Goal: Task Accomplishment & Management: Manage account settings

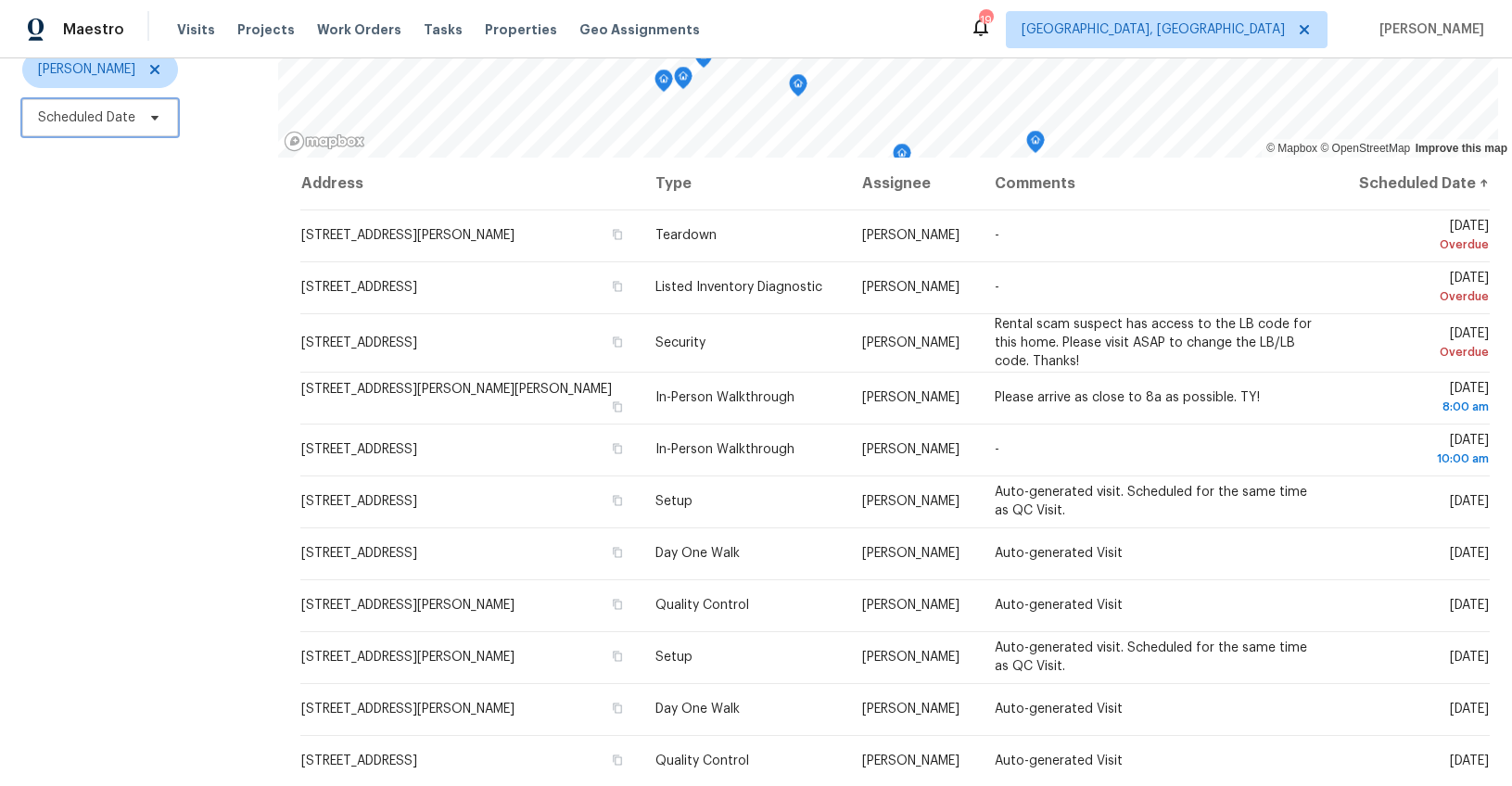
click at [59, 110] on span "Scheduled Date" at bounding box center [87, 117] width 97 height 19
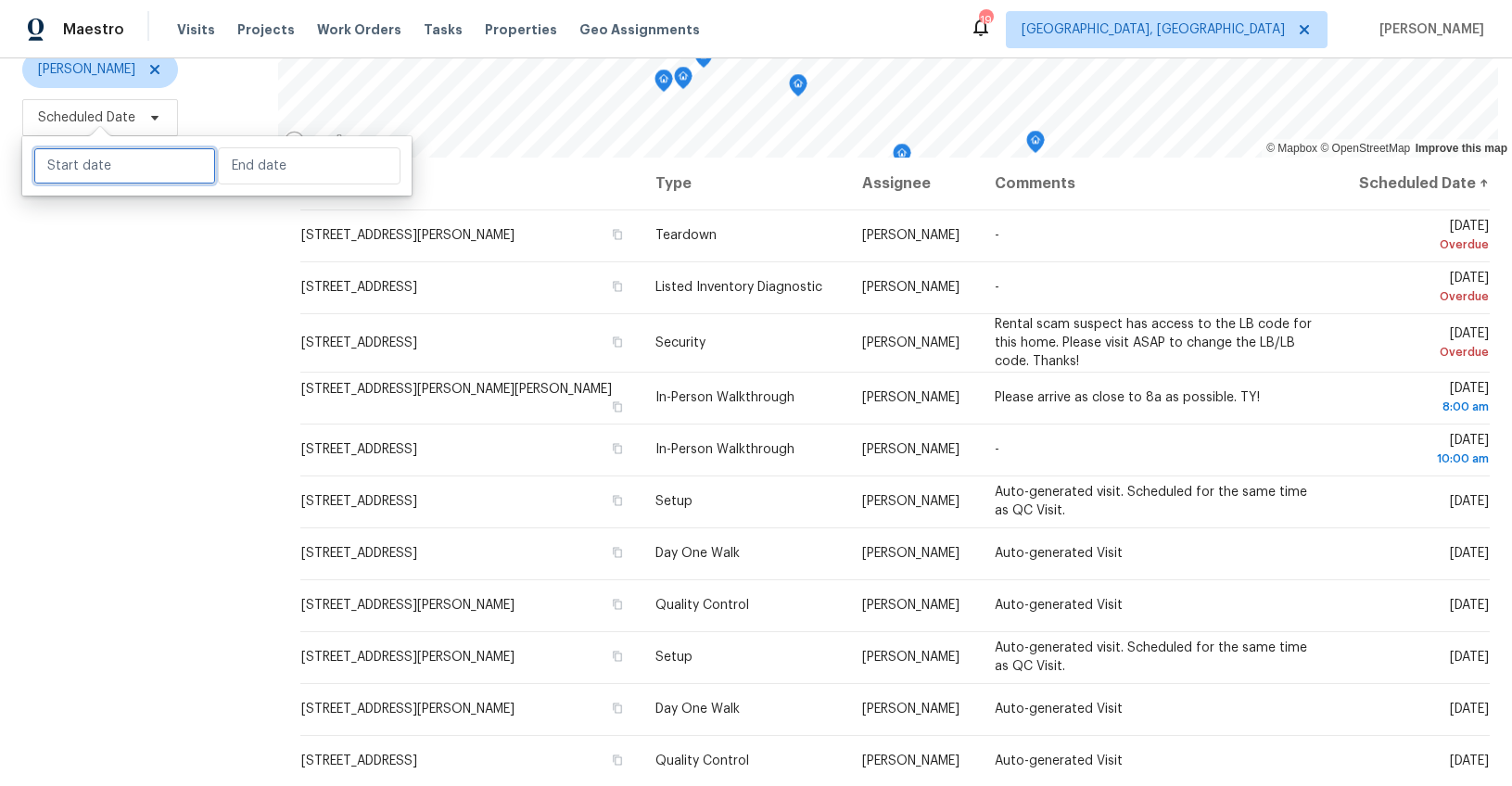
select select "8"
select select "2025"
select select "9"
select select "2025"
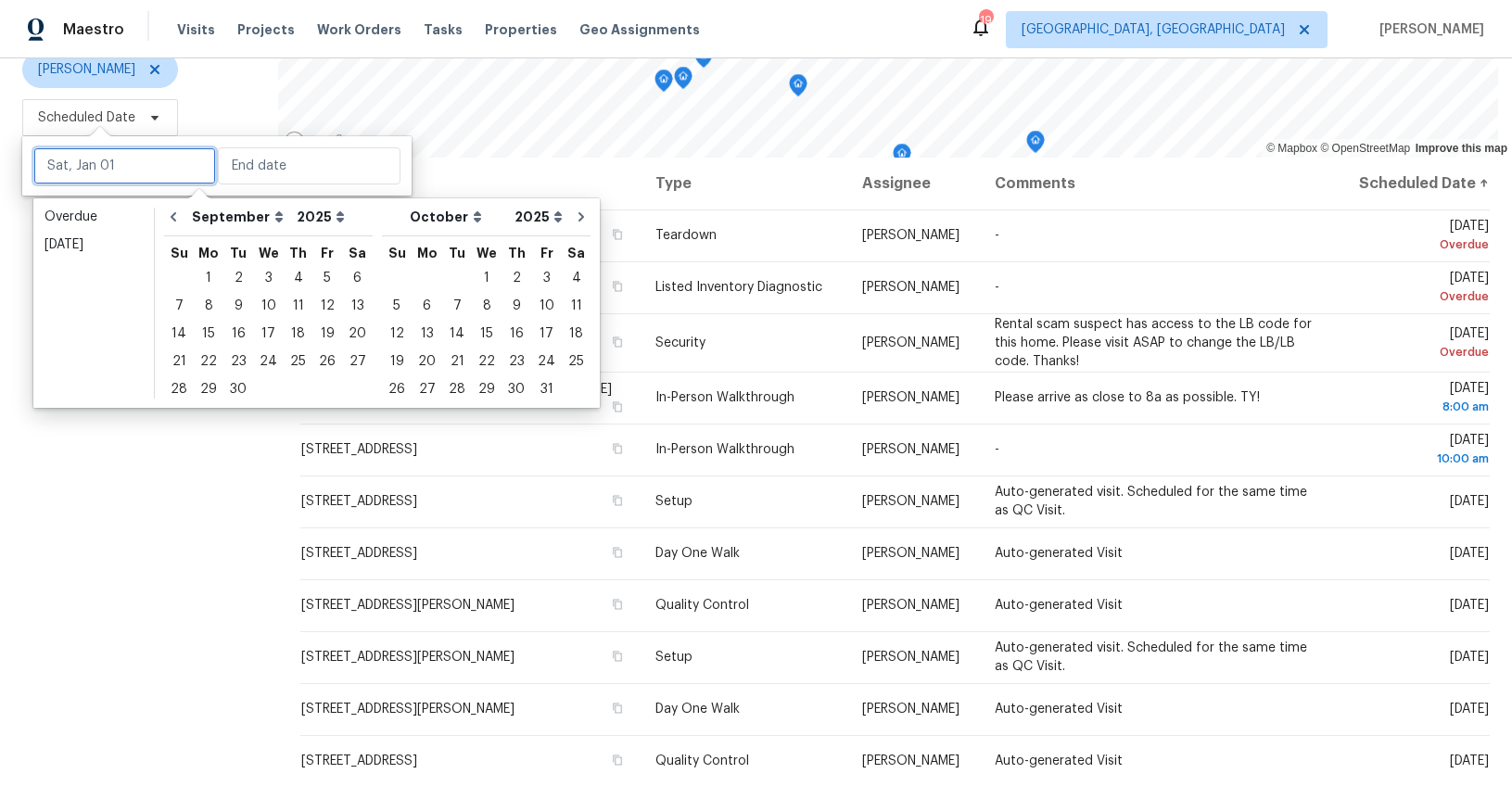
click at [83, 178] on input "text" at bounding box center [125, 166] width 183 height 37
click at [200, 308] on div "8" at bounding box center [209, 306] width 30 height 26
type input "Mon, Sep 08"
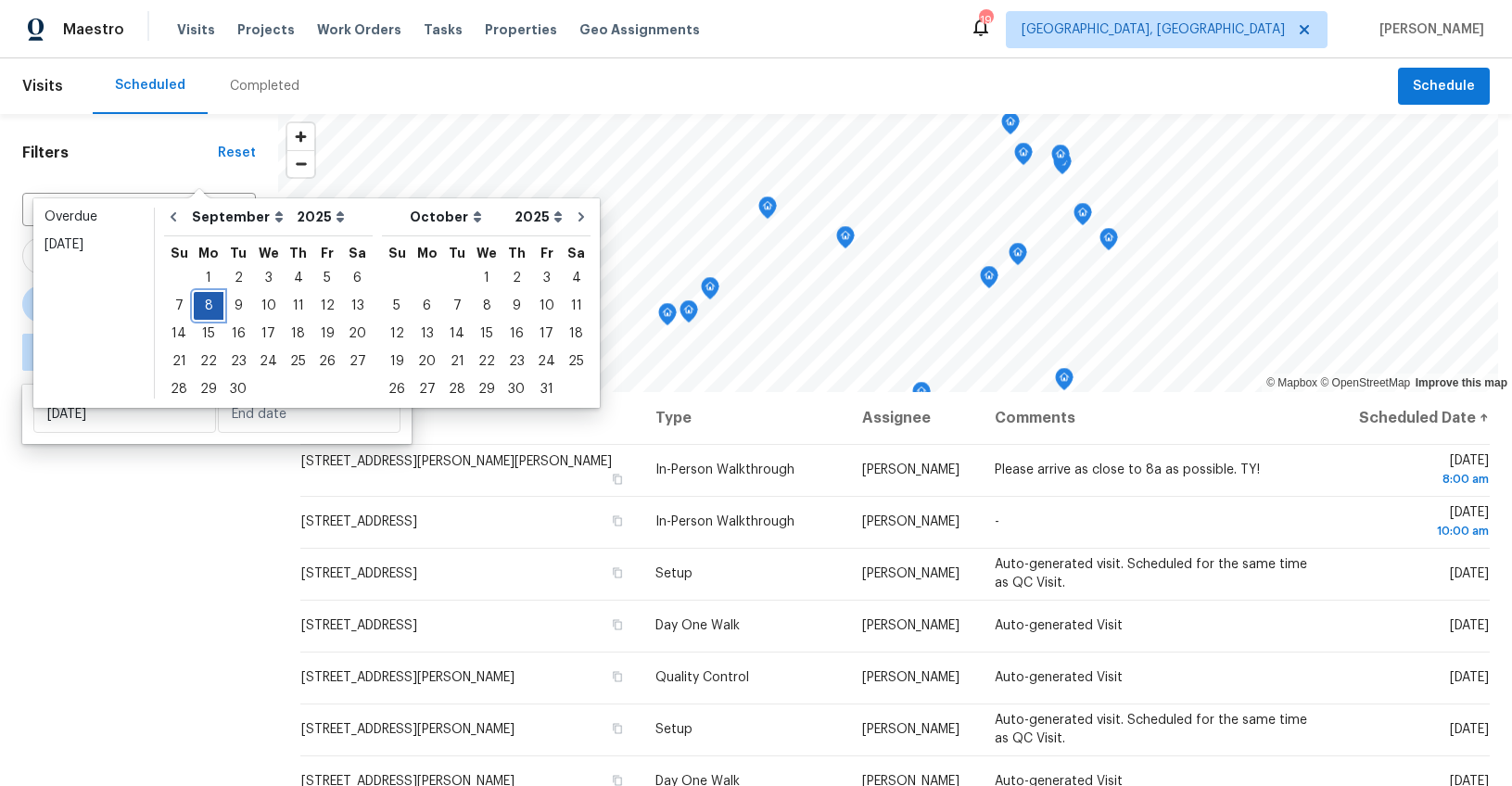
click at [203, 307] on div "8" at bounding box center [209, 306] width 30 height 26
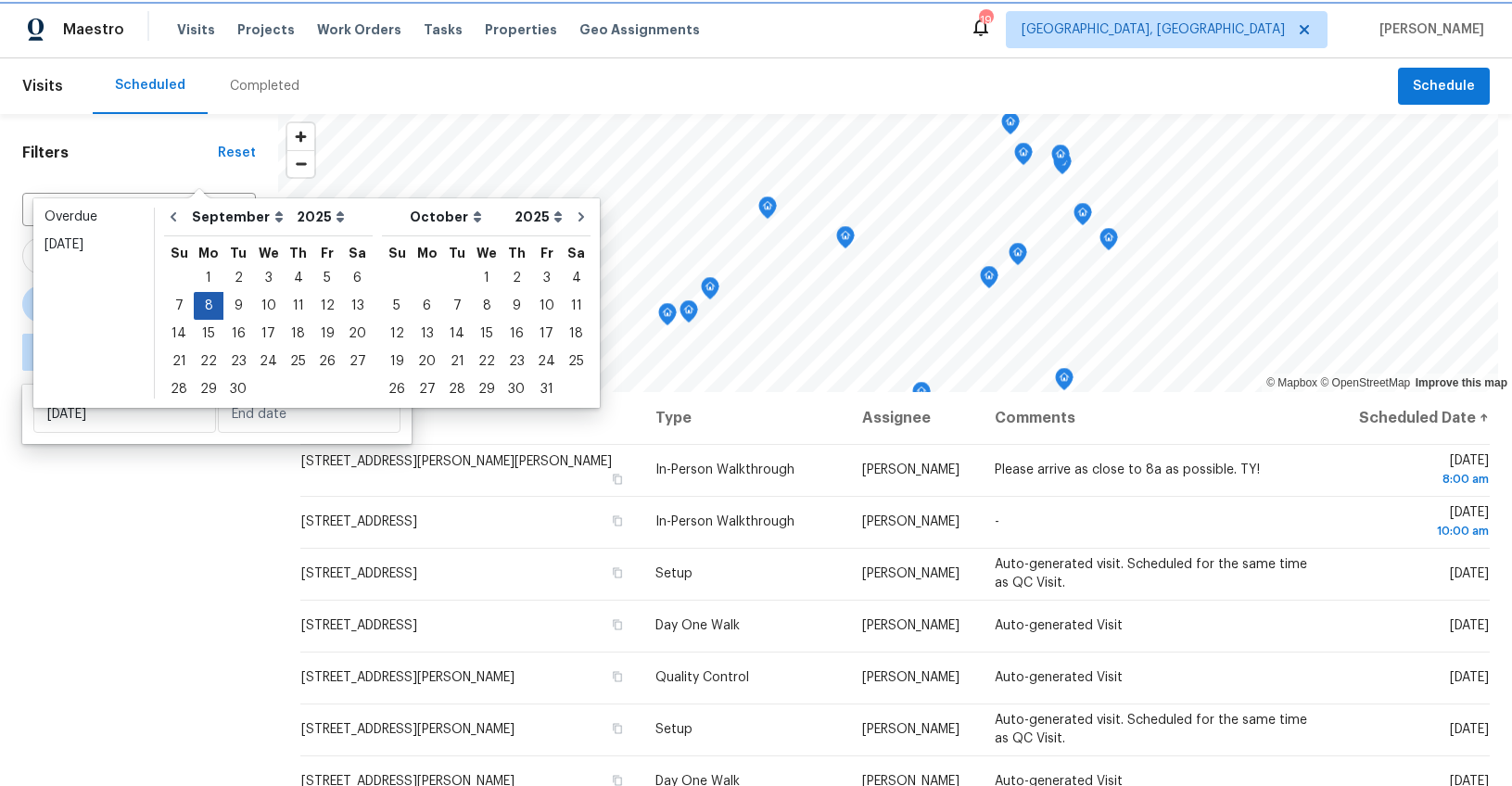
type input "Mon, Sep 08"
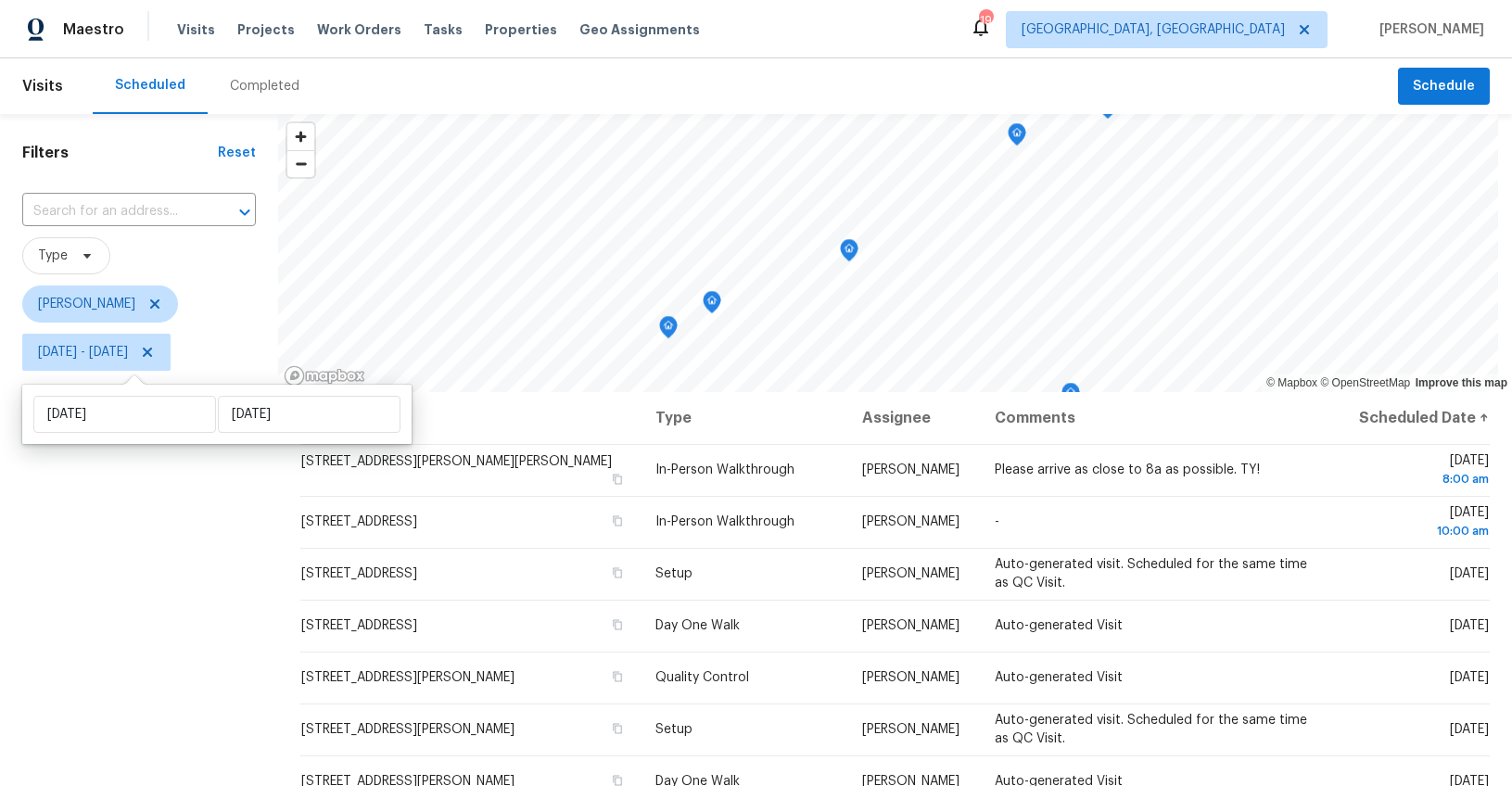
click at [217, 535] on div "Filters Reset ​ Type William Bynum Mon, Sep 08 - Mon, Sep 08" at bounding box center [139, 567] width 278 height 906
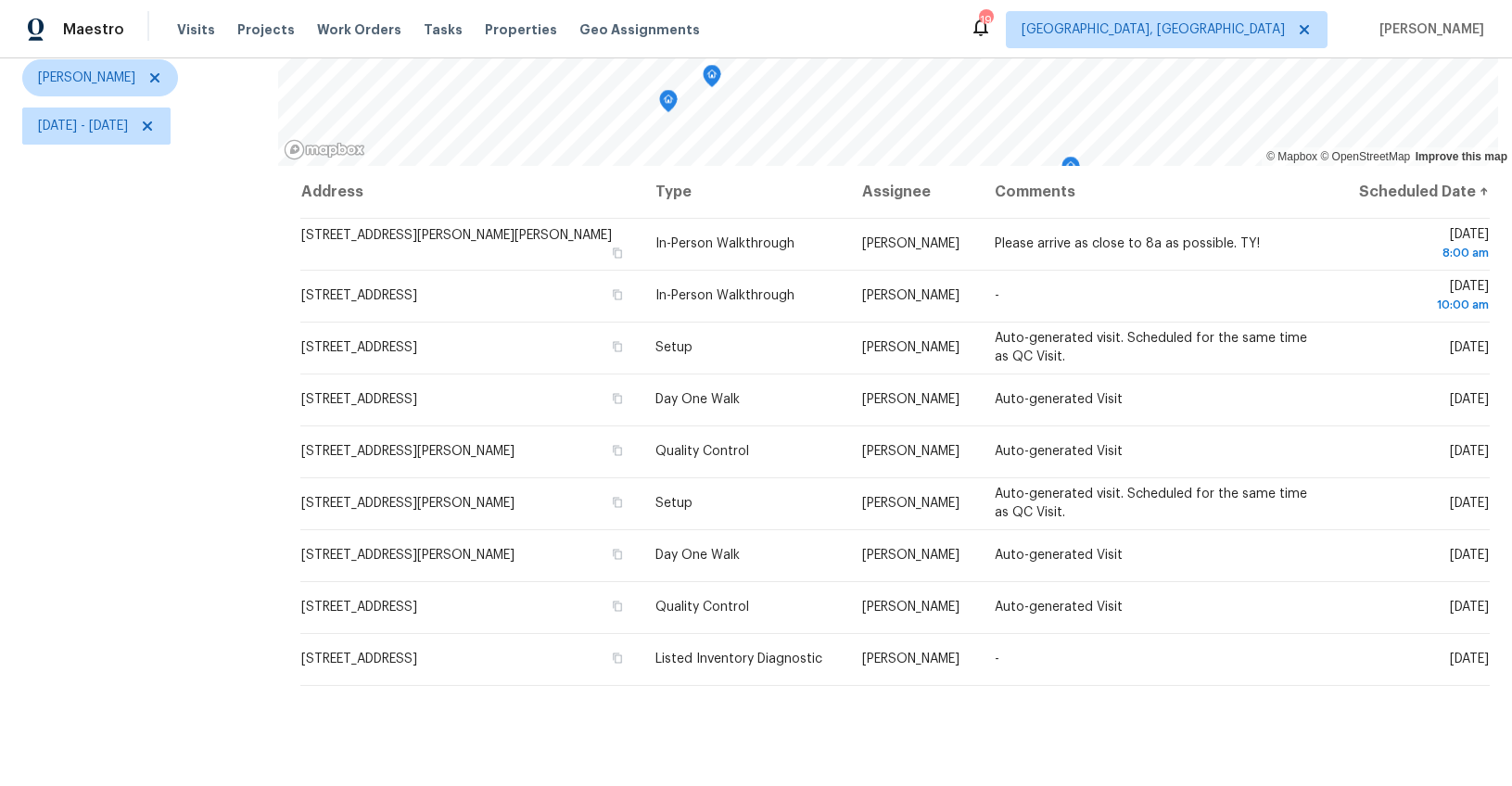
scroll to position [248, 0]
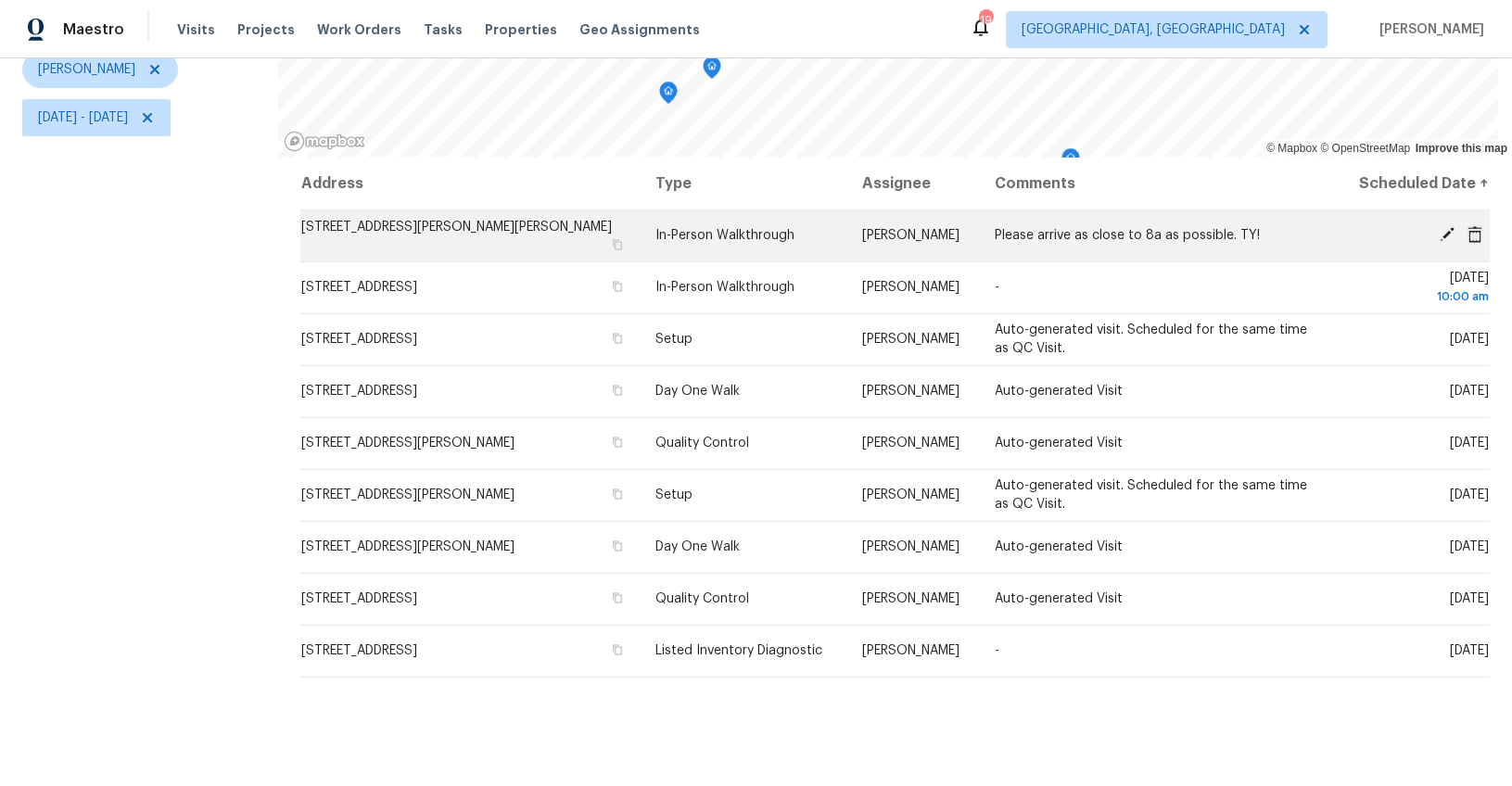
click at [1439, 227] on icon at bounding box center [1447, 234] width 15 height 15
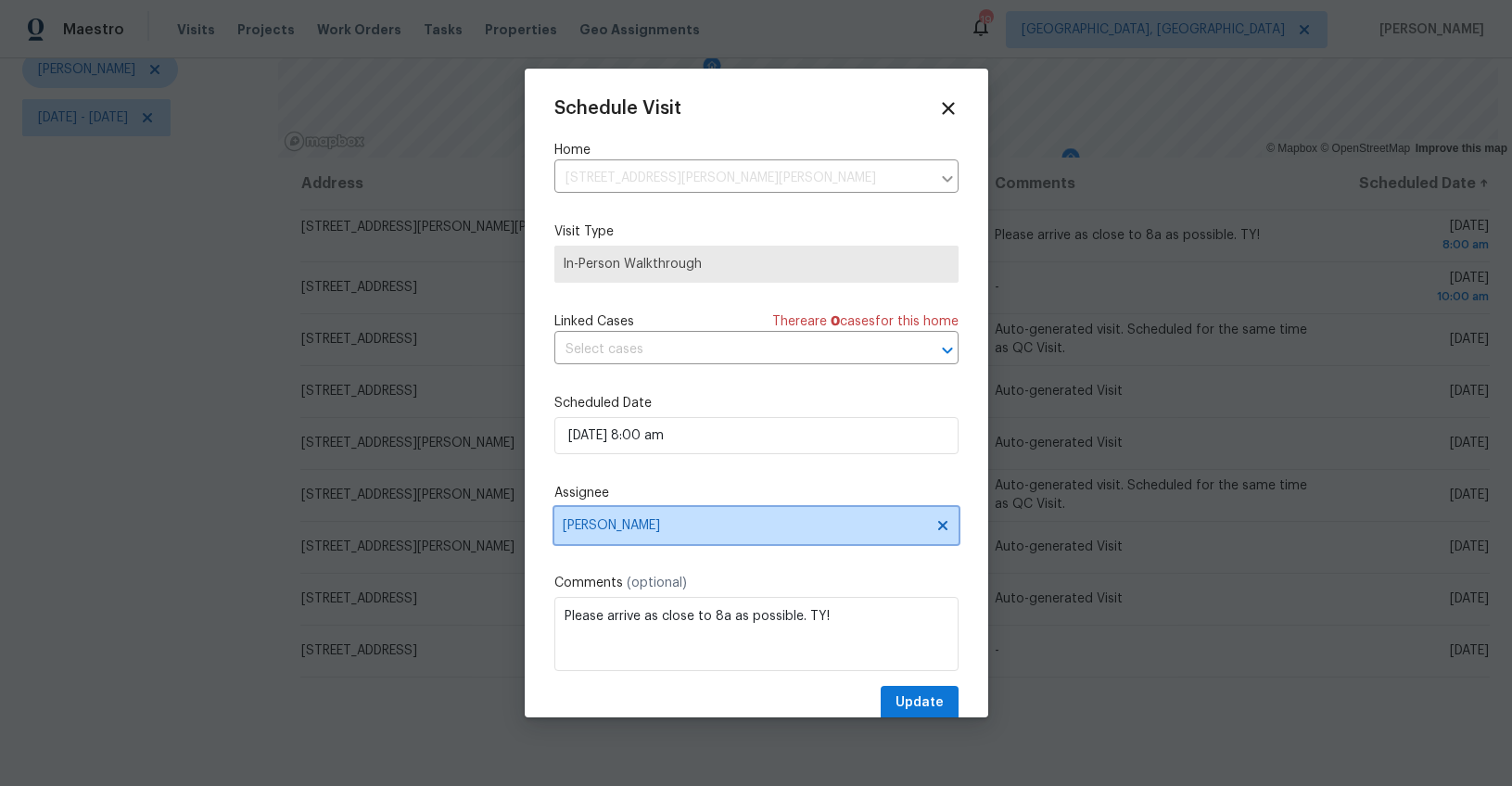
click at [622, 533] on span "[PERSON_NAME]" at bounding box center [756, 526] width 404 height 37
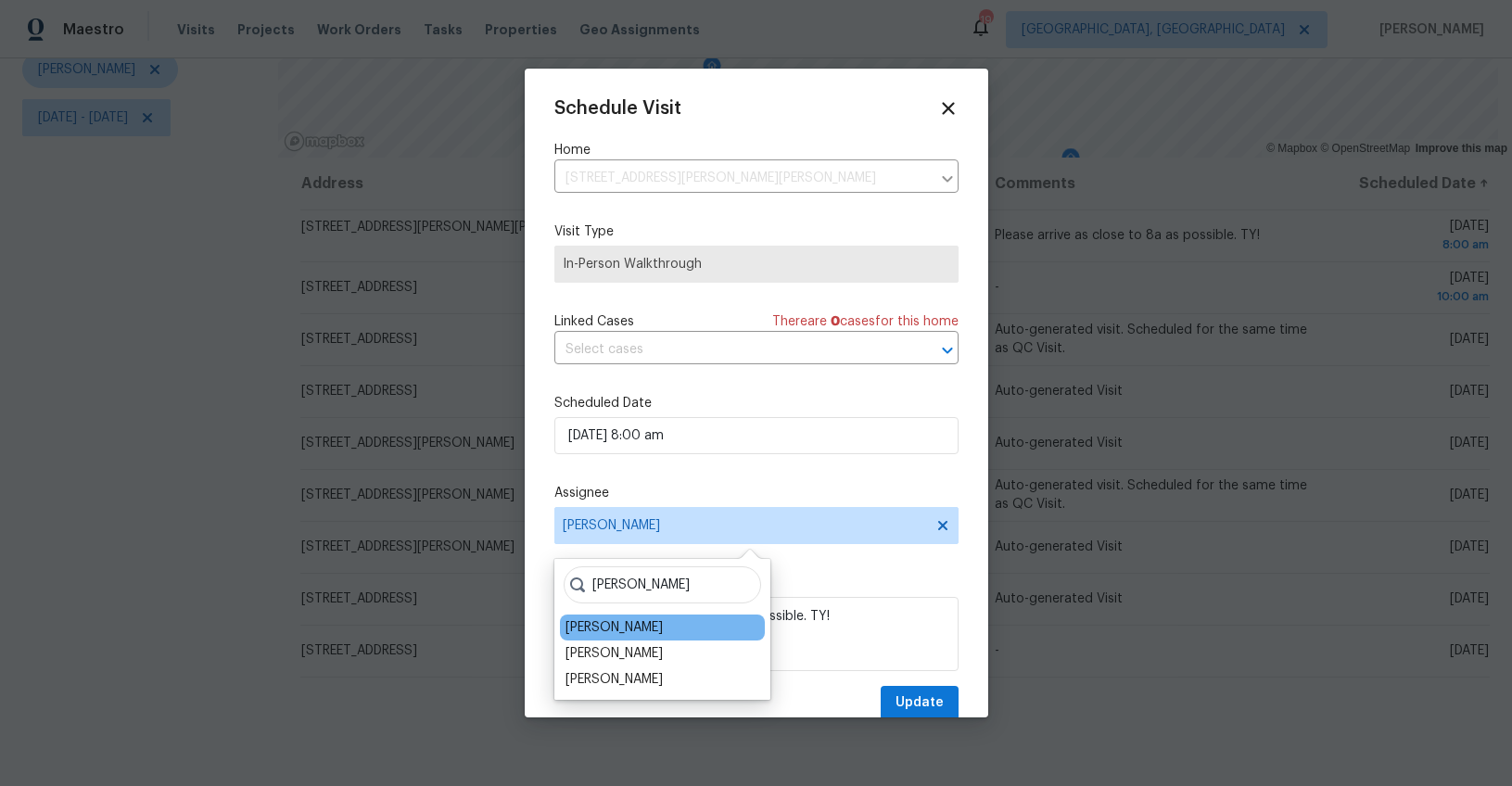
type input "ryan"
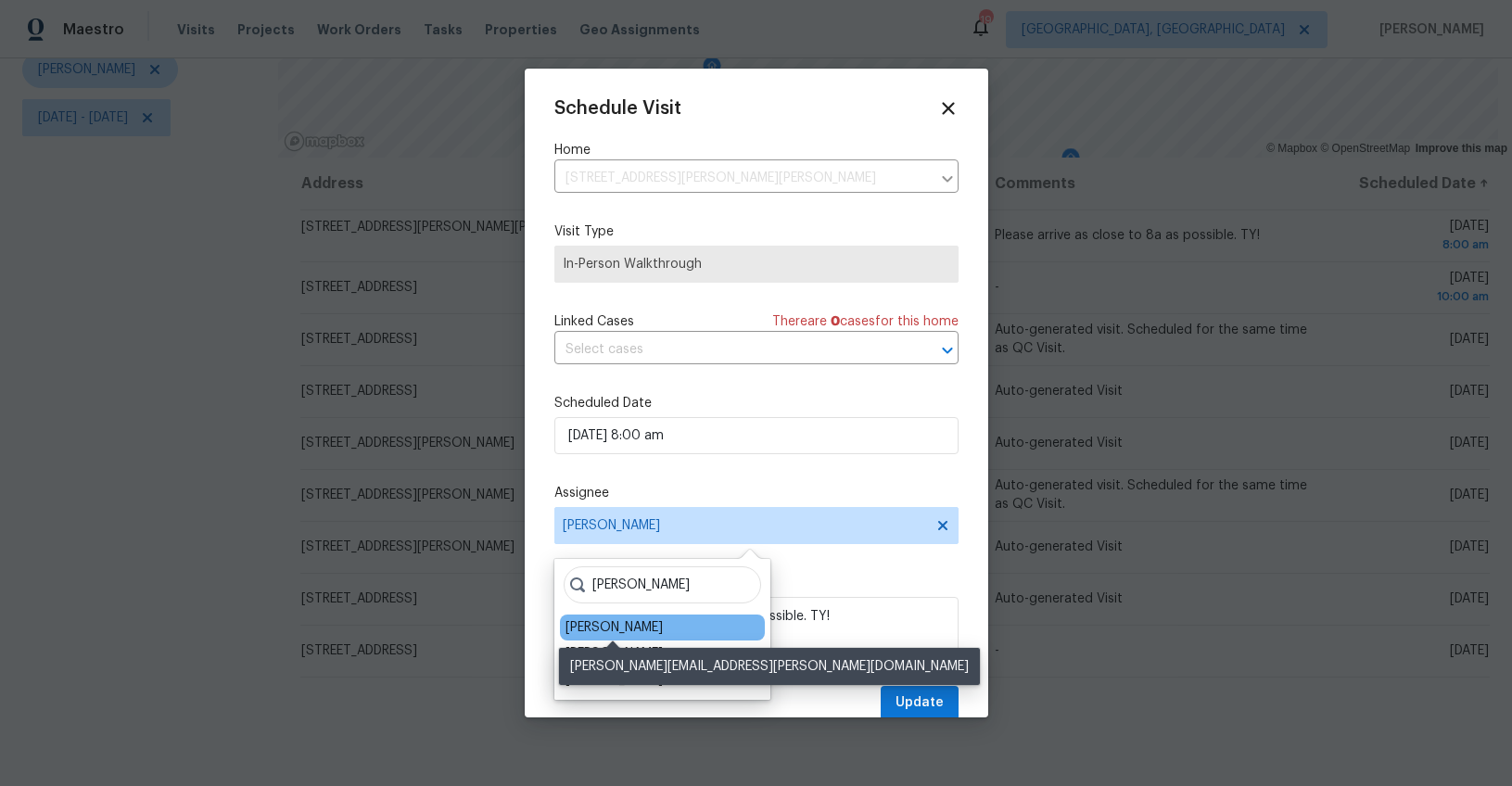
click at [637, 622] on div "Ryan Middleton" at bounding box center [614, 627] width 97 height 19
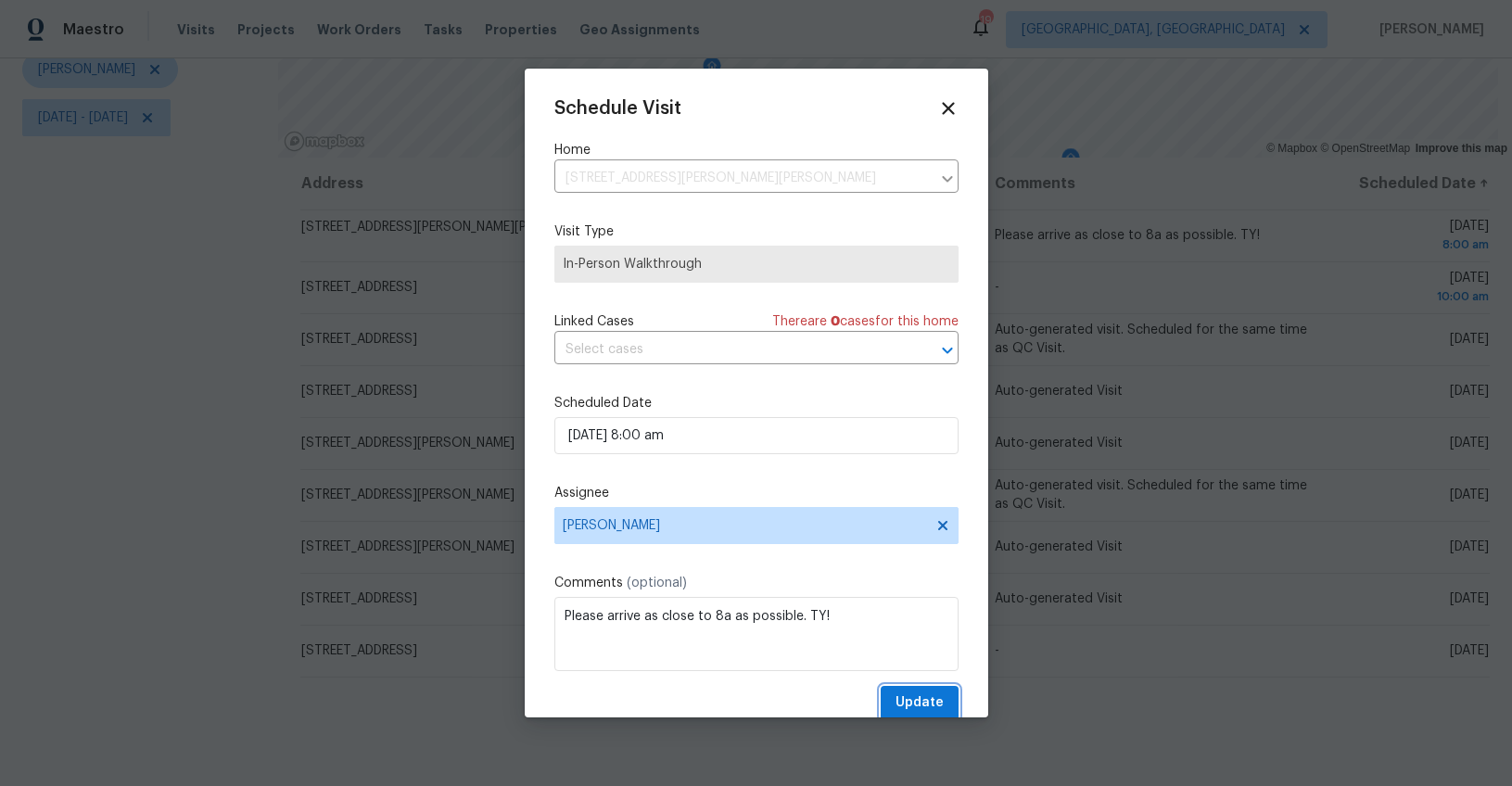
click at [922, 696] on span "Update" at bounding box center [920, 702] width 49 height 23
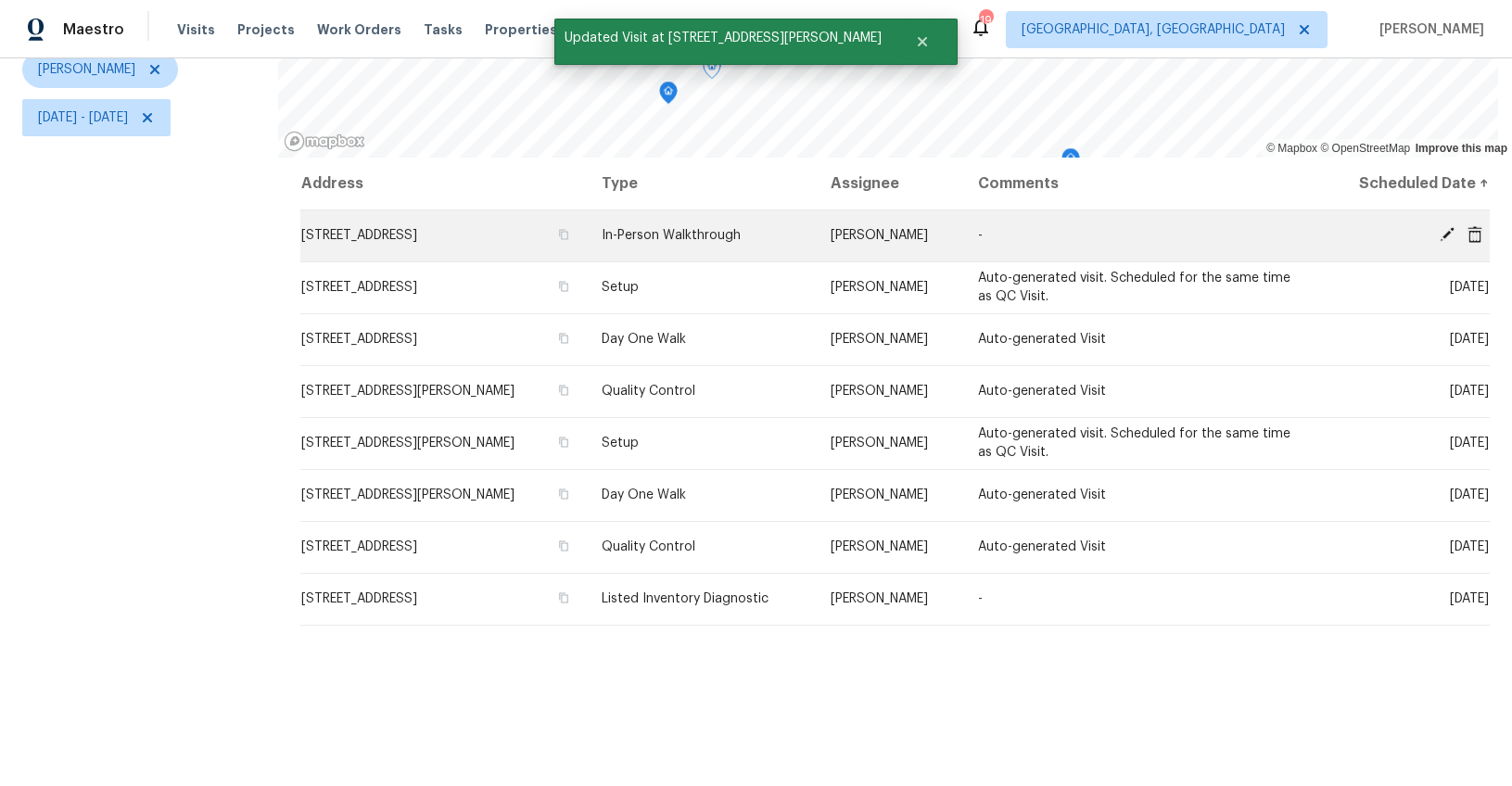
click at [1439, 227] on icon at bounding box center [1447, 234] width 15 height 15
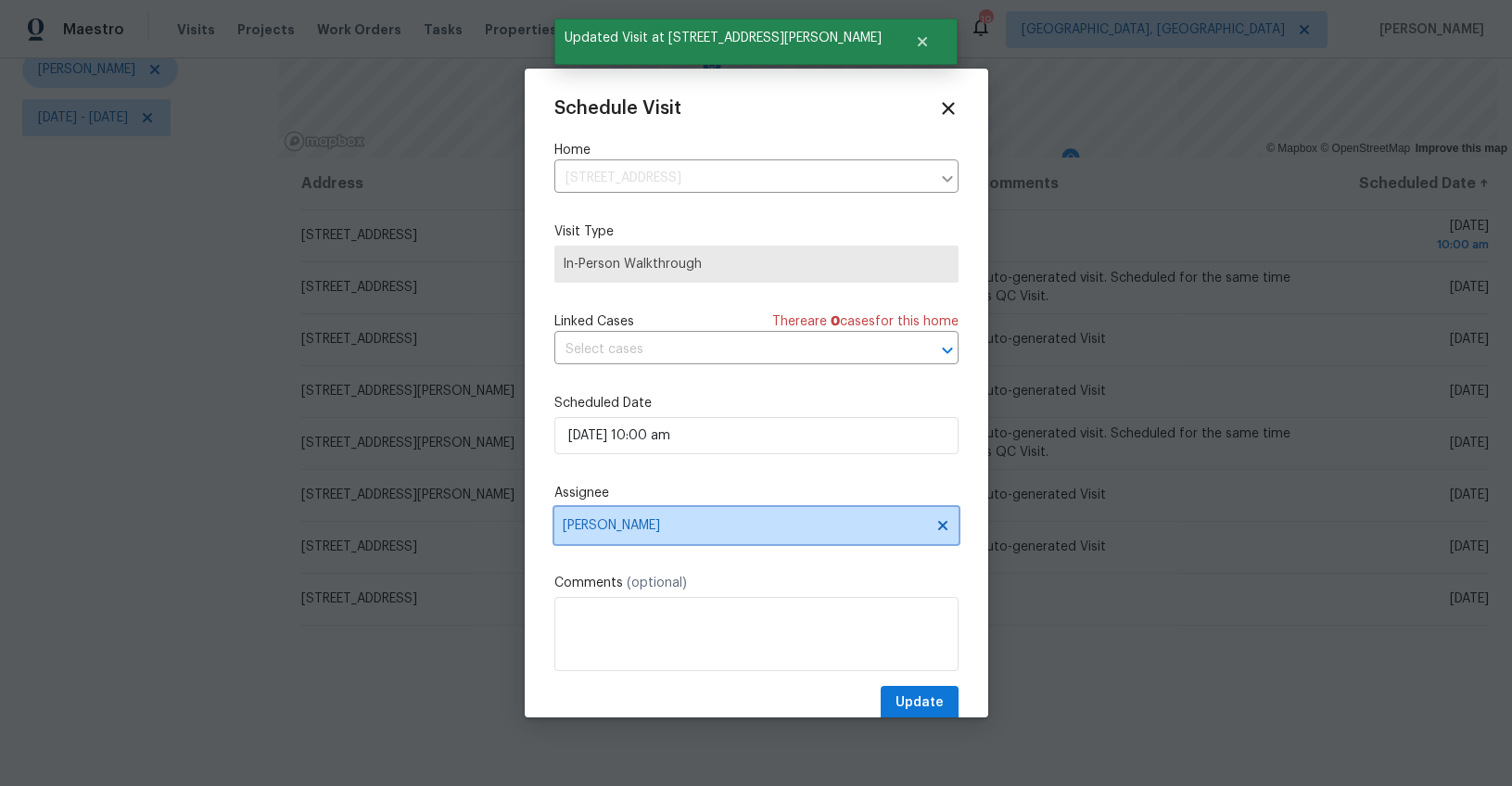
click at [606, 532] on span "[PERSON_NAME]" at bounding box center [744, 526] width 364 height 15
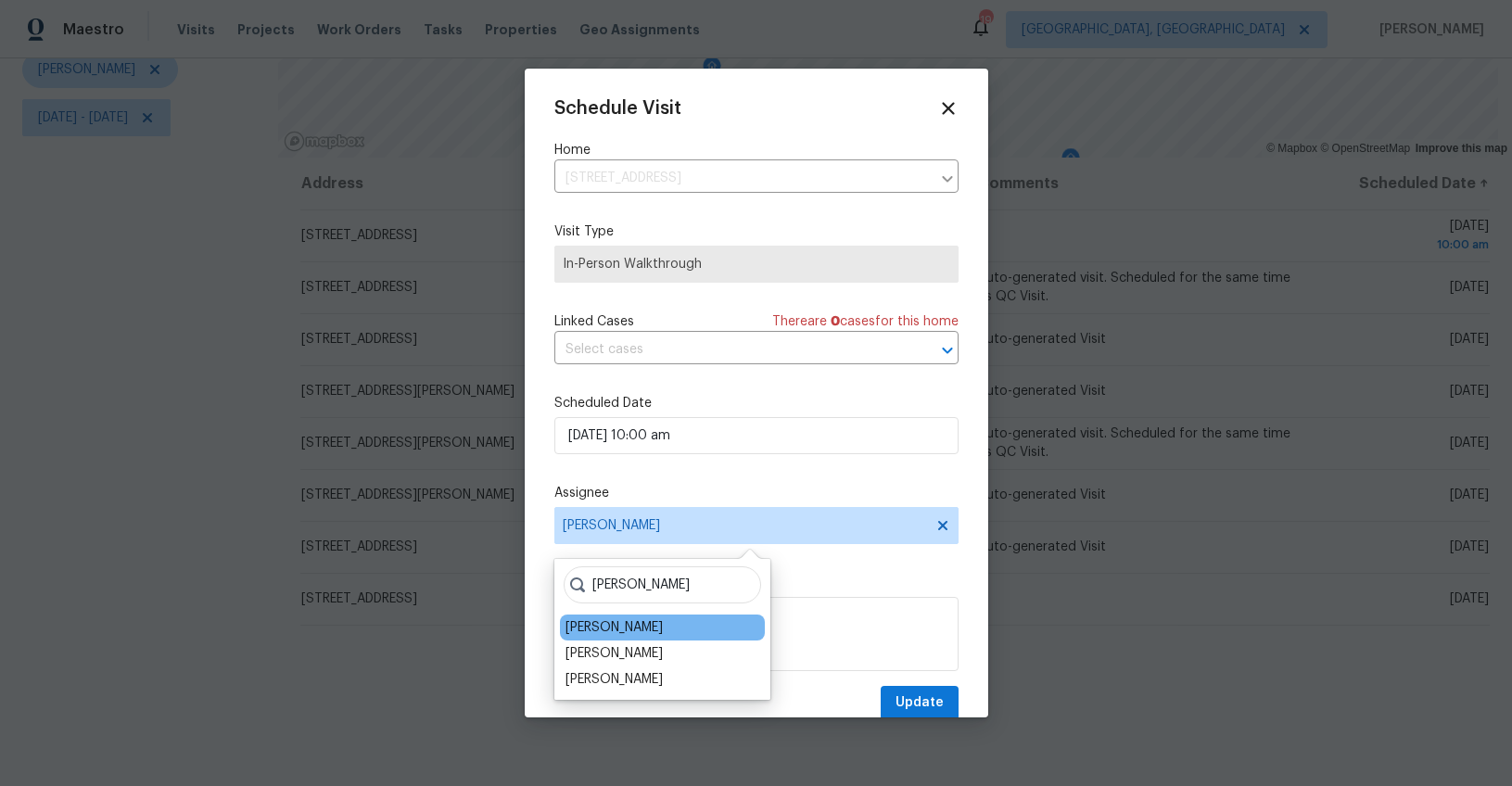
type input "ryan"
click at [660, 627] on div "Ryan Middleton" at bounding box center [662, 627] width 205 height 26
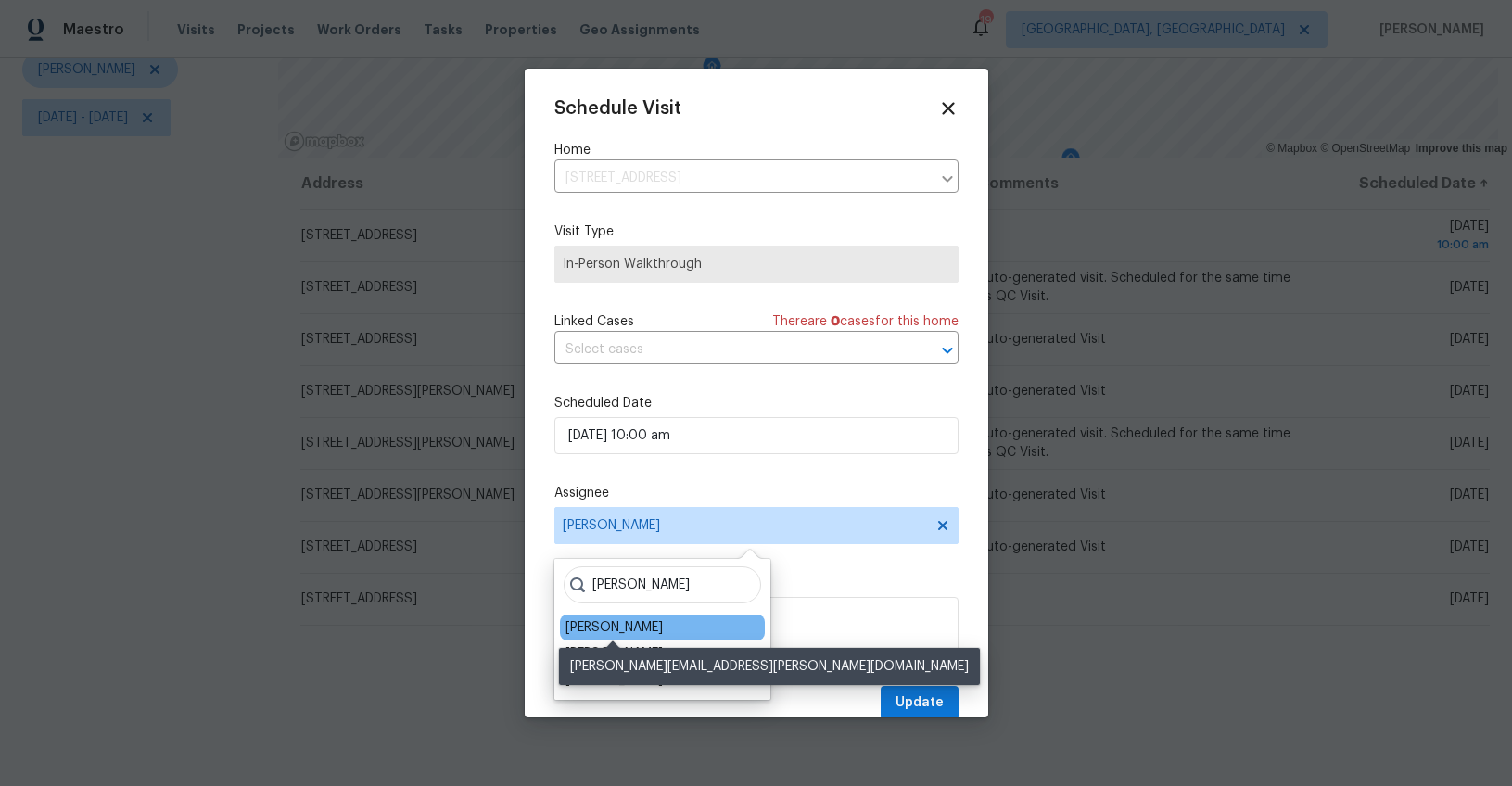
click at [640, 627] on div "Ryan Middleton" at bounding box center [614, 627] width 97 height 19
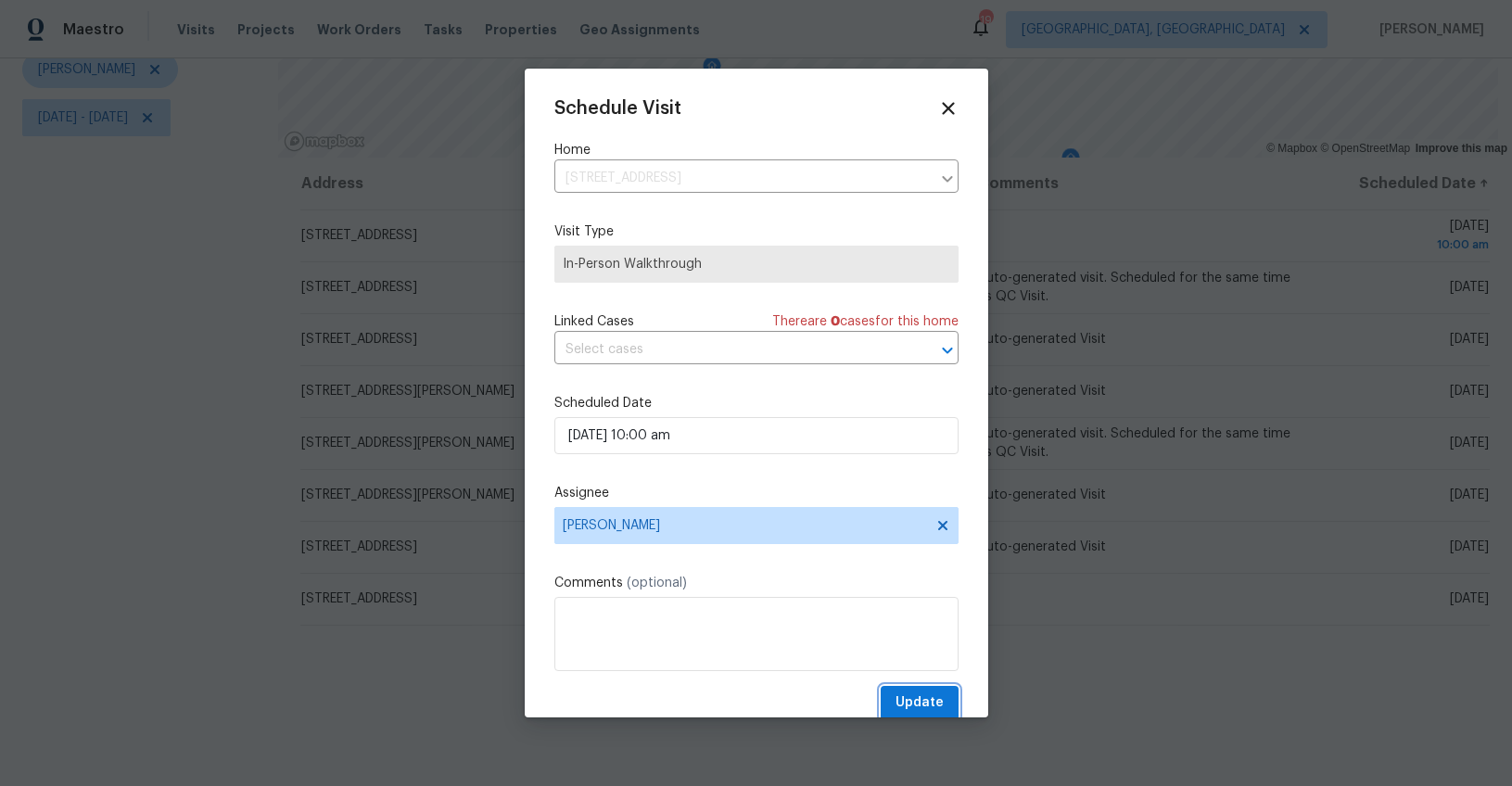
click at [881, 696] on button "Update" at bounding box center [919, 702] width 77 height 34
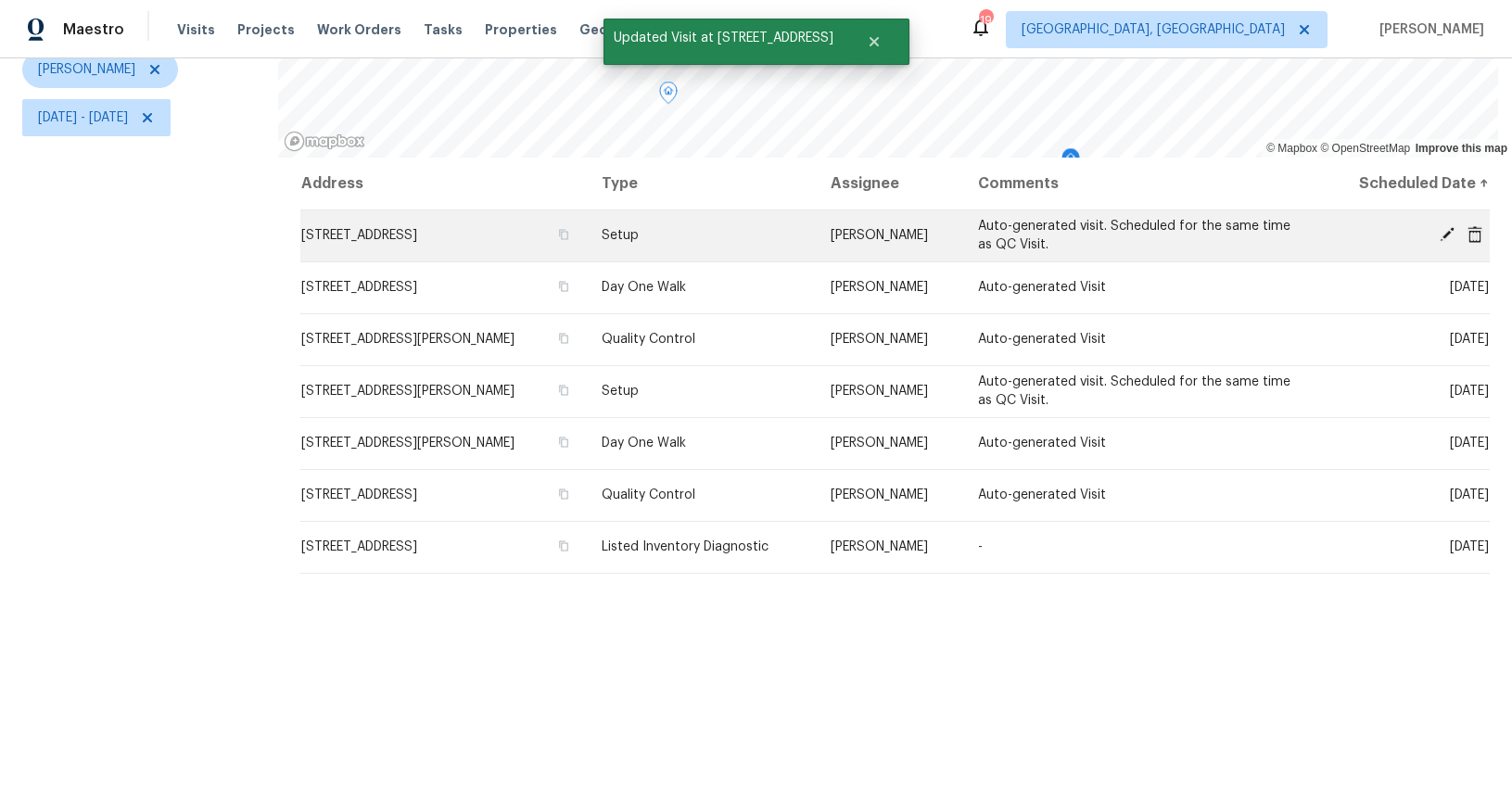
click at [1438, 226] on icon at bounding box center [1447, 234] width 17 height 17
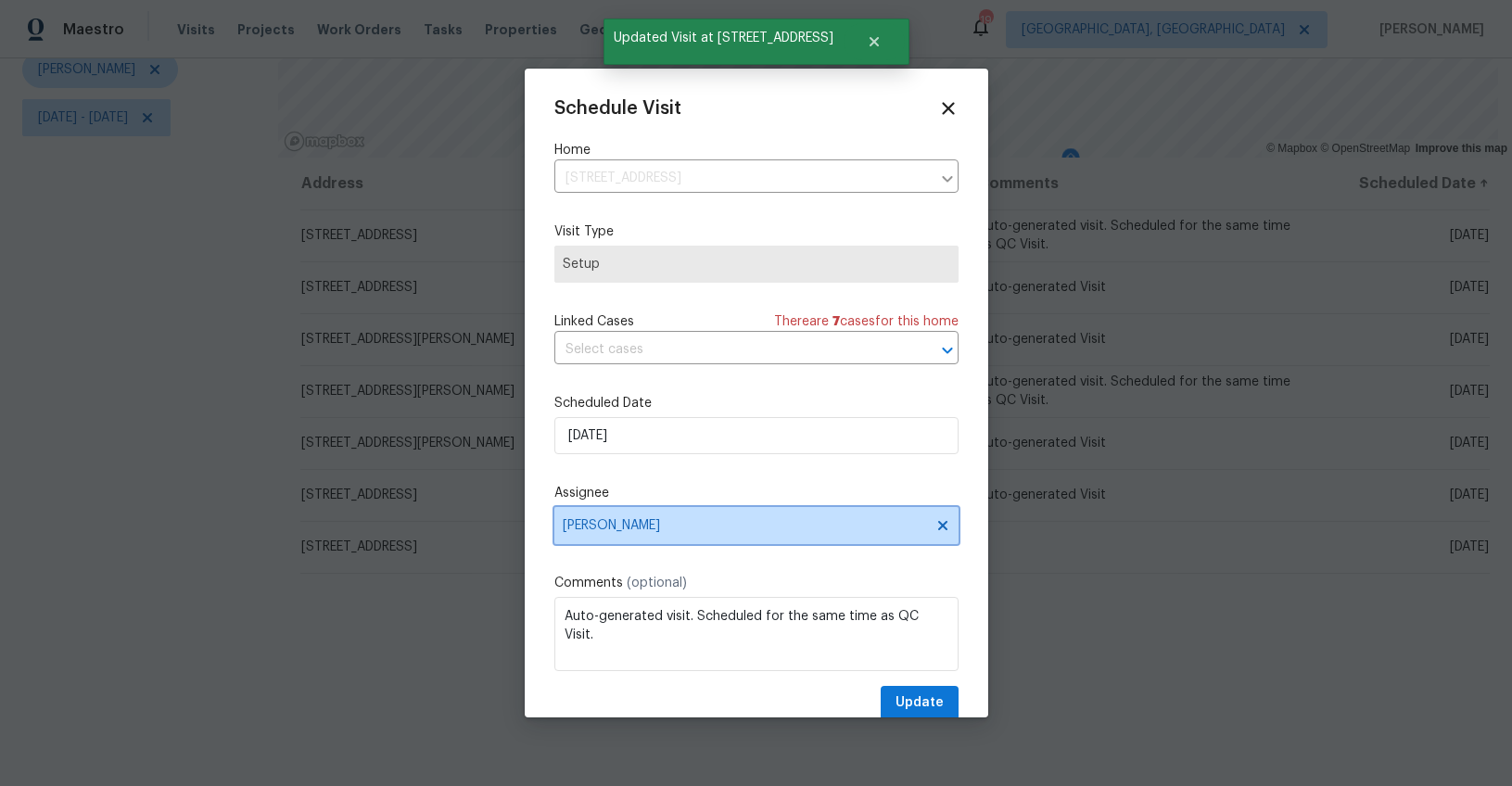
click at [610, 531] on span "[PERSON_NAME]" at bounding box center [744, 526] width 364 height 15
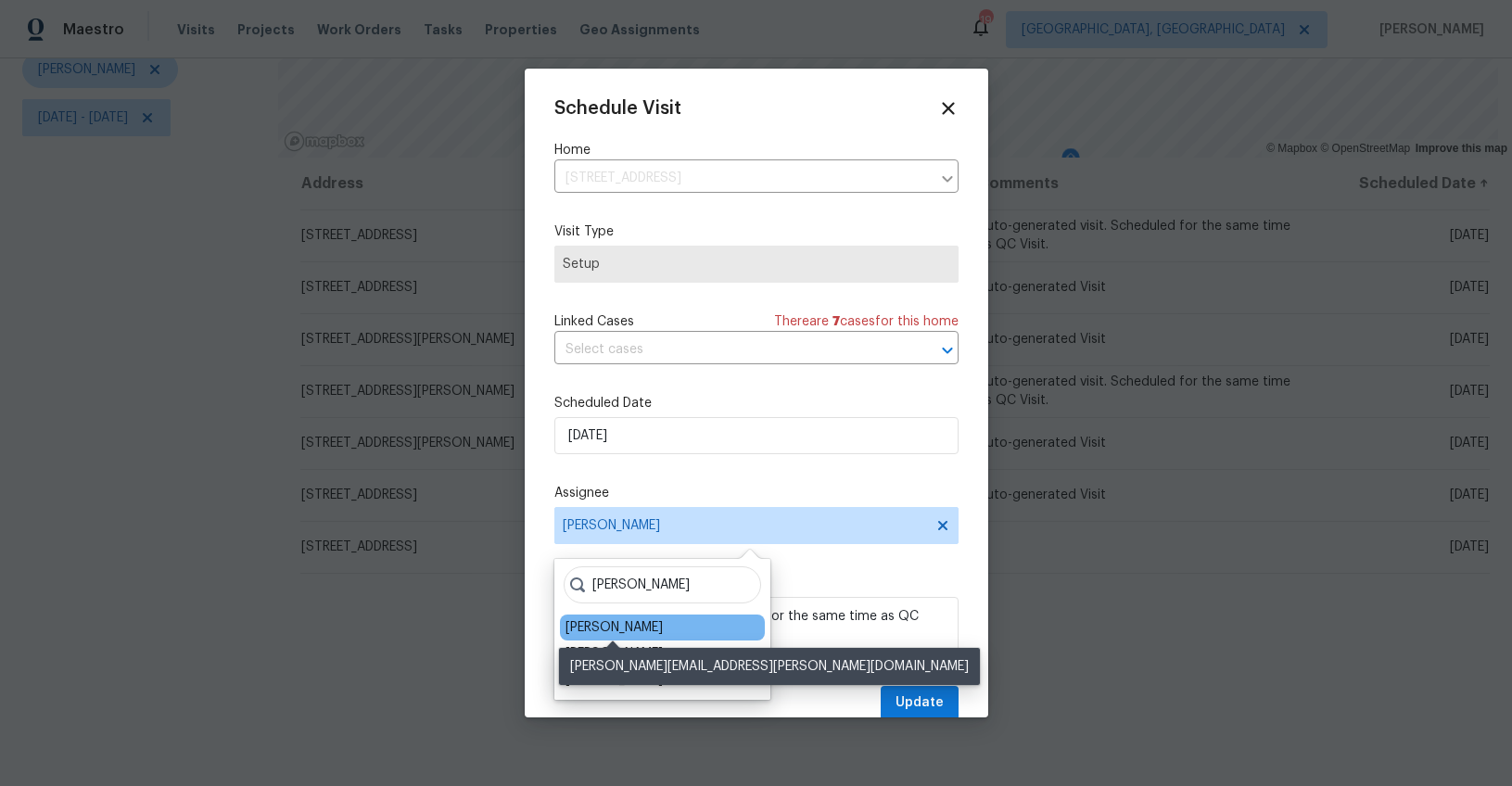
type input "ryan"
click at [627, 631] on div "[PERSON_NAME]" at bounding box center [614, 627] width 97 height 19
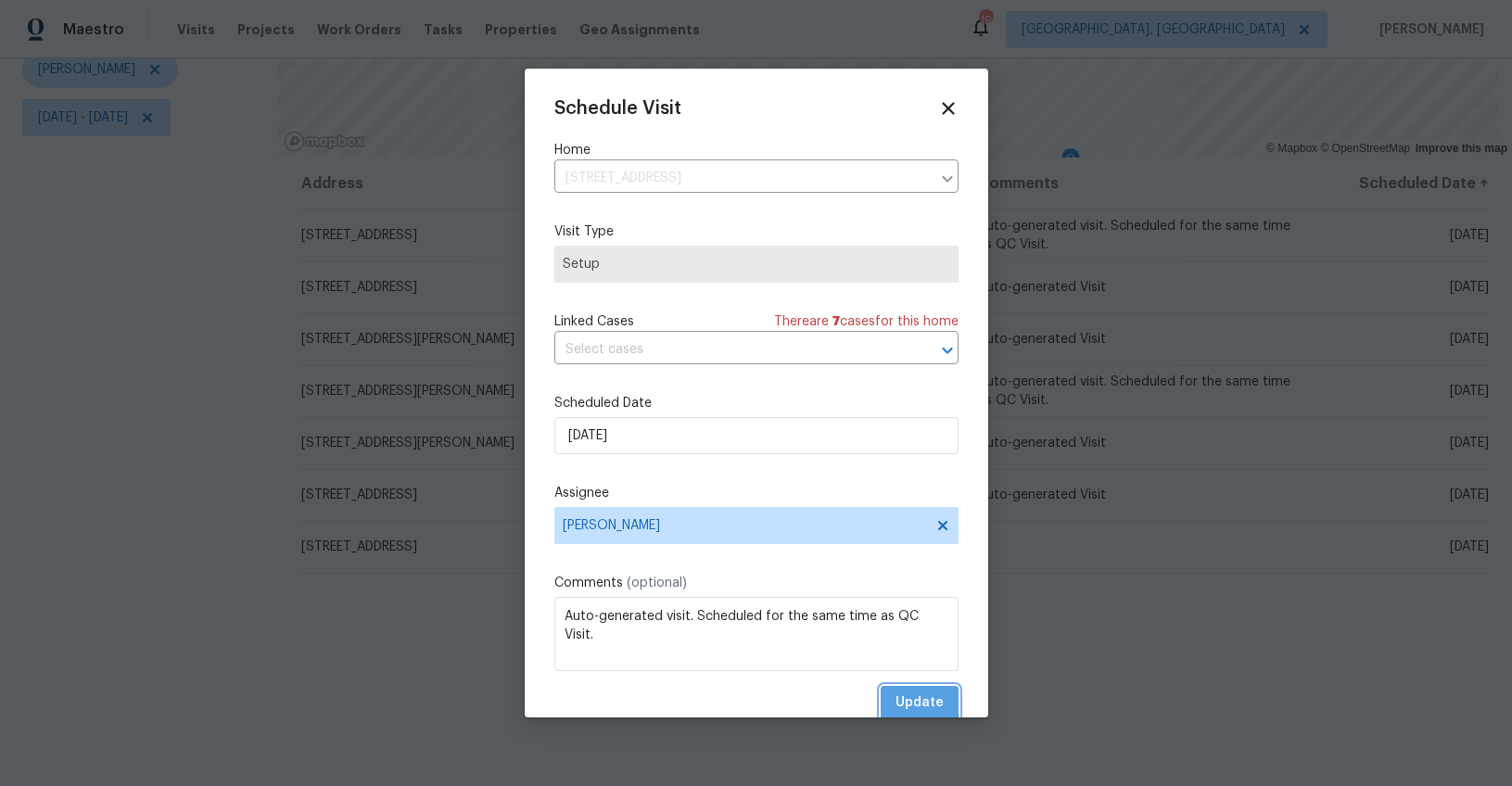
click at [895, 700] on span "Update" at bounding box center [920, 702] width 49 height 23
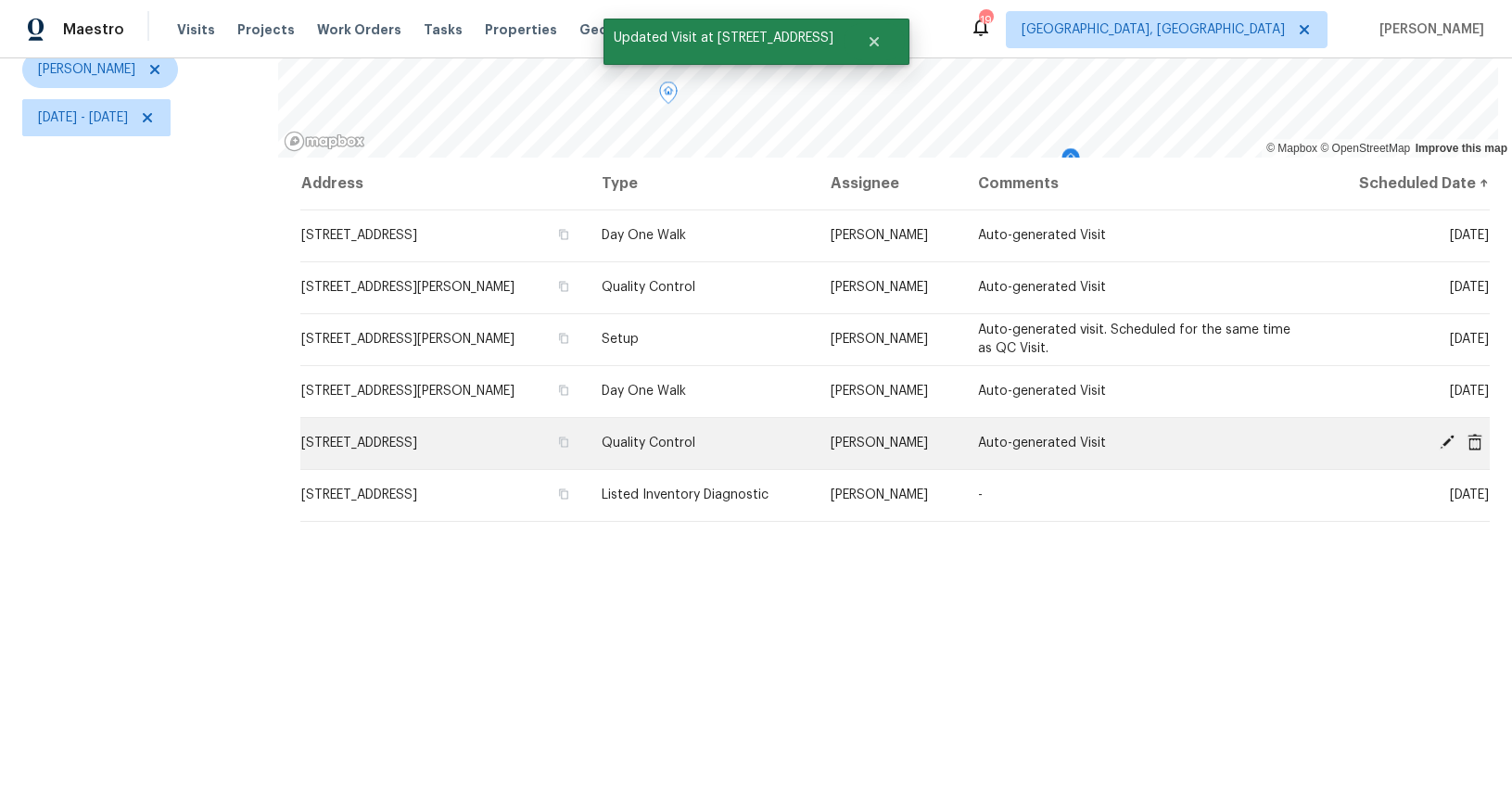
click at [1439, 434] on icon at bounding box center [1447, 442] width 15 height 15
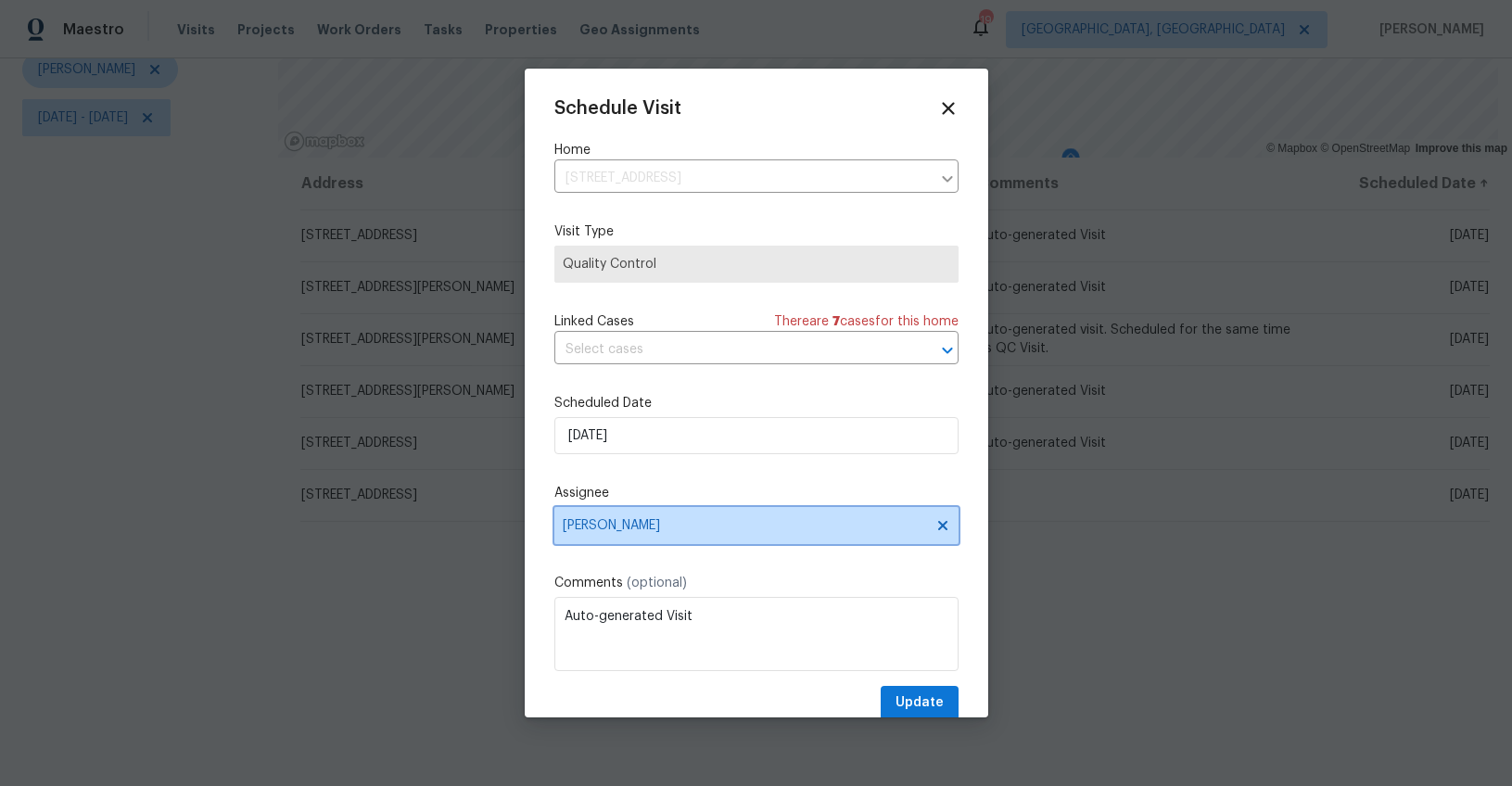
click at [606, 526] on span "[PERSON_NAME]" at bounding box center [744, 526] width 364 height 15
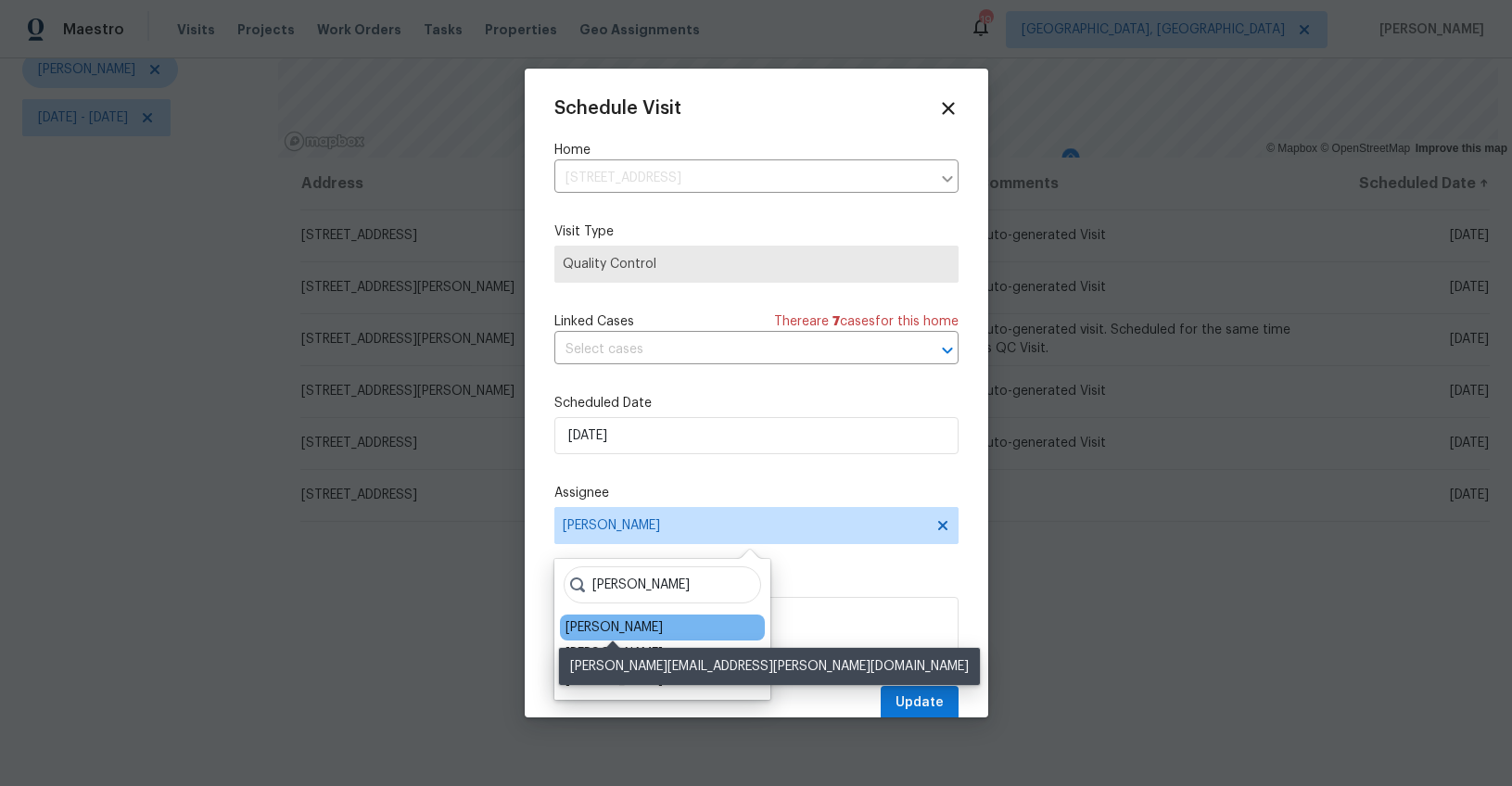
type input "ryan"
click at [645, 624] on div "Ryan Middleton" at bounding box center [614, 627] width 97 height 19
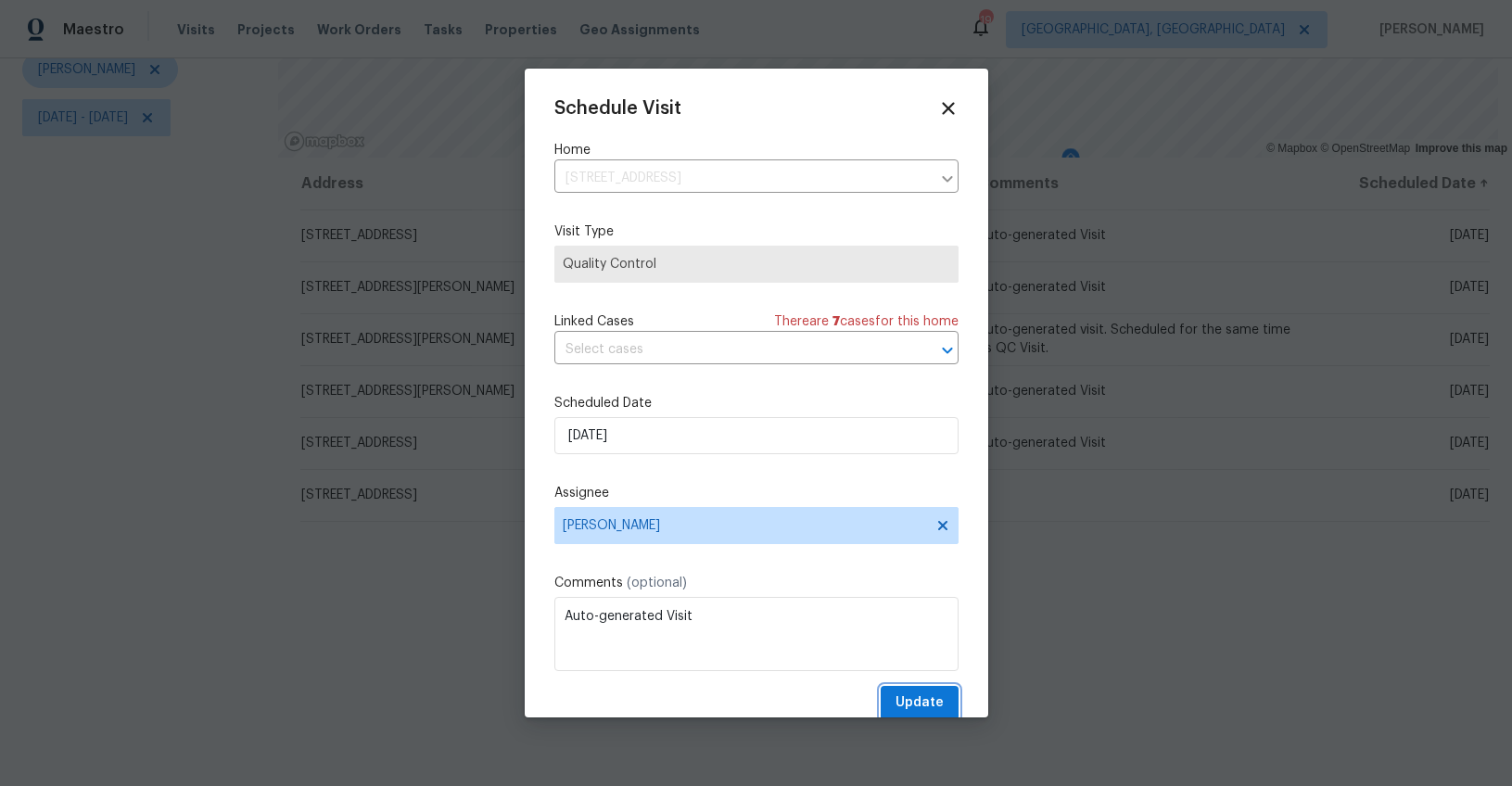
click at [900, 698] on span "Update" at bounding box center [920, 702] width 49 height 23
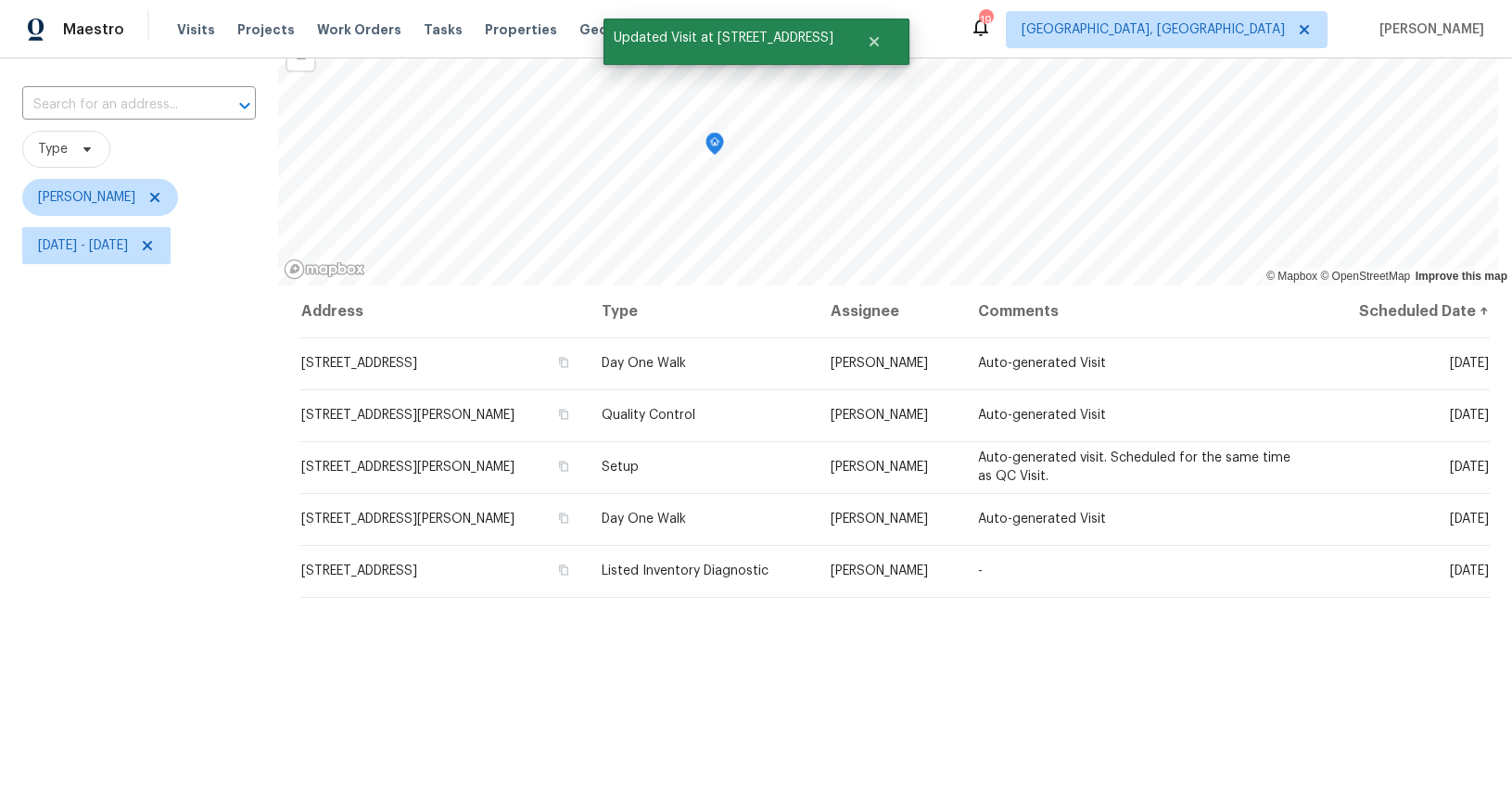
scroll to position [102, 0]
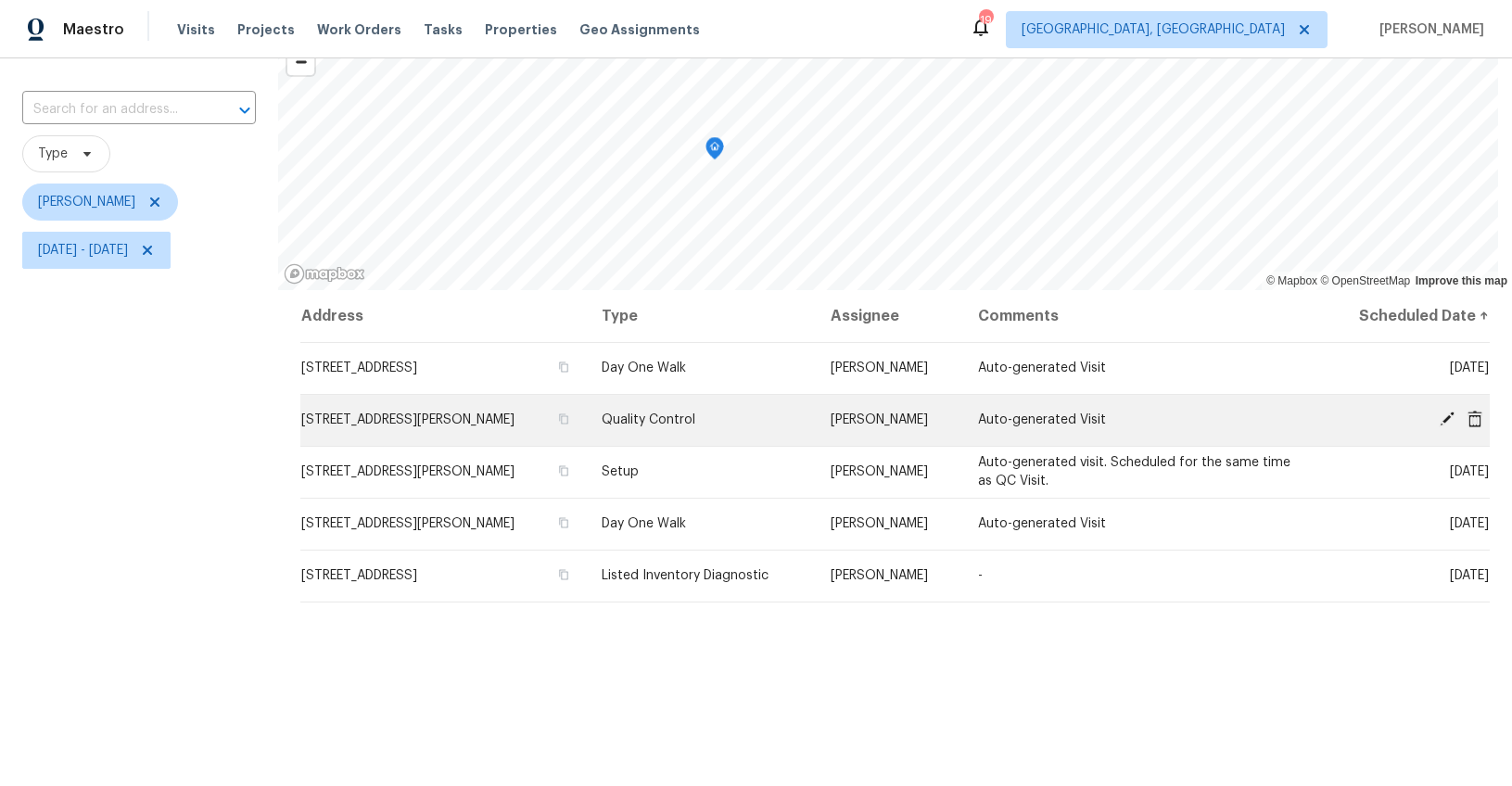
click at [1439, 416] on icon at bounding box center [1447, 419] width 15 height 15
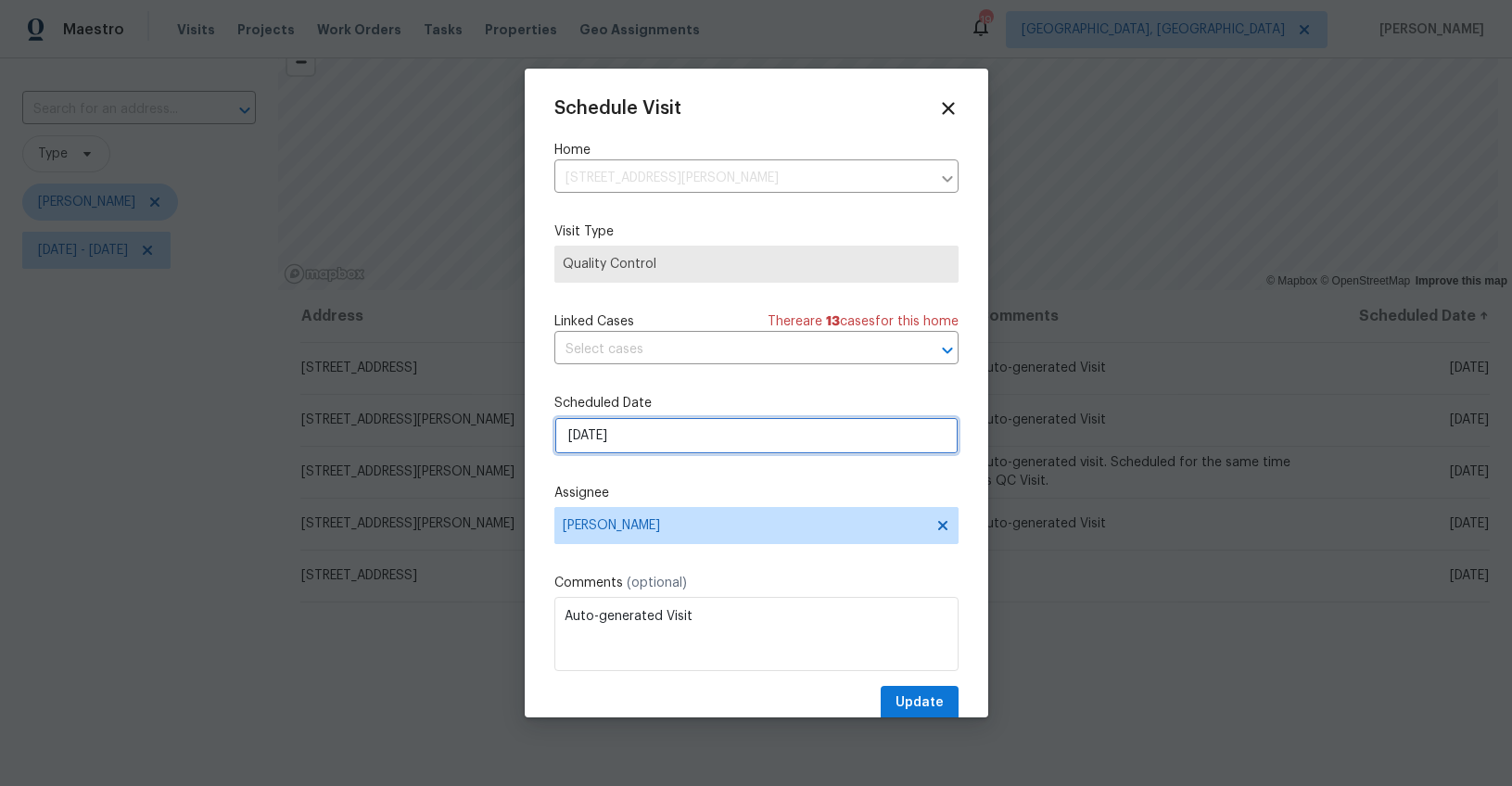
click at [587, 435] on input "9/8/2025" at bounding box center [756, 435] width 404 height 37
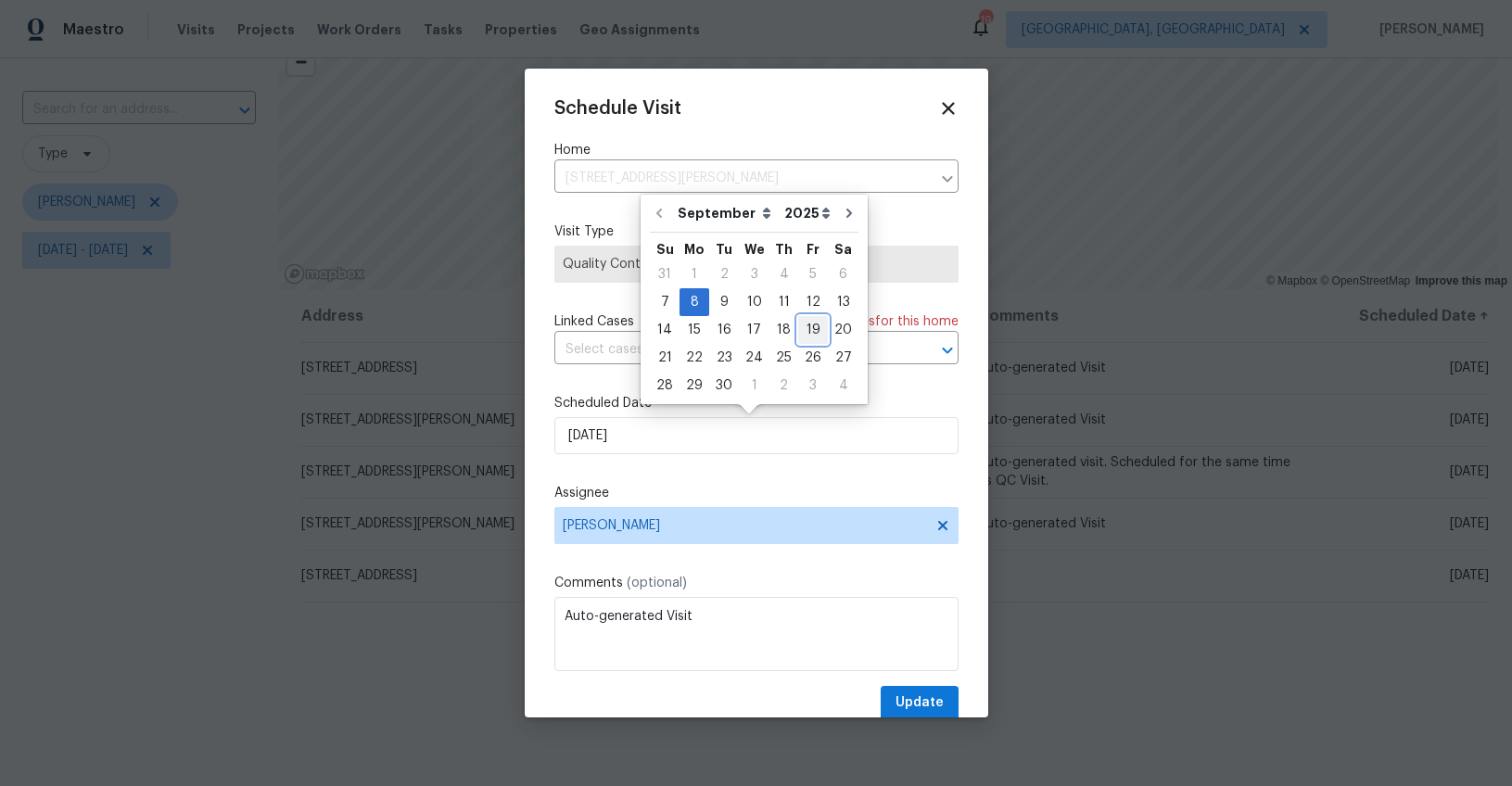
click at [807, 326] on div "19" at bounding box center [813, 330] width 30 height 26
type input "9/19/2025"
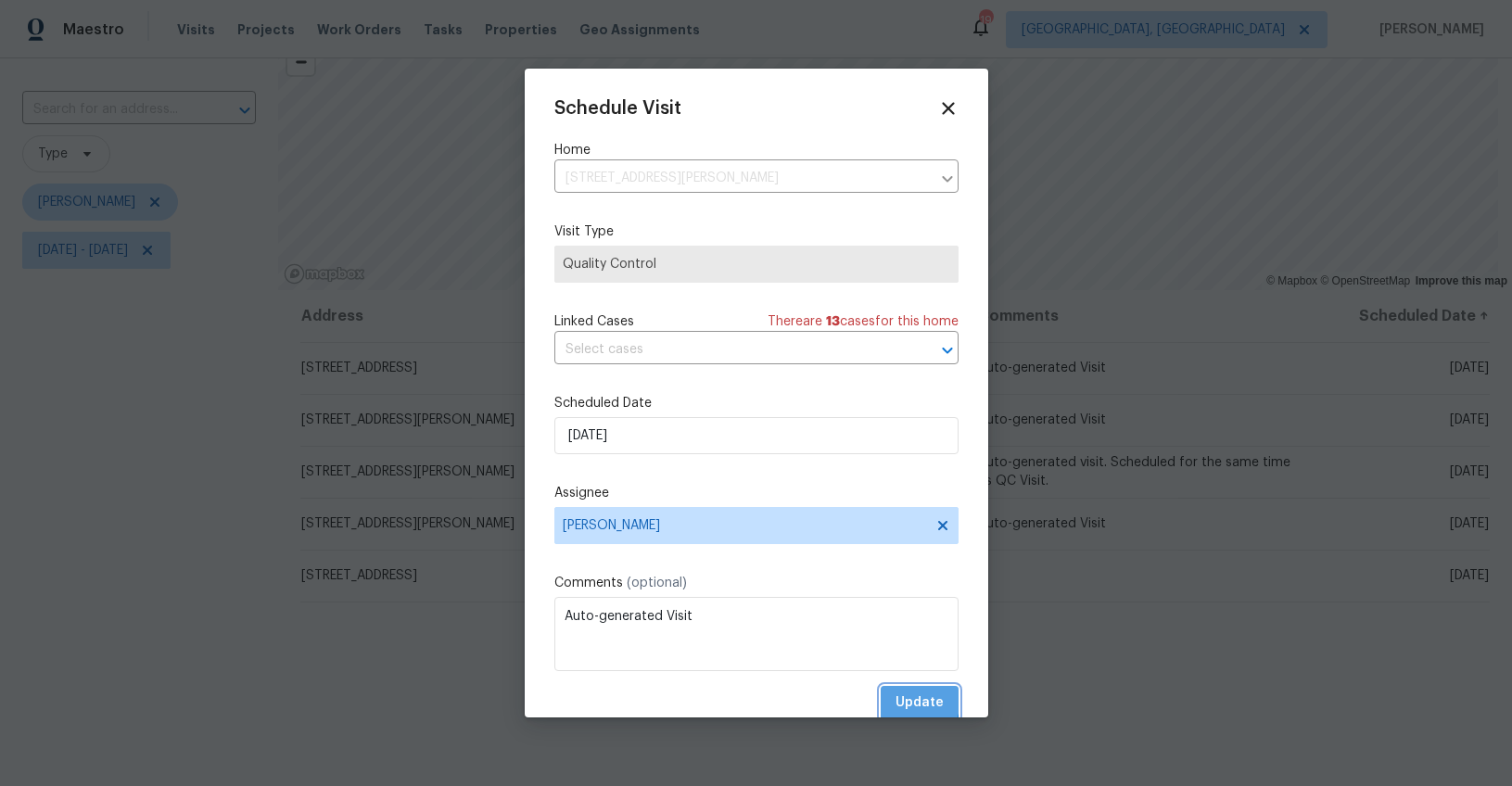
click at [895, 698] on span "Update" at bounding box center [920, 702] width 49 height 23
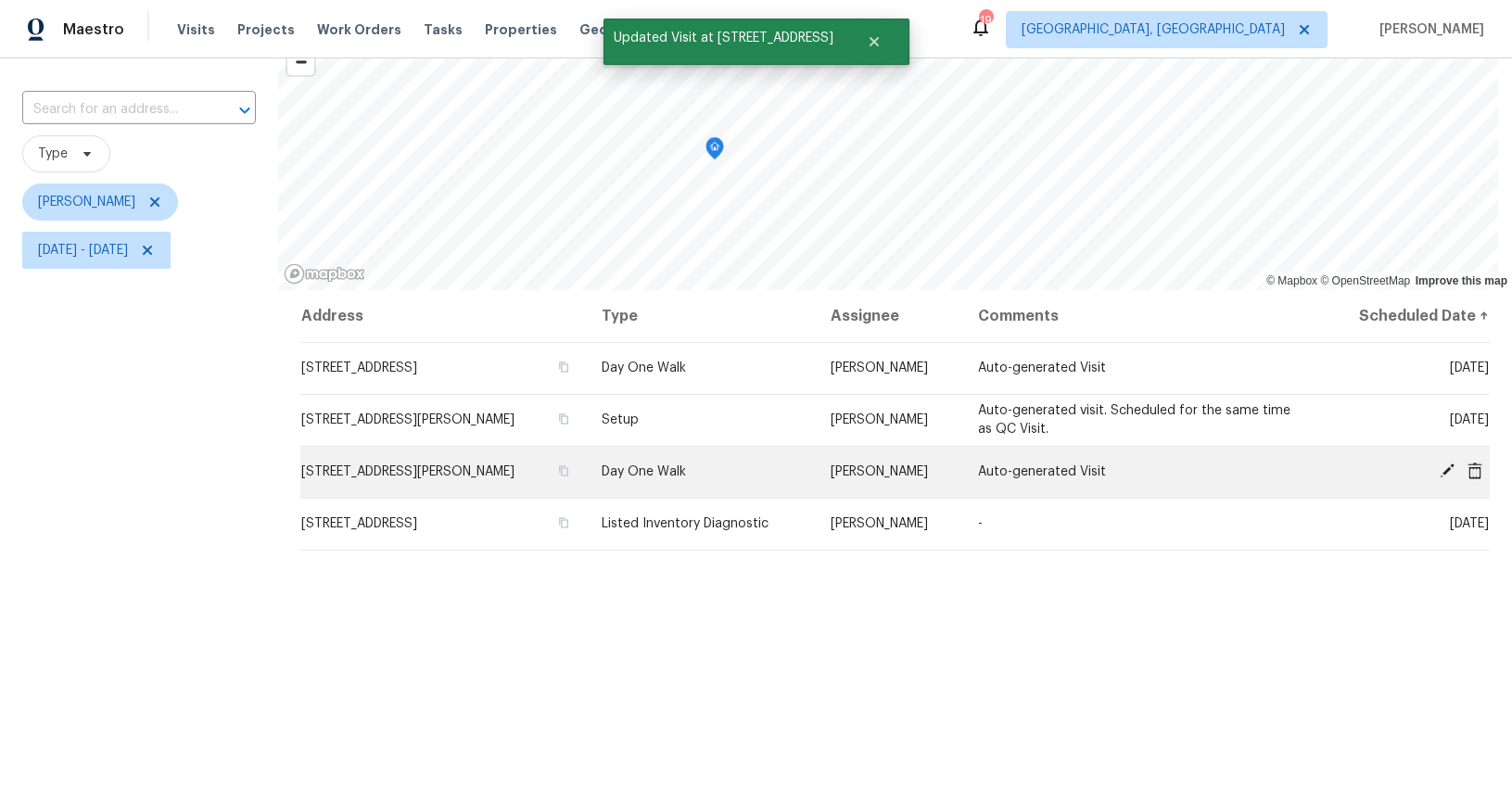
click at [1438, 468] on icon at bounding box center [1447, 471] width 17 height 17
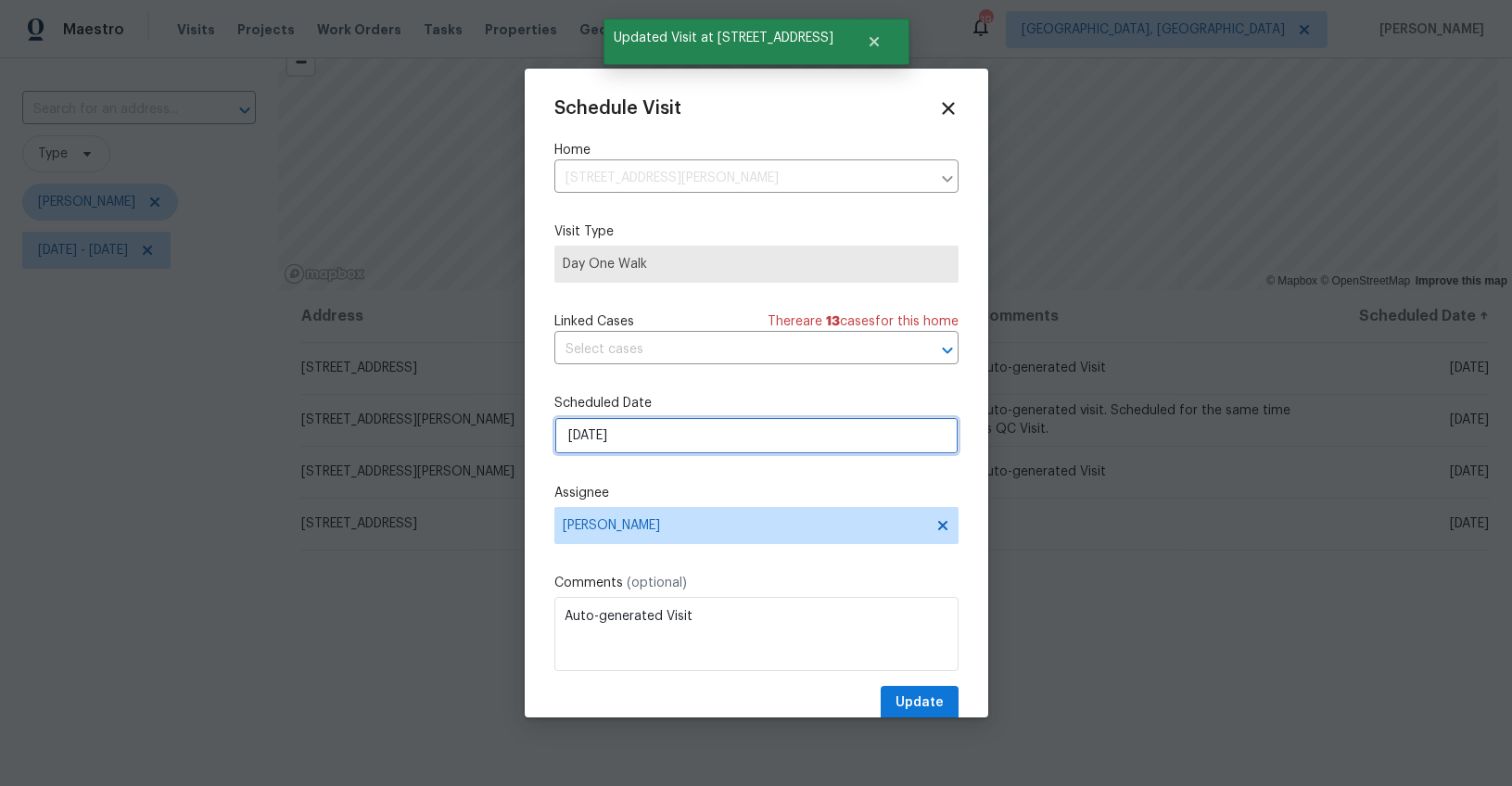
click at [588, 437] on input "9/8/2025" at bounding box center [756, 435] width 404 height 37
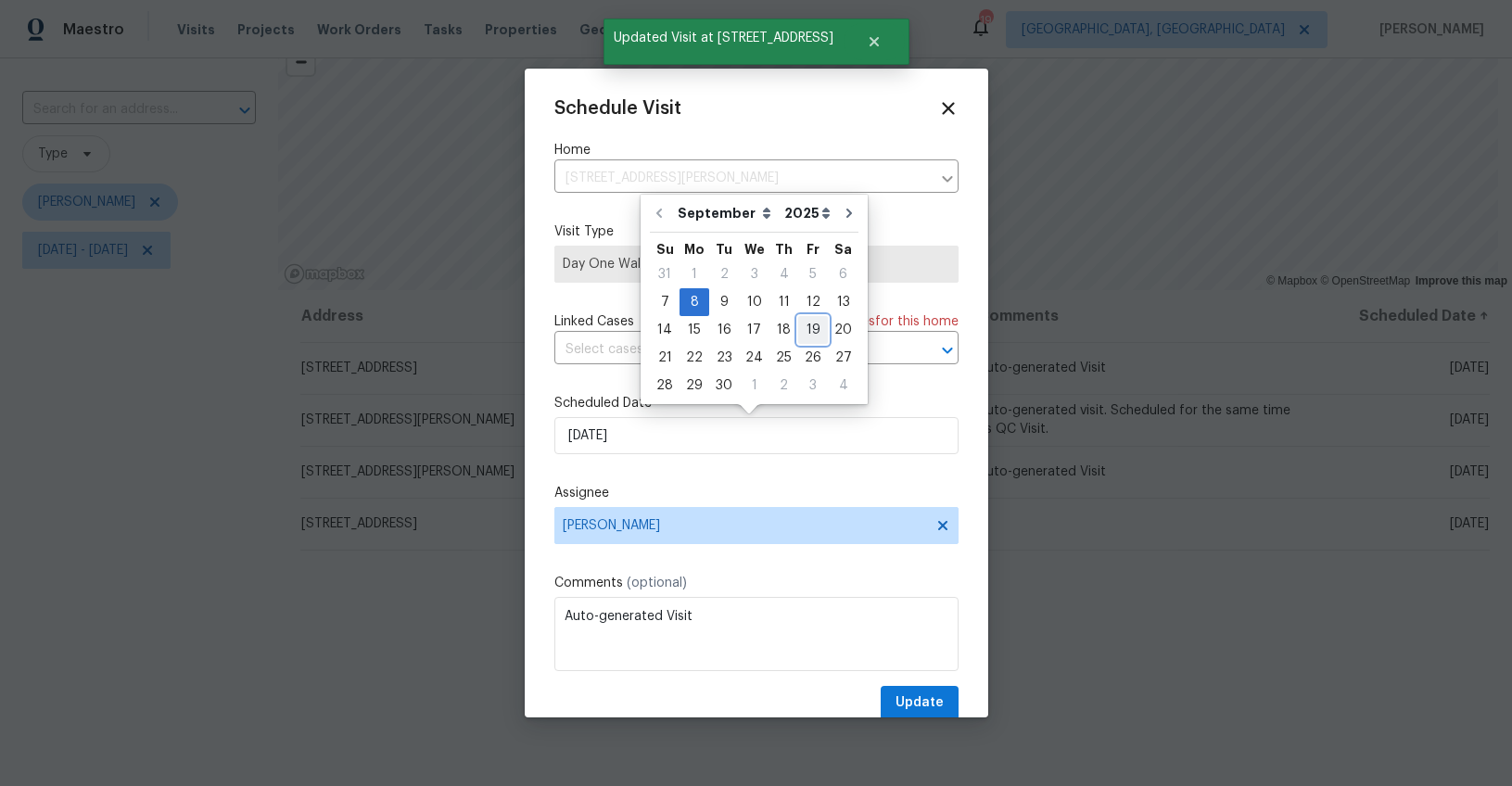
click at [810, 327] on div "19" at bounding box center [813, 330] width 30 height 26
type input "9/19/2025"
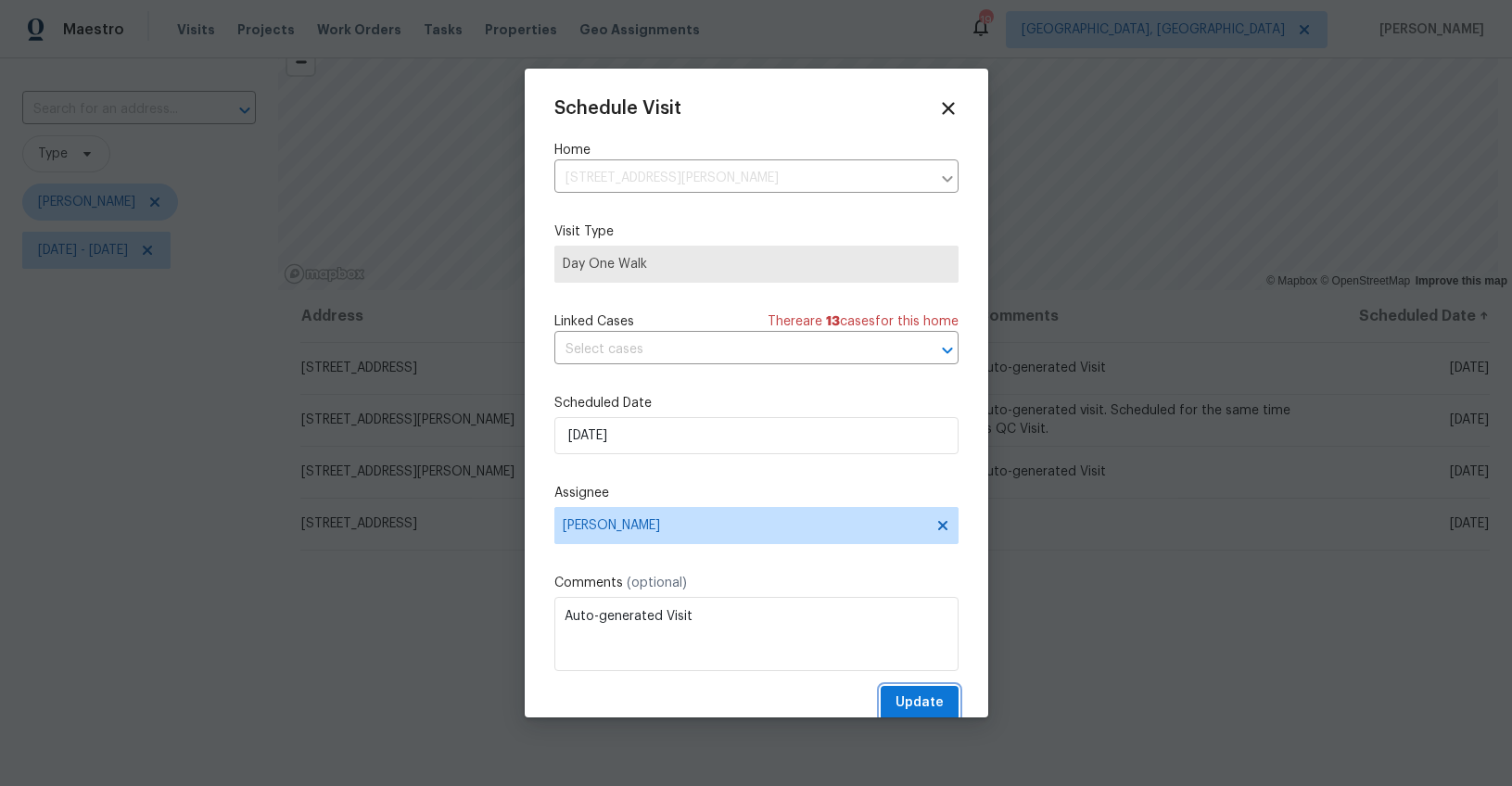
click at [896, 696] on span "Update" at bounding box center [920, 702] width 49 height 23
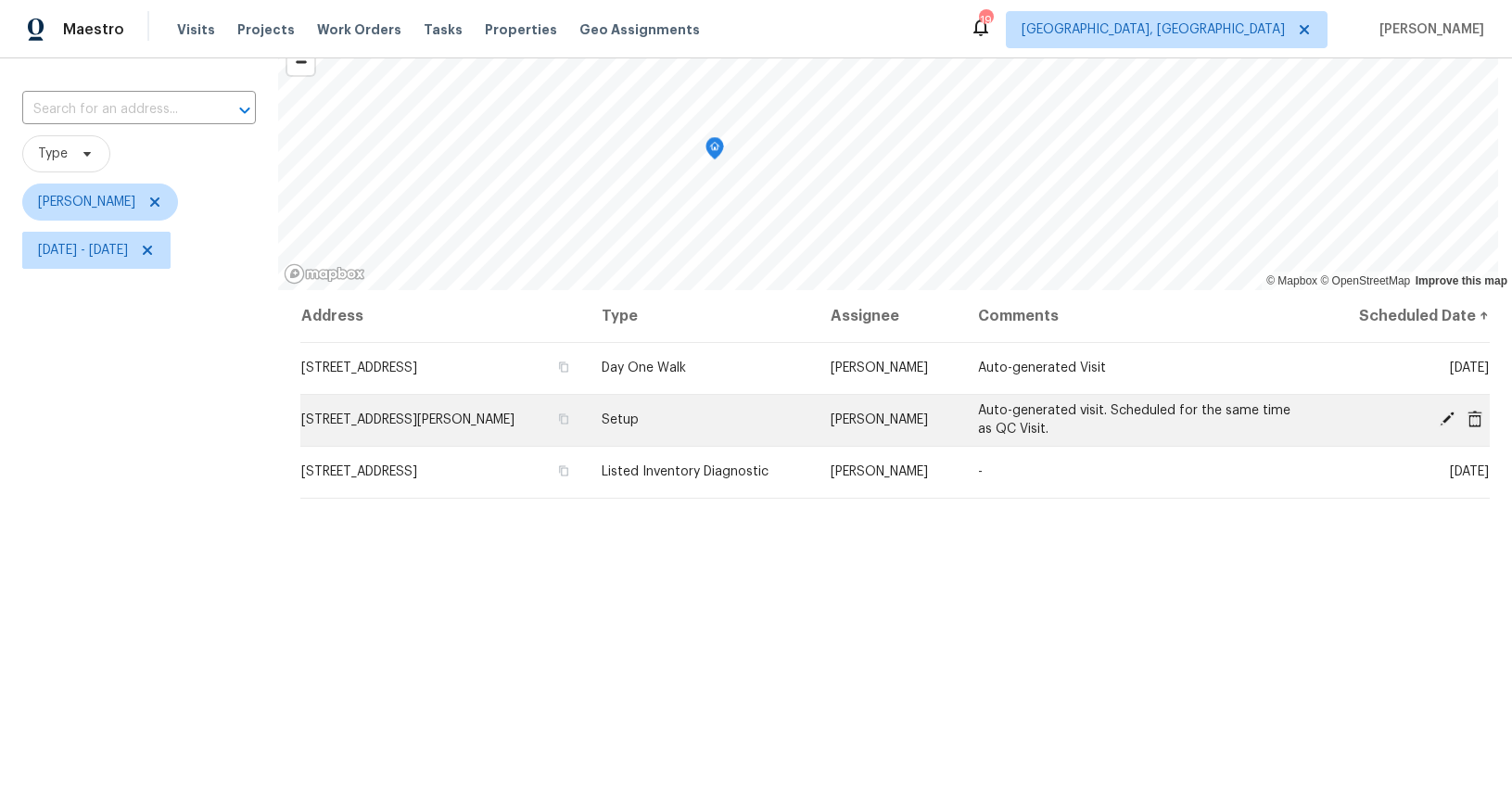
click at [1439, 415] on icon at bounding box center [1447, 419] width 15 height 15
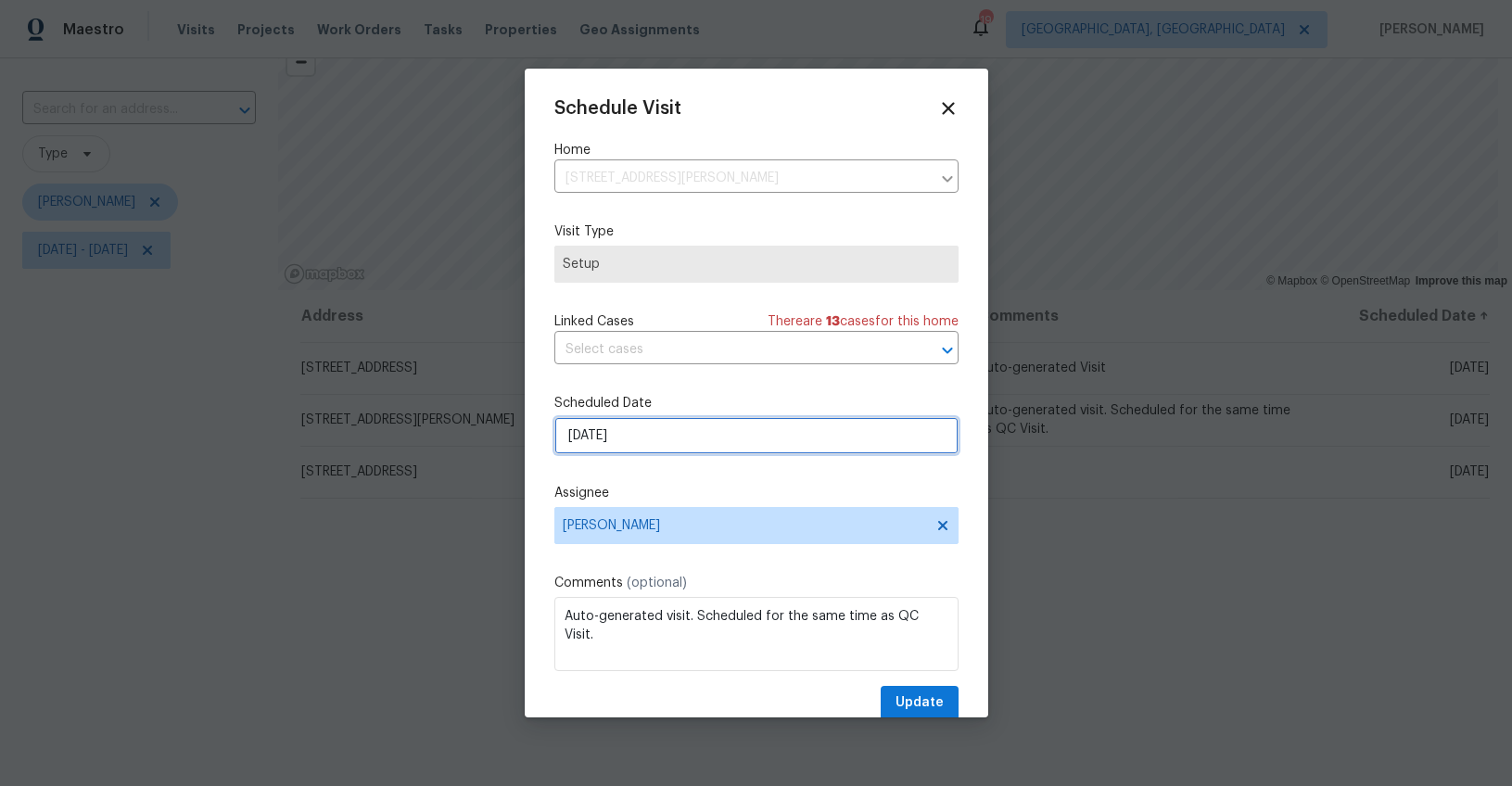
click at [582, 440] on input "9/8/2025" at bounding box center [756, 435] width 404 height 37
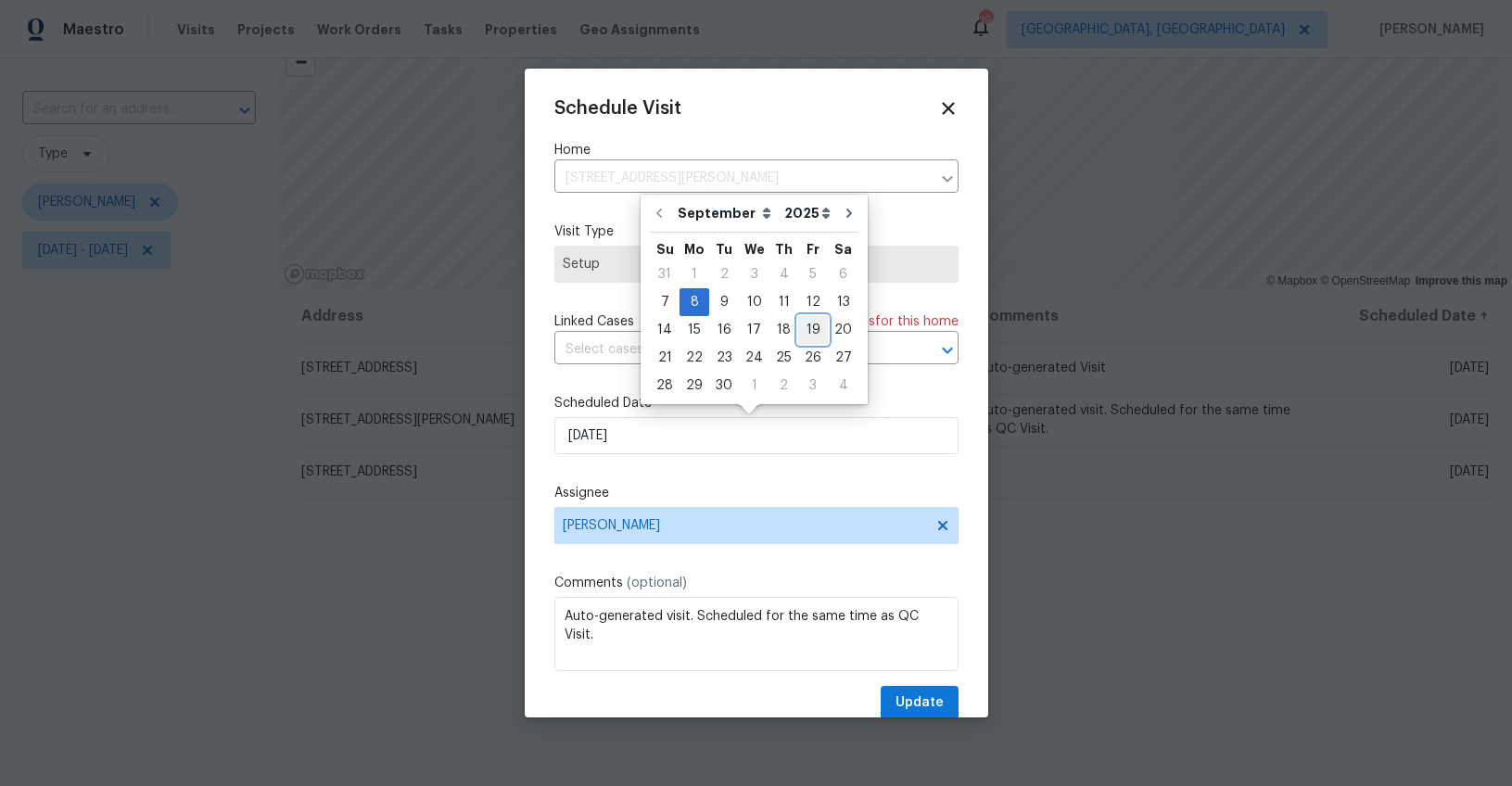
click at [805, 331] on div "19" at bounding box center [813, 330] width 30 height 26
type input "9/19/2025"
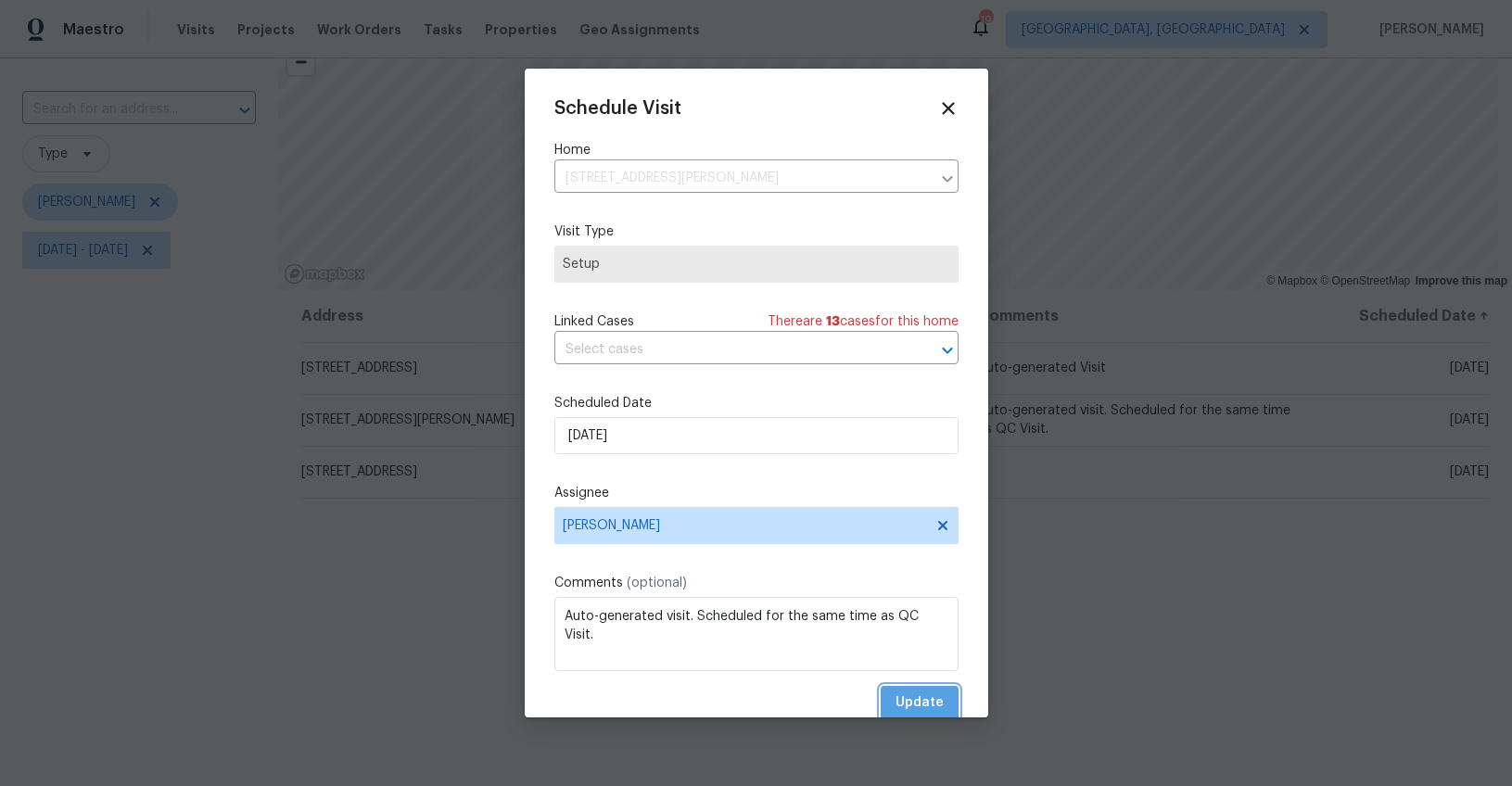
click at [895, 695] on span "Update" at bounding box center [920, 702] width 49 height 23
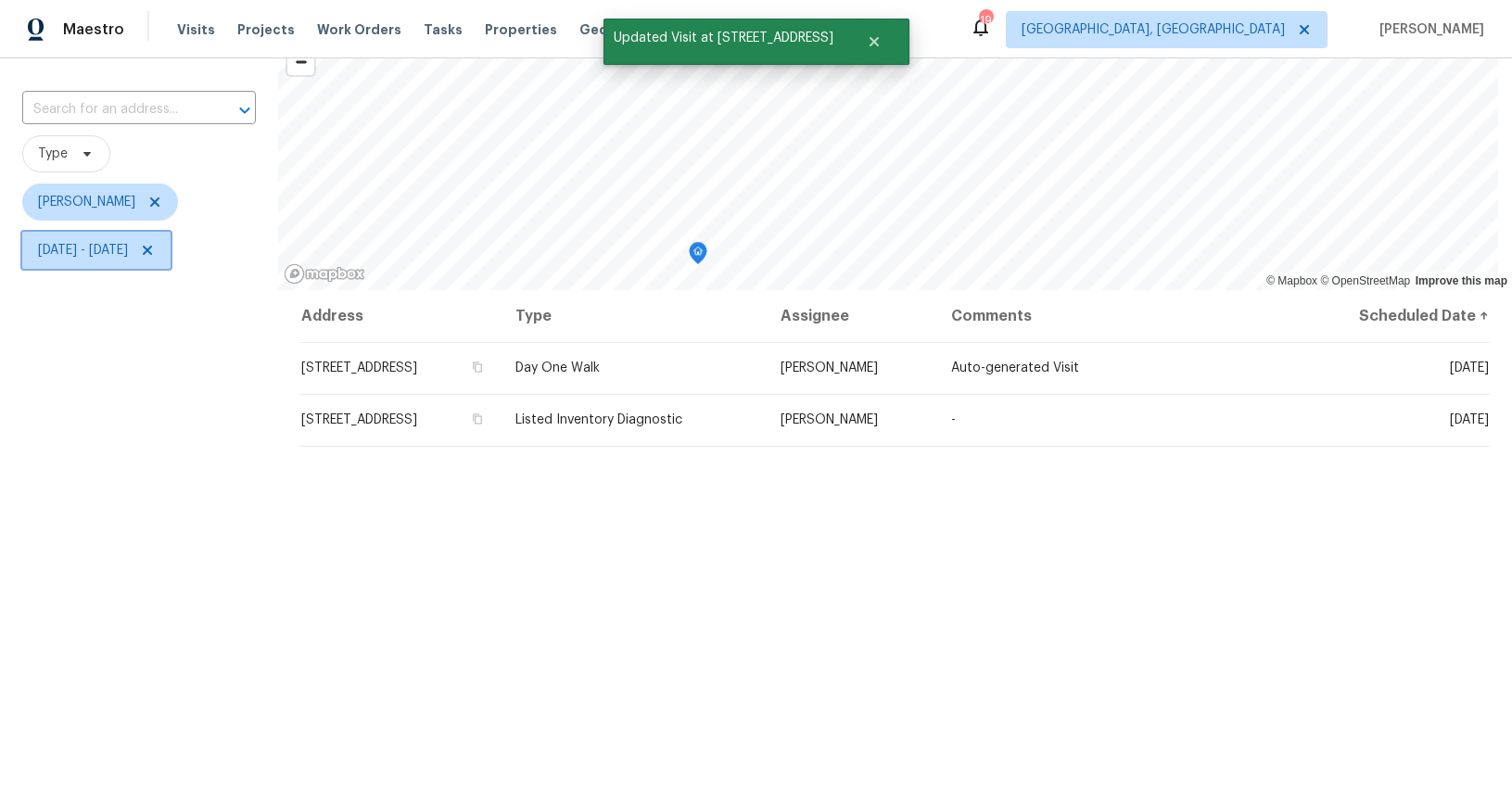
click at [107, 252] on span "Mon, Sep 08 - Mon, Sep 08" at bounding box center [83, 250] width 90 height 19
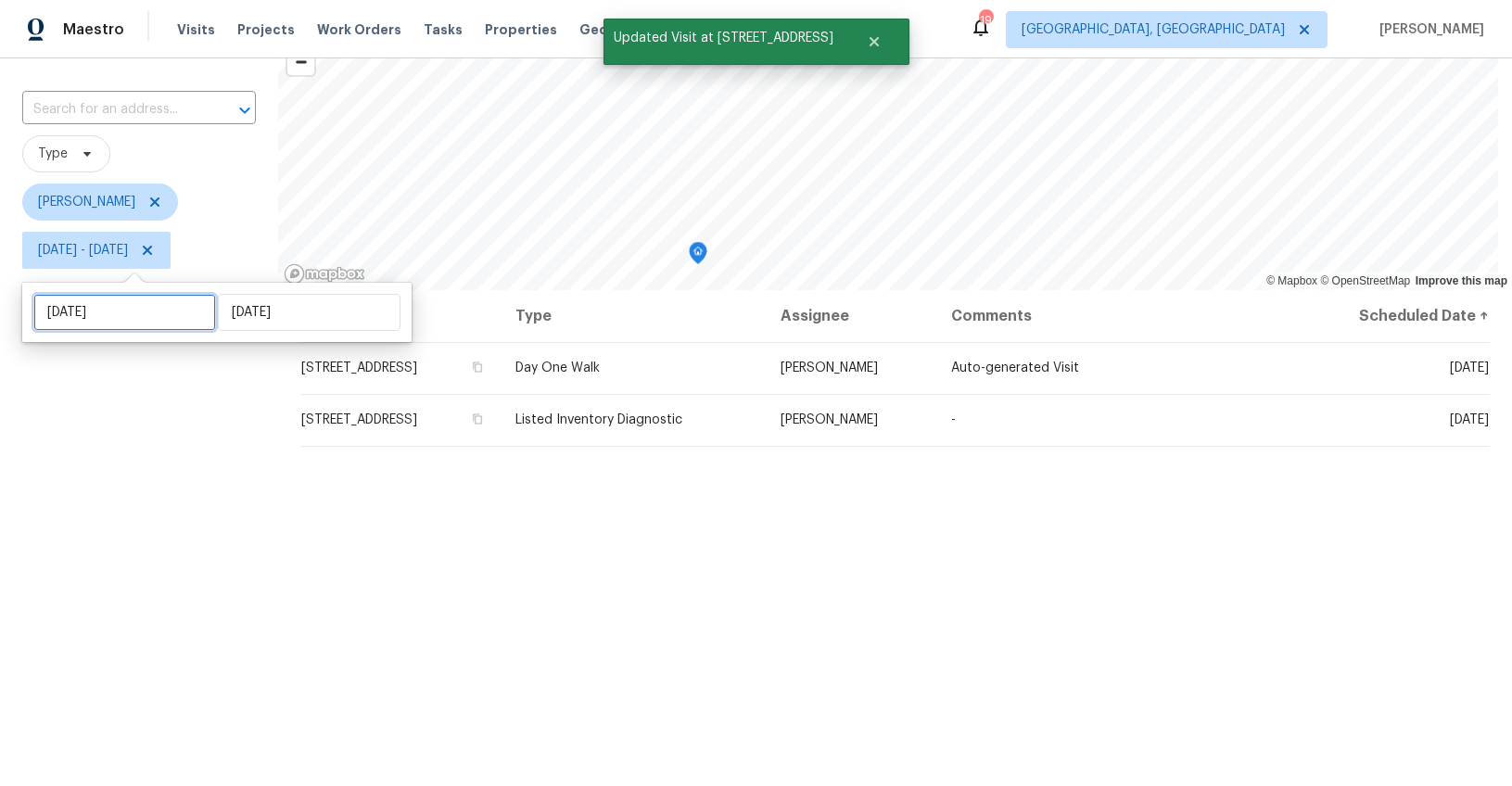
click at [124, 307] on input "[DATE]" at bounding box center [125, 312] width 183 height 37
select select "8"
select select "2025"
select select "9"
select select "2025"
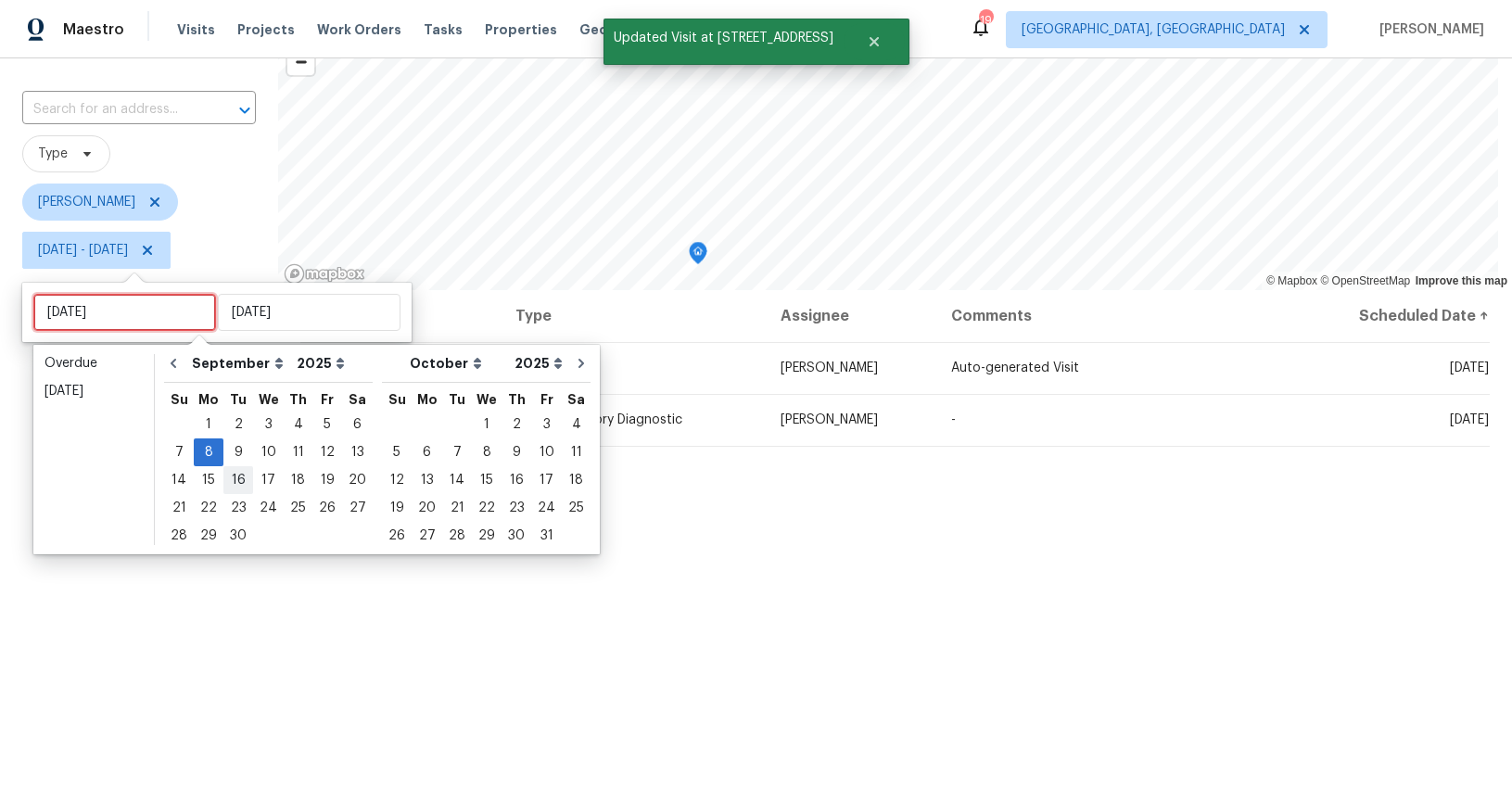
type input "[DATE]"
click at [313, 486] on div "19" at bounding box center [327, 480] width 30 height 26
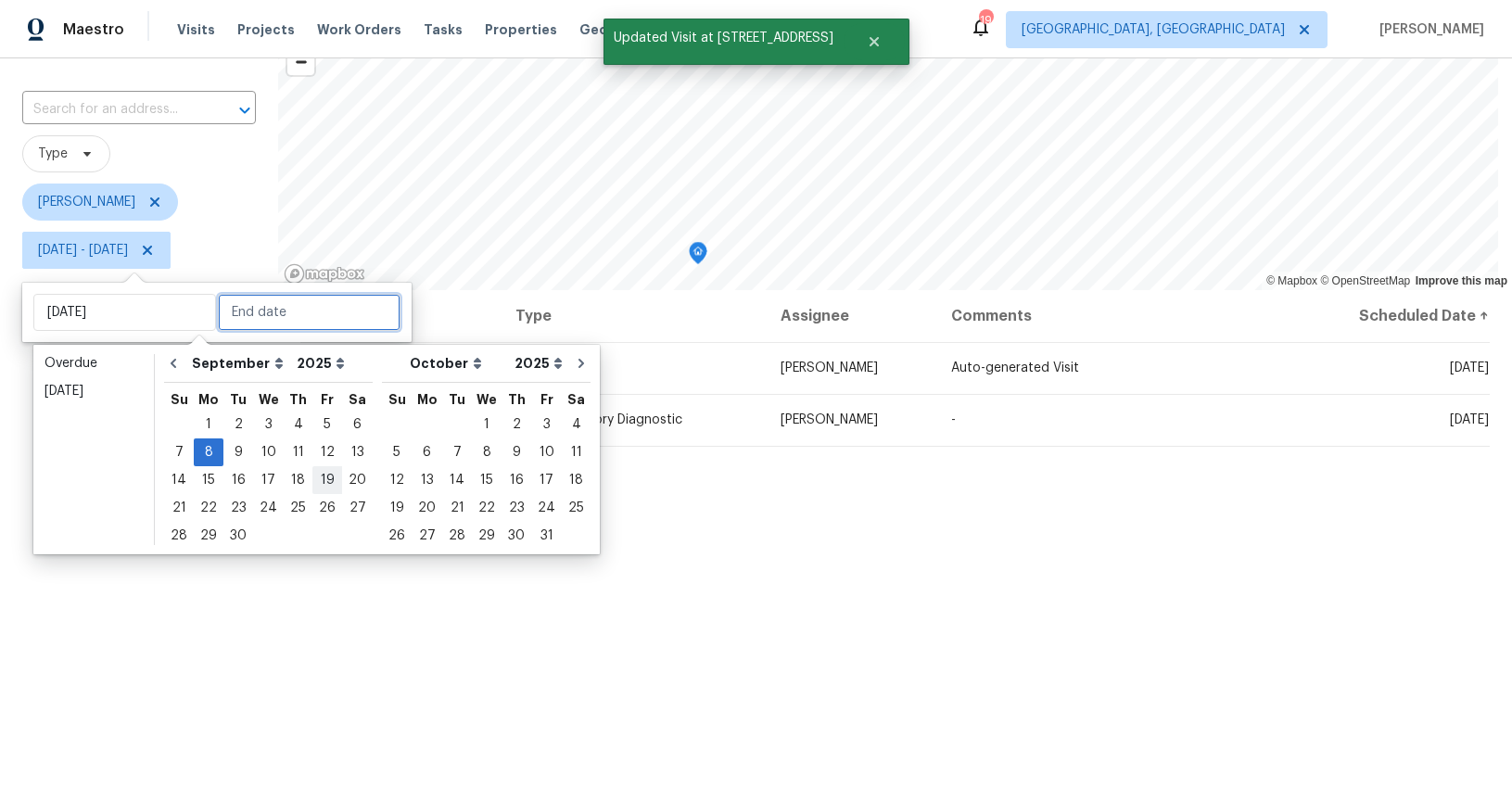
type input "Fri, Sep 19"
type input "[DATE]"
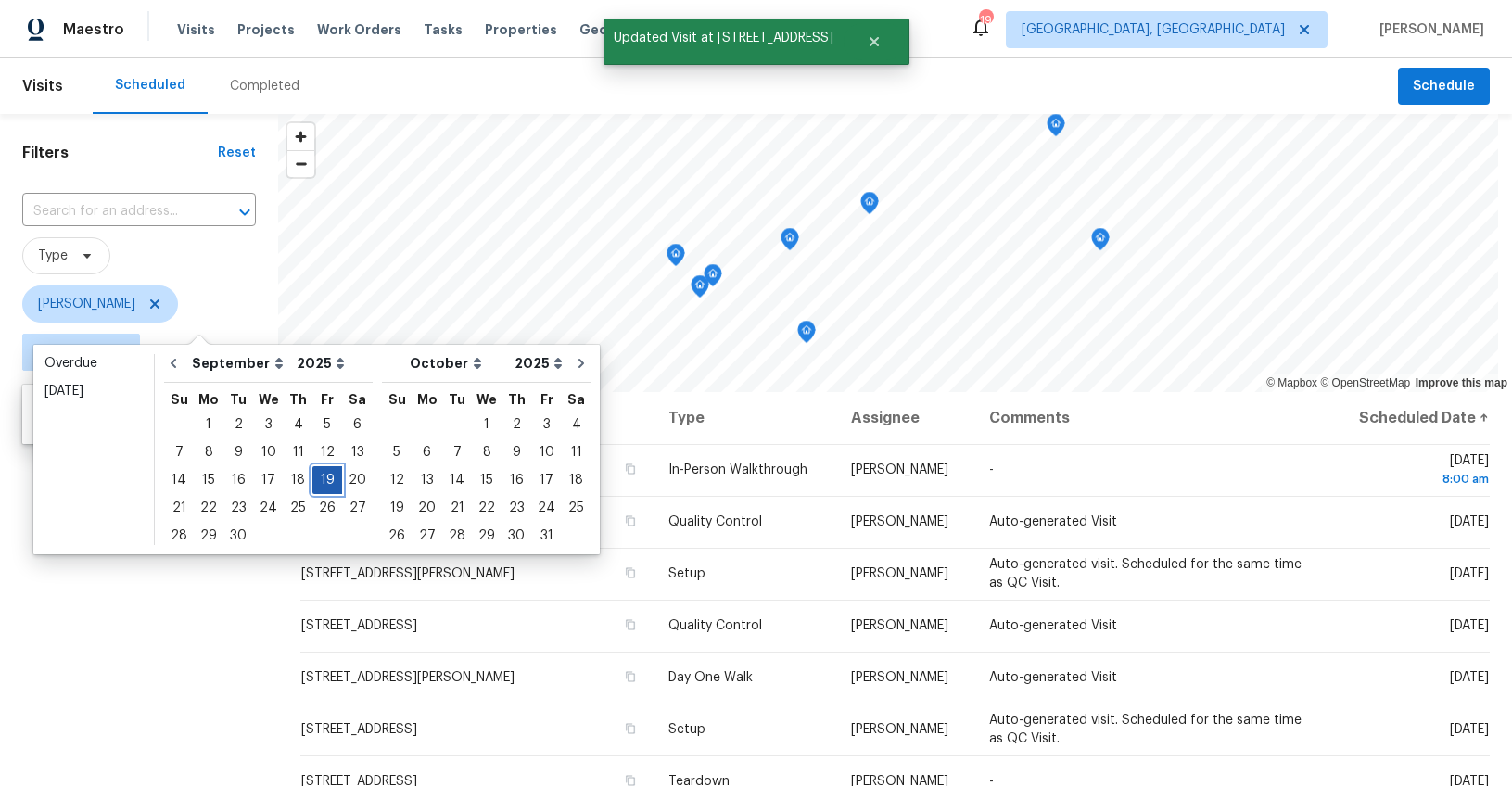
click at [313, 486] on div "19" at bounding box center [327, 480] width 30 height 26
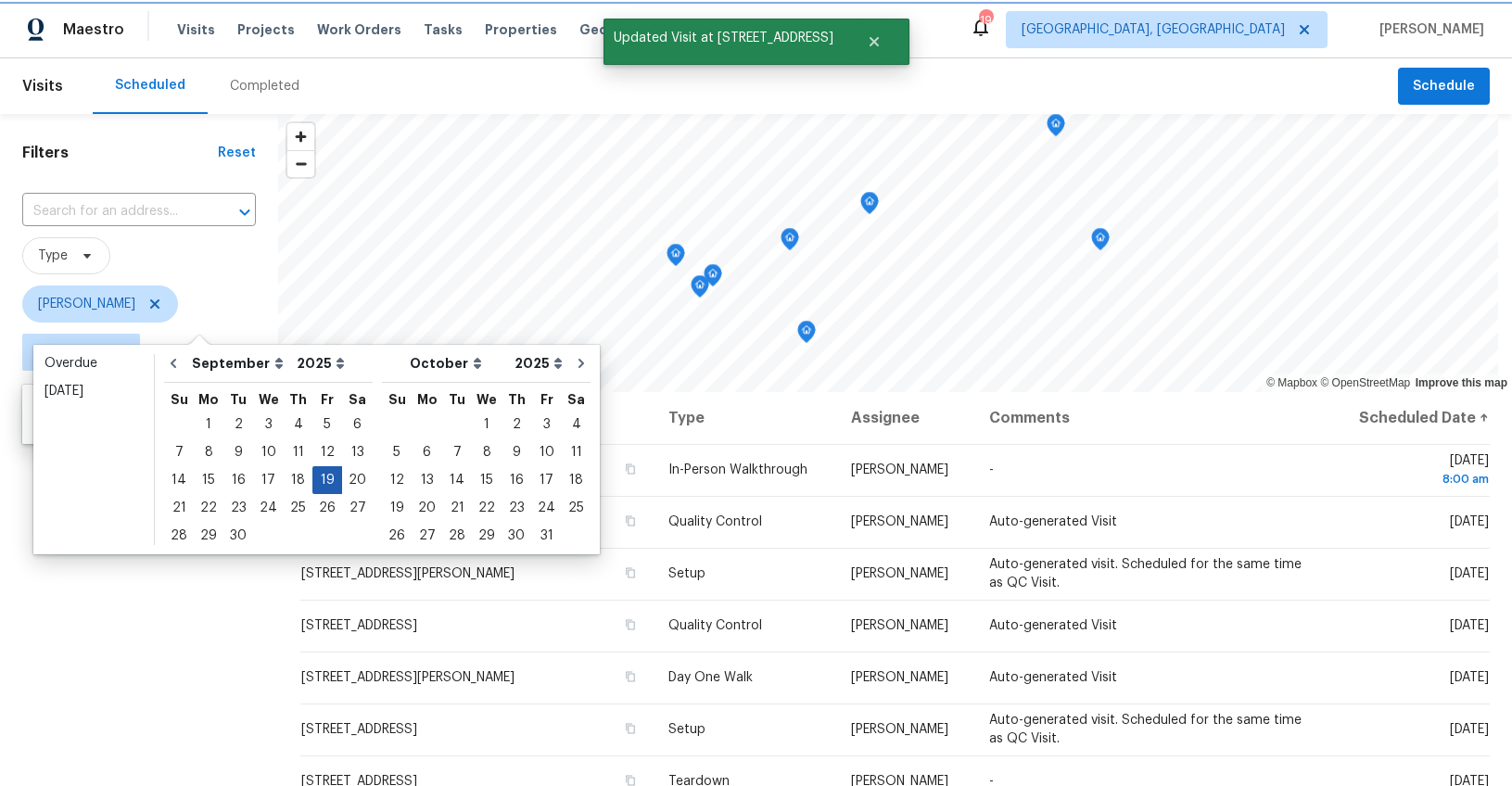
type input "Fri, Sep 19"
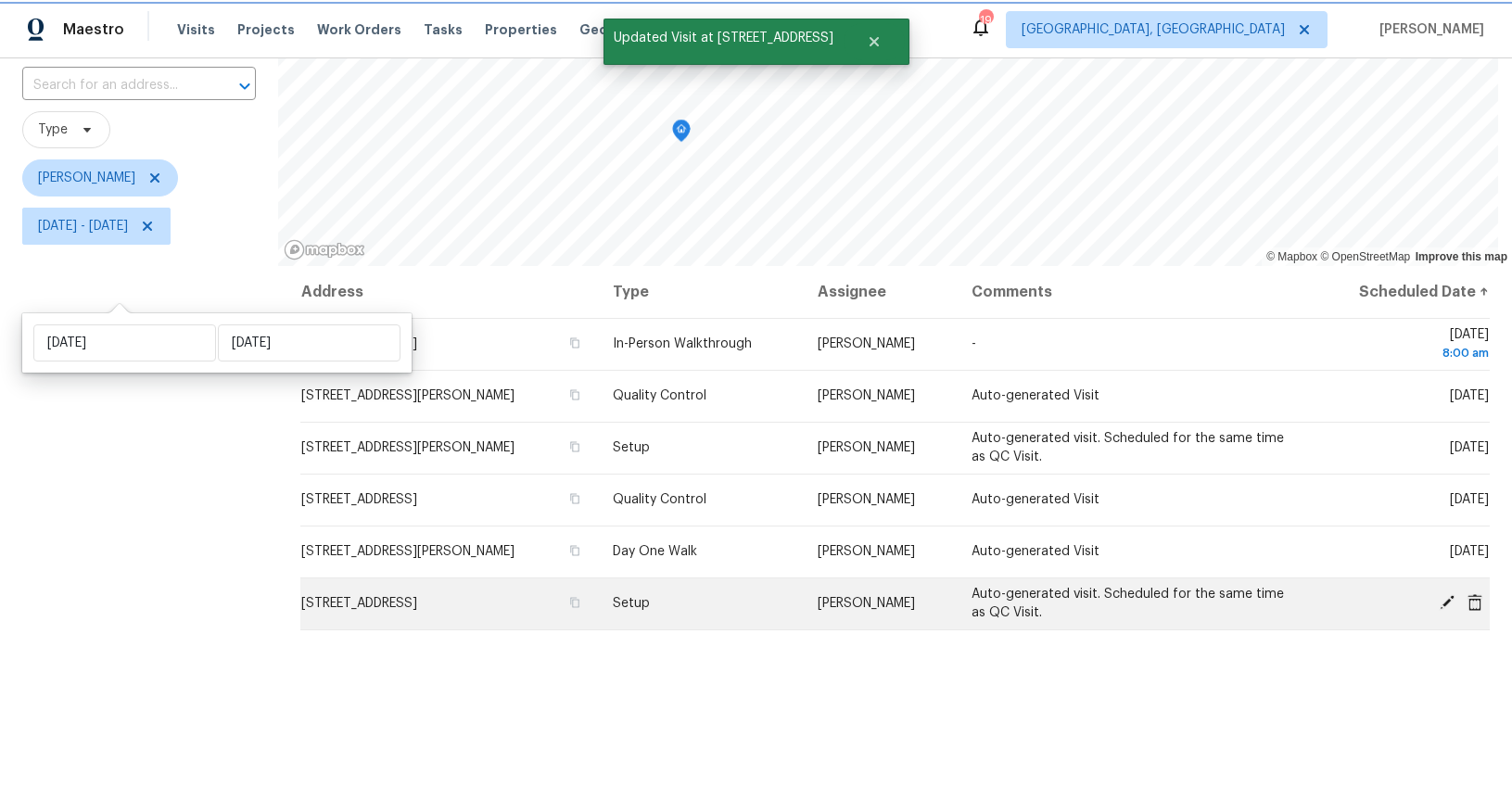
scroll to position [222, 0]
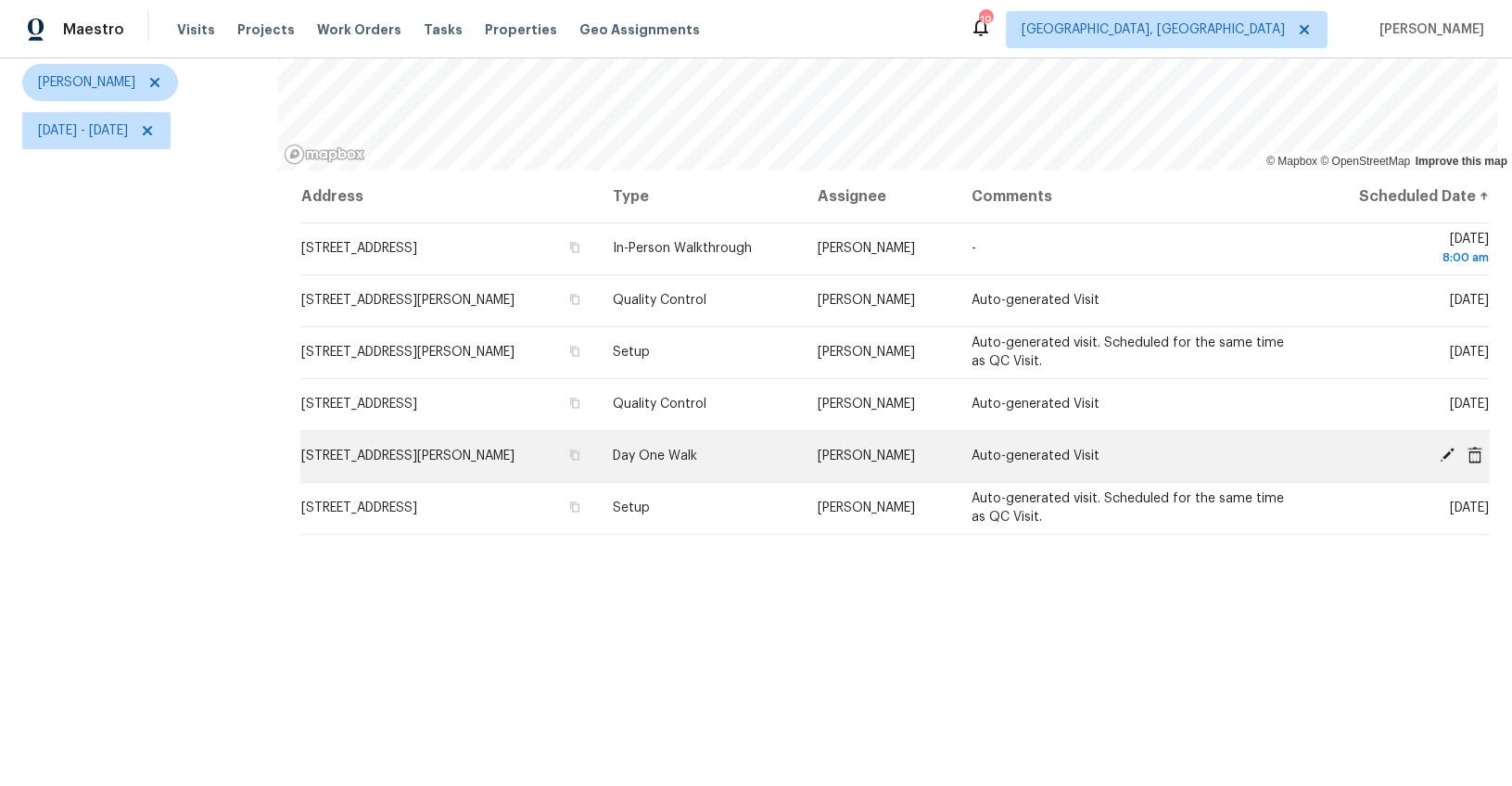
click at [1439, 452] on icon at bounding box center [1447, 455] width 15 height 15
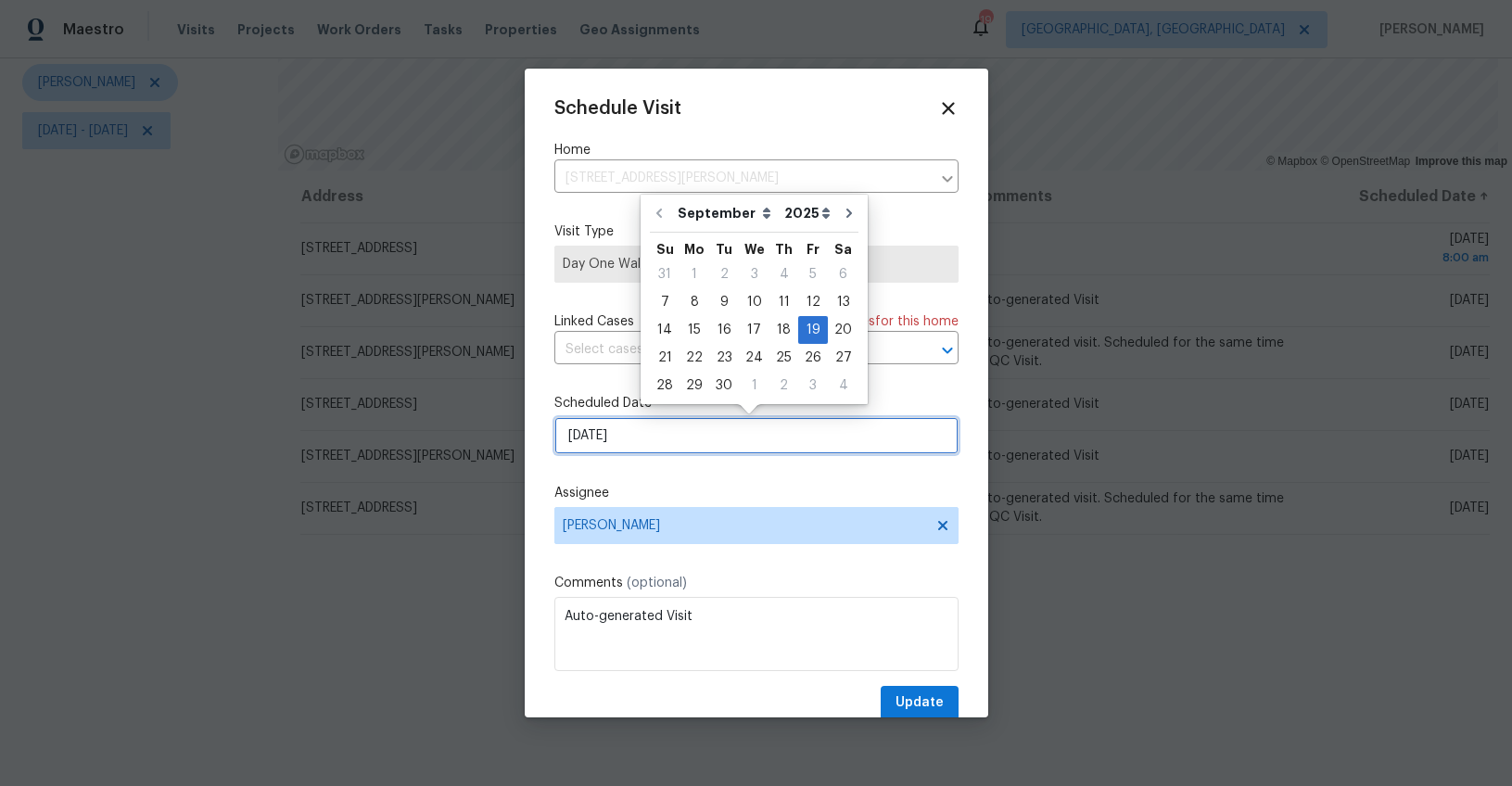
click at [590, 435] on input "9/19/2025" at bounding box center [756, 435] width 404 height 37
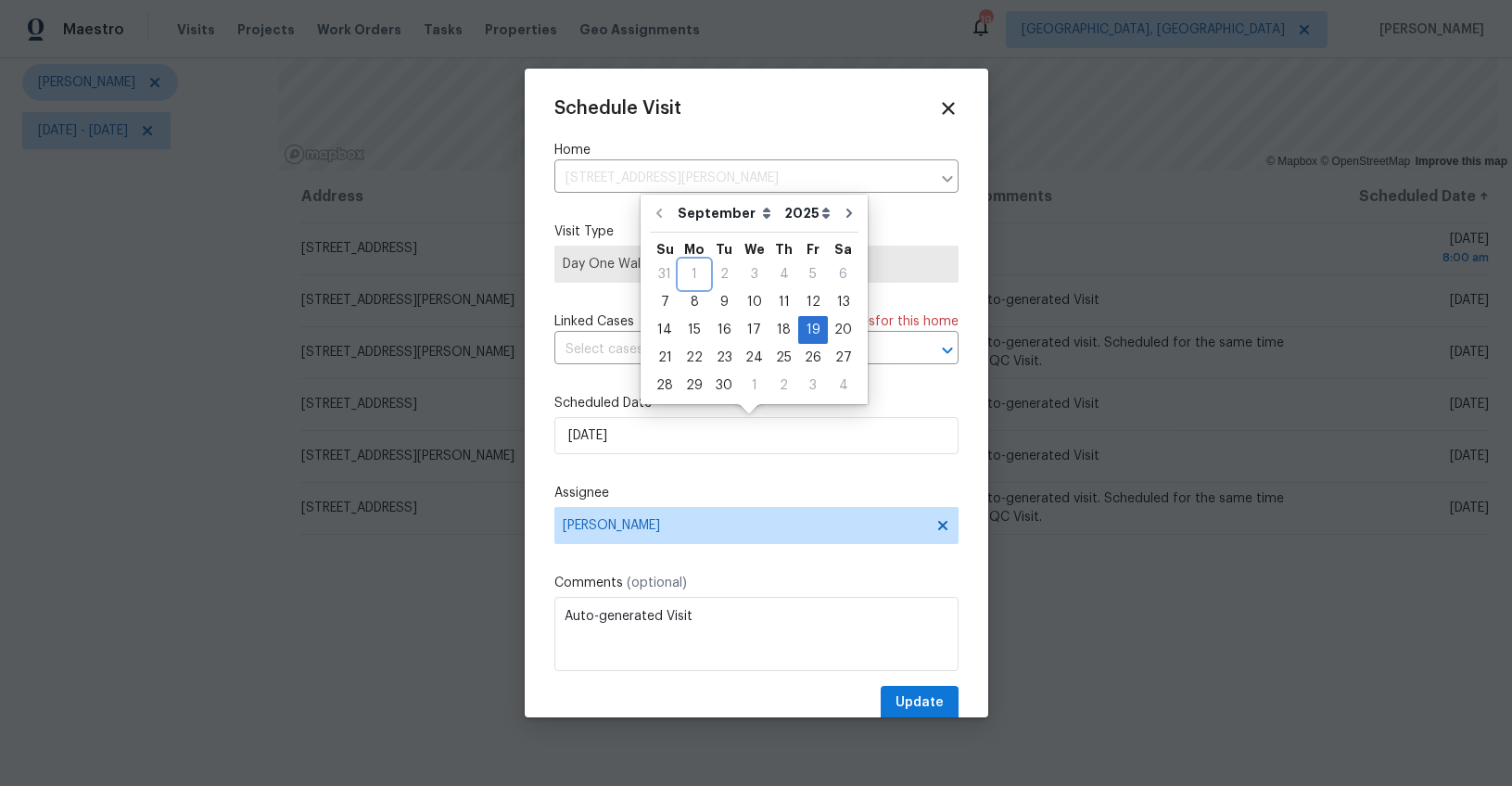
click at [685, 286] on div "1" at bounding box center [694, 274] width 30 height 26
click at [687, 296] on div "8" at bounding box center [694, 302] width 30 height 26
type input "9/8/2025"
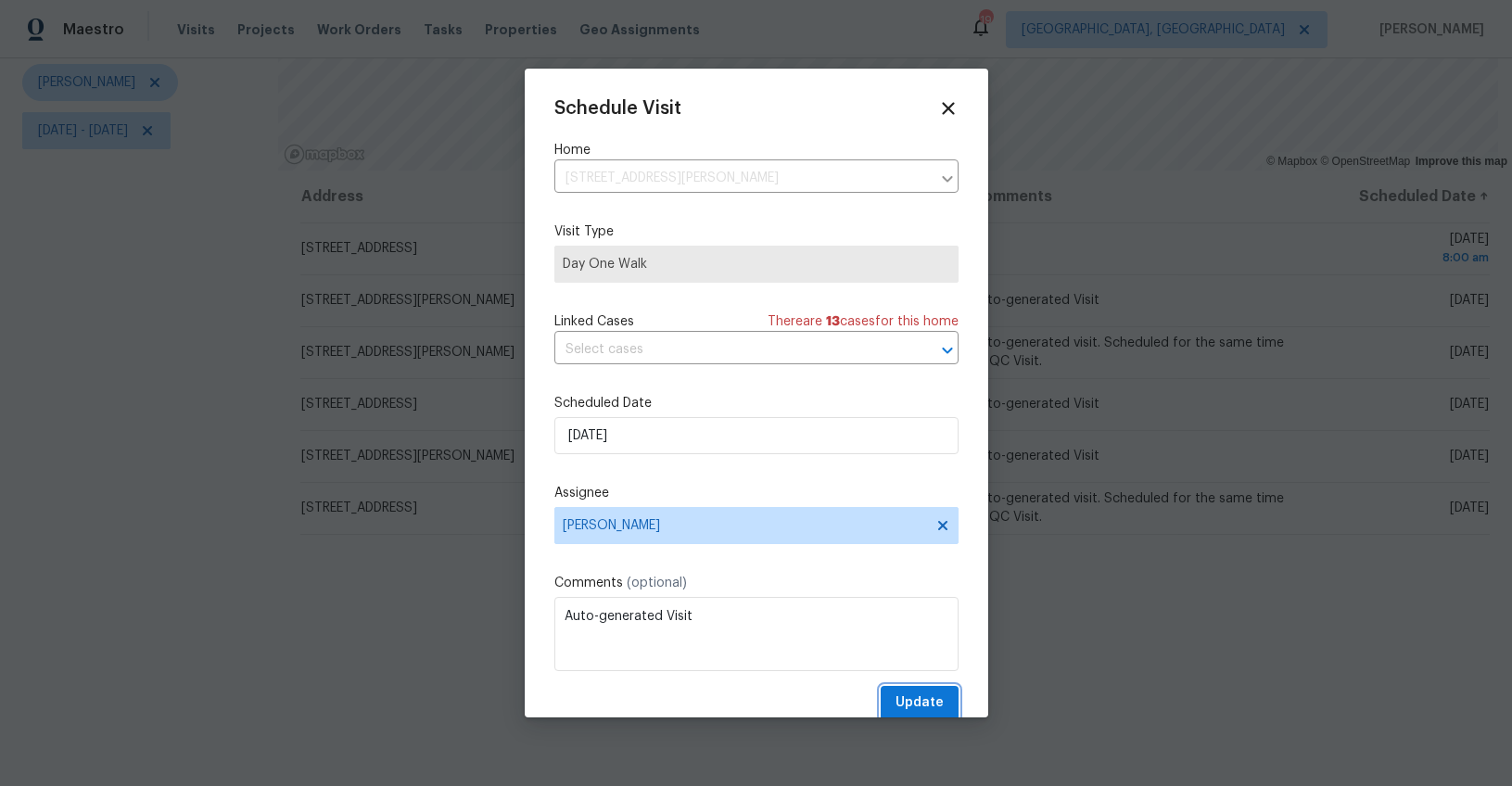
click at [909, 695] on span "Update" at bounding box center [920, 702] width 49 height 23
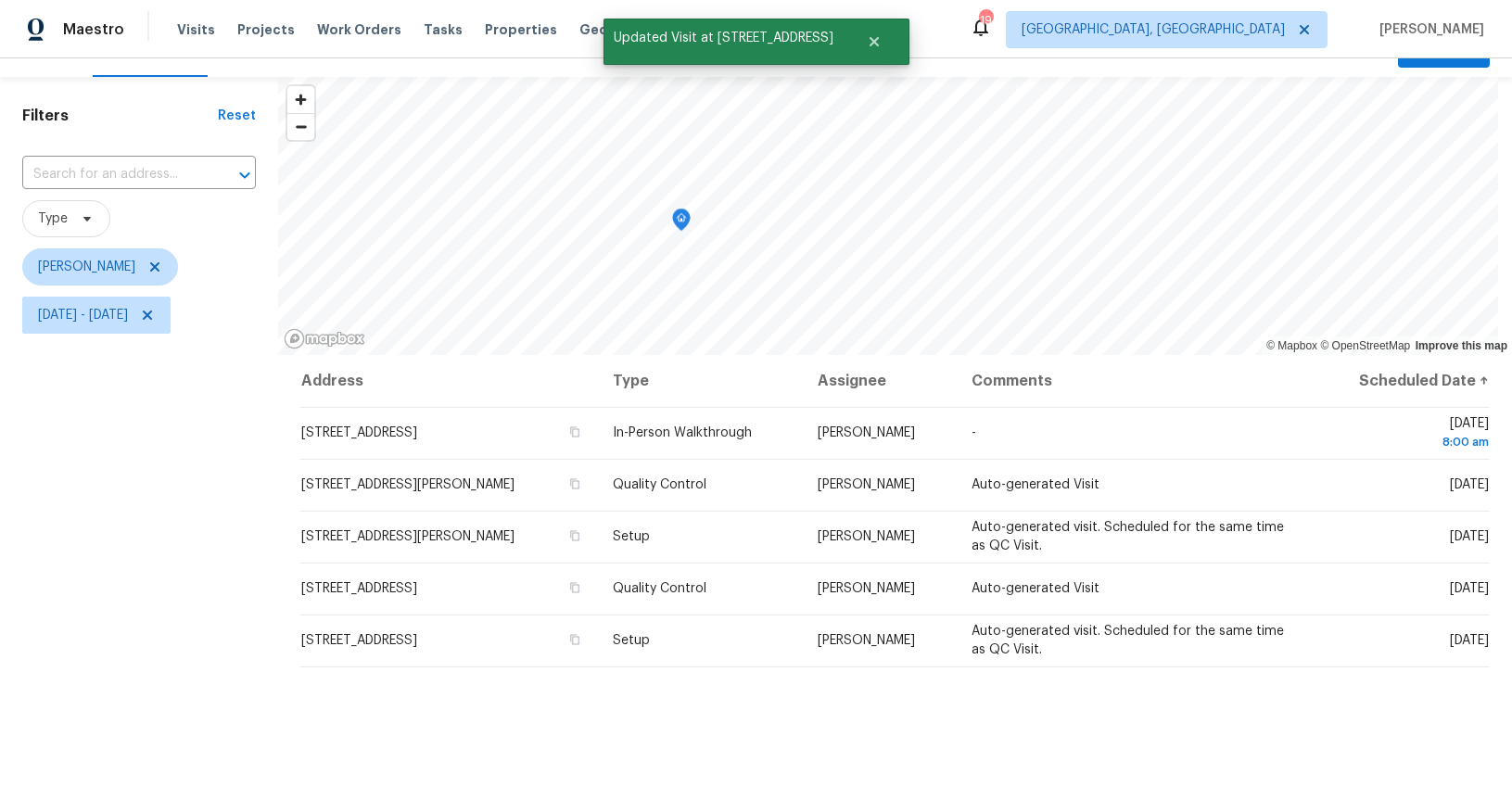
scroll to position [0, 0]
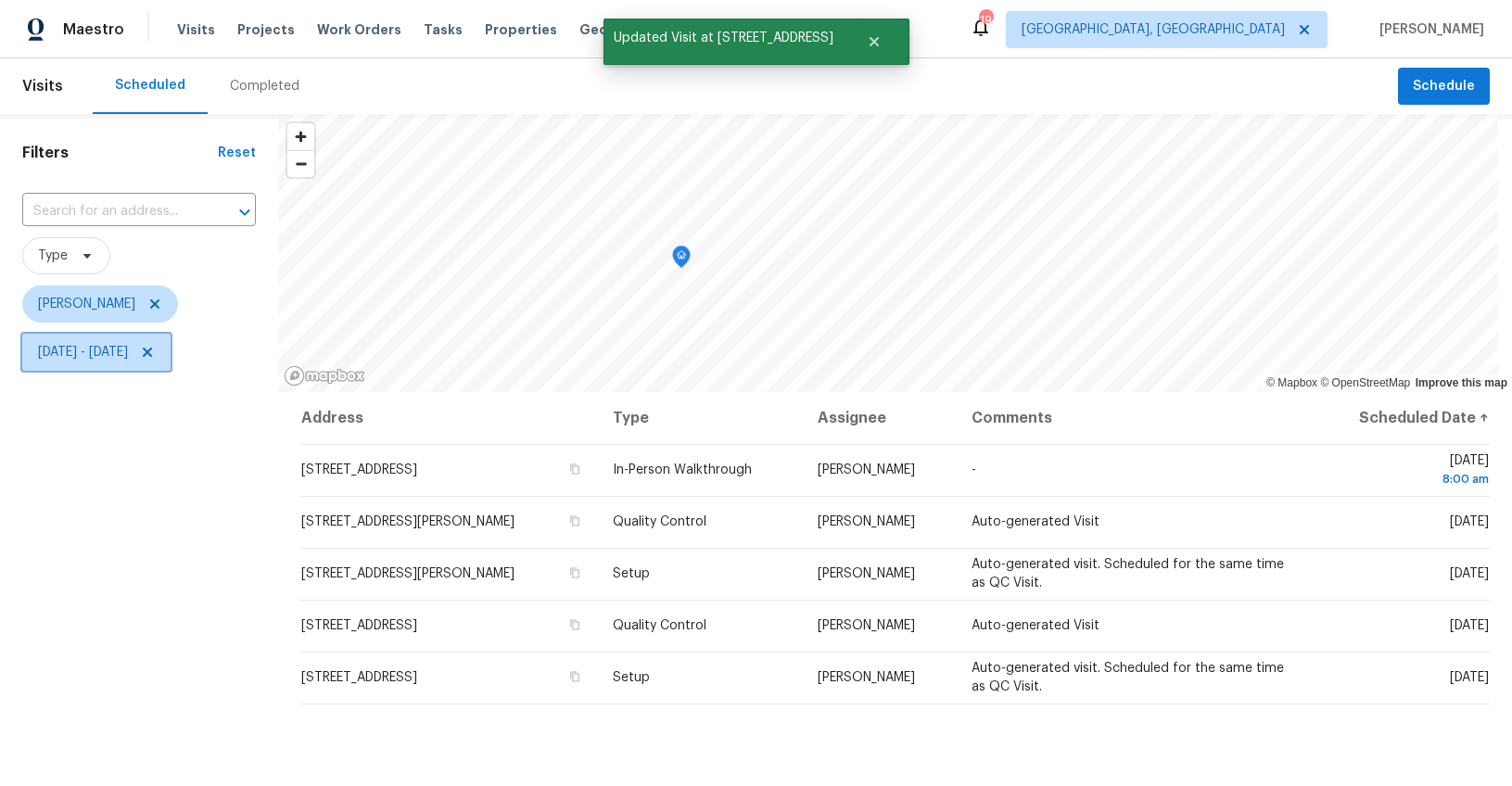
click at [171, 350] on span "Fri, Sep 19 - Fri, Sep 19" at bounding box center [96, 352] width 148 height 37
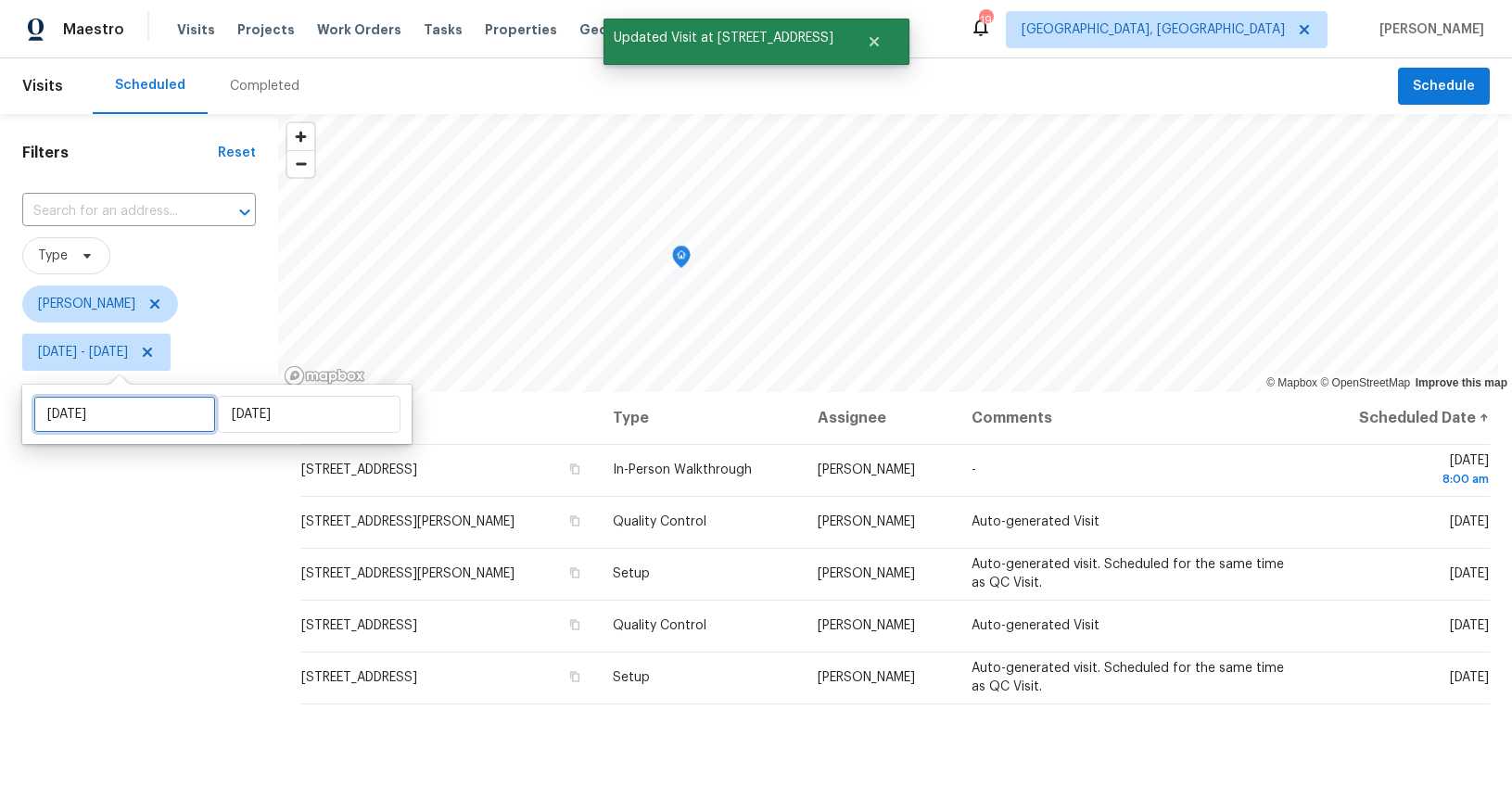
click at [88, 399] on input "Fri, Sep 19" at bounding box center [125, 414] width 183 height 37
select select "8"
select select "2025"
select select "9"
select select "2025"
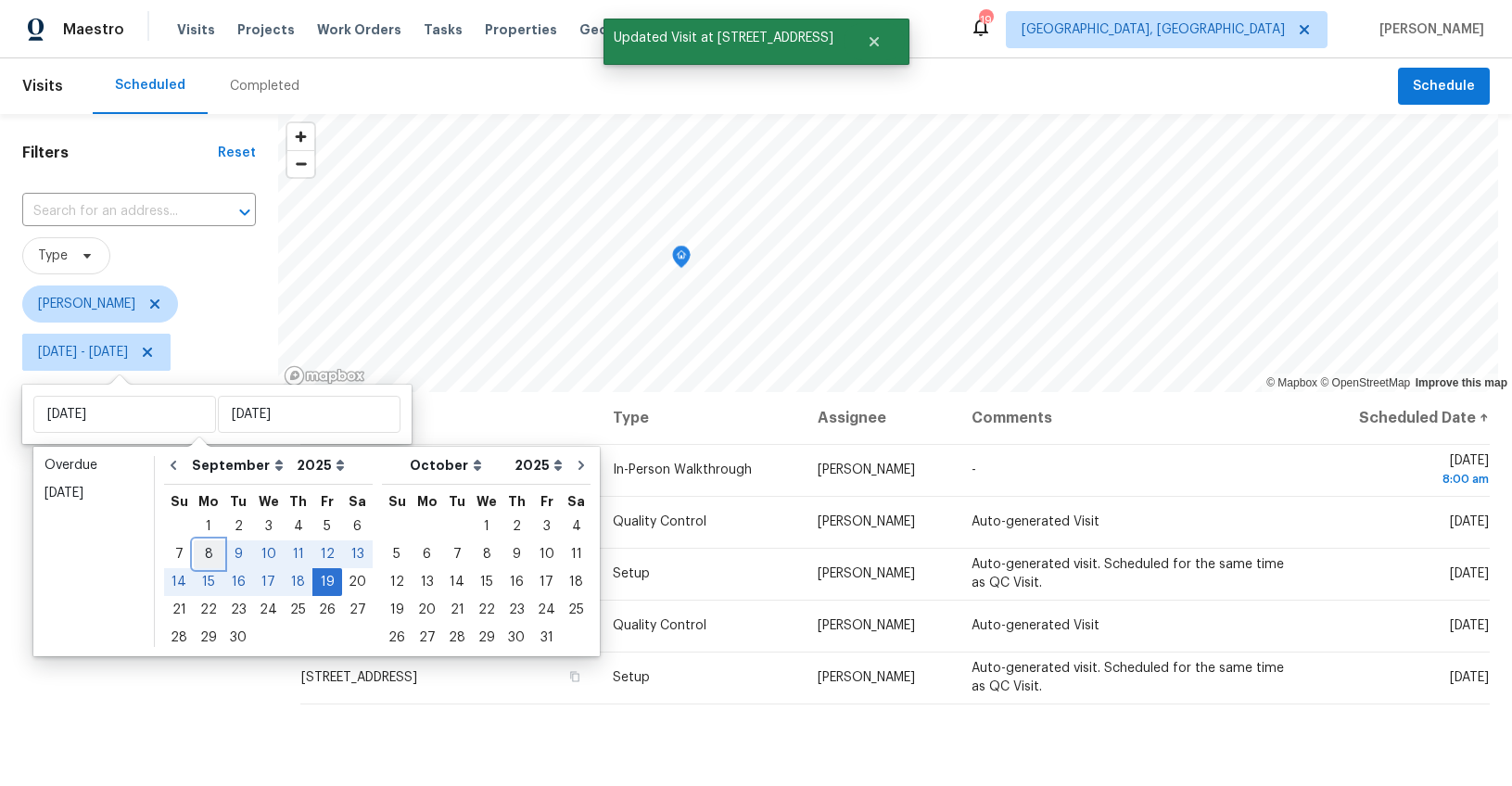
click at [207, 551] on div "8" at bounding box center [209, 554] width 30 height 26
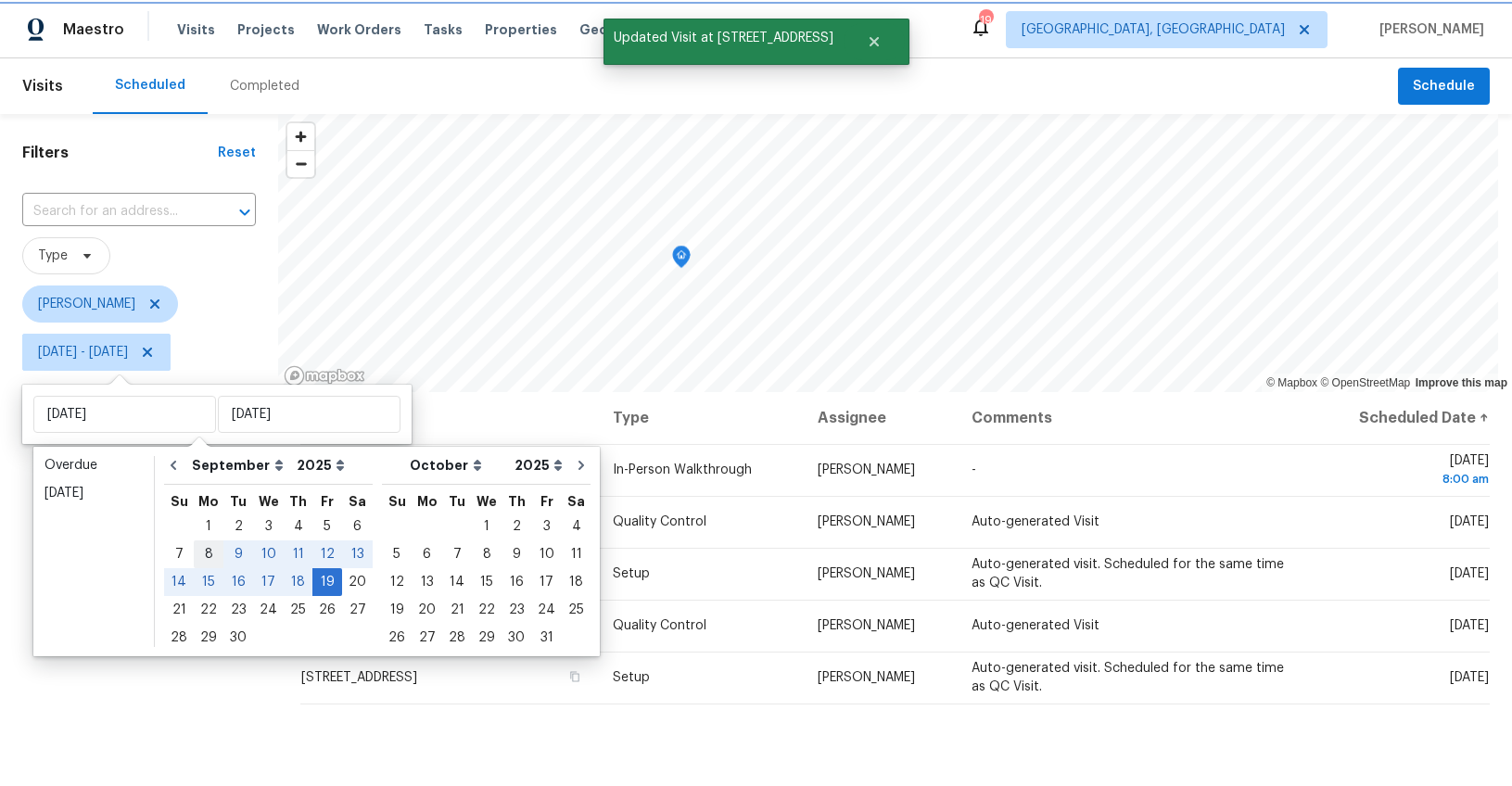
type input "Mon, Sep 08"
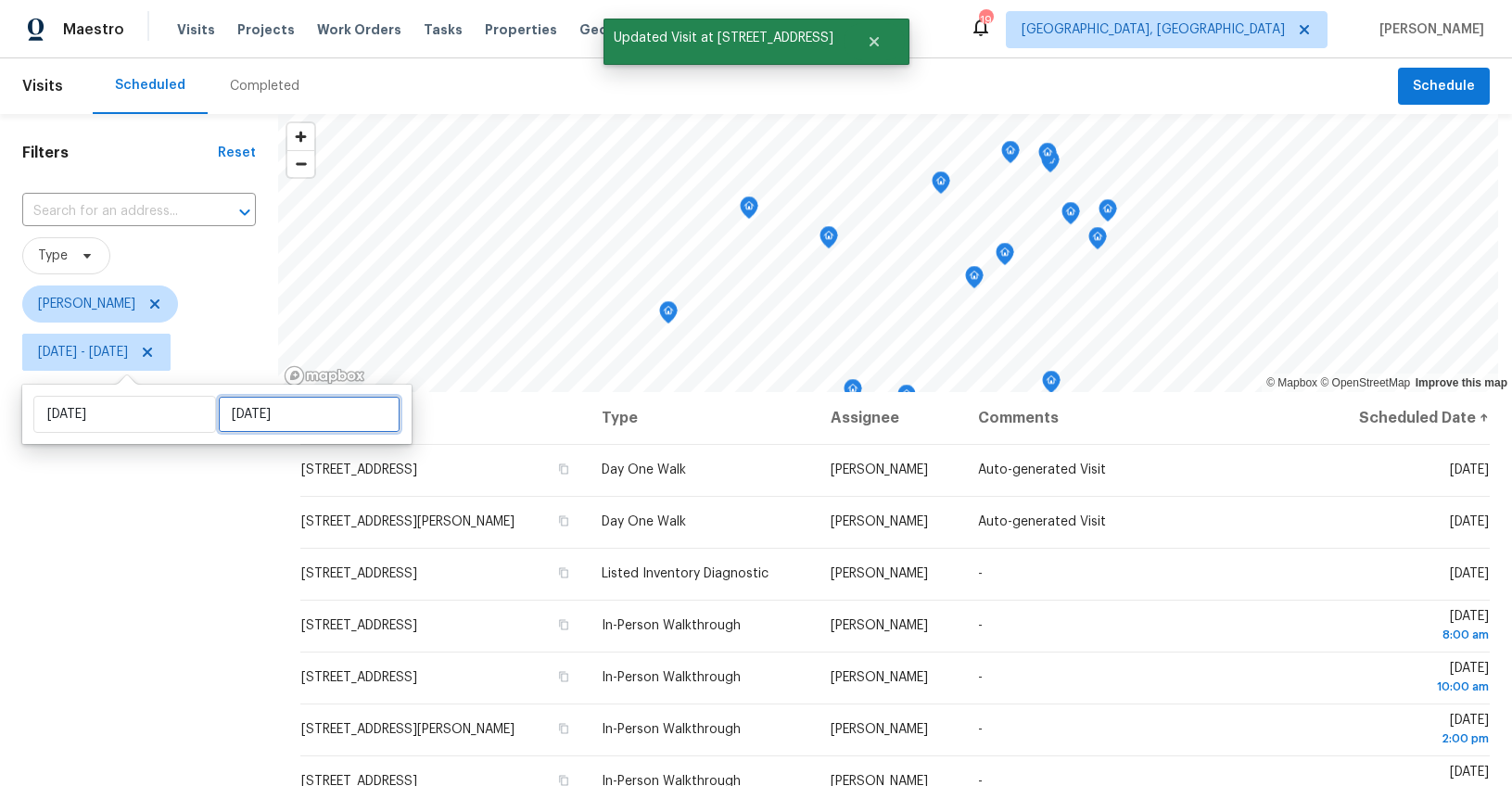
click at [231, 414] on input "Fri, Sep 19" at bounding box center [310, 414] width 183 height 37
select select "8"
select select "2025"
select select "9"
select select "2025"
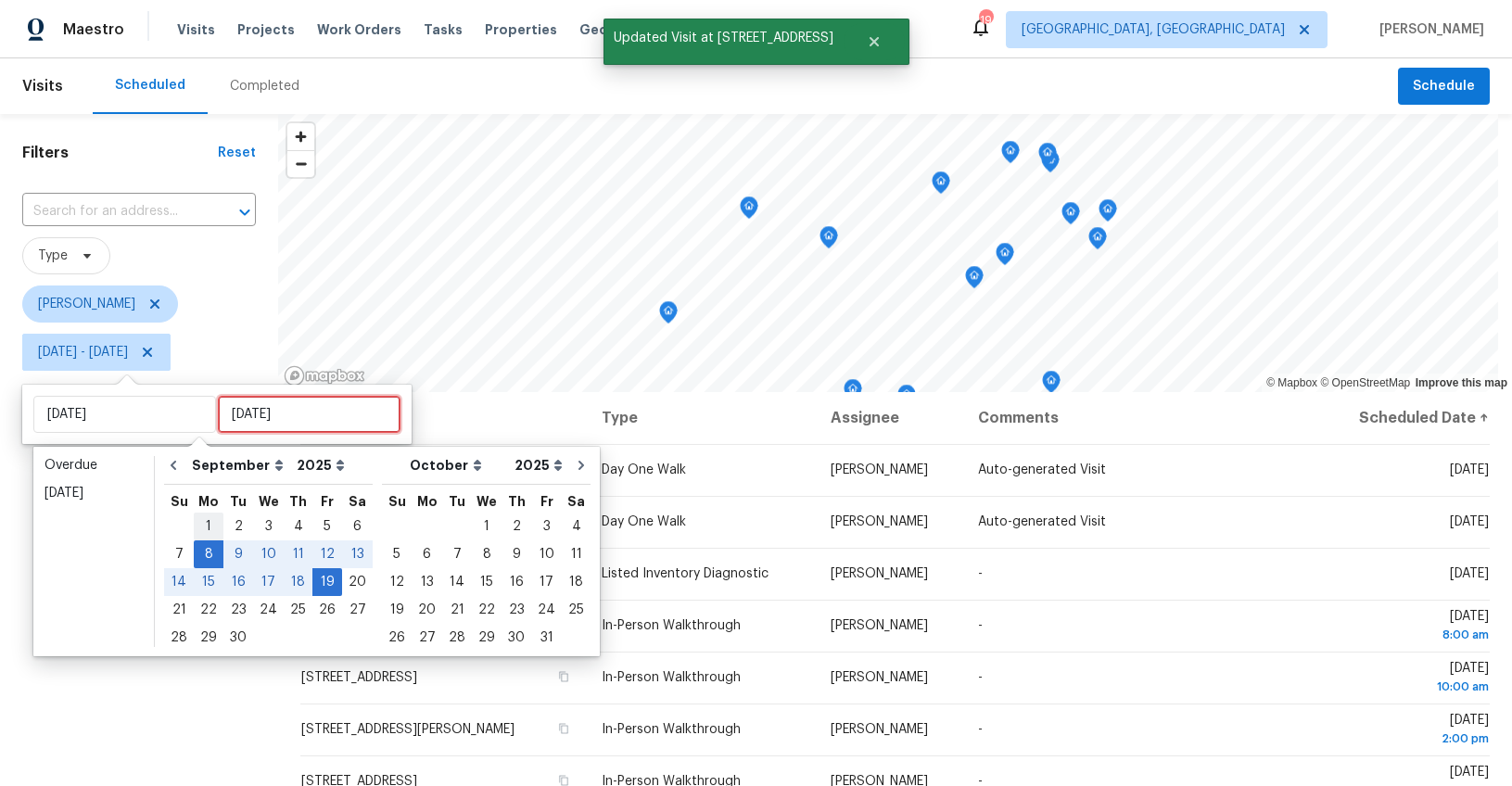
type input "Mon, Sep 01"
type input "Mon, Sep 08"
click at [207, 545] on div "8" at bounding box center [209, 554] width 30 height 26
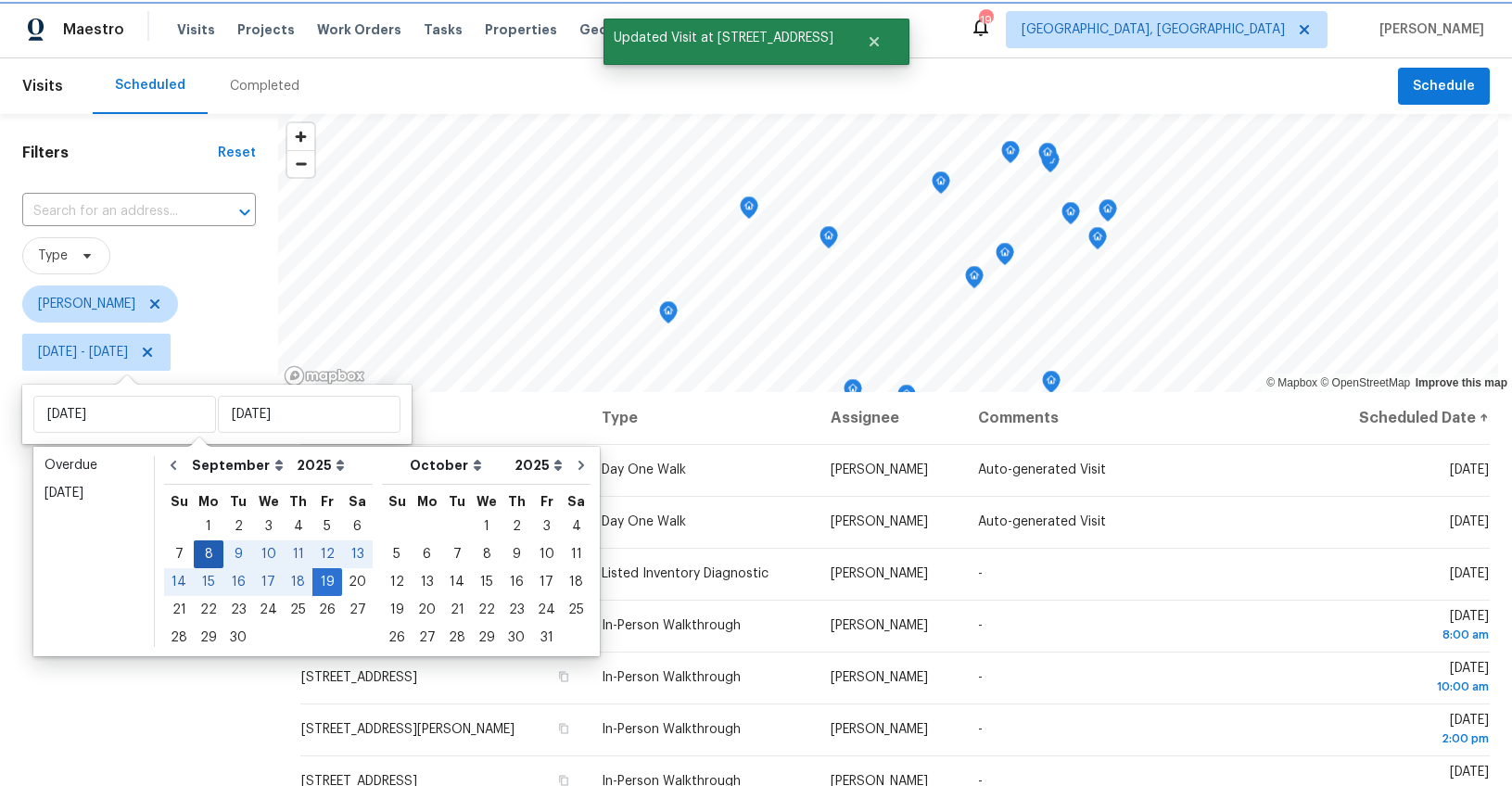
type input "Mon, Sep 08"
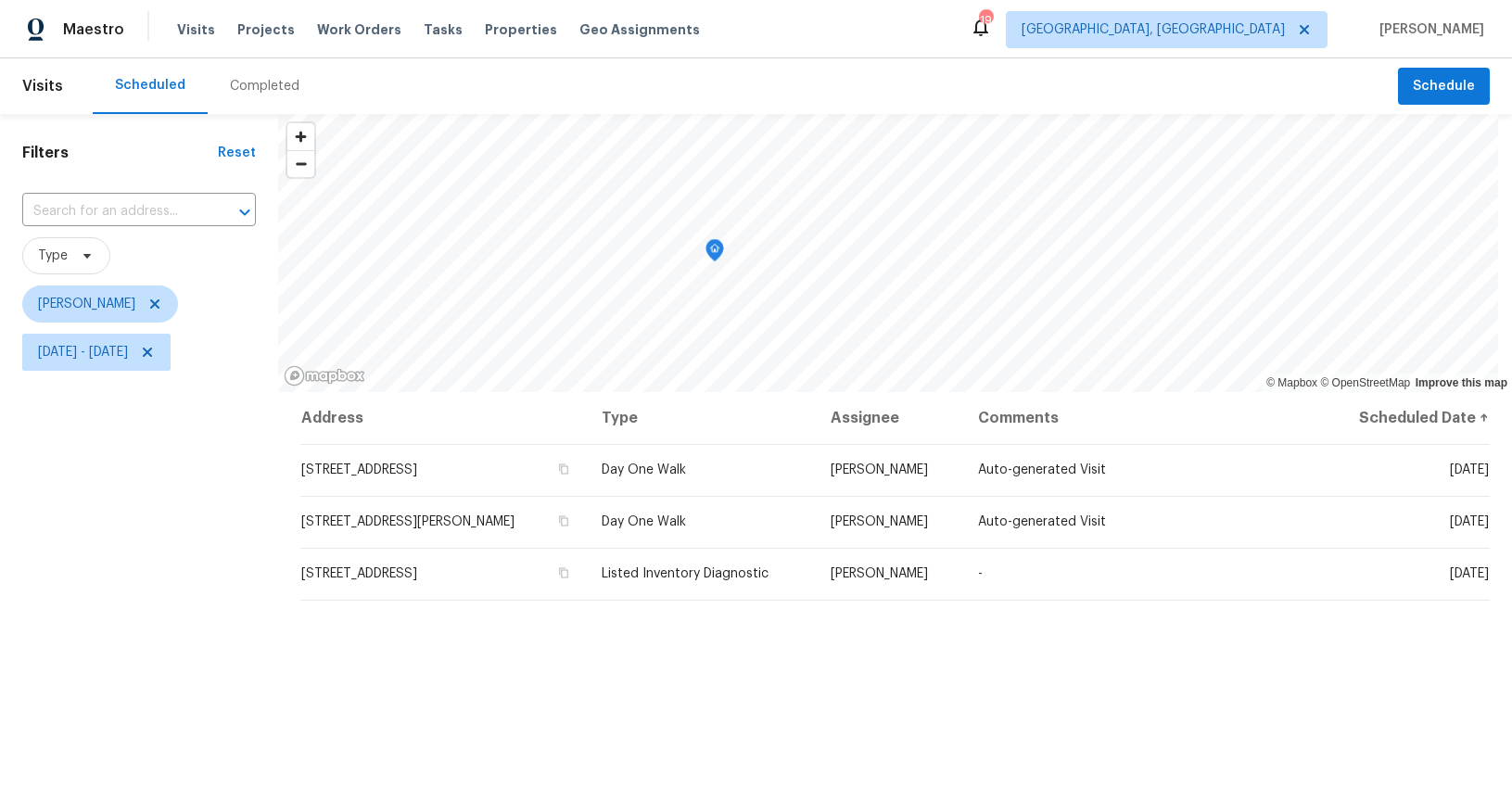
click at [154, 599] on div "Filters Reset ​ Type William Bynum Mon, Sep 08 - Mon, Sep 08" at bounding box center [139, 567] width 278 height 906
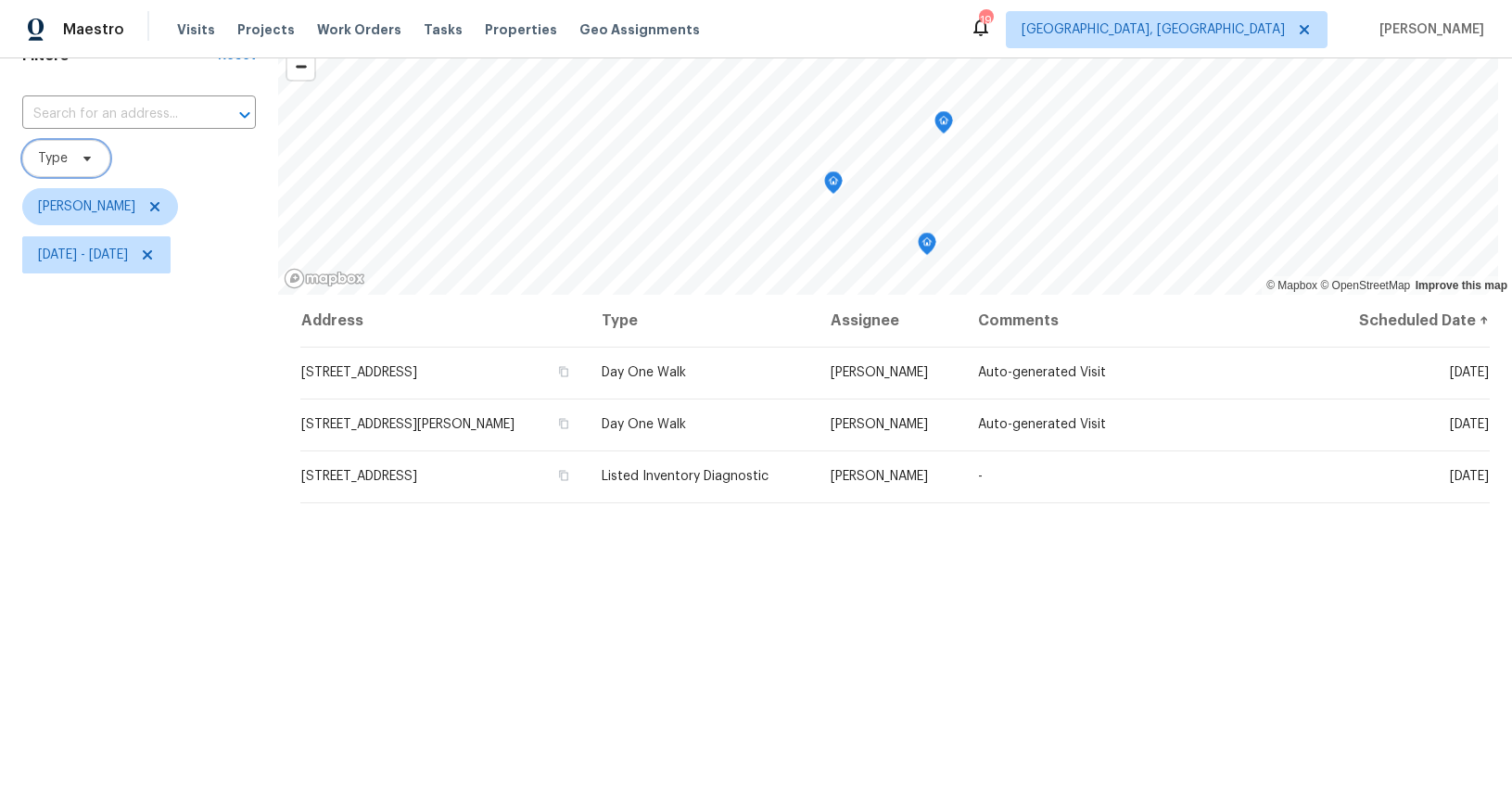
click at [56, 152] on span "Type" at bounding box center [53, 159] width 30 height 19
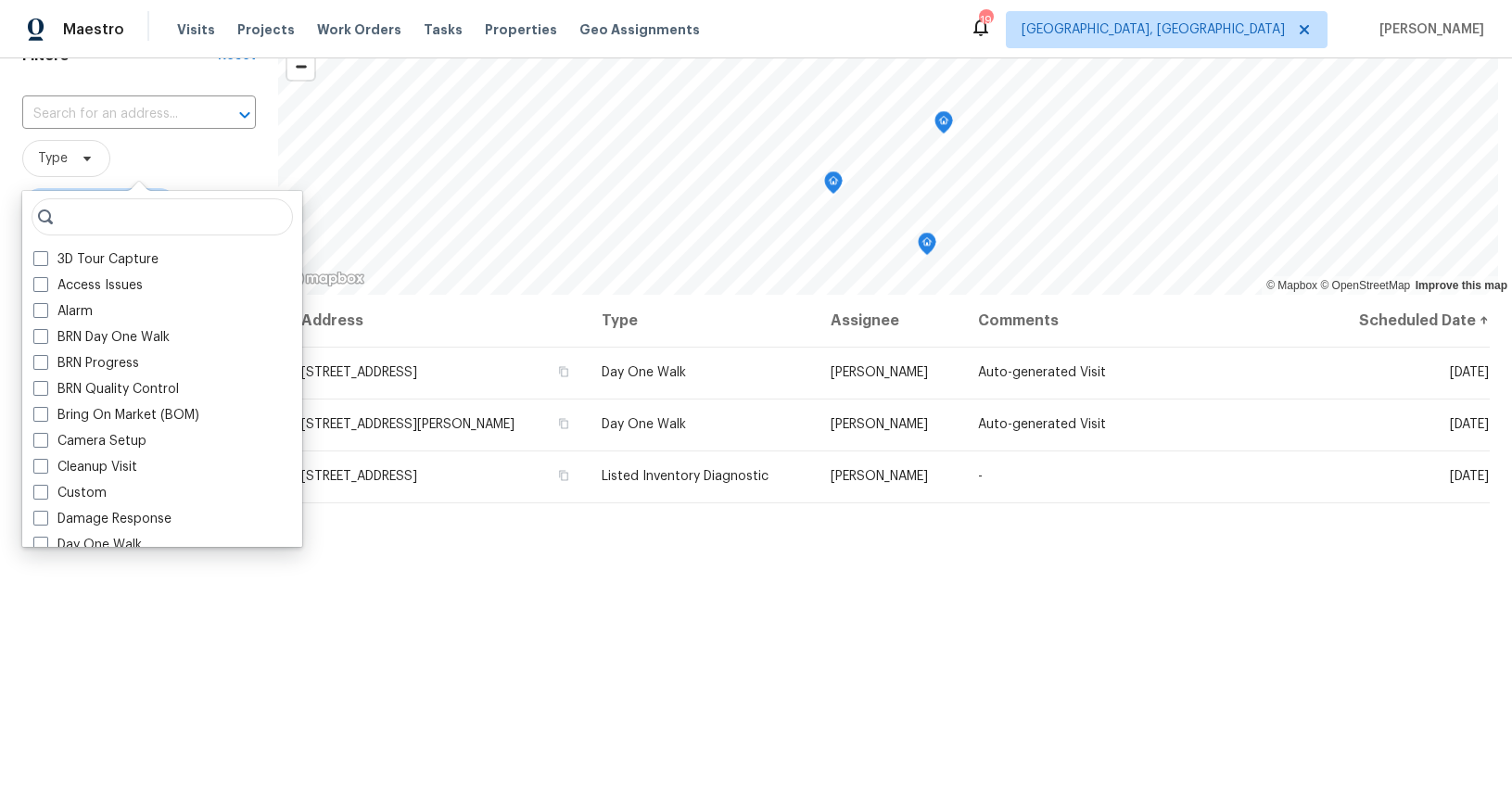
click at [336, 655] on div "Address Type Assignee Comments Scheduled Date ↑ 917 Garnet Cir, Chesnee, SC 293…" at bounding box center [895, 609] width 1234 height 628
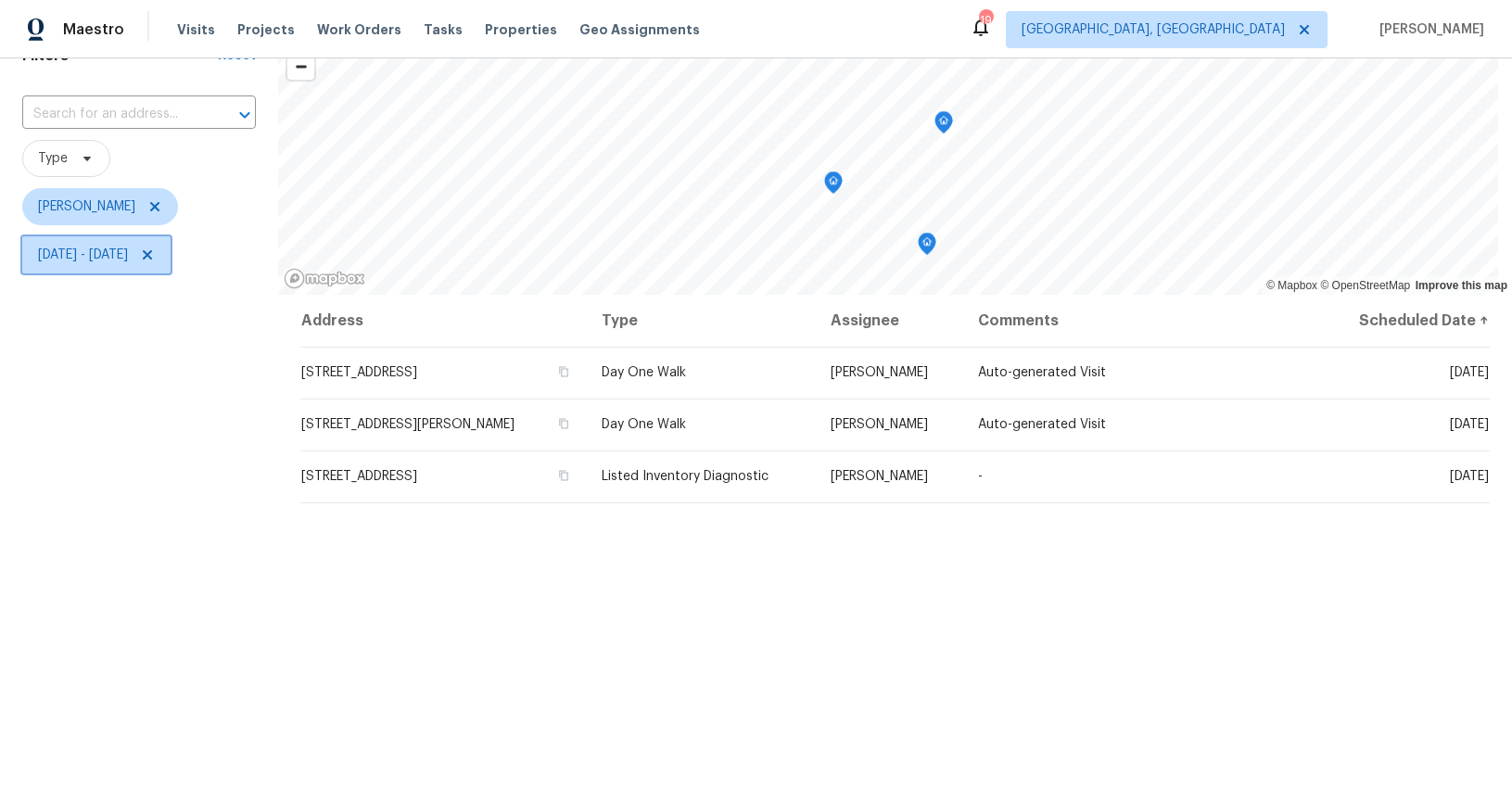
click at [125, 254] on span "Mon, Sep 08 - Mon, Sep 08" at bounding box center [83, 255] width 90 height 19
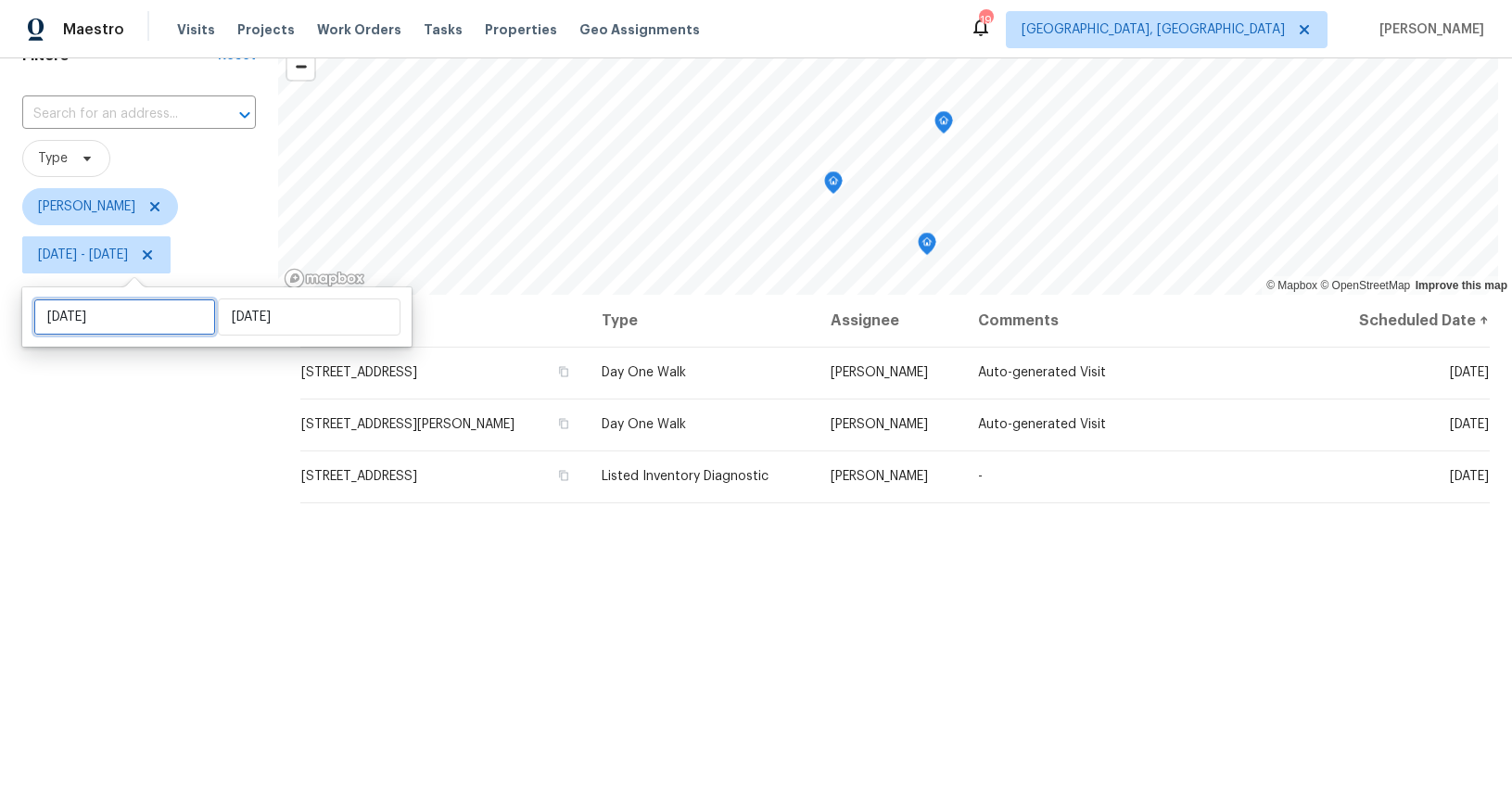
select select "8"
select select "2025"
select select "9"
select select "2025"
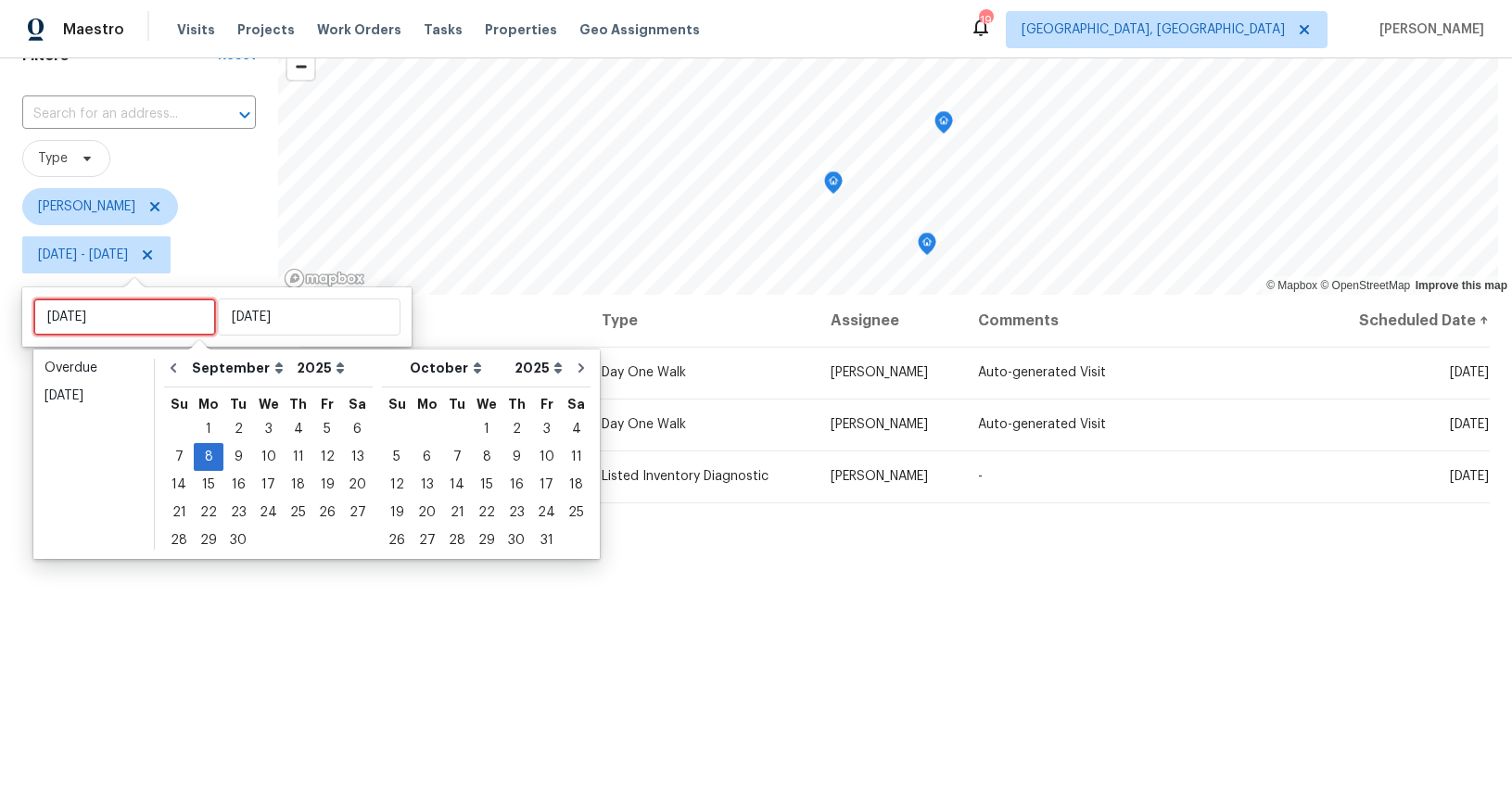
click at [114, 311] on input "Mon, Sep 08" at bounding box center [125, 317] width 183 height 37
click at [109, 364] on div "Overdue" at bounding box center [93, 368] width 98 height 19
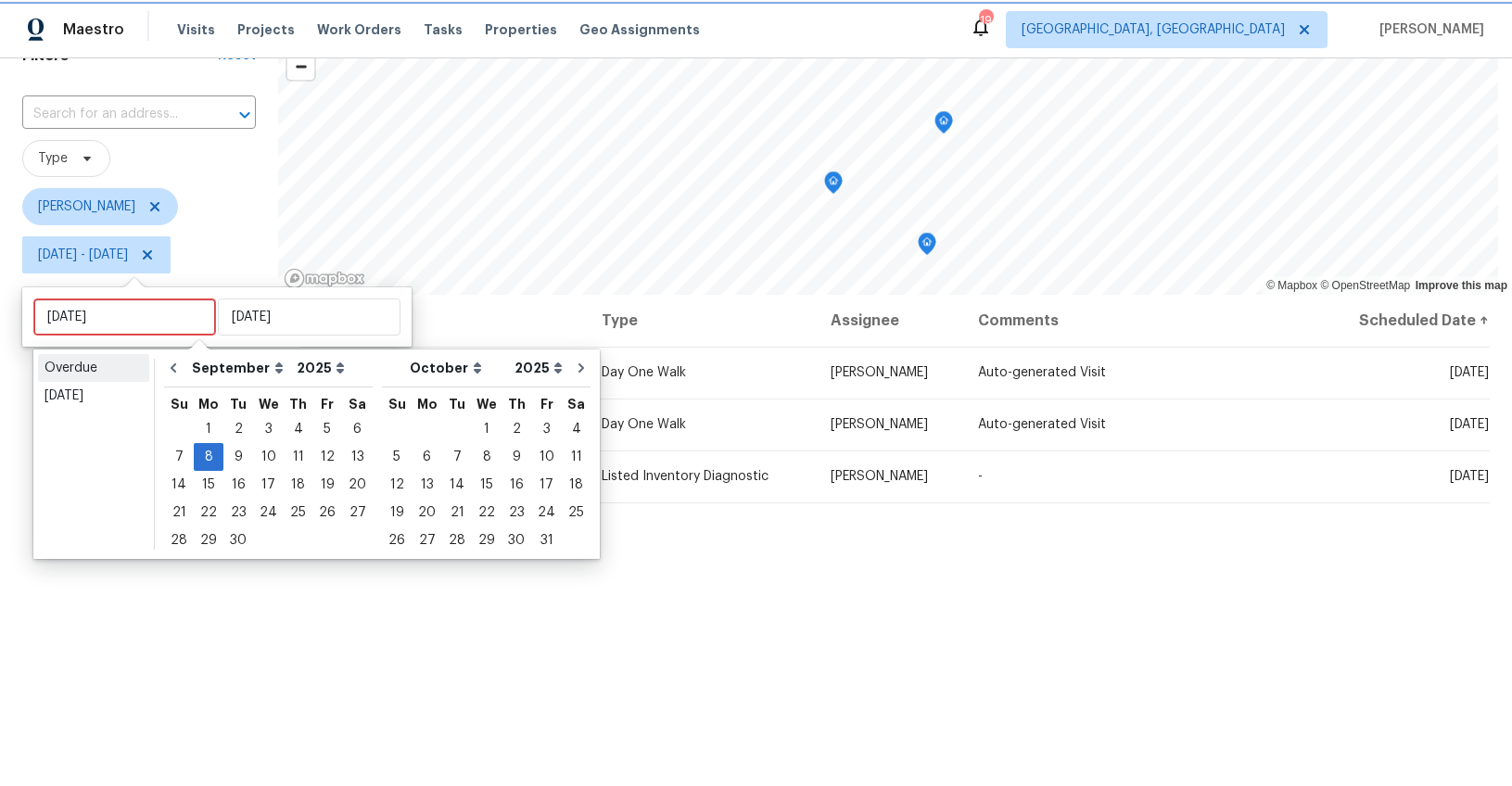
type input "Fri, Aug 08"
type input "Sat, Sep 06"
select select "7"
select select "8"
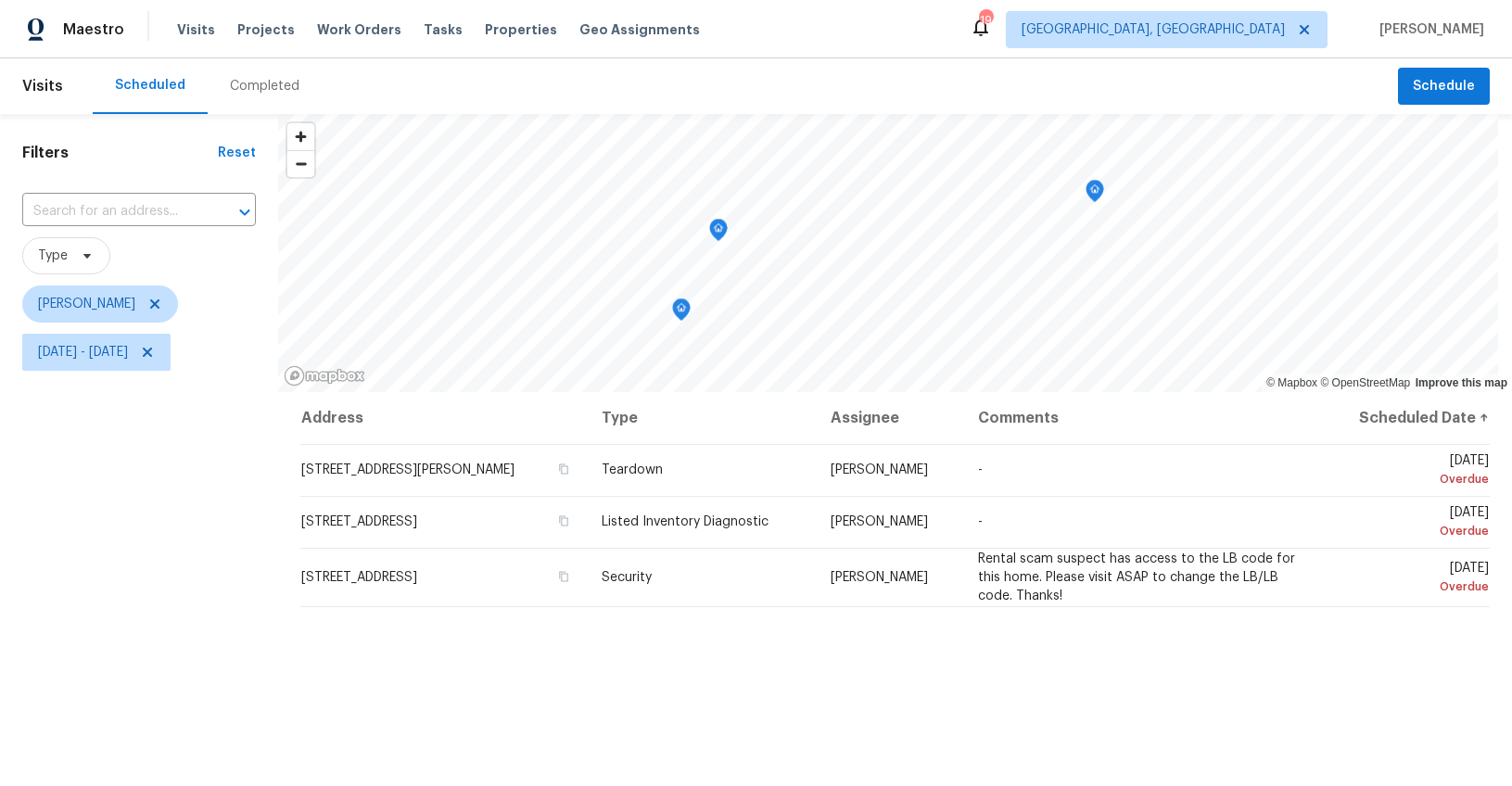
click at [106, 538] on div "Filters Reset ​ Type William Bynum Fri, Aug 08 - Sat, Sep 06" at bounding box center [139, 567] width 278 height 906
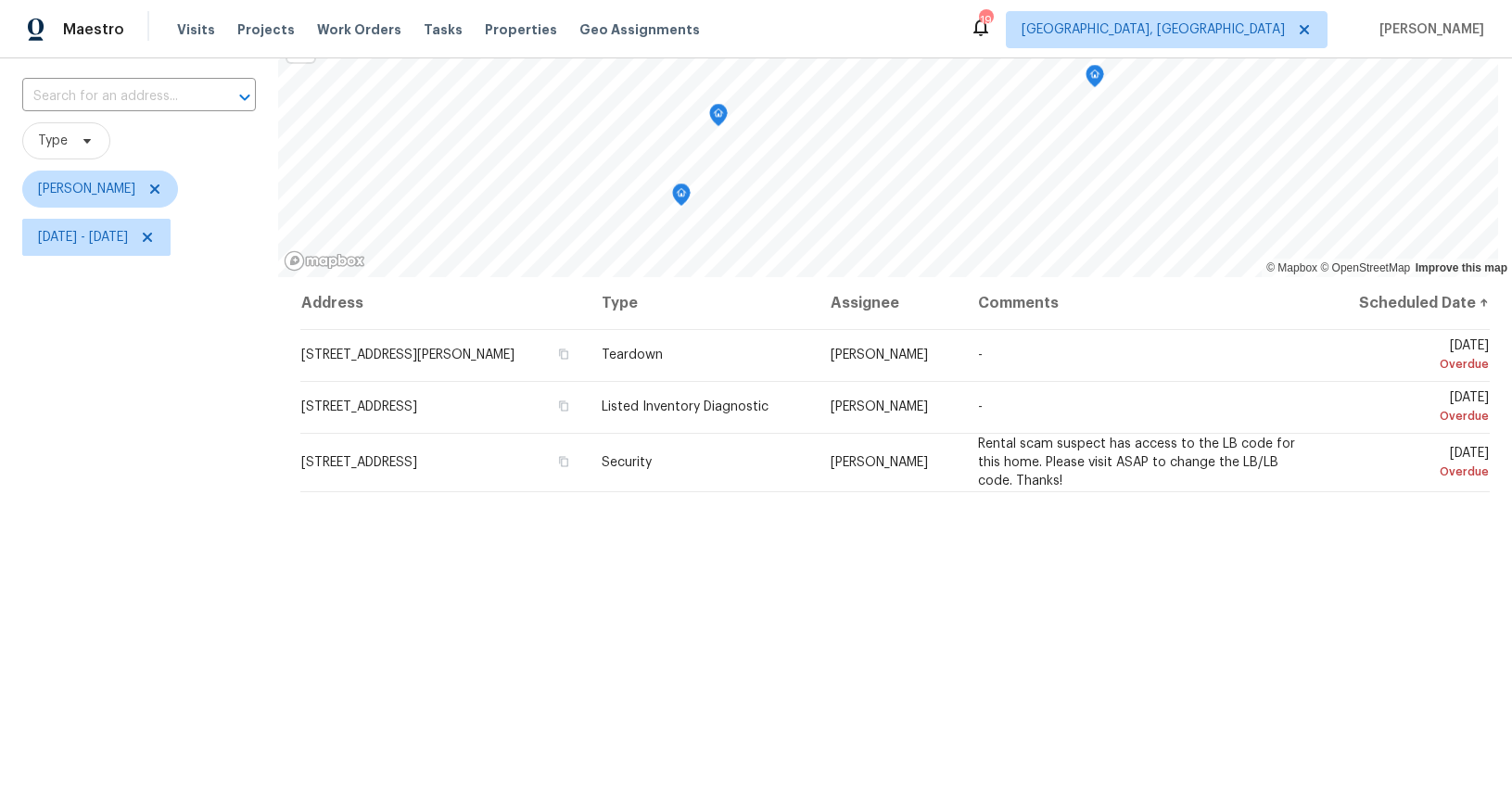
scroll to position [103, 0]
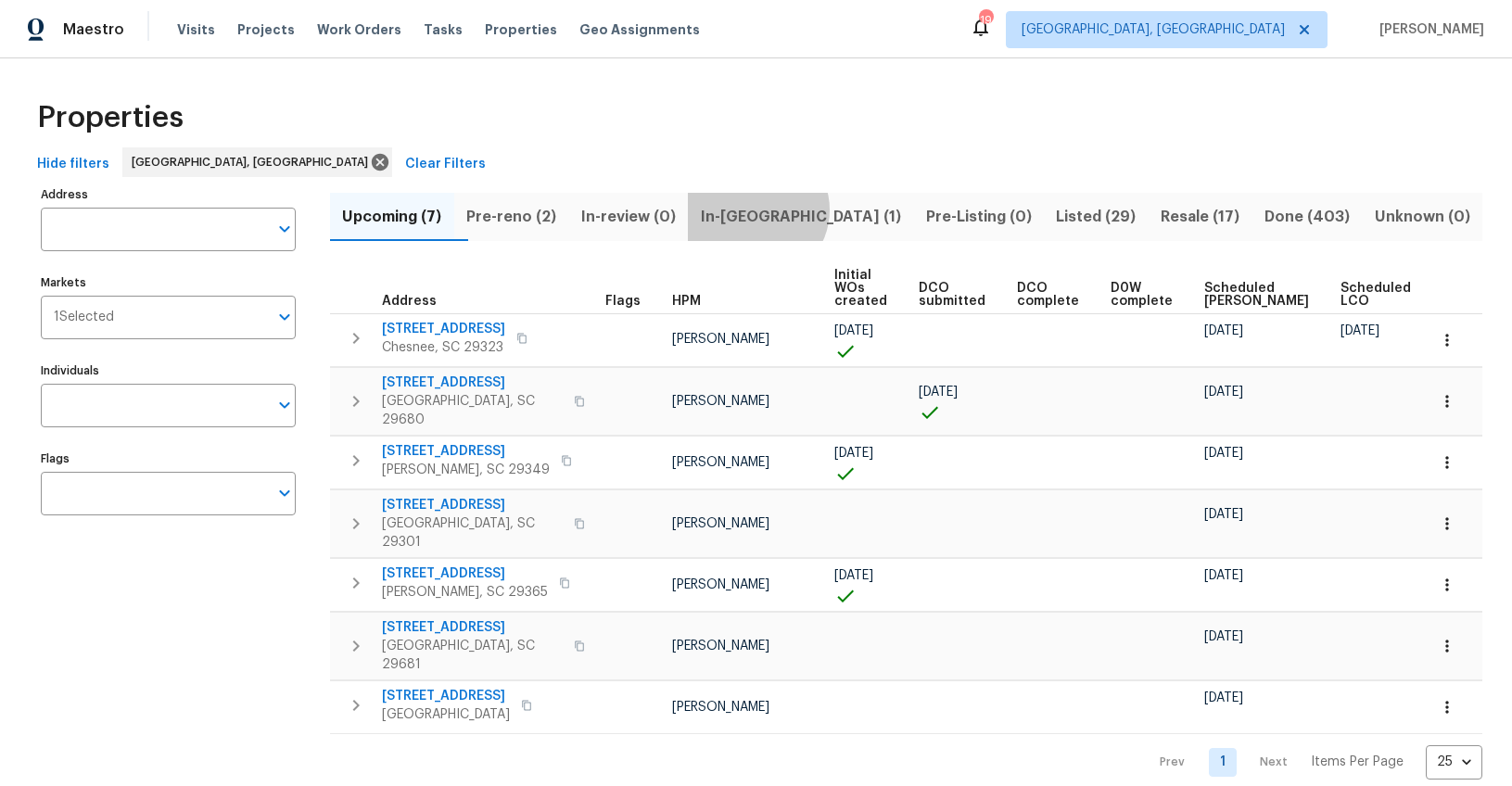
click at [793, 210] on span "In-reno (1)" at bounding box center [800, 217] width 203 height 26
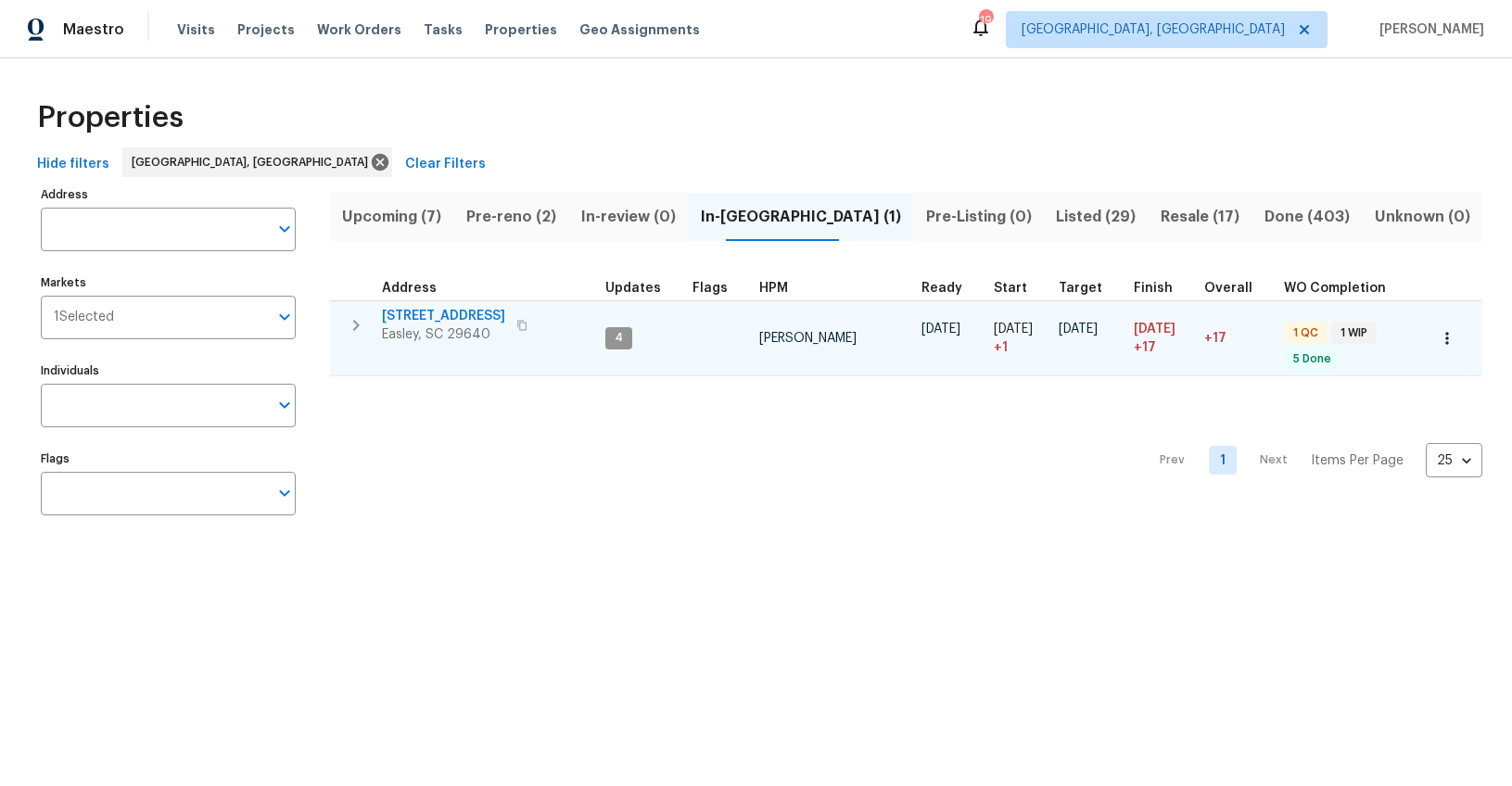
click at [432, 316] on span "218 Woodhaven Rd" at bounding box center [443, 316] width 123 height 19
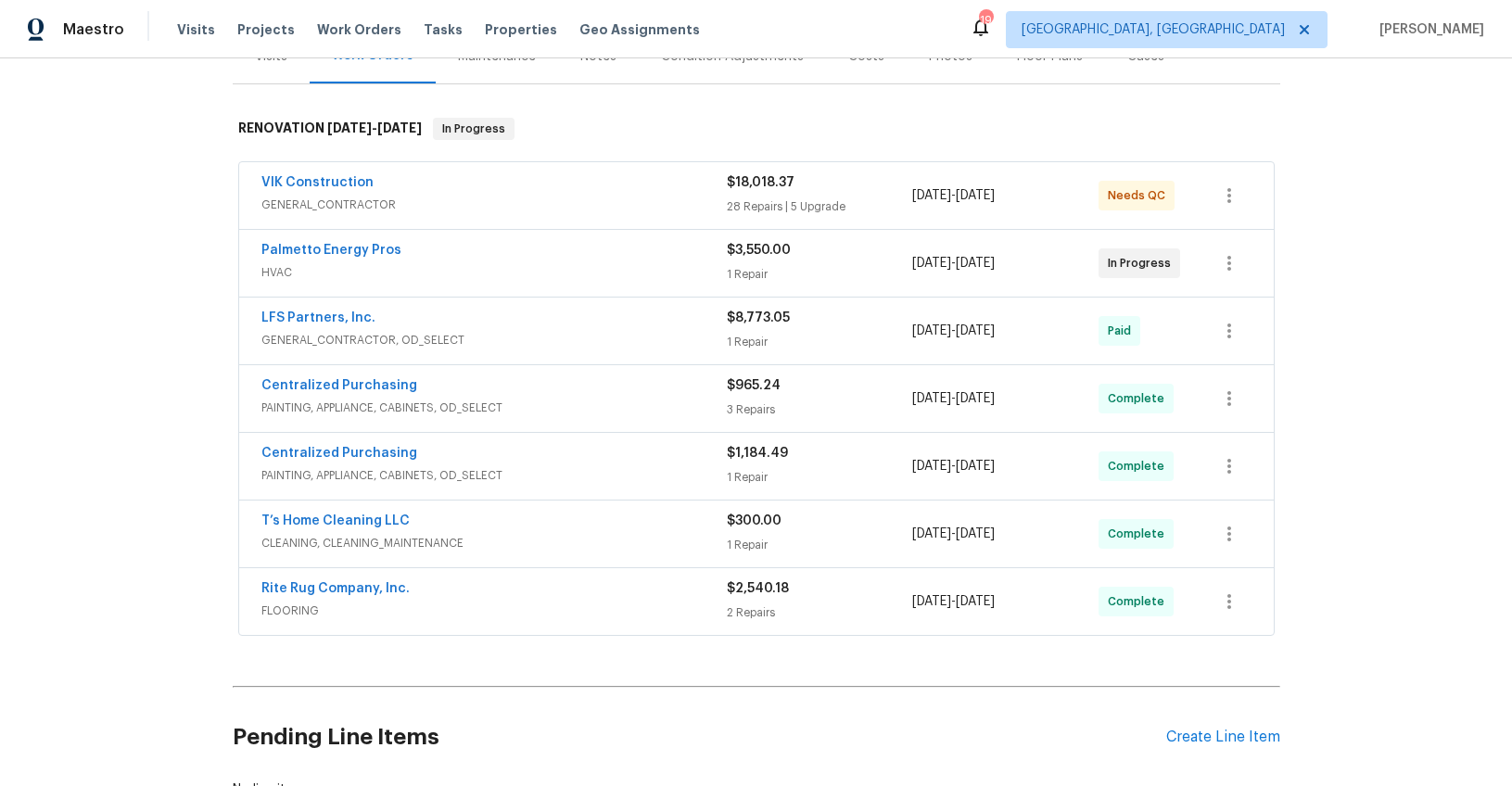
scroll to position [265, 0]
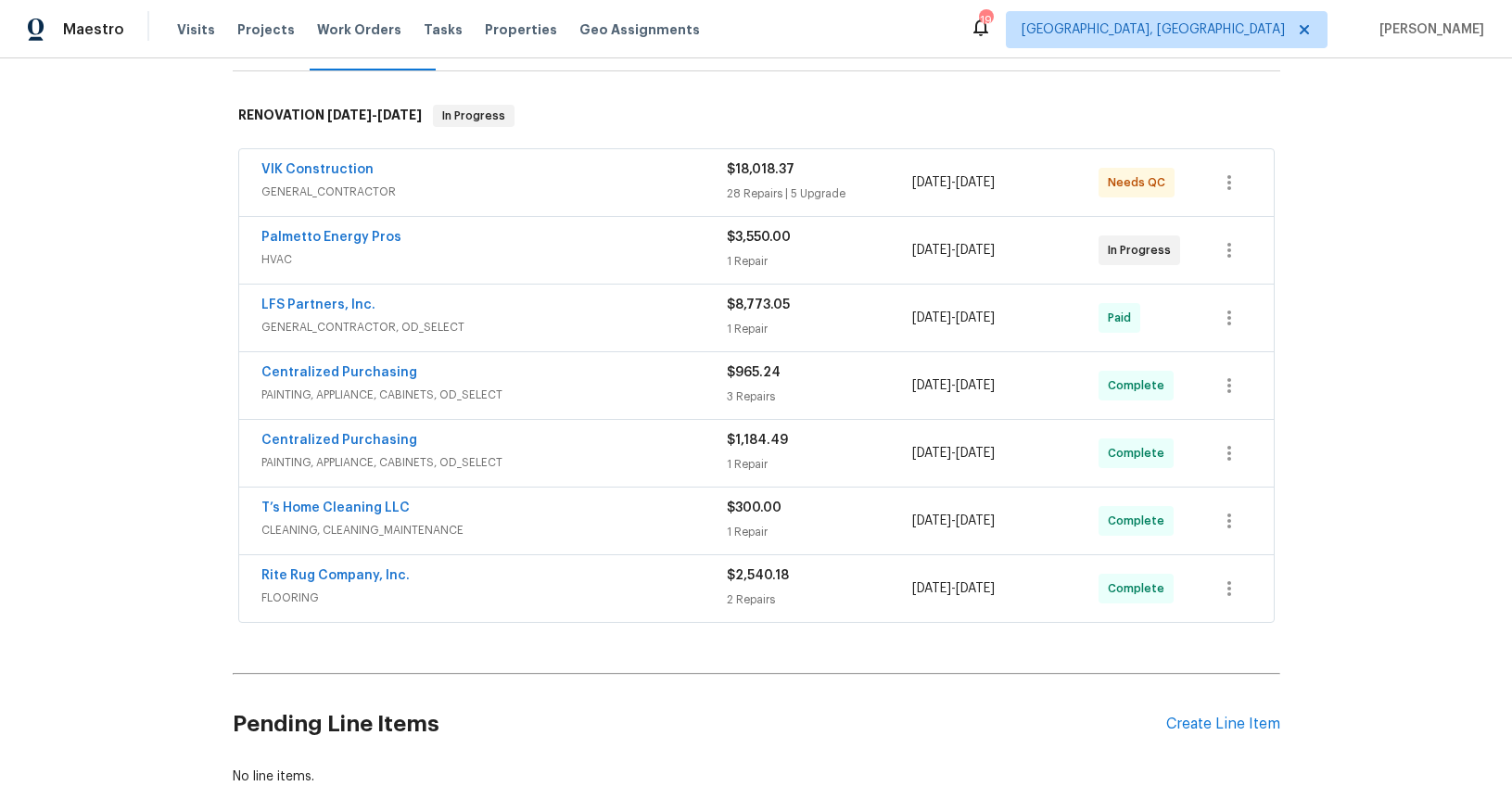
click at [574, 174] on div "VIK Construction" at bounding box center [493, 172] width 465 height 22
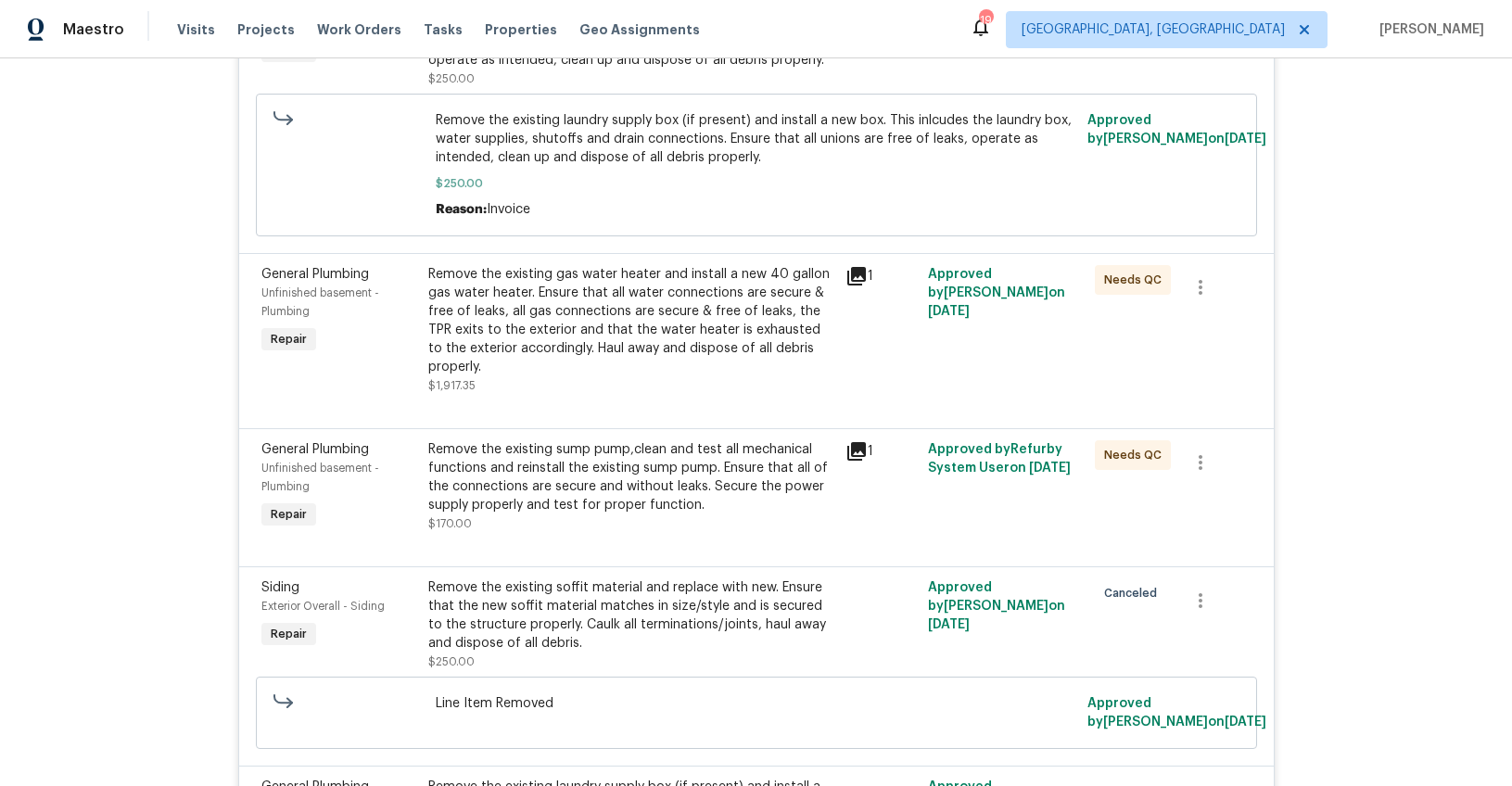
scroll to position [5419, 0]
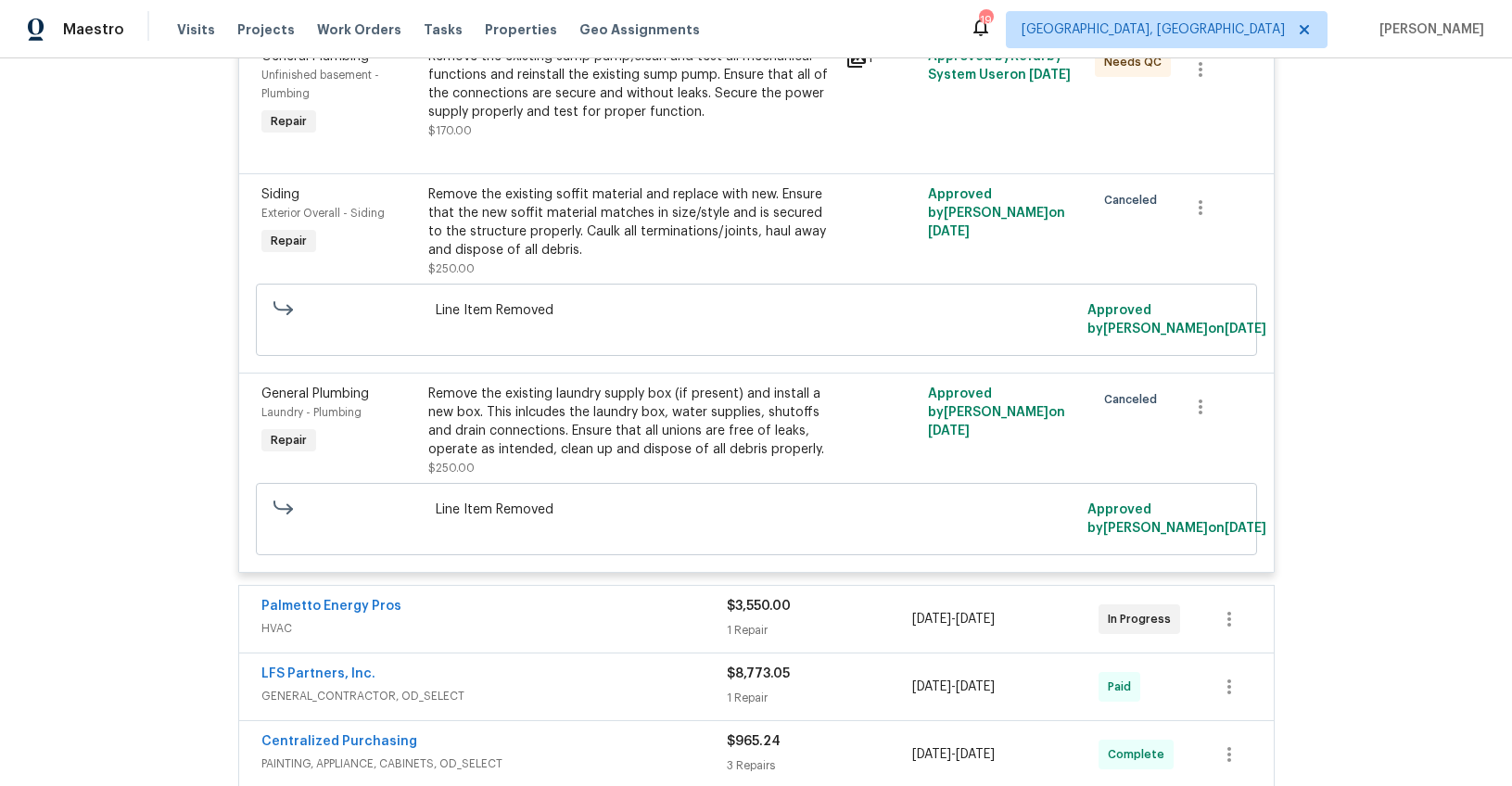
click at [1387, 288] on div "Back to all projects 218 Woodhaven Rd, Easley, SC 29640 3 Beds | 1 1/2 Baths | …" at bounding box center [756, 422] width 1512 height 727
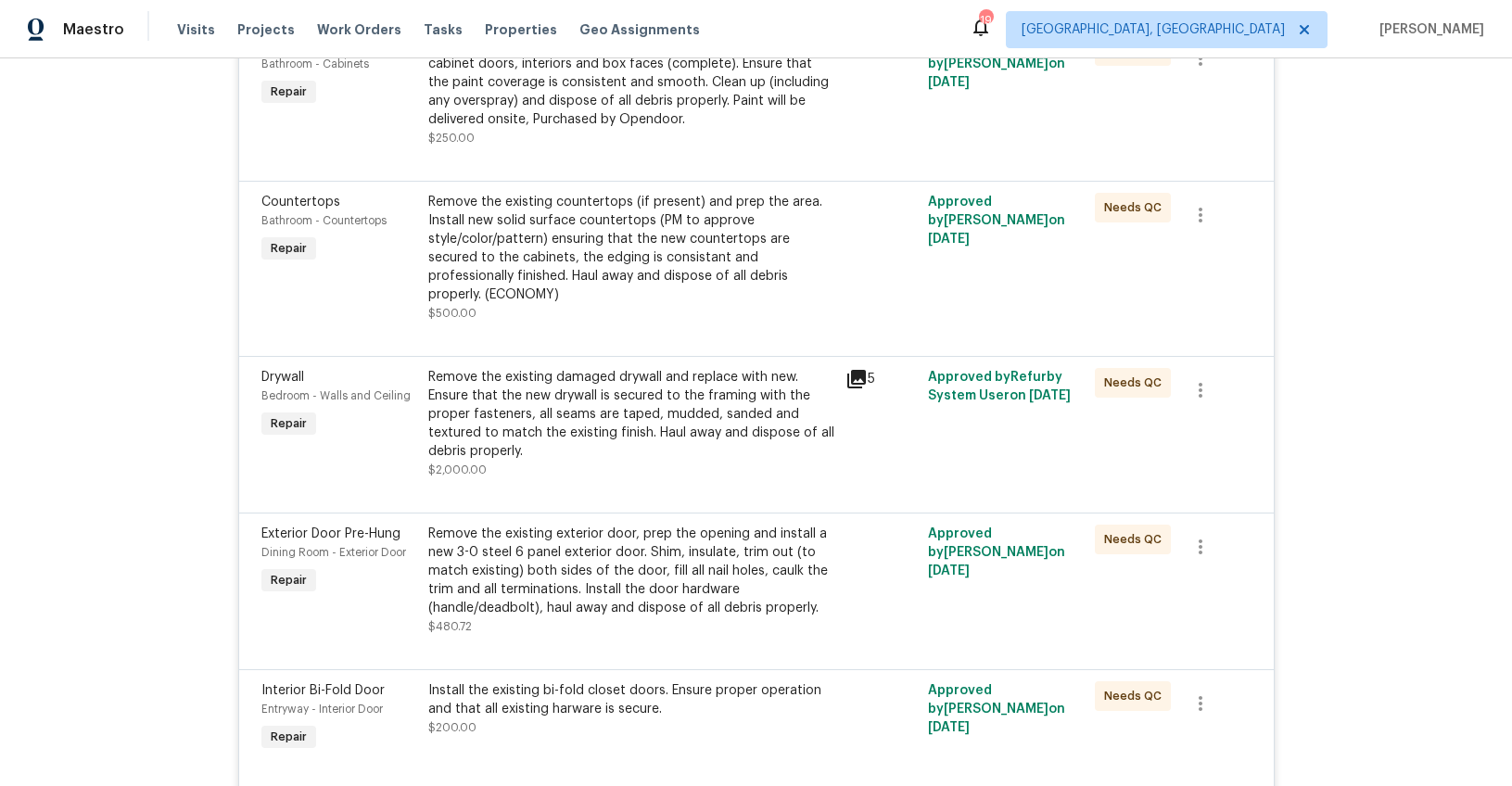
scroll to position [0, 0]
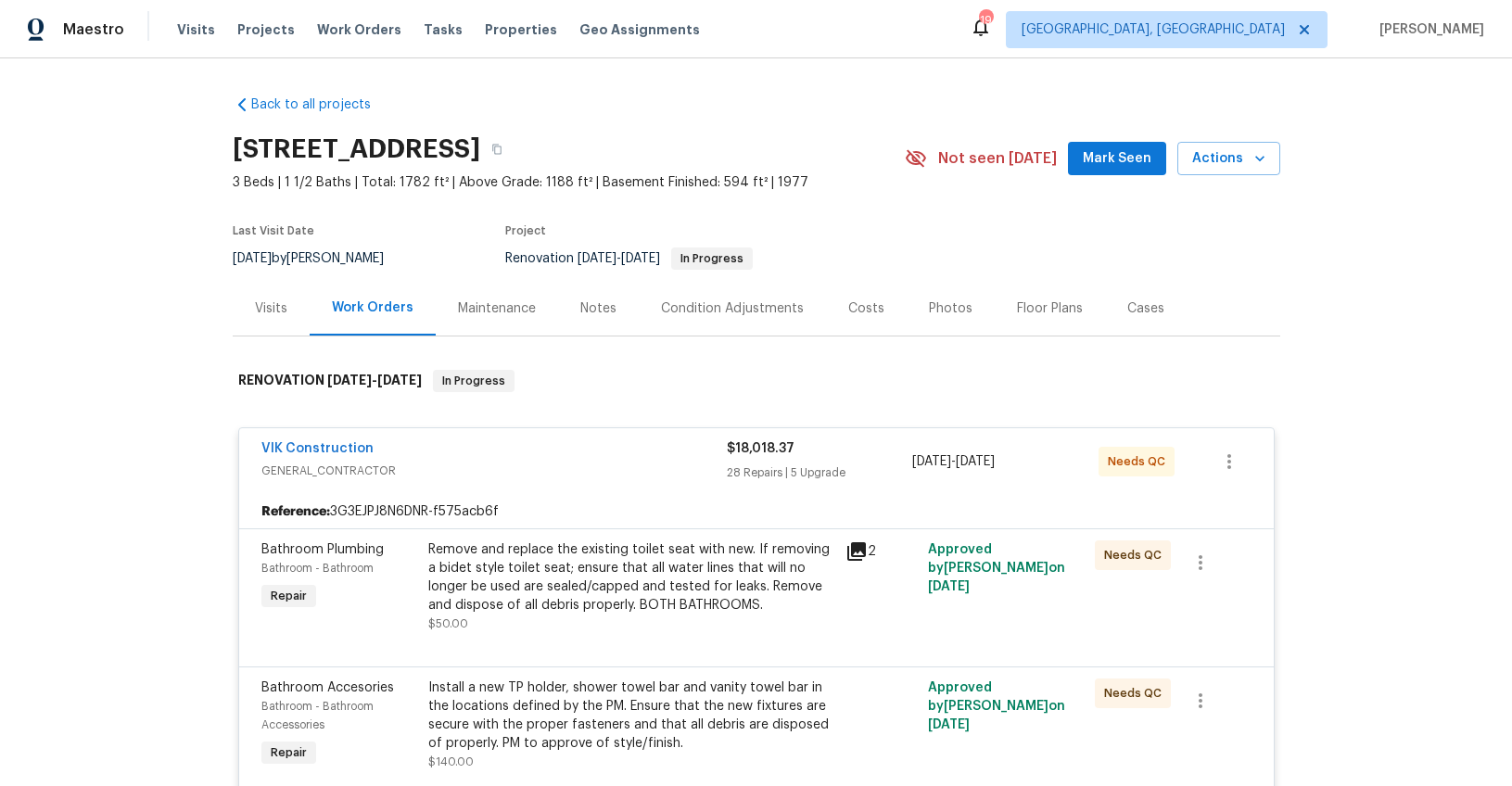
click at [541, 476] on span "GENERAL_CONTRACTOR" at bounding box center [493, 471] width 465 height 19
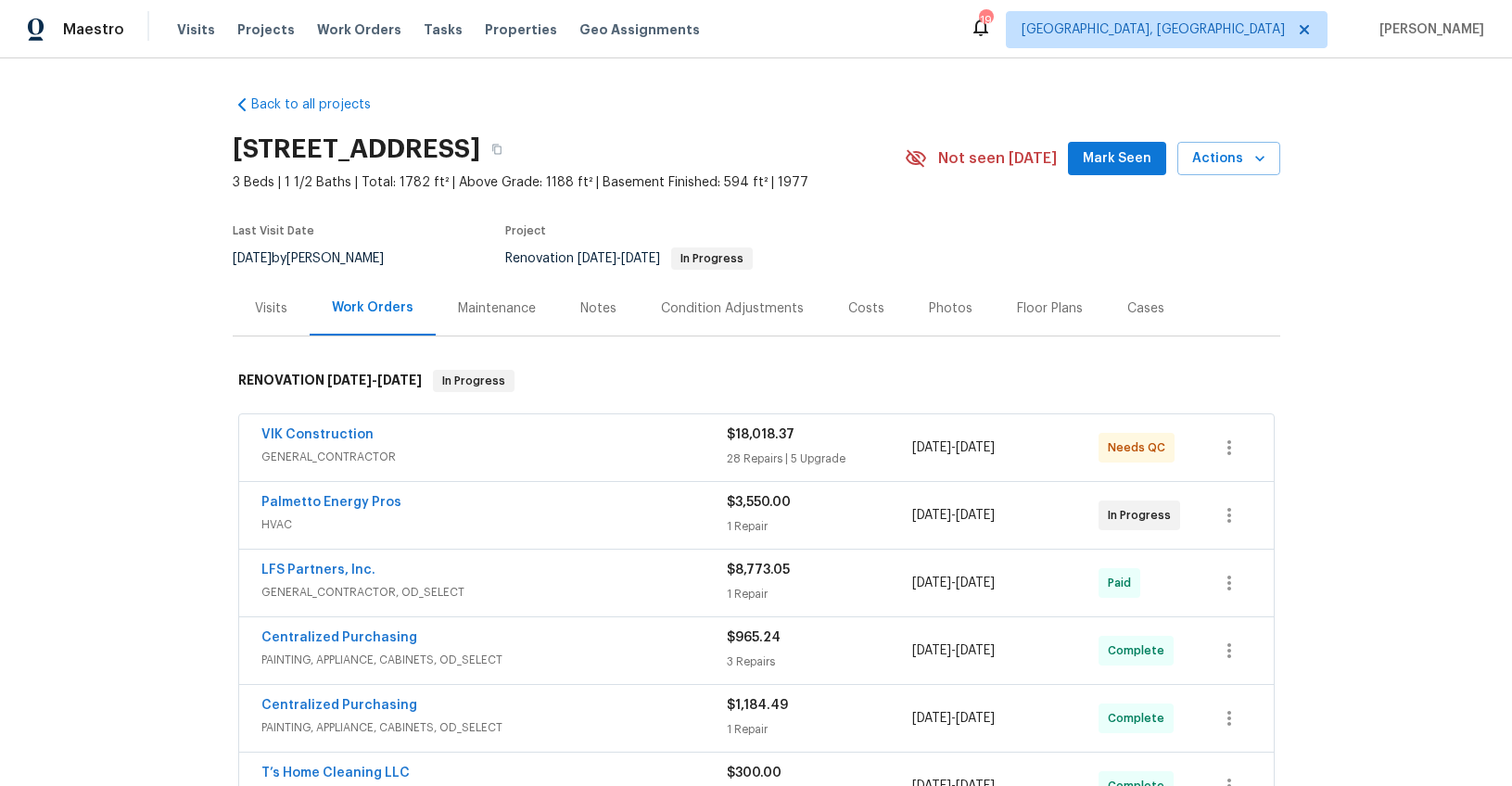
click at [526, 510] on div "Palmetto Energy Pros" at bounding box center [493, 504] width 465 height 22
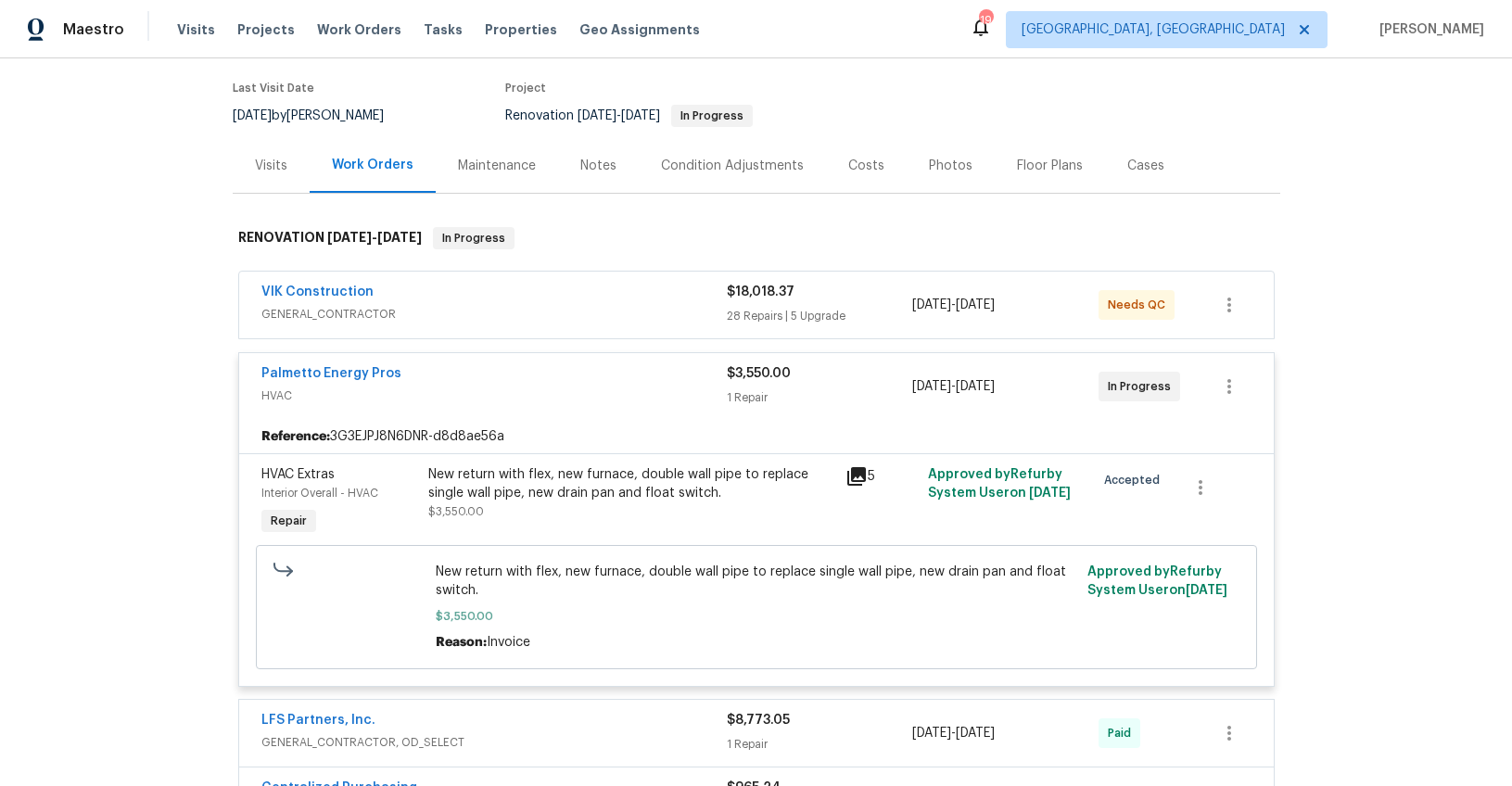
scroll to position [212, 0]
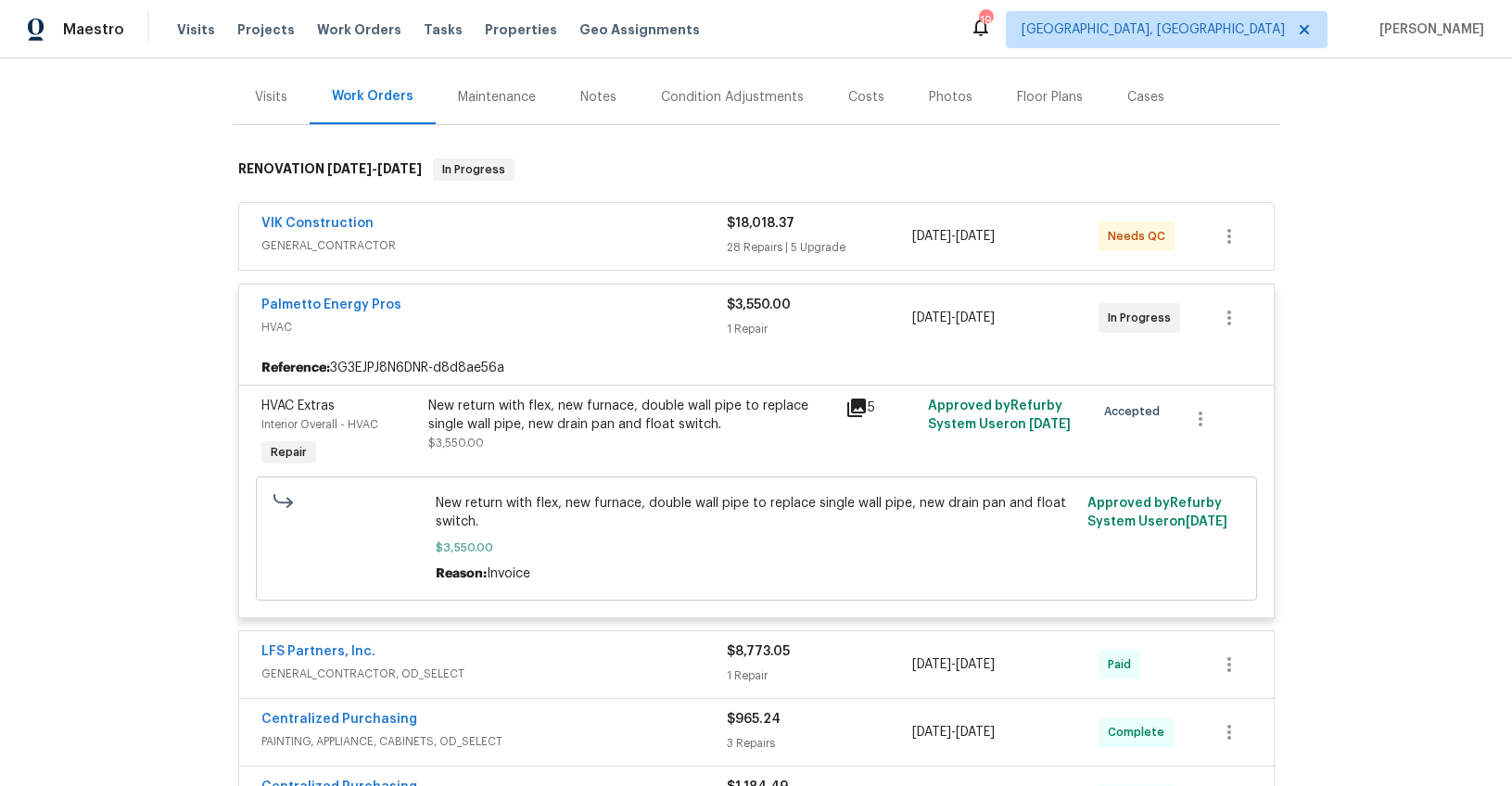
click at [574, 439] on div "New return with flex, new furnace, double wall pipe to replace single wall pipe…" at bounding box center [631, 424] width 406 height 56
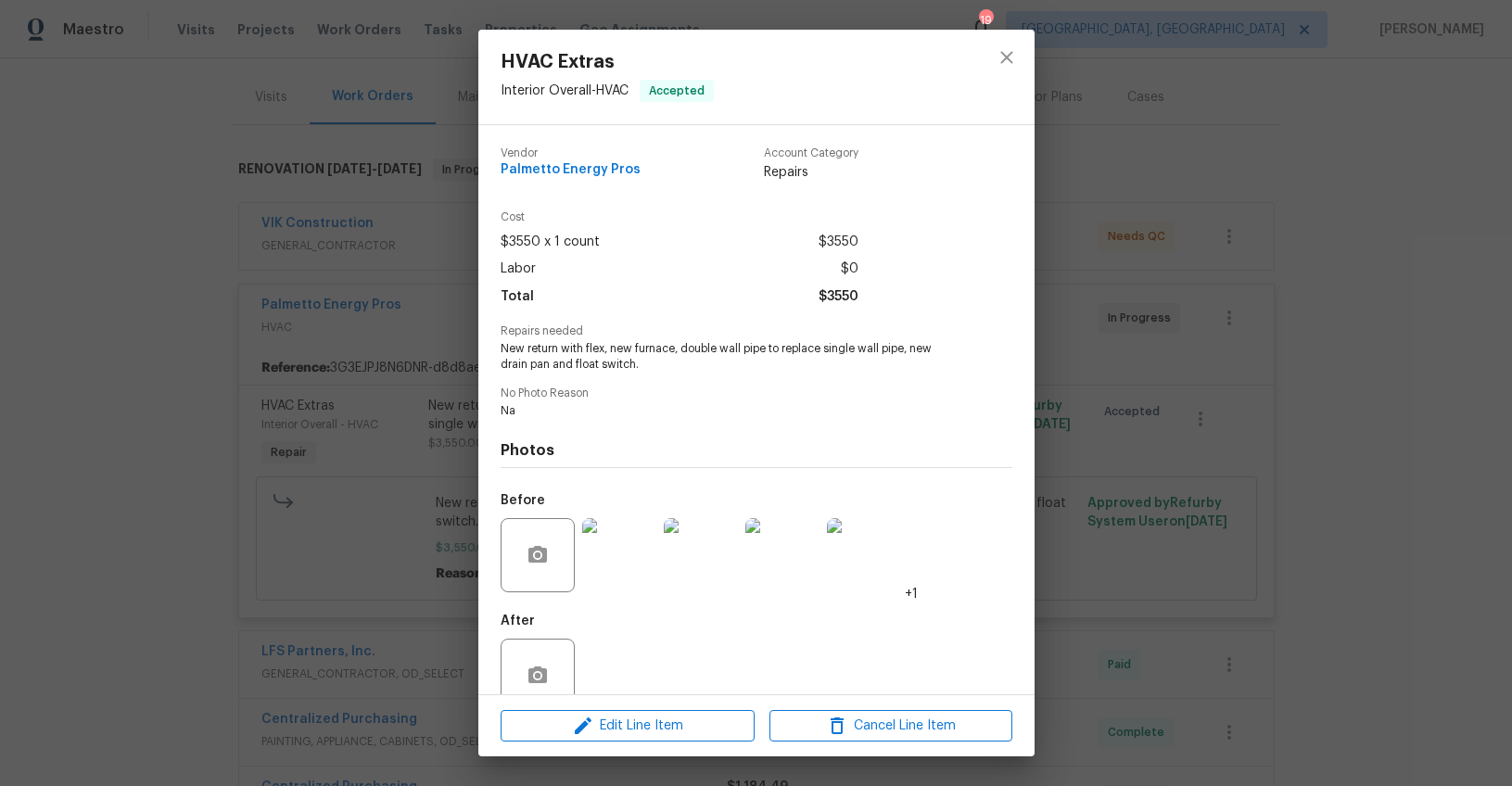
click at [296, 413] on div "HVAC Extras Interior Overall - HVAC Accepted Vendor Palmetto Energy Pros Accoun…" at bounding box center [756, 393] width 1512 height 786
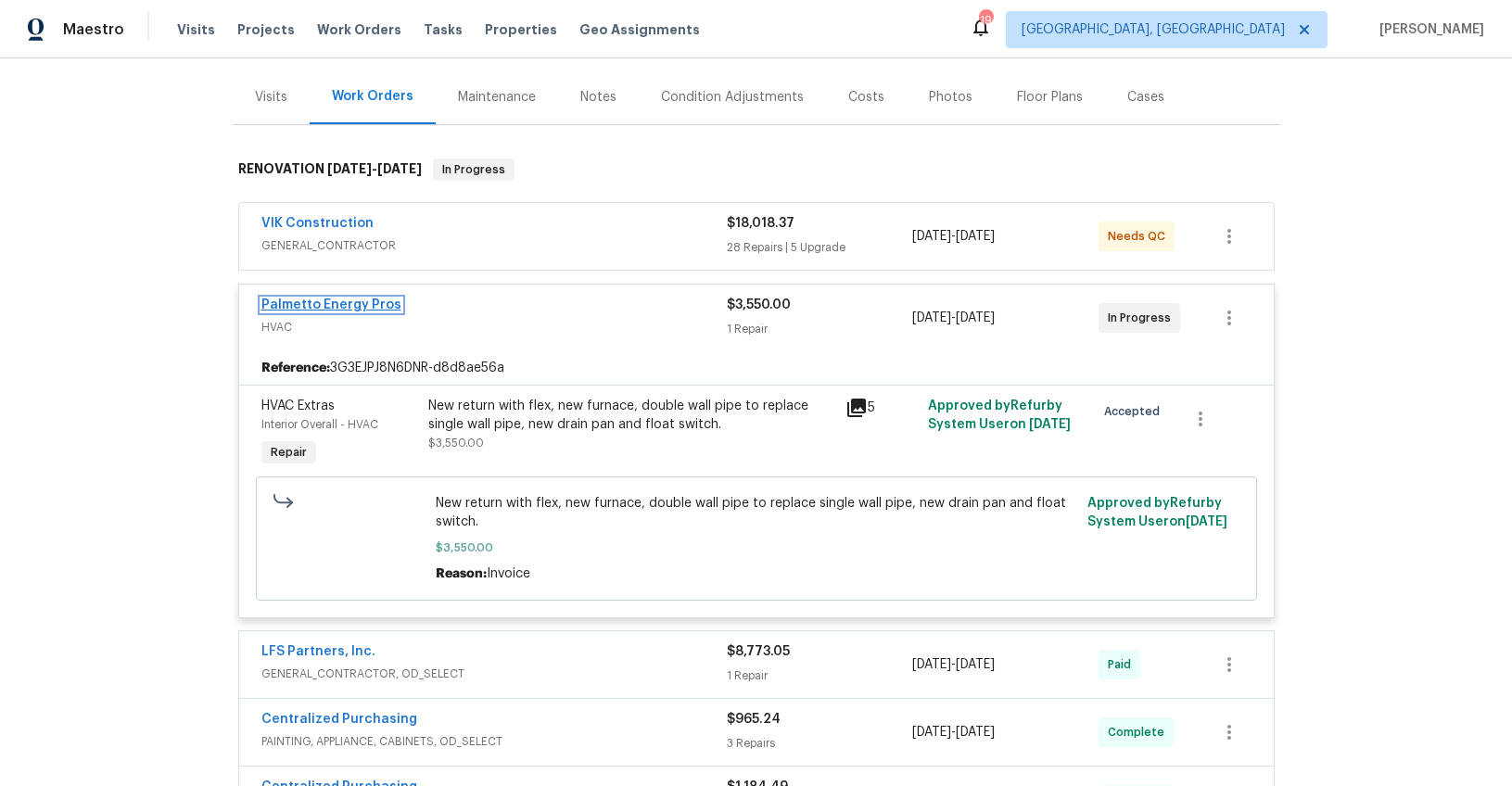
click at [334, 306] on link "Palmetto Energy Pros" at bounding box center [331, 305] width 140 height 13
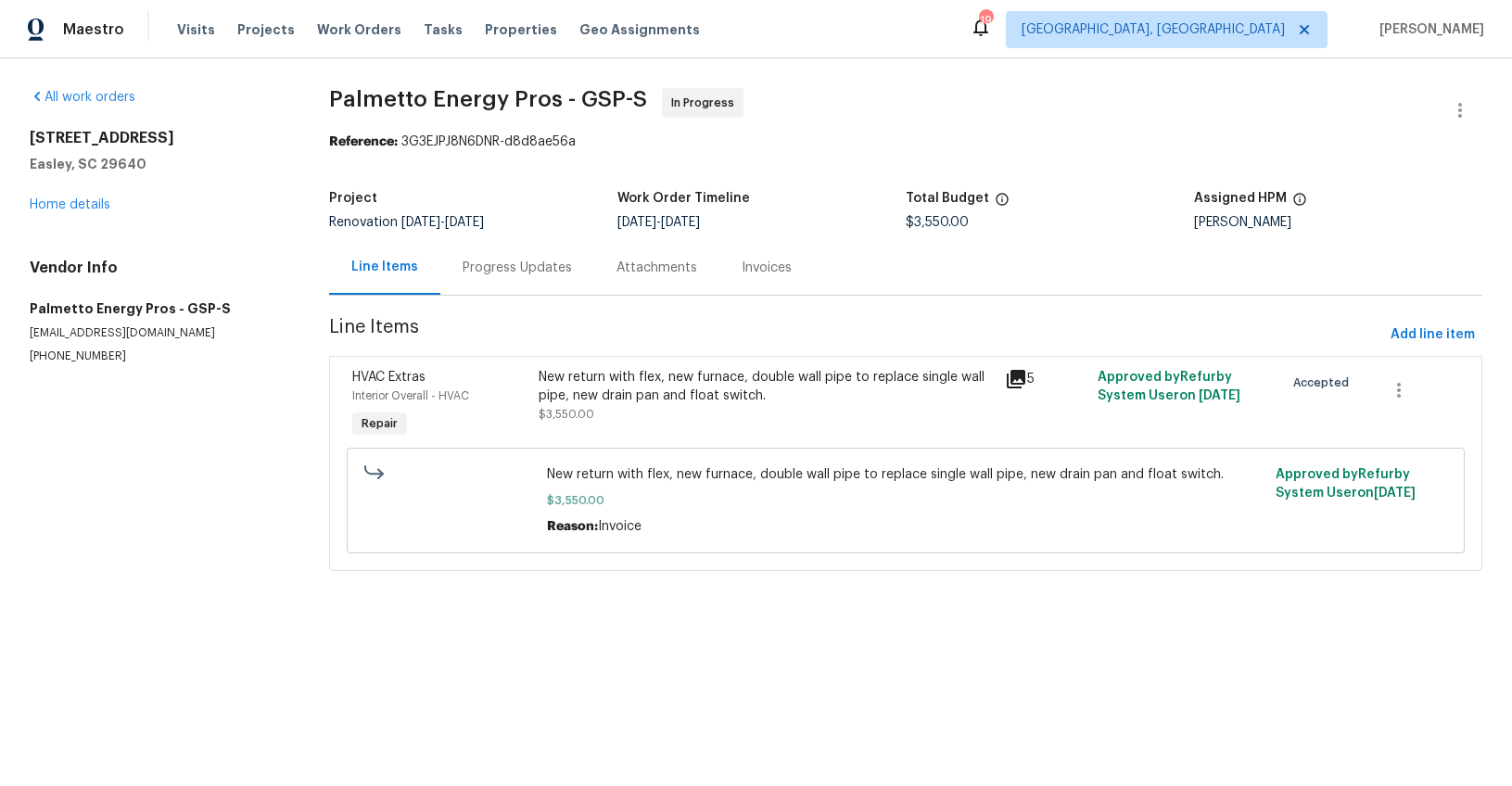
click at [531, 270] on div "Progress Updates" at bounding box center [517, 268] width 109 height 19
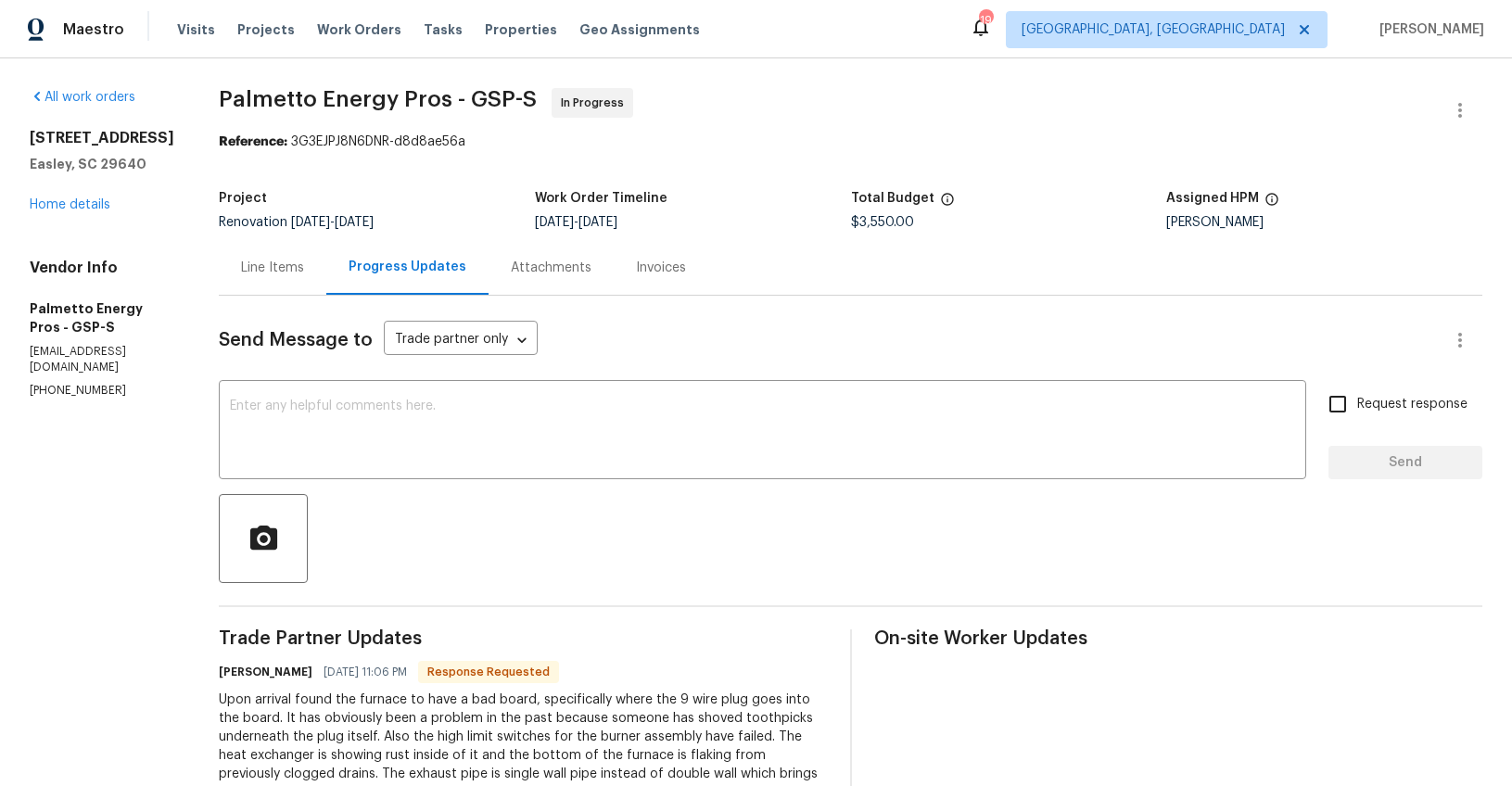
scroll to position [6, 0]
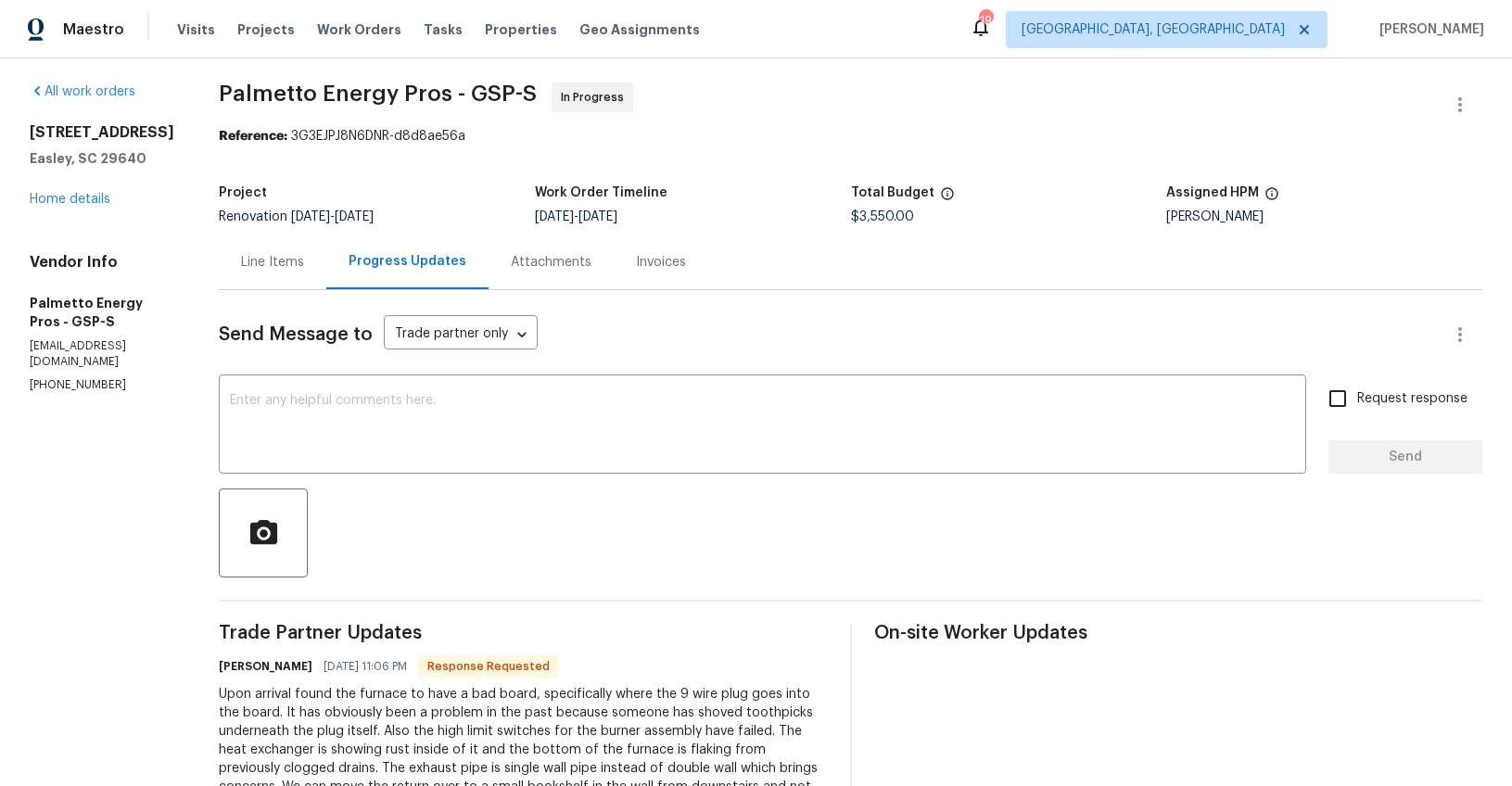
click at [286, 266] on div "Line Items" at bounding box center [272, 262] width 63 height 19
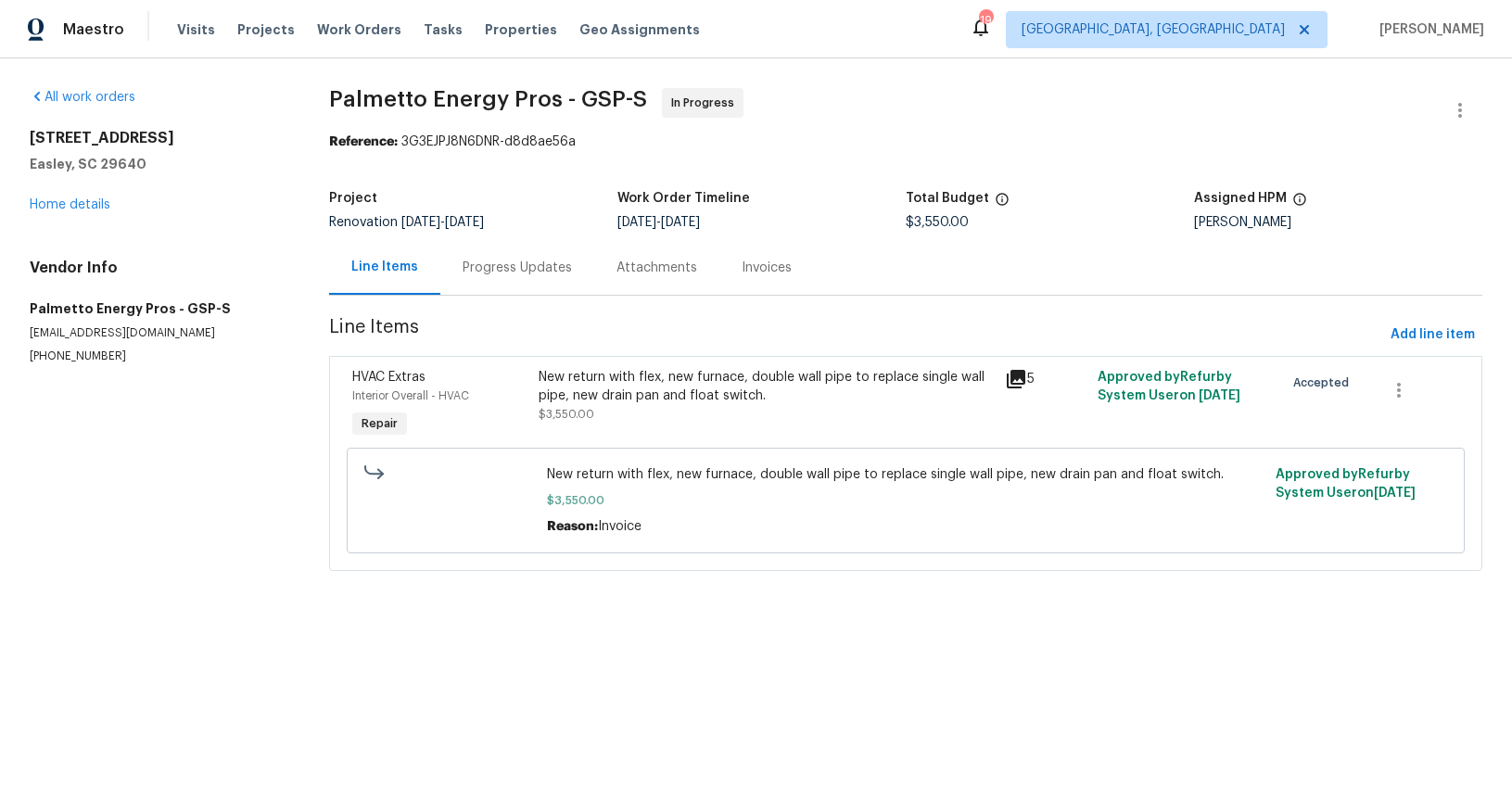
click at [789, 394] on div "New return with flex, new furnace, double wall pipe to replace single wall pipe…" at bounding box center [765, 387] width 454 height 37
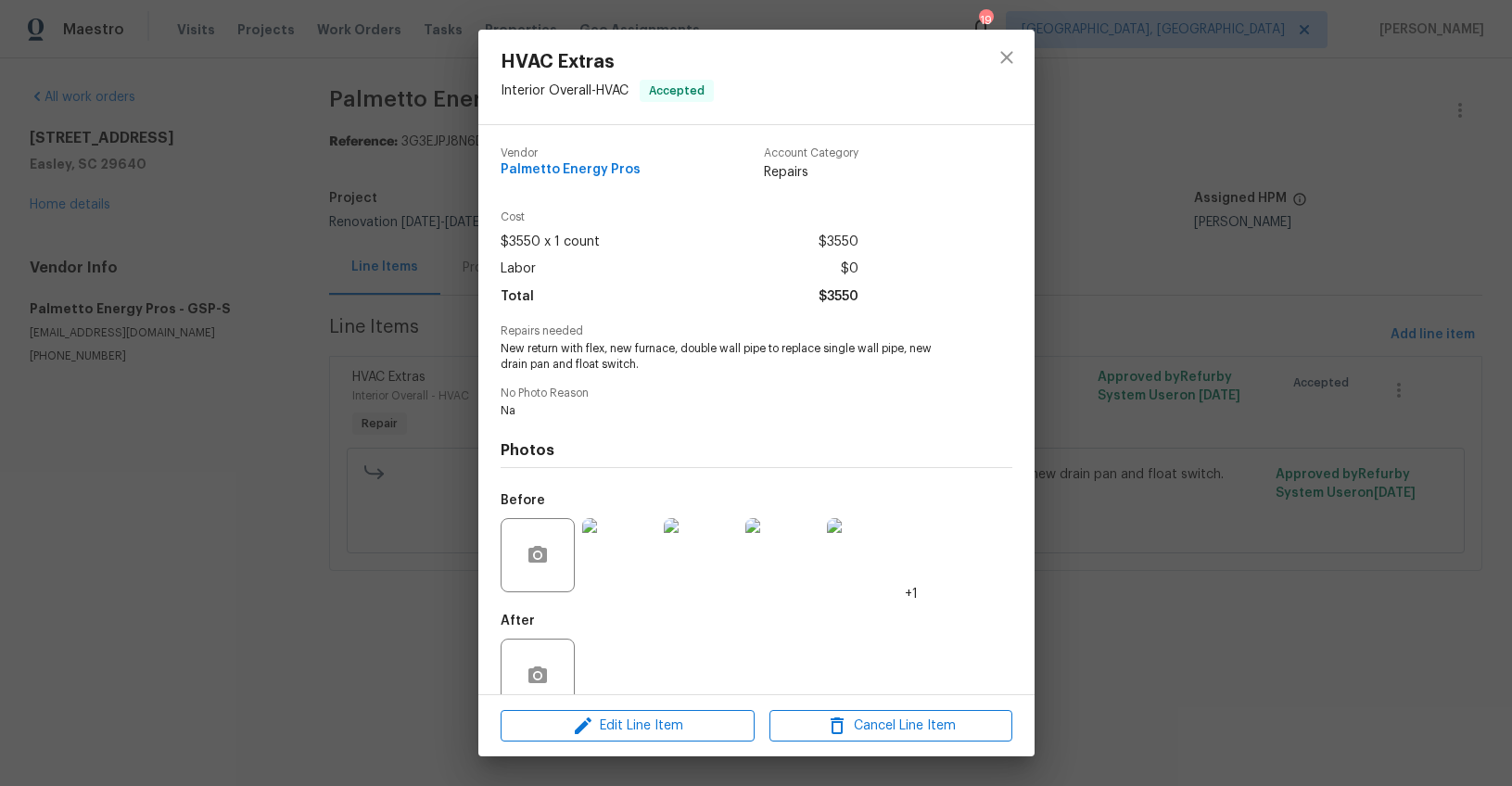
scroll to position [37, 0]
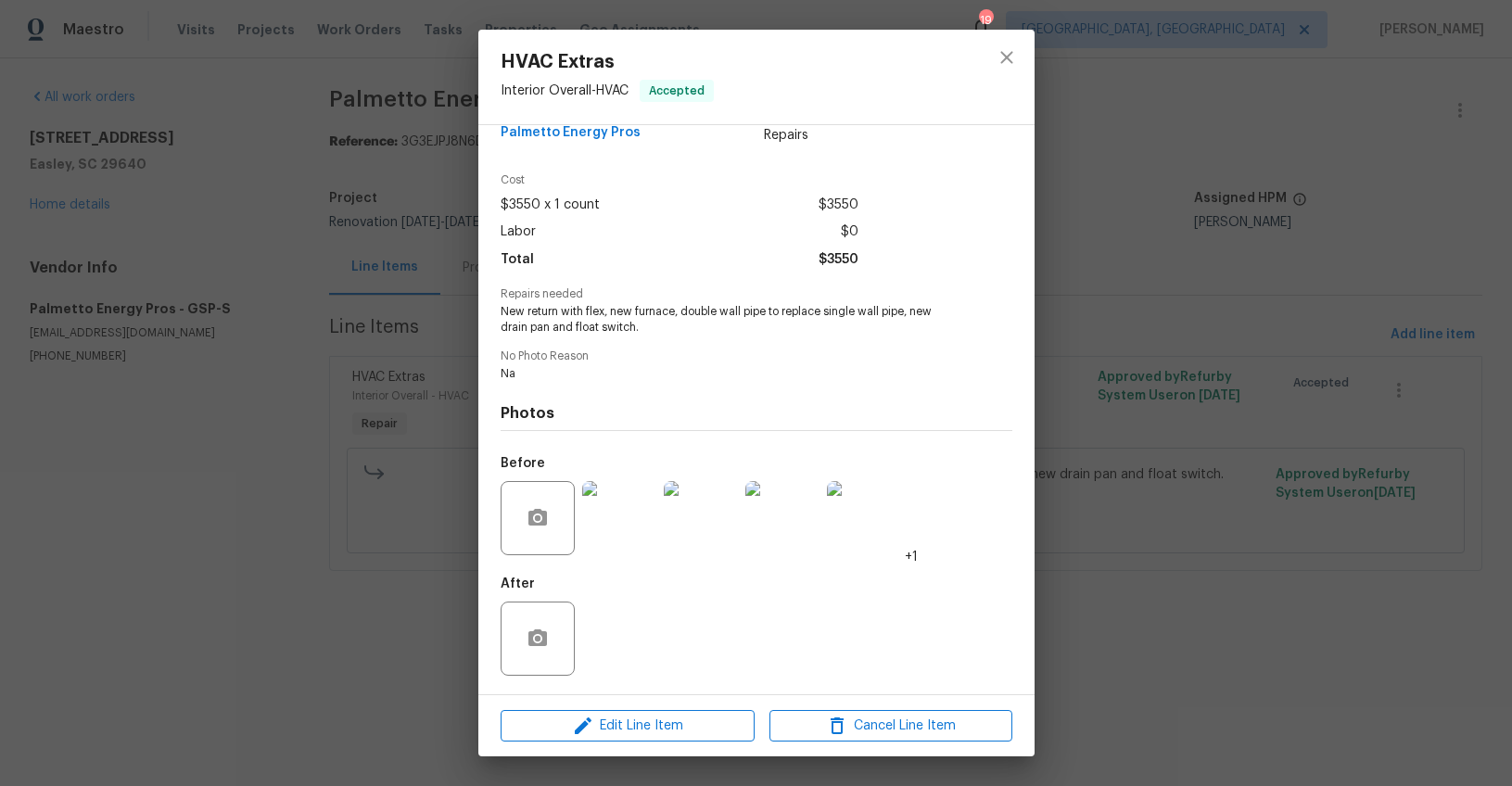
click at [622, 525] on img at bounding box center [619, 518] width 75 height 75
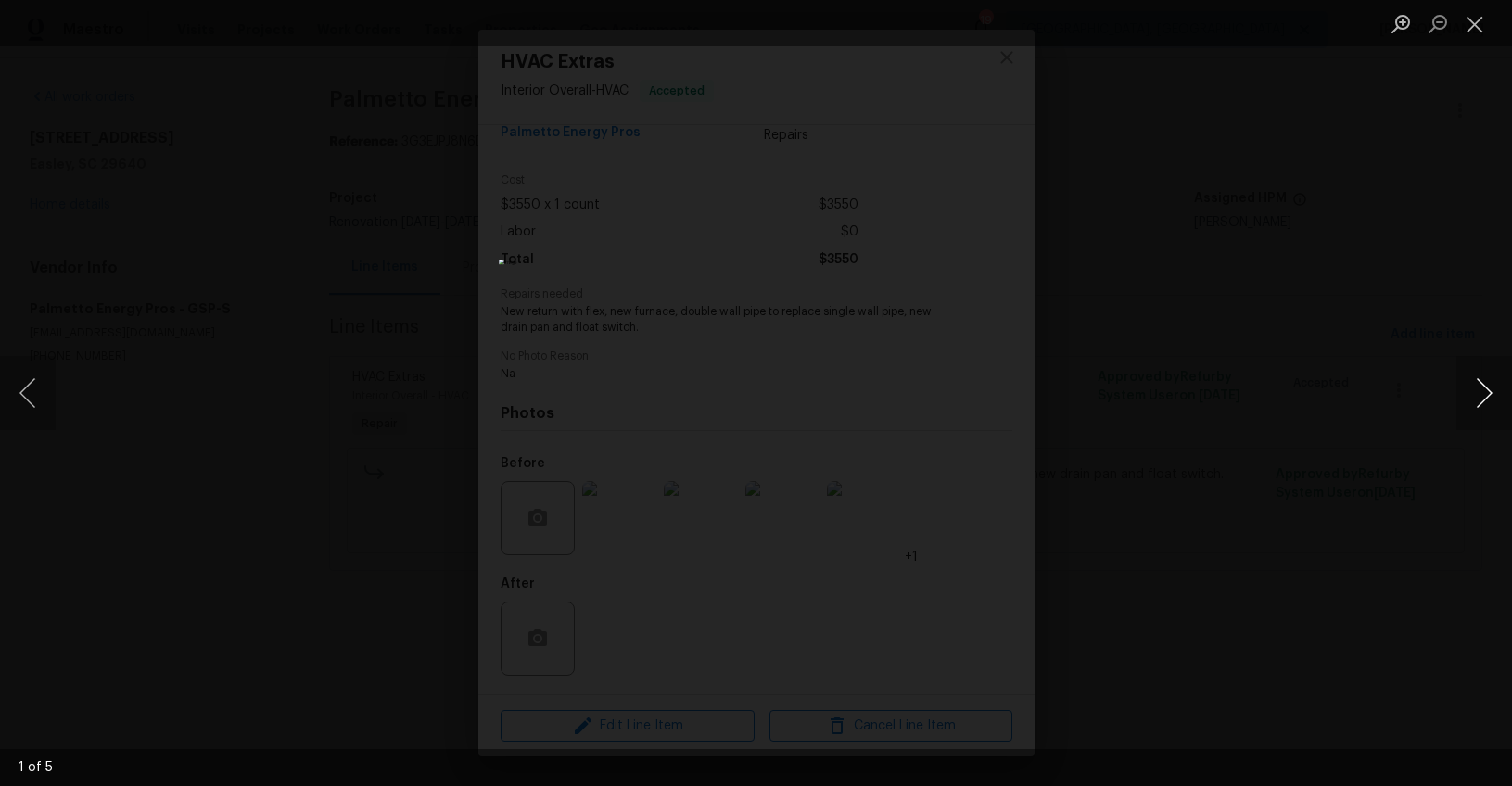
click at [1471, 380] on button "Next image" at bounding box center [1484, 393] width 56 height 75
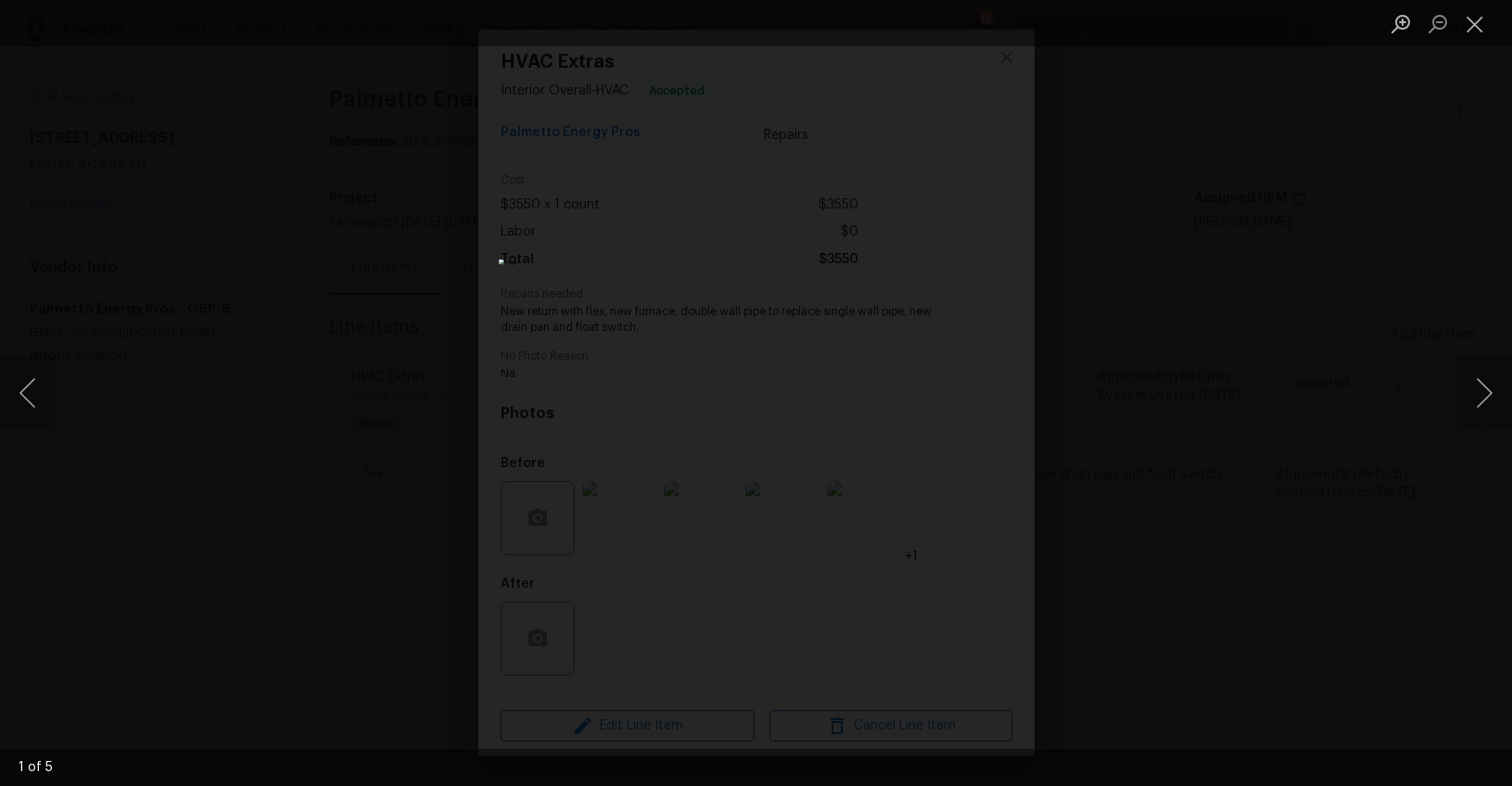
click at [1295, 373] on div "Lightbox" at bounding box center [756, 393] width 1512 height 786
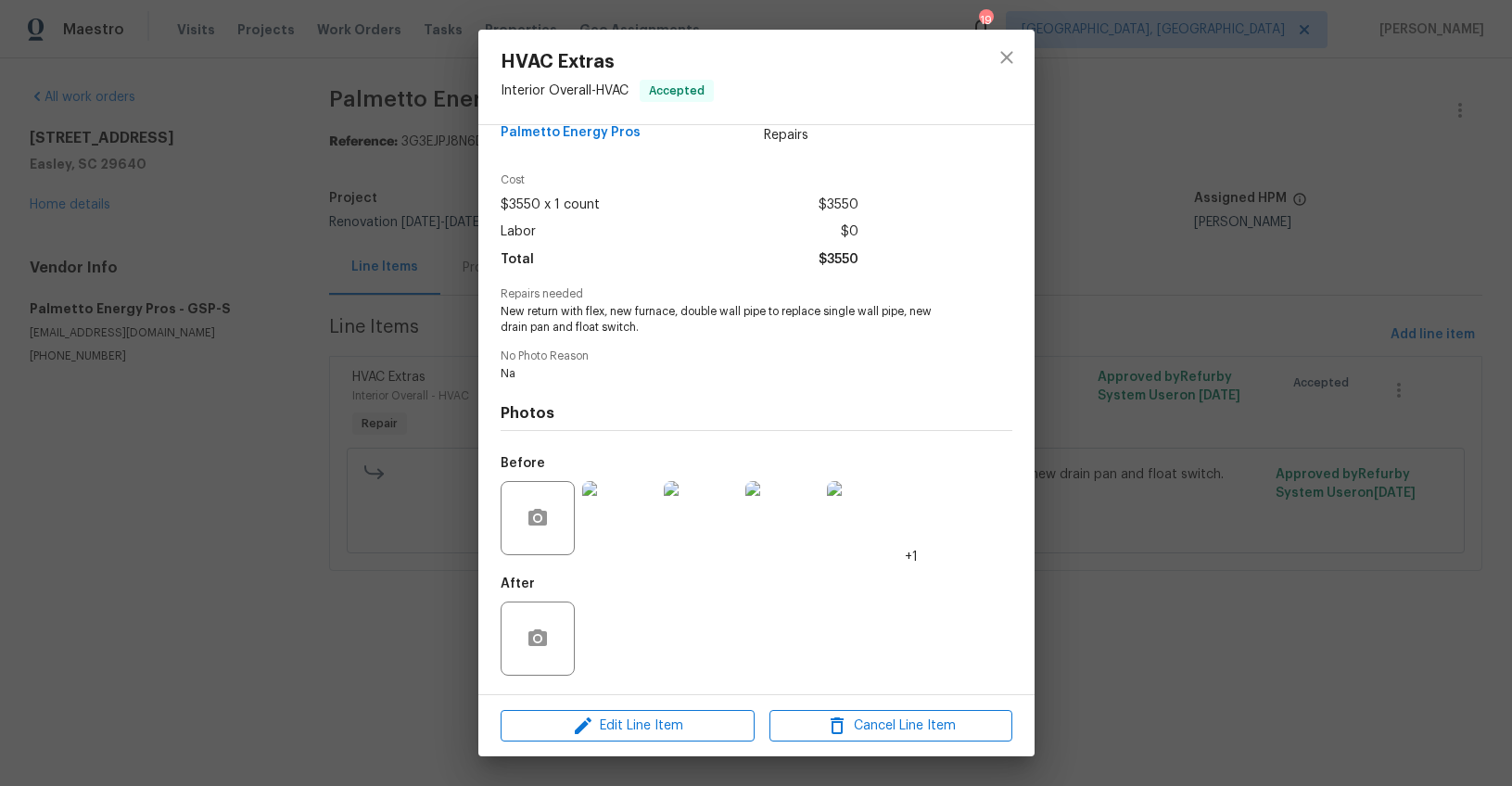
click at [1292, 375] on div "HVAC Extras Interior Overall - HVAC Accepted Vendor Palmetto Energy Pros Accoun…" at bounding box center [756, 393] width 1512 height 786
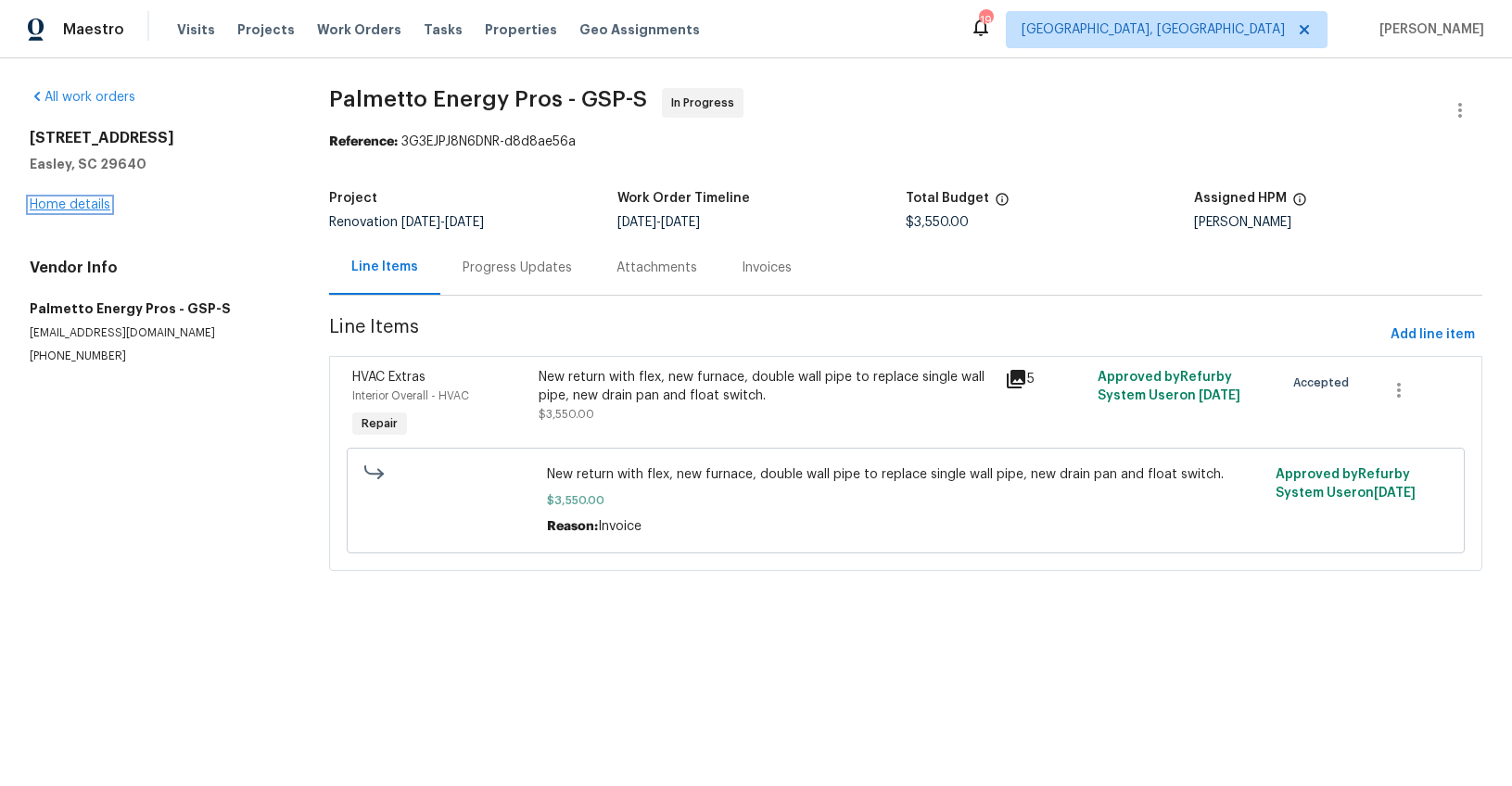
click at [80, 207] on link "Home details" at bounding box center [70, 205] width 80 height 13
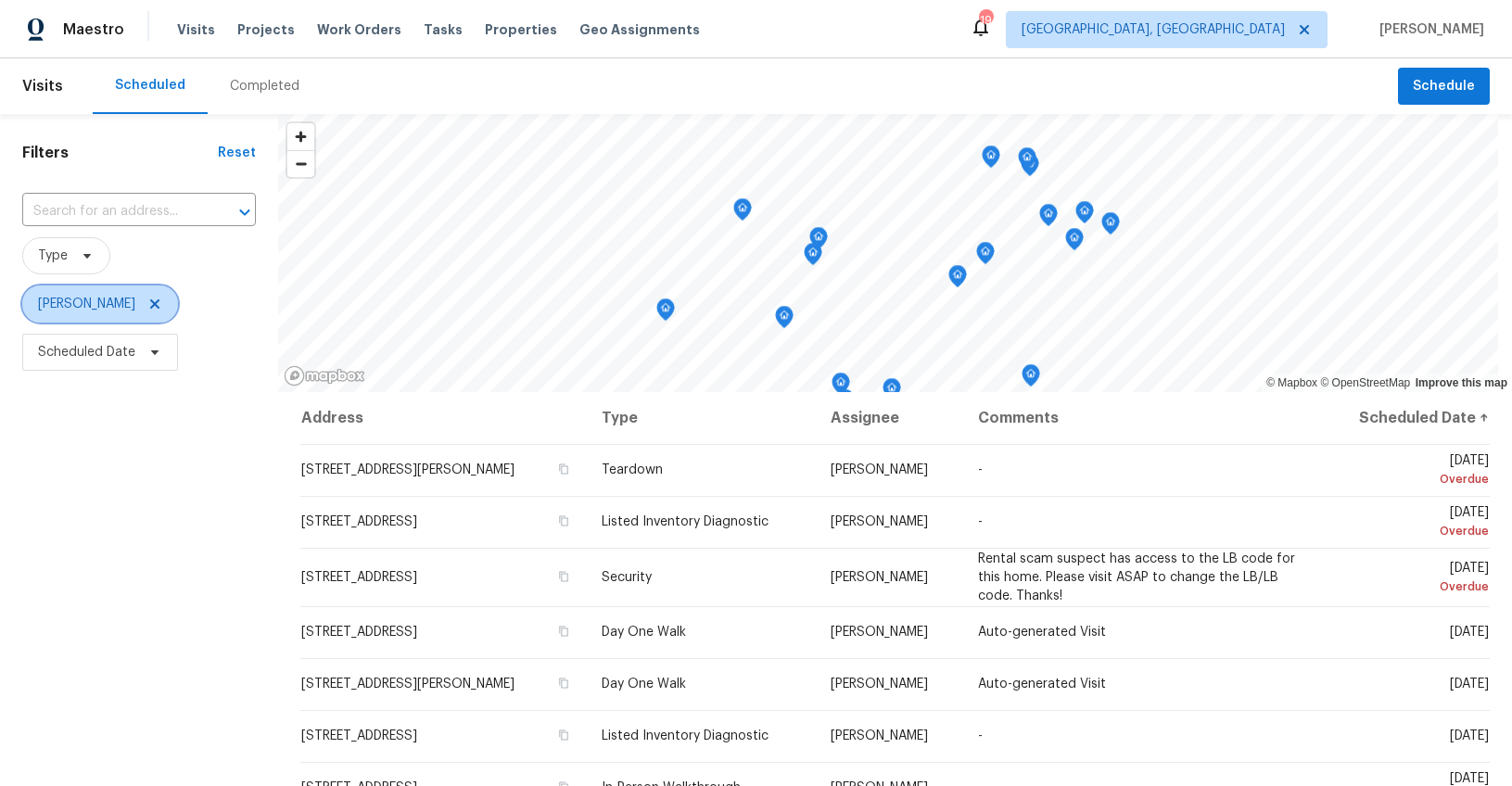
click at [150, 302] on icon at bounding box center [155, 304] width 9 height 9
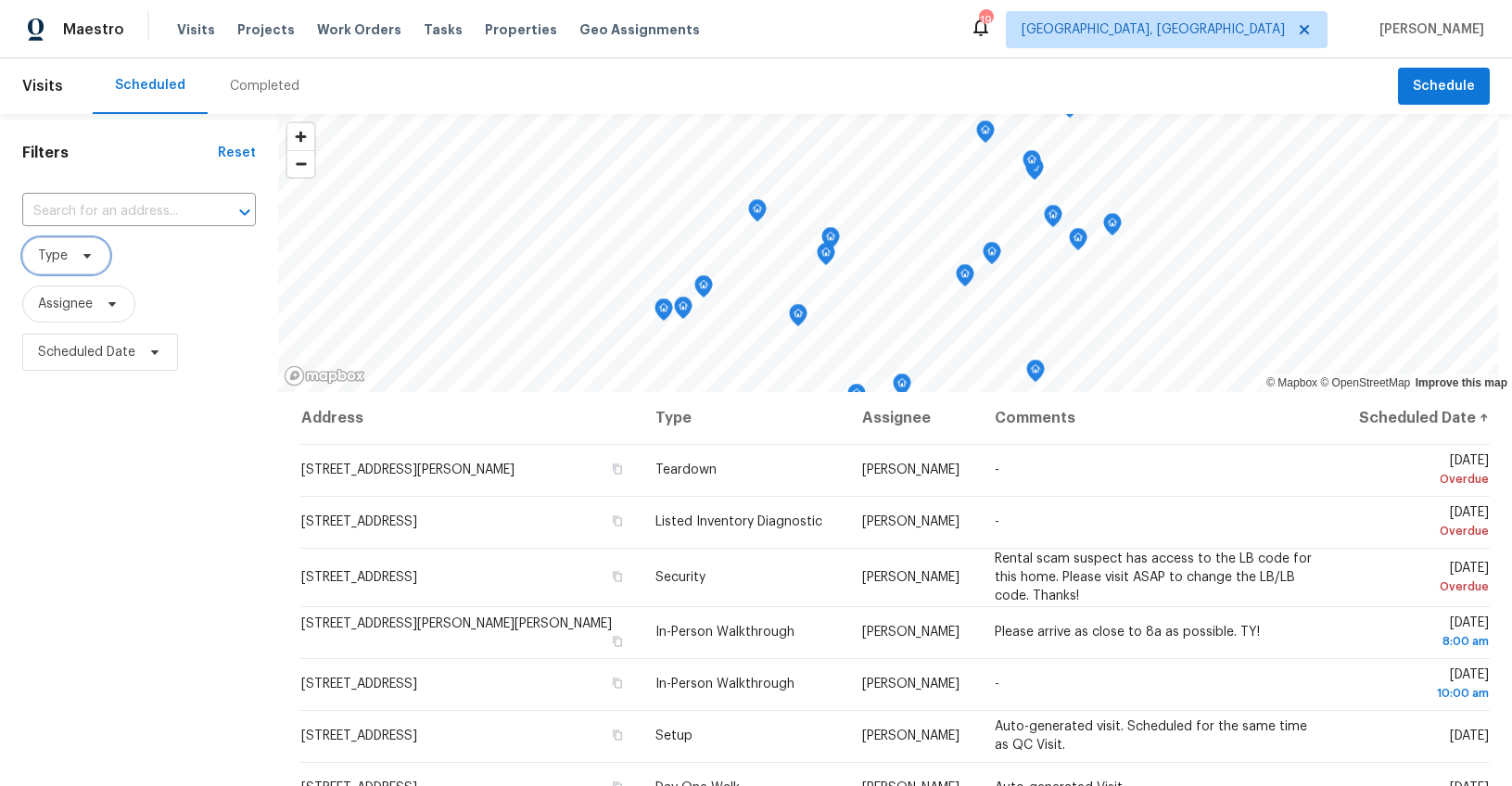
click at [76, 255] on span at bounding box center [85, 255] width 21 height 15
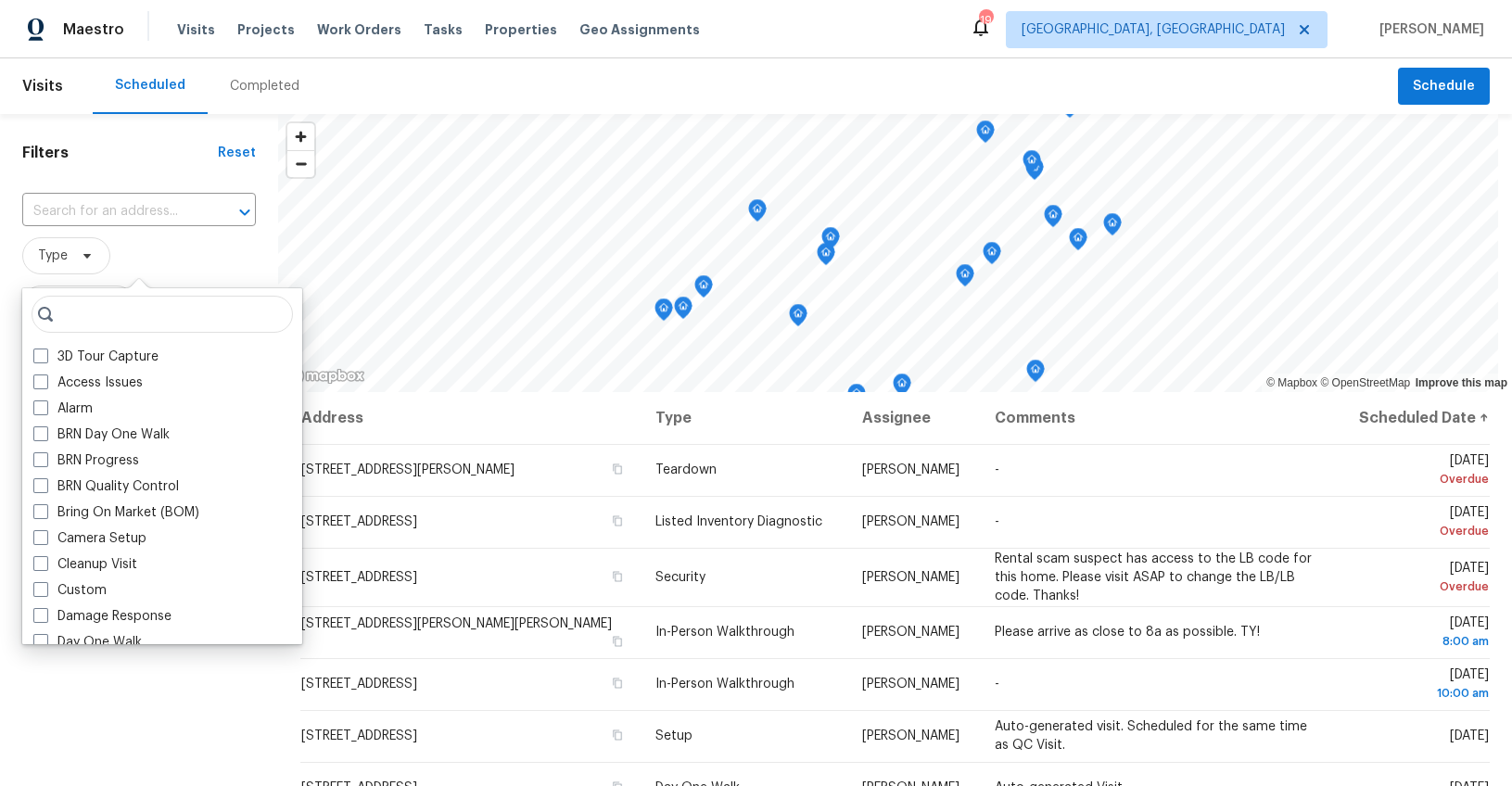
click at [174, 252] on span "Type" at bounding box center [139, 255] width 233 height 37
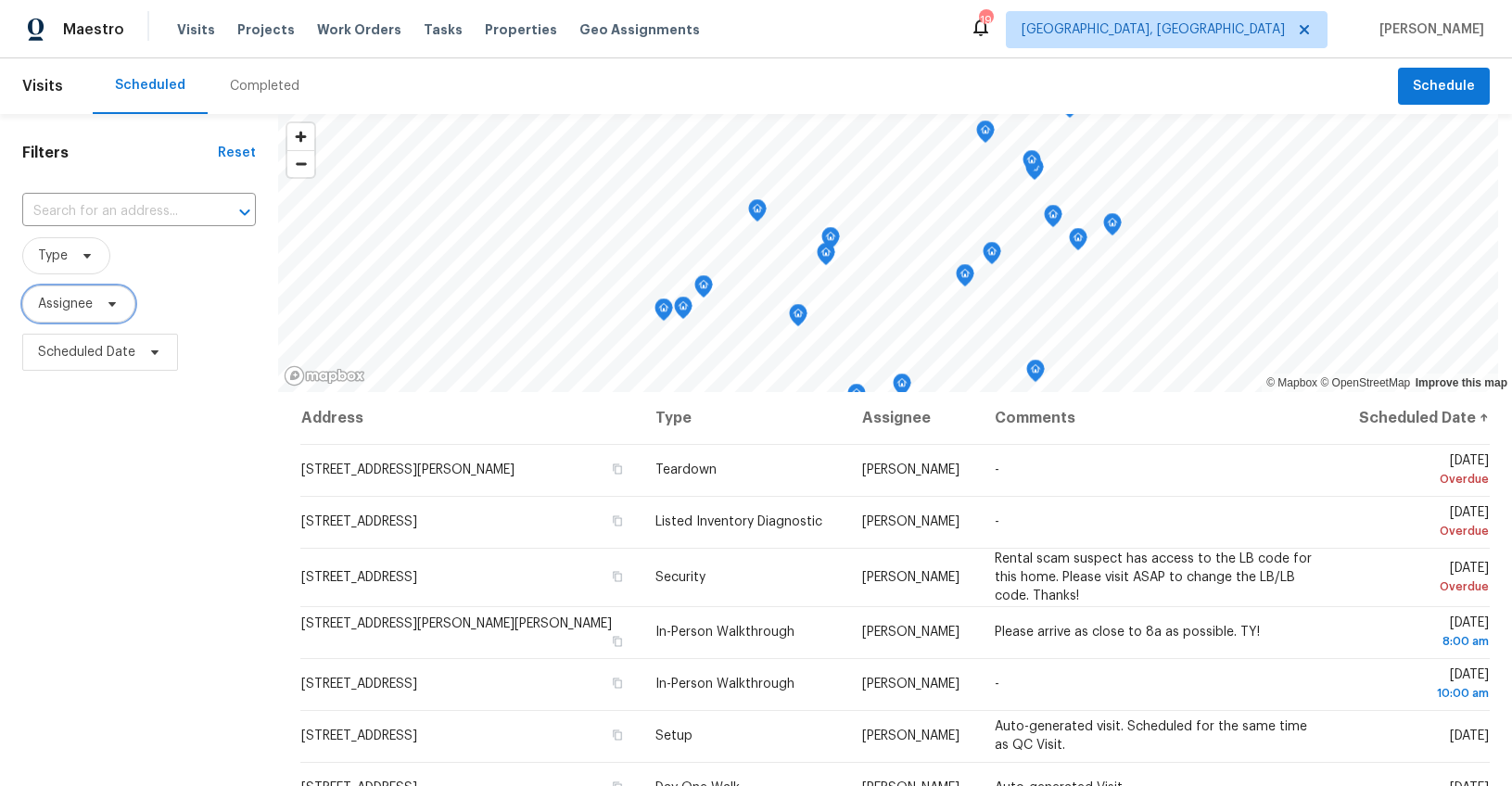
click at [117, 301] on icon at bounding box center [112, 304] width 15 height 15
type input "ryan middleton"
click at [189, 500] on div "Filters Reset ​ Type Assignee Scheduled Date" at bounding box center [139, 567] width 278 height 906
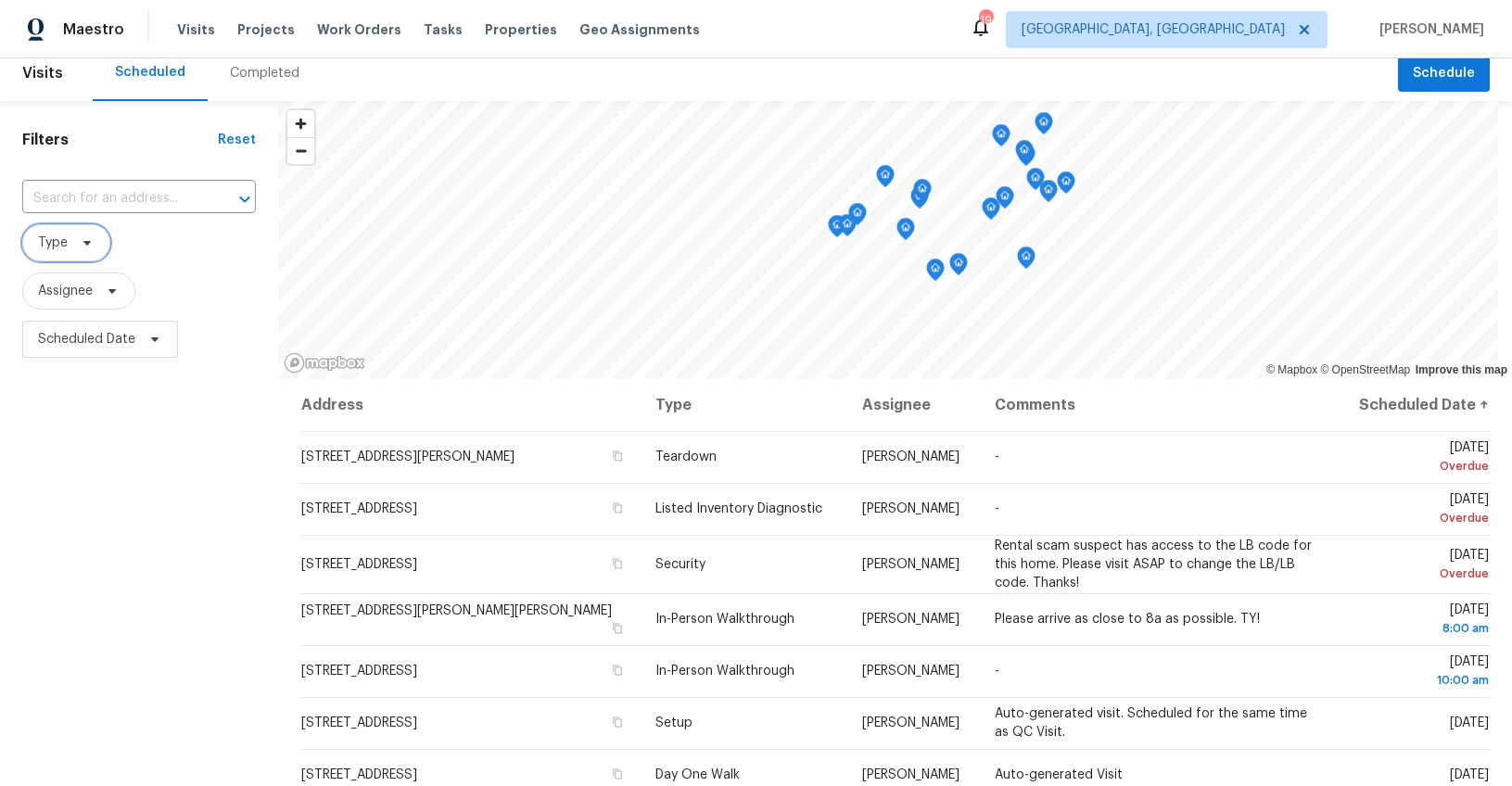
click at [76, 236] on span at bounding box center [85, 242] width 21 height 15
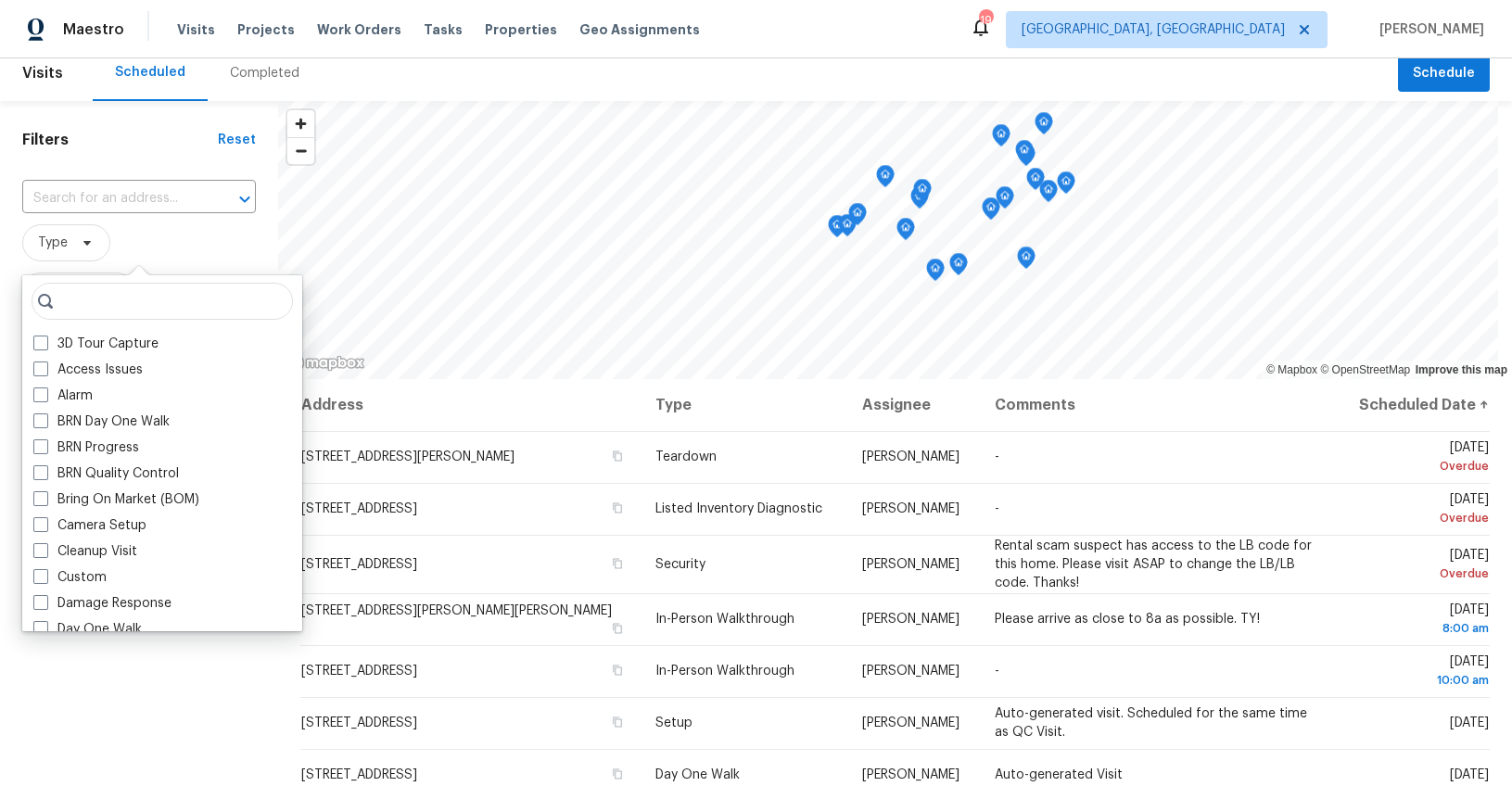
click at [204, 239] on span "Type" at bounding box center [139, 243] width 233 height 37
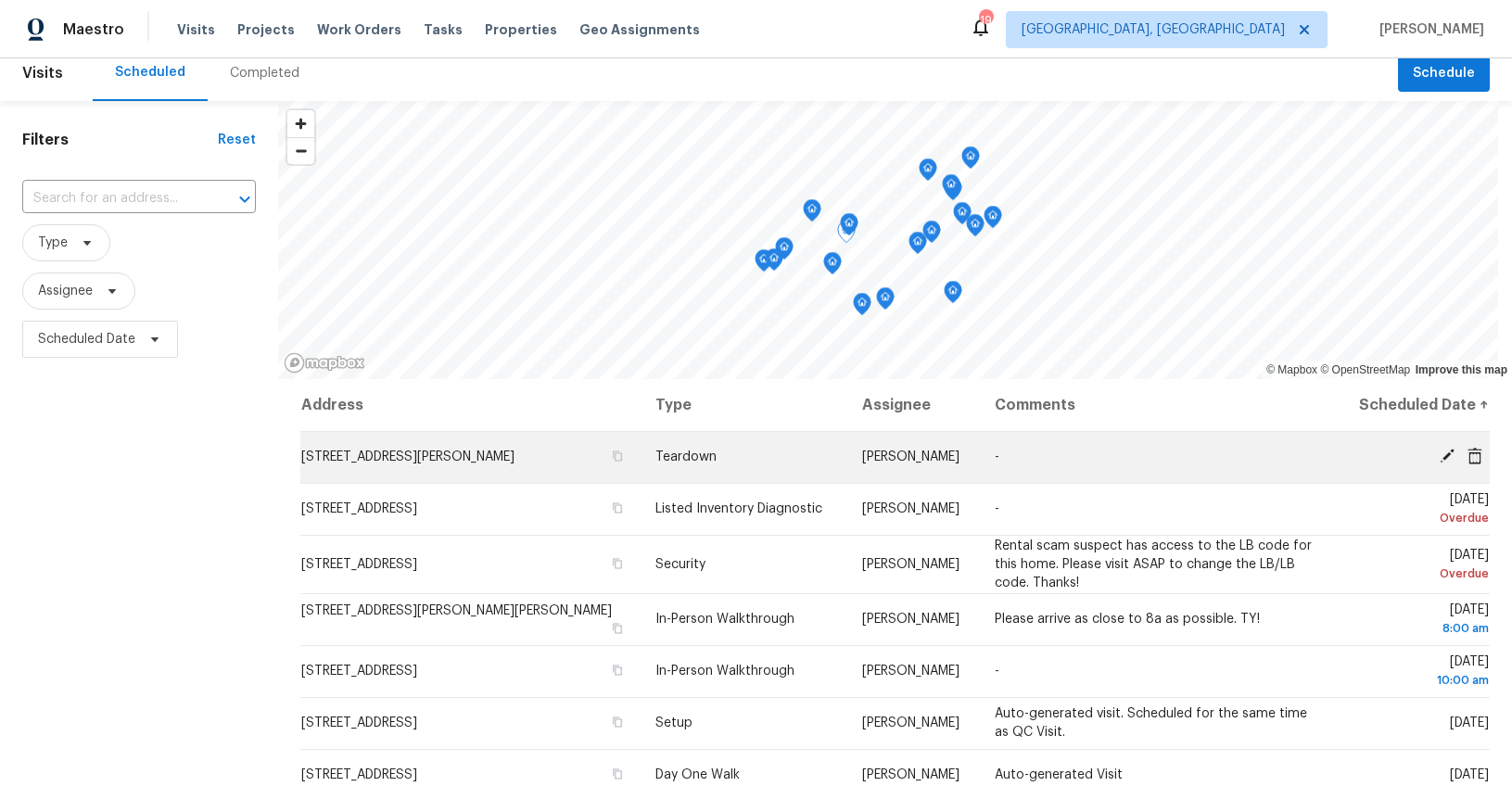
click at [1438, 458] on icon at bounding box center [1447, 456] width 17 height 17
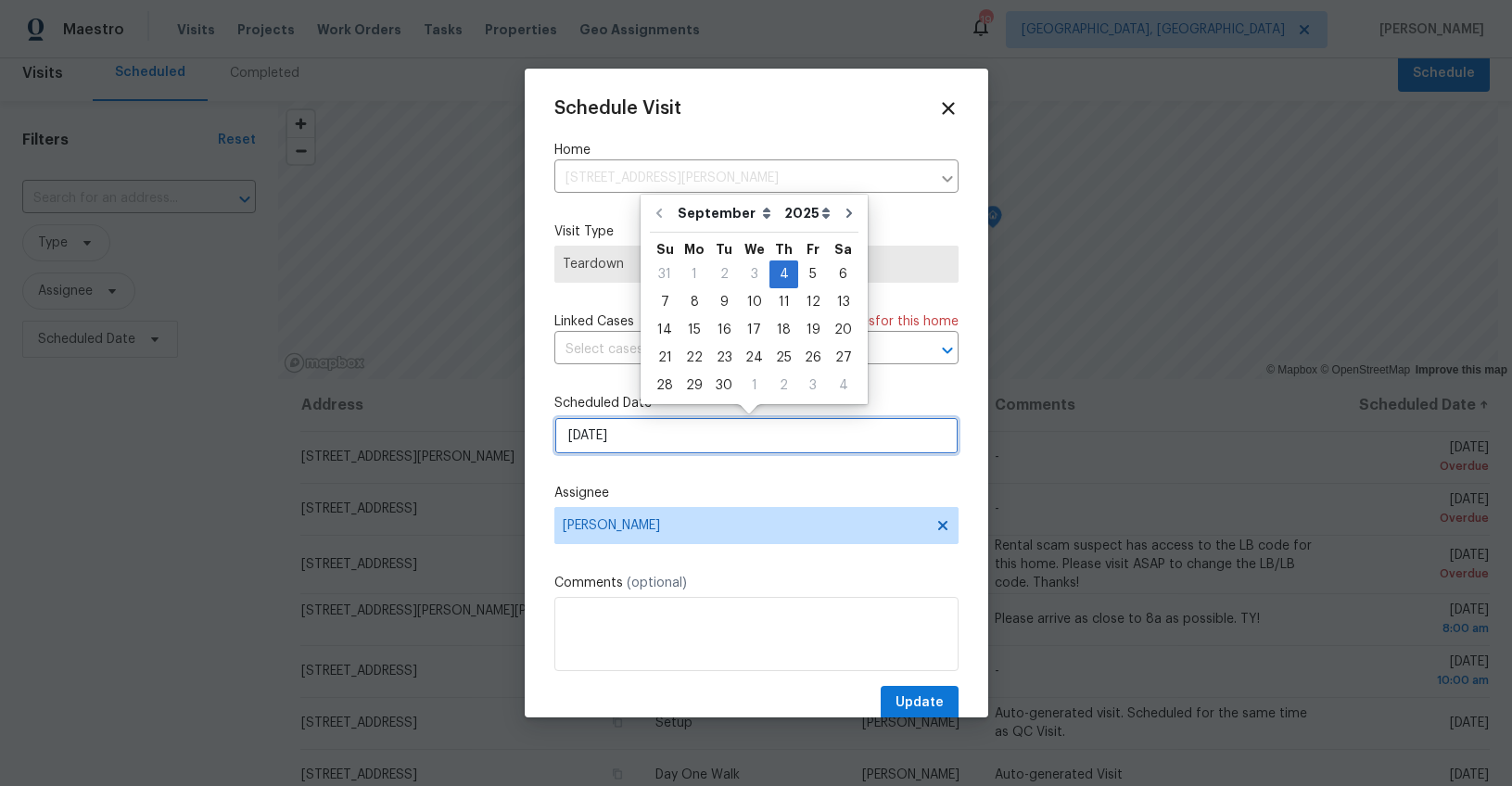
click at [587, 438] on input "9/4/2025" at bounding box center [756, 435] width 404 height 37
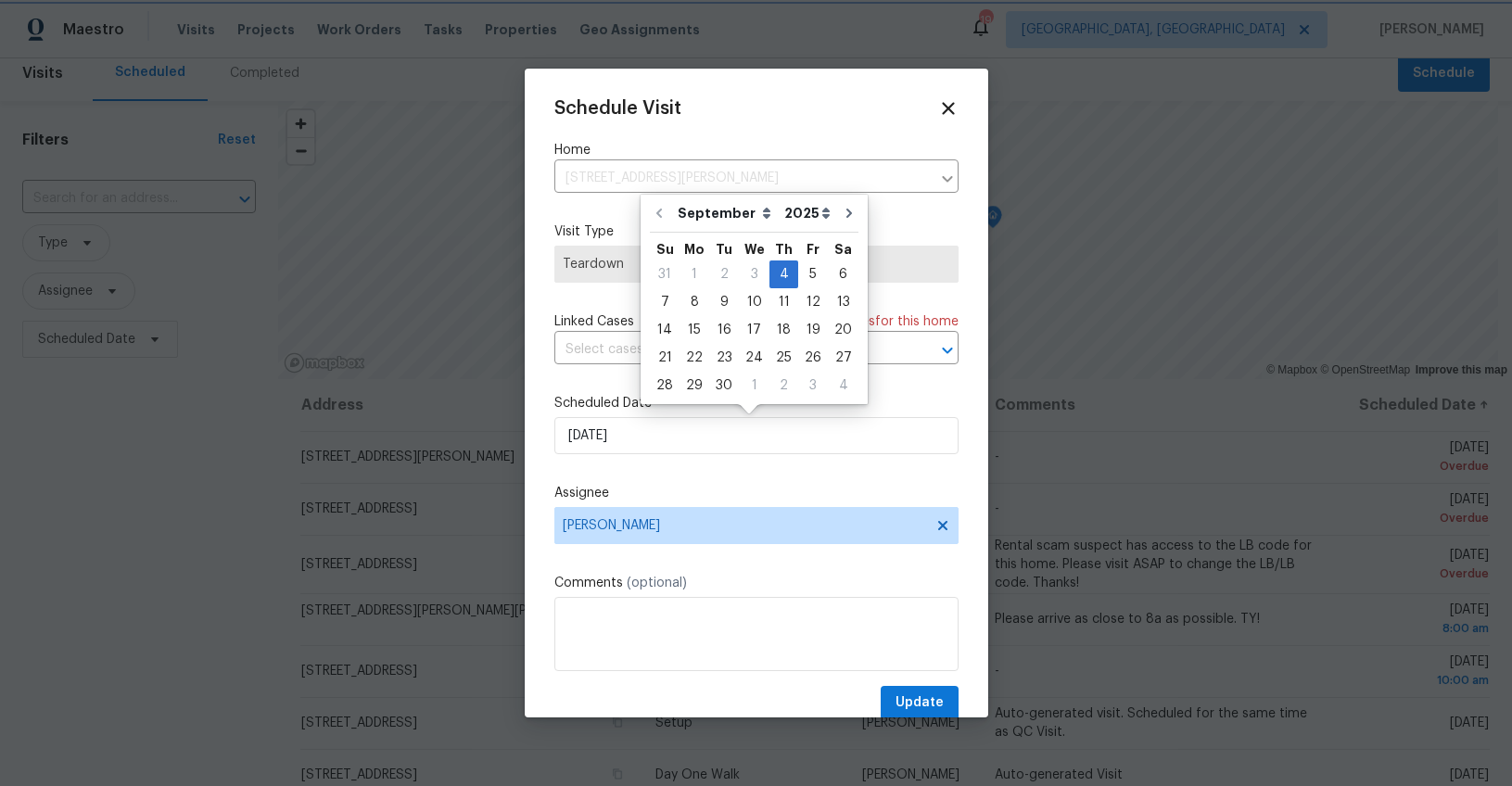
click at [637, 468] on div "Schedule Visit Home 103 Gilstrap Dr, Greenville, SC 29609 ​ Visit Type Teardown…" at bounding box center [756, 408] width 404 height 622
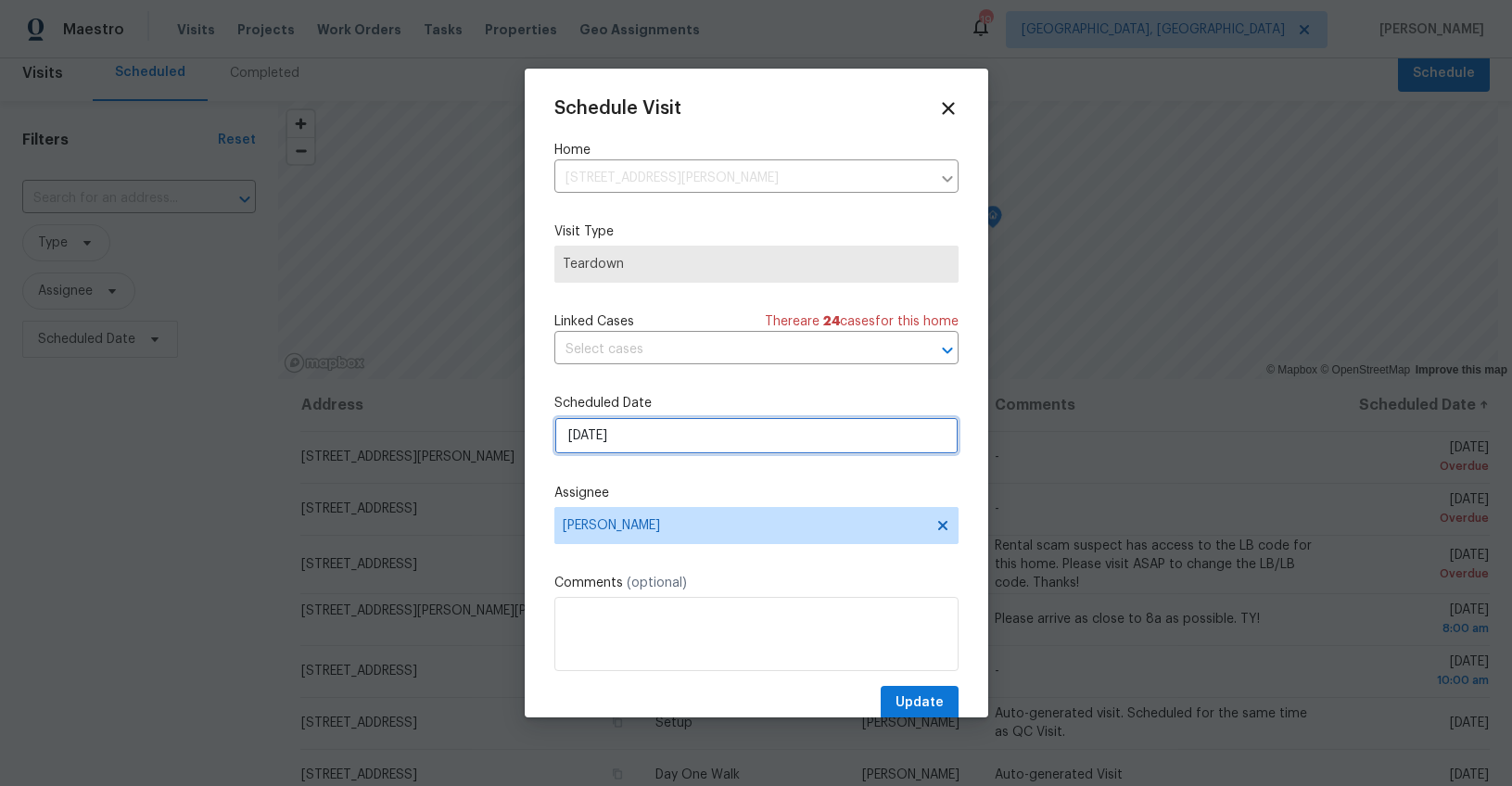
click at [585, 434] on input "9/4/2025" at bounding box center [756, 435] width 404 height 37
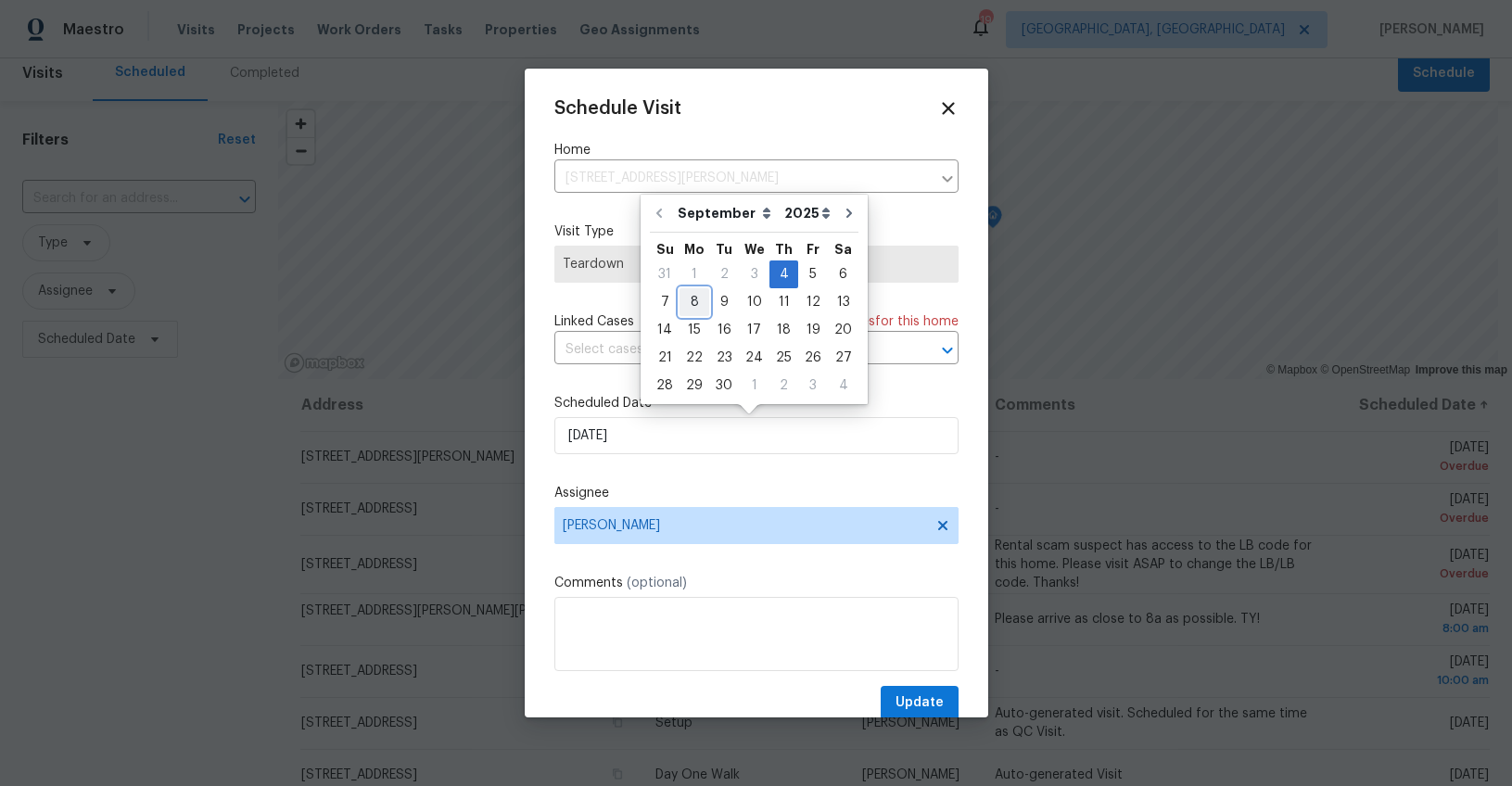
click at [698, 304] on div "8" at bounding box center [694, 302] width 30 height 26
type input "9/8/2025"
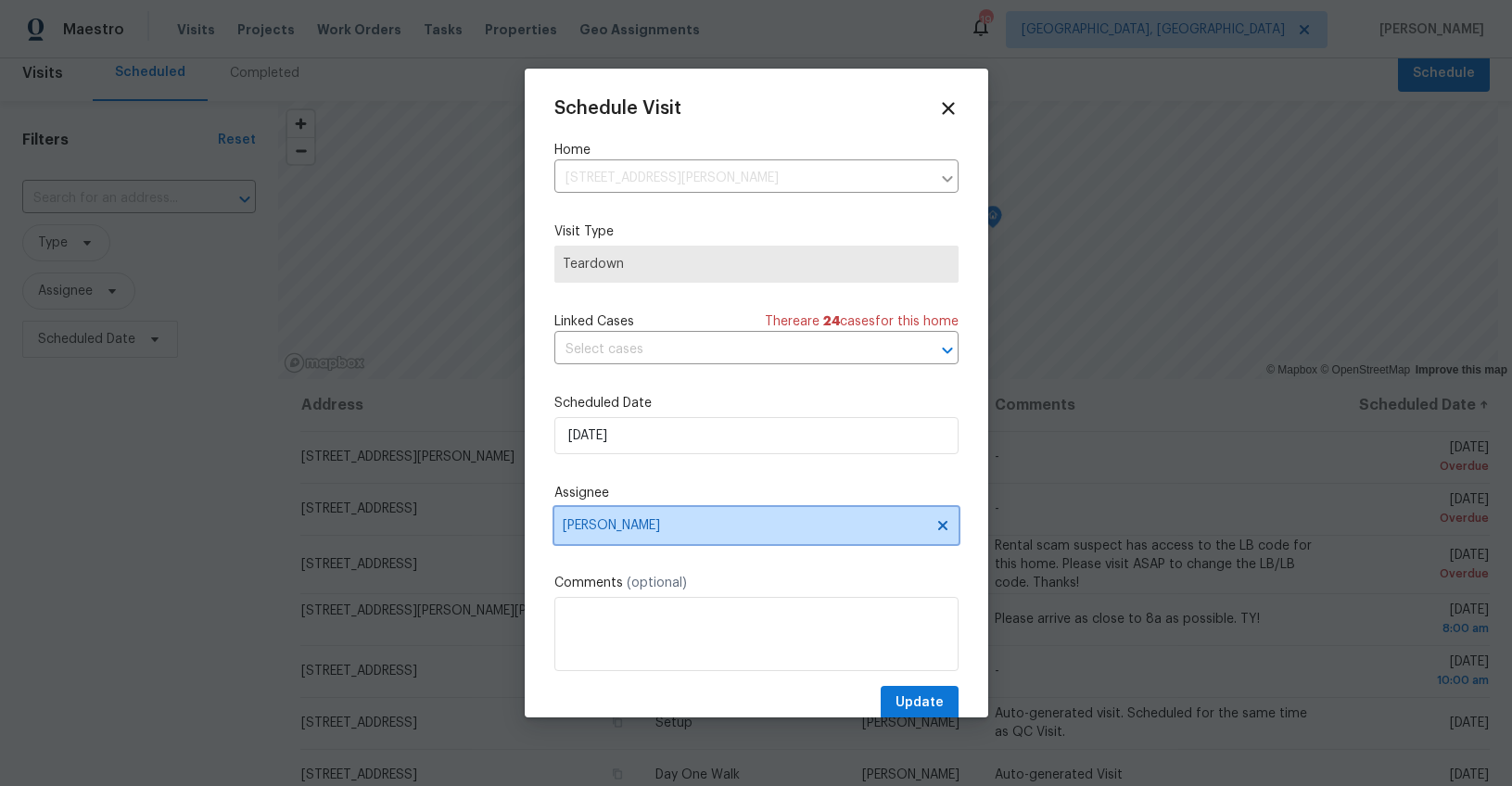
click at [636, 510] on span "[PERSON_NAME]" at bounding box center [756, 526] width 404 height 37
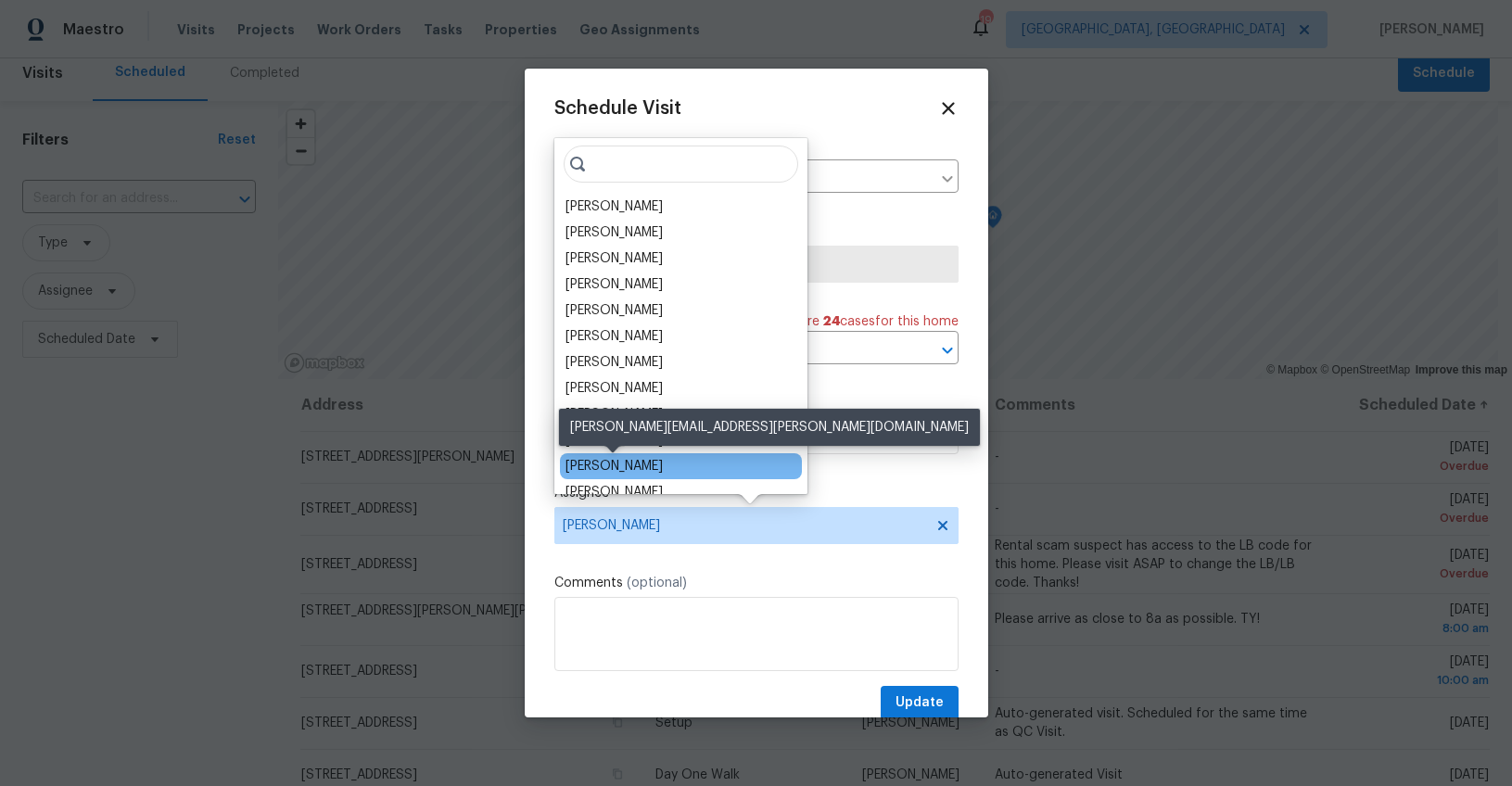
click at [635, 468] on div "Ryan Middleton" at bounding box center [614, 466] width 97 height 19
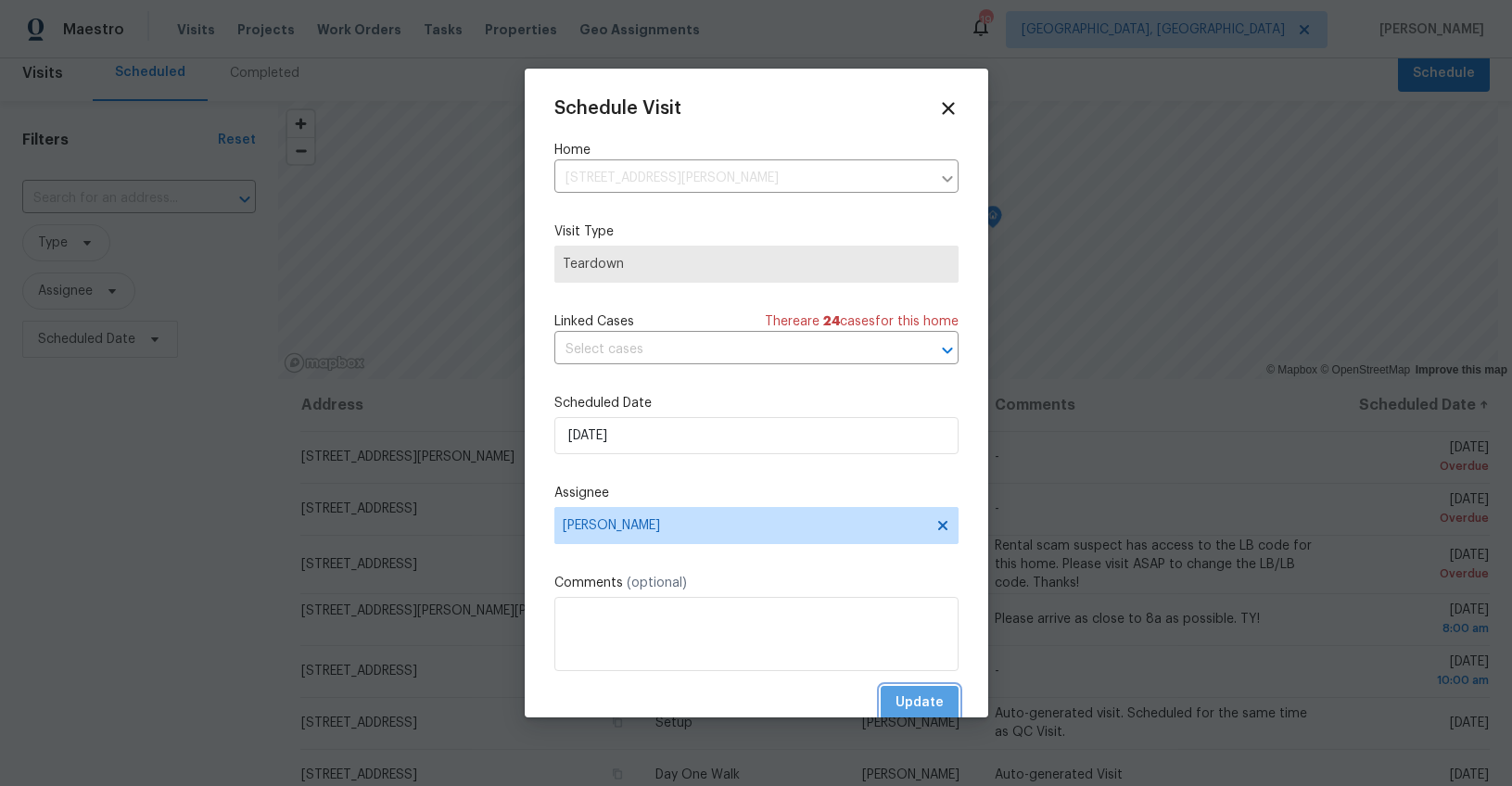
click at [903, 697] on span "Update" at bounding box center [920, 702] width 49 height 23
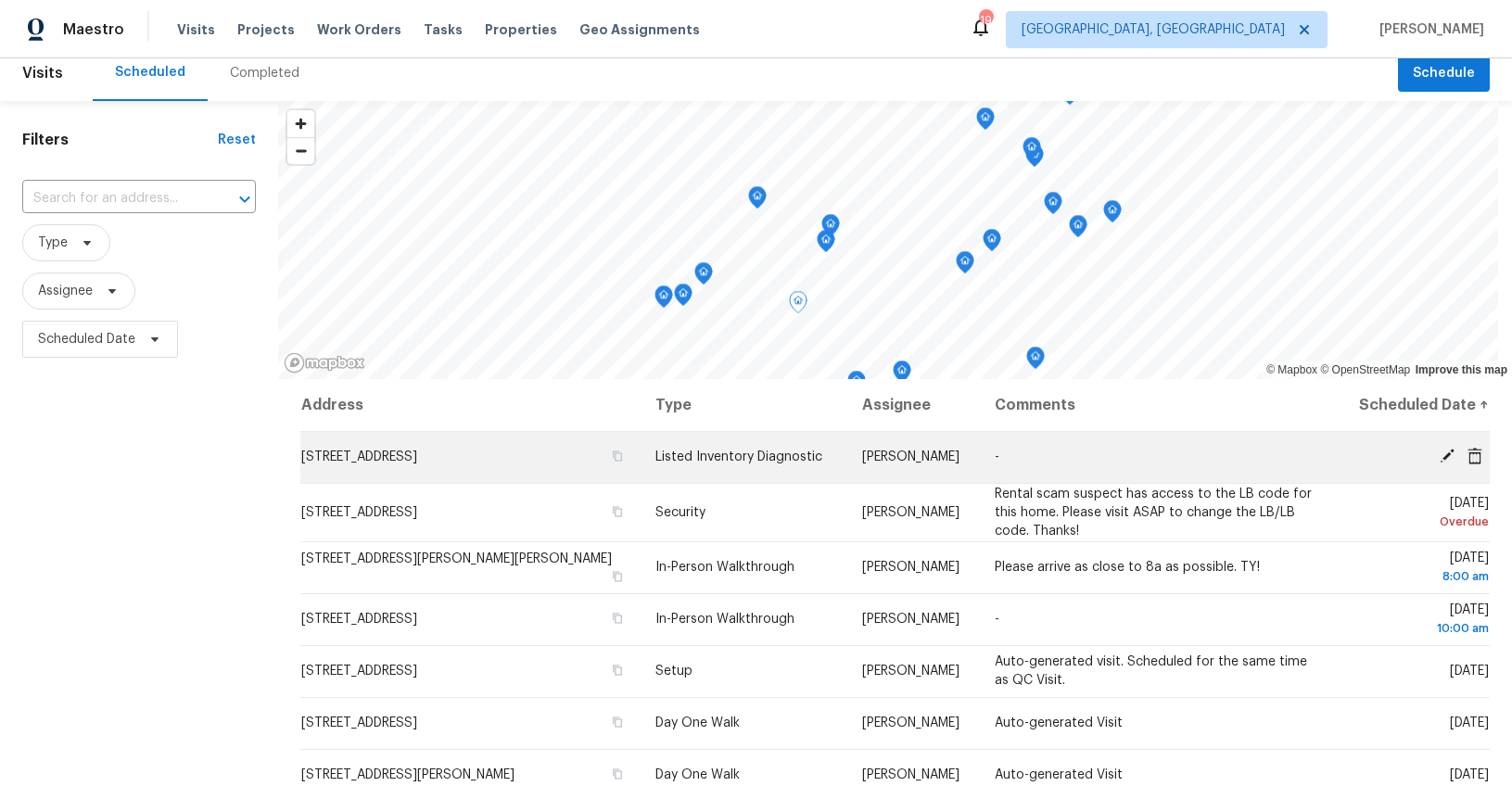
click at [1439, 454] on icon at bounding box center [1447, 456] width 15 height 15
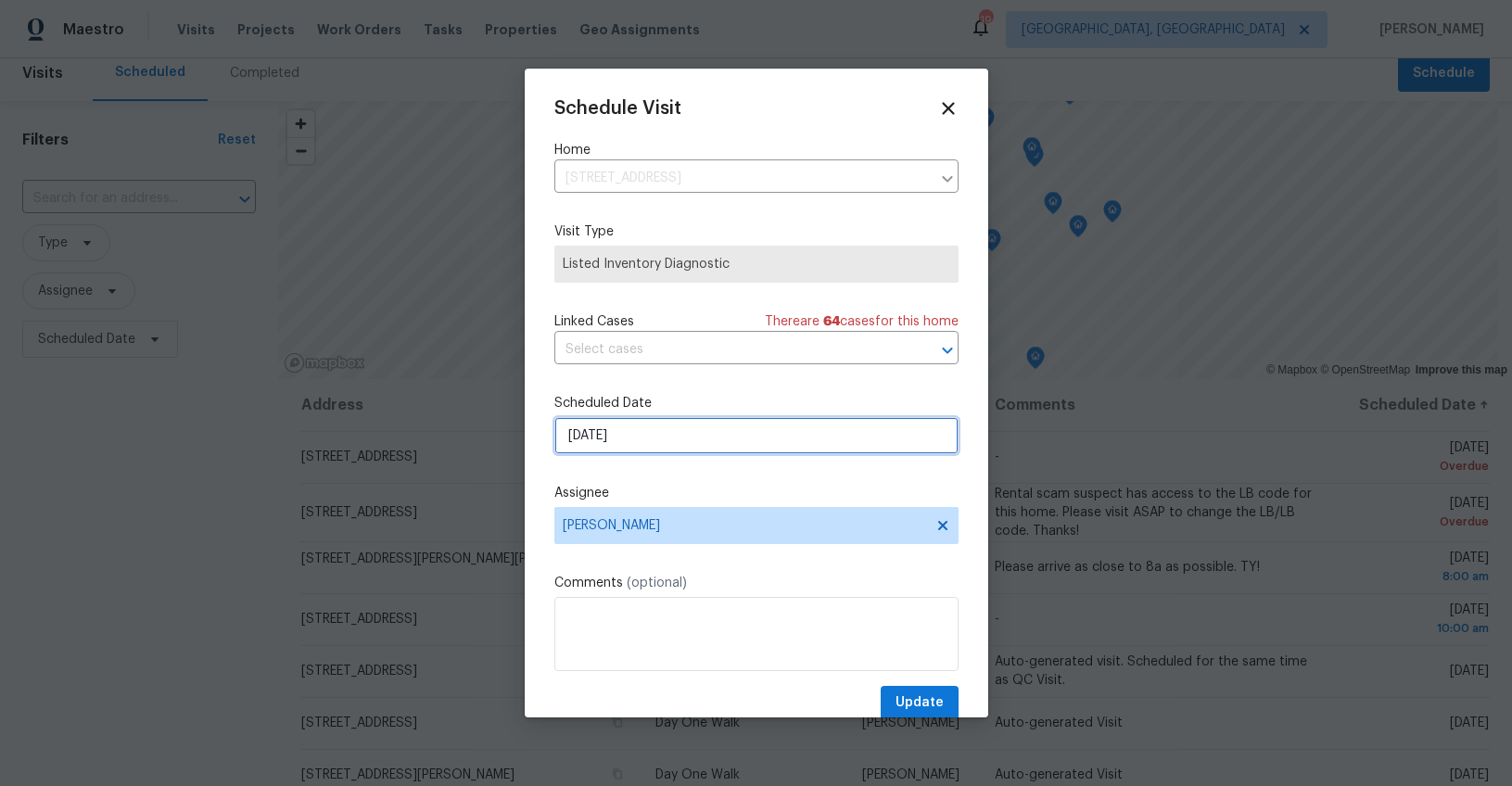
click at [578, 434] on input "9/5/2025" at bounding box center [756, 435] width 404 height 37
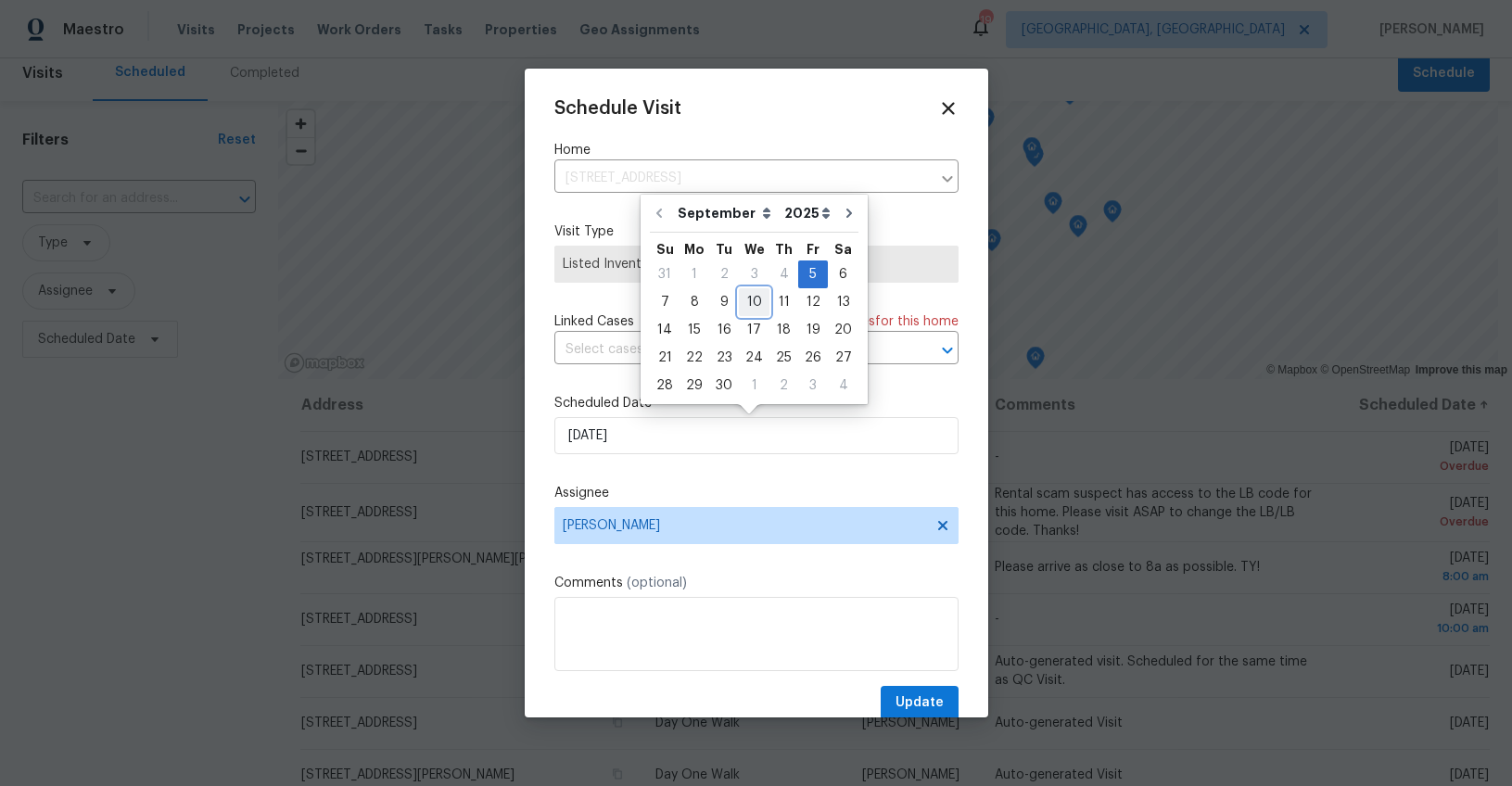
click at [739, 299] on div "10" at bounding box center [754, 302] width 31 height 26
type input "9/10/2025"
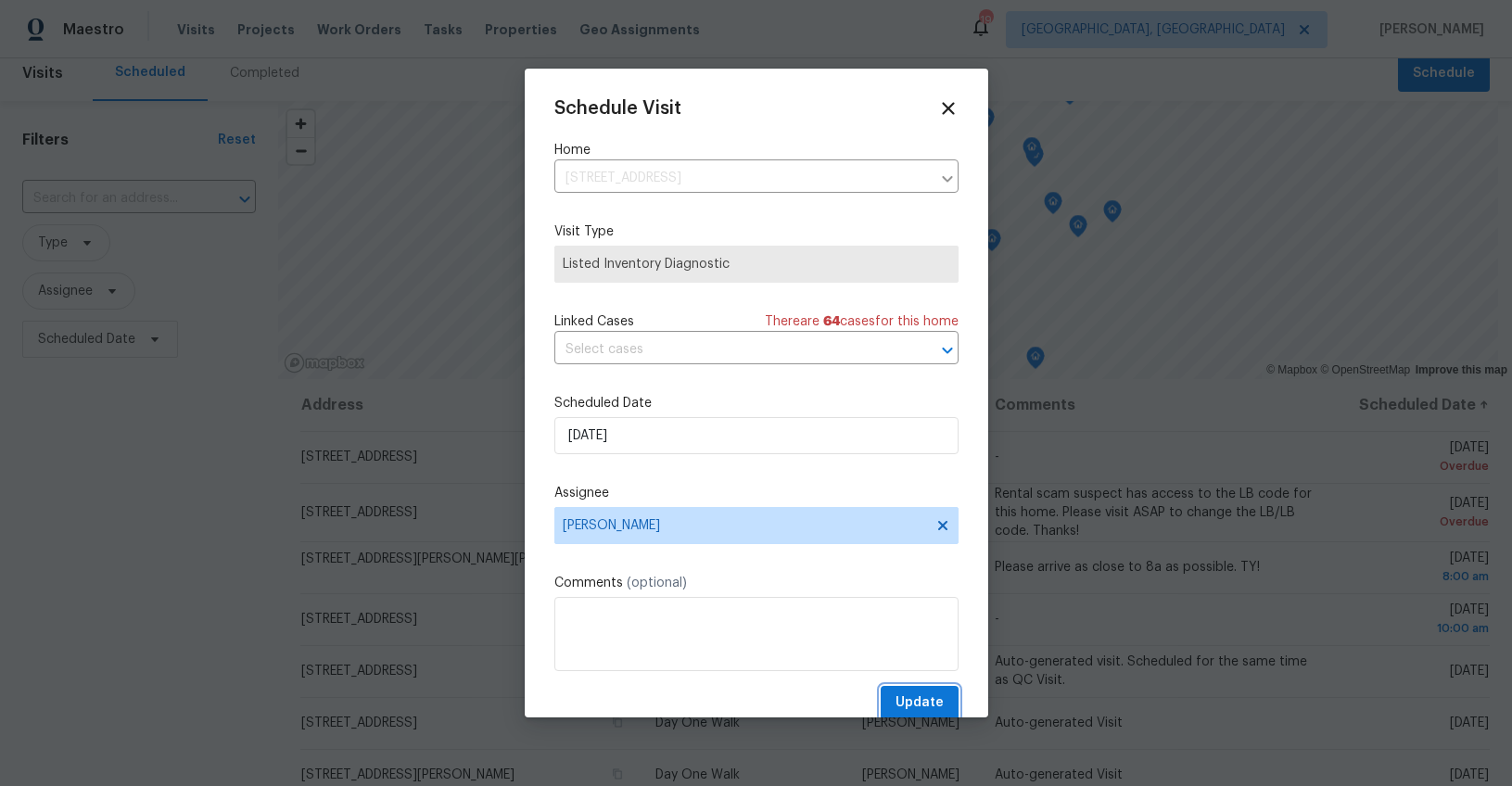
click at [913, 691] on span "Update" at bounding box center [920, 702] width 49 height 23
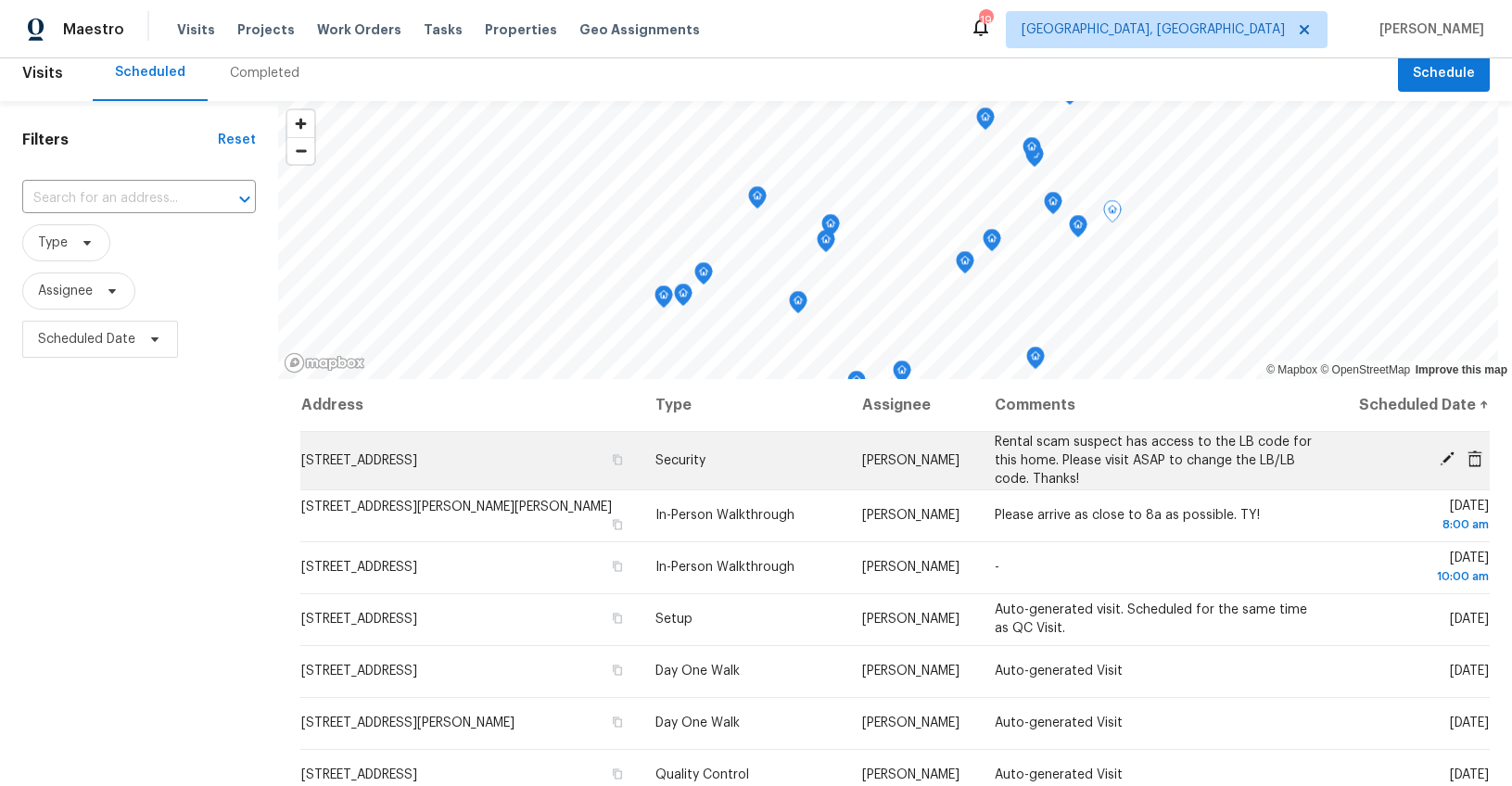
click at [1439, 458] on icon at bounding box center [1447, 459] width 15 height 15
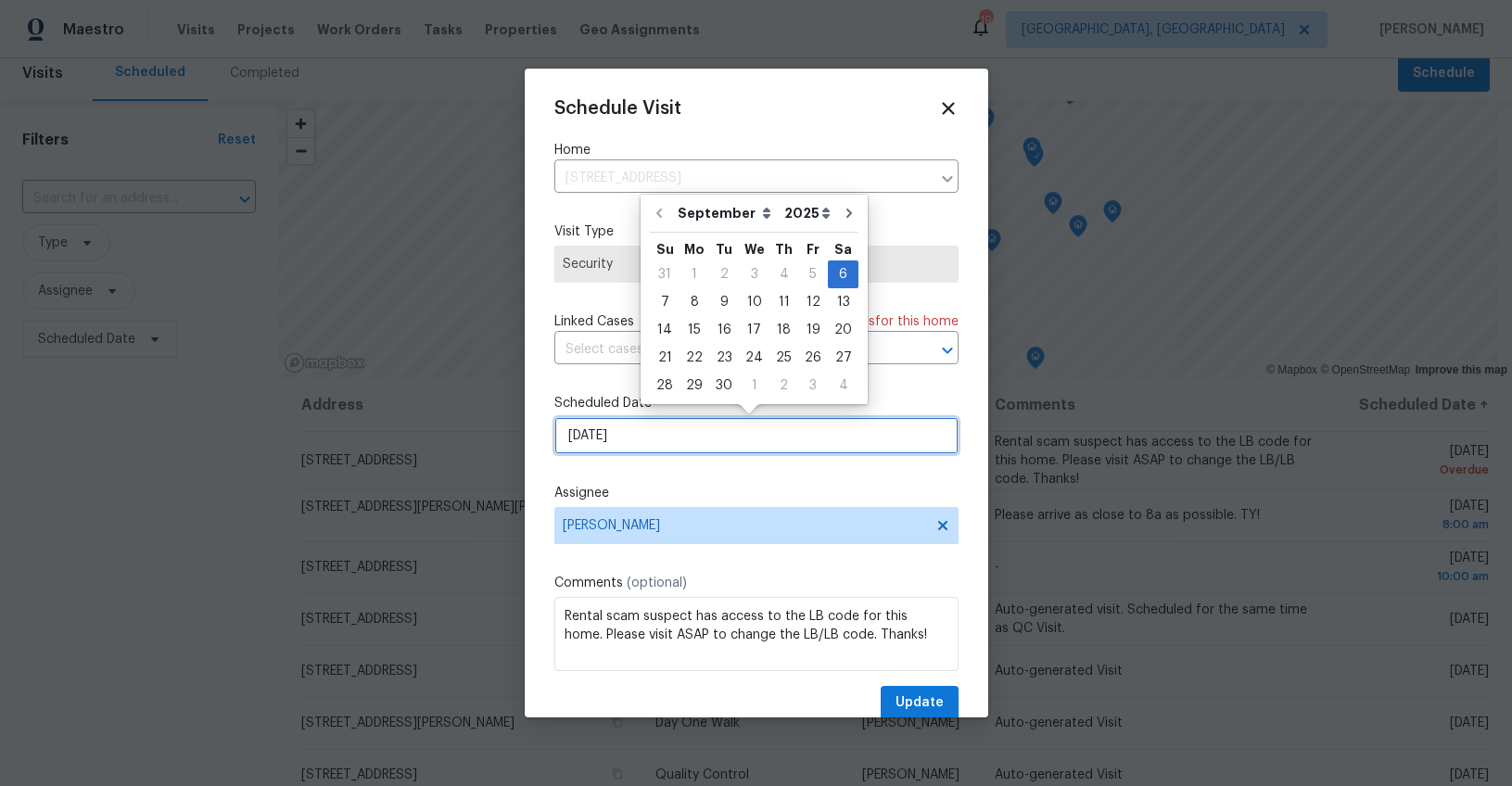
click at [586, 434] on input "9/6/2025" at bounding box center [756, 435] width 404 height 37
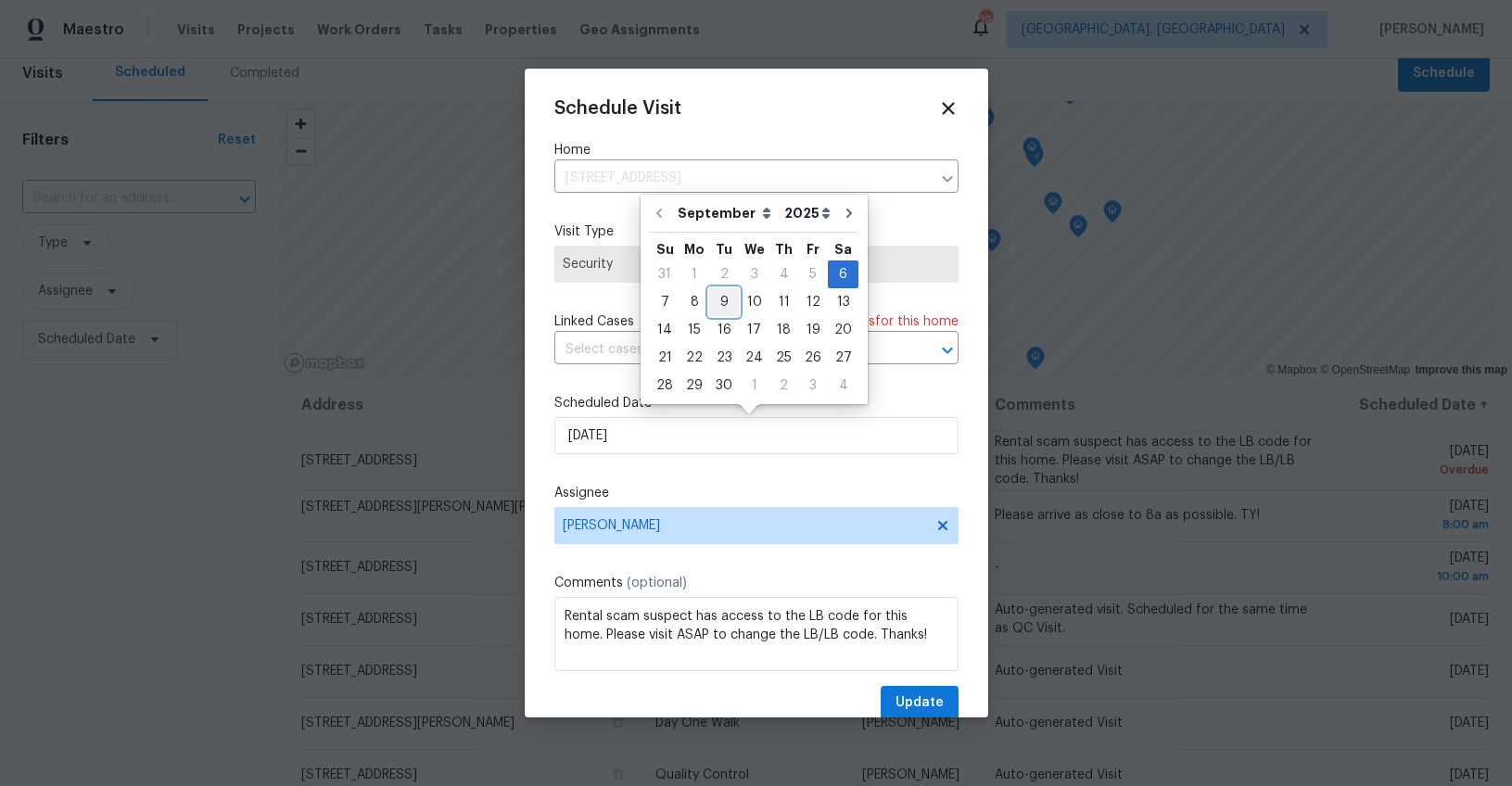
click at [721, 308] on div "9" at bounding box center [724, 302] width 30 height 26
type input "9/9/2025"
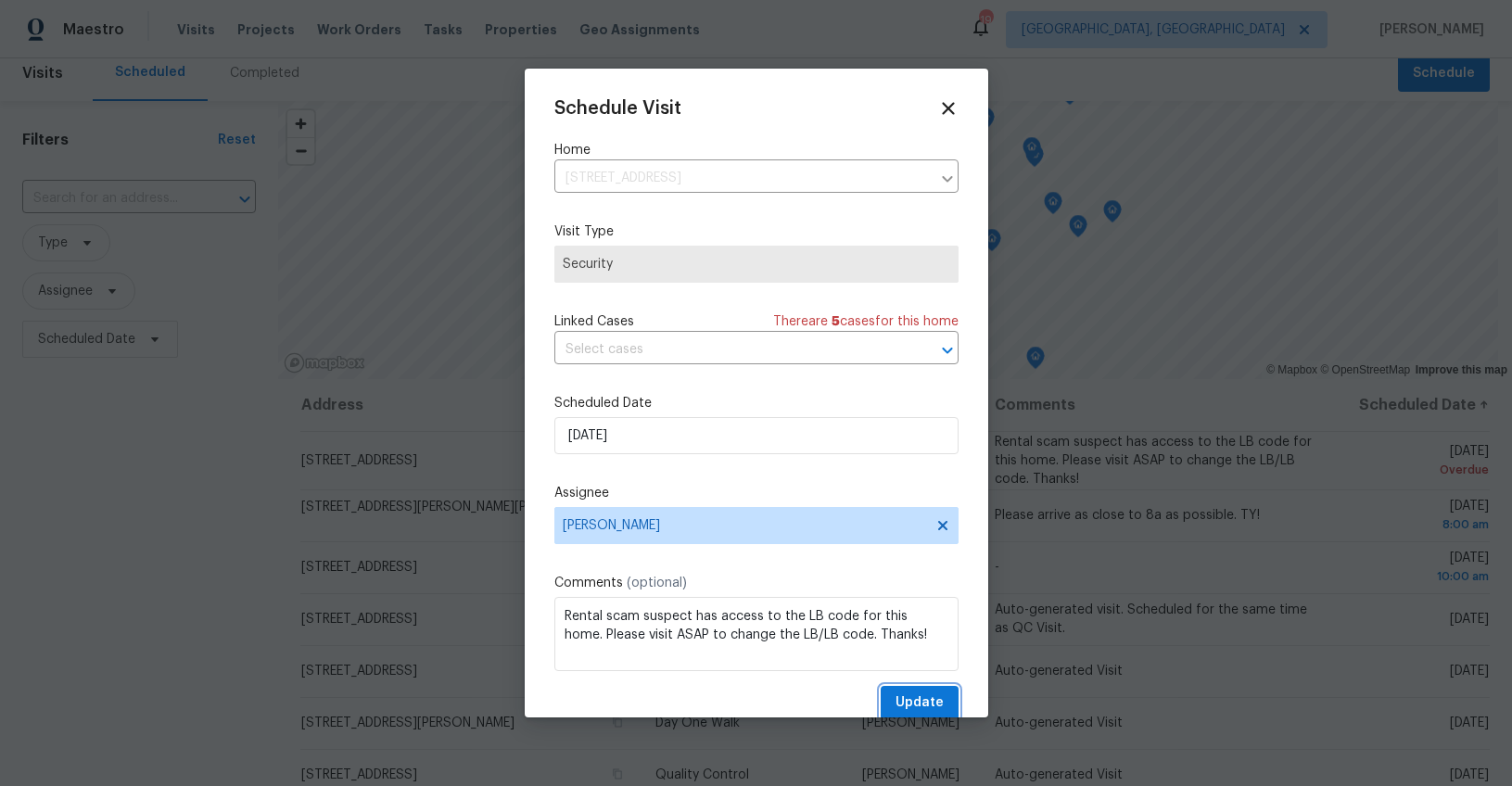
click at [895, 692] on span "Update" at bounding box center [920, 702] width 49 height 23
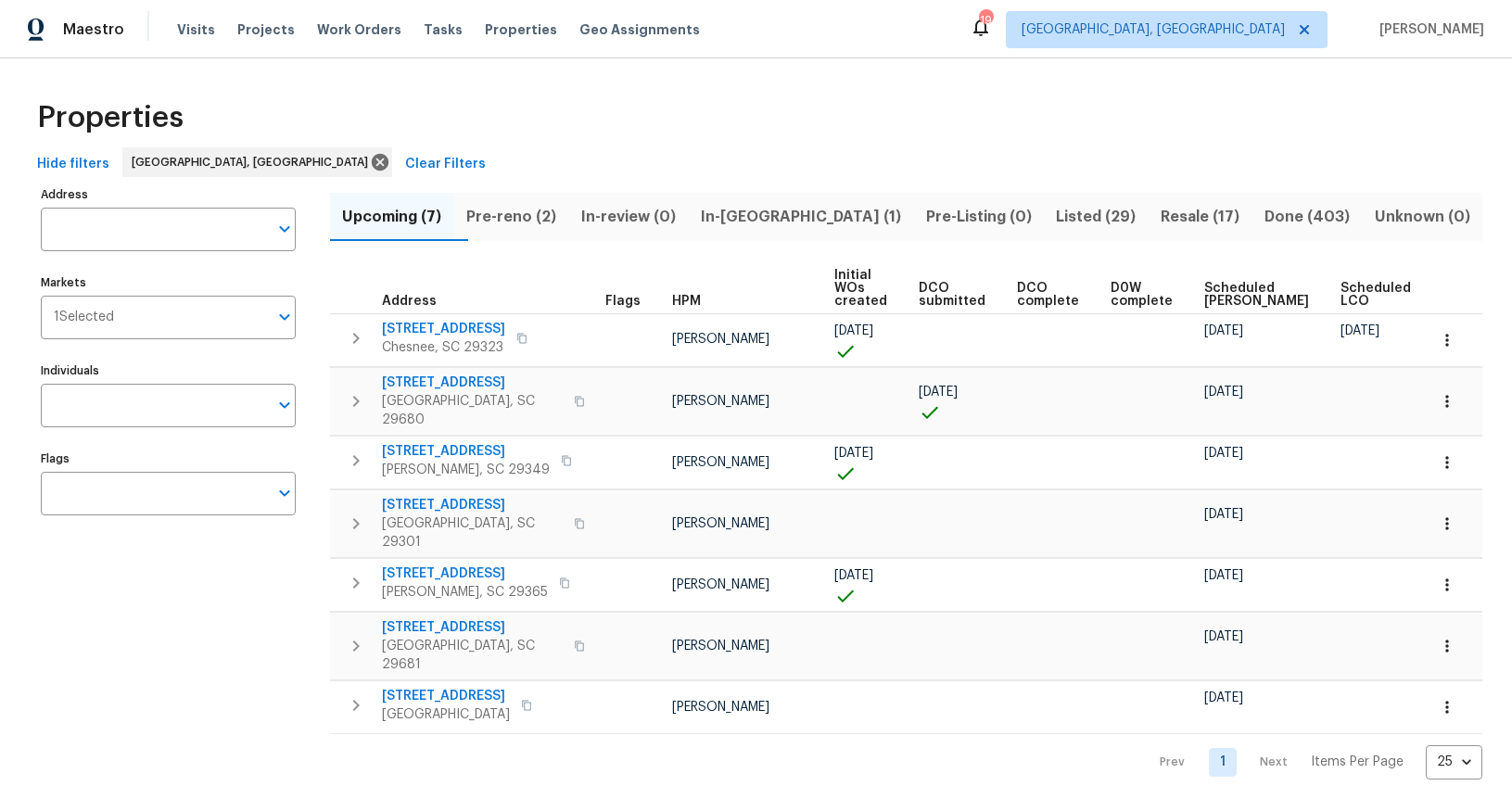
click at [1162, 218] on span "Resale (17)" at bounding box center [1200, 217] width 81 height 26
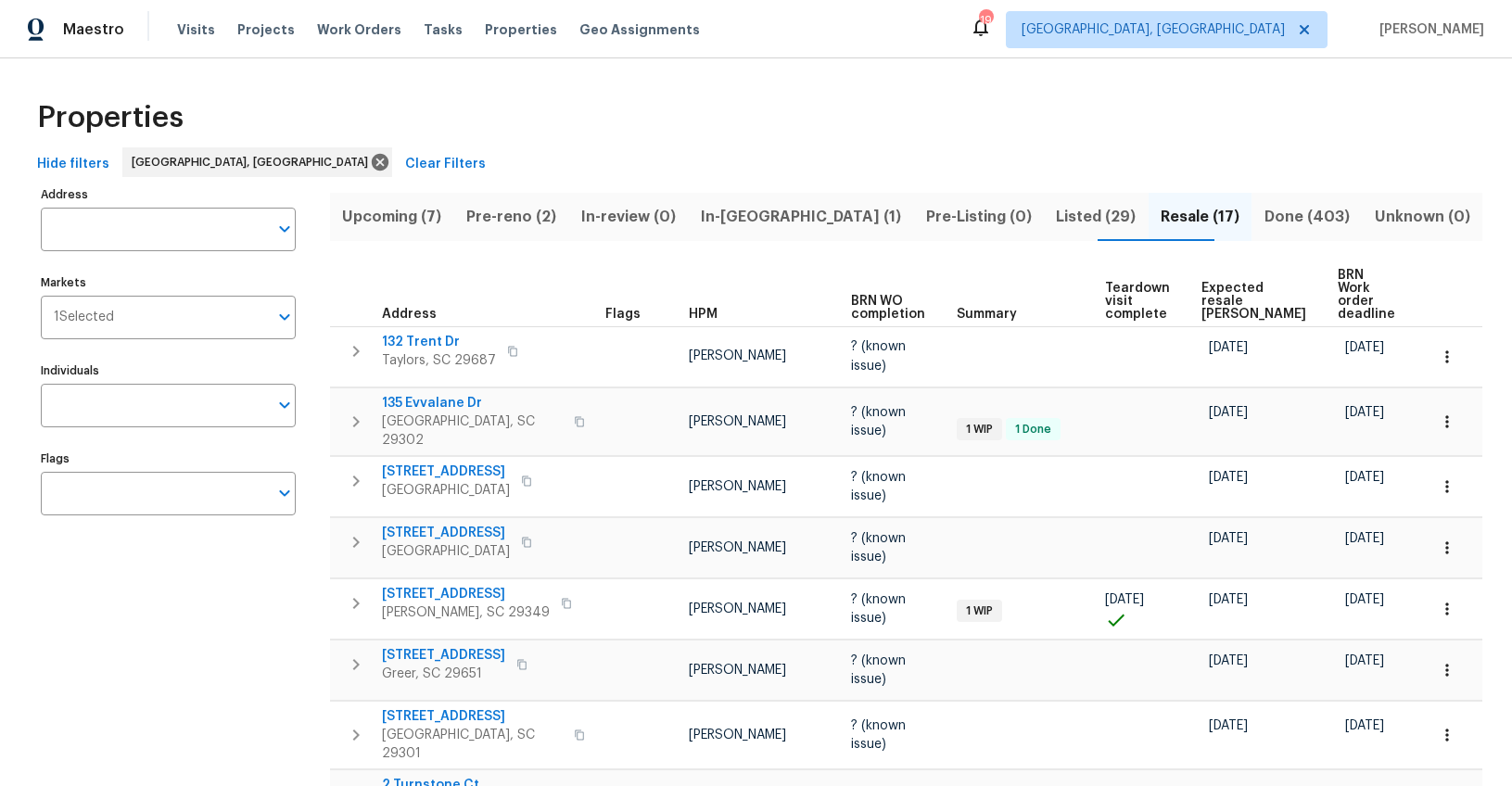
click at [1269, 296] on span "Expected resale COE" at bounding box center [1254, 301] width 104 height 39
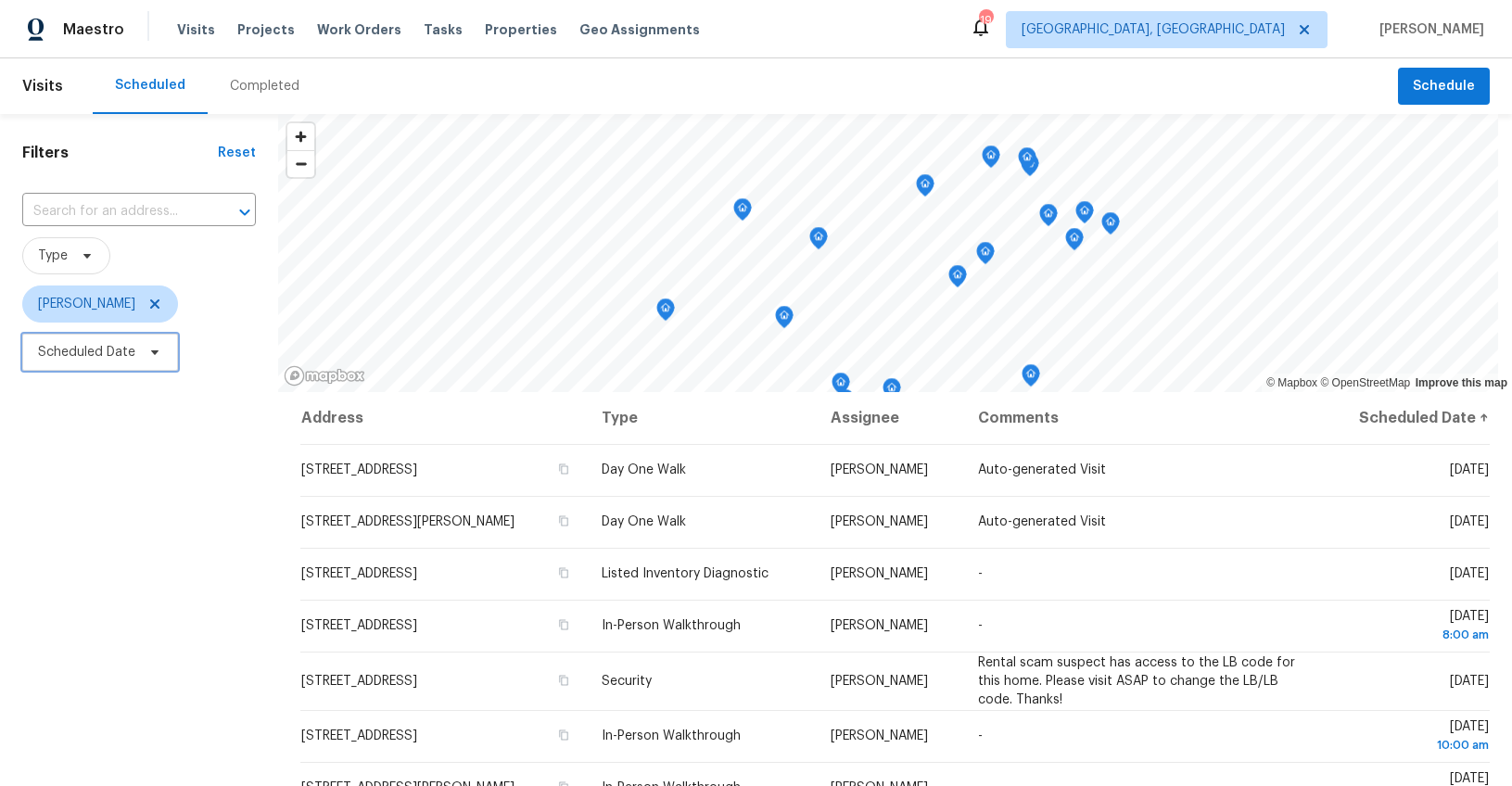
click at [76, 357] on span "Scheduled Date" at bounding box center [87, 352] width 97 height 19
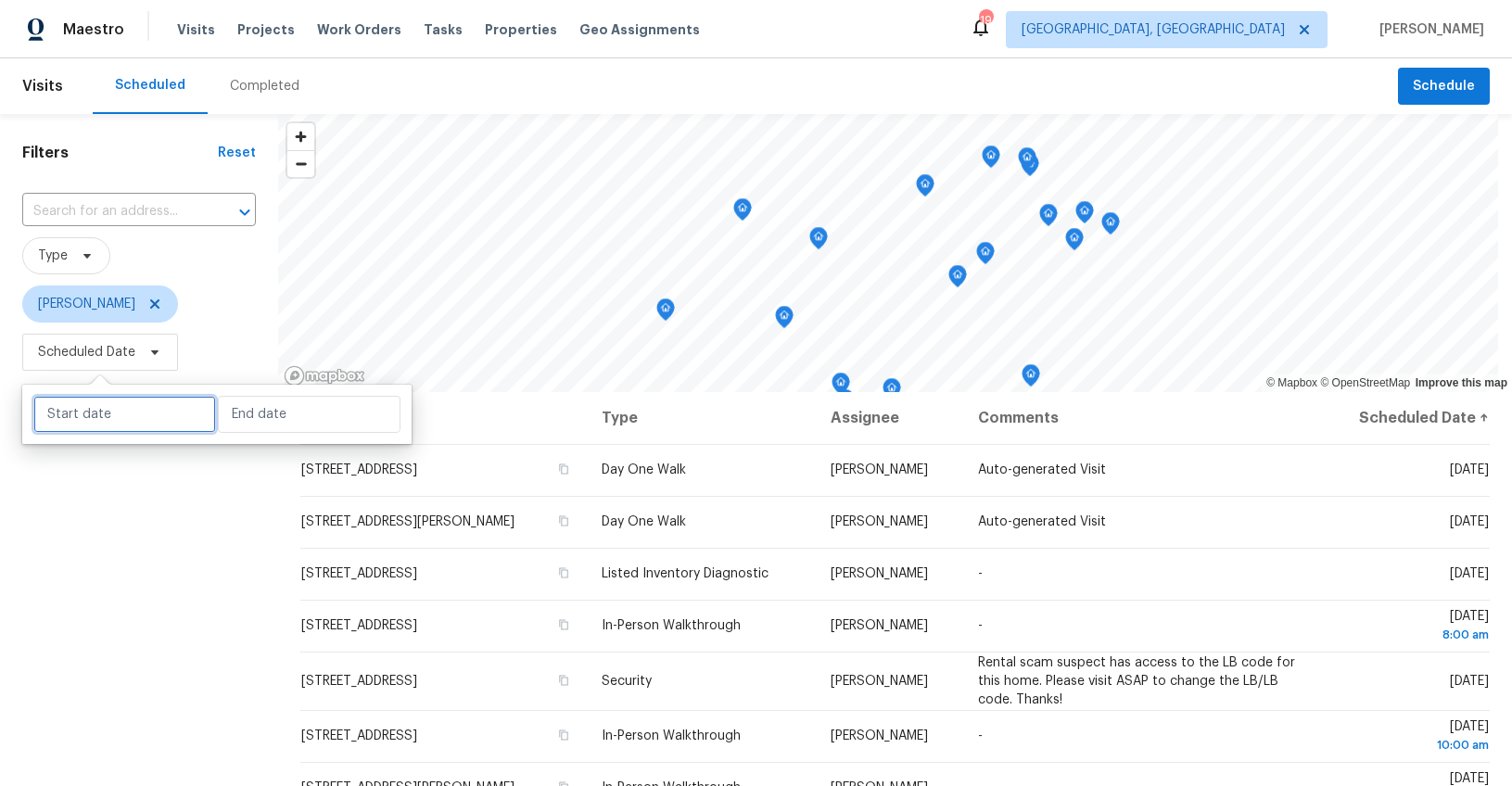
click at [84, 416] on input "text" at bounding box center [125, 414] width 183 height 37
select select "8"
select select "2025"
select select "9"
select select "2025"
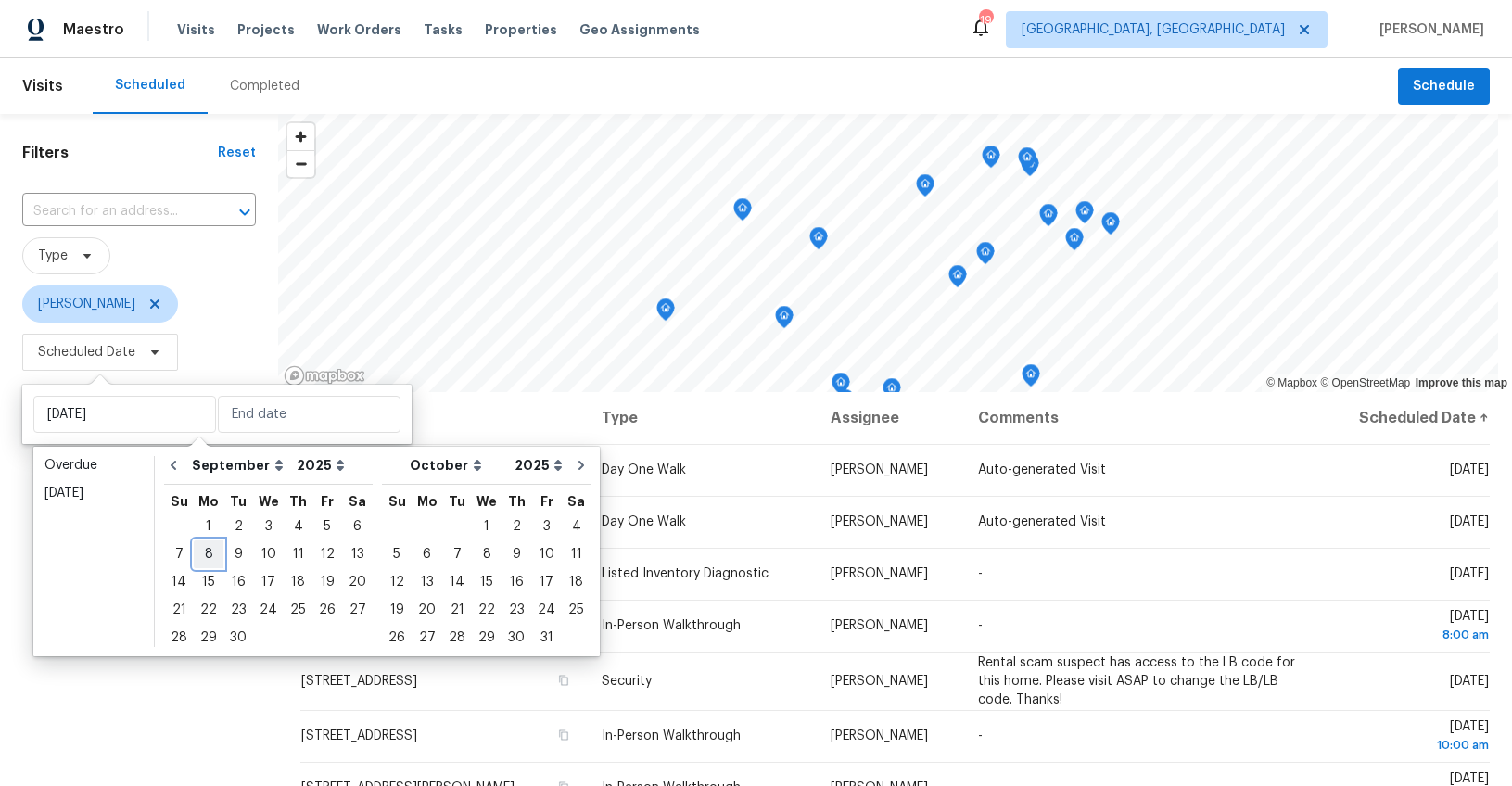
click at [203, 560] on div "8" at bounding box center [209, 554] width 30 height 26
type input "[DATE]"
click at [205, 556] on div "8" at bounding box center [209, 554] width 30 height 26
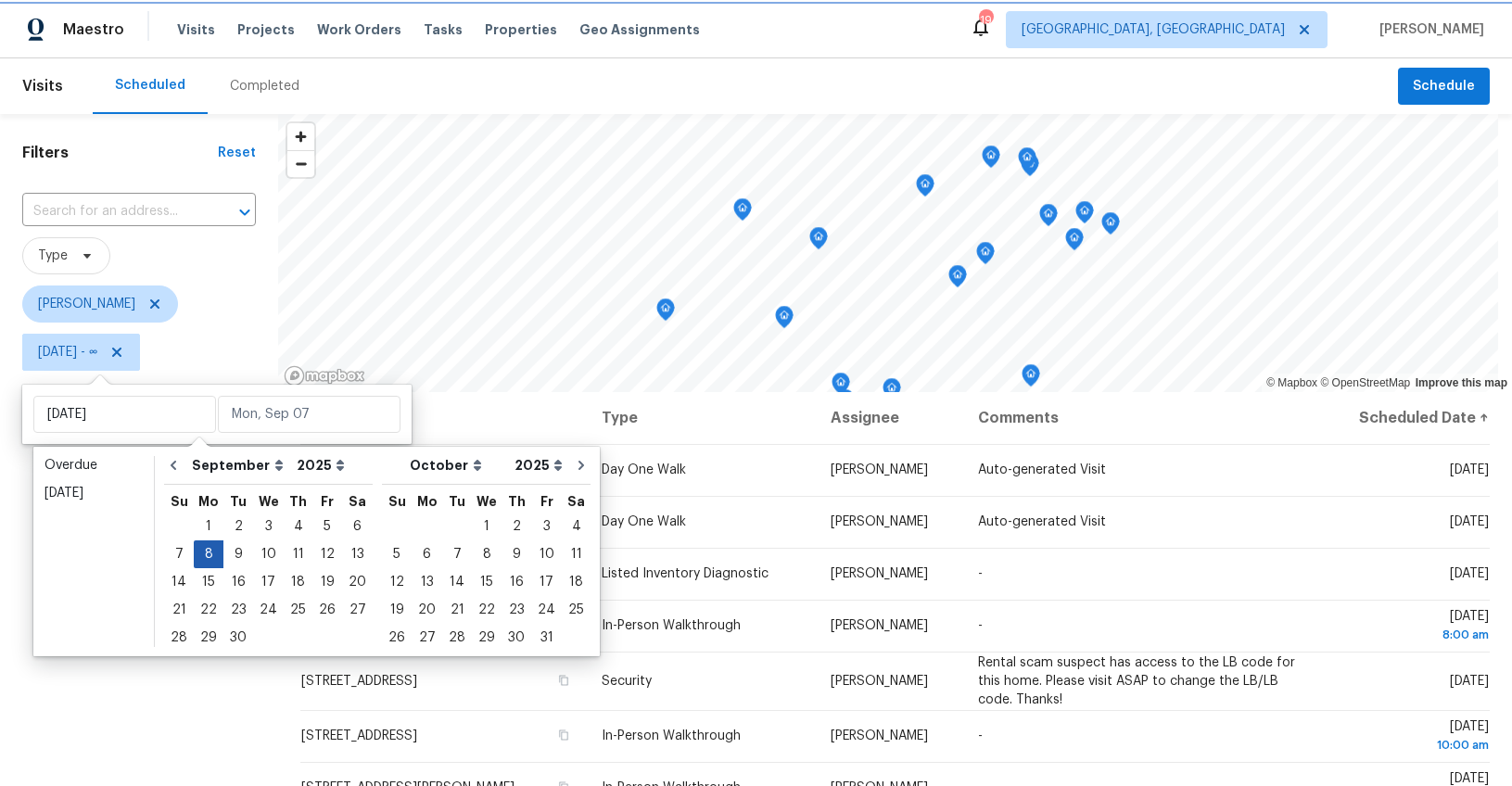
type input "[DATE]"
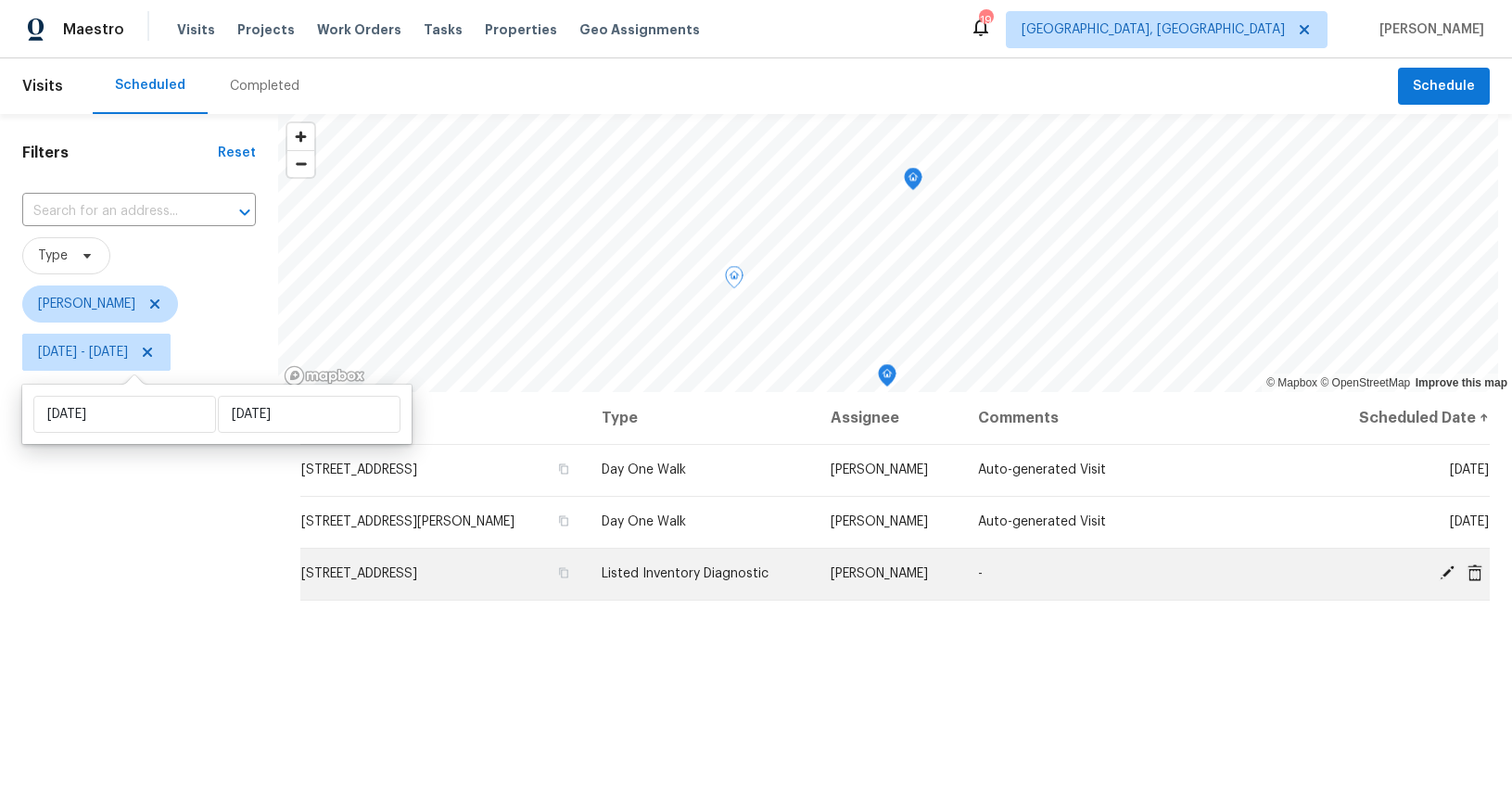
click at [417, 579] on span "[STREET_ADDRESS]" at bounding box center [359, 573] width 116 height 13
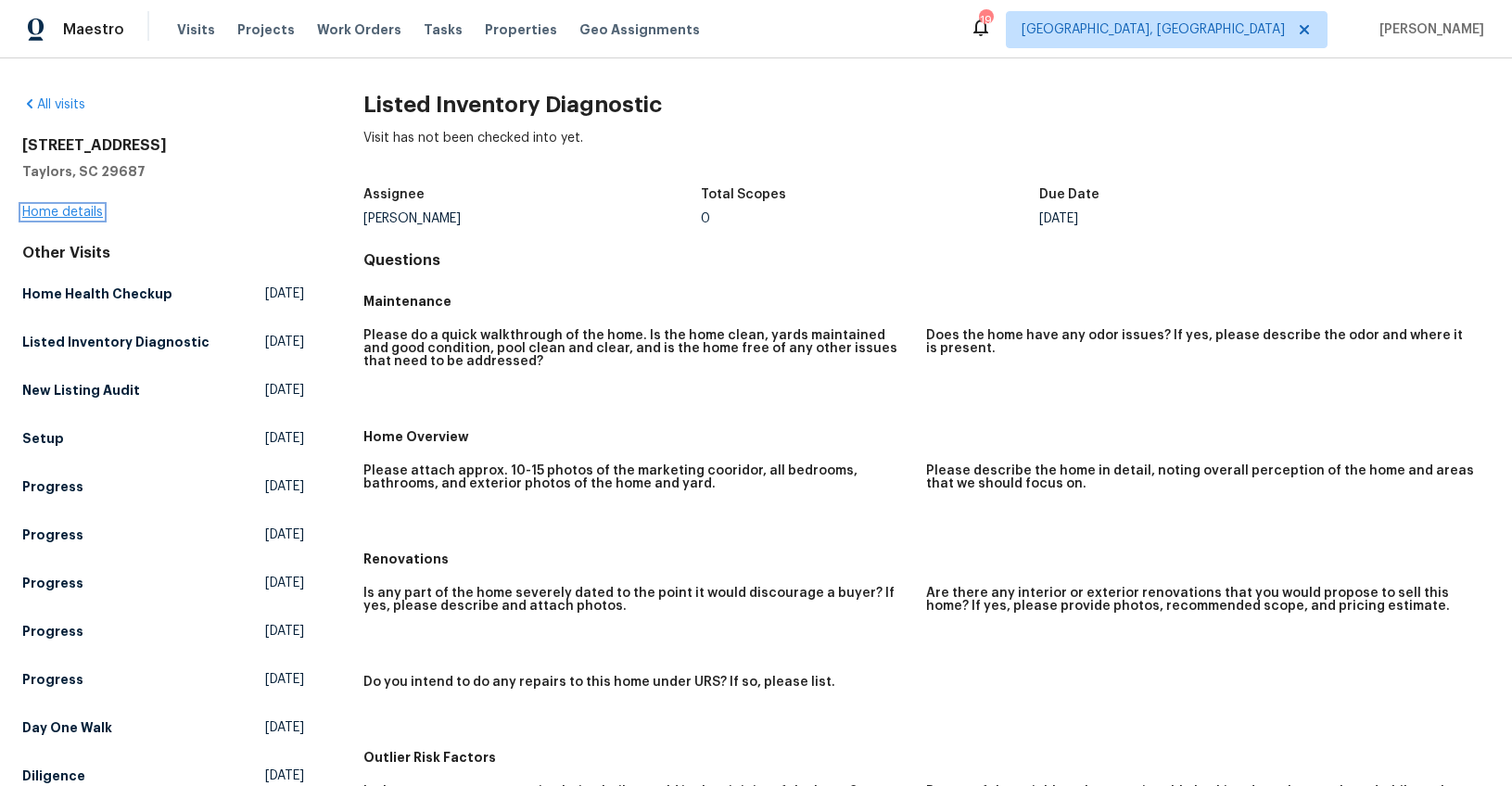
click at [68, 213] on link "Home details" at bounding box center [62, 213] width 80 height 13
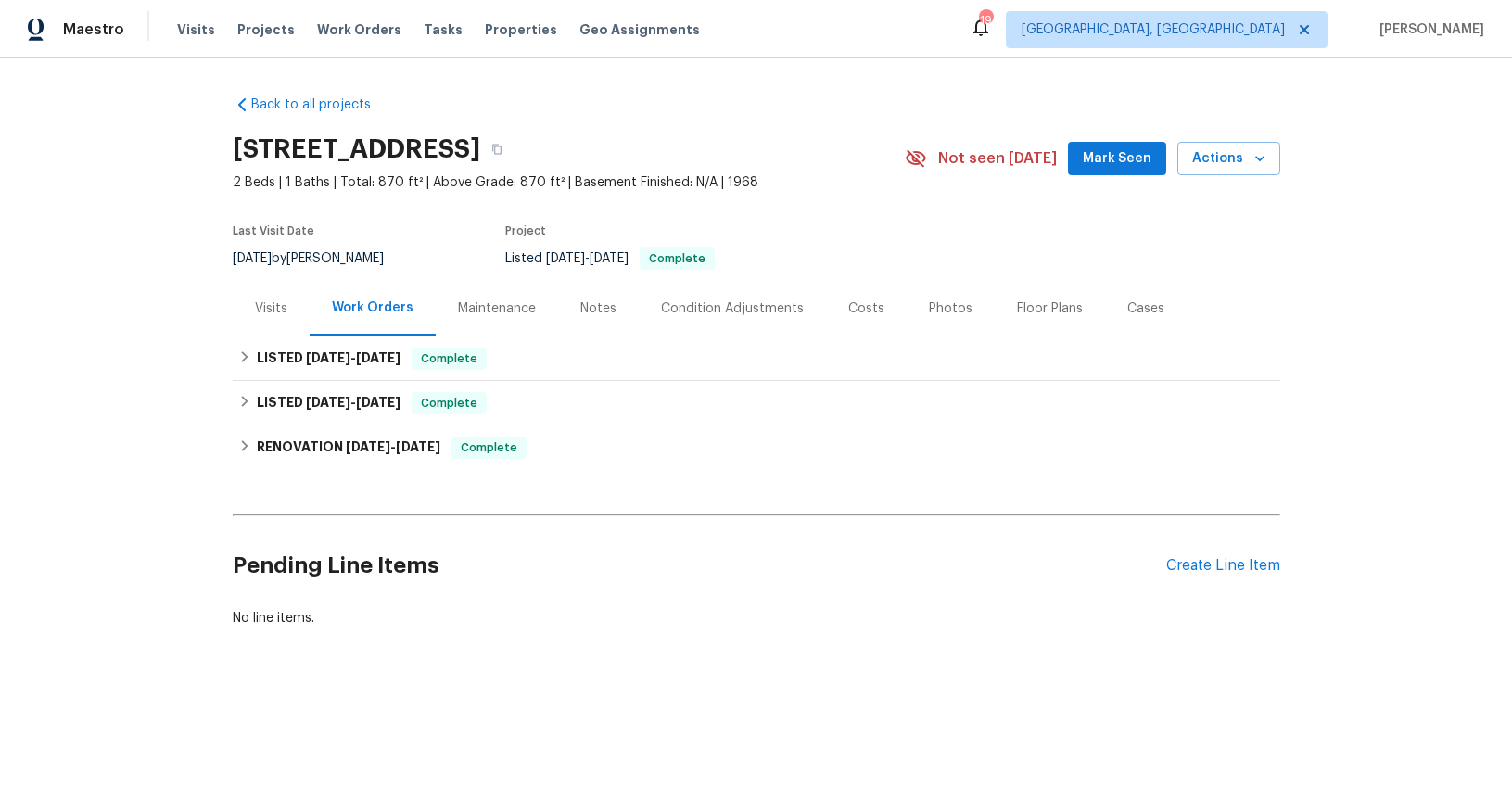
click at [255, 306] on div "Visits" at bounding box center [270, 309] width 33 height 19
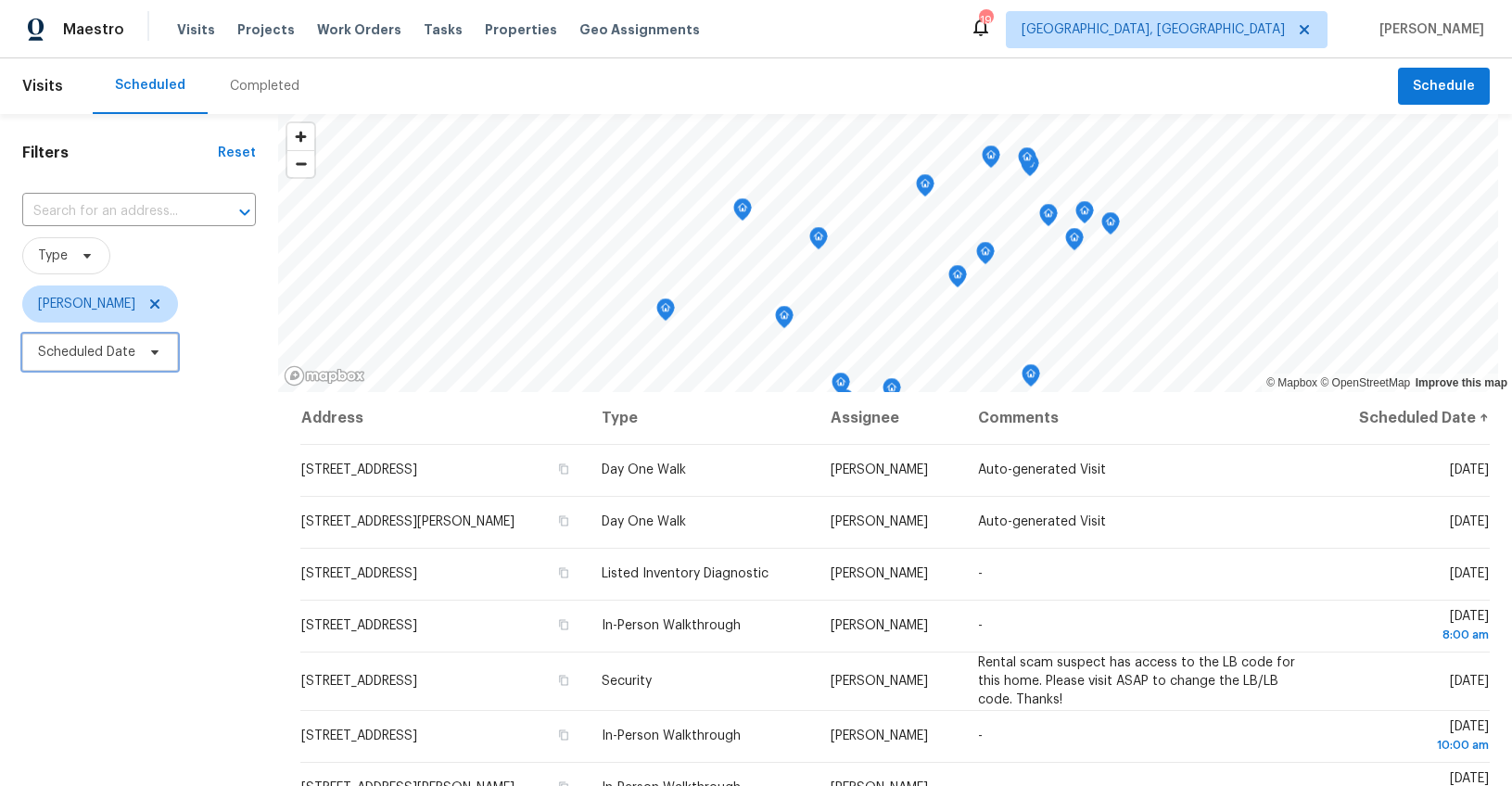
click at [106, 362] on span "Scheduled Date" at bounding box center [100, 352] width 156 height 37
click at [70, 584] on div "Filters Reset ​ Type William Bynum Scheduled Date" at bounding box center [139, 567] width 278 height 906
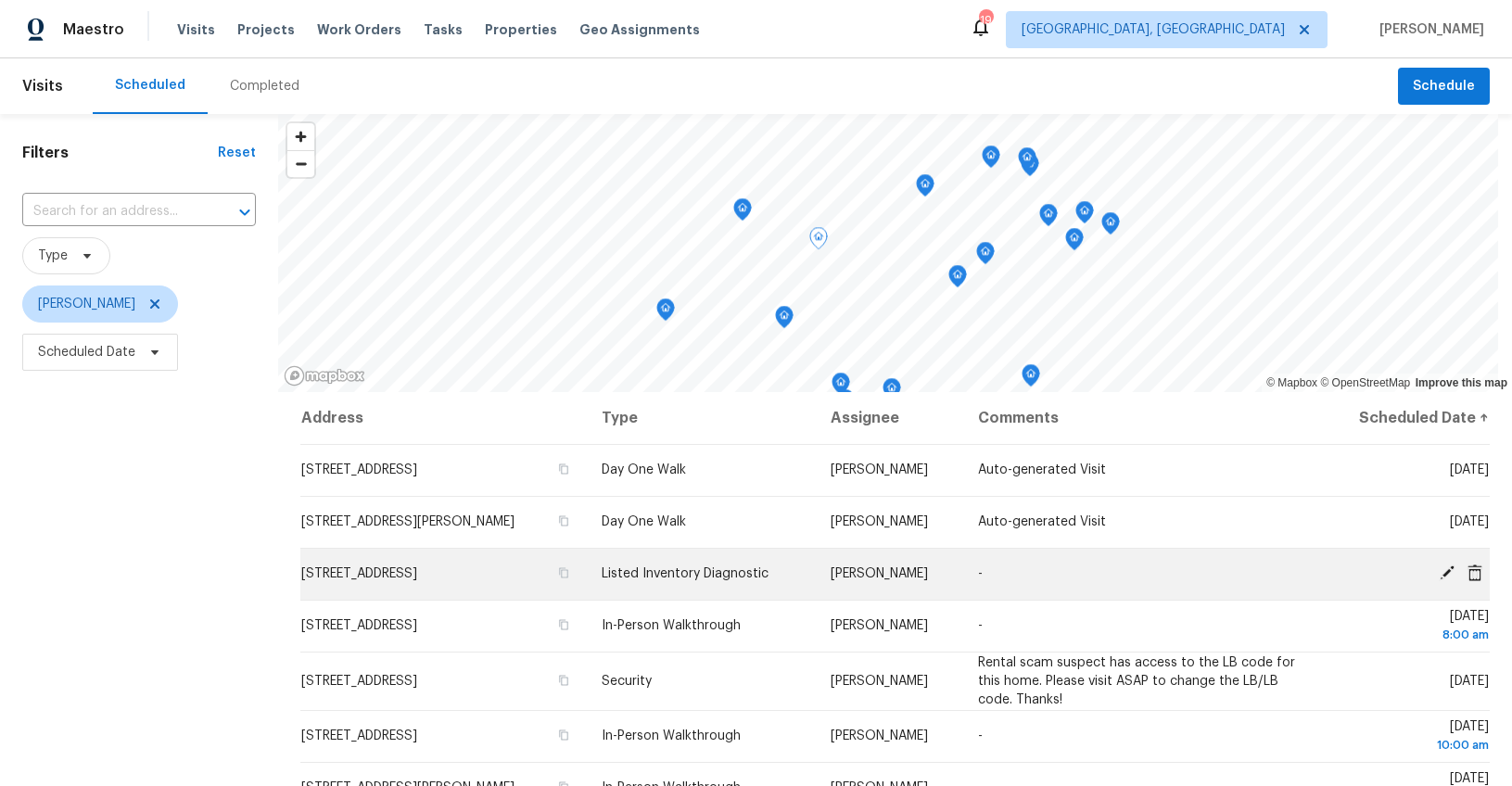
click at [1467, 572] on icon at bounding box center [1475, 572] width 15 height 17
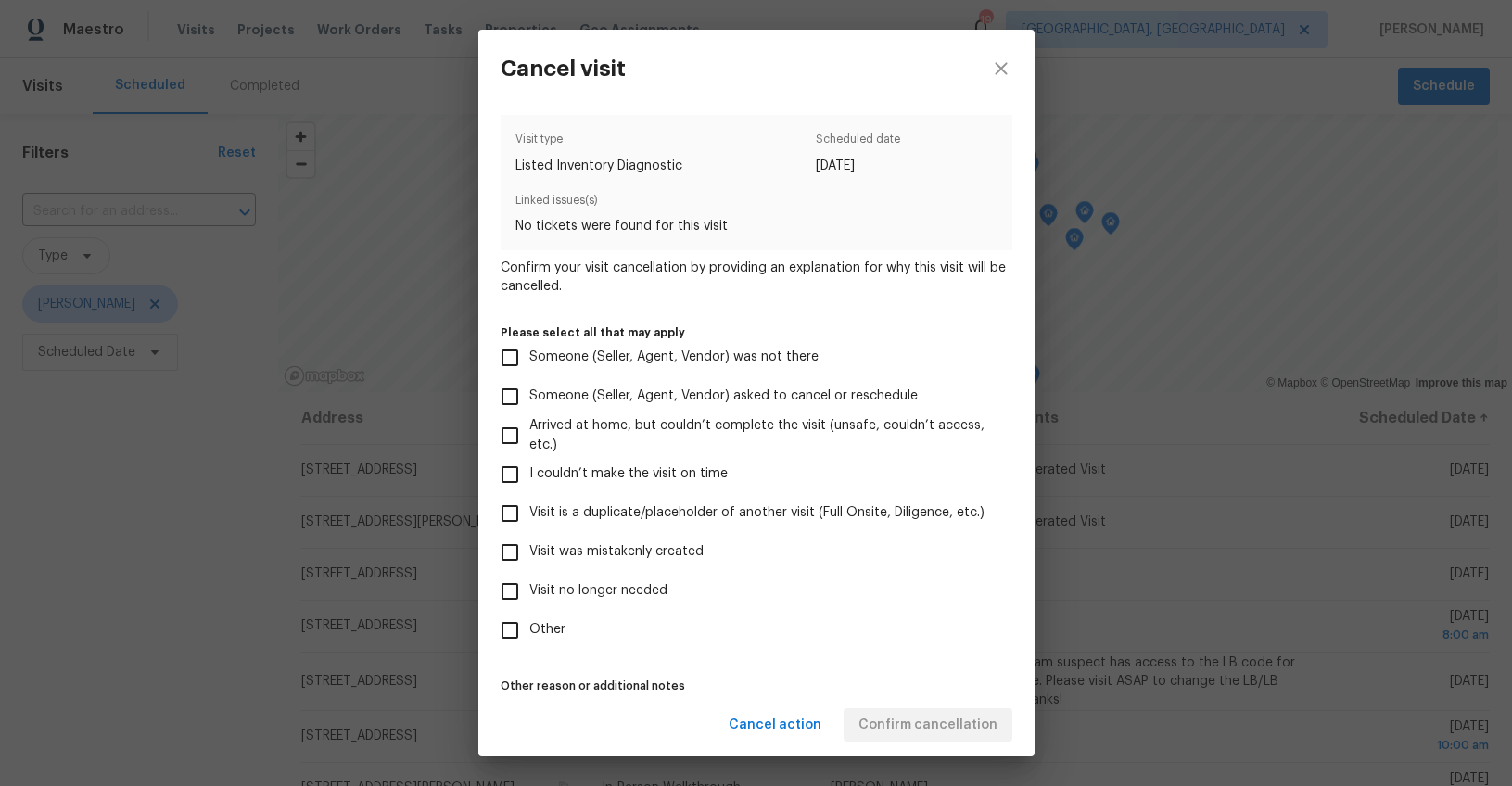
click at [573, 591] on span "Visit no longer needed" at bounding box center [598, 590] width 138 height 20
click at [529, 591] on input "Visit no longer needed" at bounding box center [510, 591] width 39 height 39
checkbox input "true"
click at [580, 714] on div "Cancel action Confirm cancellation" at bounding box center [756, 724] width 556 height 64
click at [852, 661] on div "Visit type Listed Inventory Diagnostic Scheduled date 9/8/2025 Linked issues(s)…" at bounding box center [756, 428] width 512 height 627
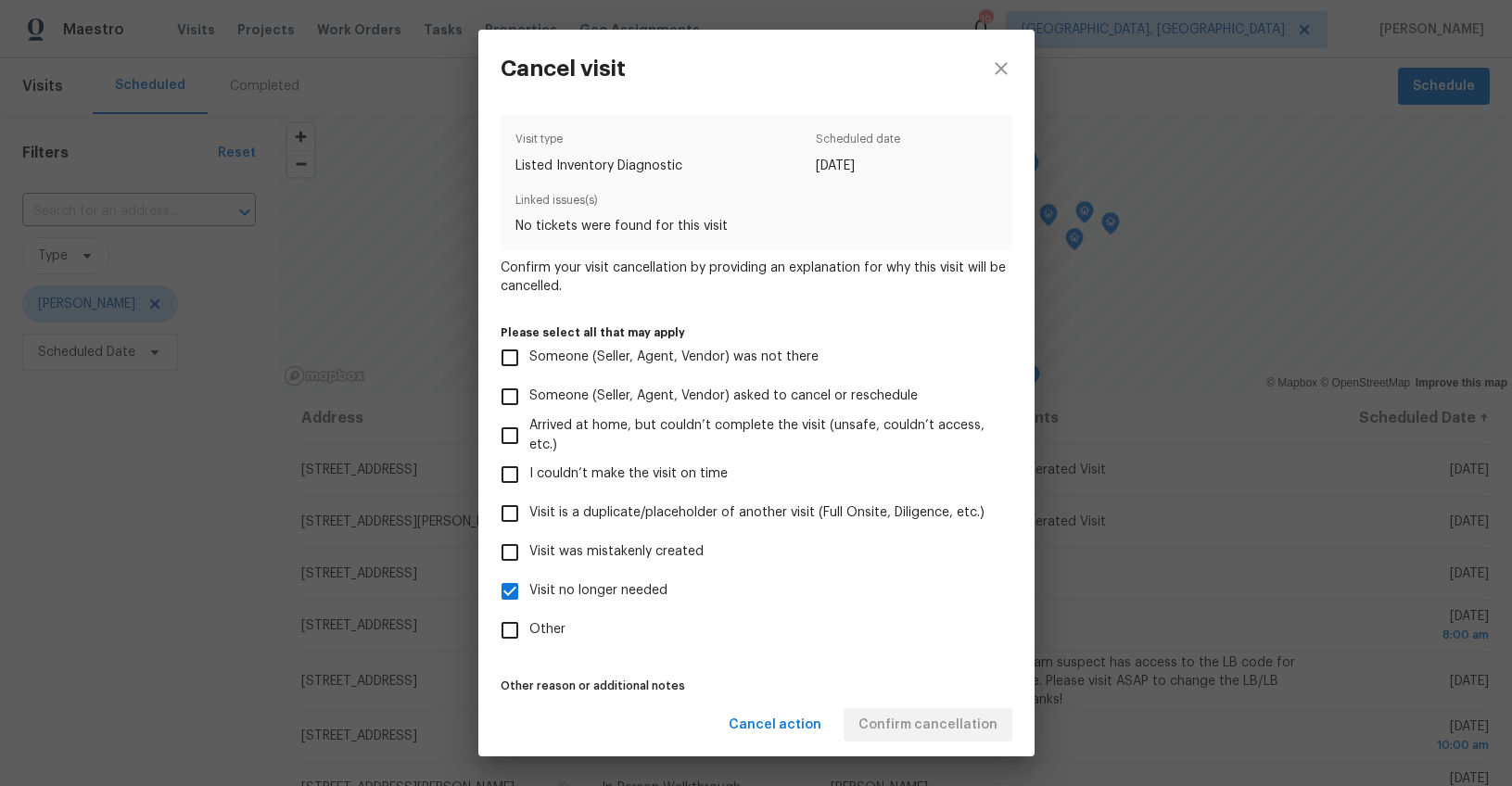
click at [532, 627] on span "Other" at bounding box center [547, 629] width 36 height 20
click at [529, 627] on input "Other" at bounding box center [510, 630] width 39 height 39
checkbox input "true"
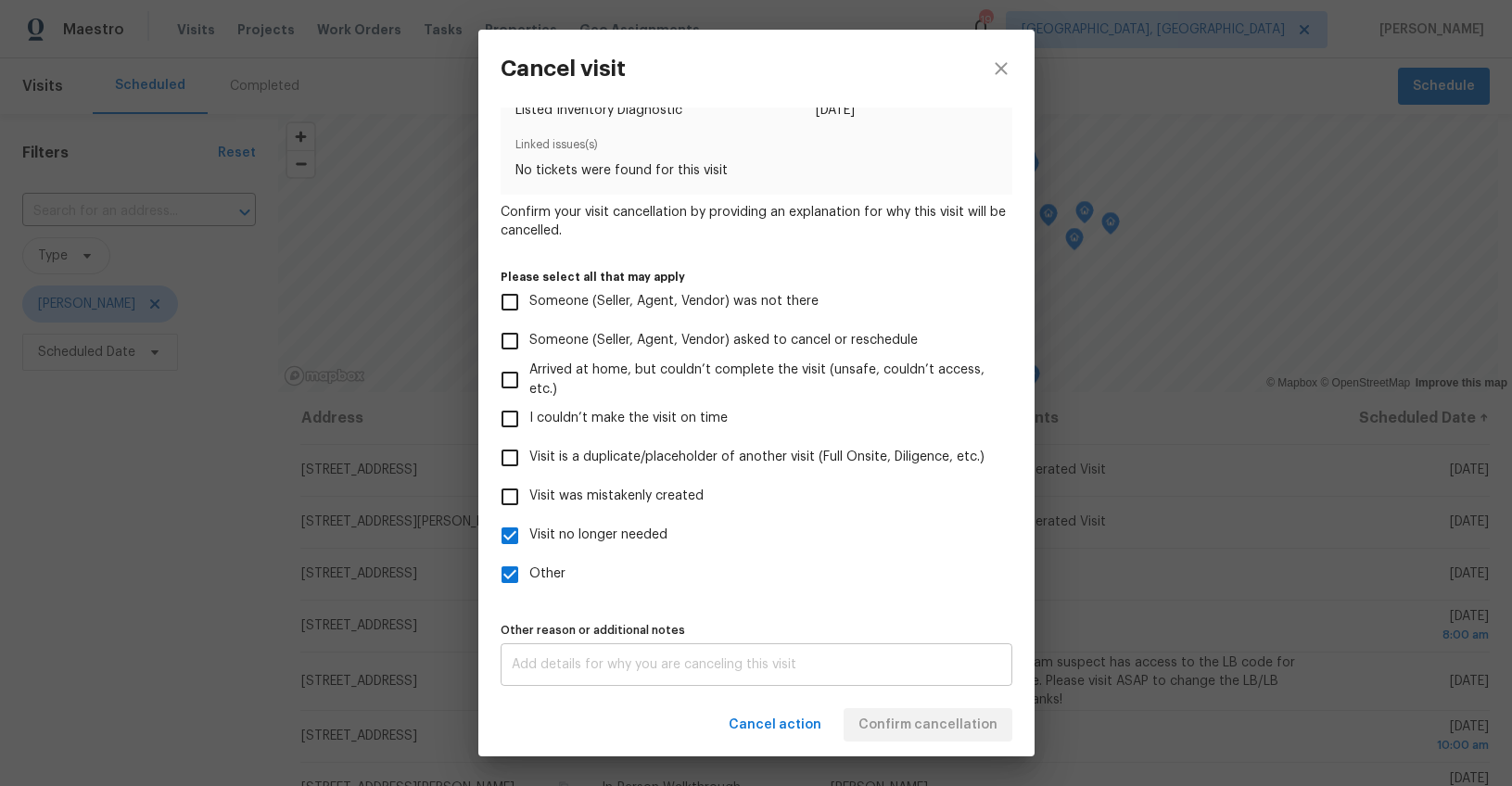
click at [774, 658] on textarea at bounding box center [756, 665] width 490 height 13
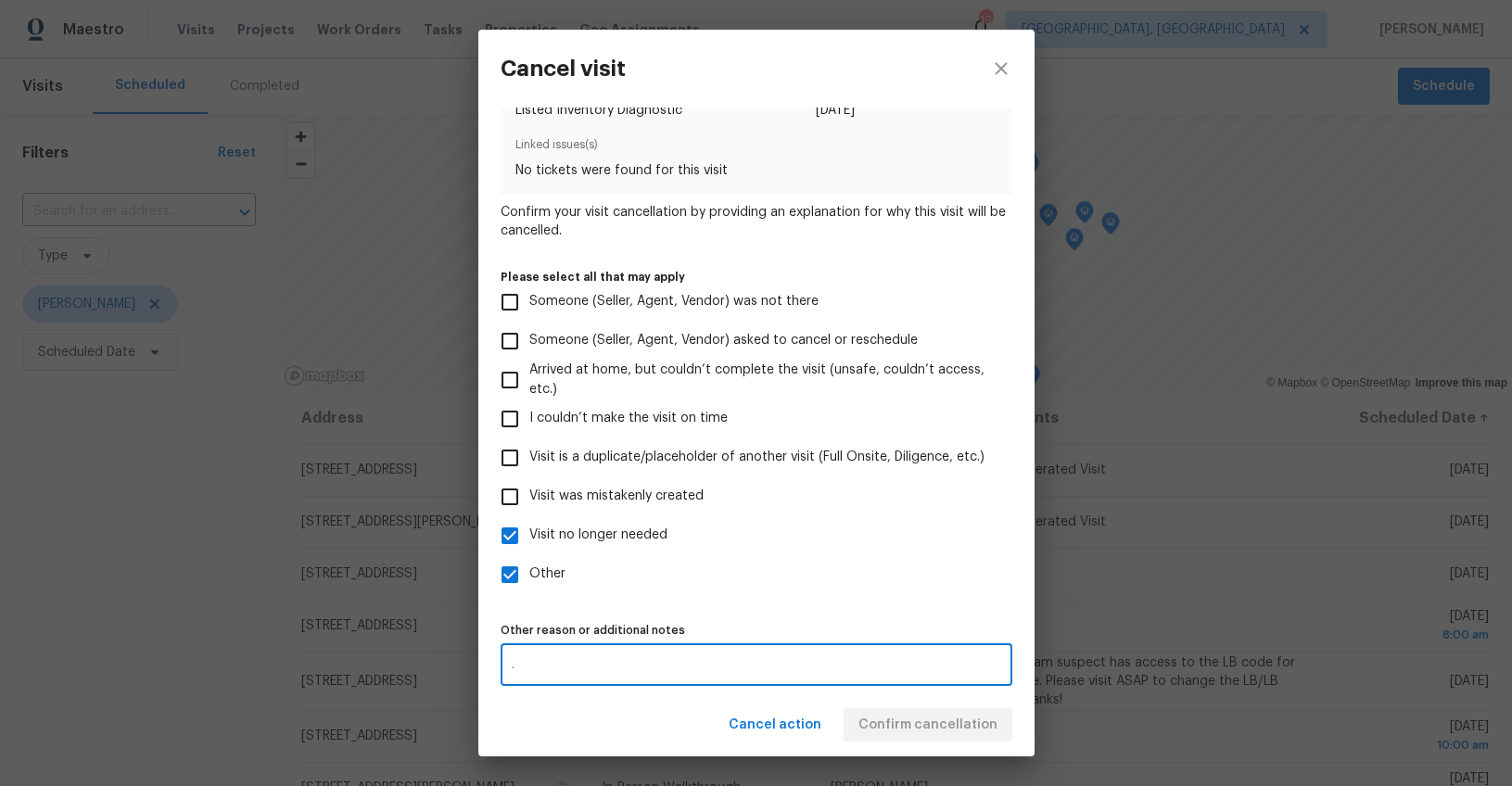
type textarea "."
click at [703, 726] on div "Cancel action Confirm cancellation" at bounding box center [756, 724] width 556 height 64
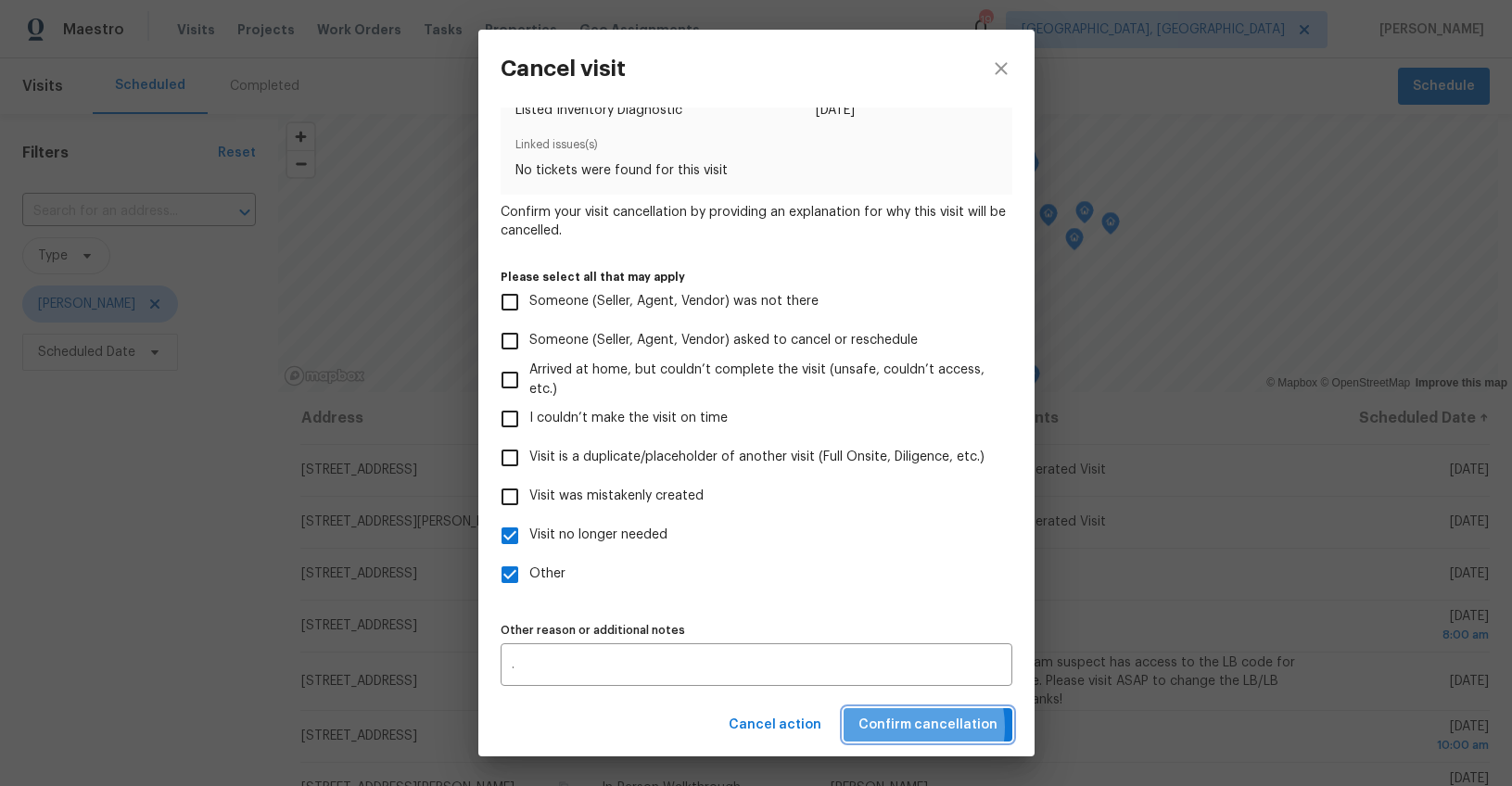
click at [901, 726] on span "Confirm cancellation" at bounding box center [927, 724] width 139 height 23
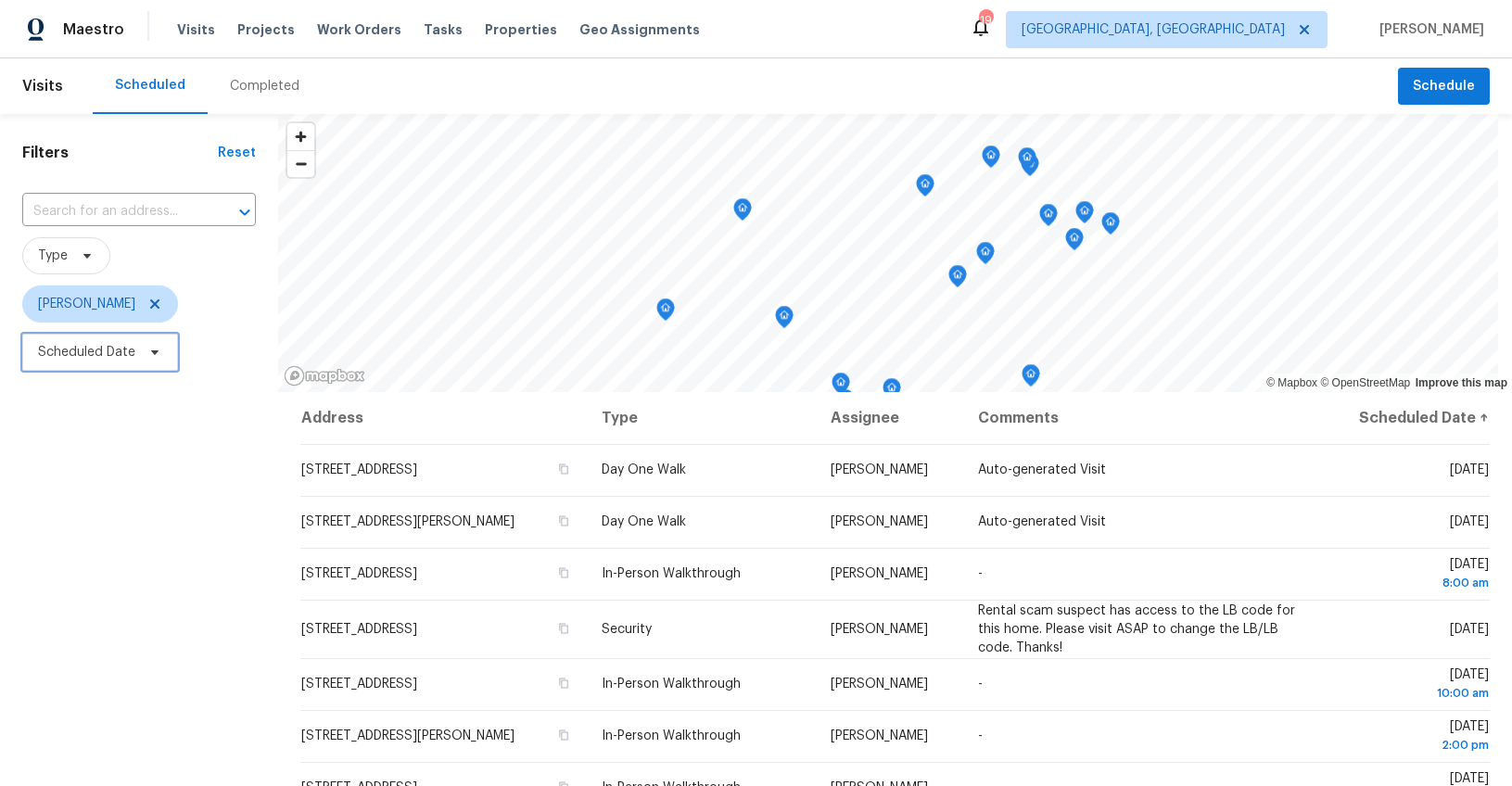
click at [115, 358] on span "Scheduled Date" at bounding box center [87, 352] width 97 height 19
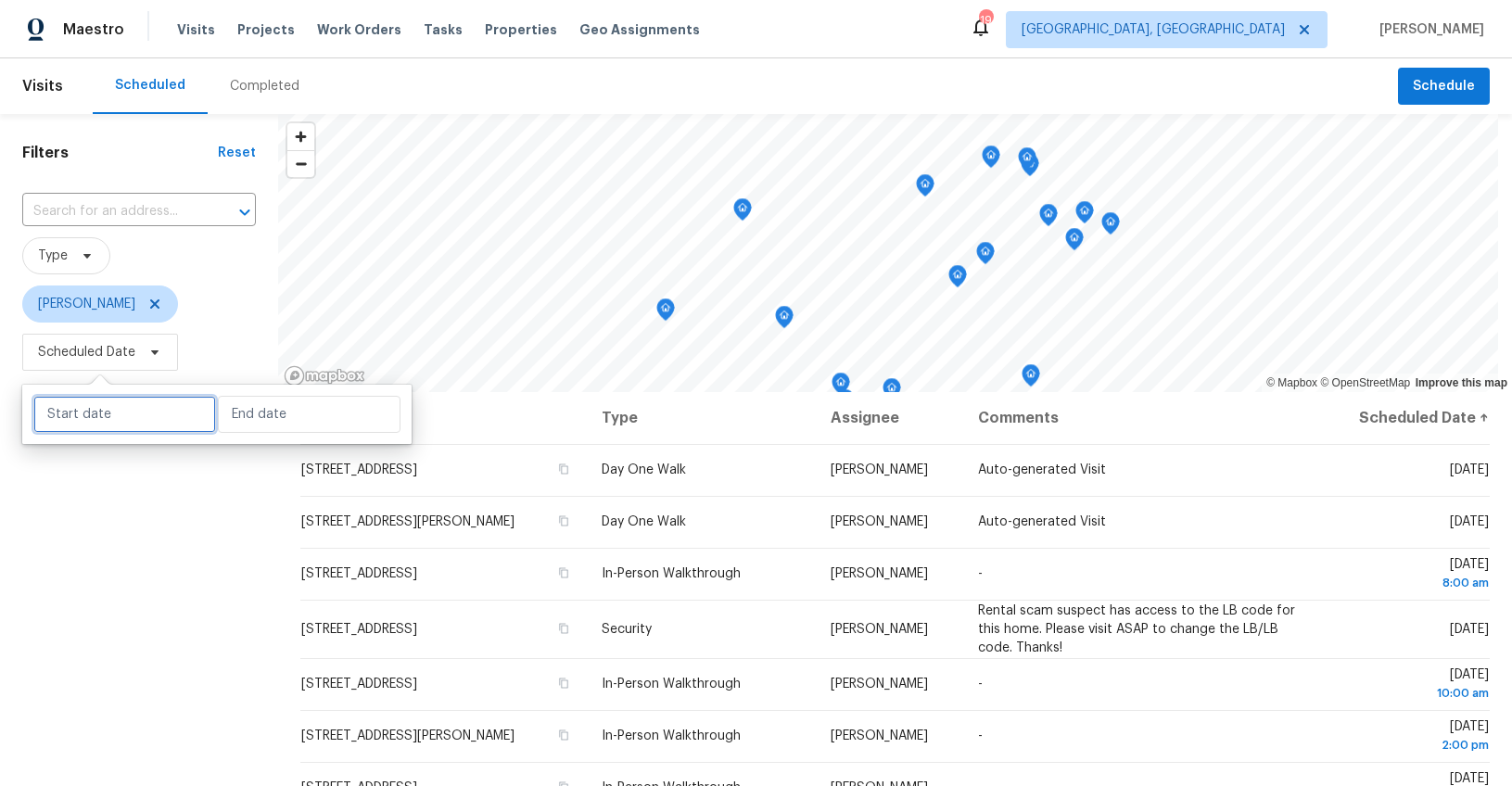
select select "8"
select select "2025"
select select "9"
select select "2025"
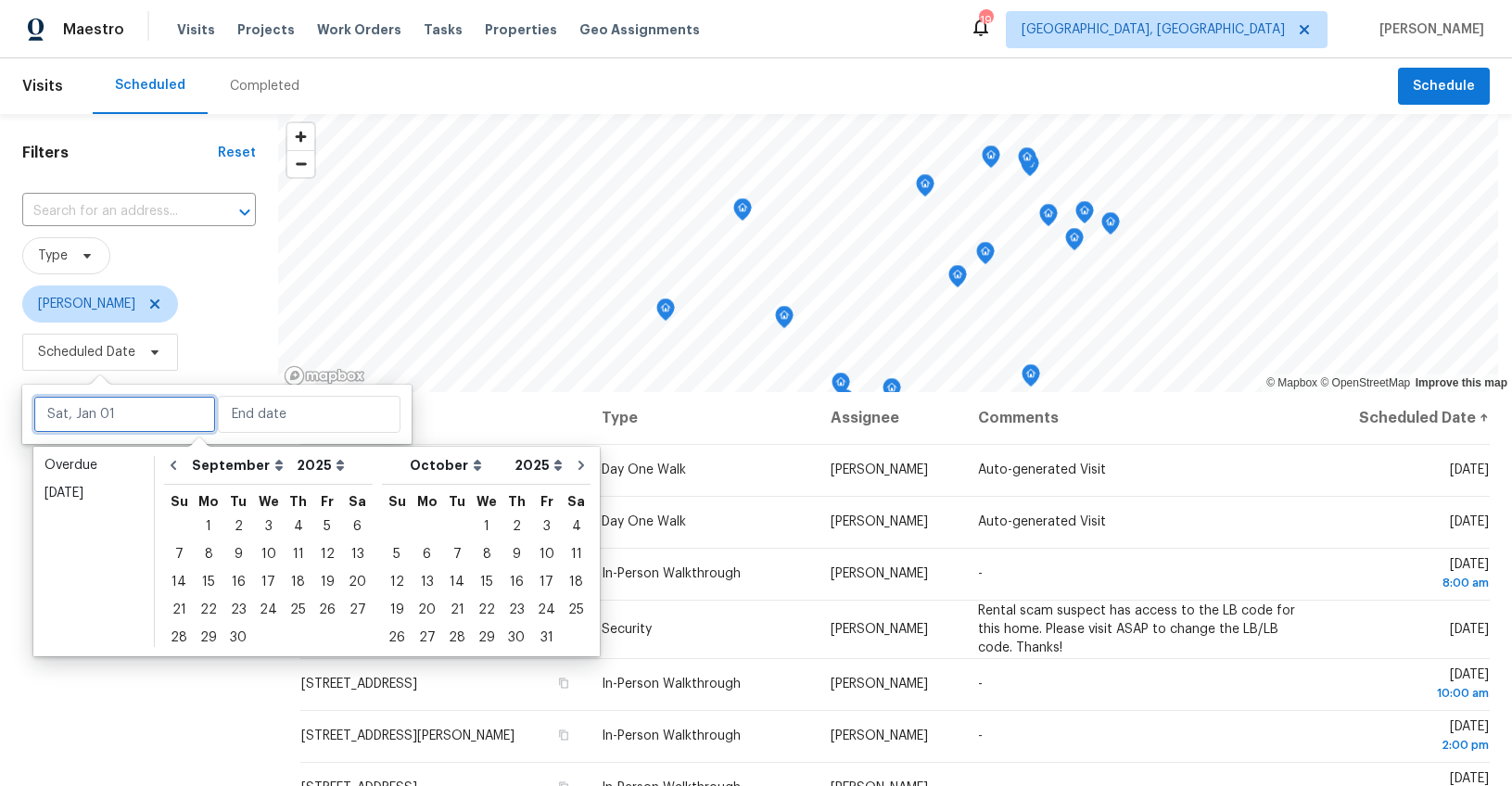
click at [111, 407] on input "text" at bounding box center [125, 414] width 183 height 37
click at [236, 552] on div "9" at bounding box center [239, 554] width 30 height 26
type input "[DATE]"
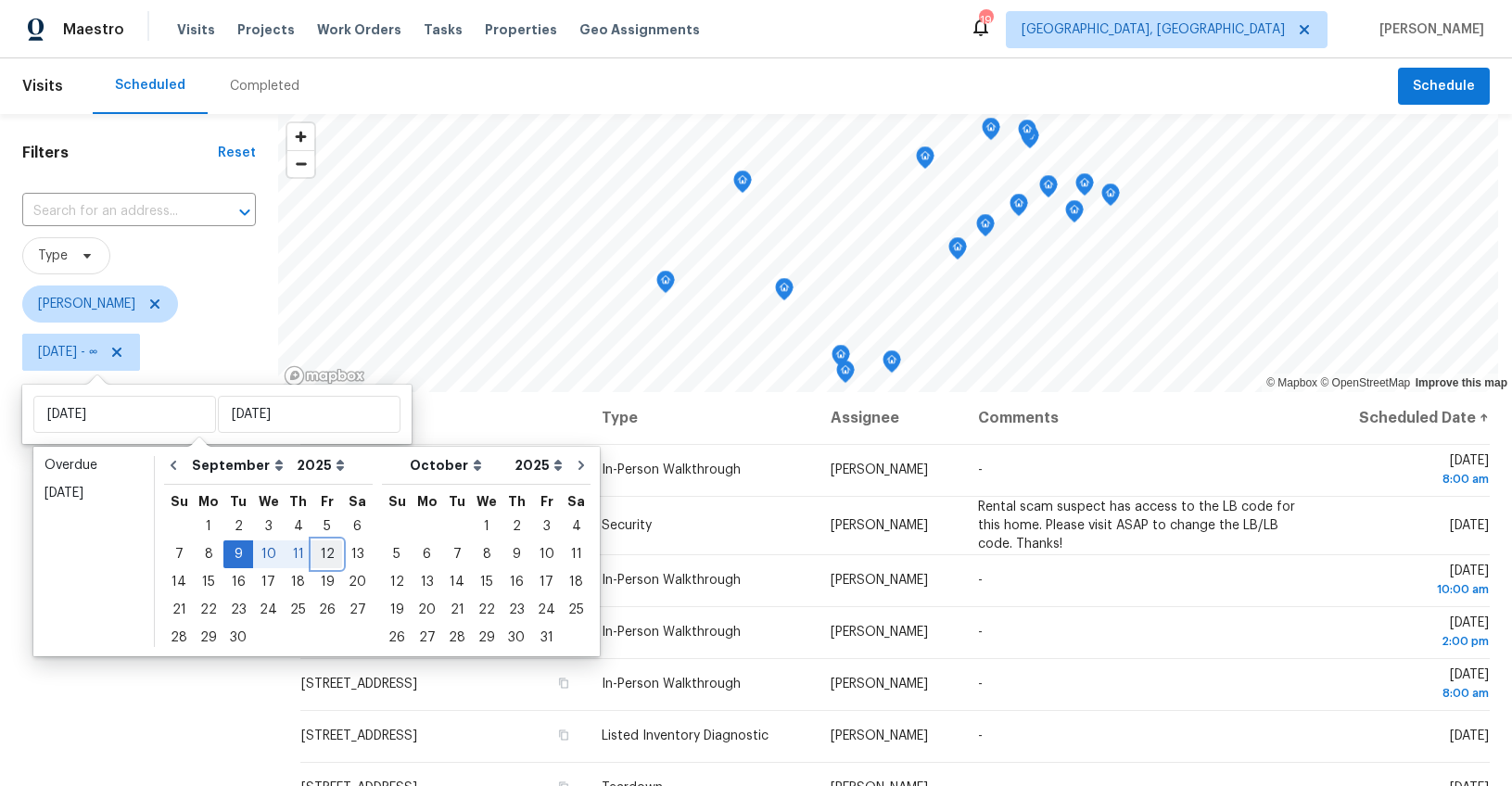
click at [327, 550] on div "12" at bounding box center [327, 554] width 30 height 26
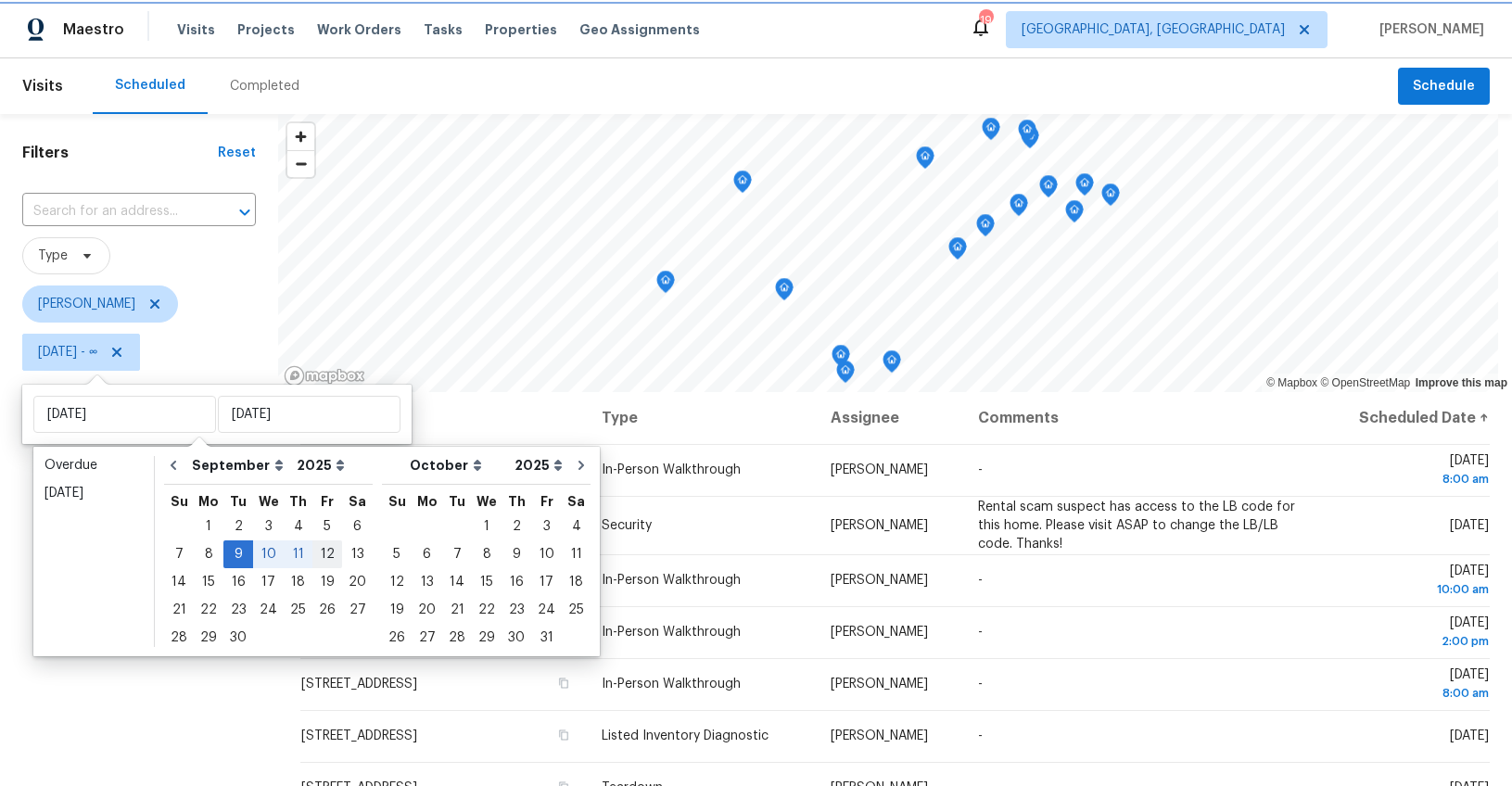
type input "Fri, Sep 12"
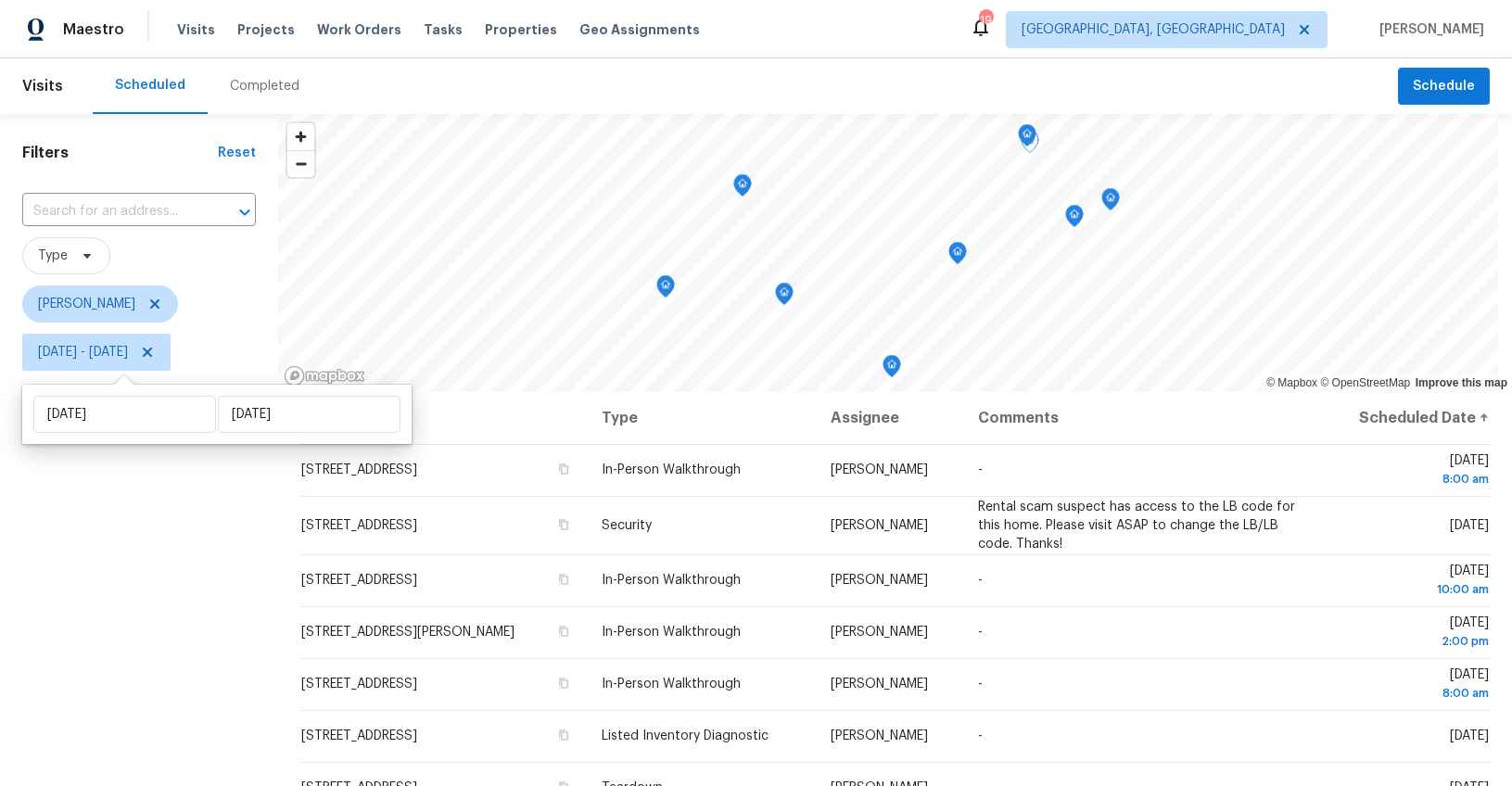
click at [182, 574] on div "Filters Reset ​ Type William Bynum Tue, Sep 09 - Fri, Sep 12" at bounding box center [139, 567] width 278 height 906
click at [150, 301] on icon at bounding box center [155, 304] width 9 height 9
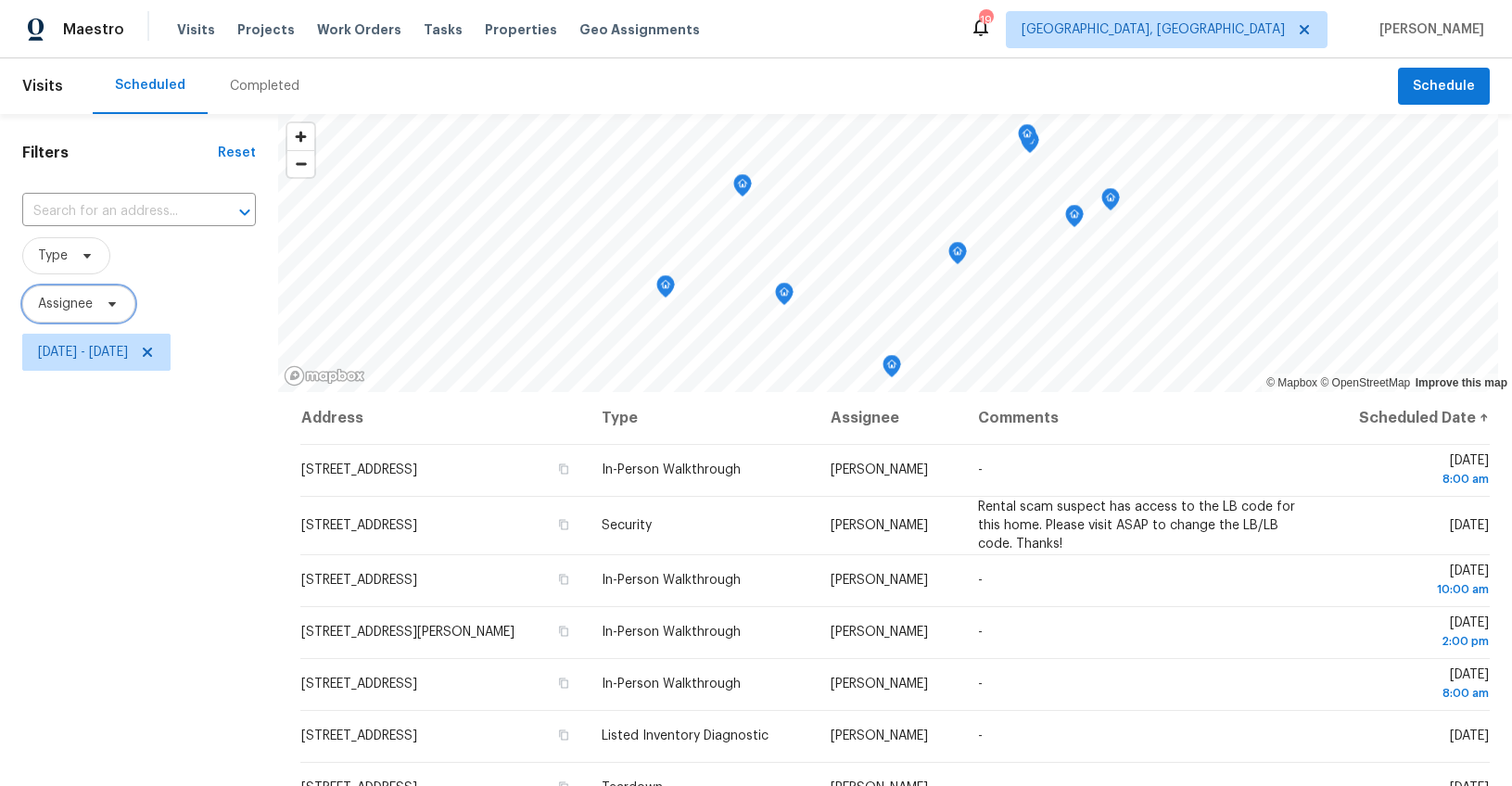
click at [73, 306] on span "Assignee" at bounding box center [65, 304] width 55 height 19
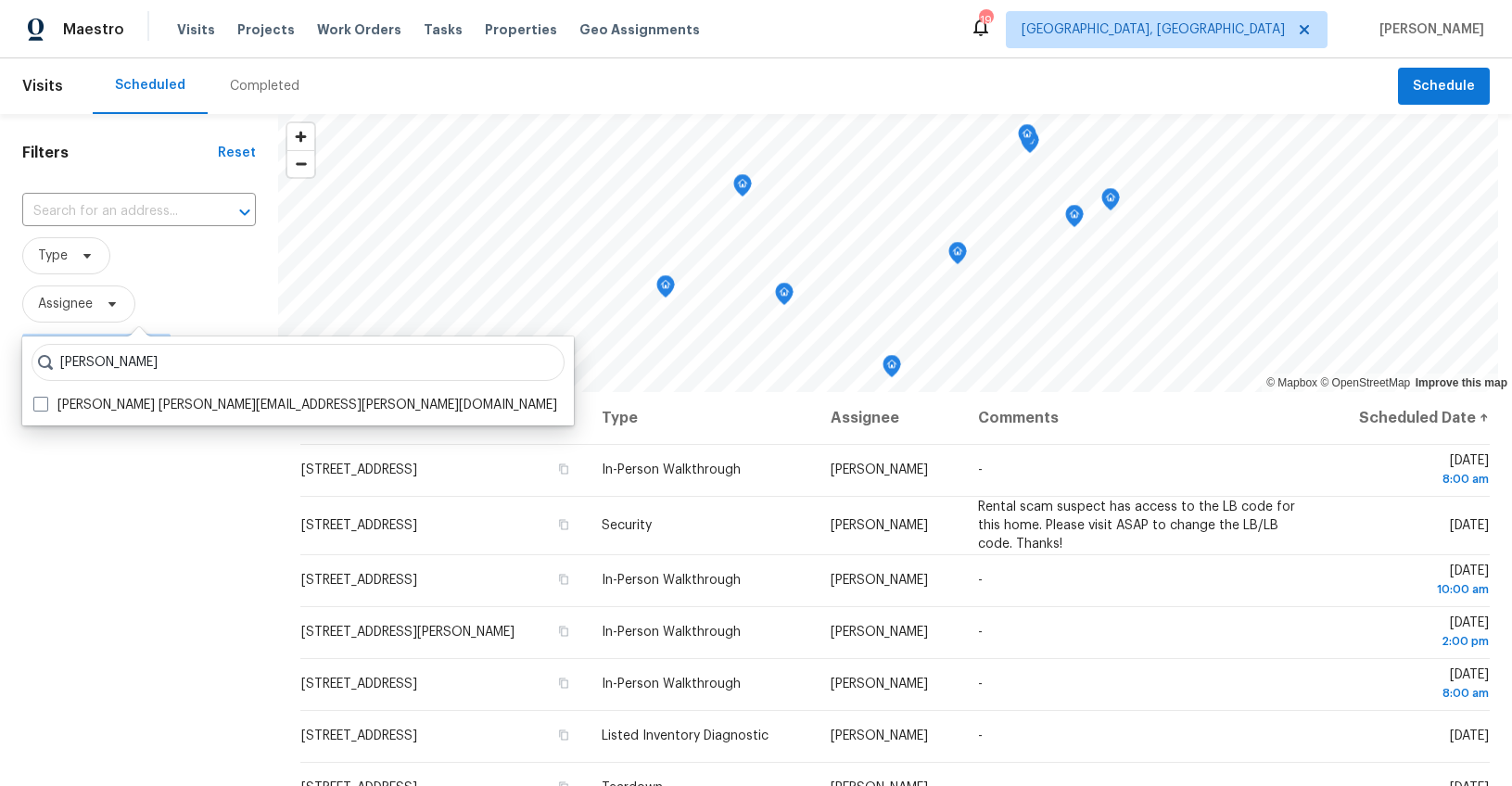
type input "ryan middleton"
click at [137, 421] on div "ryan middleton Ryan Middleton ryan.middleton@opendoor.com" at bounding box center [298, 380] width 551 height 89
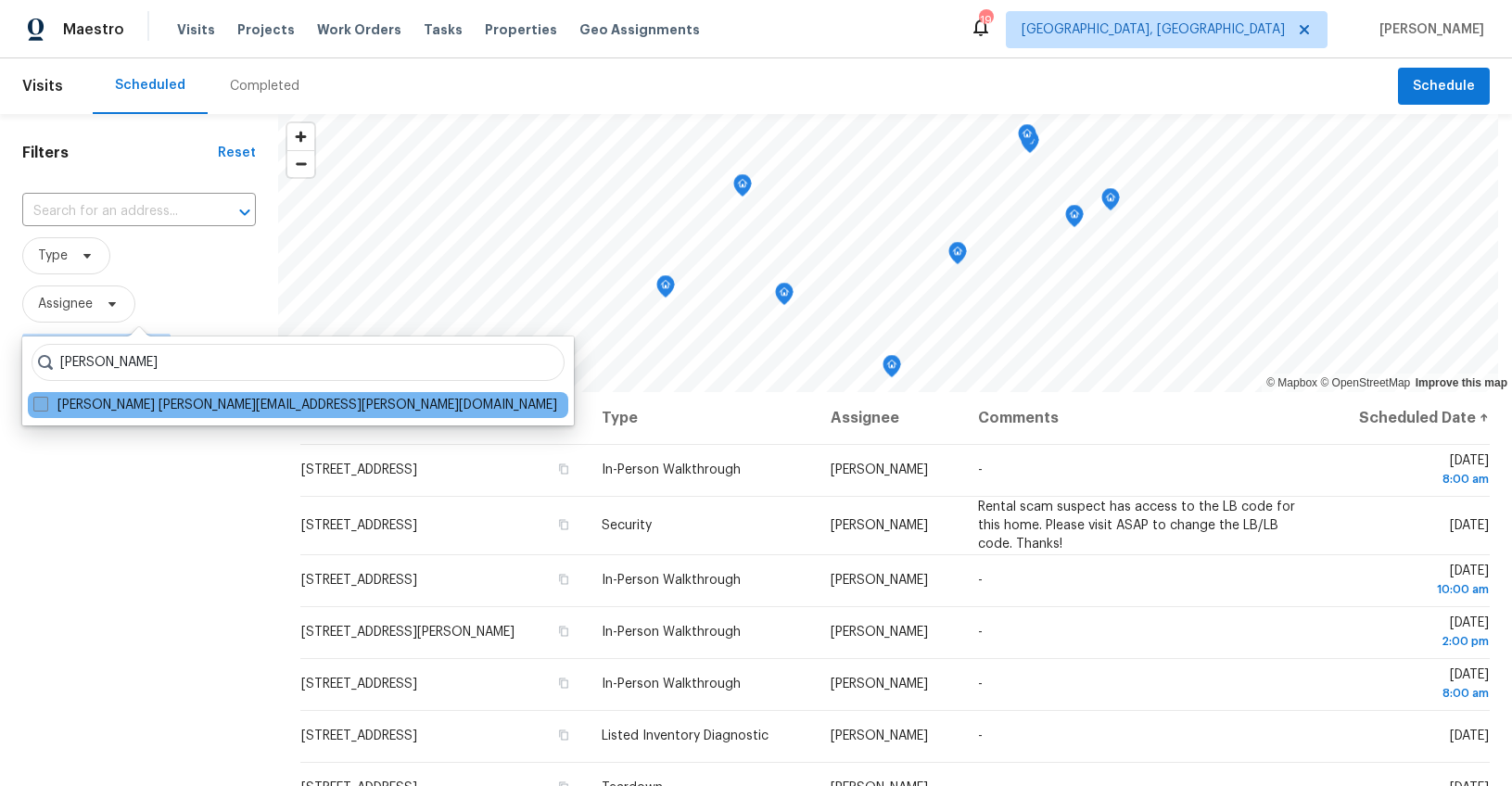
click at [132, 395] on label "Ryan Middleton ryan.middleton@opendoor.com" at bounding box center [296, 405] width 524 height 19
click at [46, 395] on input "Ryan Middleton ryan.middleton@opendoor.com" at bounding box center [39, 401] width 12 height 12
checkbox input "true"
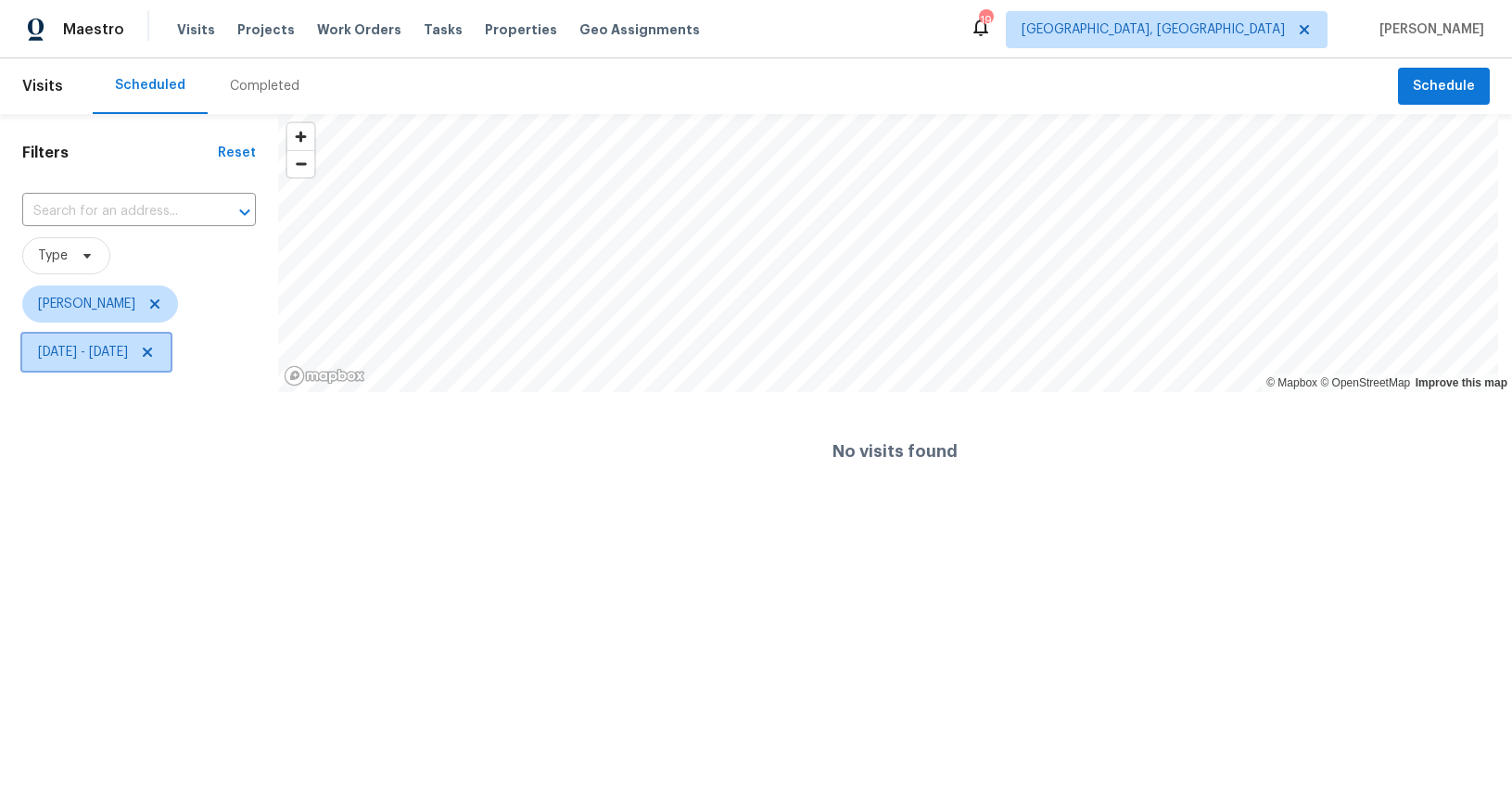
click at [113, 353] on span "Tue, Sep 09 - Fri, Sep 12" at bounding box center [83, 352] width 90 height 19
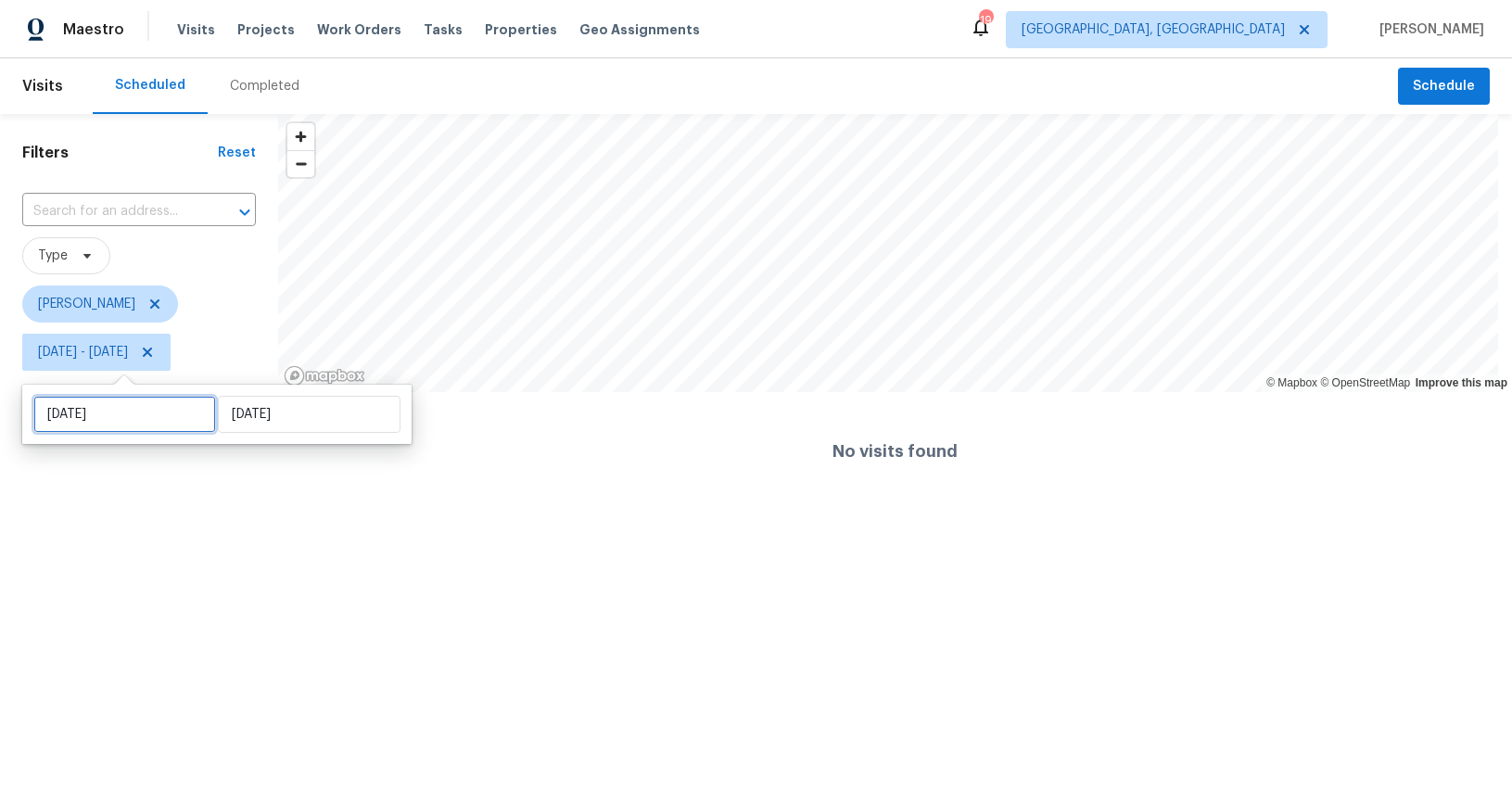
select select "8"
select select "2025"
select select "9"
select select "2025"
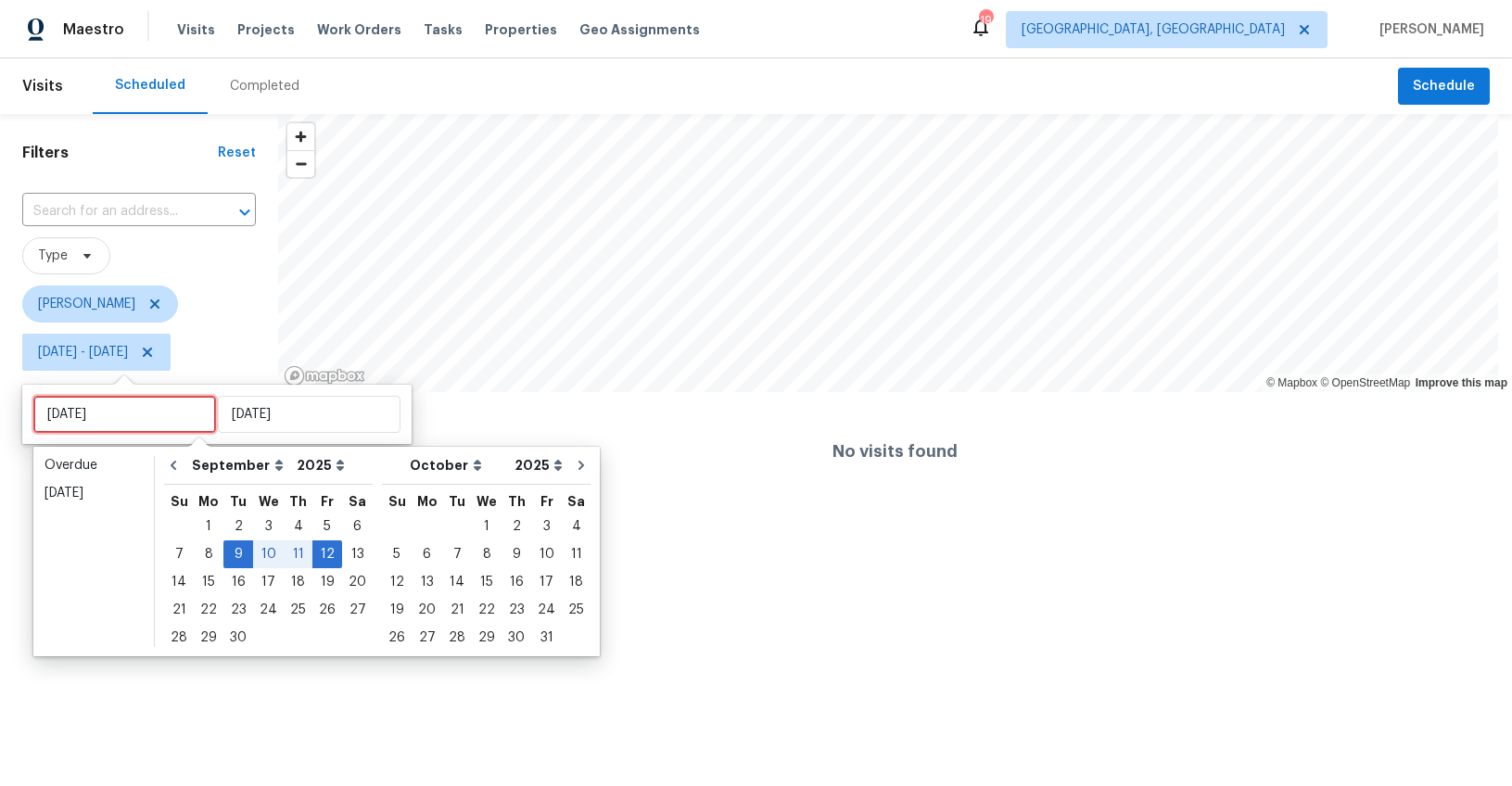
click at [115, 413] on input "[DATE]" at bounding box center [125, 414] width 183 height 37
click at [199, 554] on div "8" at bounding box center [209, 554] width 30 height 26
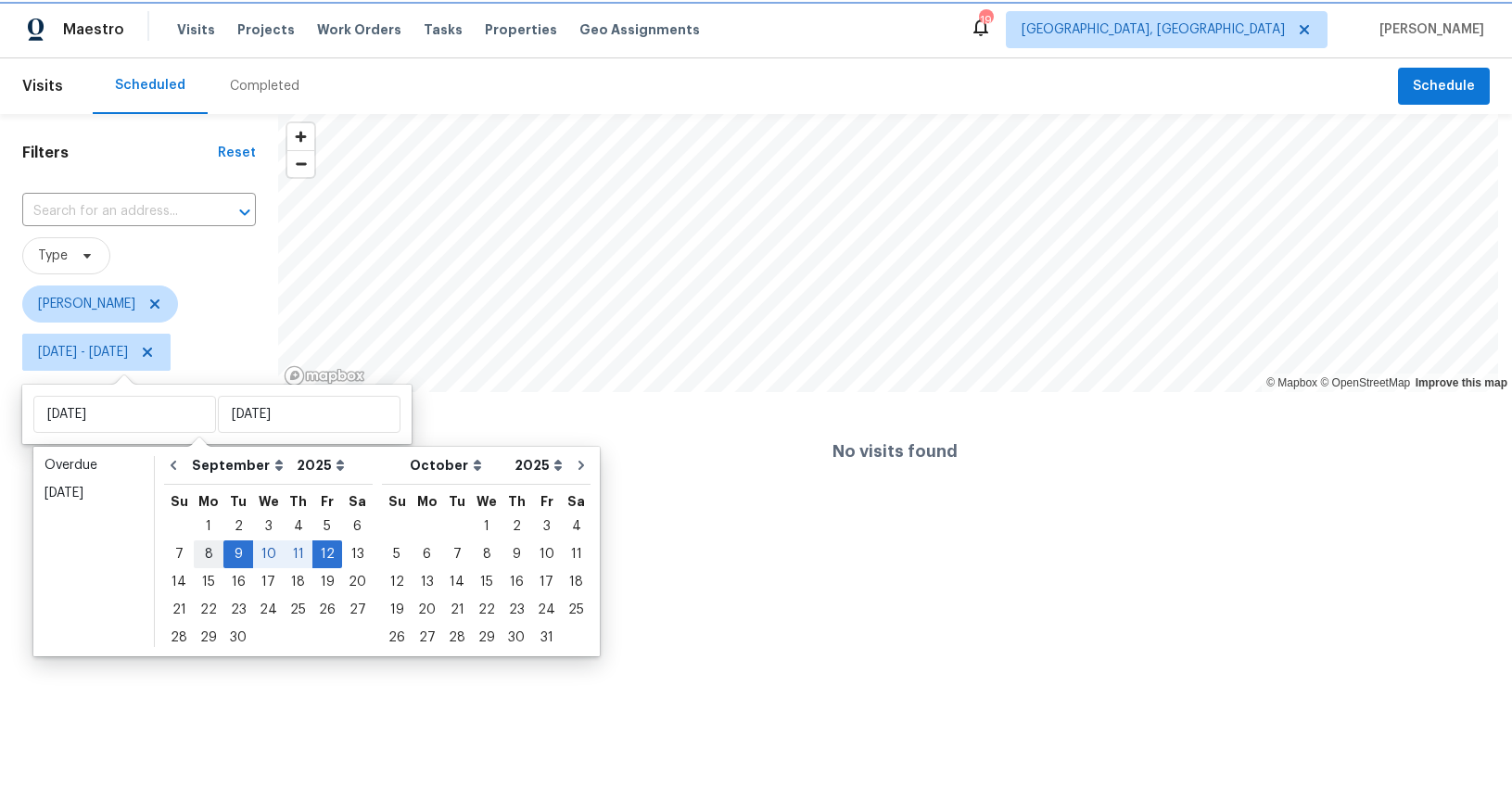
type input "Mon, Sep 08"
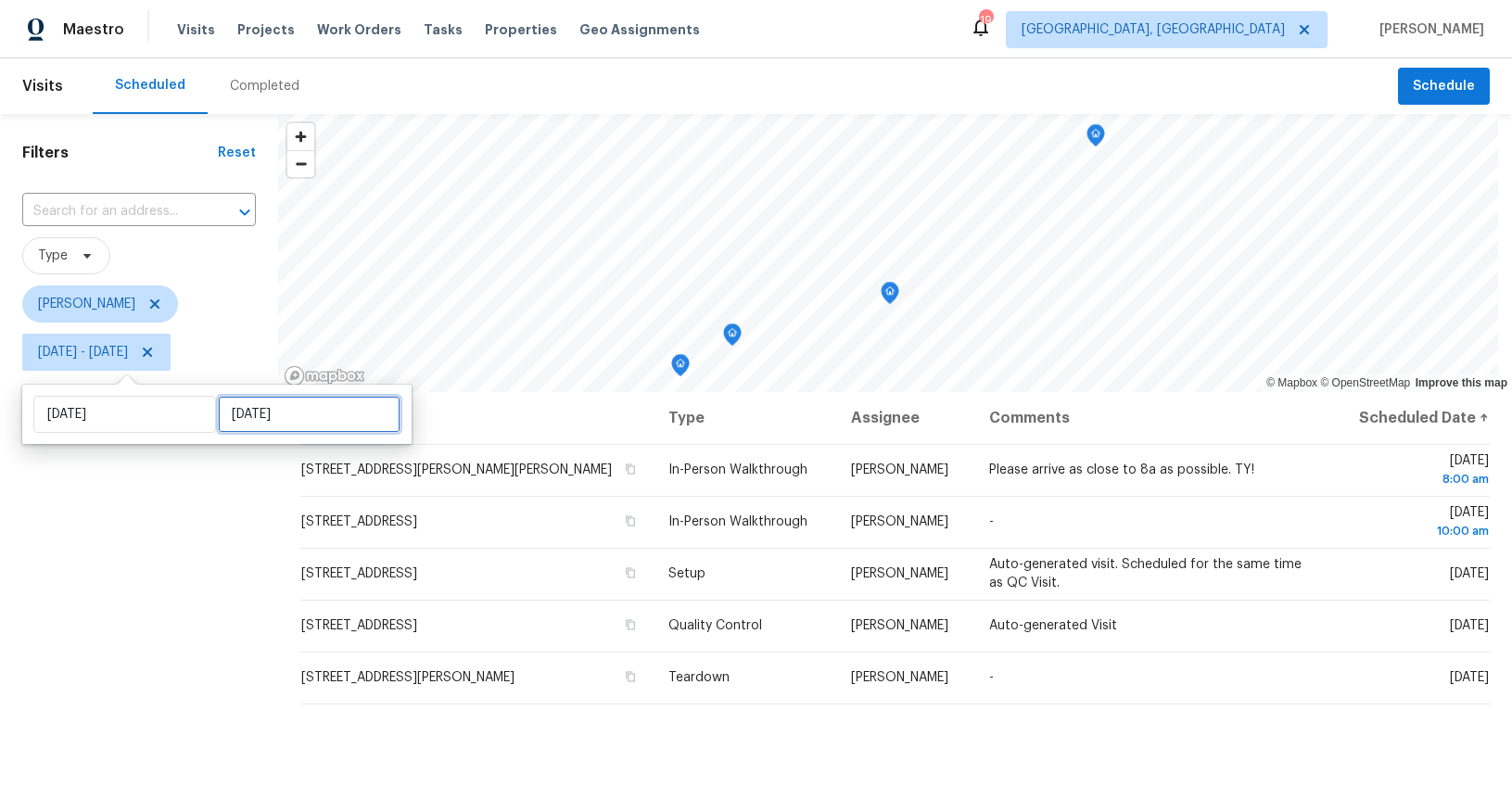
click at [244, 409] on input "Fri, Sep 12" at bounding box center [310, 414] width 183 height 37
select select "8"
select select "2025"
select select "9"
select select "2025"
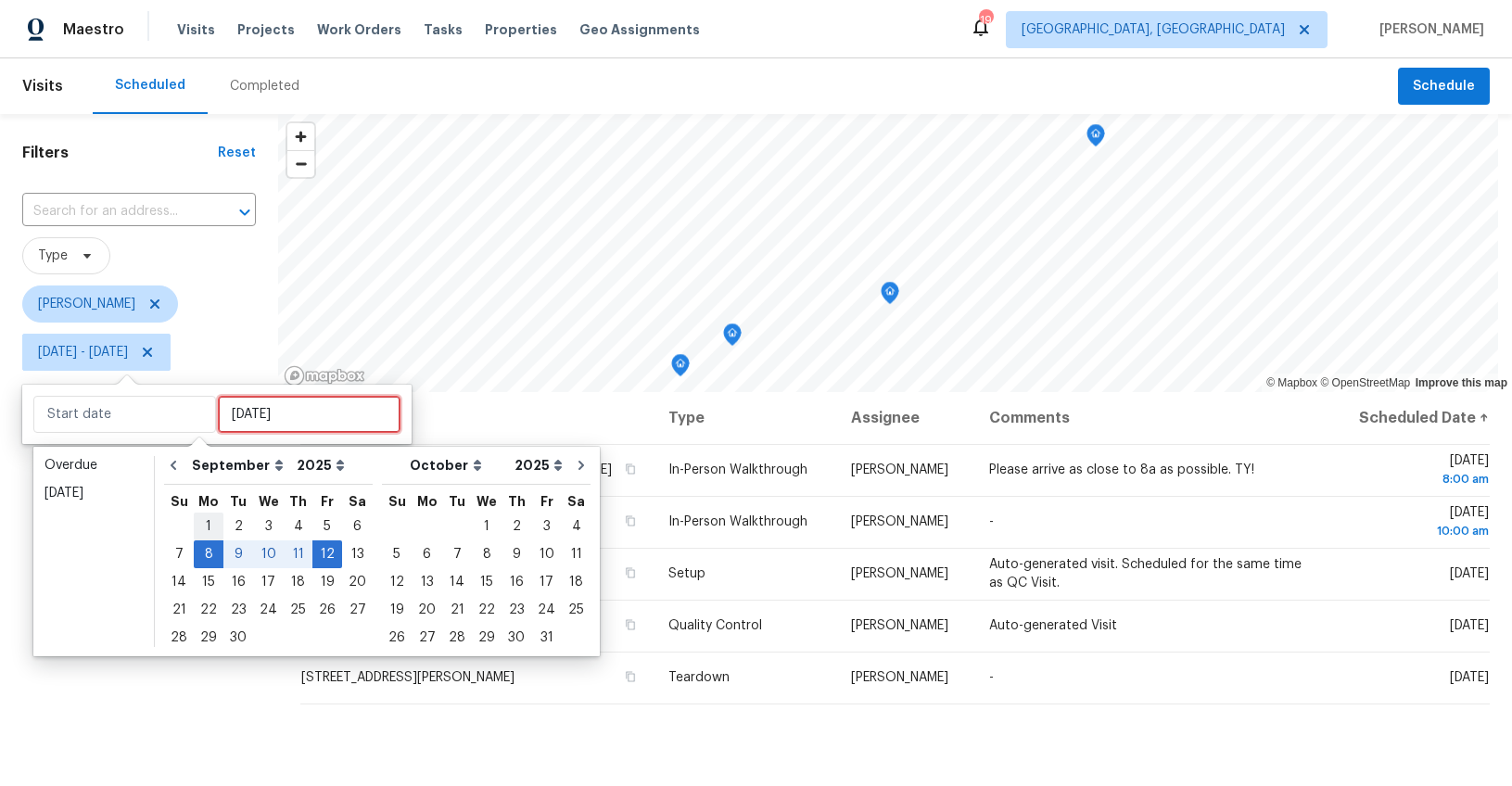
type input "Mon, Sep 01"
type input "Mon, Sep 08"
click at [207, 552] on div "8" at bounding box center [209, 554] width 30 height 26
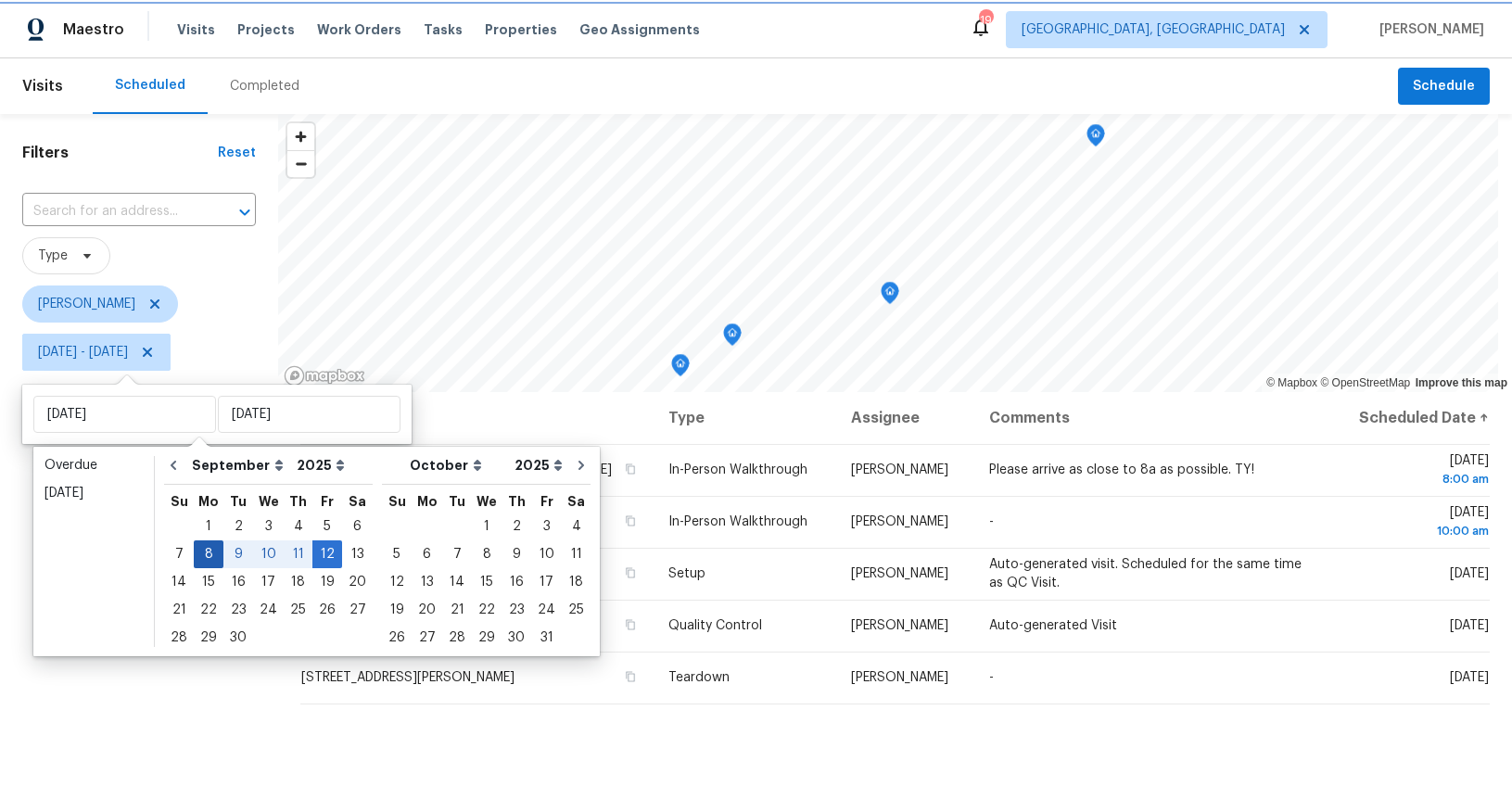
type input "[DATE]"
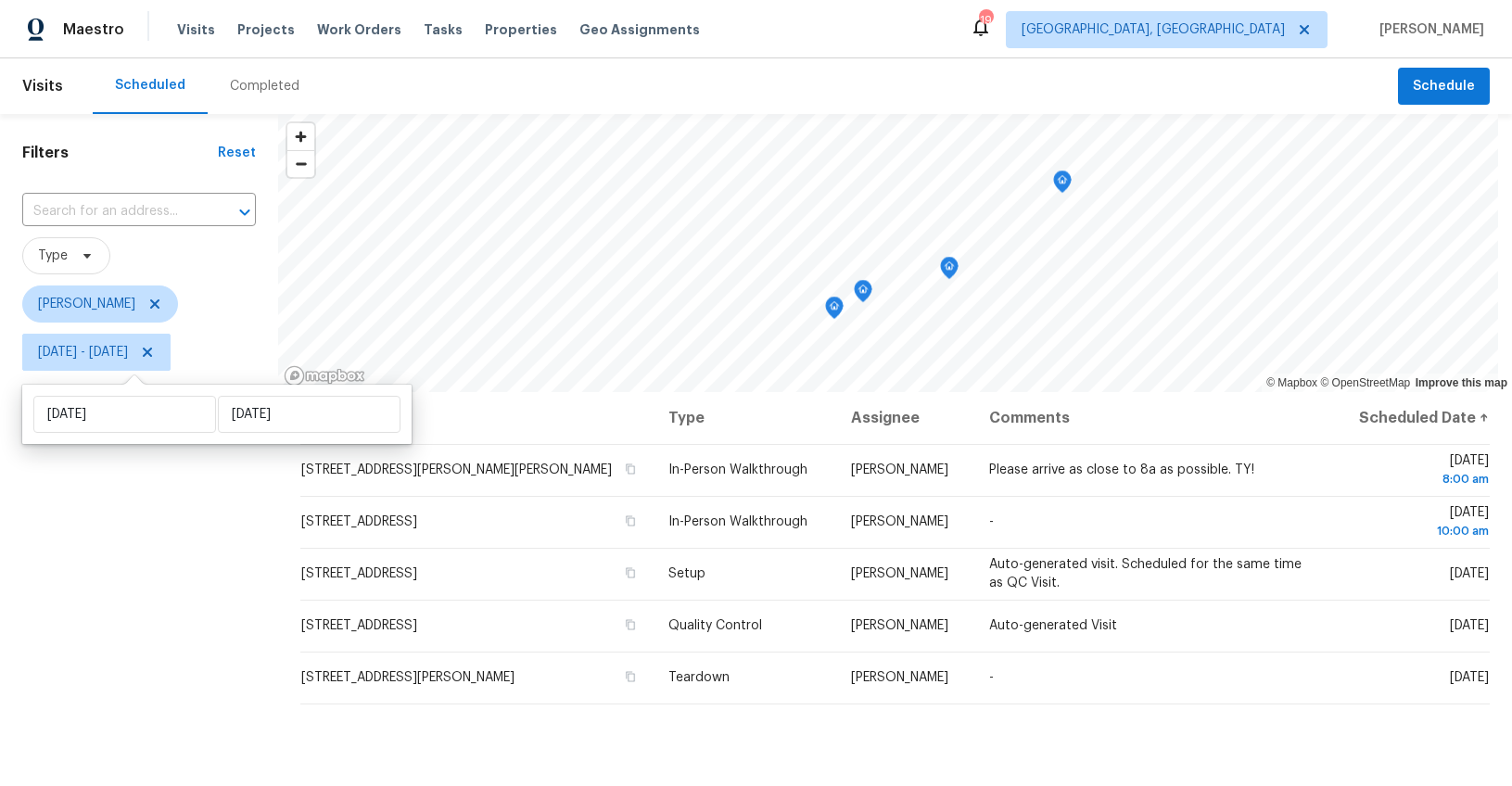
click at [136, 585] on div "Filters Reset ​ Type Ryan Middleton Mon, Sep 08 - Mon, Sep 08" at bounding box center [139, 567] width 278 height 906
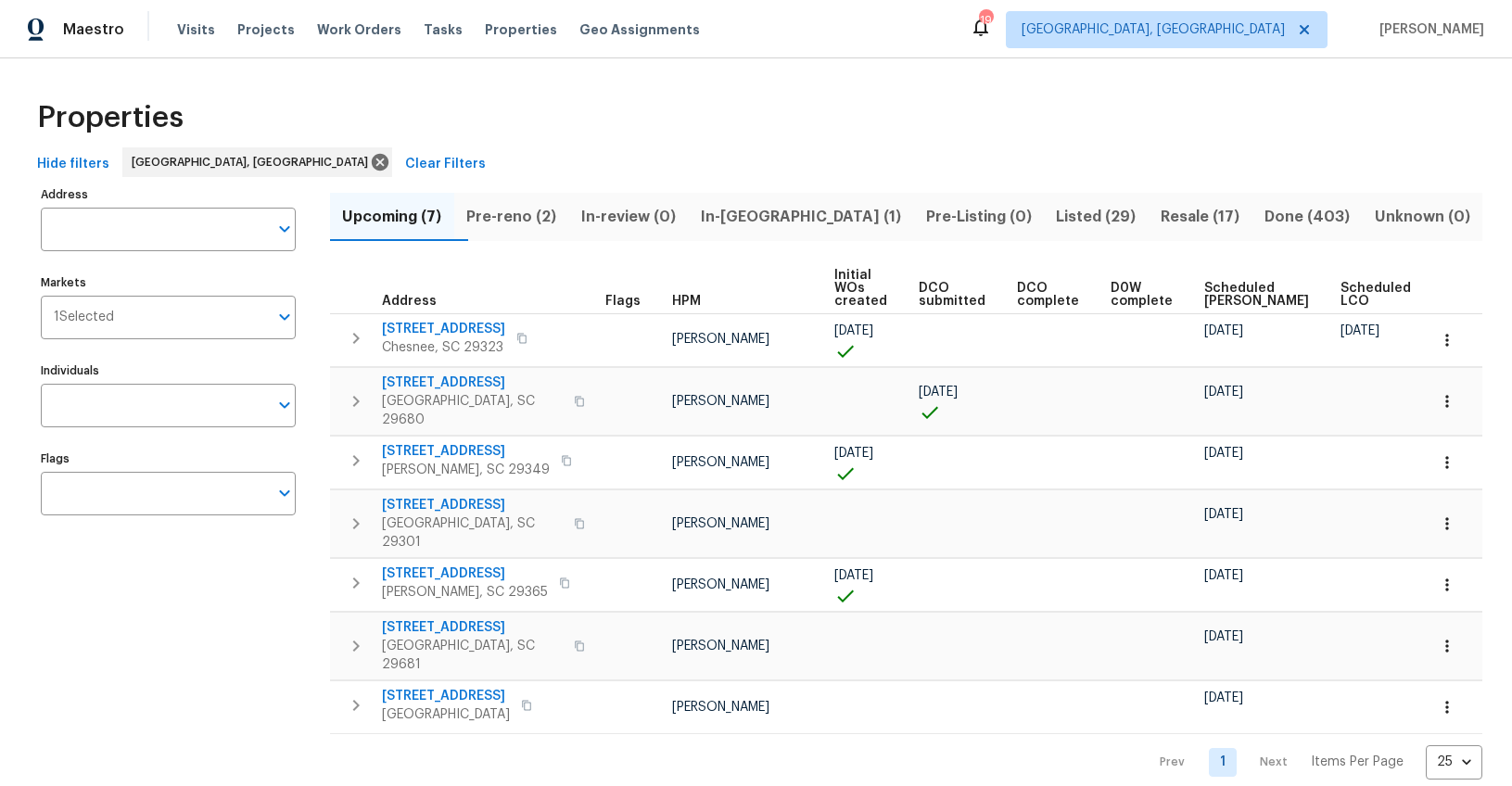
click at [489, 212] on span "Pre-reno (2)" at bounding box center [511, 217] width 92 height 26
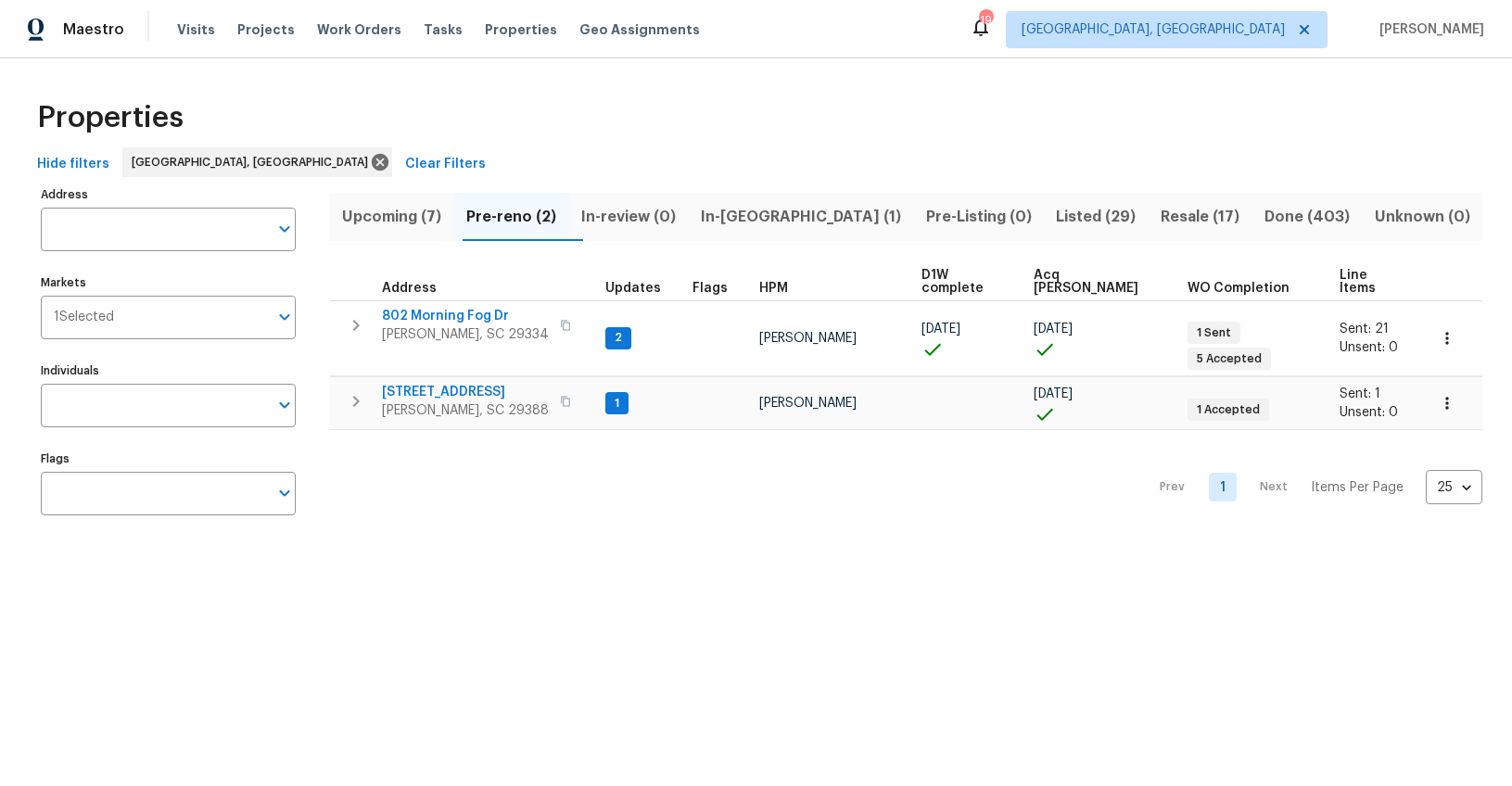
click at [410, 228] on span "Upcoming (7)" at bounding box center [392, 217] width 102 height 26
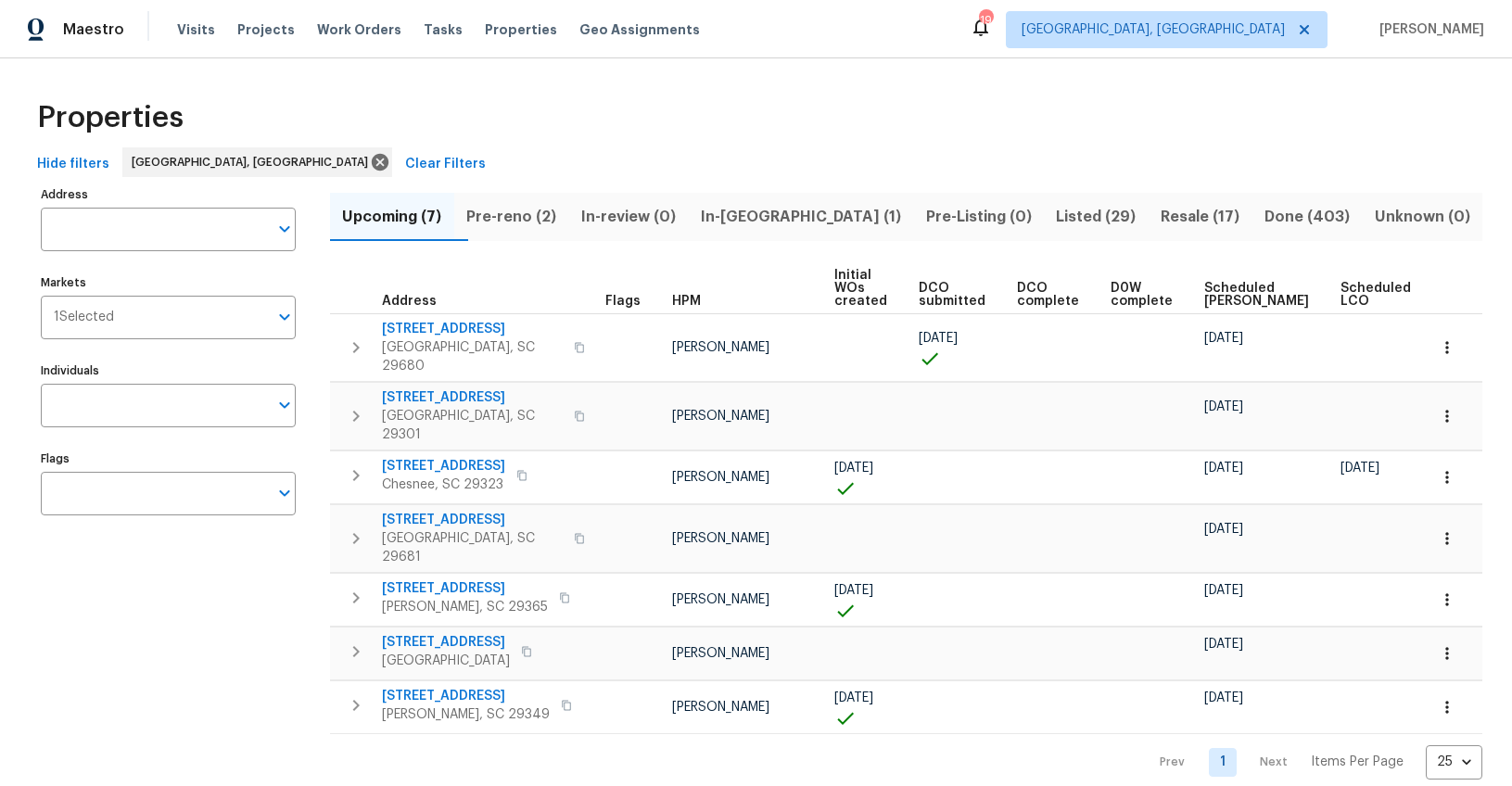
click at [1442, 290] on span "Ready Date" at bounding box center [1463, 295] width 41 height 26
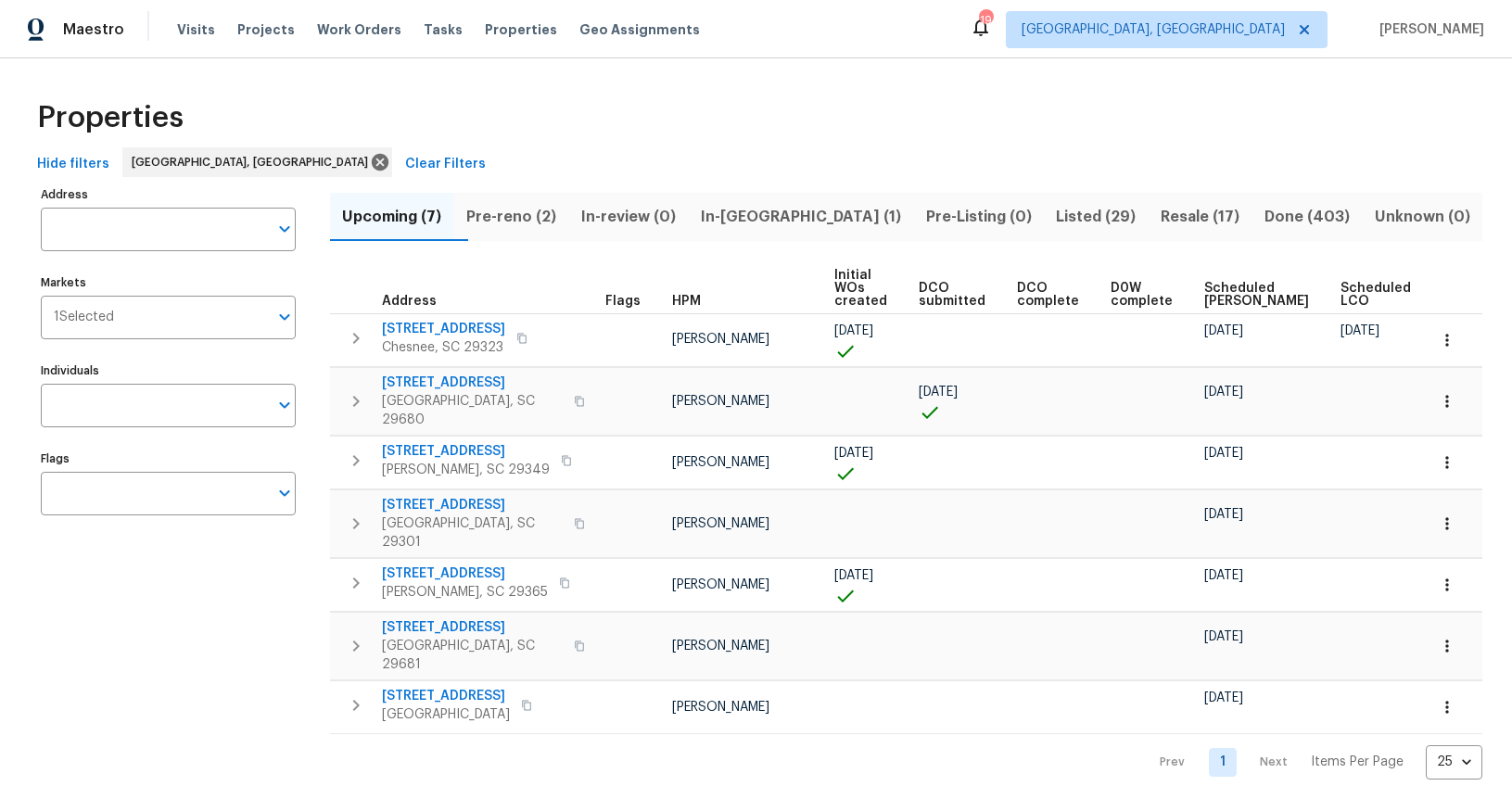
scroll to position [0, 62]
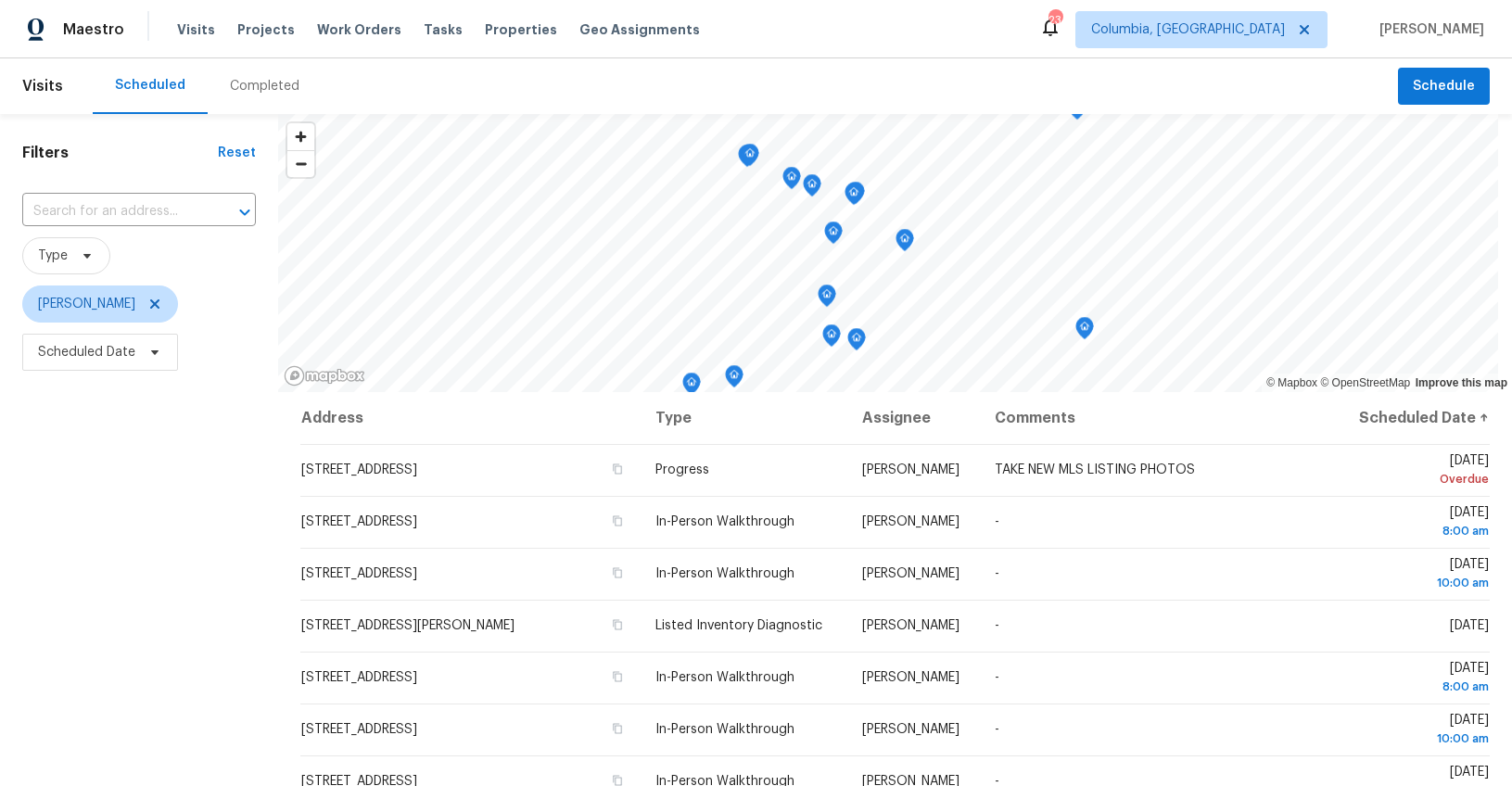
scroll to position [54, 0]
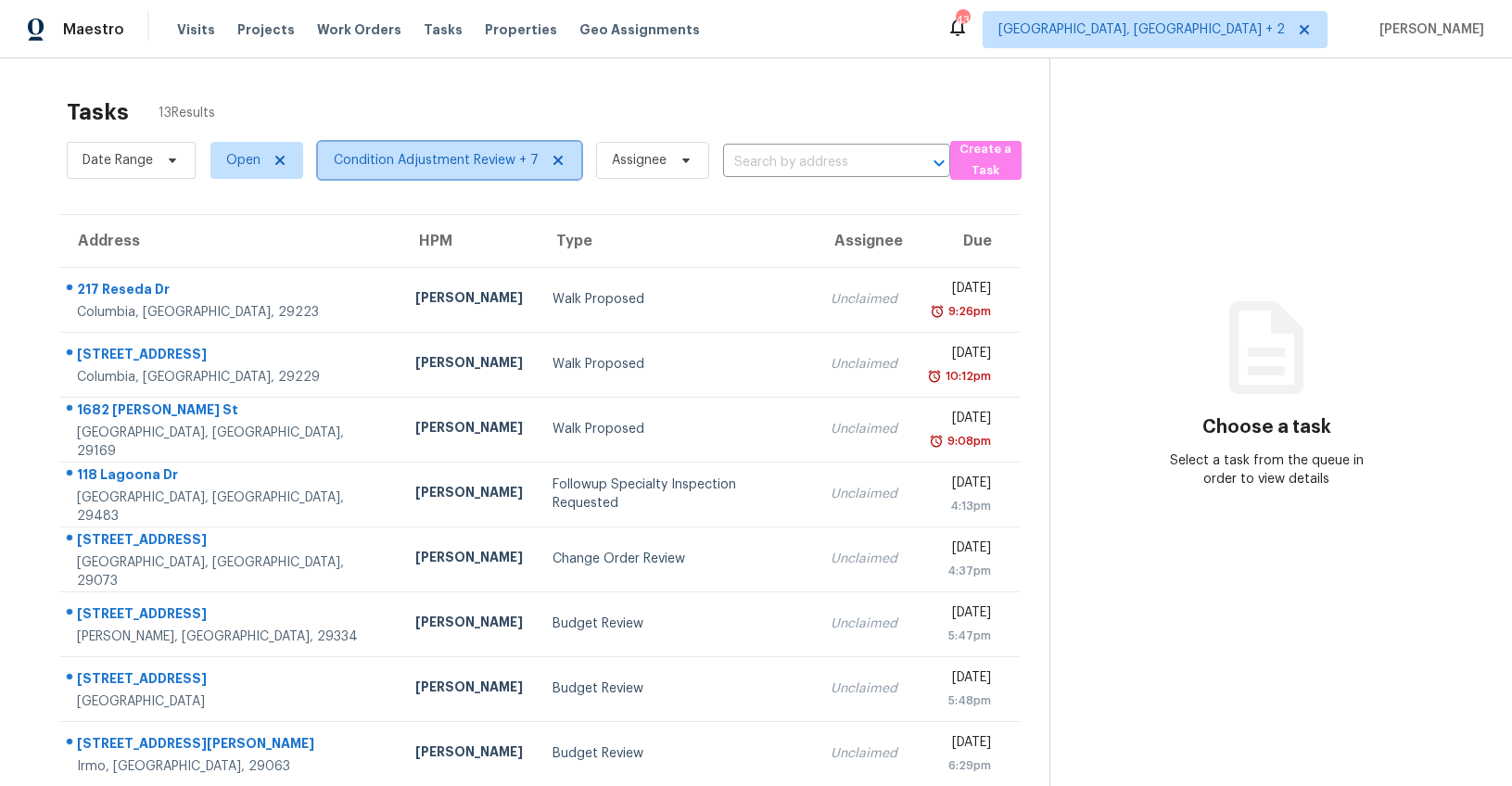
click at [465, 151] on span "Condition Adjustment Review + 7" at bounding box center [437, 160] width 205 height 19
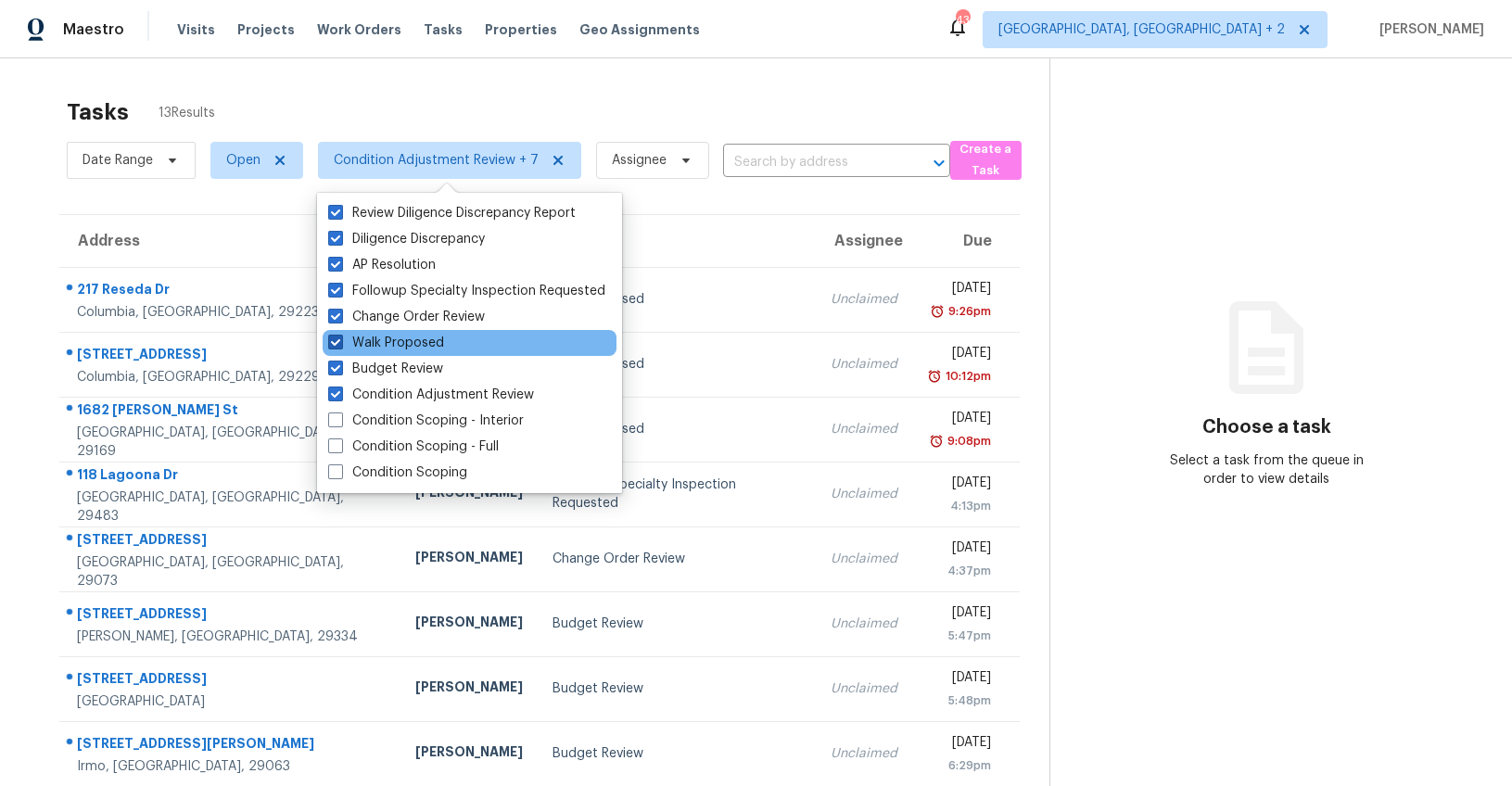
click at [338, 343] on span at bounding box center [336, 342] width 15 height 15
click at [338, 343] on input "Walk Proposed" at bounding box center [334, 339] width 12 height 12
checkbox input "false"
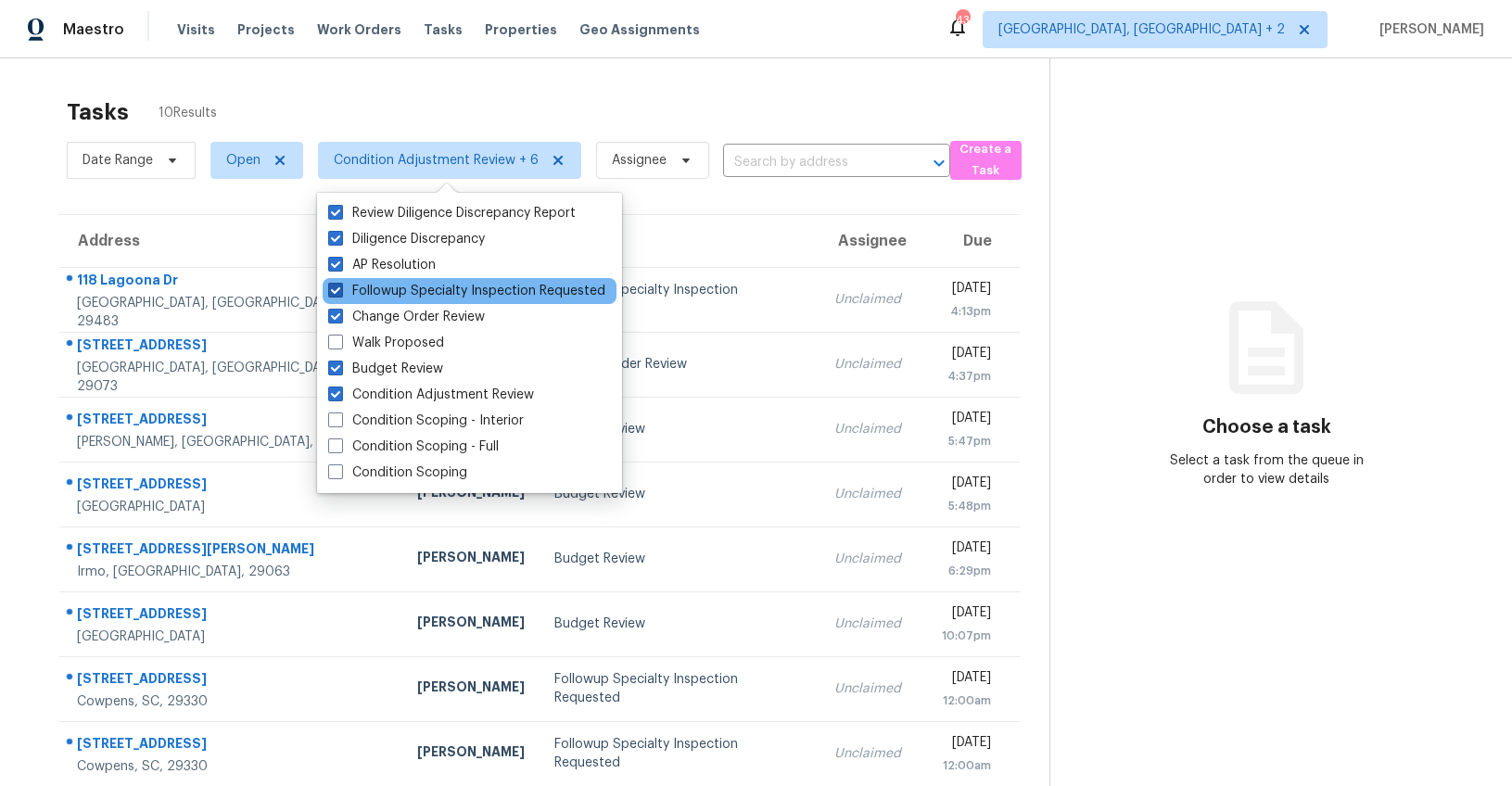
click at [333, 290] on span at bounding box center [336, 290] width 15 height 15
click at [333, 290] on input "Followup Specialty Inspection Requested" at bounding box center [334, 287] width 12 height 12
checkbox input "false"
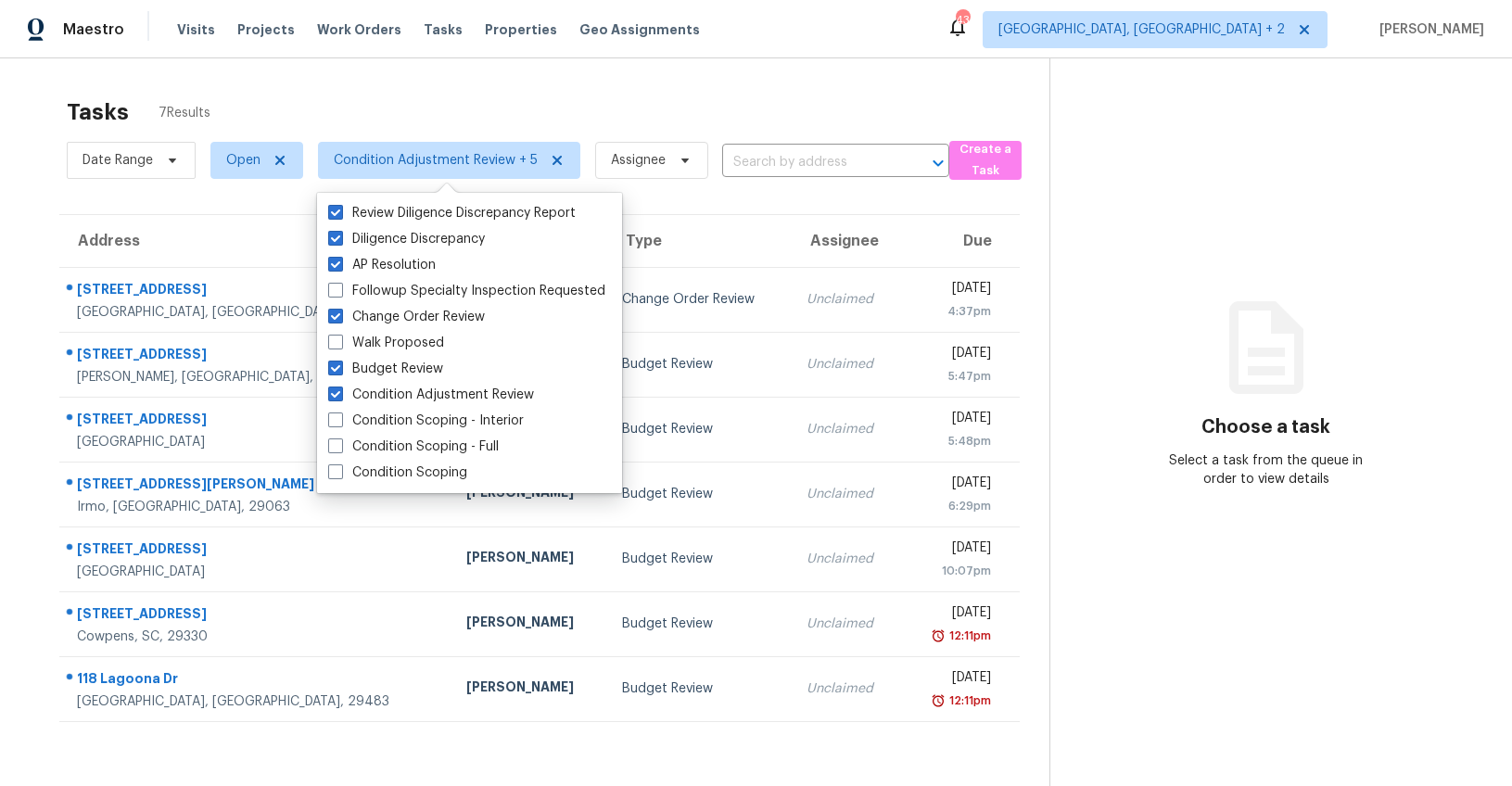
click at [7, 183] on div "Tasks 7 Results Date Range Open Condition Adjustment Review + 5 Assignee ​ Crea…" at bounding box center [756, 451] width 1512 height 786
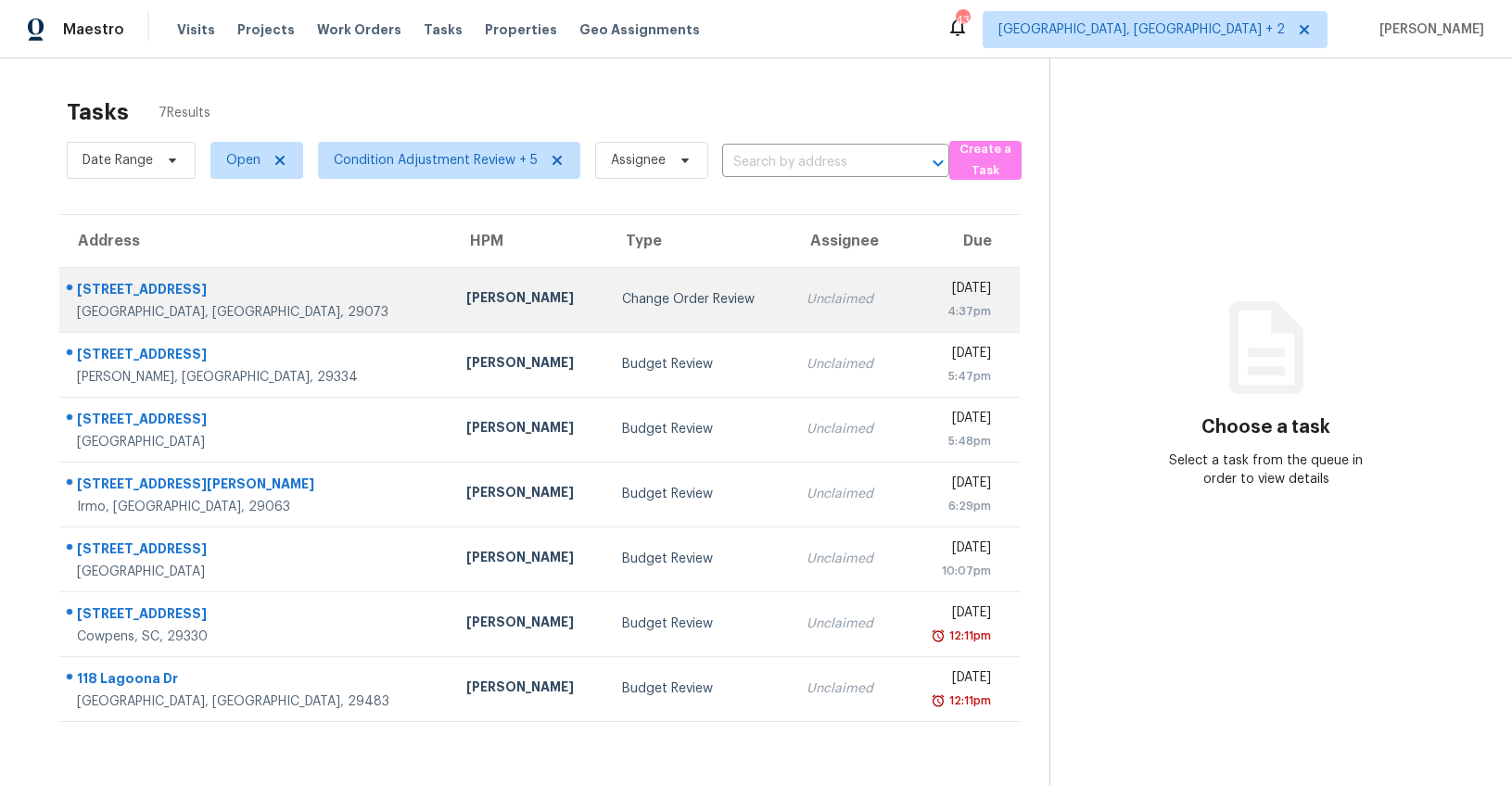
click at [471, 308] on td "[PERSON_NAME]" at bounding box center [529, 299] width 156 height 65
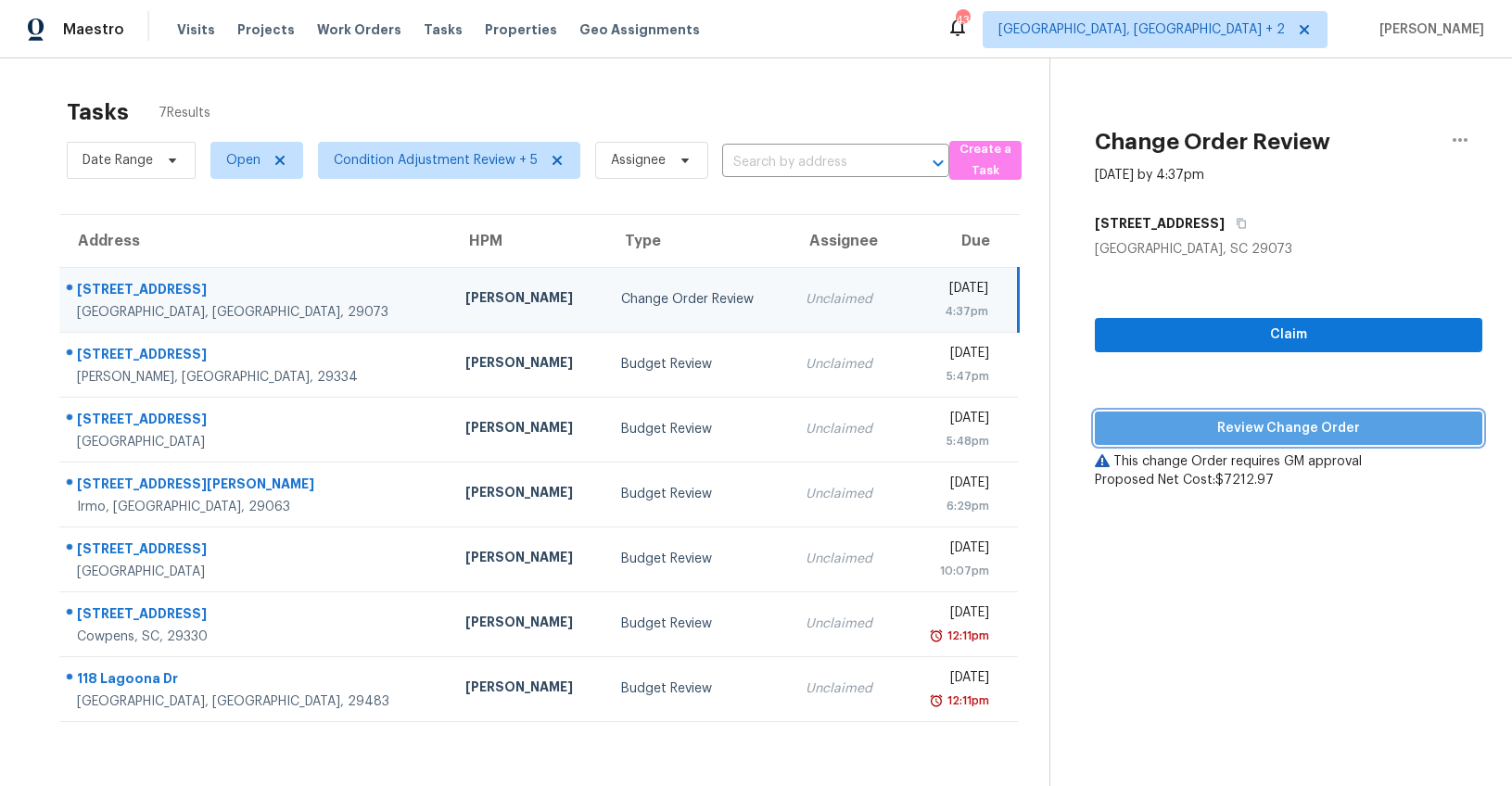
click at [1335, 431] on span "Review Change Order" at bounding box center [1289, 428] width 358 height 23
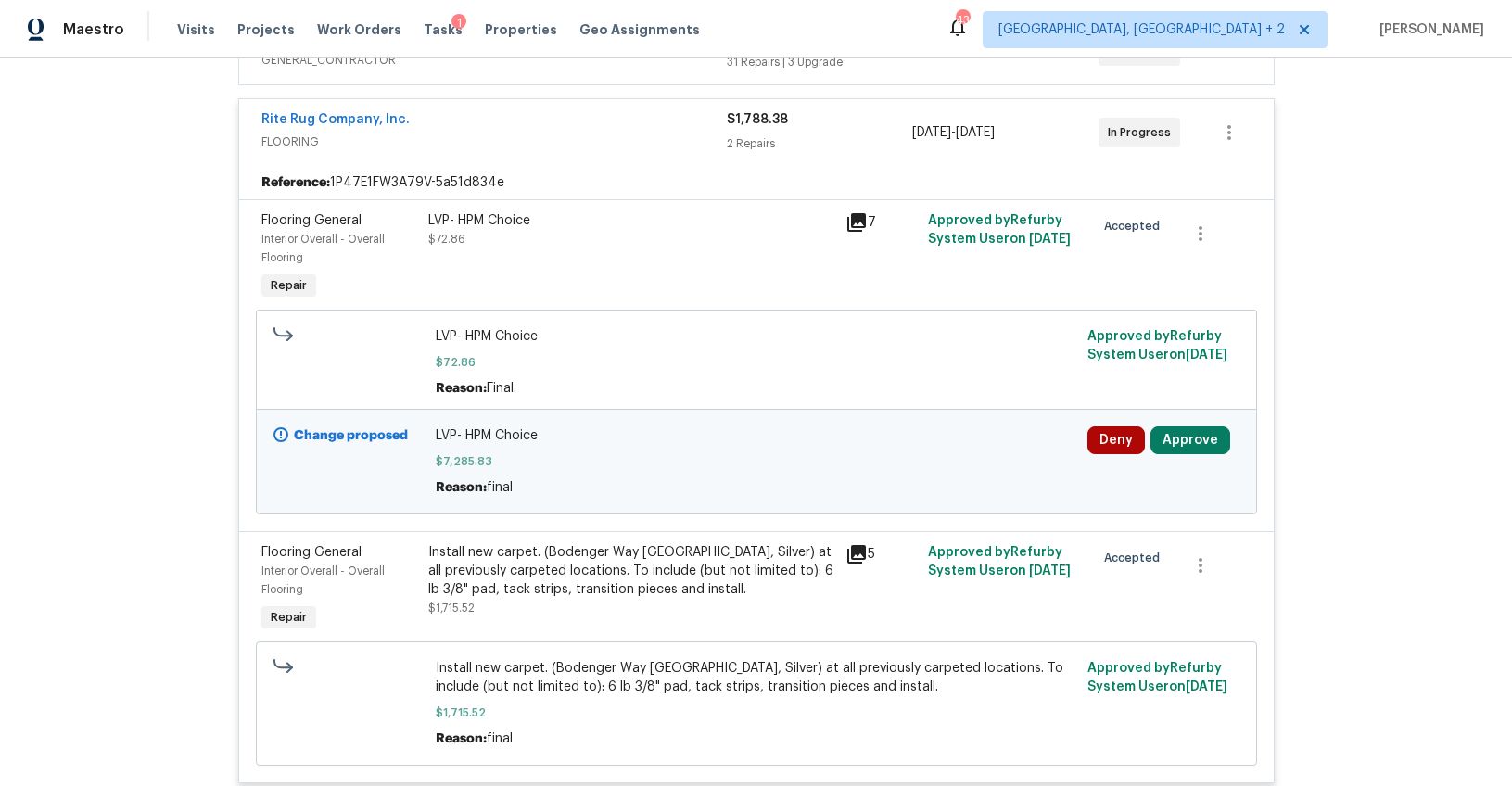
scroll to position [546, 0]
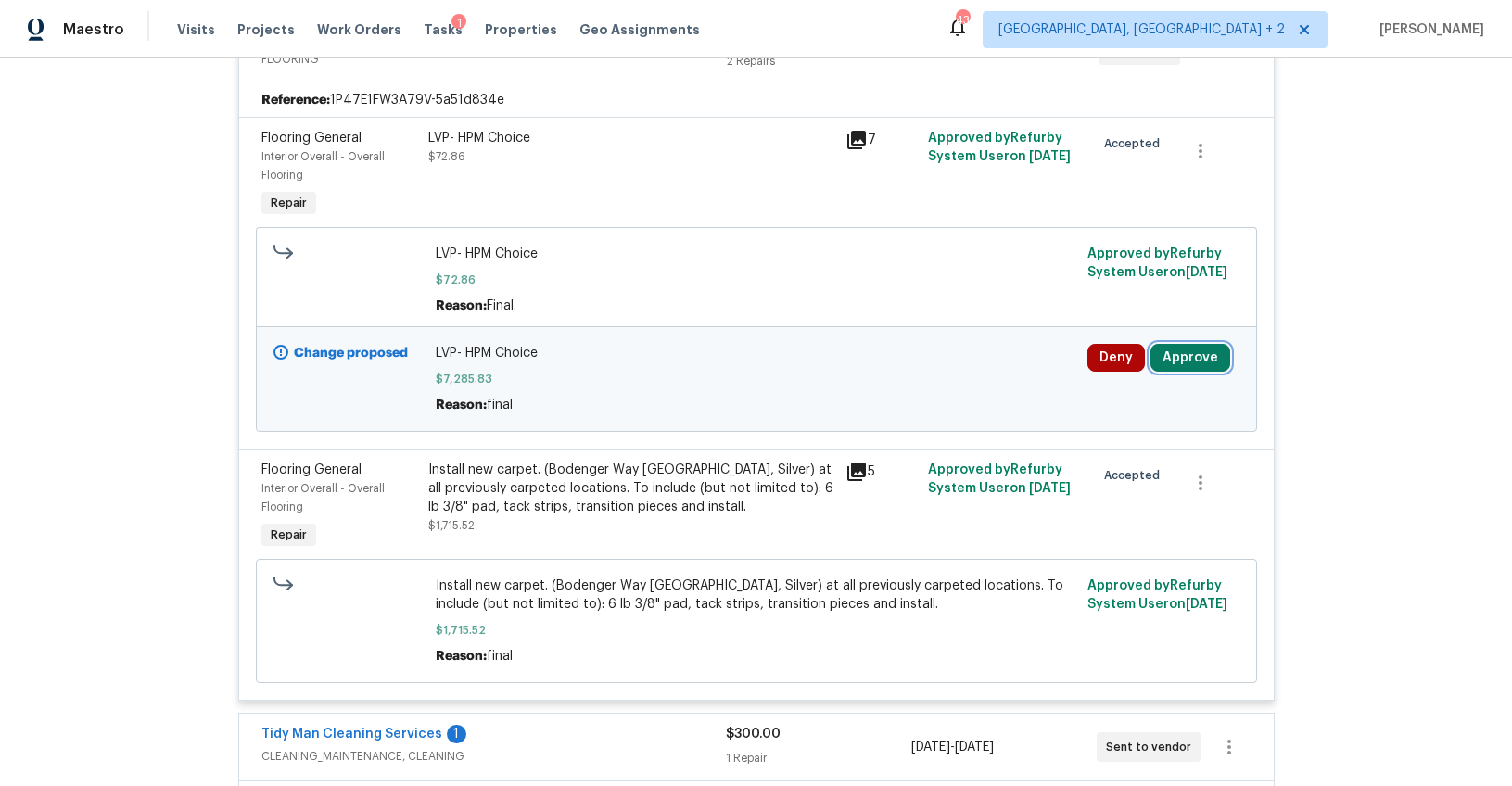
click at [1165, 353] on button "Approve" at bounding box center [1189, 358] width 79 height 28
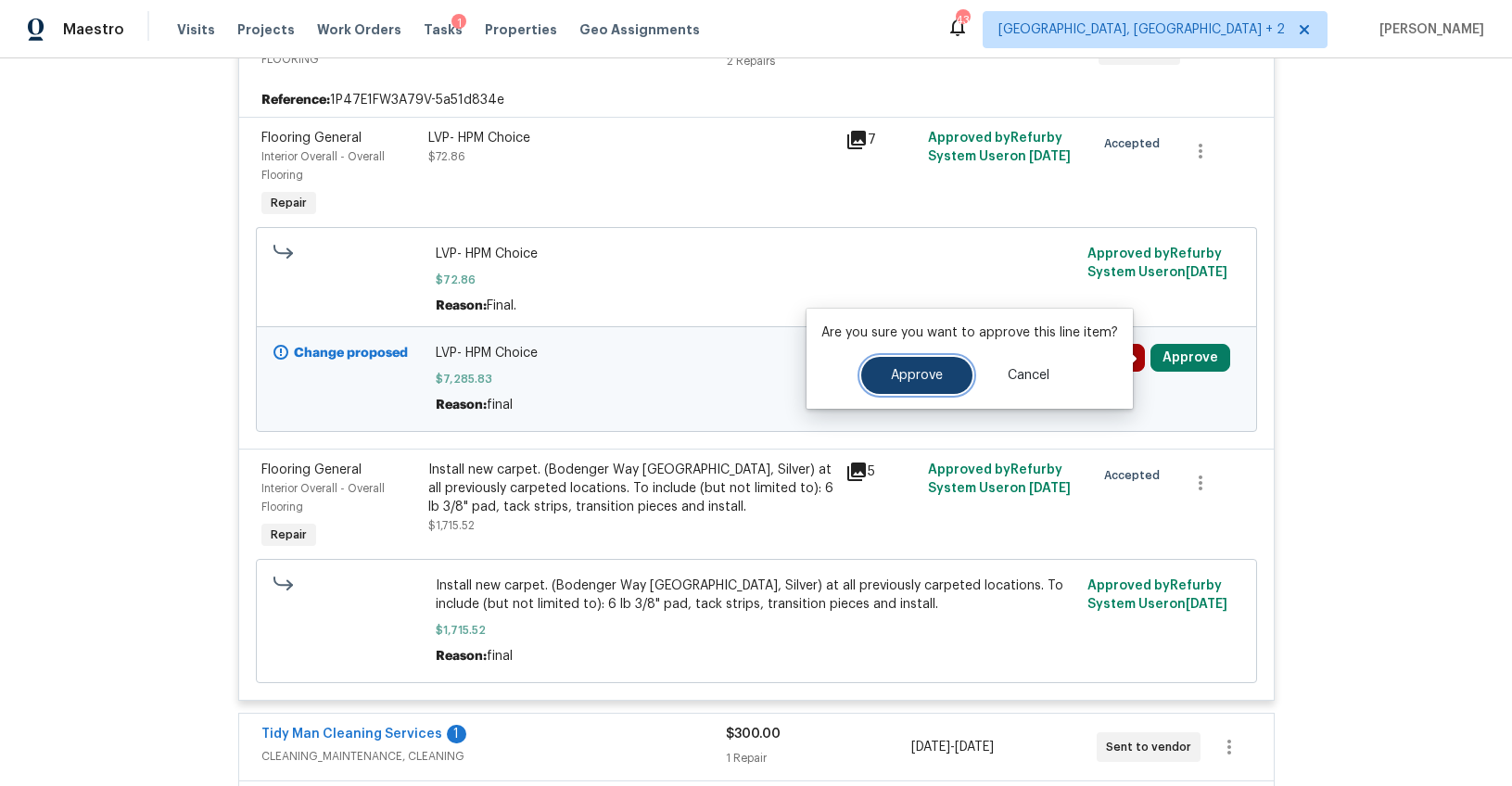
click at [929, 376] on span "Approve" at bounding box center [917, 376] width 52 height 14
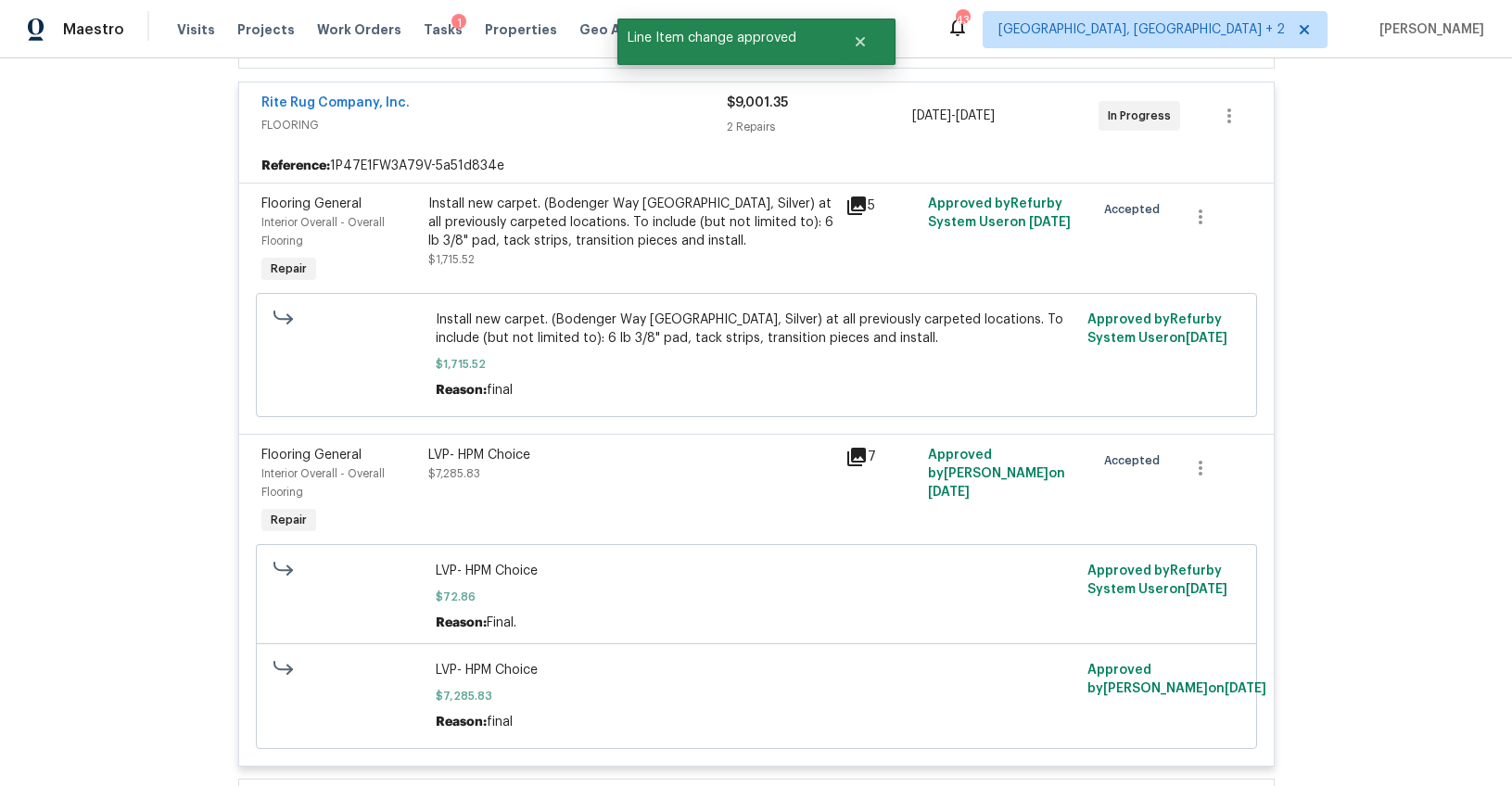
scroll to position [186, 0]
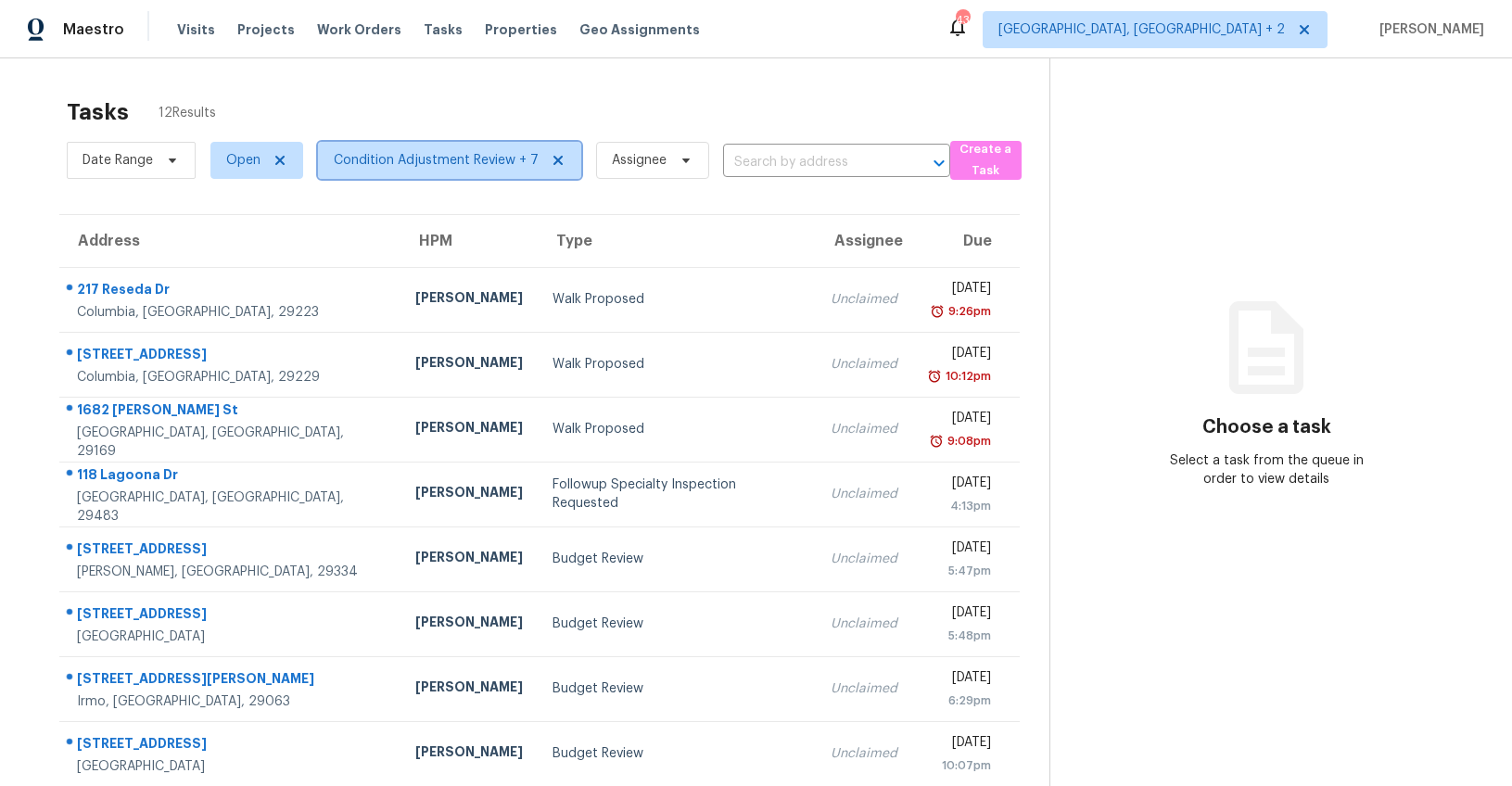
click at [444, 162] on span "Condition Adjustment Review + 7" at bounding box center [437, 160] width 205 height 19
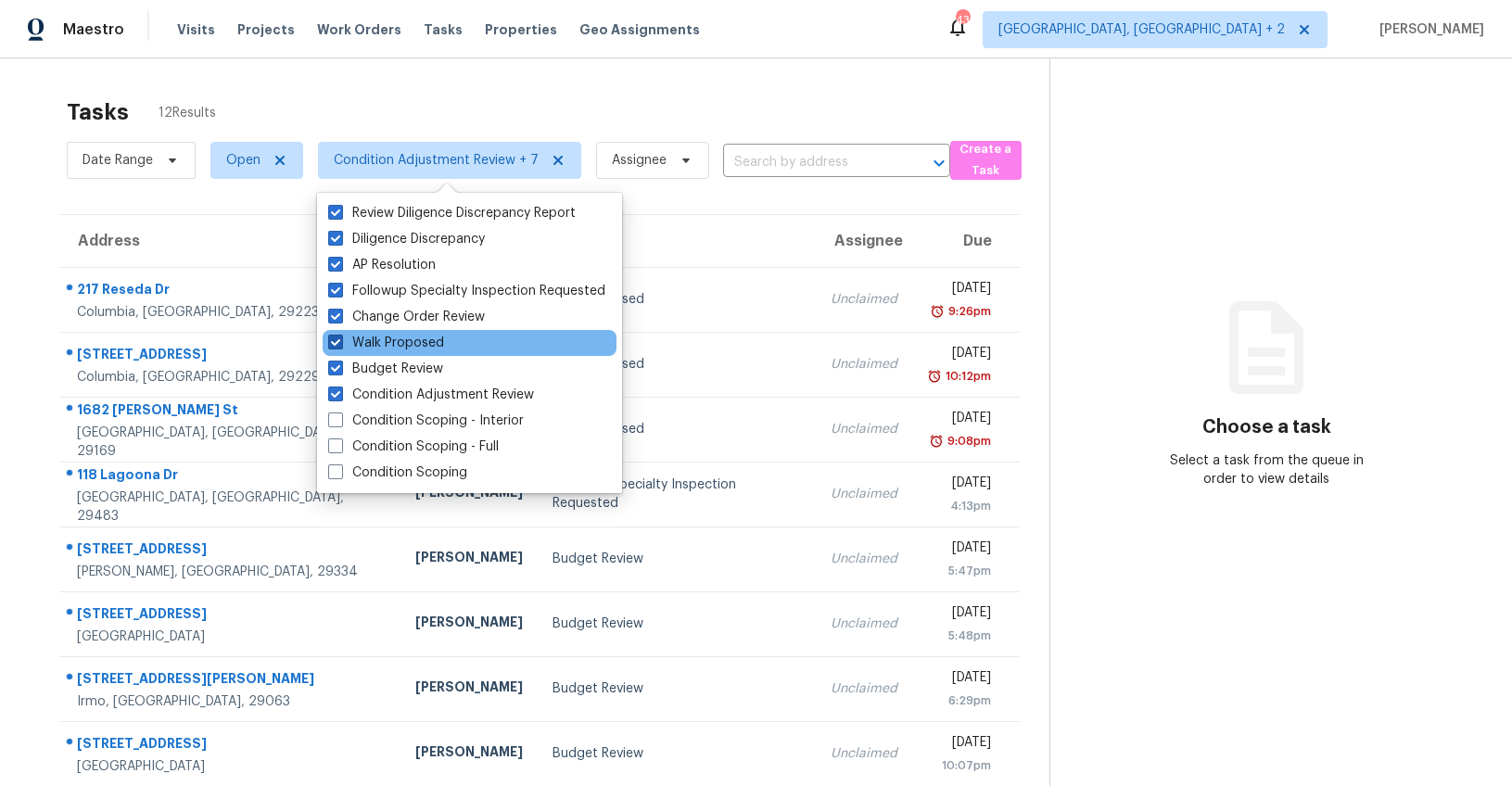
click at [335, 338] on span at bounding box center [336, 342] width 15 height 15
click at [335, 338] on input "Walk Proposed" at bounding box center [334, 339] width 12 height 12
checkbox input "false"
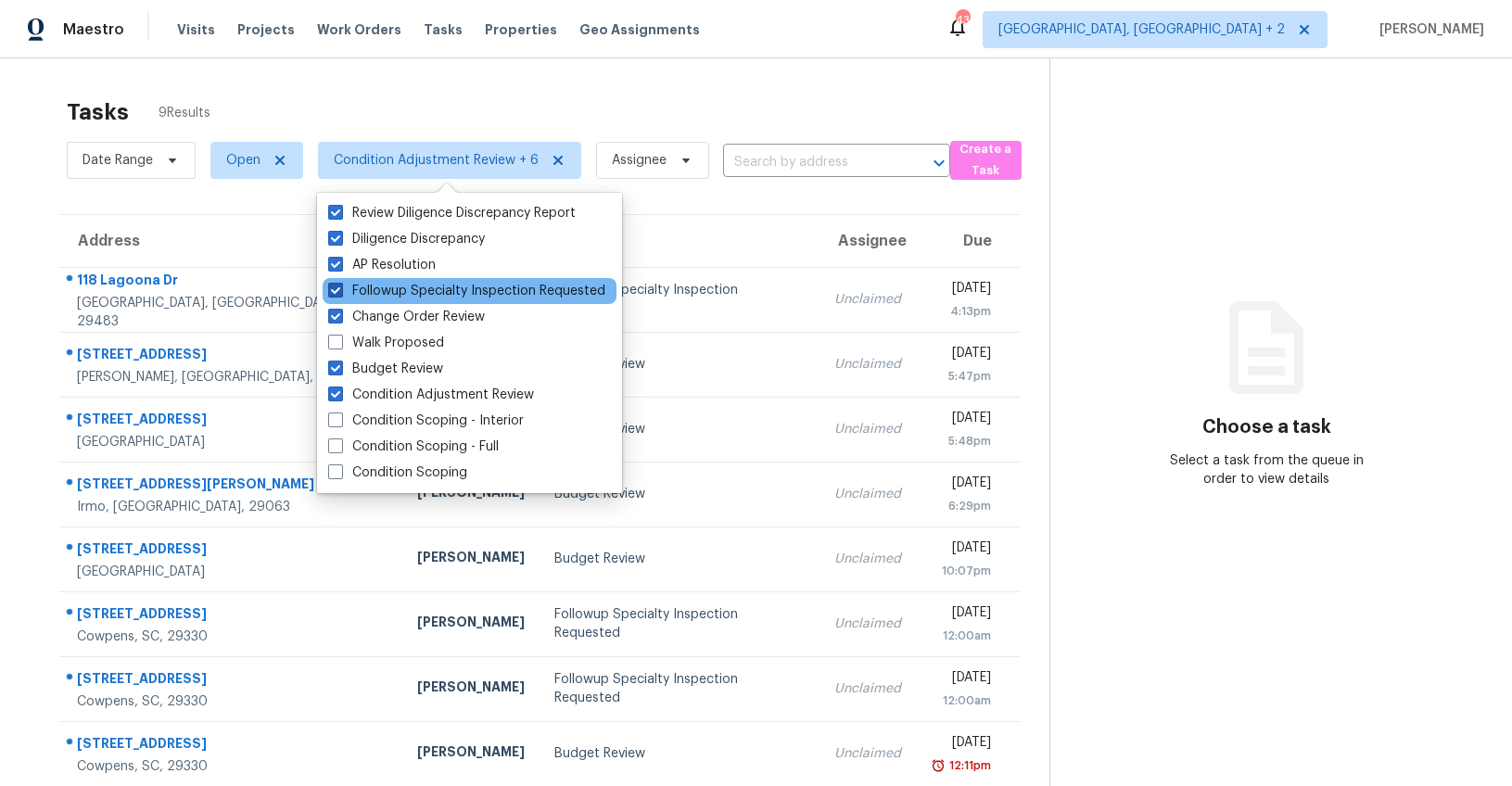
click at [342, 284] on span at bounding box center [336, 290] width 15 height 15
click at [340, 284] on input "Followup Specialty Inspection Requested" at bounding box center [334, 287] width 12 height 12
checkbox input "false"
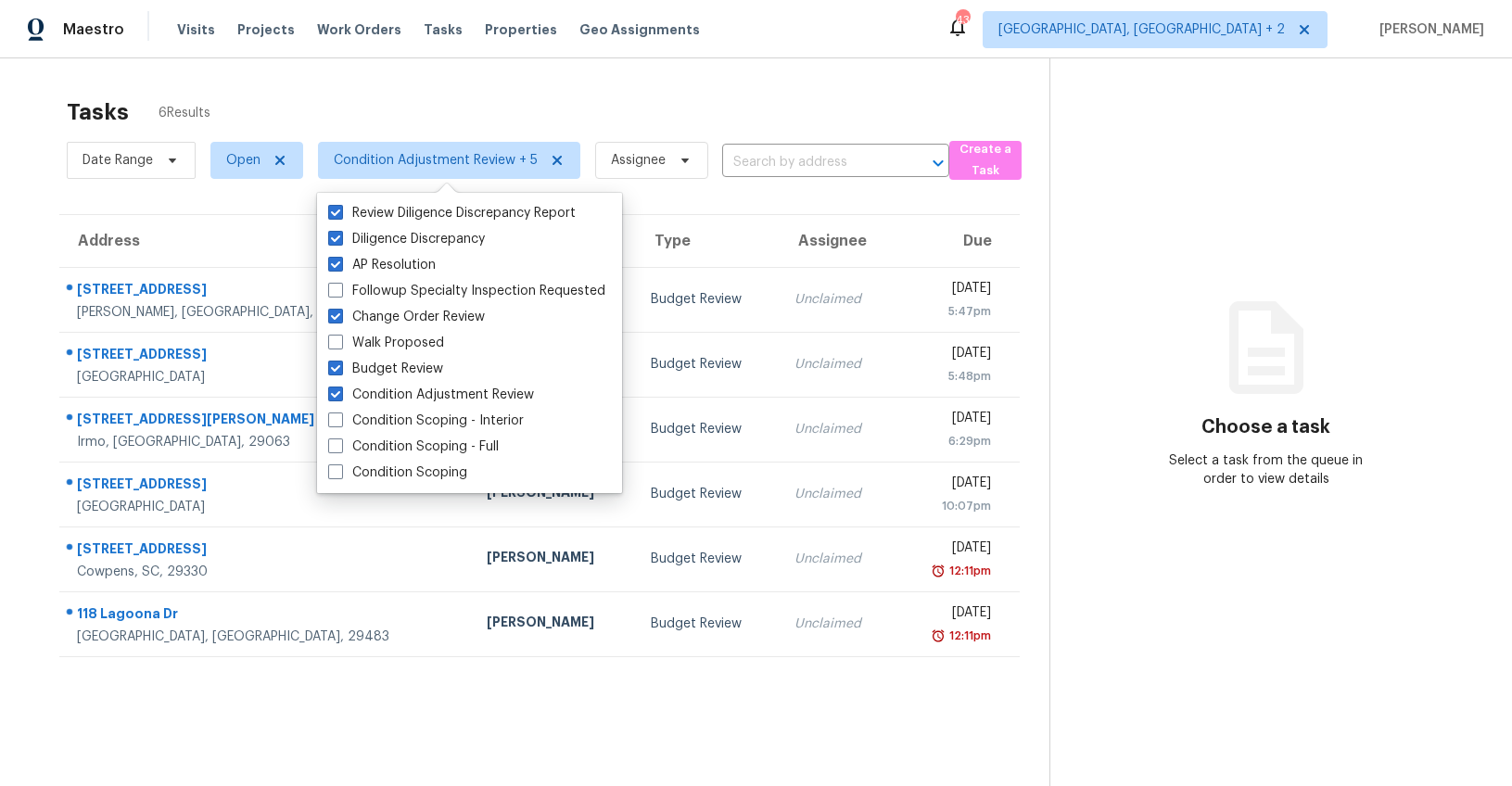
click at [39, 199] on section "Tasks 6 Results Date Range Open Condition Adjustment Review + 5 Assignee ​ Crea…" at bounding box center [539, 465] width 1020 height 756
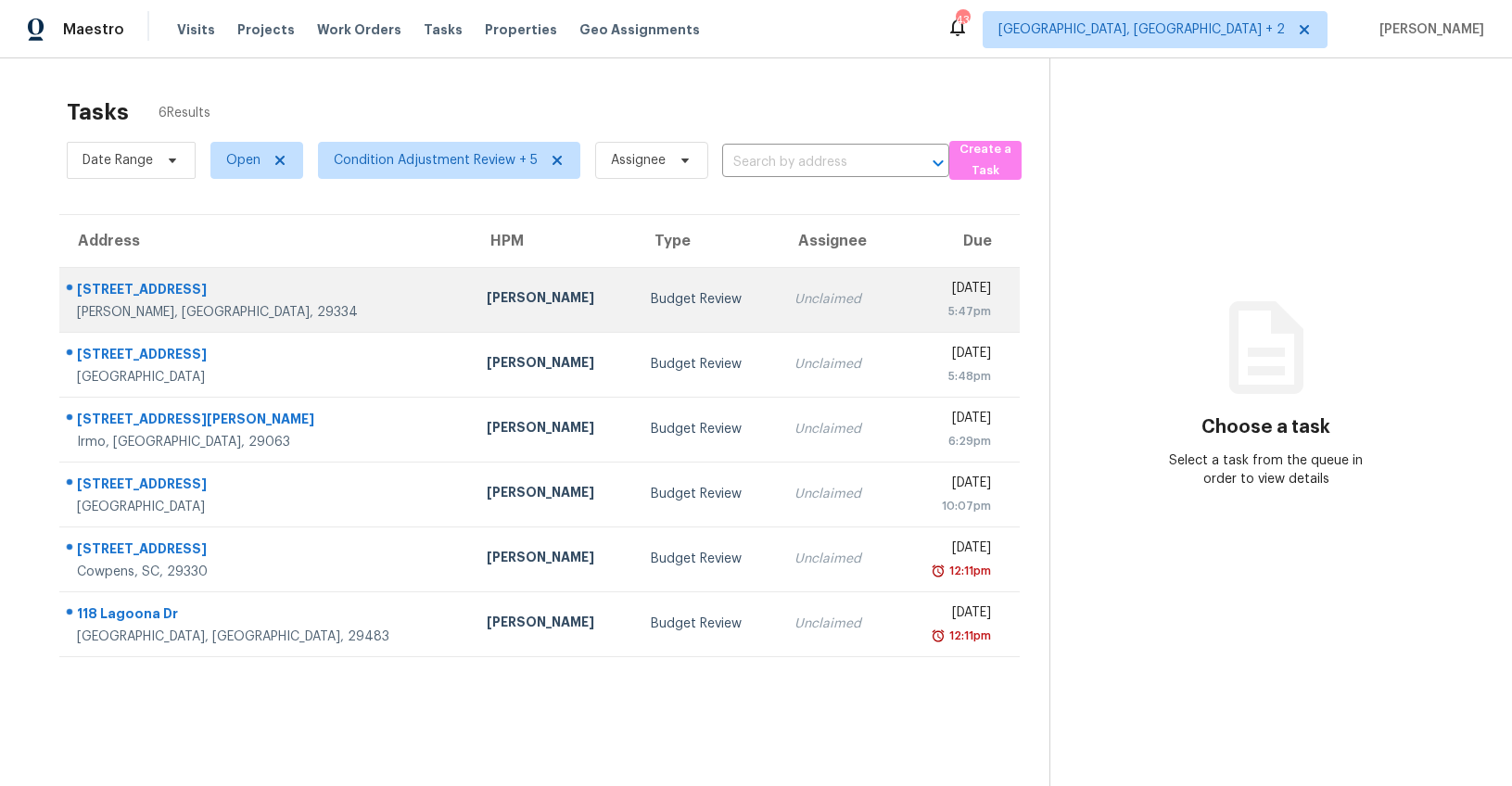
click at [636, 328] on td "Budget Review" at bounding box center [708, 299] width 144 height 65
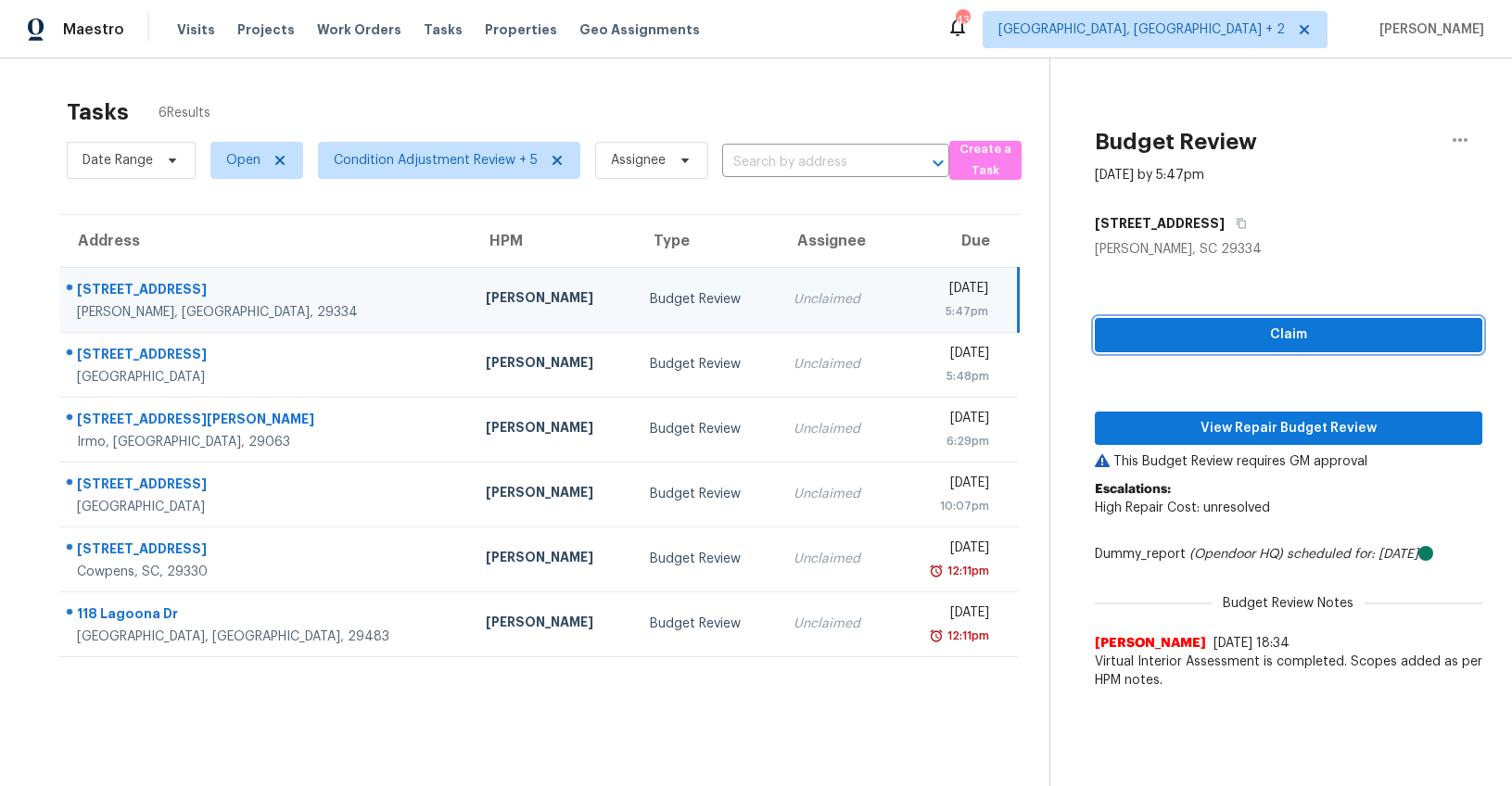
click at [1233, 331] on span "Claim" at bounding box center [1289, 335] width 358 height 23
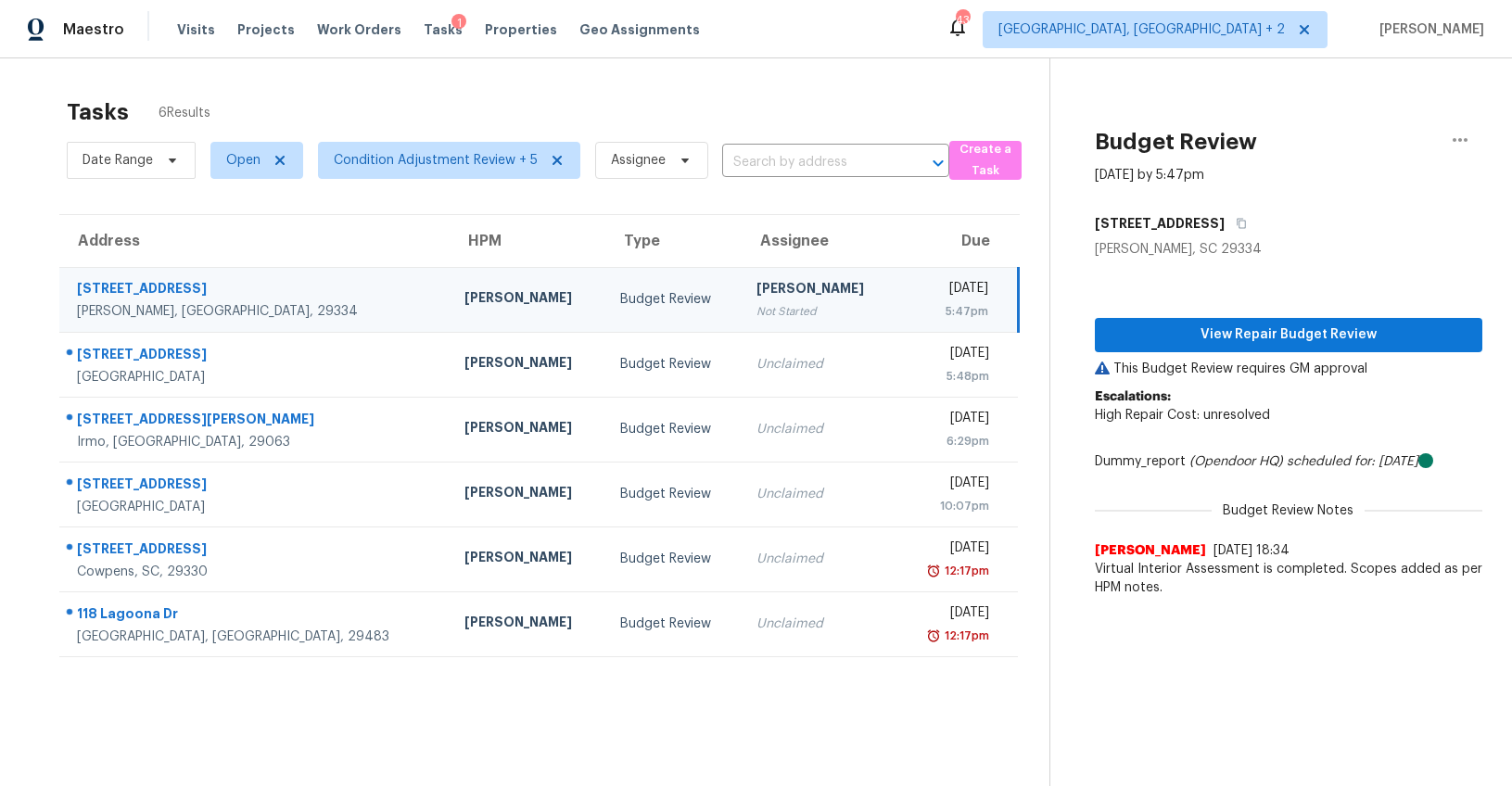
click at [1222, 426] on p "Escalations: High Repair Cost: unresolved" at bounding box center [1288, 415] width 387 height 56
click at [1246, 339] on span "View Repair Budget Review" at bounding box center [1289, 335] width 358 height 23
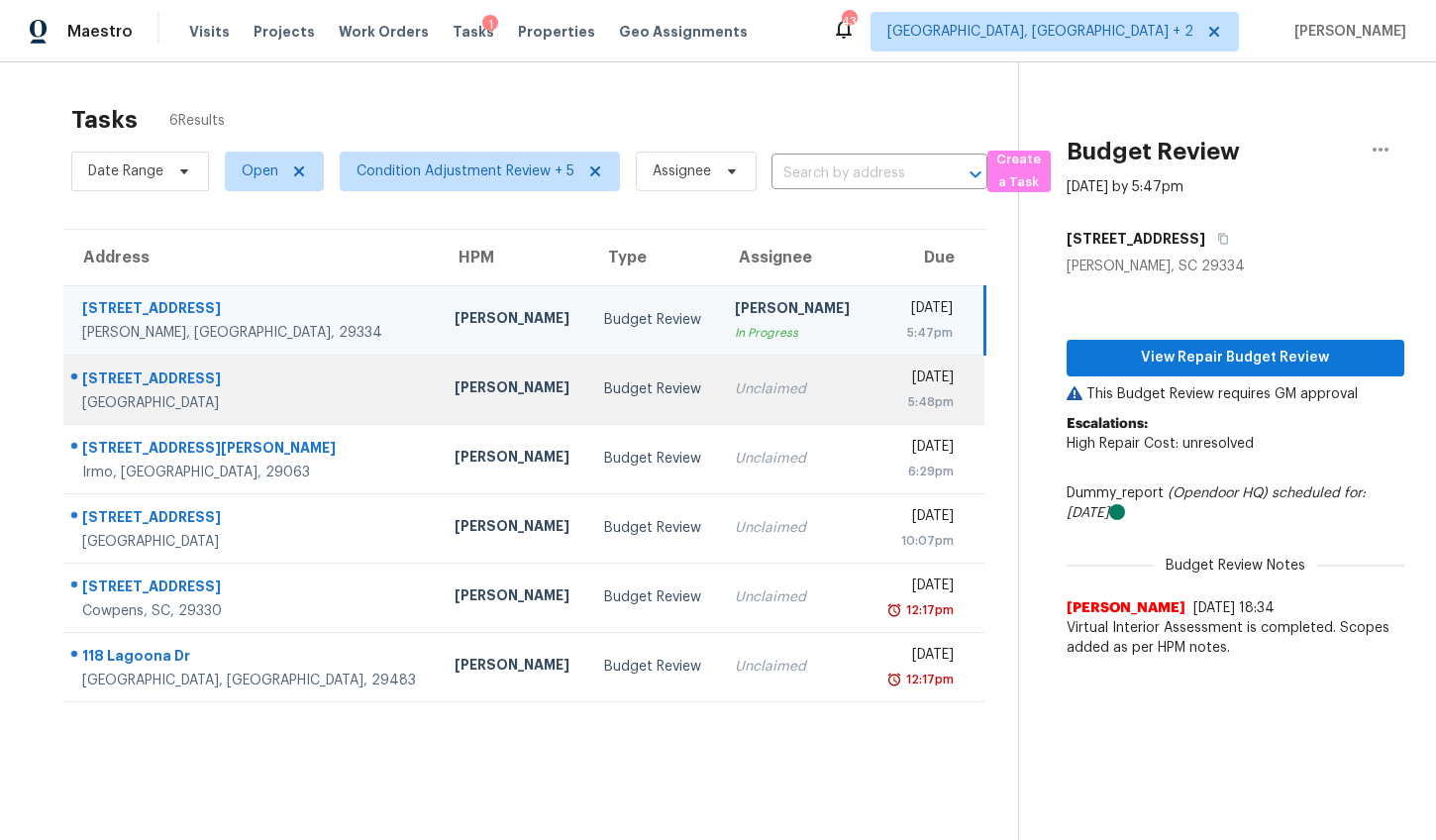
click at [719, 411] on td "Unclaimed" at bounding box center [794, 390] width 149 height 70
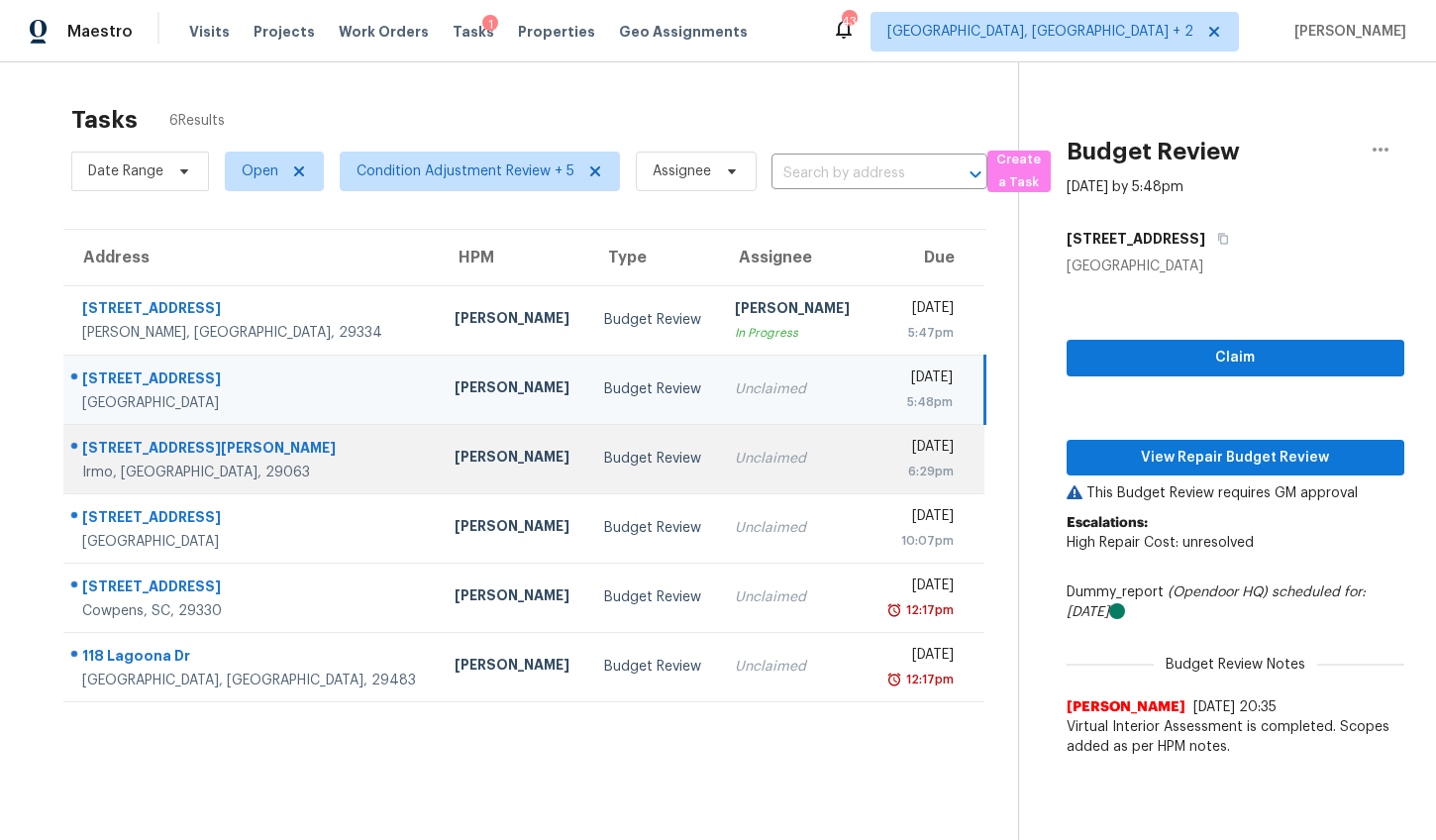
click at [734, 449] on div "Unclaimed" at bounding box center [793, 458] width 118 height 20
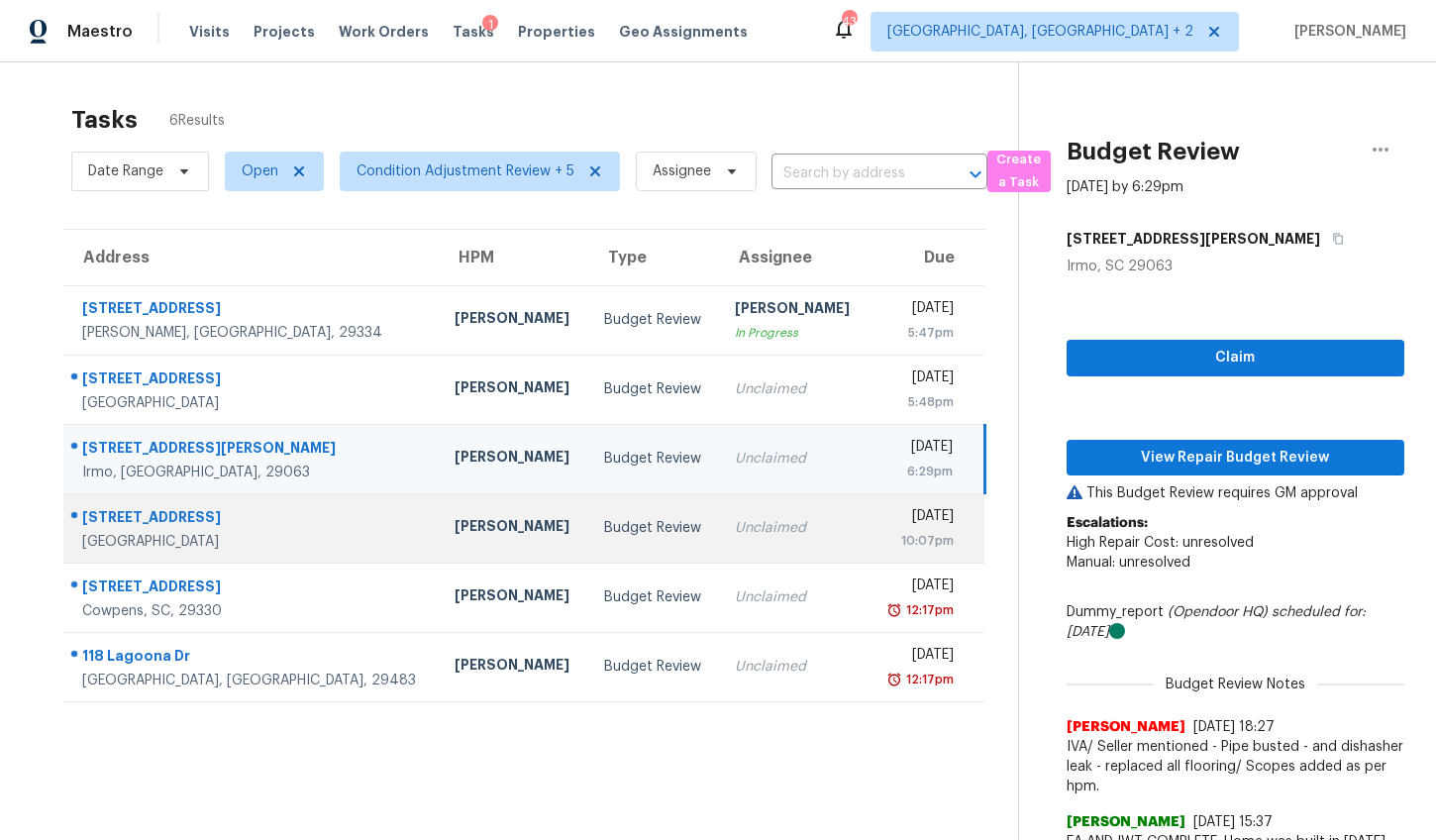
click at [734, 518] on div "Unclaimed" at bounding box center [793, 528] width 118 height 20
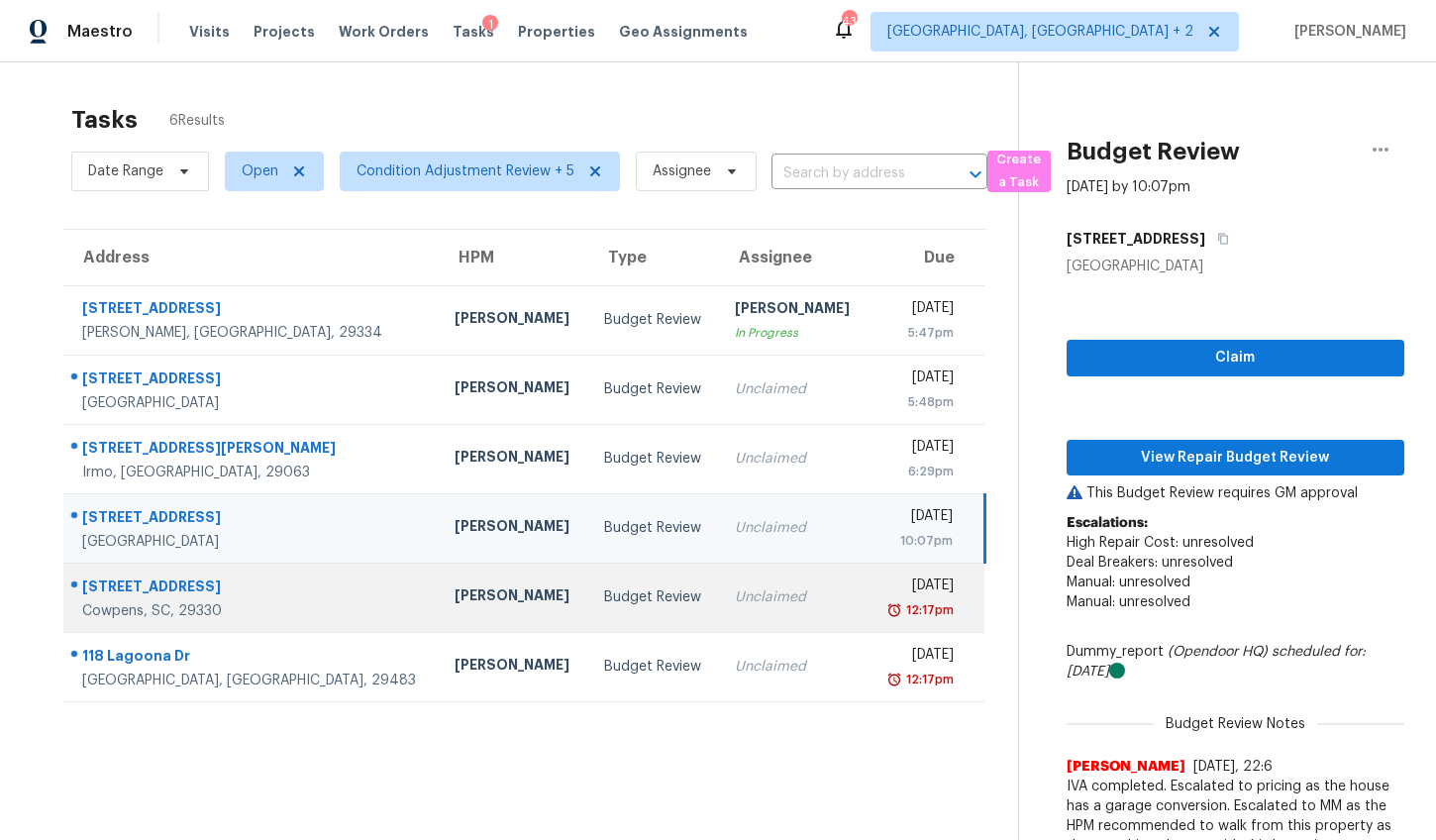
click at [719, 576] on td "Unclaimed" at bounding box center [794, 597] width 149 height 70
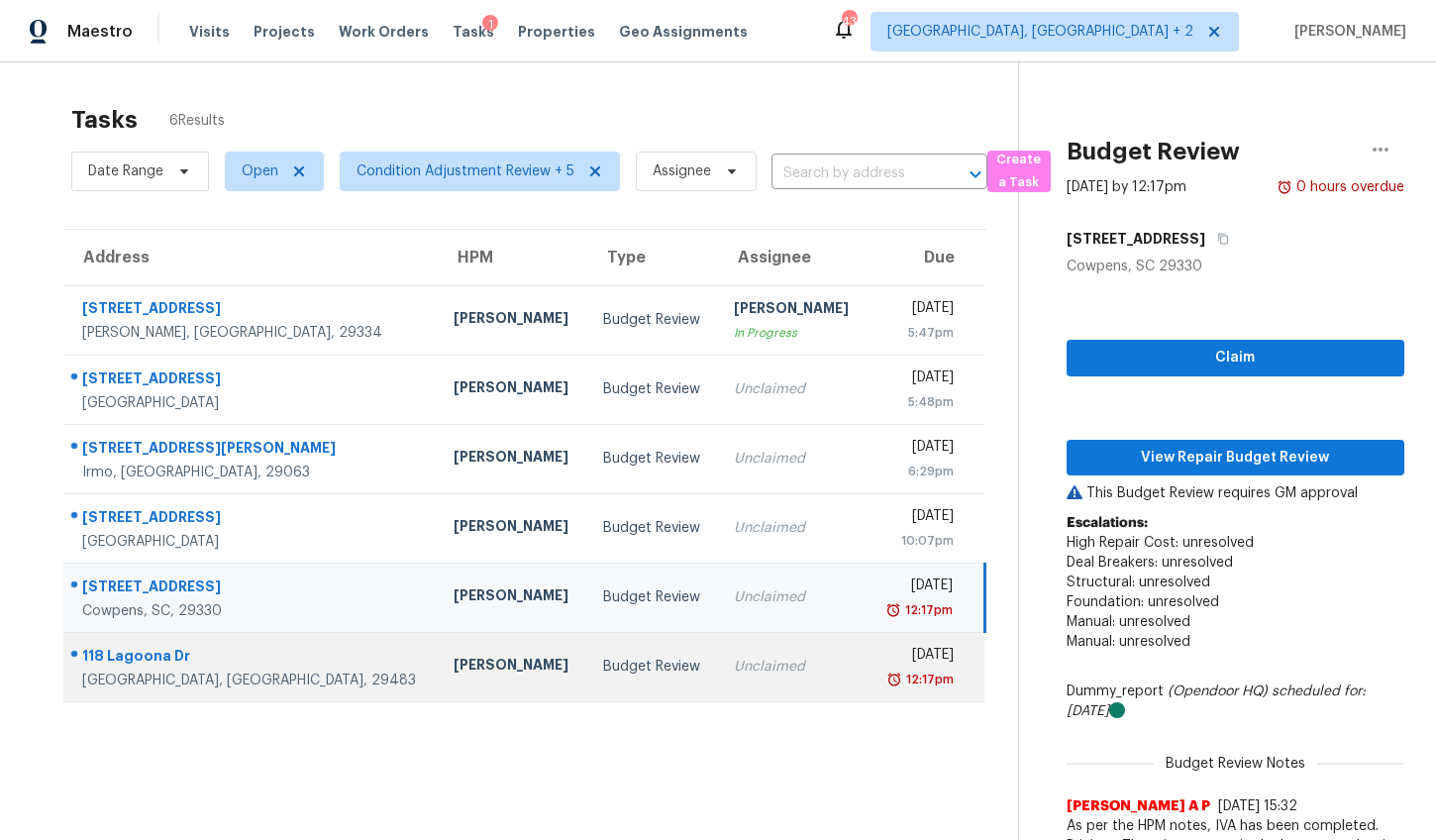
click at [718, 657] on td "Unclaimed" at bounding box center [793, 667] width 149 height 70
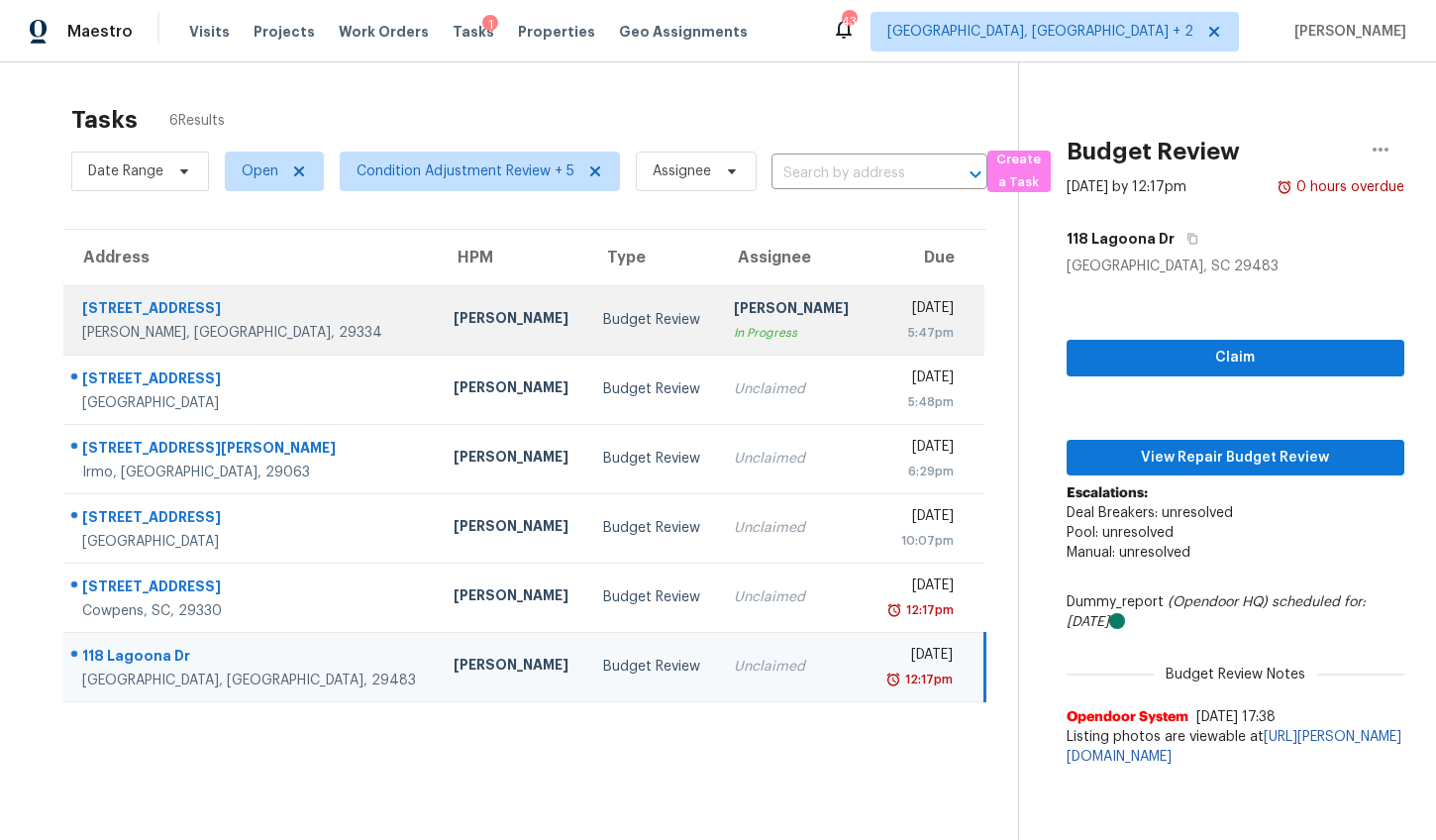
click at [437, 341] on td "[PERSON_NAME]" at bounding box center [512, 320] width 149 height 70
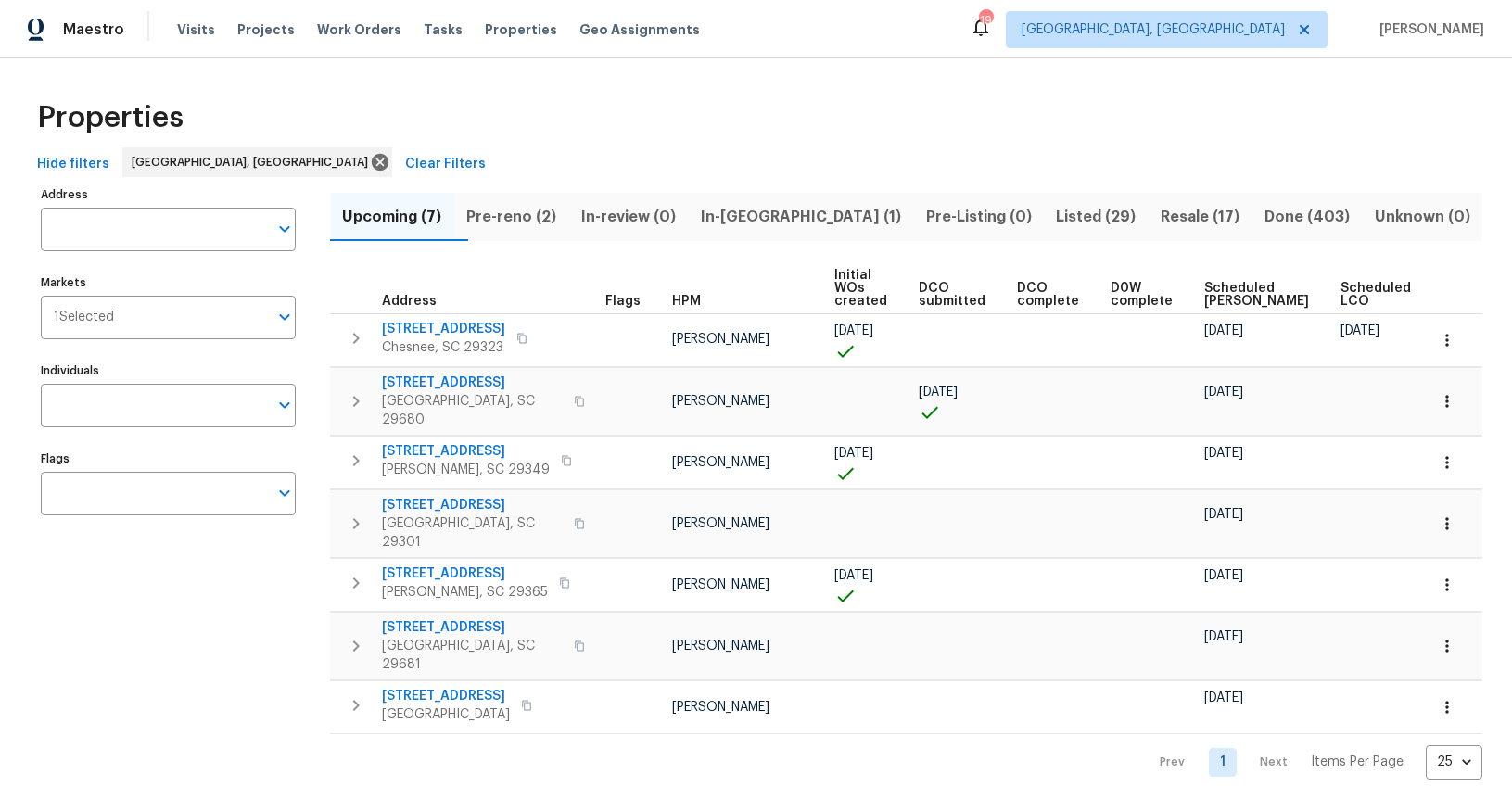
click at [528, 217] on span "Pre-reno (2)" at bounding box center [511, 217] width 92 height 26
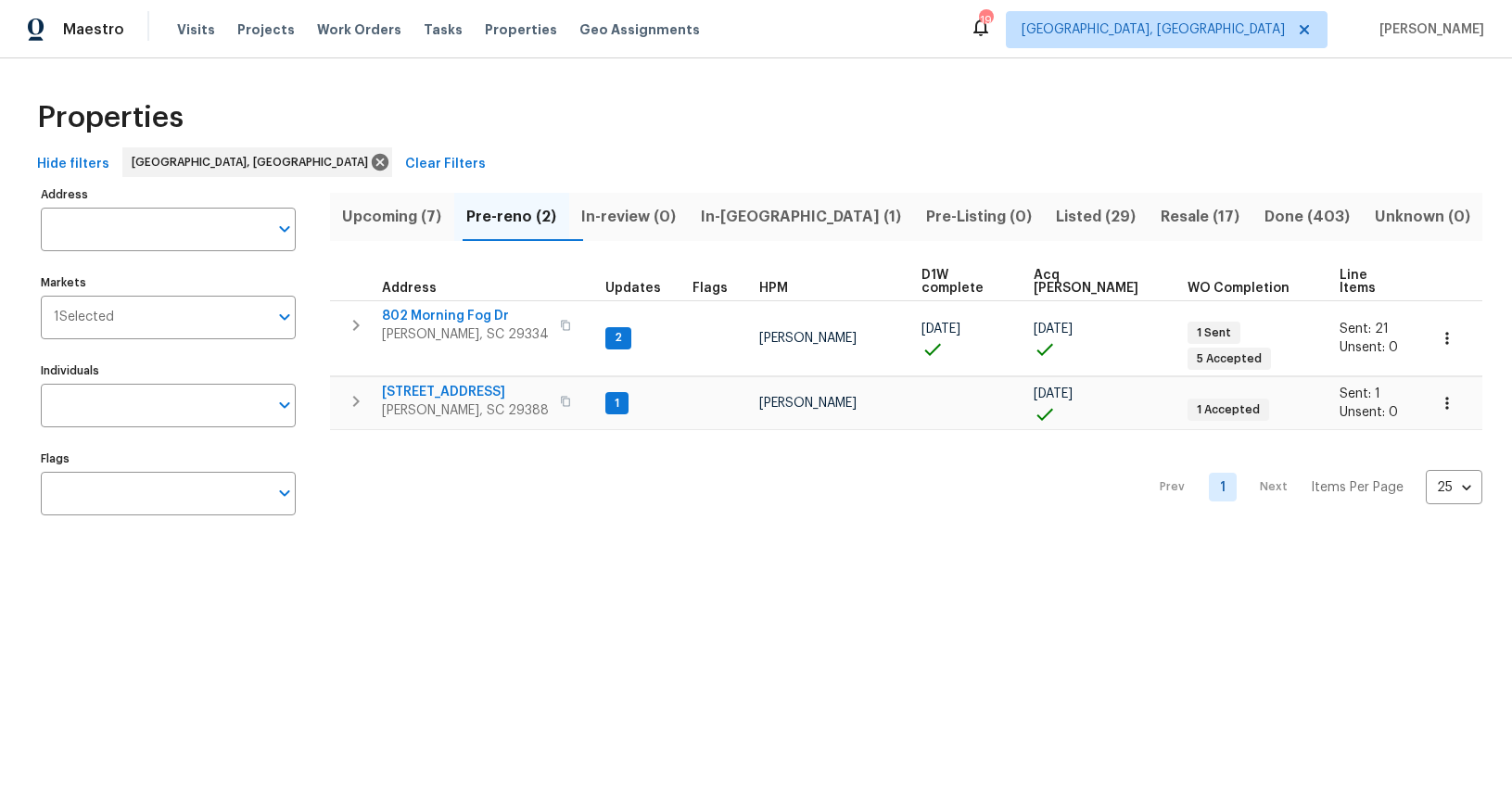
click at [1055, 213] on span "Listed (29)" at bounding box center [1096, 217] width 82 height 26
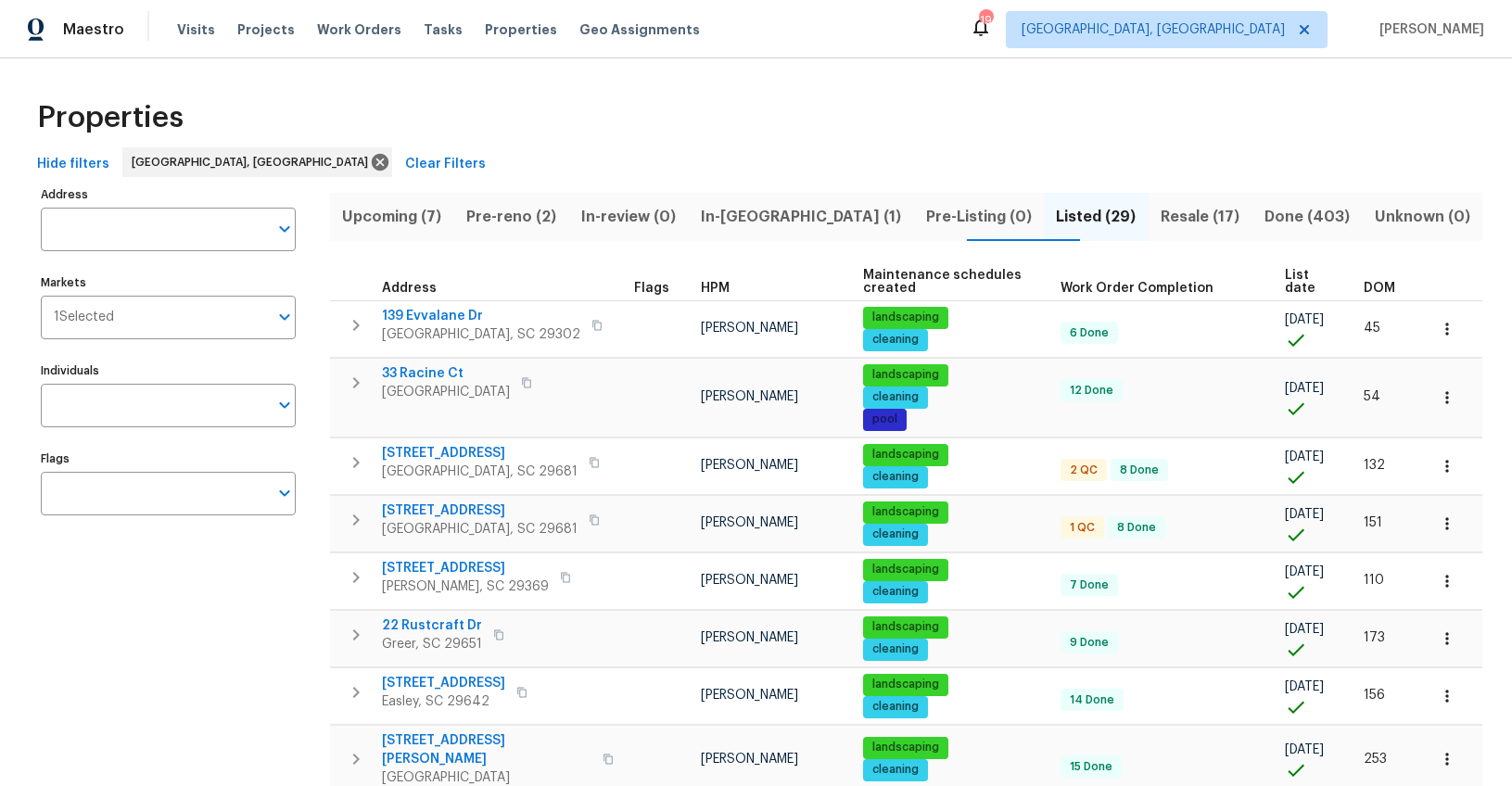
click at [1368, 286] on span "DOM" at bounding box center [1380, 288] width 32 height 13
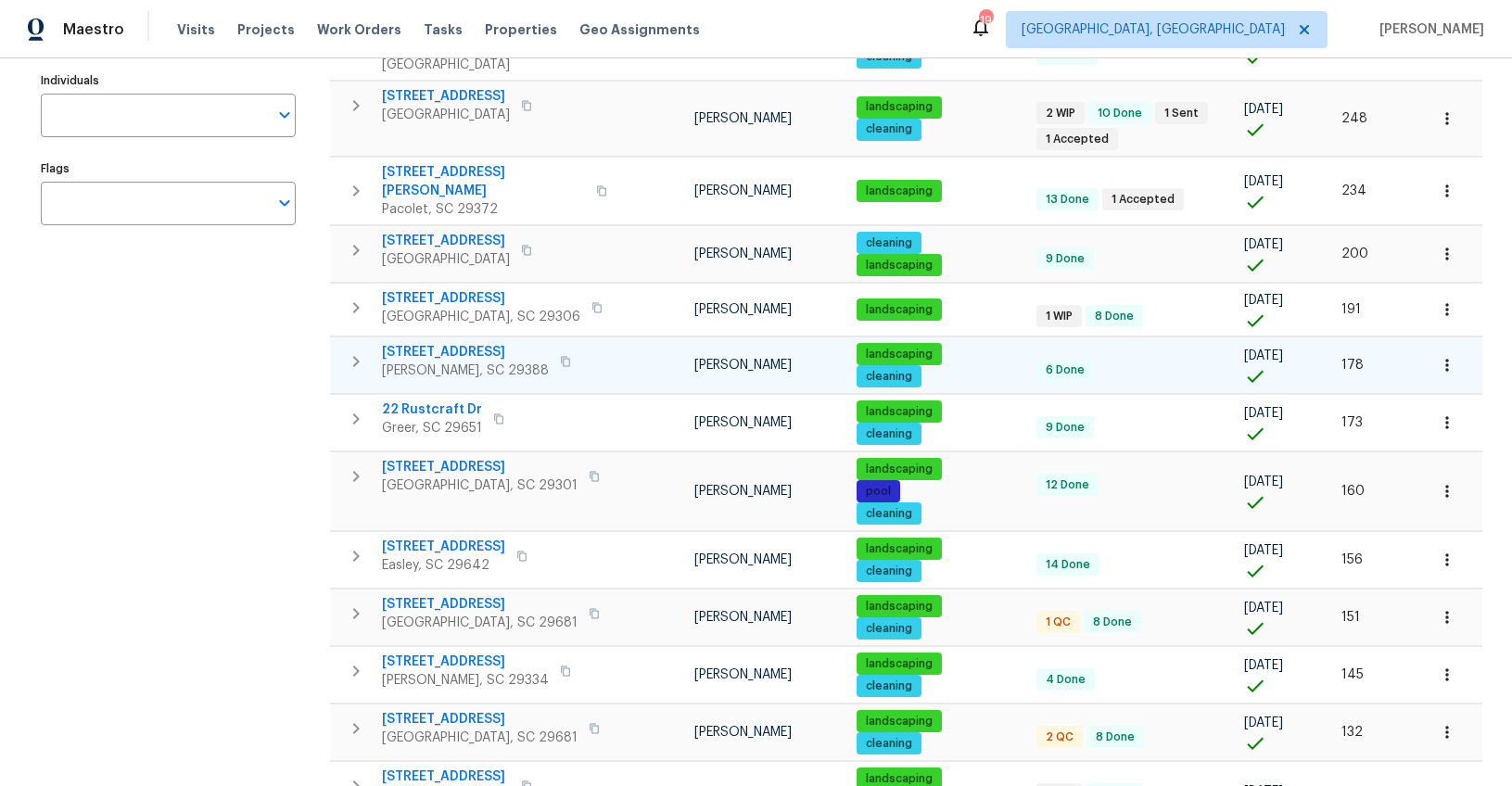
scroll to position [98, 0]
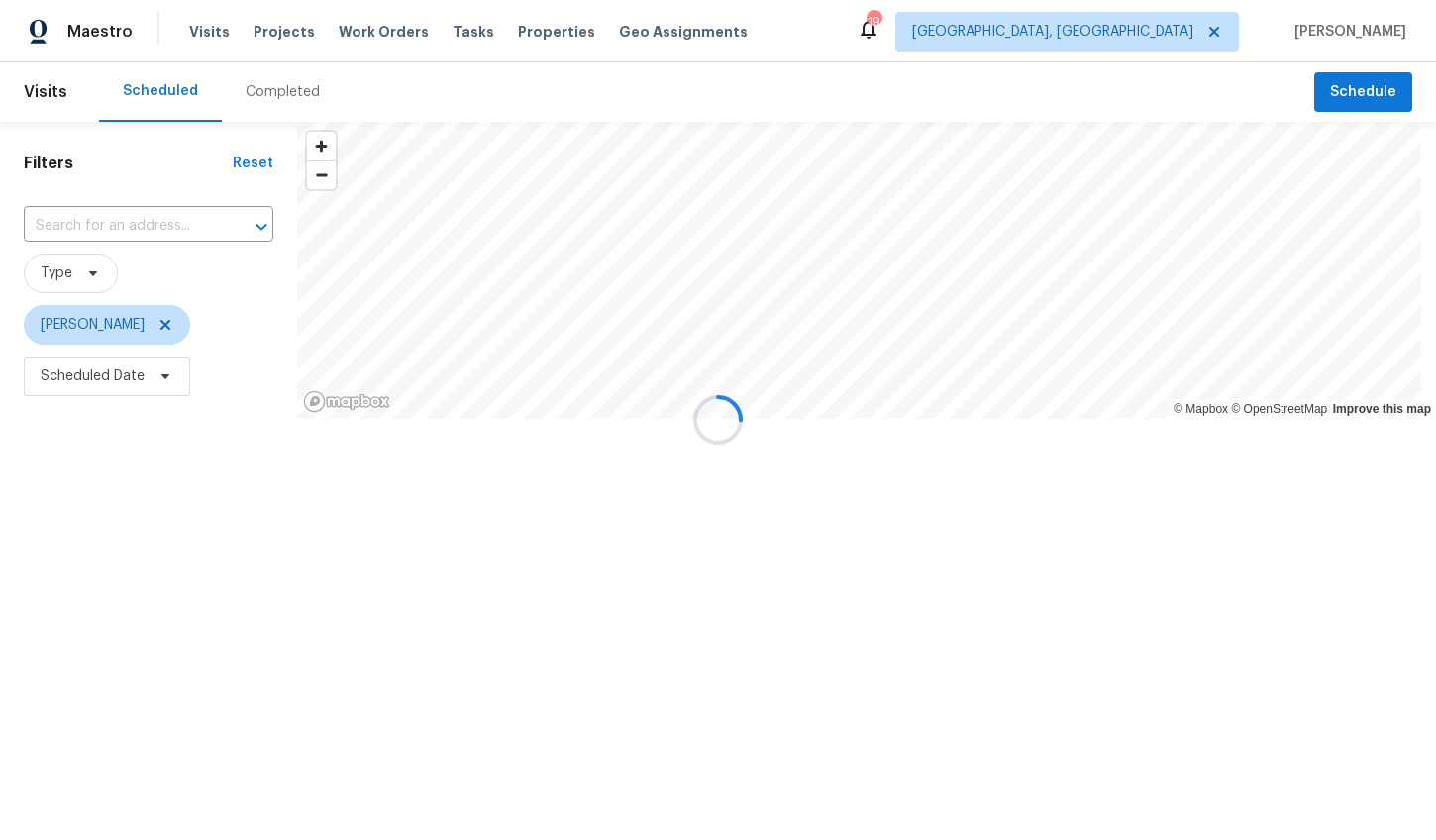
click at [257, 79] on div "Completed" at bounding box center [283, 93] width 122 height 60
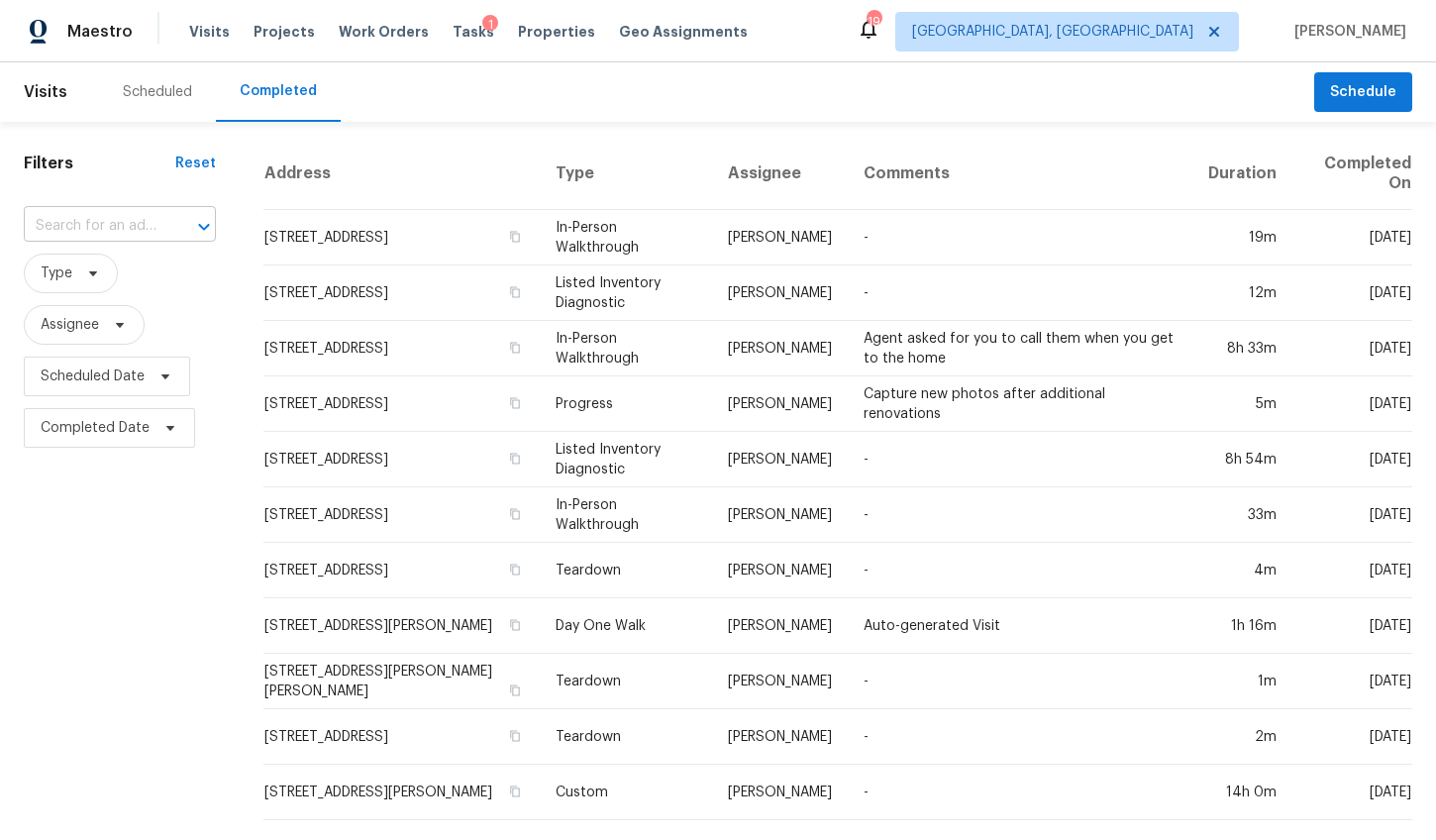
click at [140, 223] on input "text" at bounding box center [92, 226] width 137 height 31
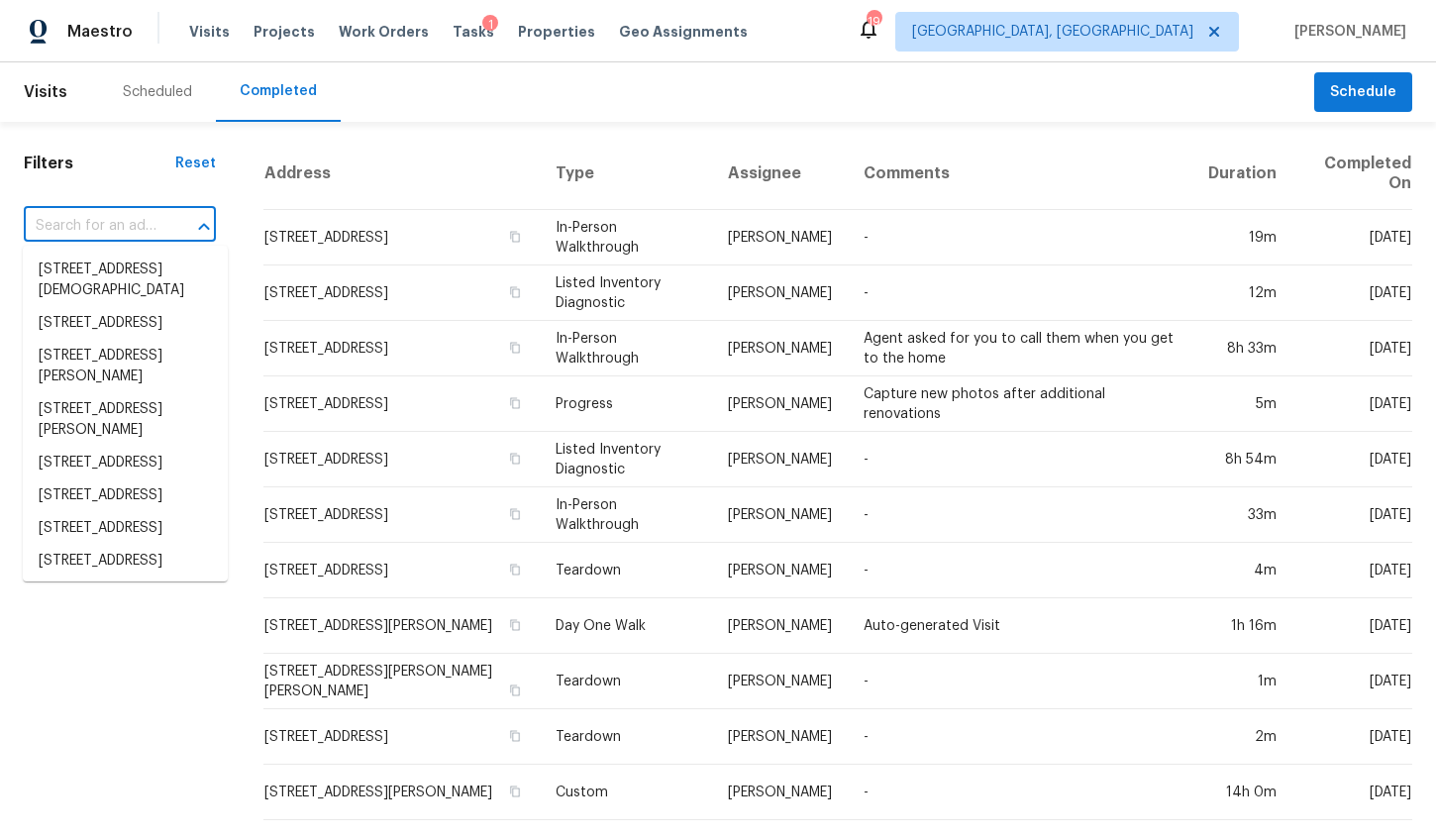
paste input "190 Tiara Ridge Ln, Duncan, SC 29334"
type input "190 Tiara Ridge Ln, Duncan, SC 29334"
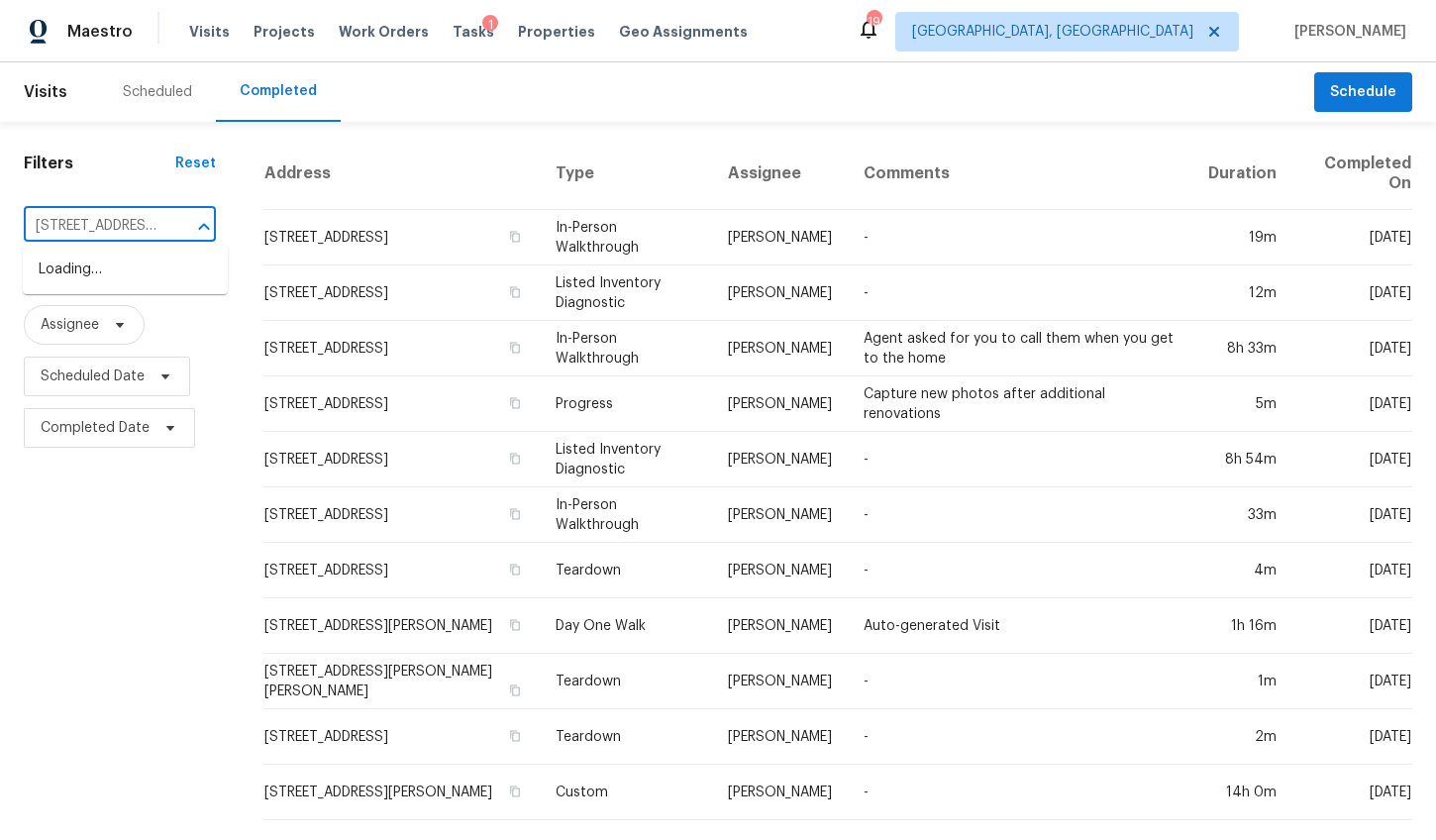
scroll to position [0, 110]
click at [126, 273] on li "190 Tiara Ridge Ln, Duncan, SC 29334" at bounding box center [126, 280] width 205 height 54
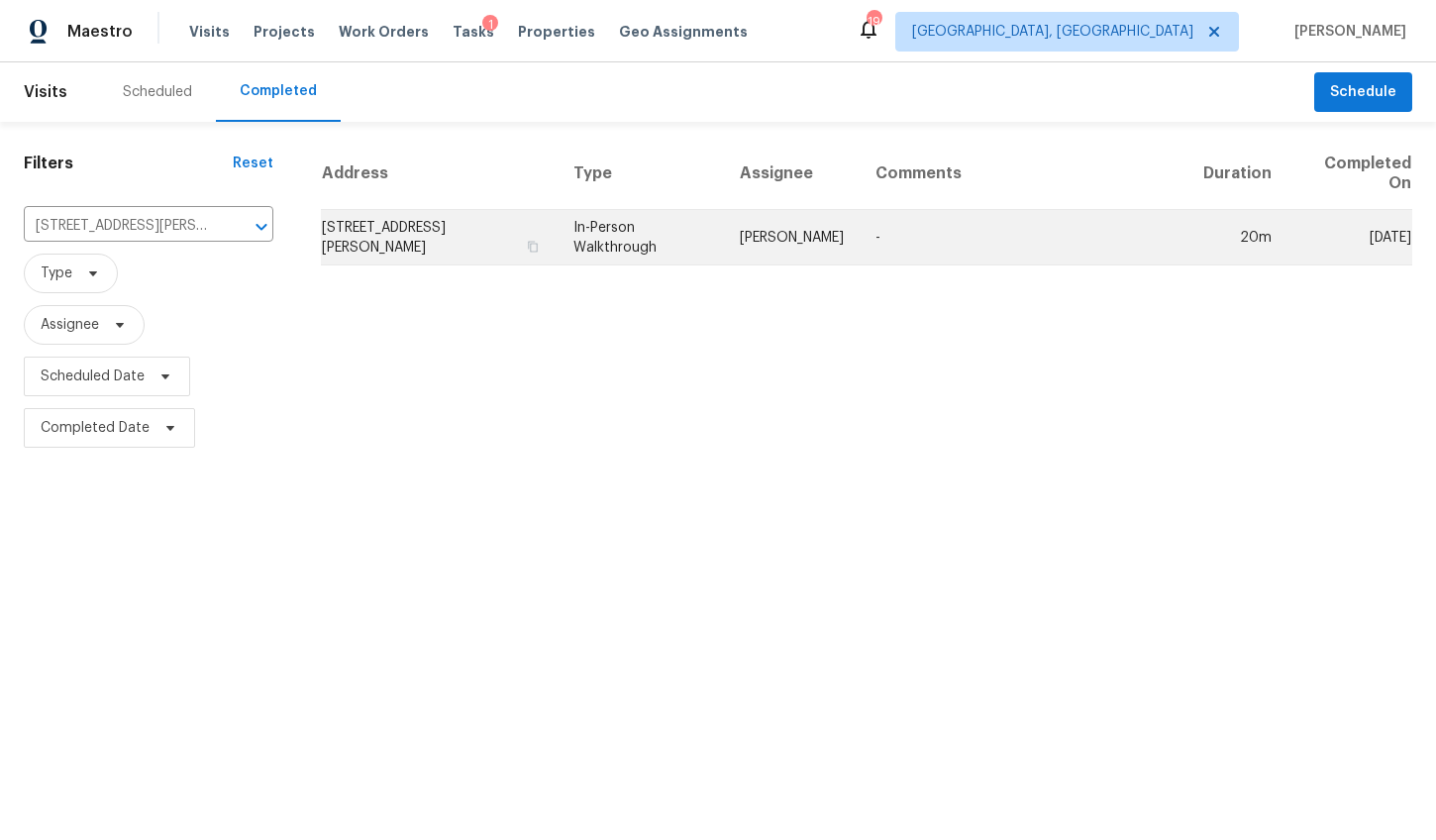
click at [418, 253] on td "190 Tiara Ridge Ln, Duncan, SC 29334" at bounding box center [439, 238] width 237 height 56
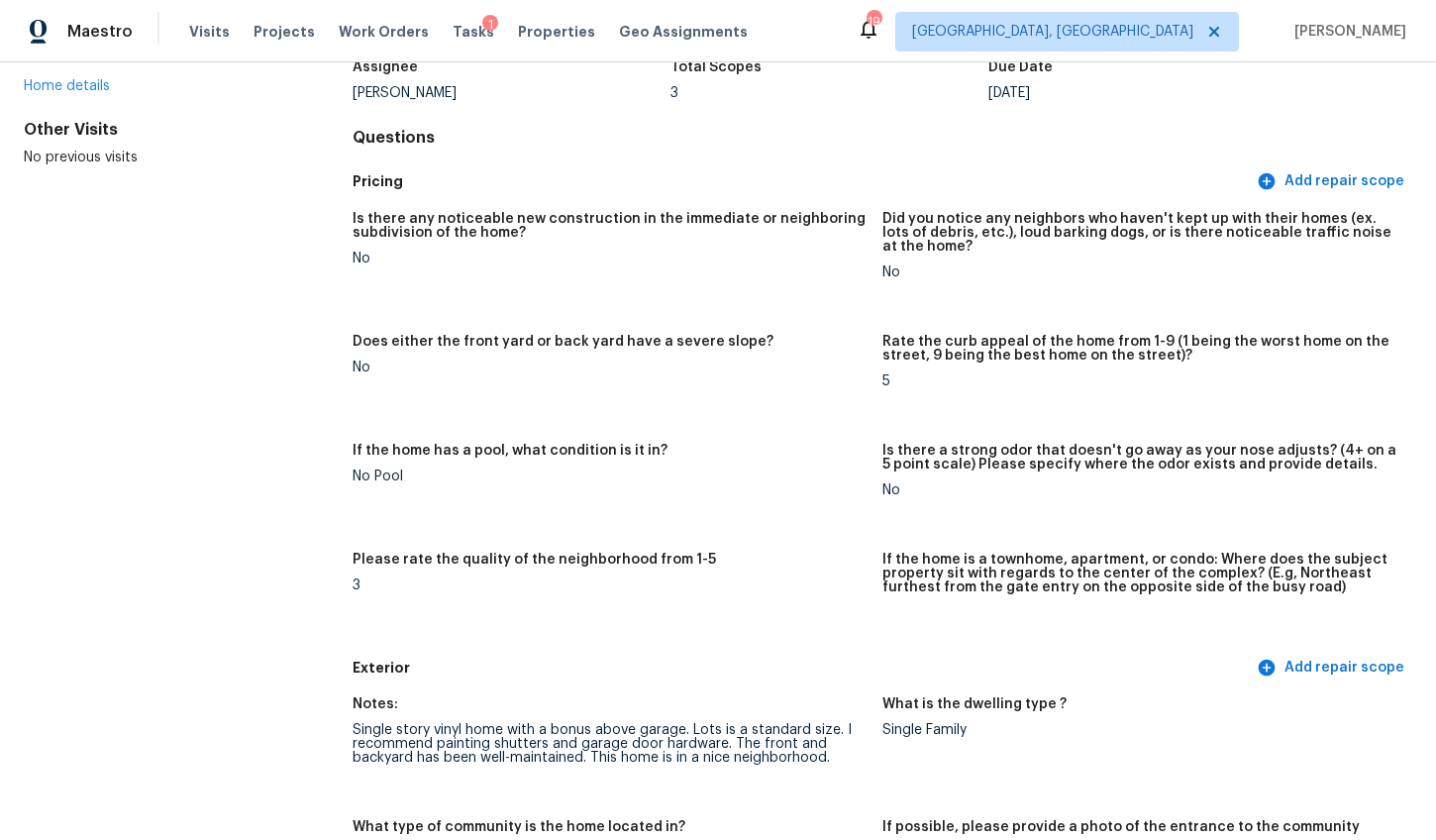
scroll to position [654, 0]
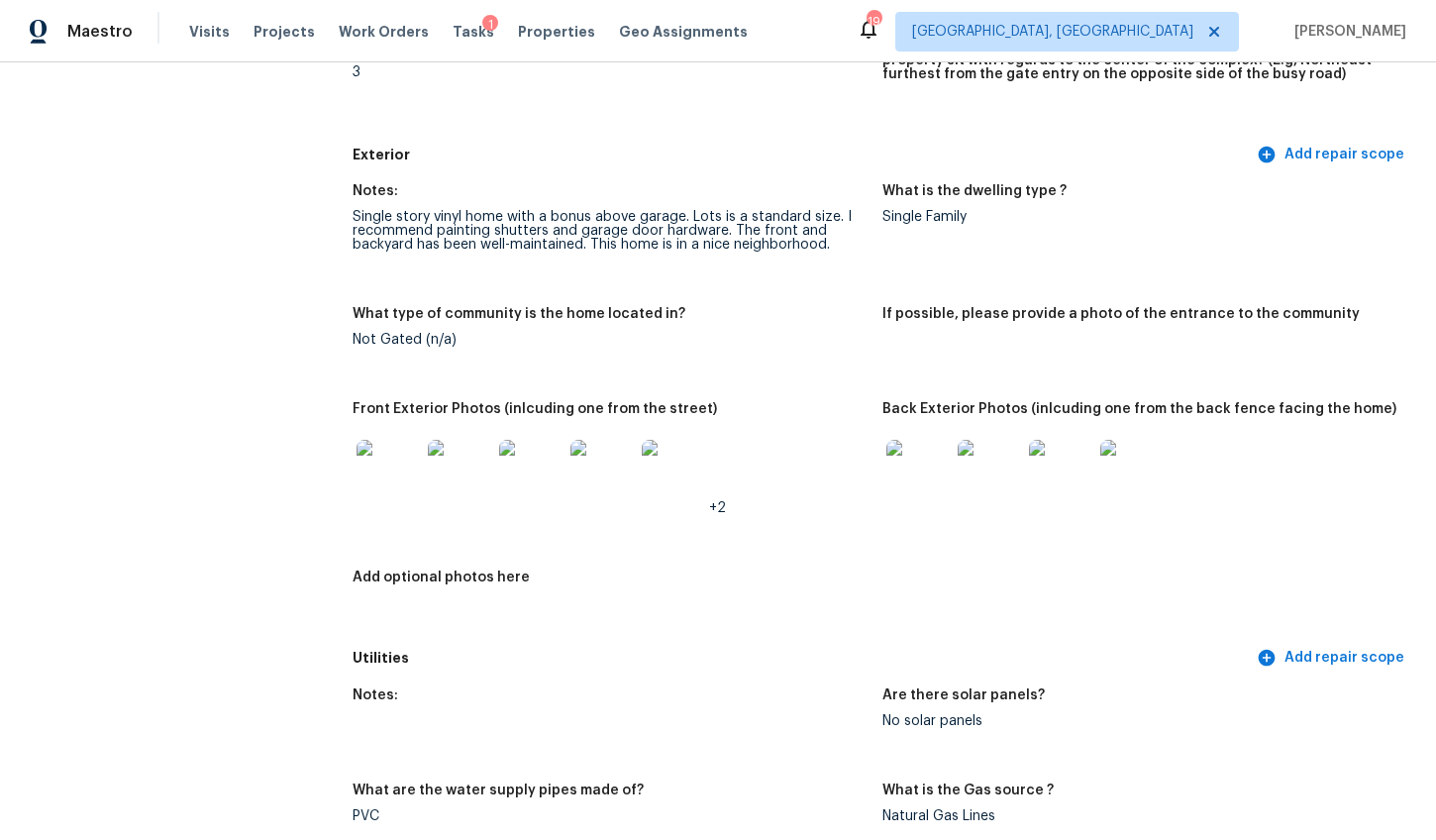
click at [375, 464] on img at bounding box center [389, 471] width 64 height 64
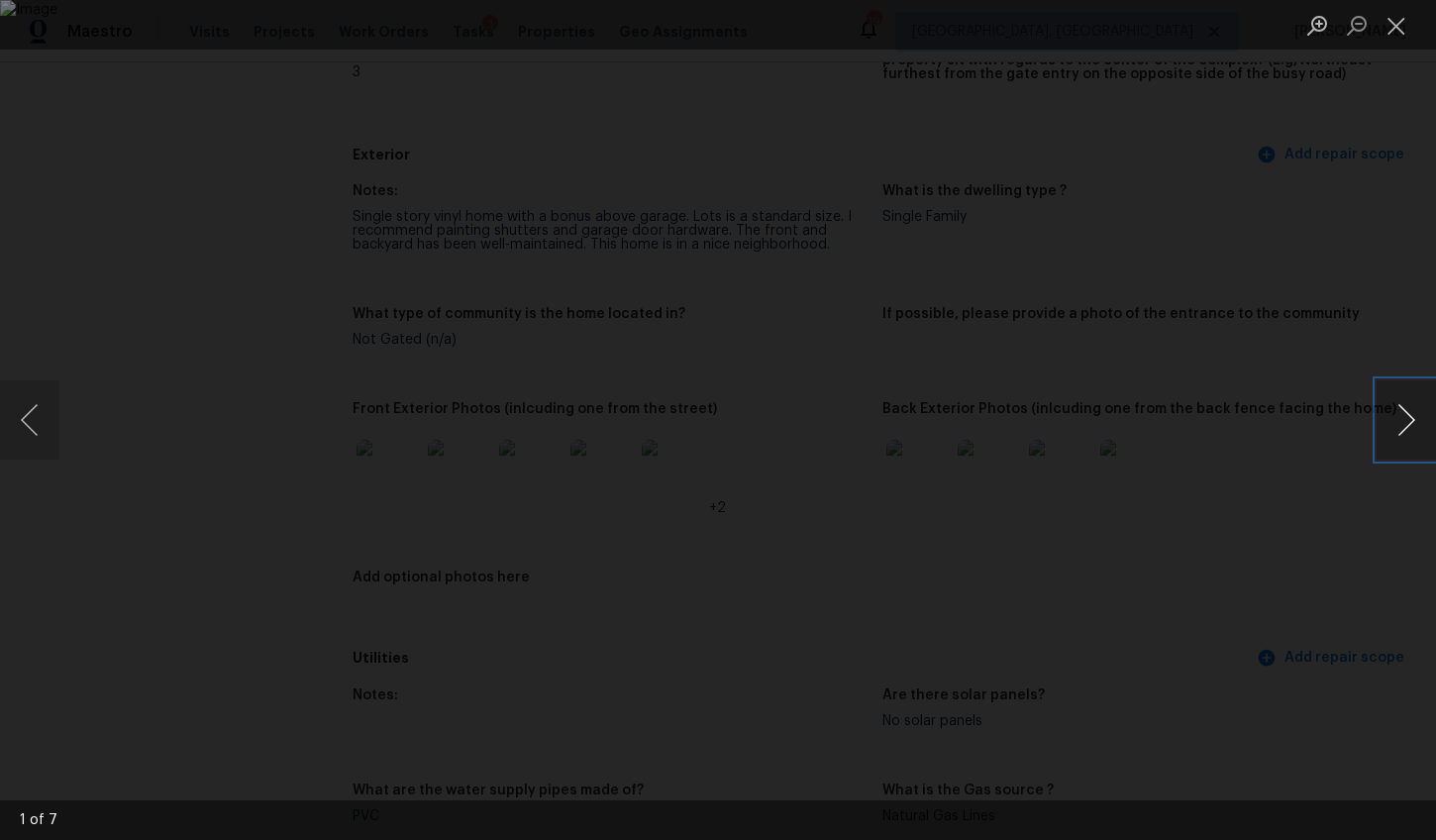
click at [1410, 406] on button "Next image" at bounding box center [1406, 420] width 60 height 80
click at [1408, 415] on button "Next image" at bounding box center [1406, 420] width 60 height 80
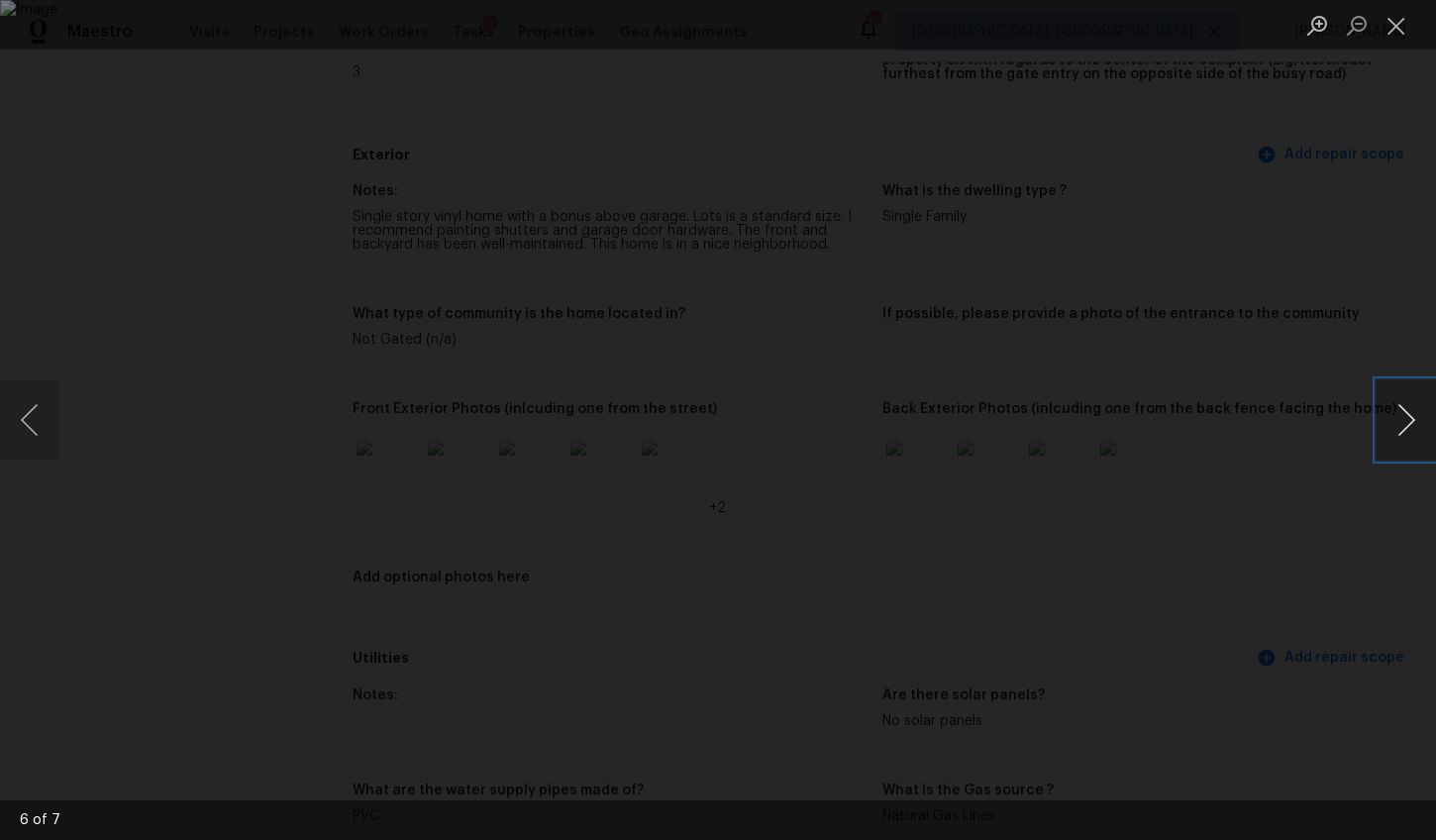
click at [1408, 415] on button "Next image" at bounding box center [1406, 420] width 60 height 80
click at [1301, 577] on div "Lightbox" at bounding box center [718, 420] width 1436 height 840
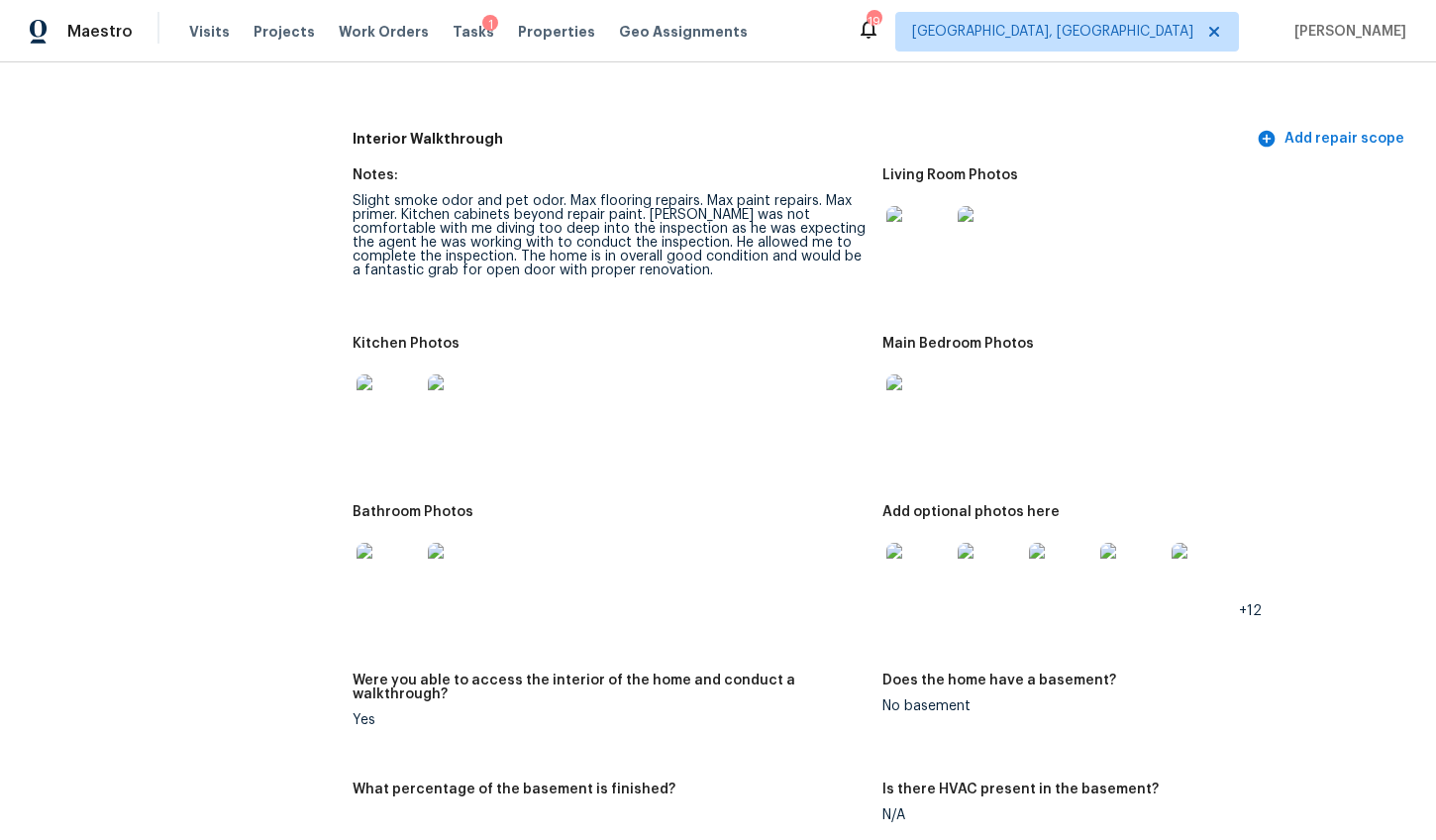
scroll to position [2270, 0]
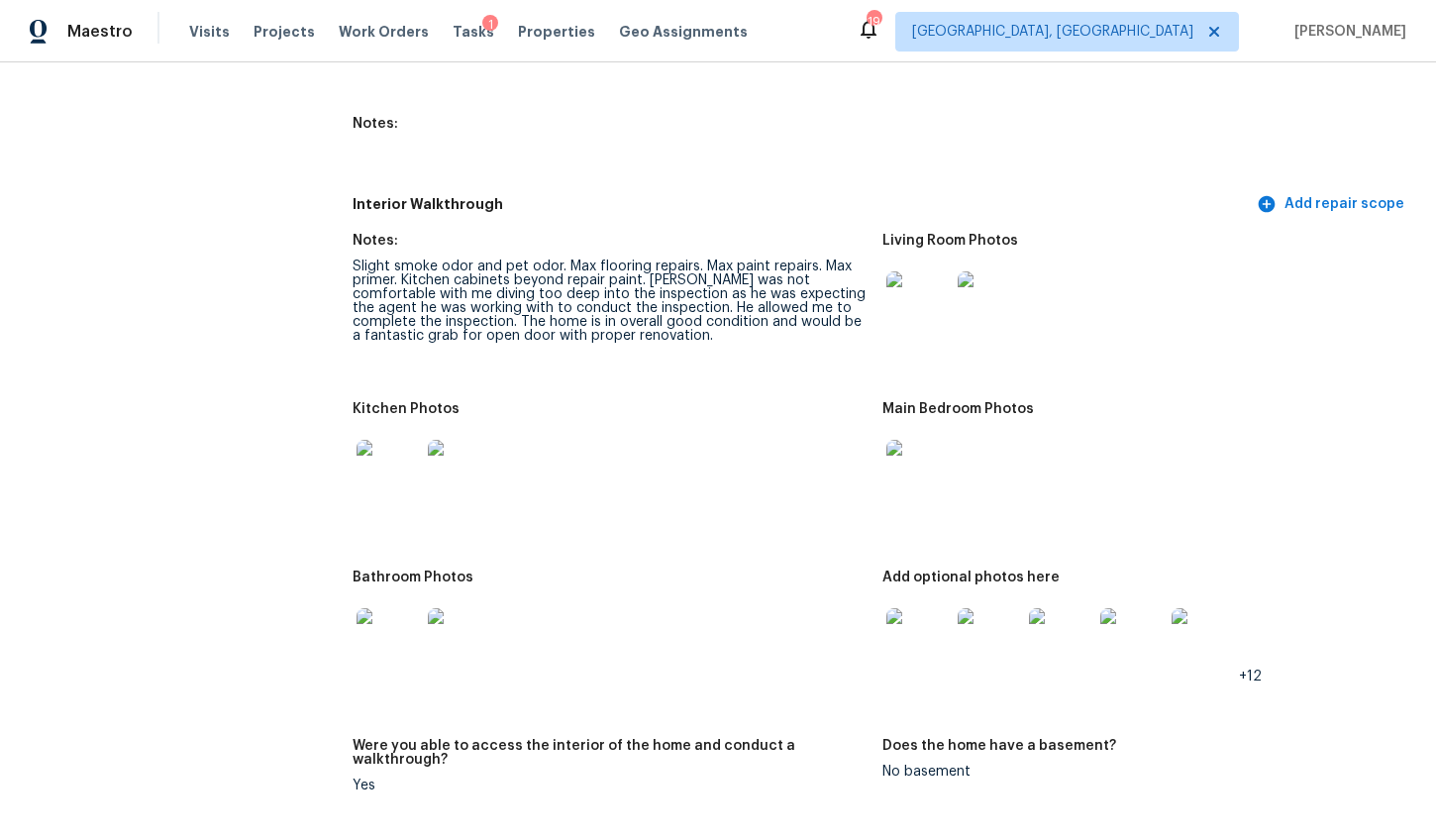
click at [402, 471] on img at bounding box center [389, 471] width 64 height 64
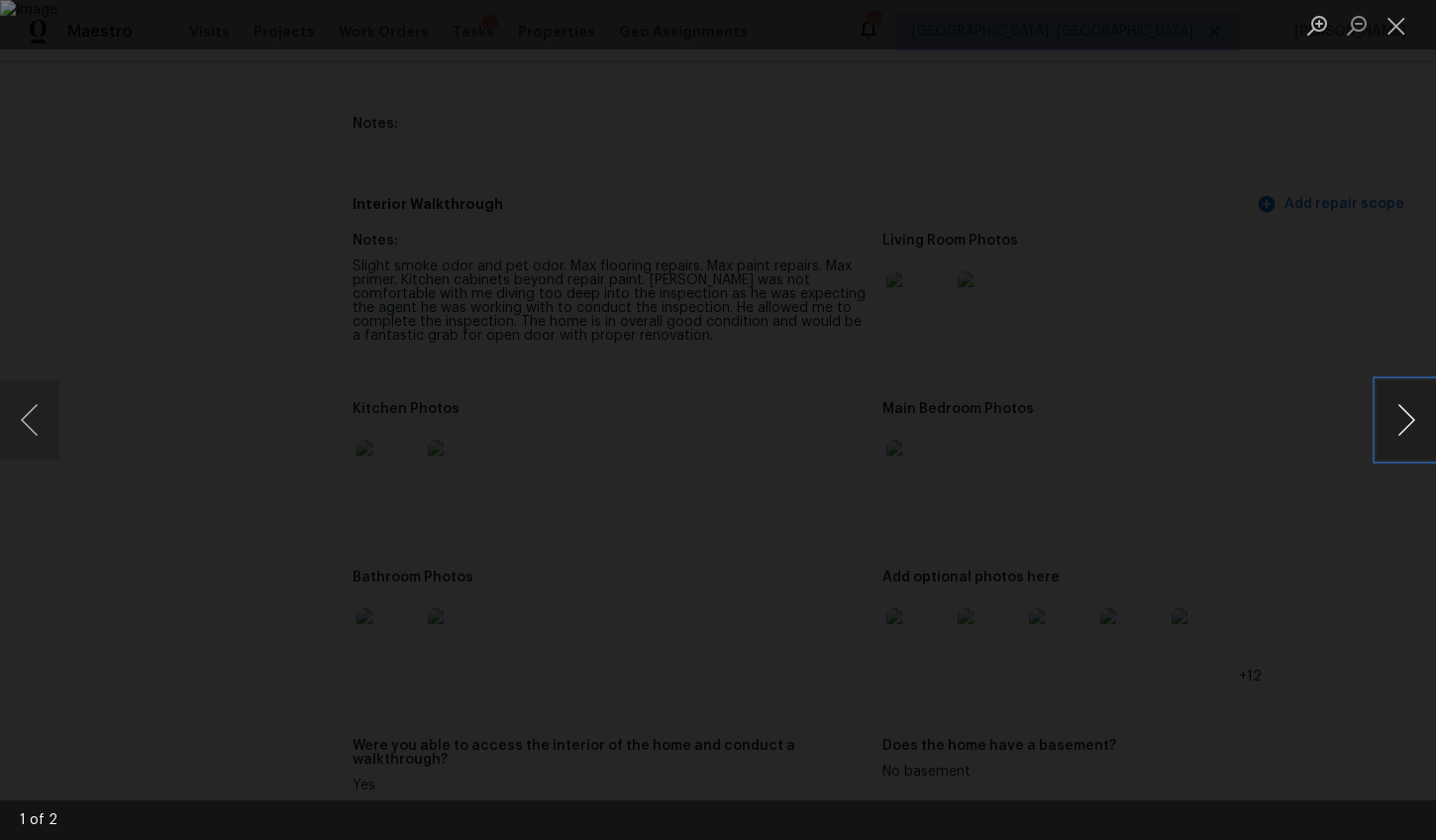
click at [1387, 418] on button "Next image" at bounding box center [1406, 420] width 60 height 80
click at [1314, 623] on div "Lightbox" at bounding box center [718, 420] width 1436 height 840
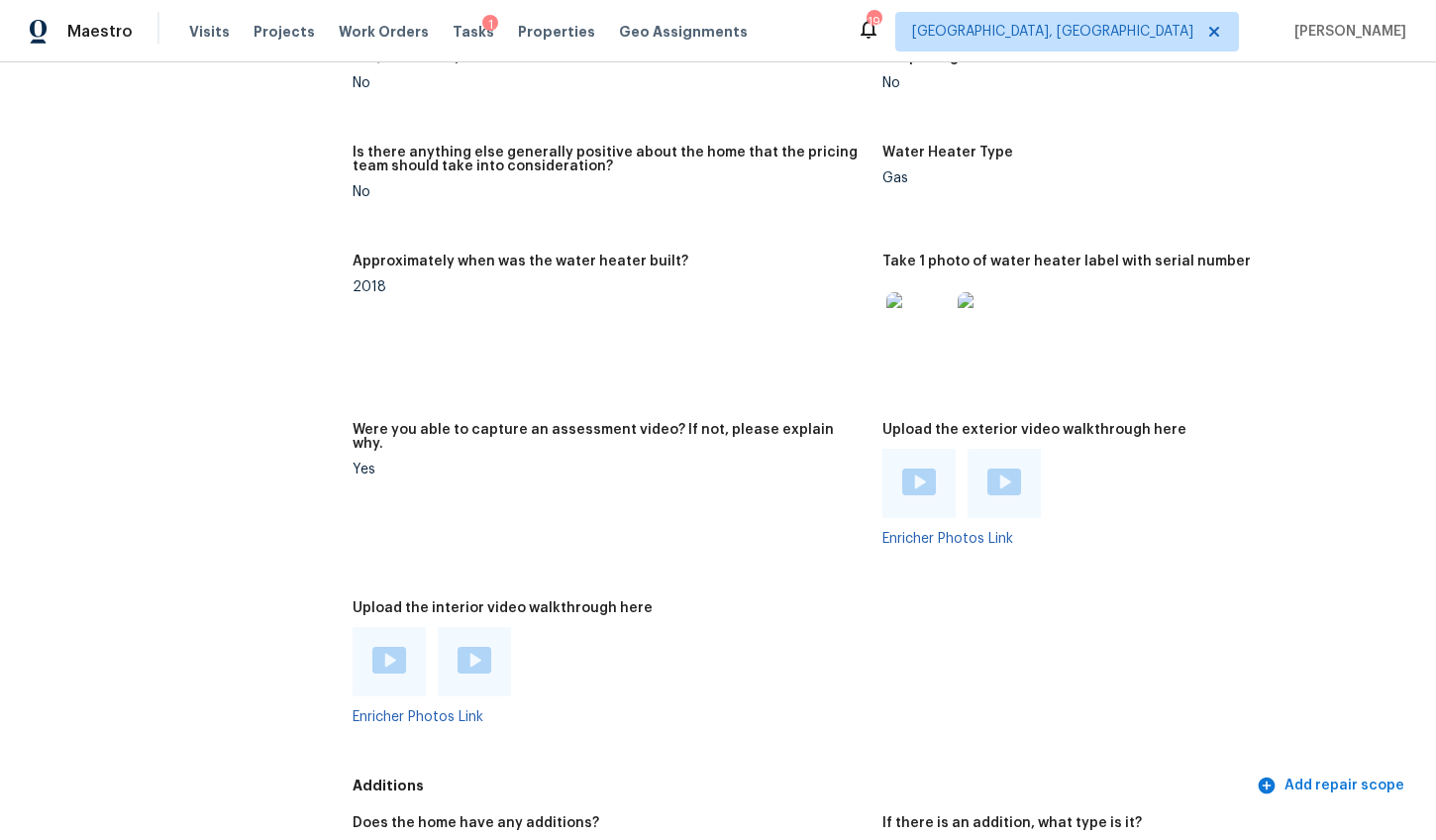
scroll to position [3815, 0]
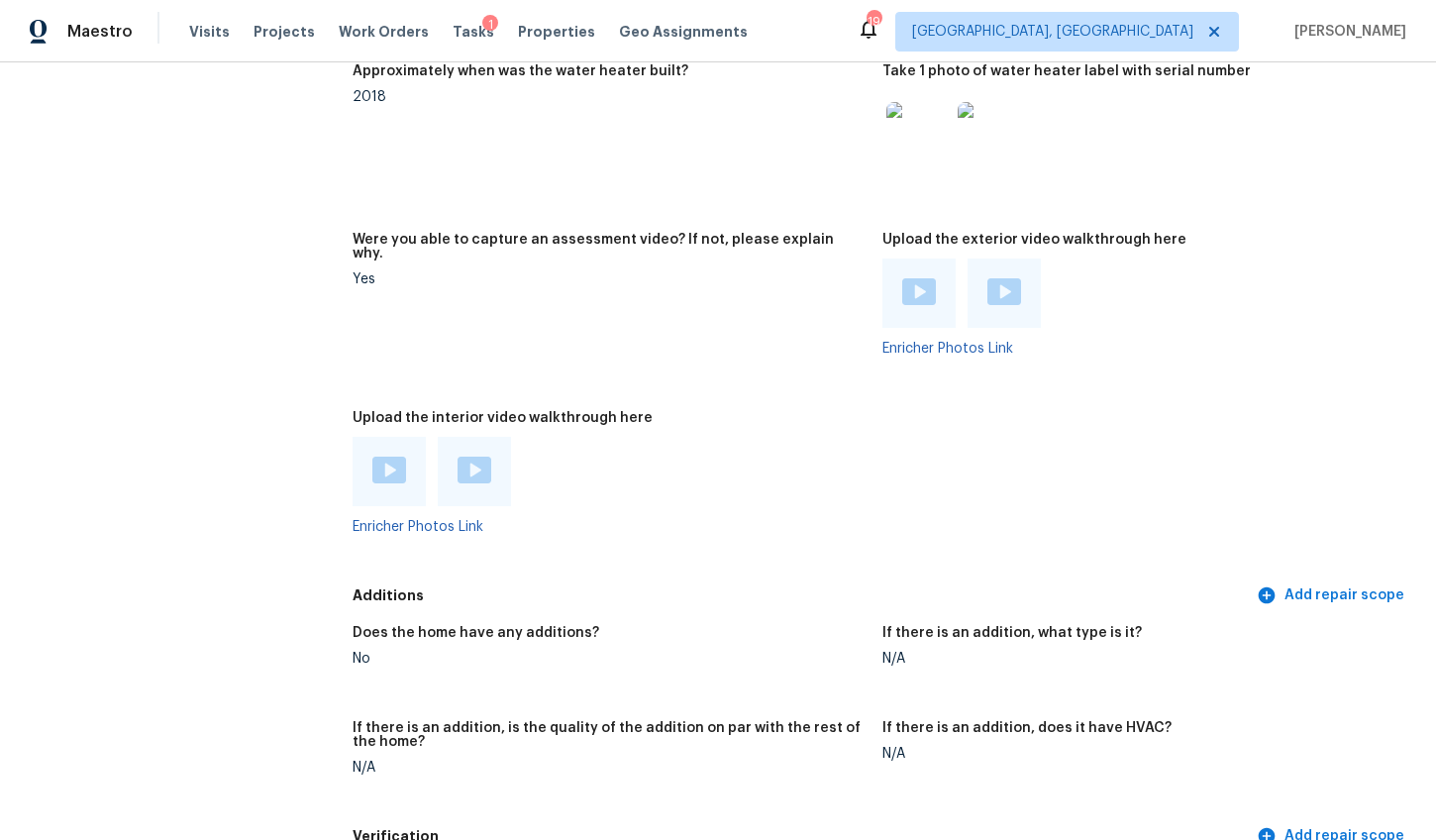
click at [941, 234] on h5 "Upload the exterior video walkthrough here" at bounding box center [1034, 240] width 304 height 14
click at [904, 290] on img at bounding box center [919, 291] width 34 height 27
click at [988, 281] on img at bounding box center [1005, 291] width 34 height 27
click at [381, 461] on img at bounding box center [390, 469] width 34 height 27
click at [481, 467] on img at bounding box center [474, 469] width 34 height 27
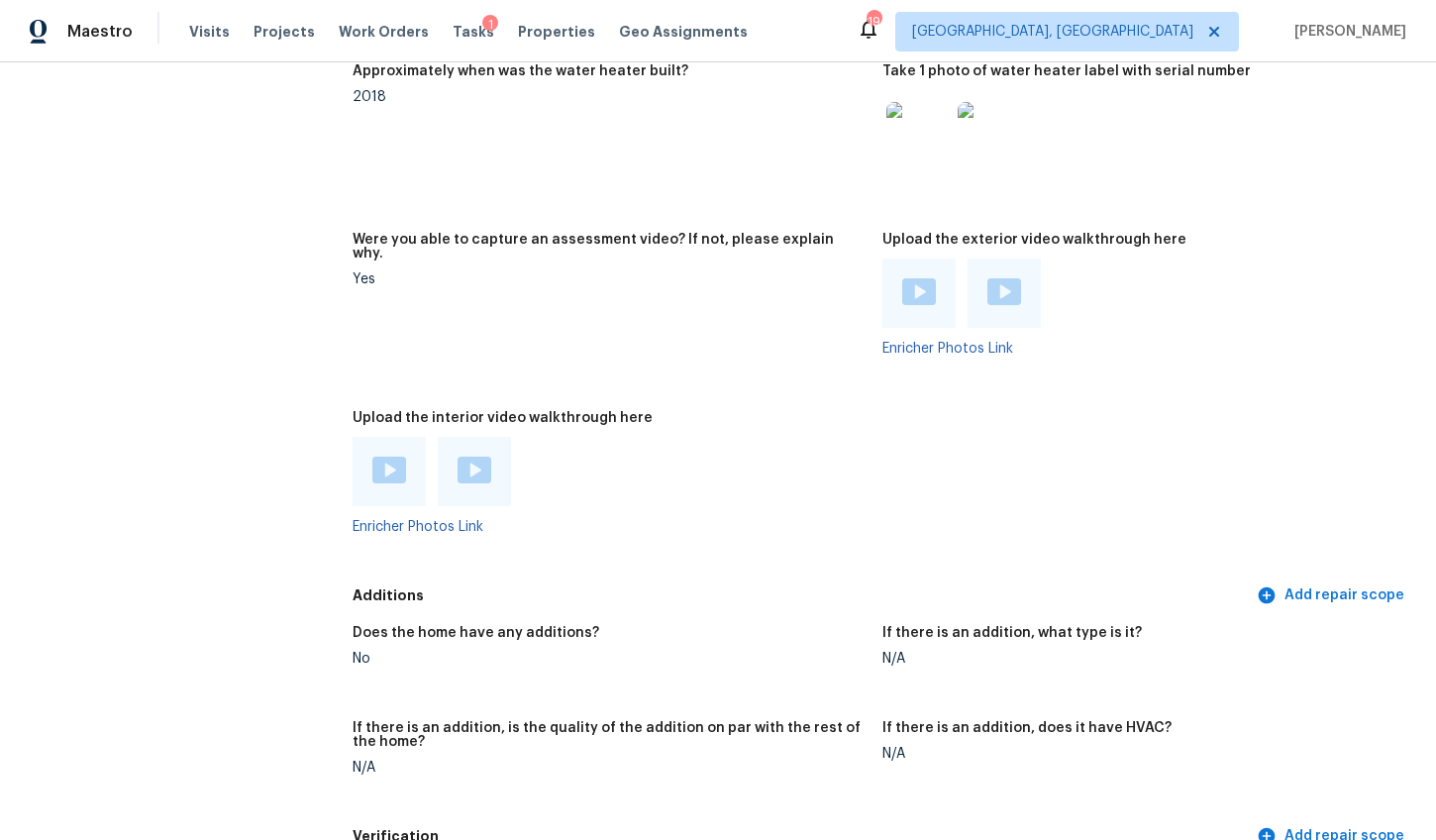
click at [396, 481] on img at bounding box center [390, 469] width 34 height 27
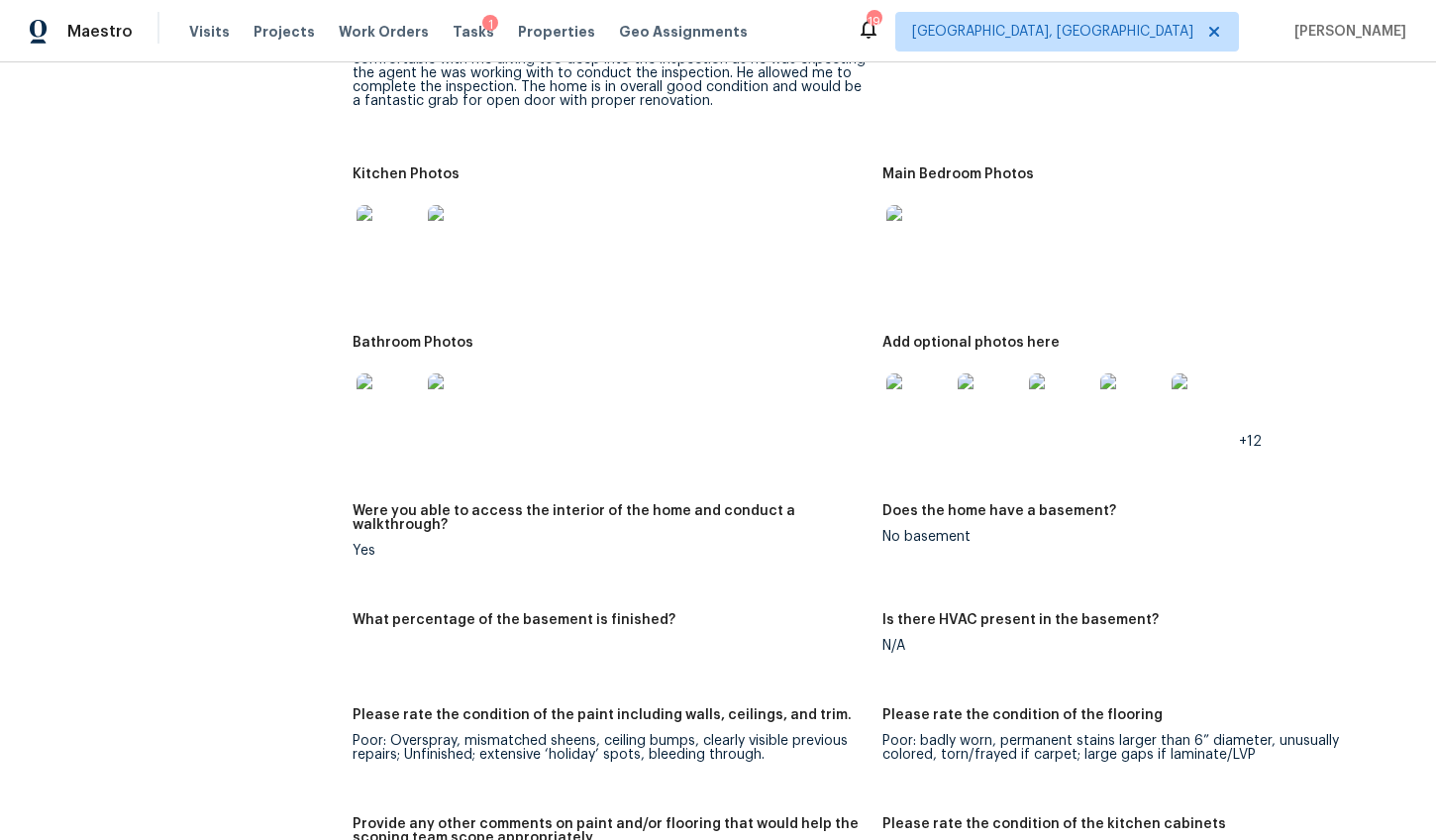
scroll to position [0, 0]
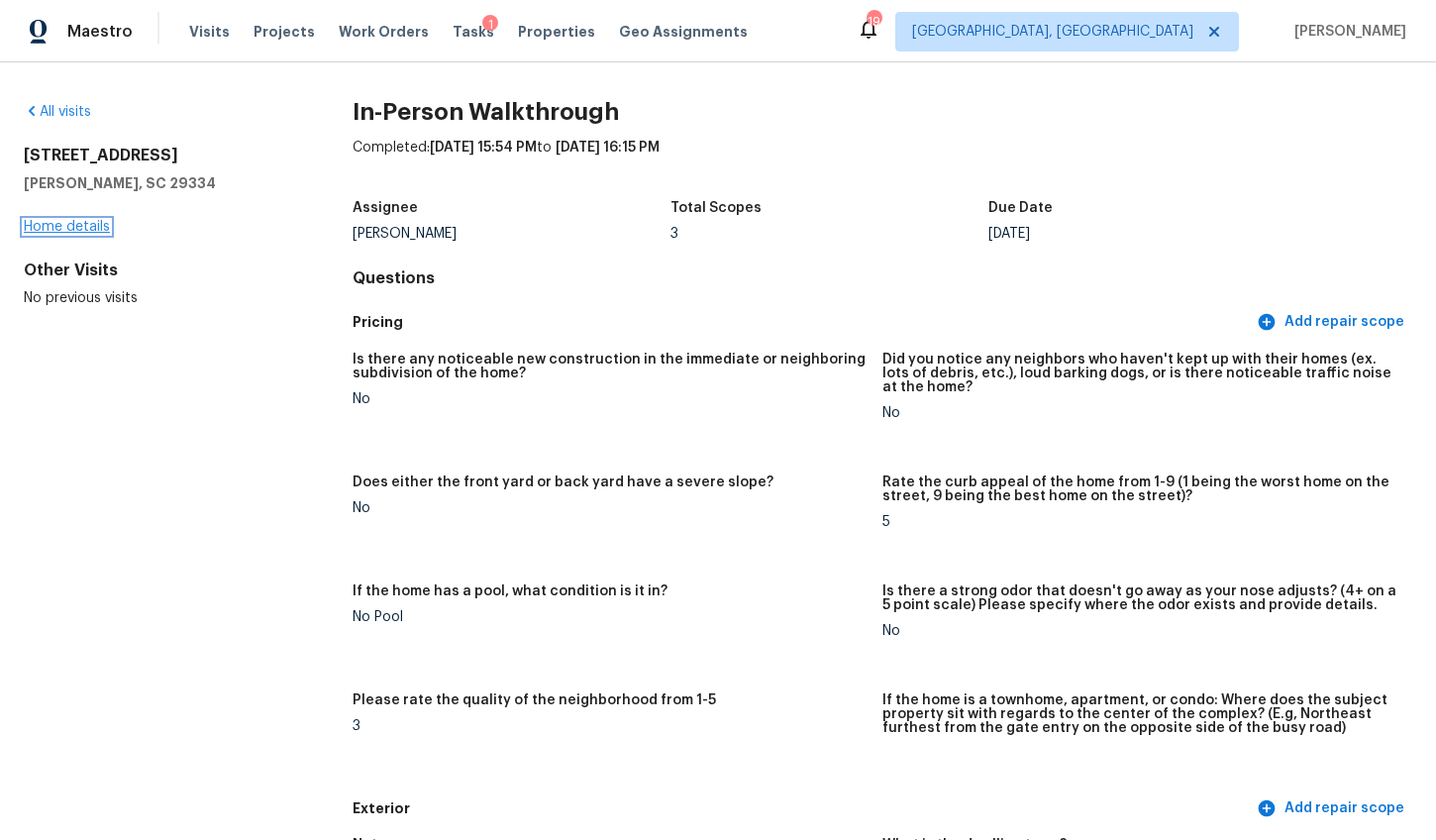
click at [63, 227] on link "Home details" at bounding box center [67, 227] width 86 height 14
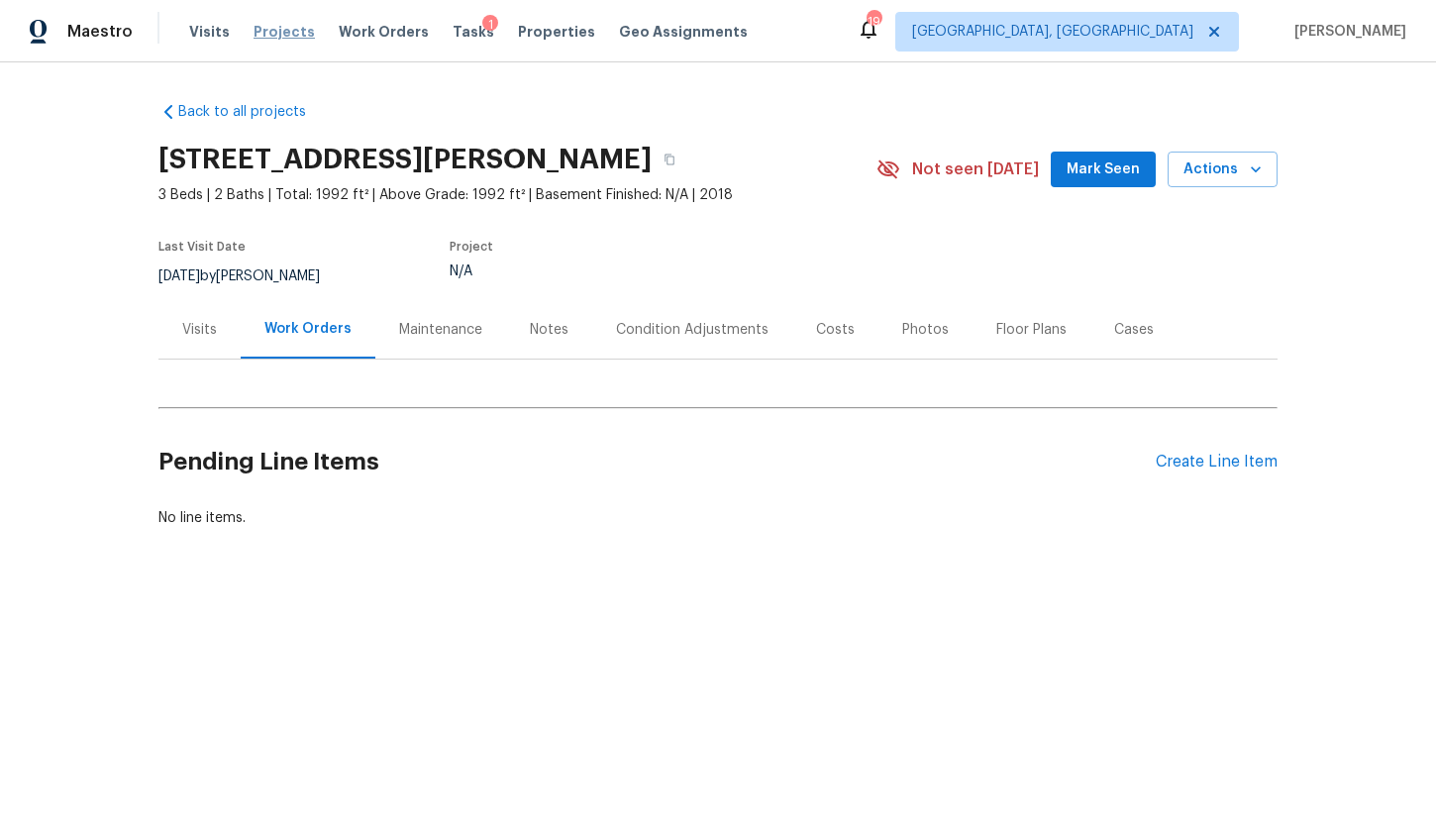
click at [292, 35] on span "Projects" at bounding box center [284, 32] width 62 height 20
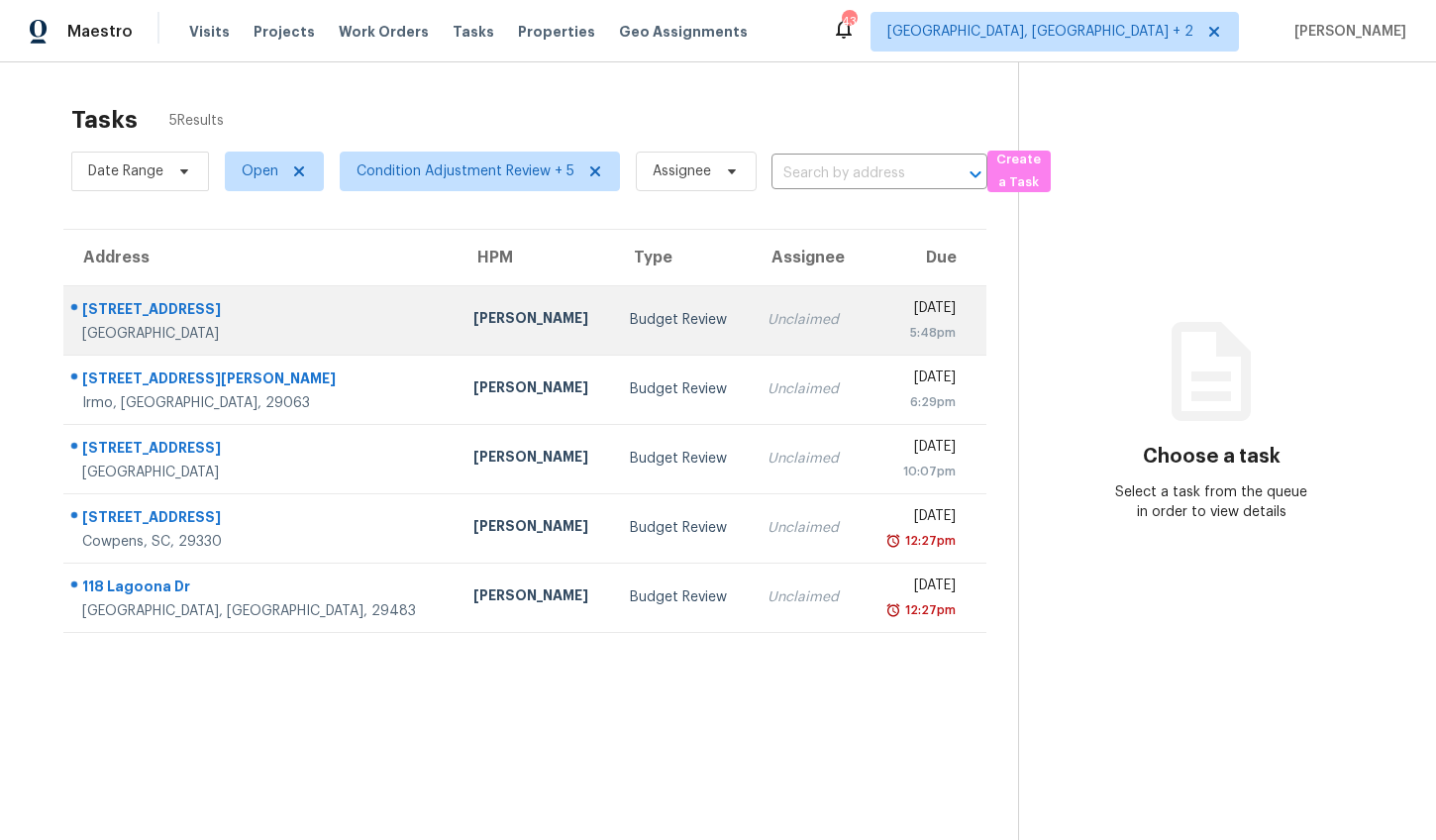
click at [614, 306] on td "Budget Review" at bounding box center [683, 320] width 138 height 70
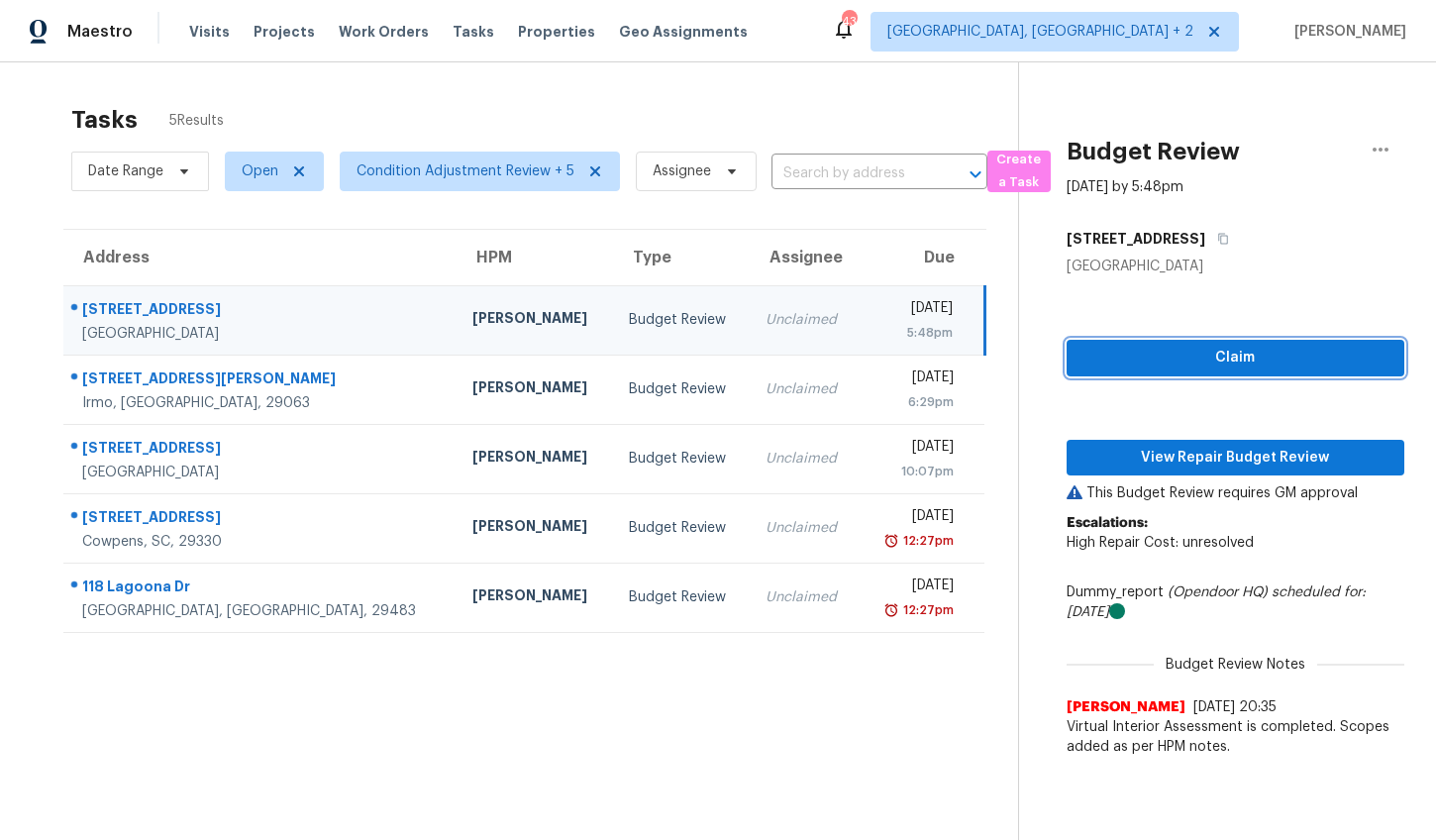
click at [1113, 348] on span "Claim" at bounding box center [1235, 358] width 306 height 25
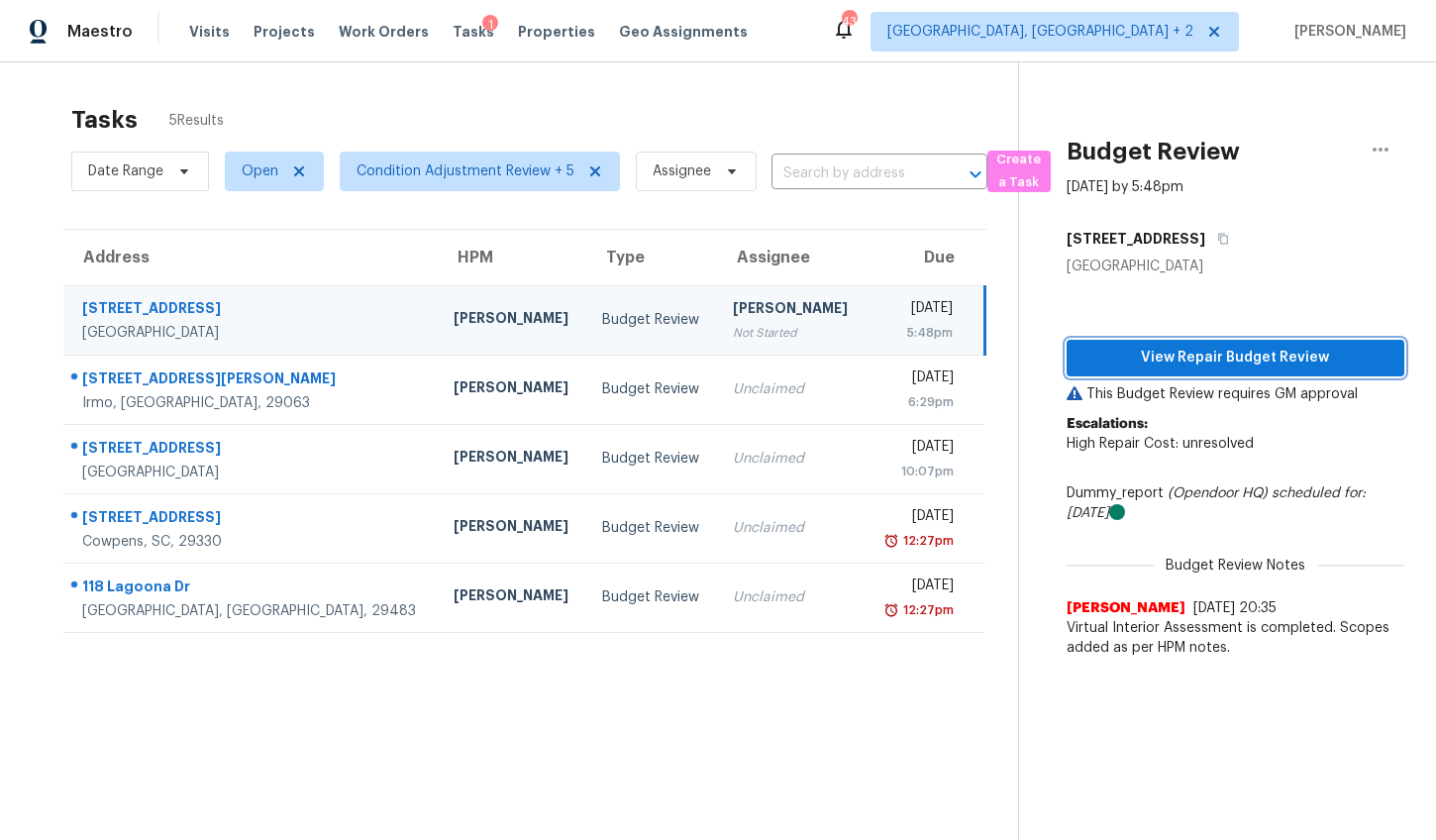
click at [1188, 361] on span "View Repair Budget Review" at bounding box center [1235, 358] width 306 height 25
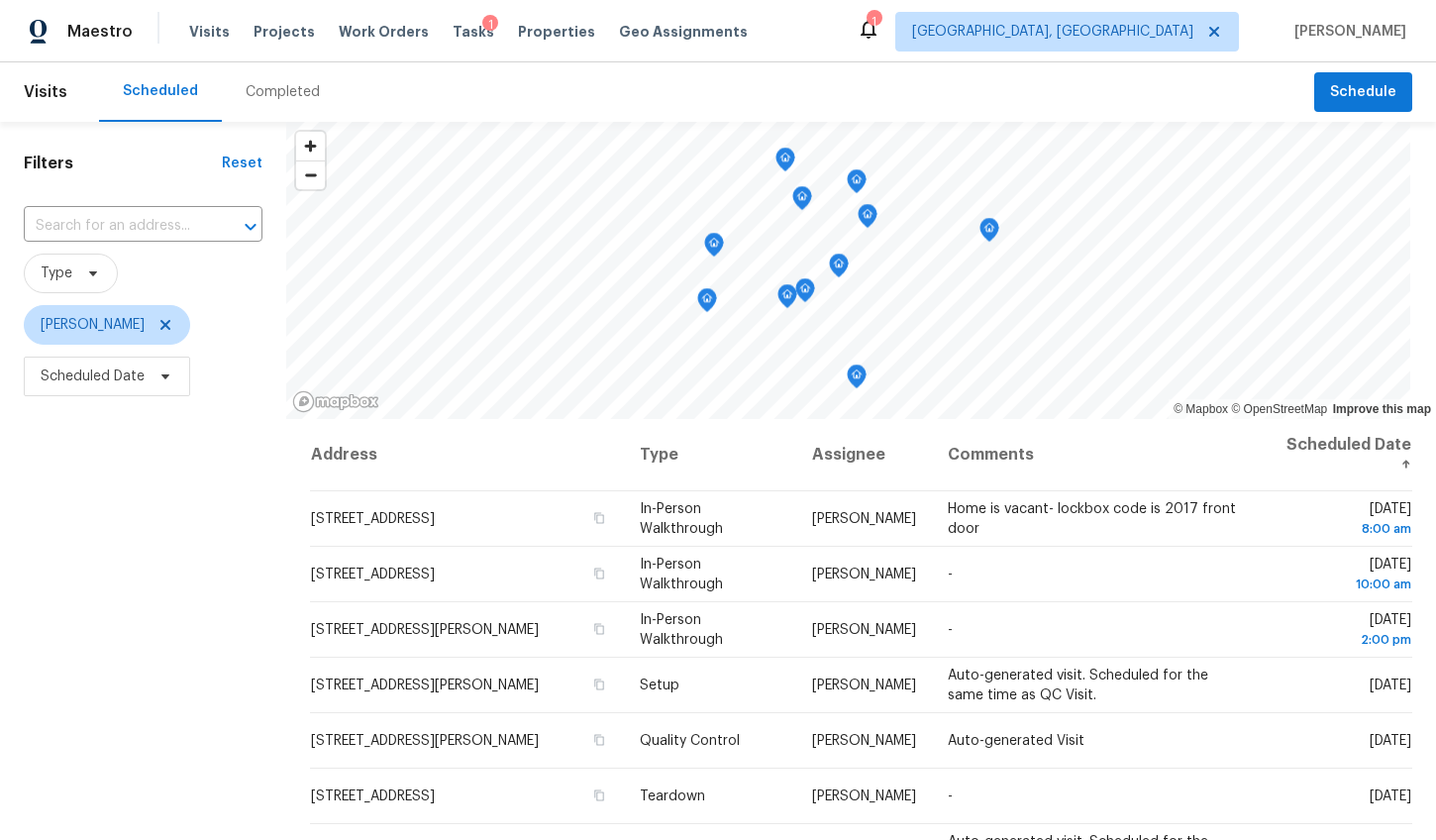
click at [286, 92] on div "Completed" at bounding box center [282, 92] width 75 height 20
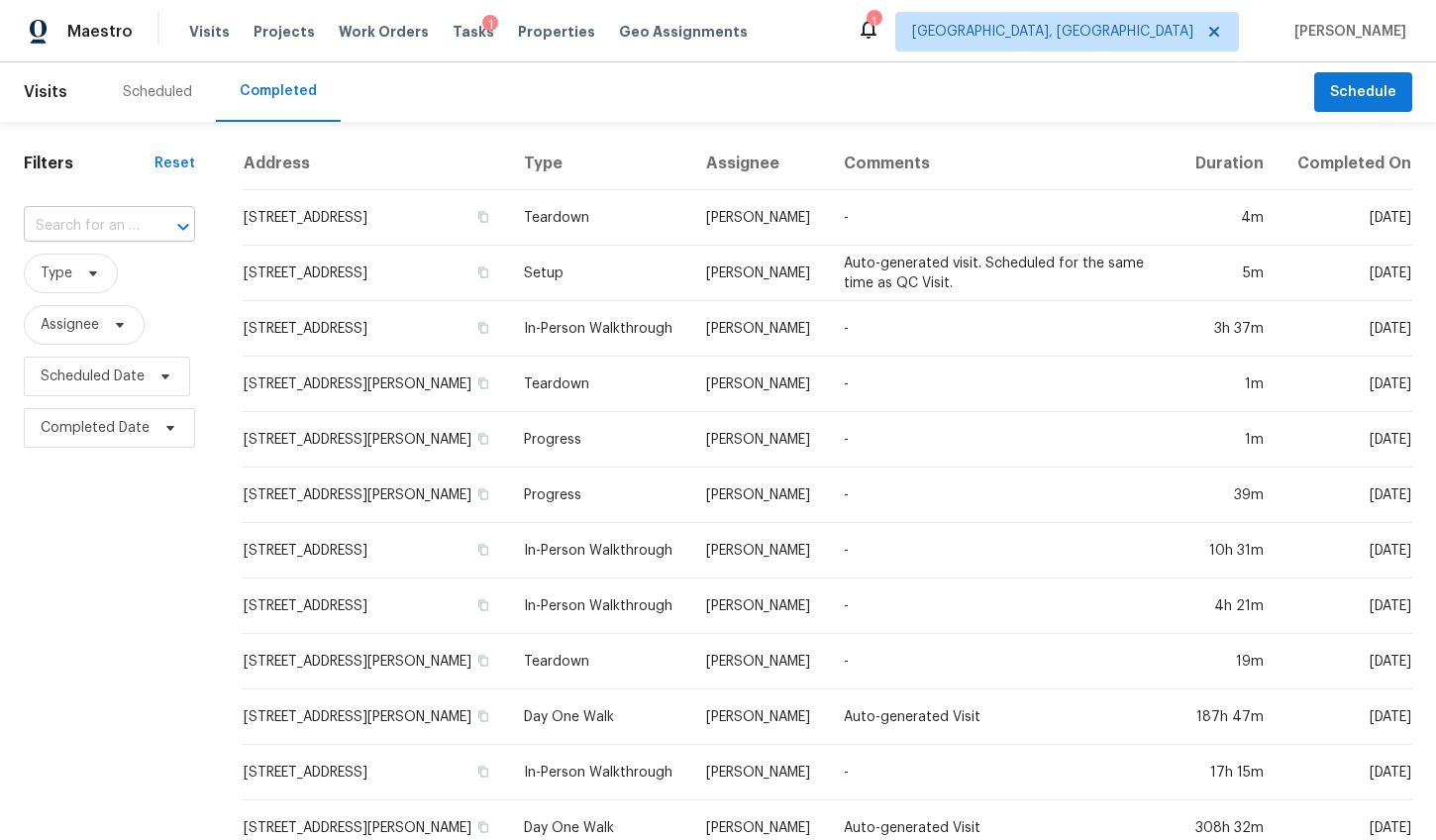
click at [91, 234] on input "text" at bounding box center [82, 226] width 116 height 31
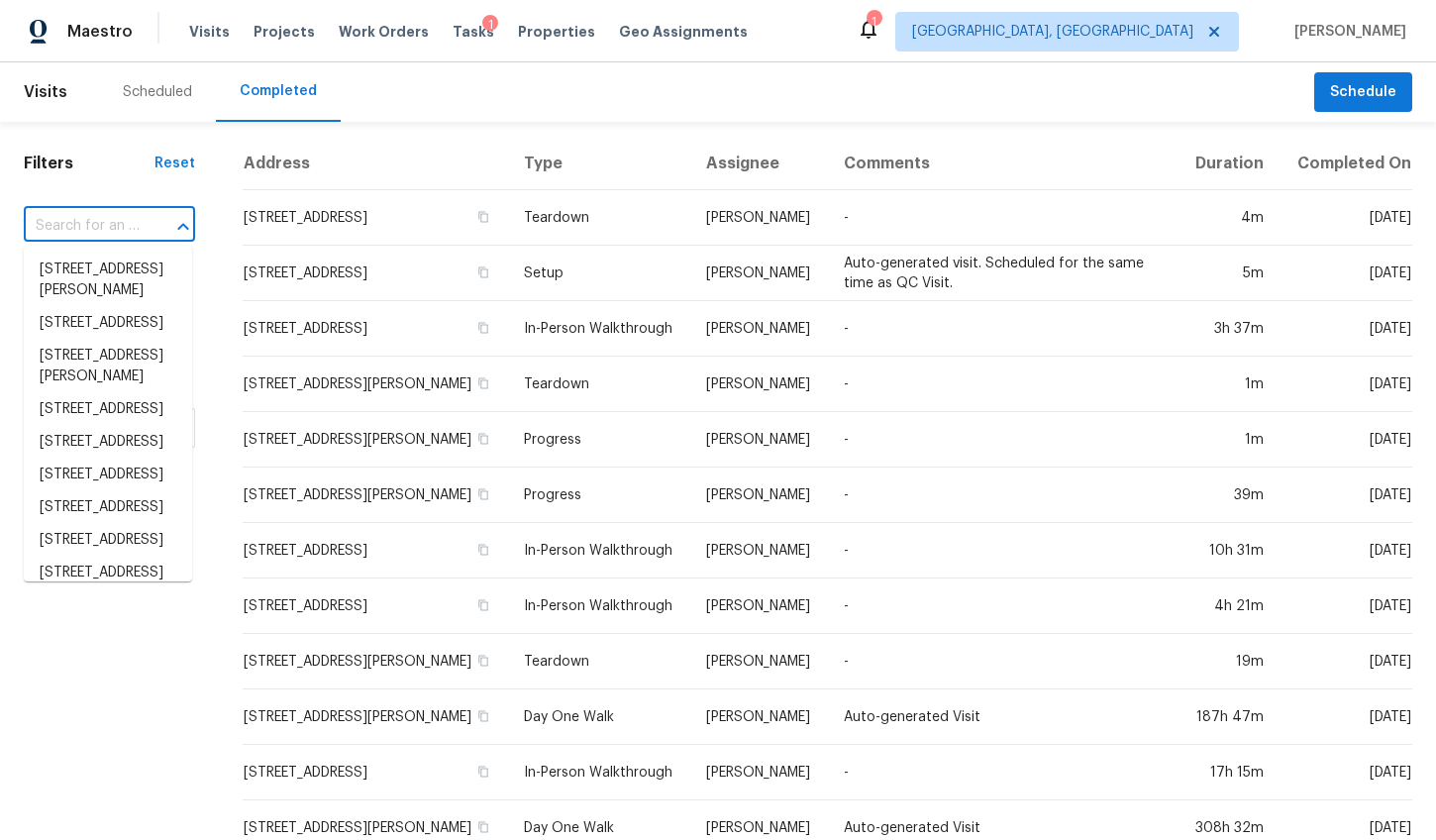
paste input "2152 Summerwood Dr, Mount Pleasant, SC 29466"
type input "2152 Summerwood Dr, Mount Pleasant, SC 29466"
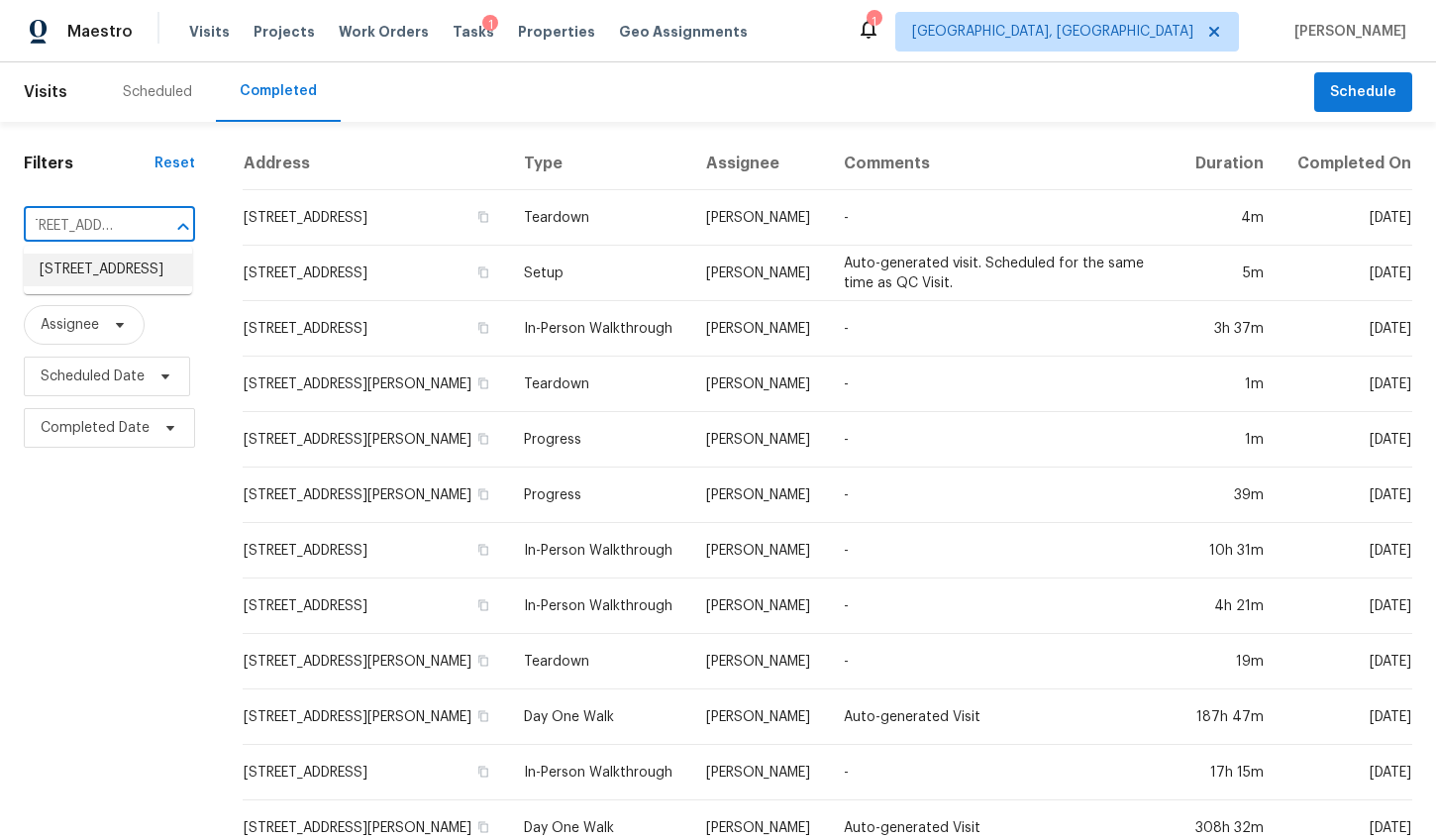
click at [71, 264] on li "2152 Summerwood Dr, Mount Pleasant, SC 29466" at bounding box center [108, 269] width 168 height 33
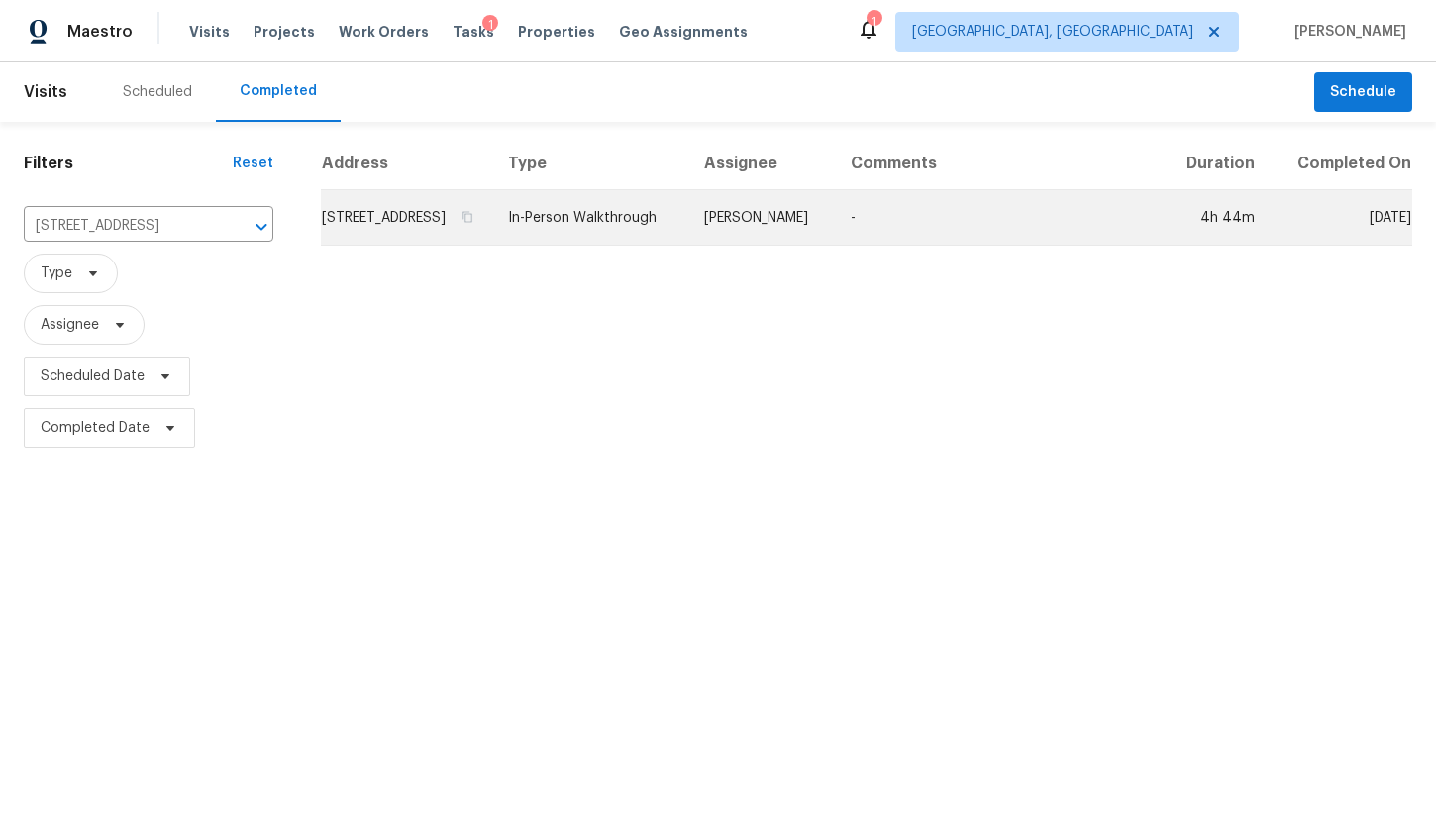
click at [380, 245] on td "2152 Summerwood Dr, Mount Pleasant, SC 29466" at bounding box center [407, 218] width 171 height 56
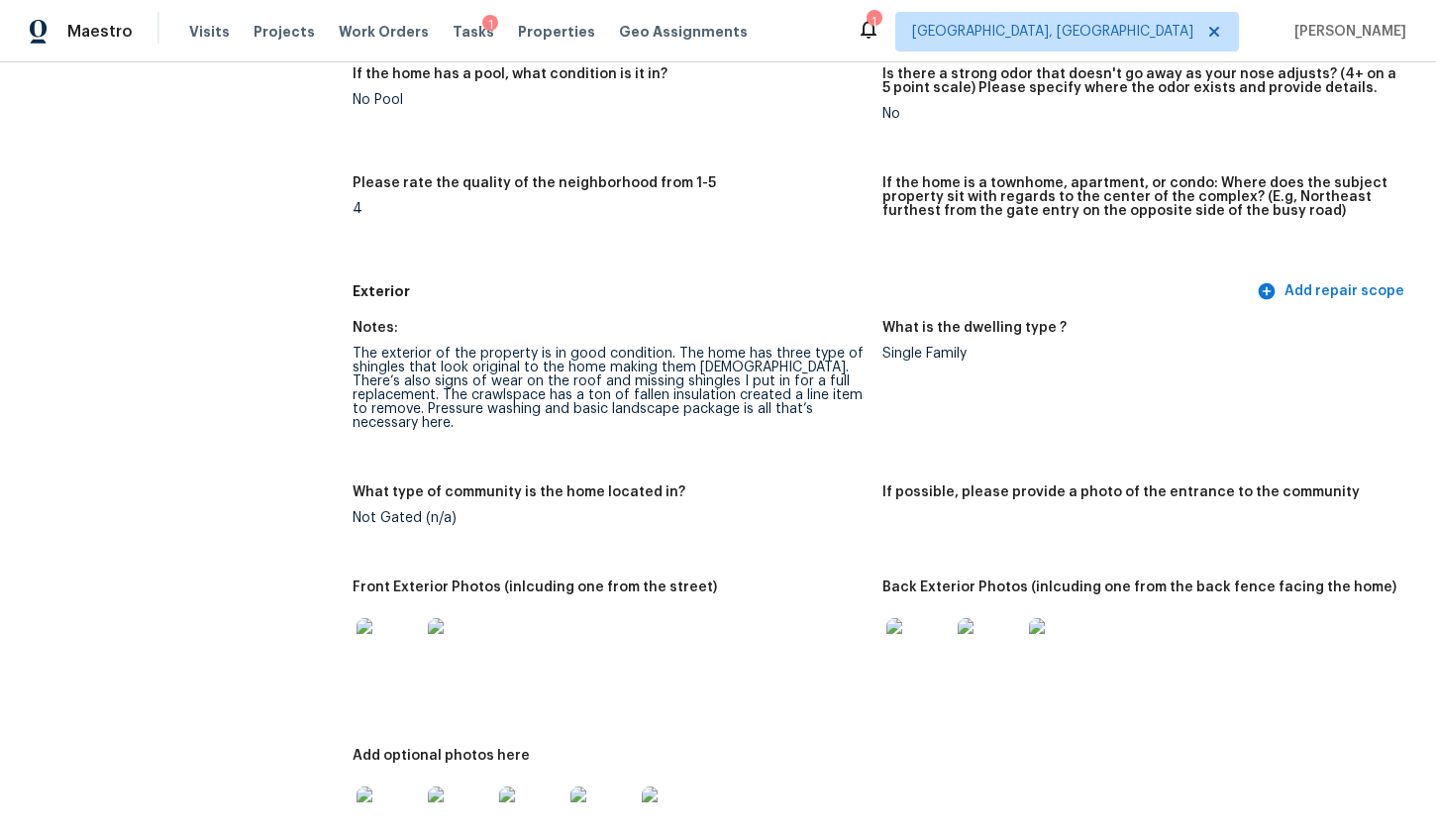
scroll to position [567, 0]
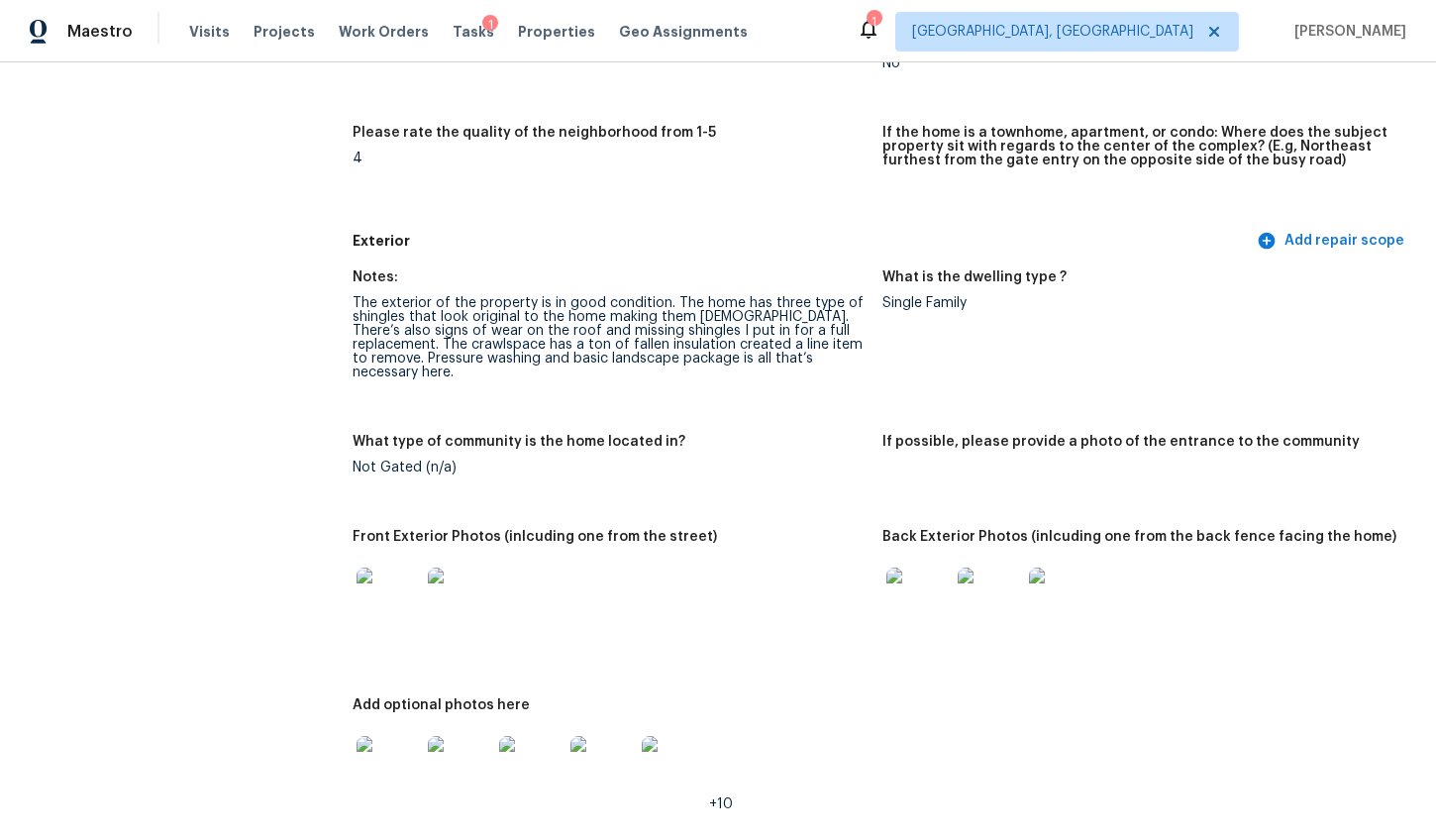
click at [381, 585] on img at bounding box center [389, 599] width 64 height 64
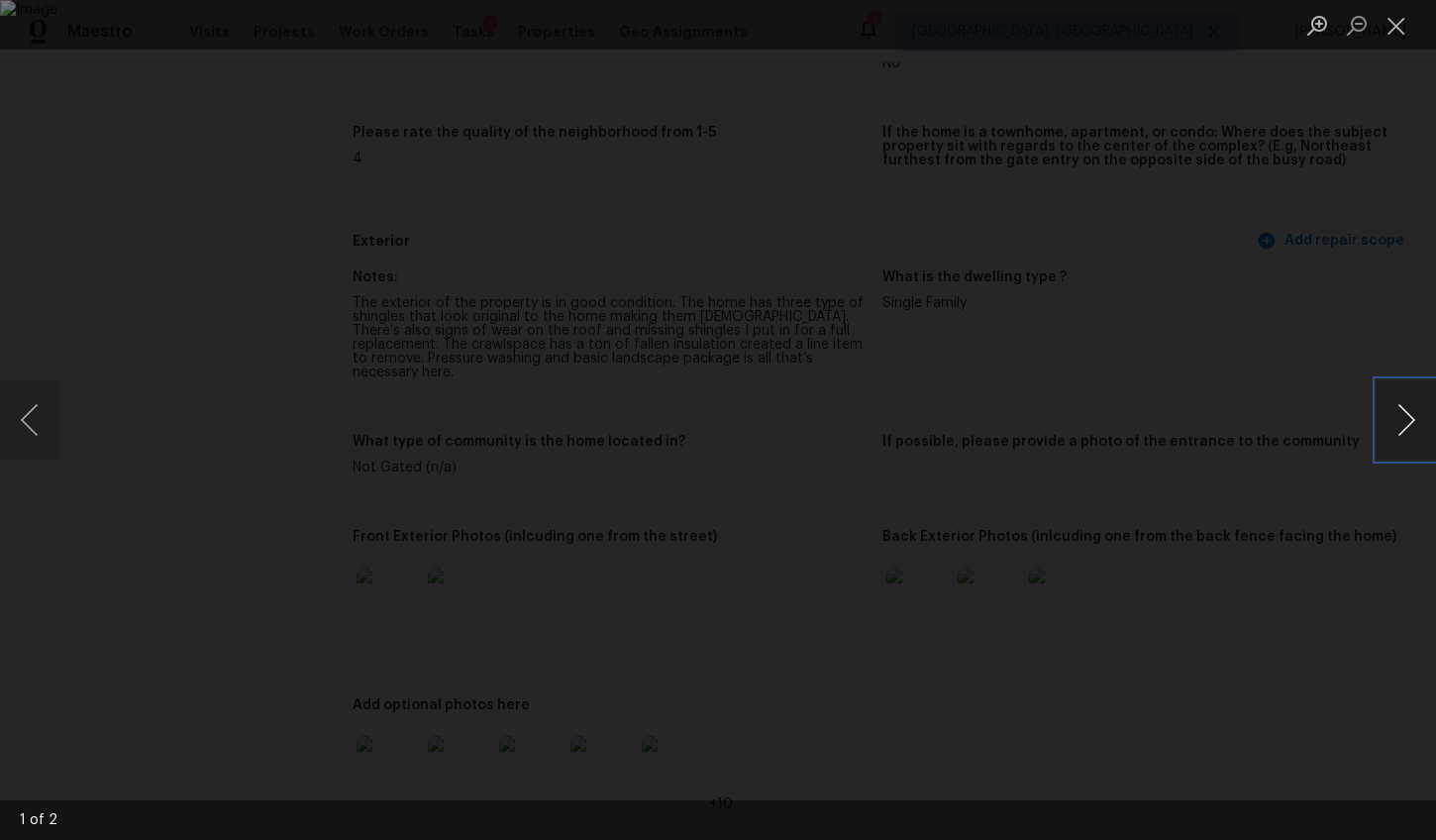
click at [1402, 427] on button "Next image" at bounding box center [1406, 420] width 60 height 80
click at [1347, 562] on div "Lightbox" at bounding box center [718, 420] width 1436 height 840
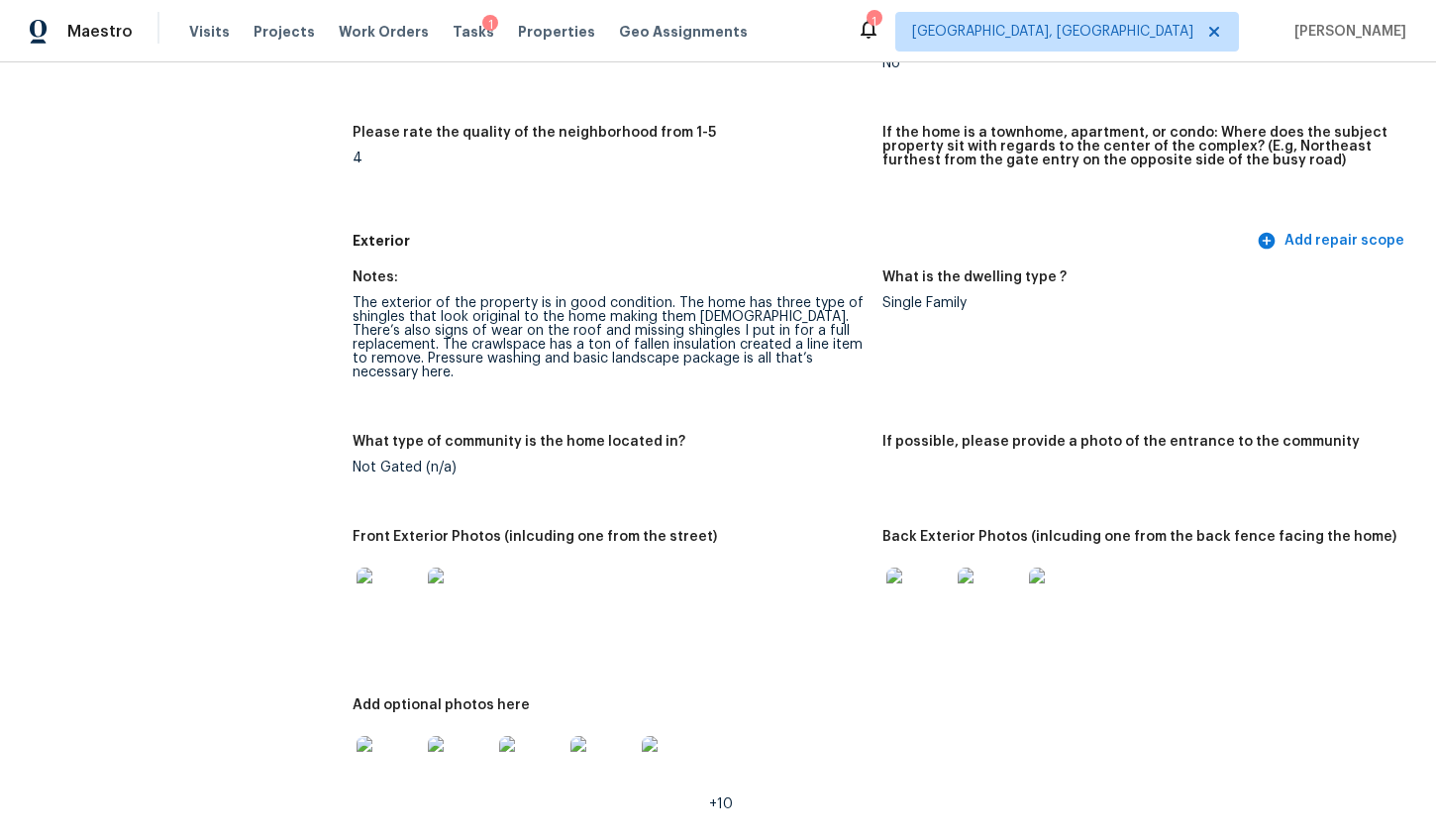
click at [909, 592] on img at bounding box center [918, 599] width 64 height 64
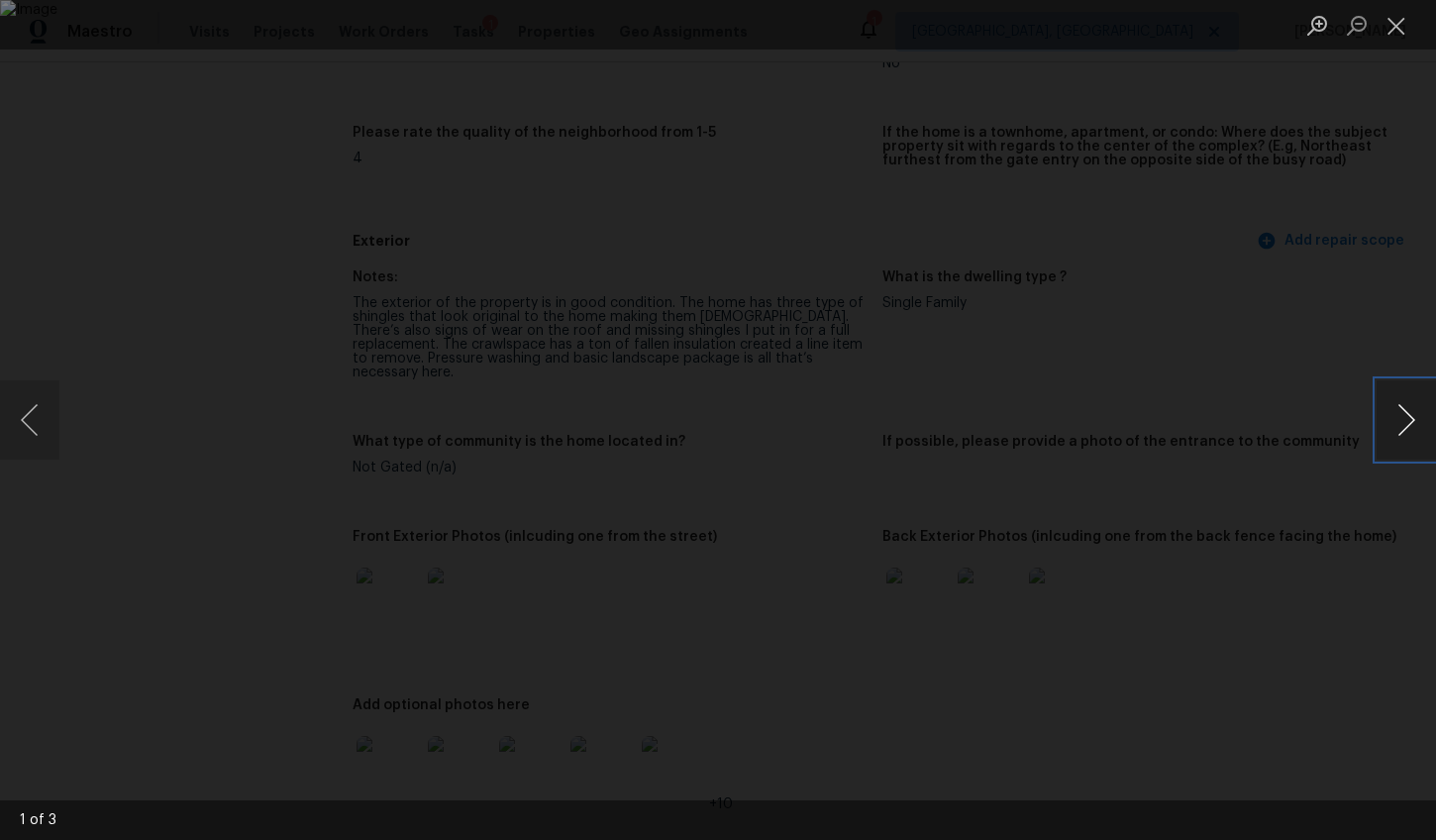
click at [1400, 426] on button "Next image" at bounding box center [1406, 420] width 60 height 80
click at [1345, 543] on div "Lightbox" at bounding box center [718, 420] width 1436 height 840
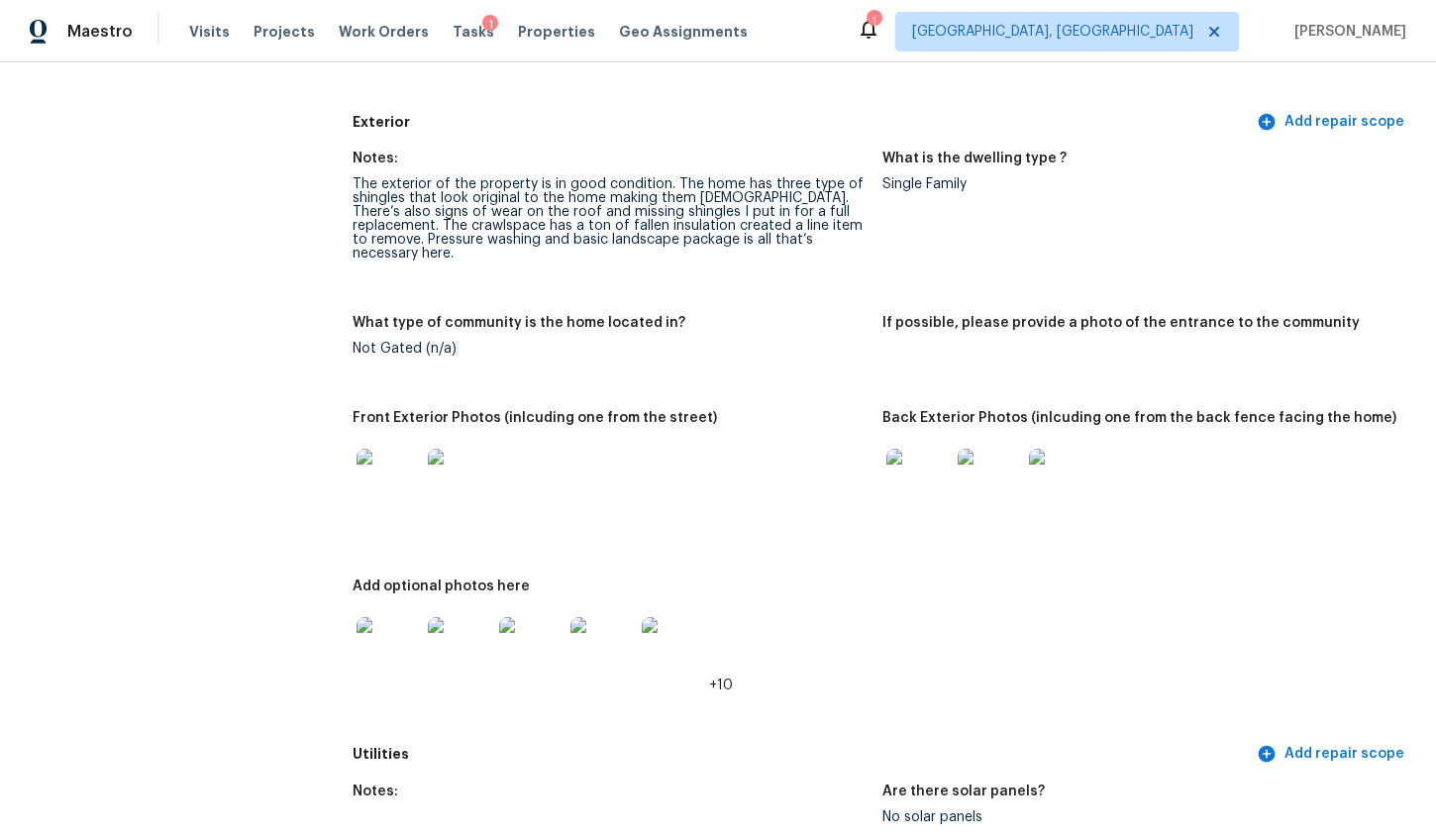
scroll to position [935, 0]
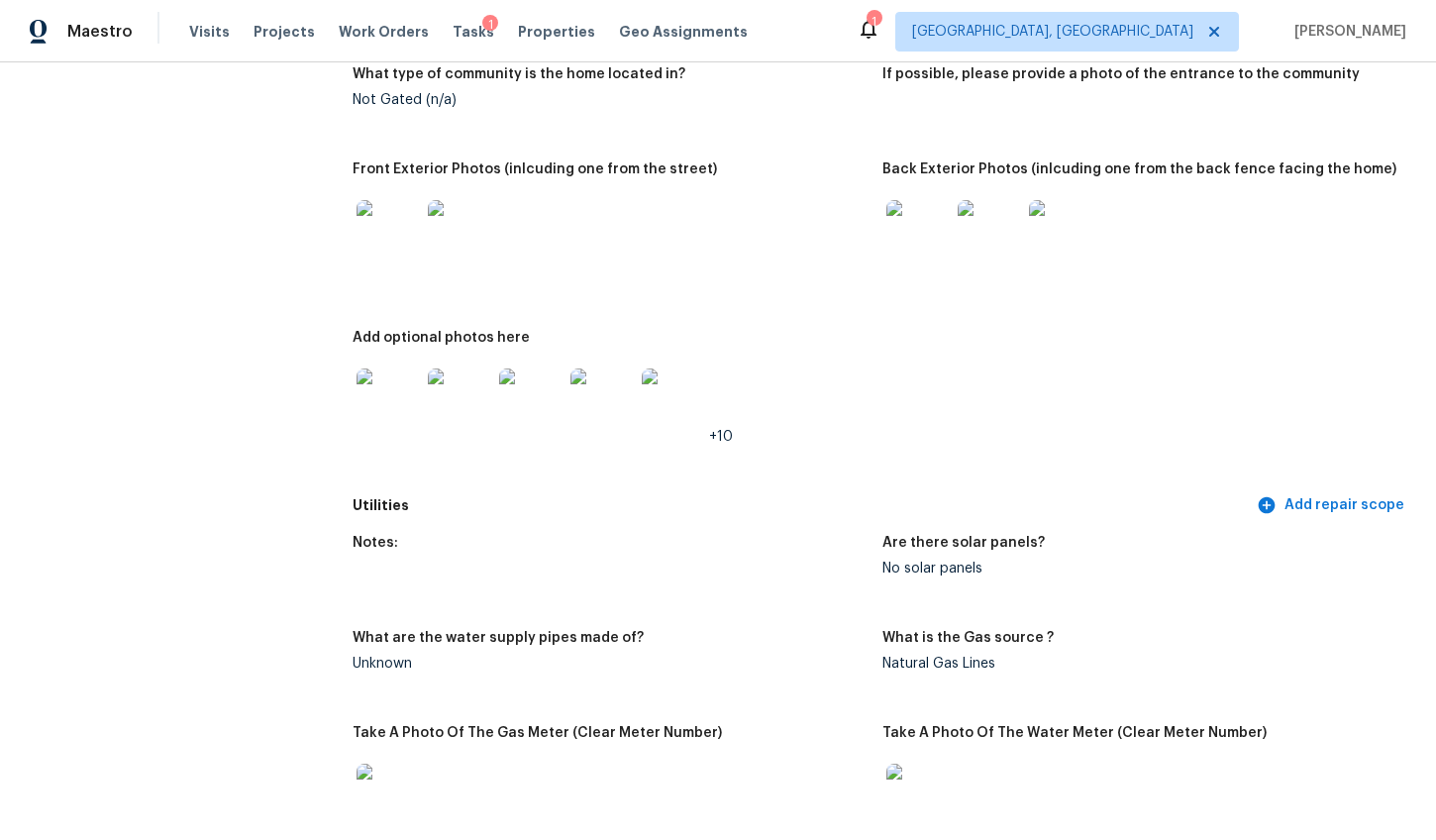
click at [366, 379] on img at bounding box center [389, 401] width 64 height 64
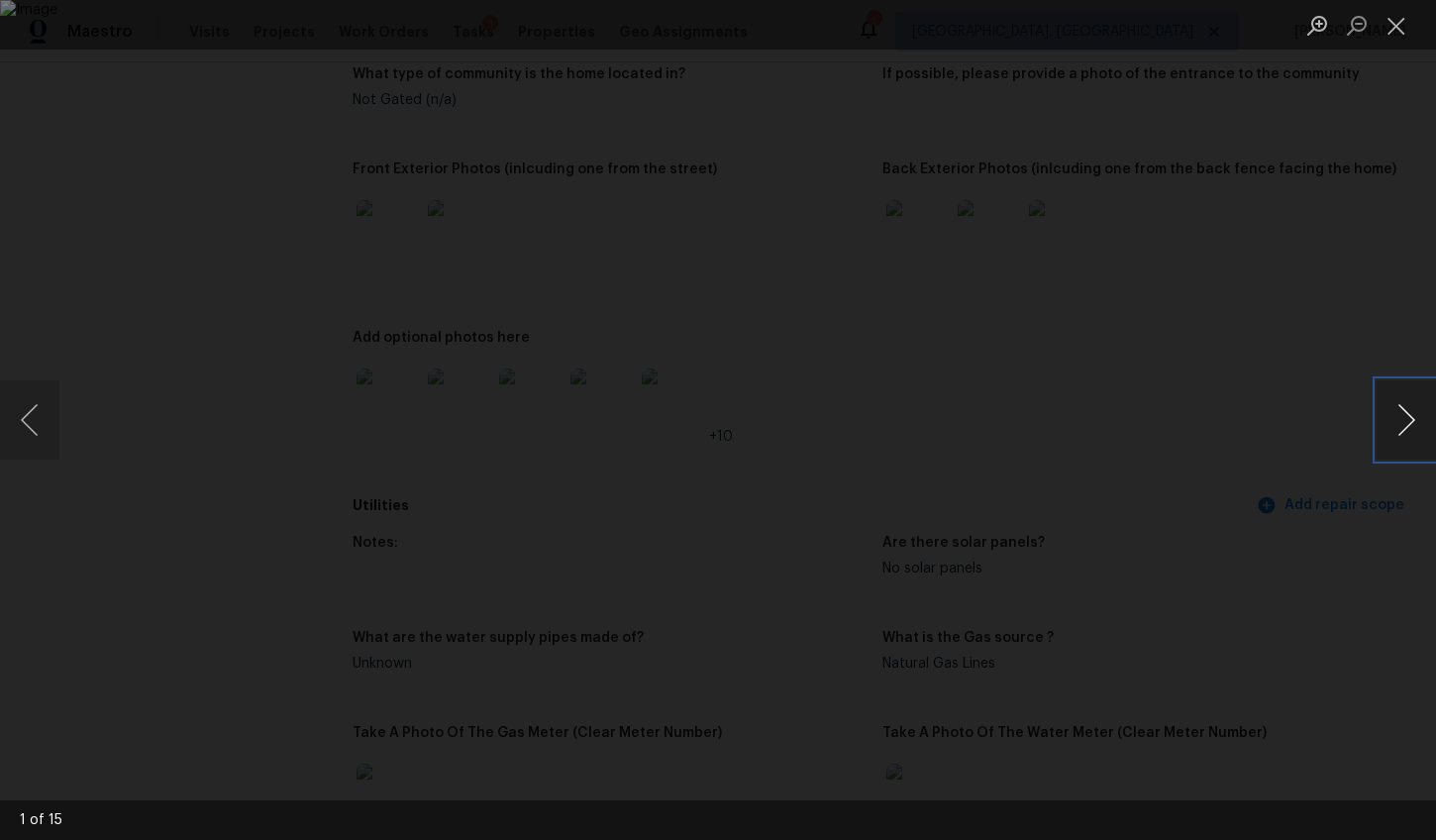
click at [1406, 429] on button "Next image" at bounding box center [1406, 420] width 60 height 80
click at [1369, 504] on div "Lightbox" at bounding box center [718, 420] width 1436 height 840
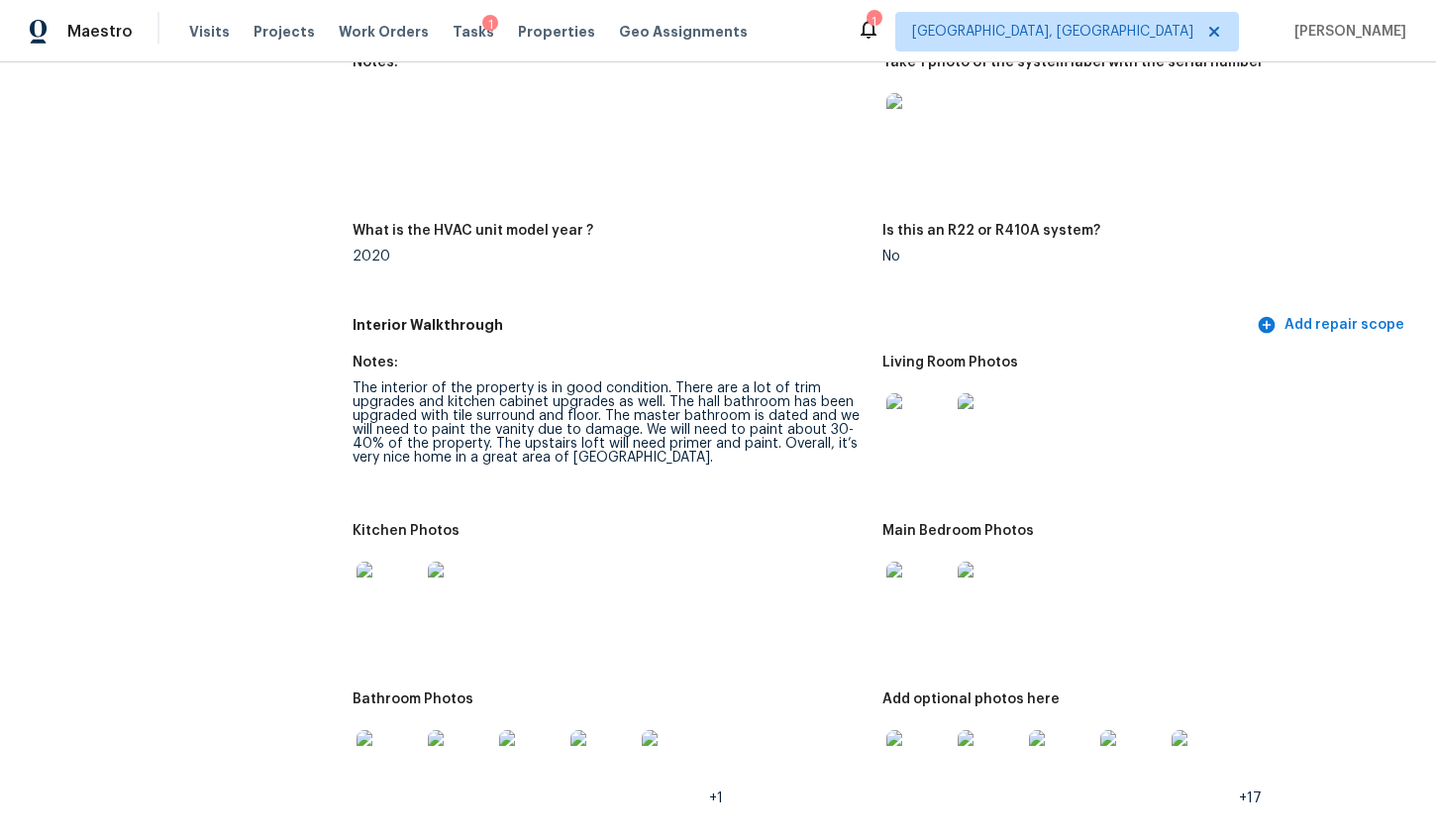
scroll to position [2007, 0]
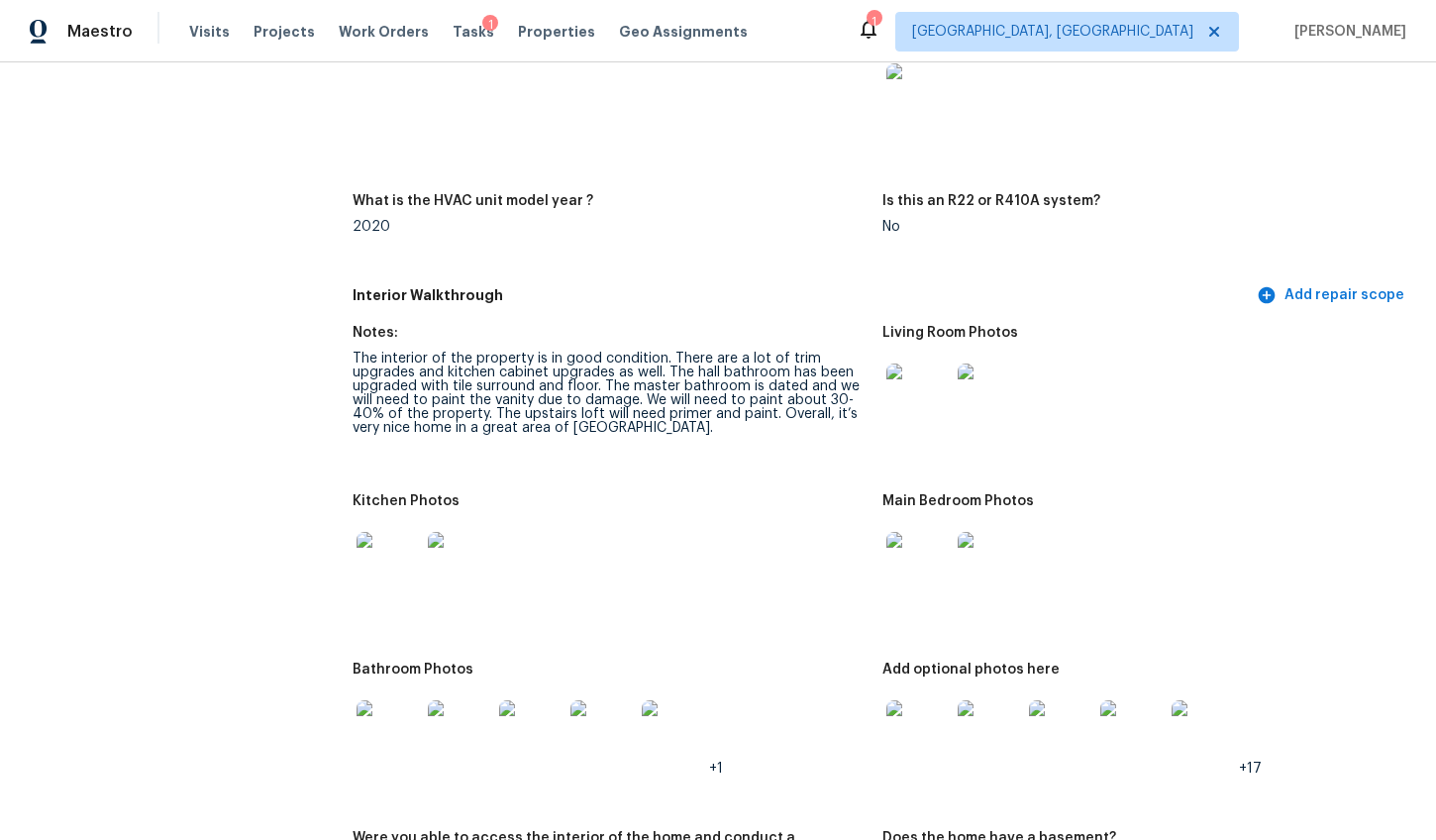
click at [903, 399] on img at bounding box center [918, 396] width 64 height 64
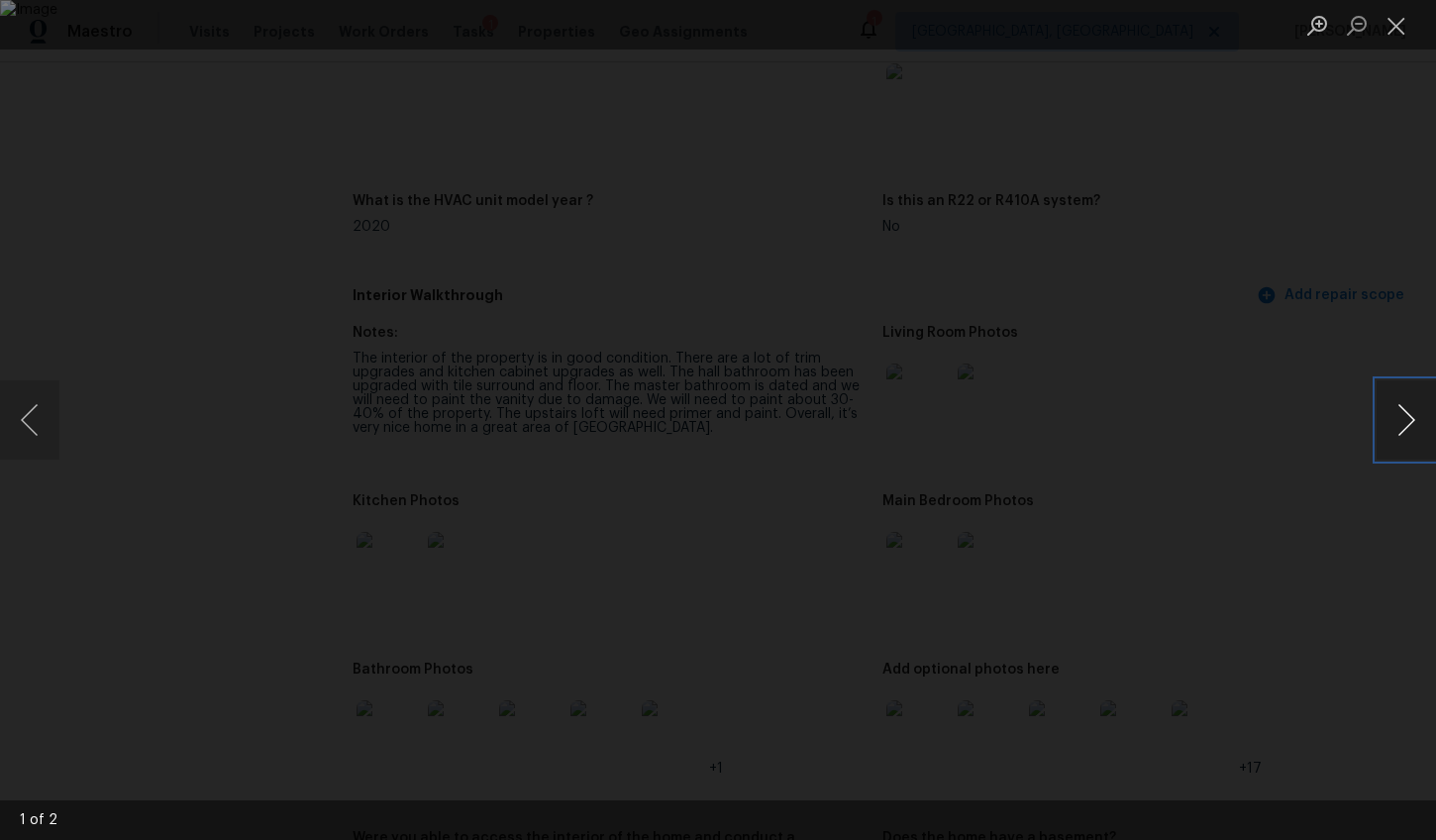
click at [1411, 416] on button "Next image" at bounding box center [1406, 420] width 60 height 80
click at [1323, 555] on div "Lightbox" at bounding box center [718, 420] width 1436 height 840
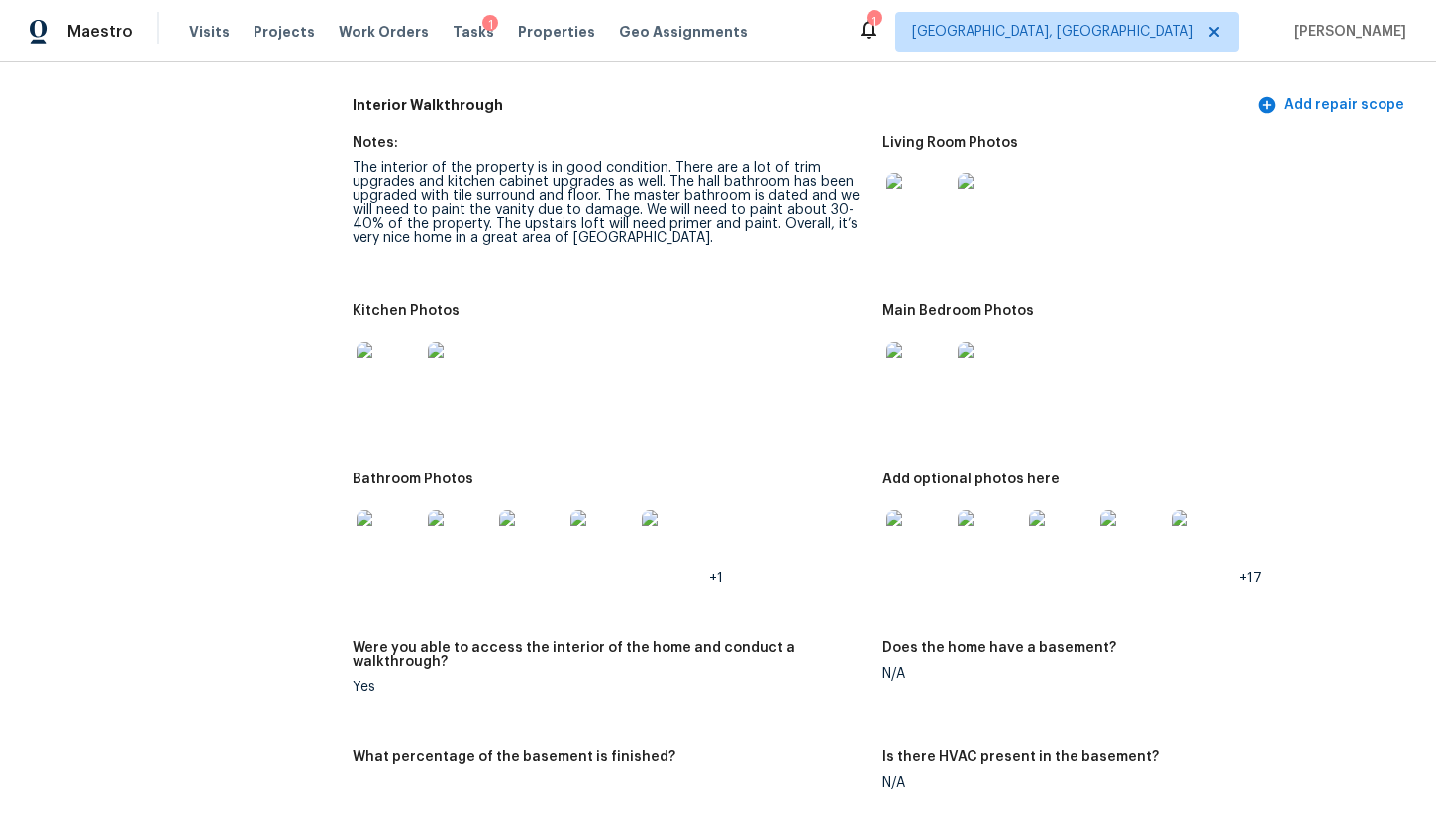
scroll to position [2308, 0]
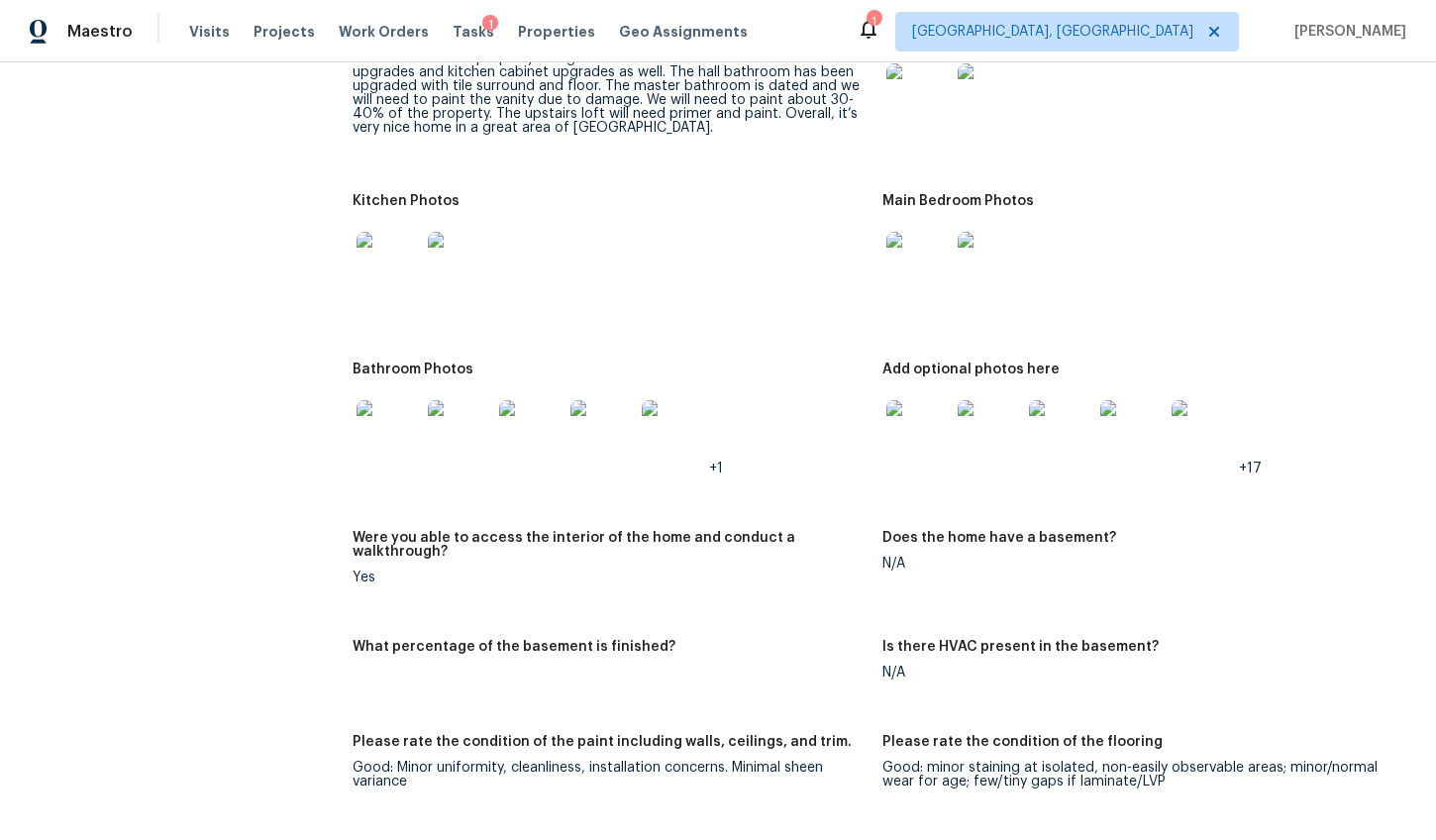
click at [900, 414] on img at bounding box center [918, 432] width 64 height 64
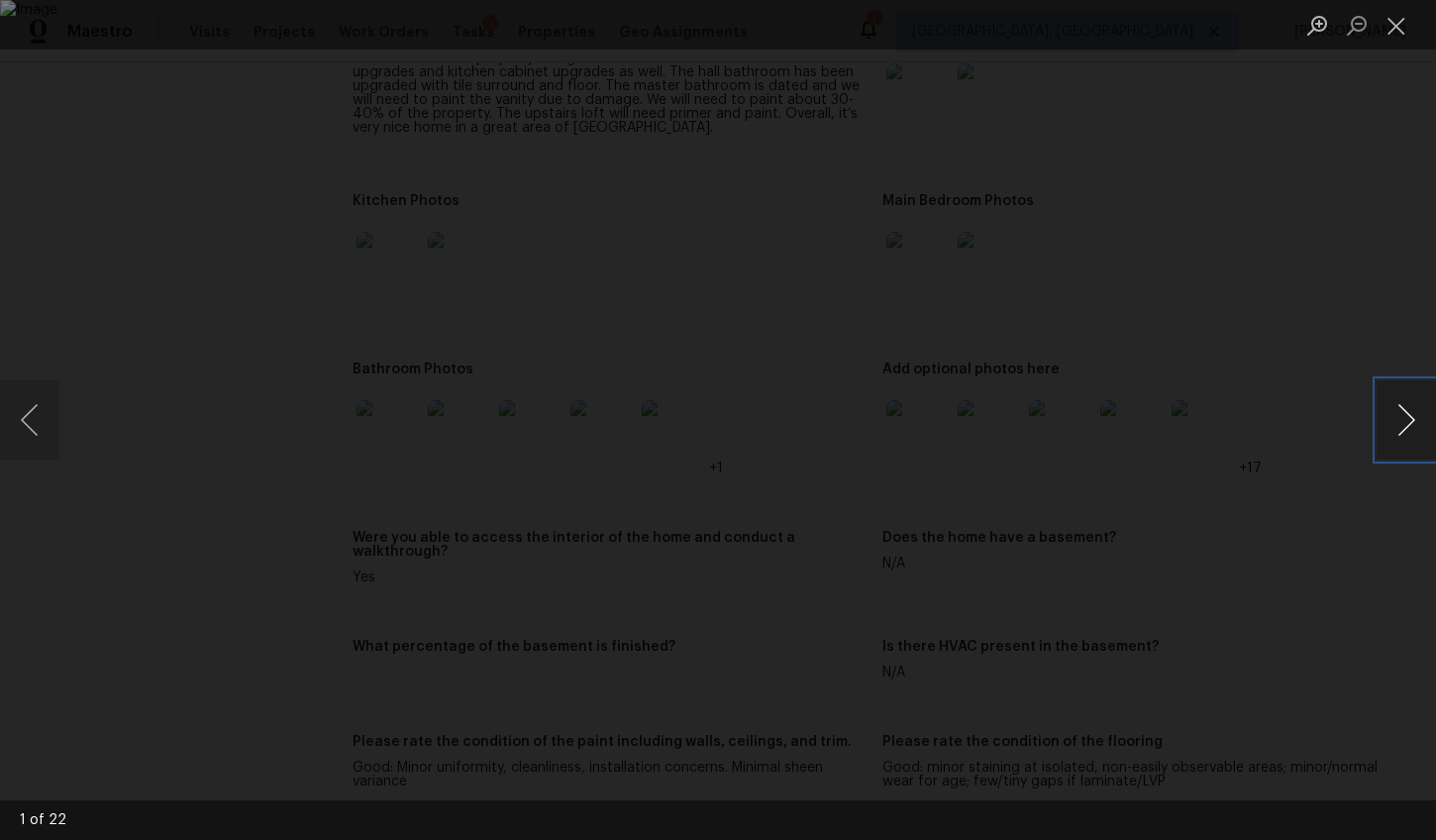
click at [1395, 424] on button "Next image" at bounding box center [1406, 420] width 60 height 80
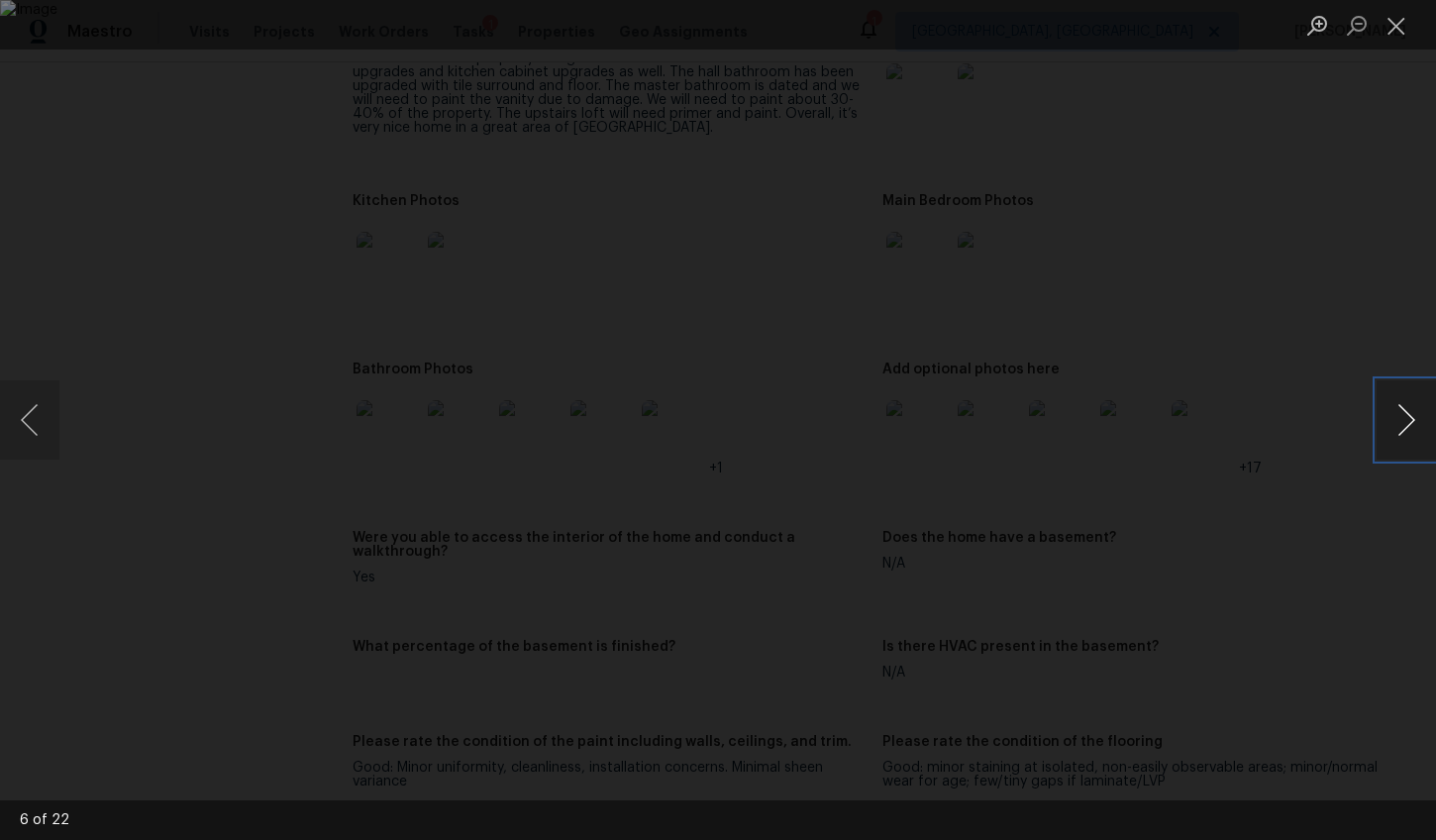
click at [1395, 424] on button "Next image" at bounding box center [1406, 420] width 60 height 80
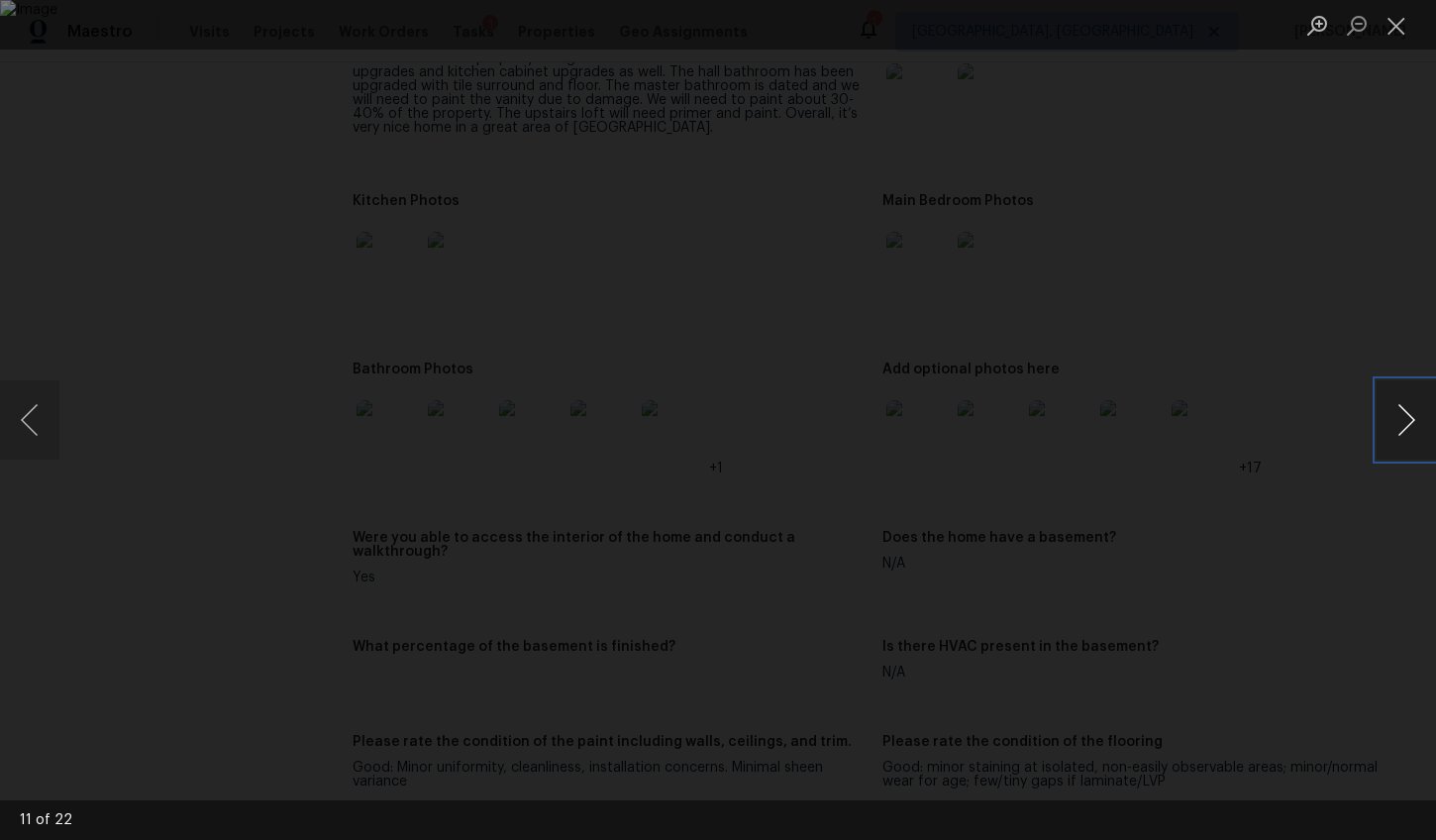
click at [1395, 424] on button "Next image" at bounding box center [1406, 420] width 60 height 80
click at [1289, 574] on div "Lightbox" at bounding box center [718, 420] width 1436 height 840
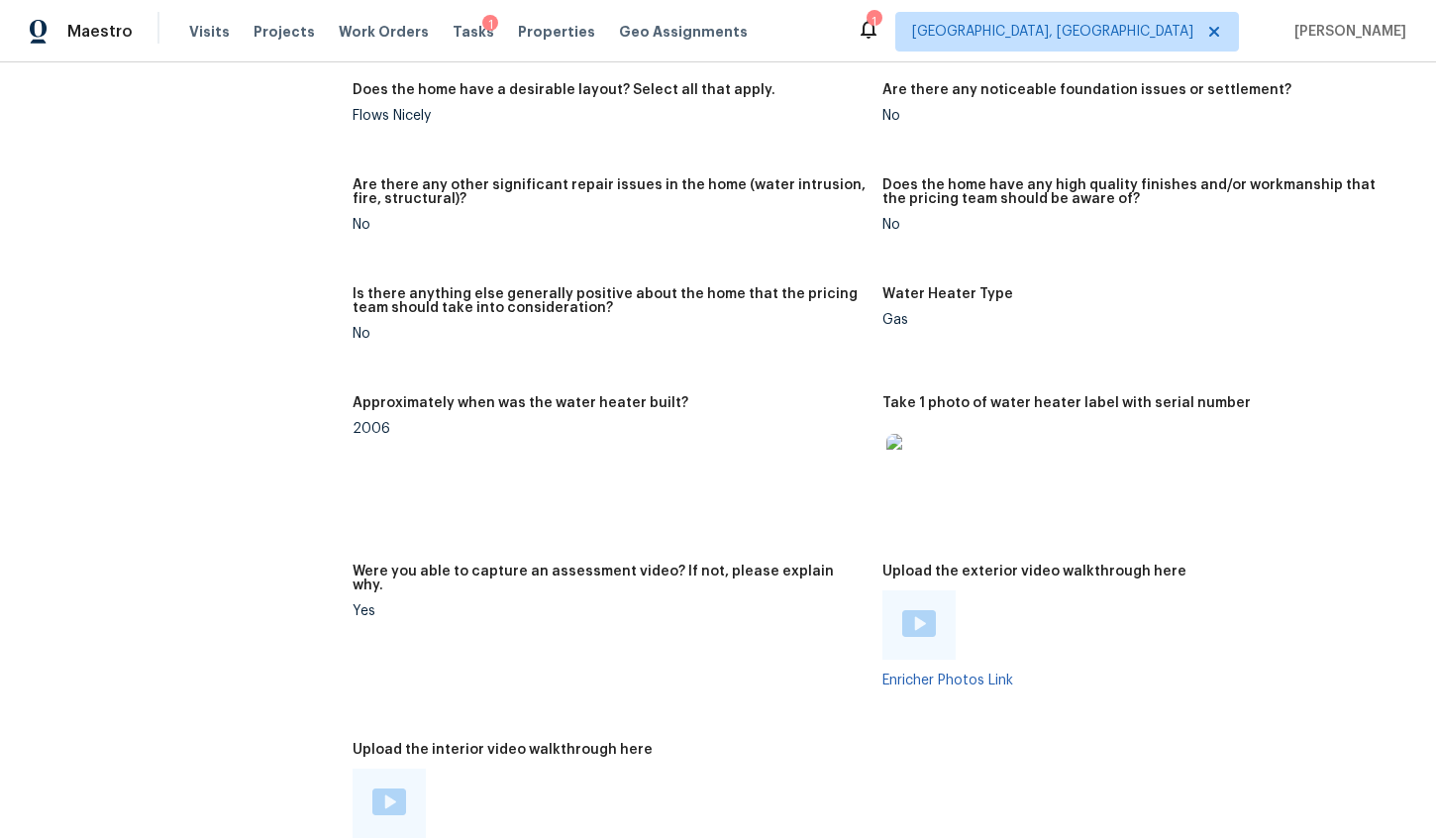
scroll to position [3393, 0]
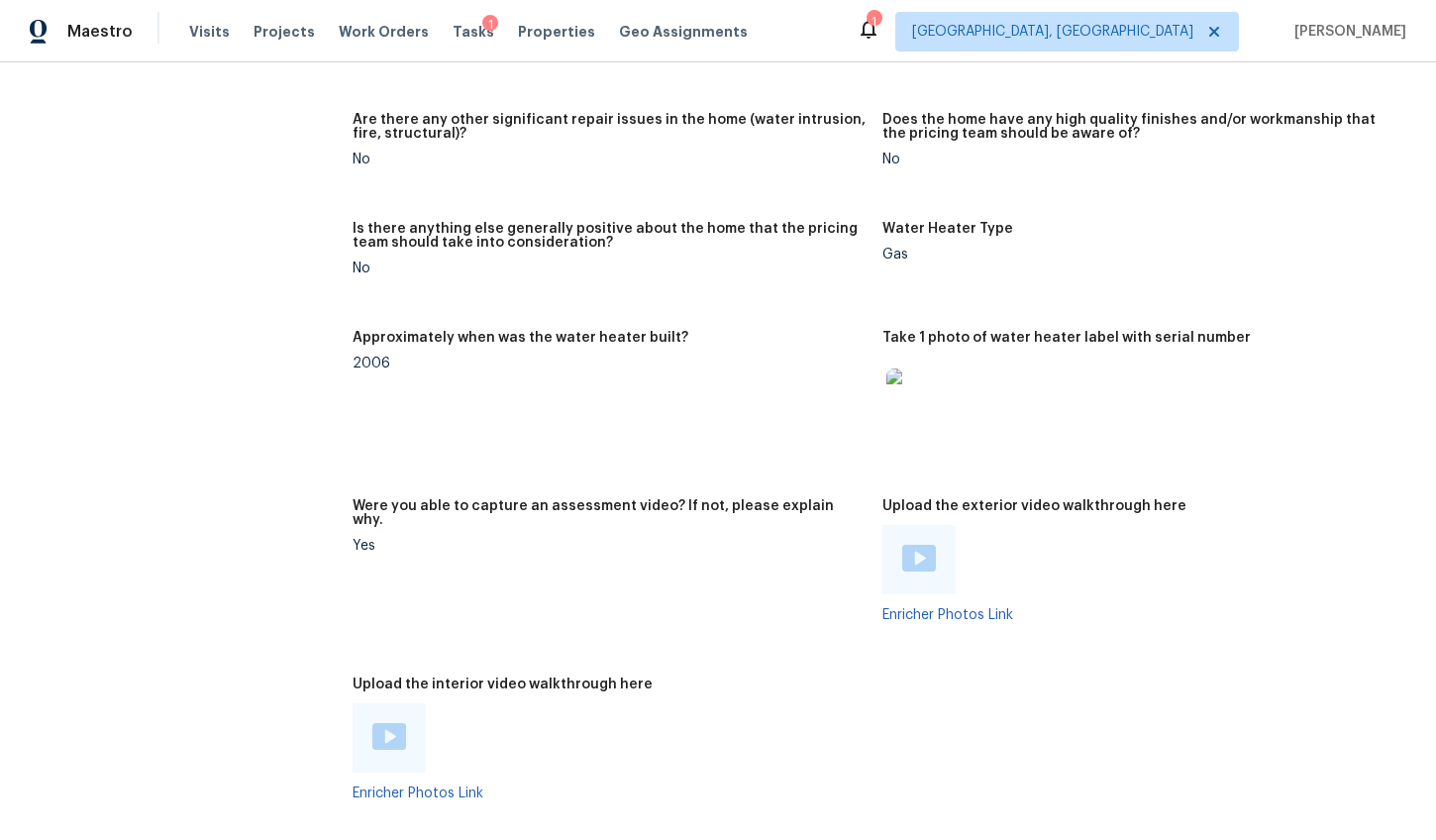
click at [902, 545] on img at bounding box center [919, 558] width 34 height 27
click at [375, 703] on div at bounding box center [390, 738] width 74 height 70
click at [378, 722] on img at bounding box center [390, 735] width 34 height 27
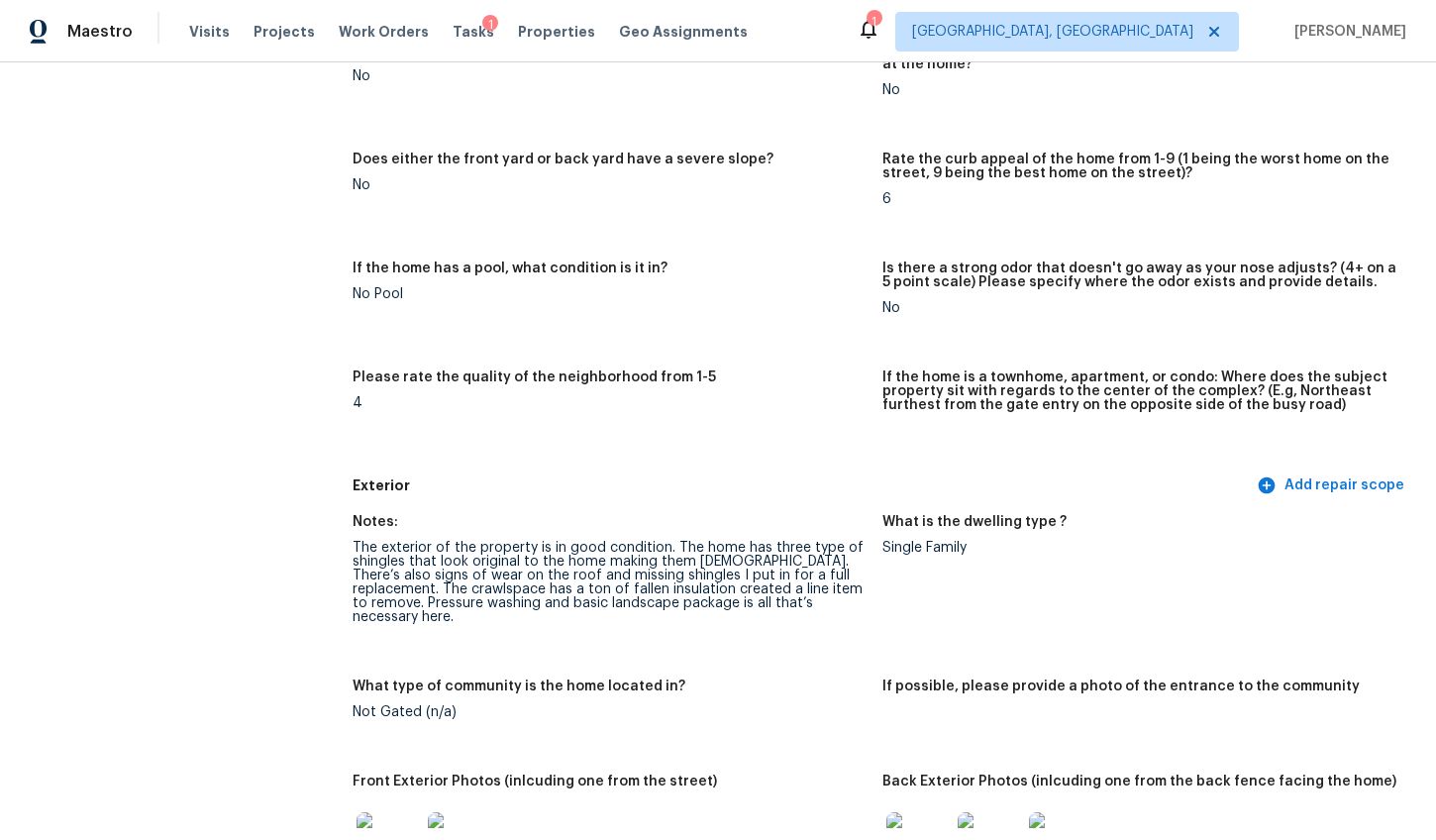
scroll to position [0, 0]
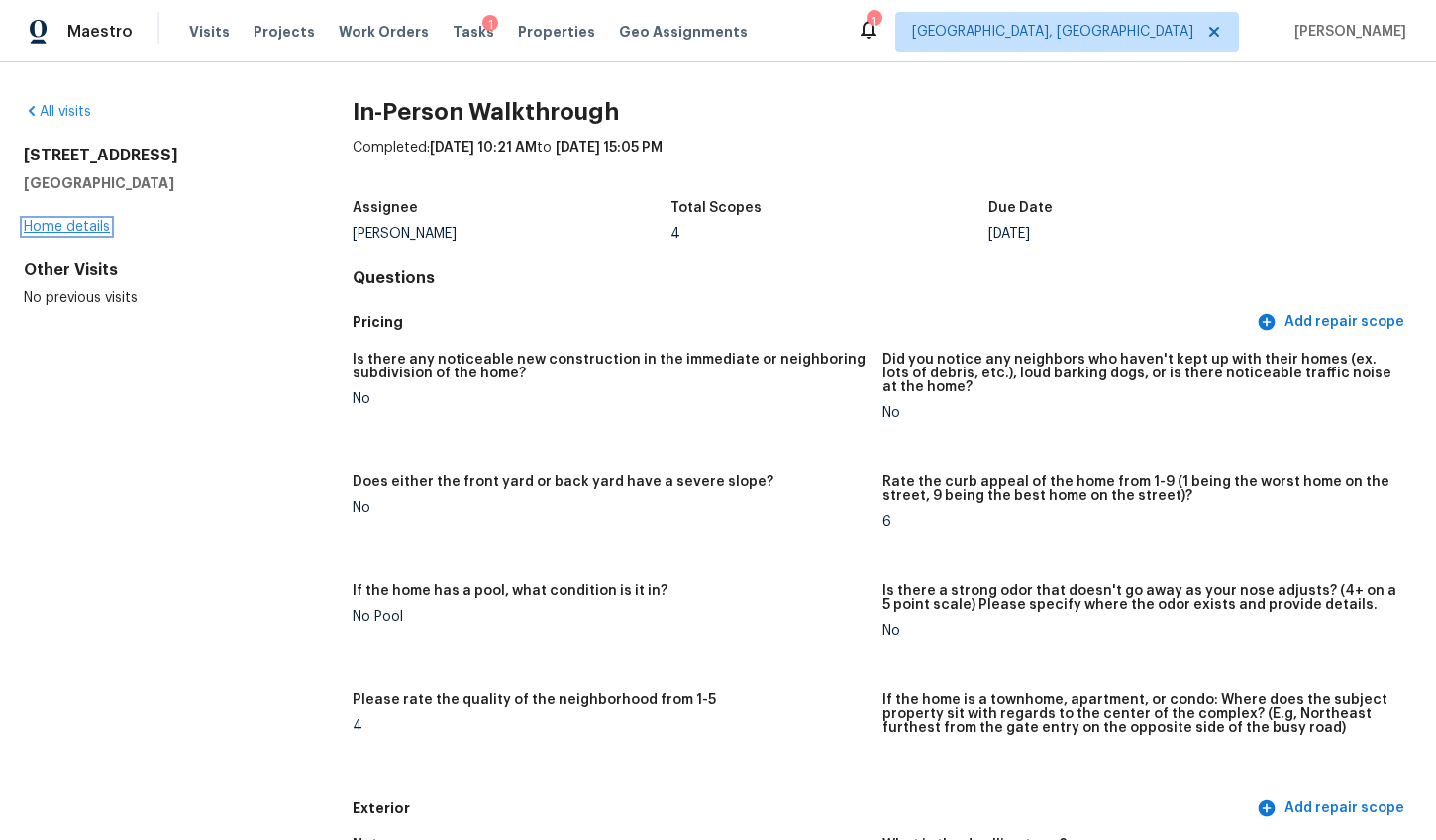
click at [88, 222] on link "Home details" at bounding box center [67, 227] width 86 height 14
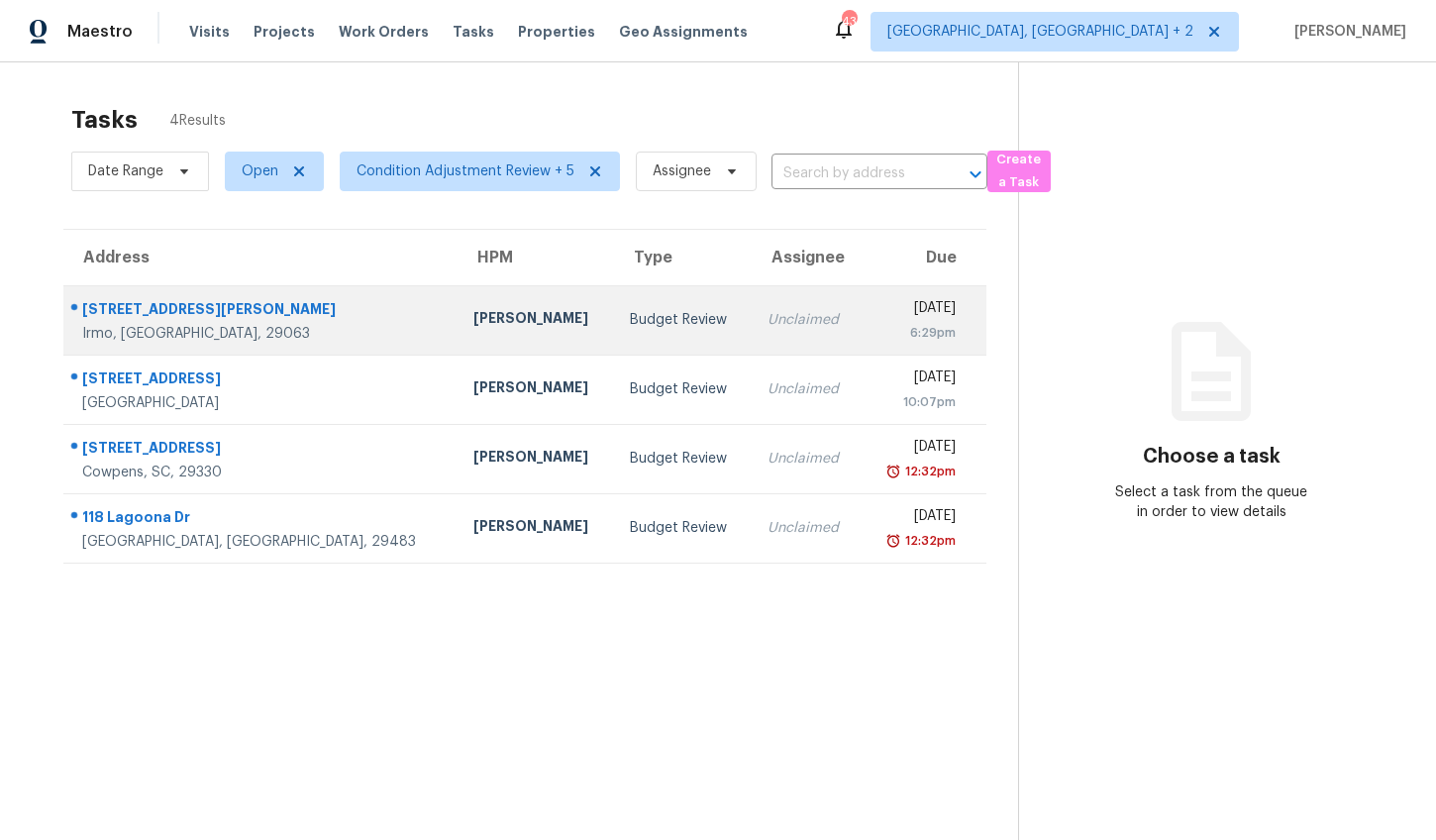
click at [473, 320] on div "[PERSON_NAME]" at bounding box center [535, 320] width 125 height 25
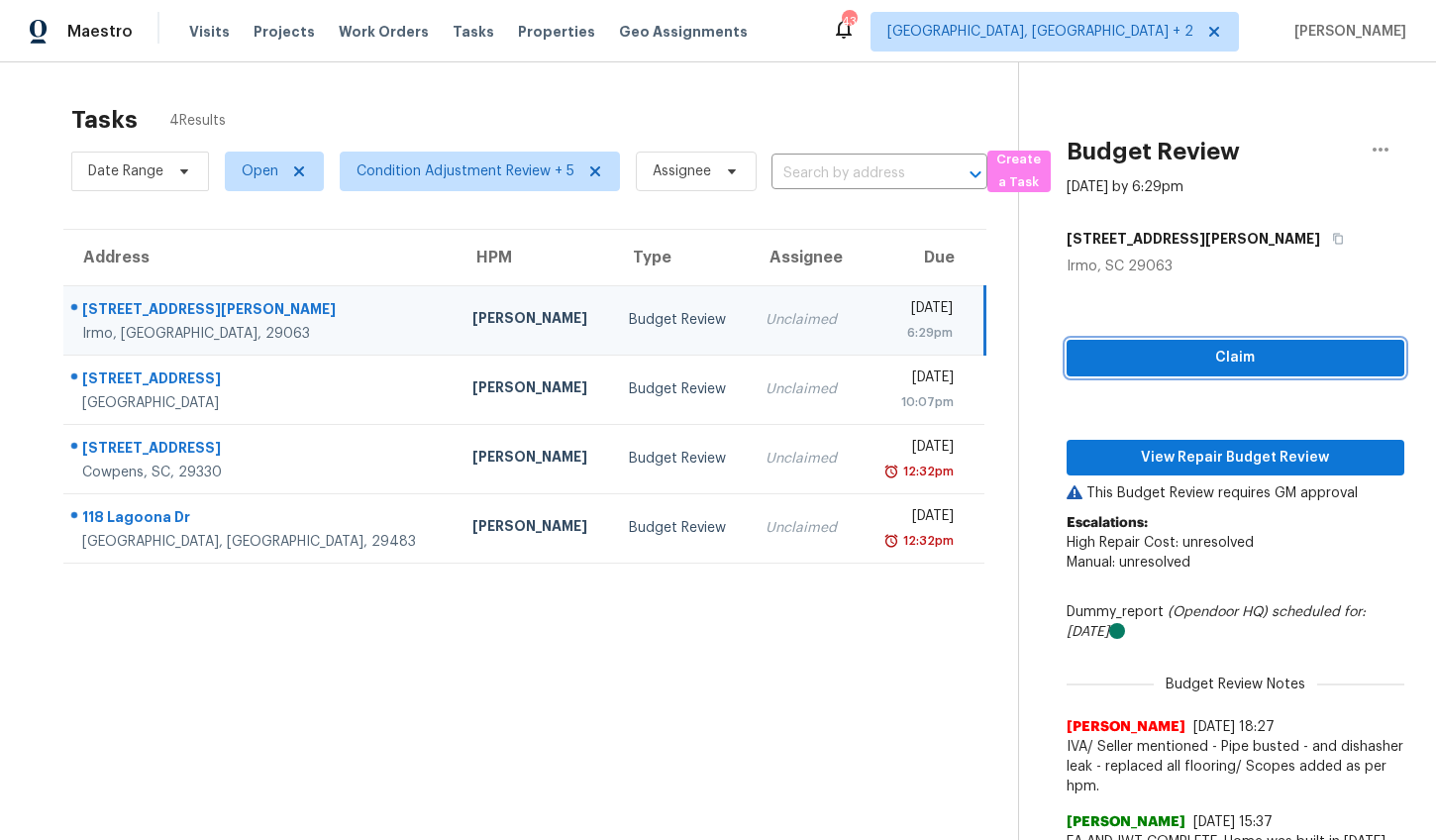
click at [1192, 354] on span "Claim" at bounding box center [1235, 358] width 306 height 25
click at [1181, 513] on p "Escalations: High Repair Cost: unresolved Manual: unresolved" at bounding box center [1235, 553] width 338 height 80
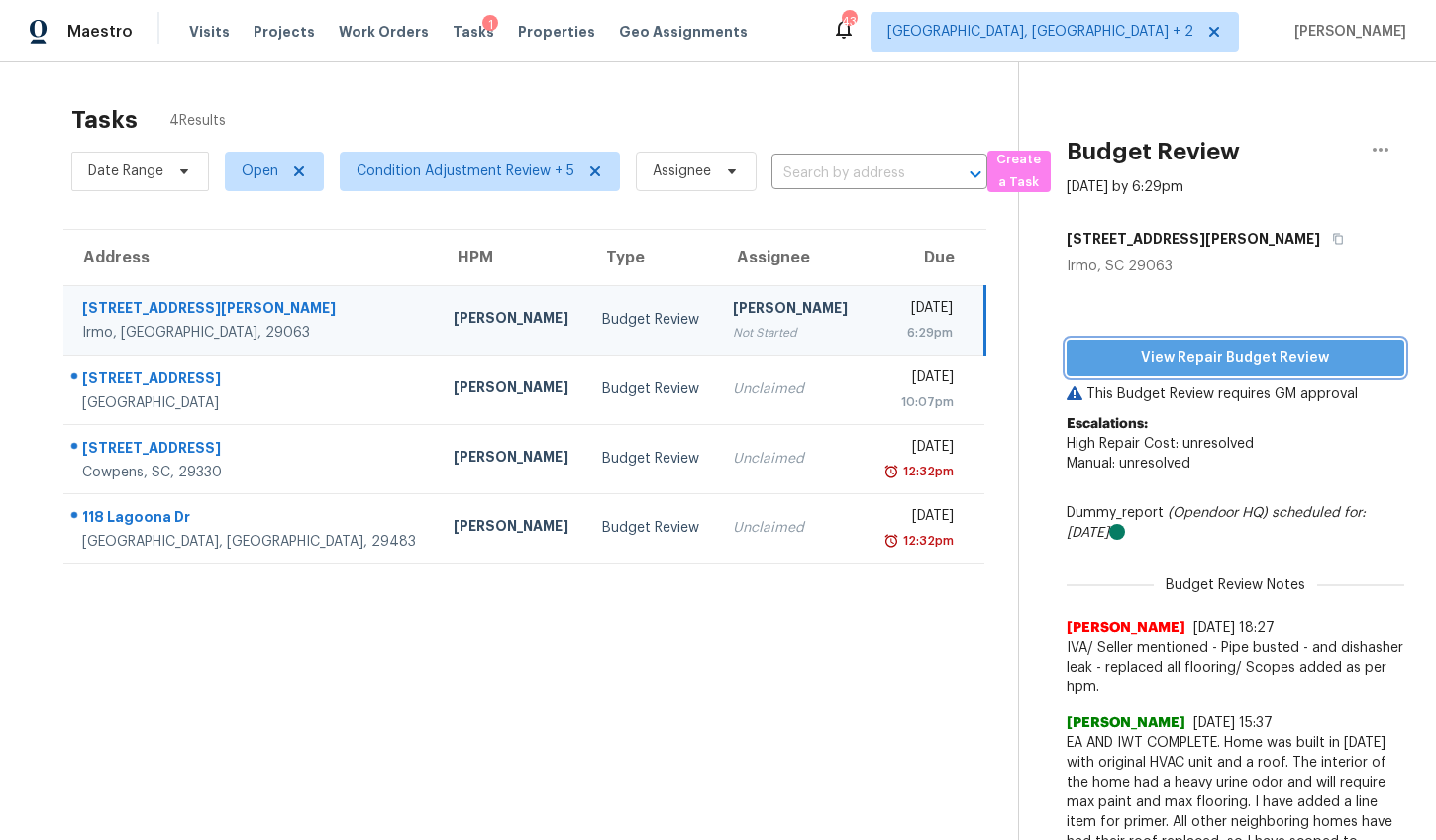
click at [1235, 355] on span "View Repair Budget Review" at bounding box center [1235, 358] width 306 height 25
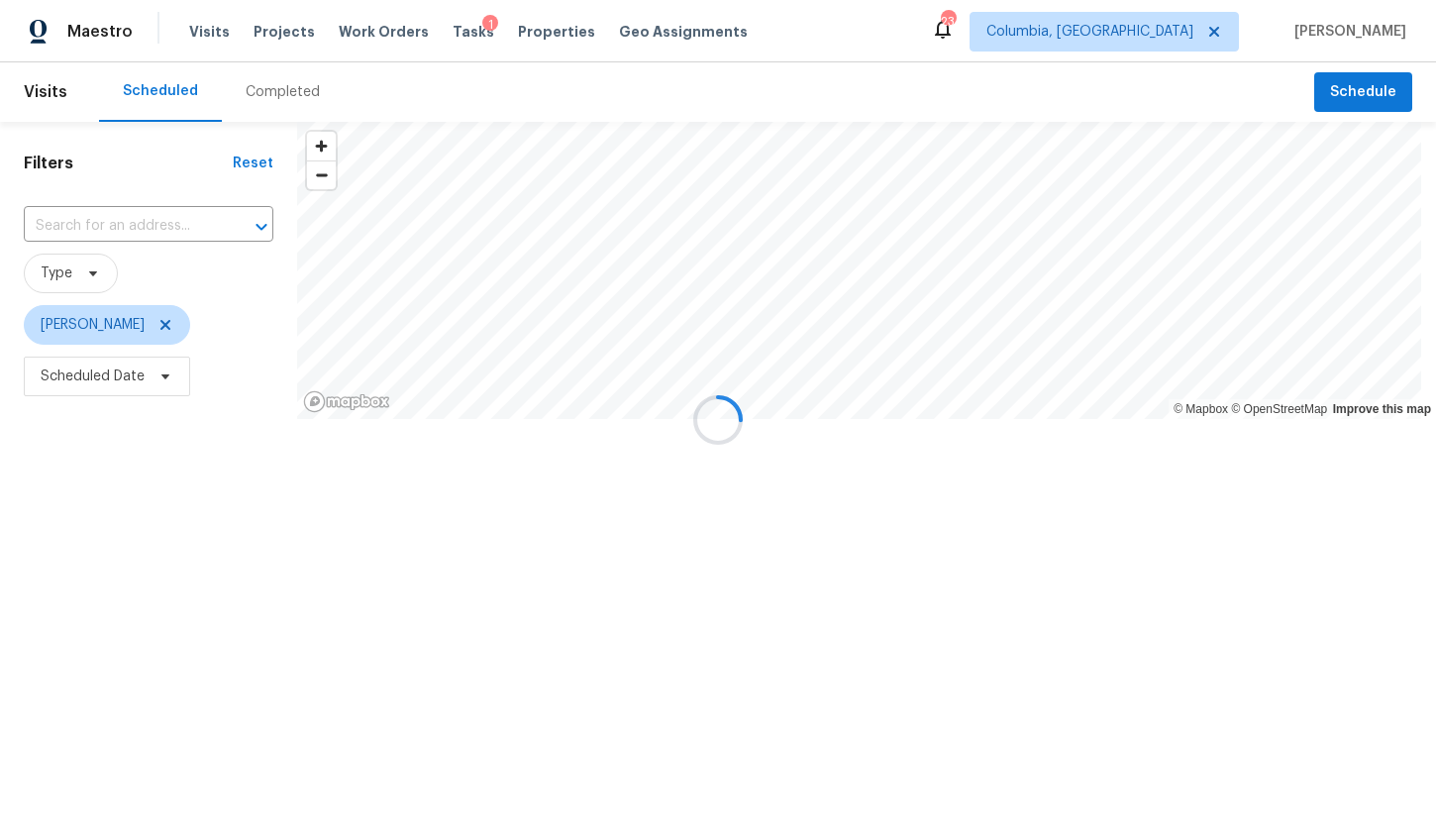
click at [259, 85] on div at bounding box center [718, 420] width 1436 height 840
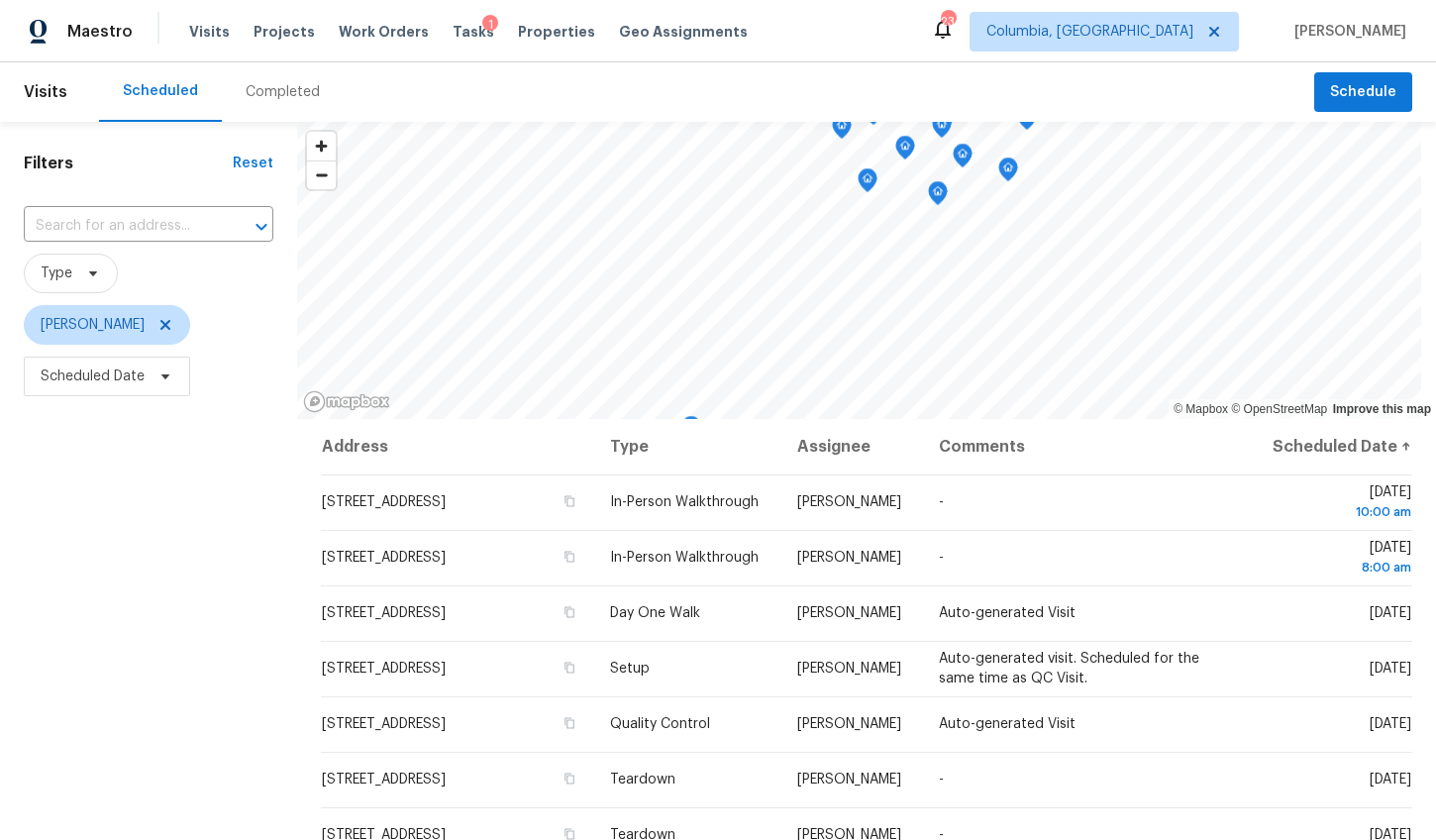
click at [259, 94] on div "Completed" at bounding box center [282, 92] width 75 height 20
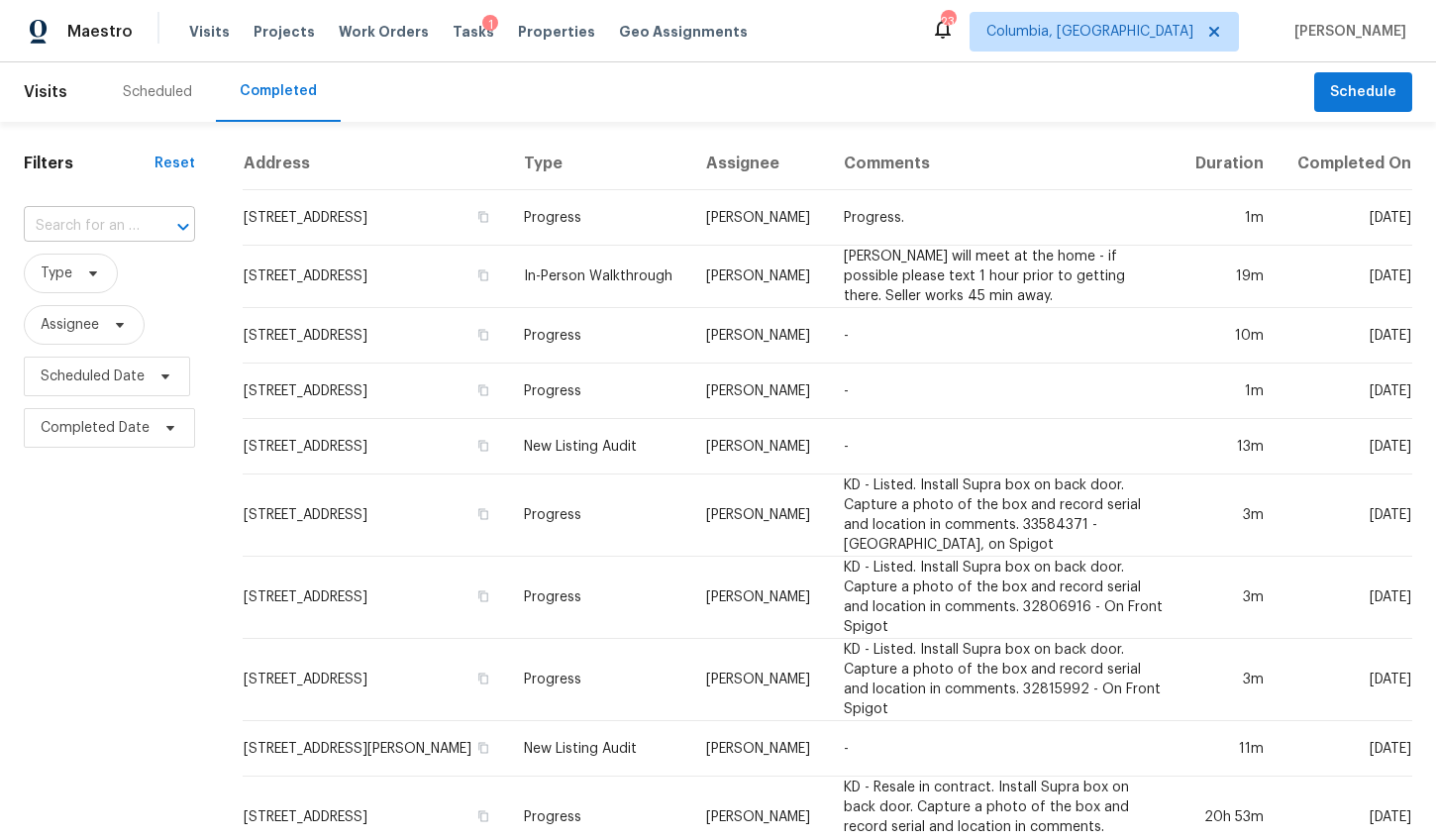
click at [150, 224] on div at bounding box center [169, 227] width 52 height 28
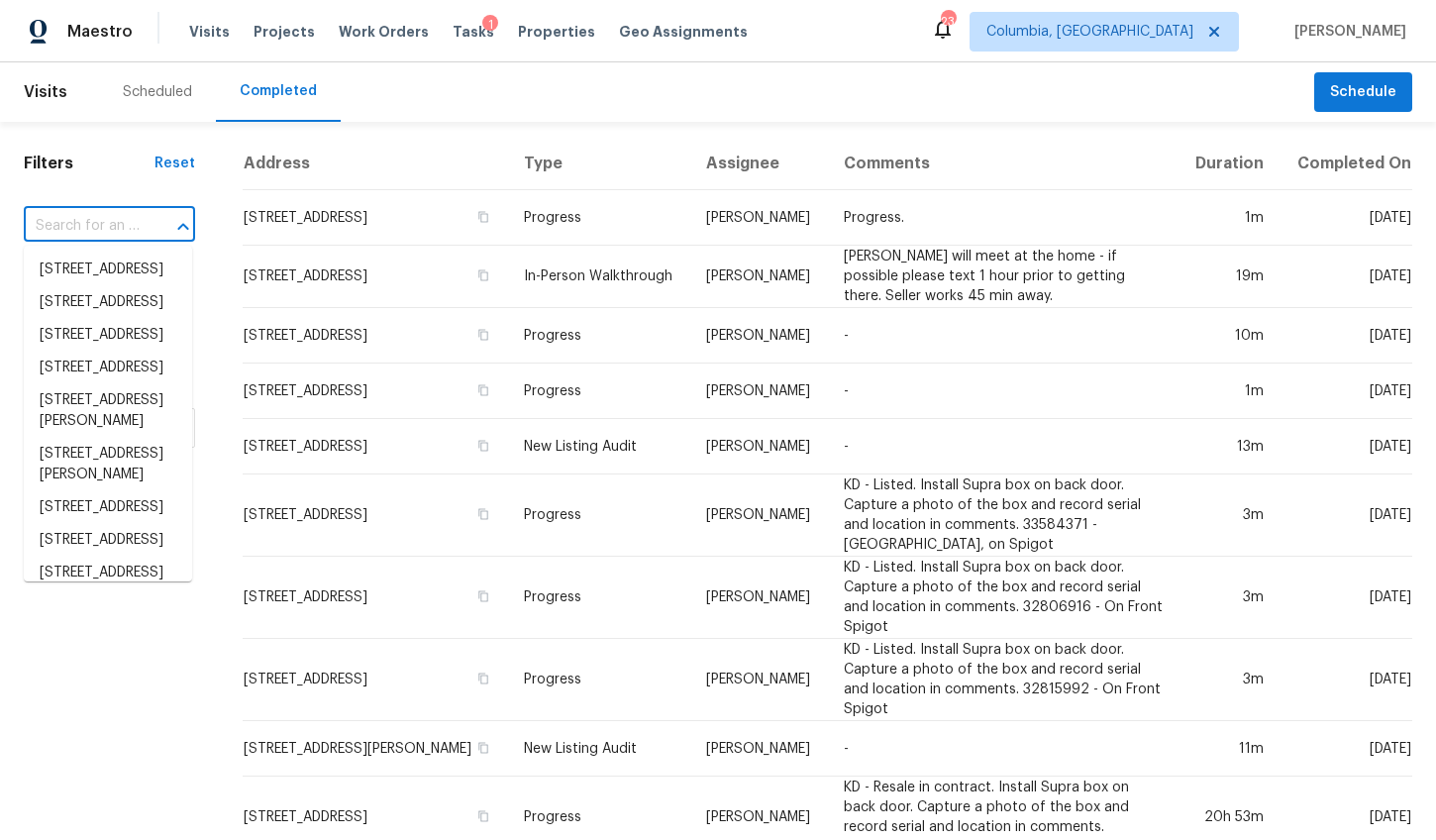
paste input "[STREET_ADDRESS]"
type input "[STREET_ADDRESS]"
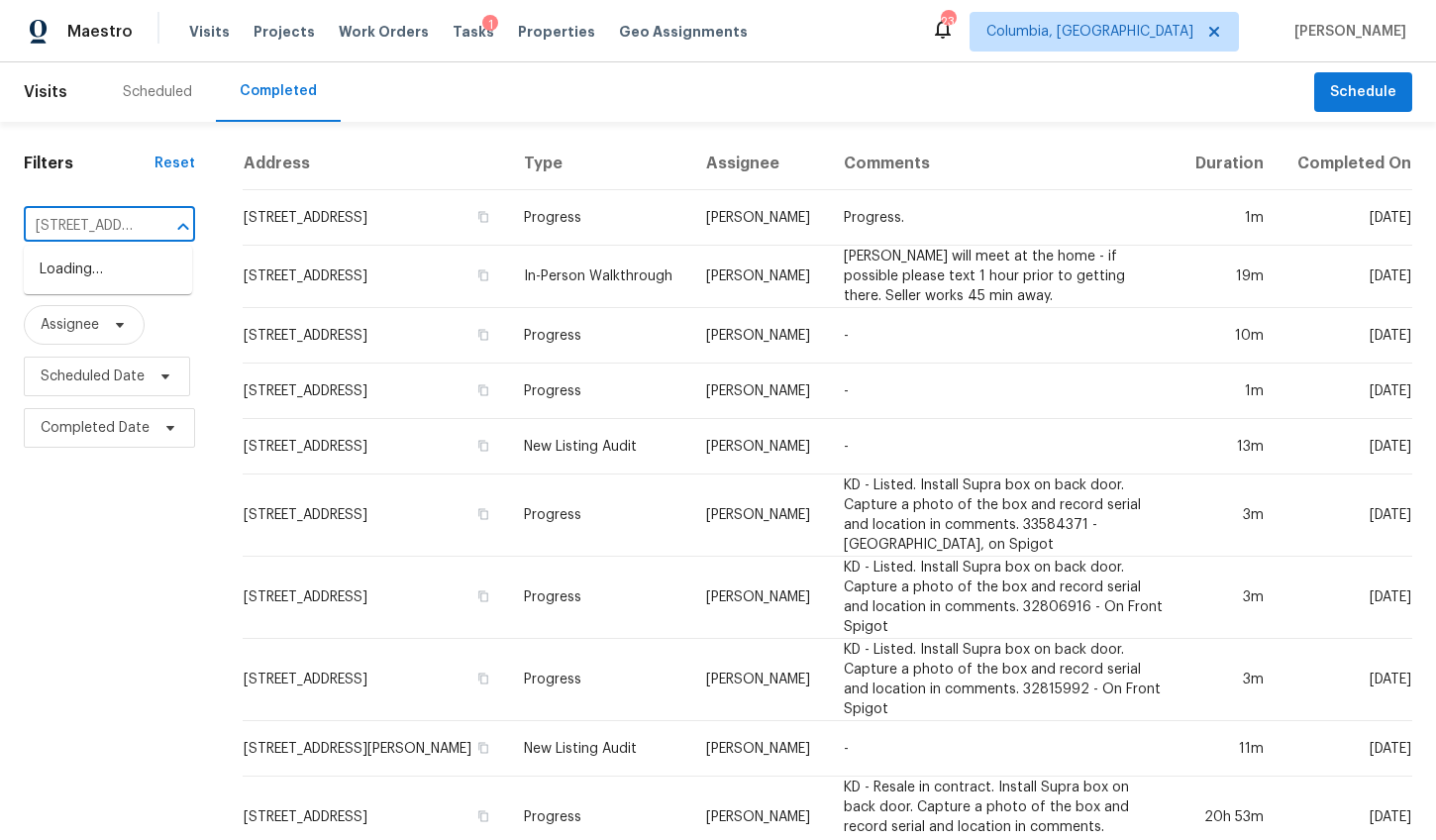
scroll to position [0, 109]
click at [112, 272] on li "[STREET_ADDRESS]" at bounding box center [108, 269] width 168 height 33
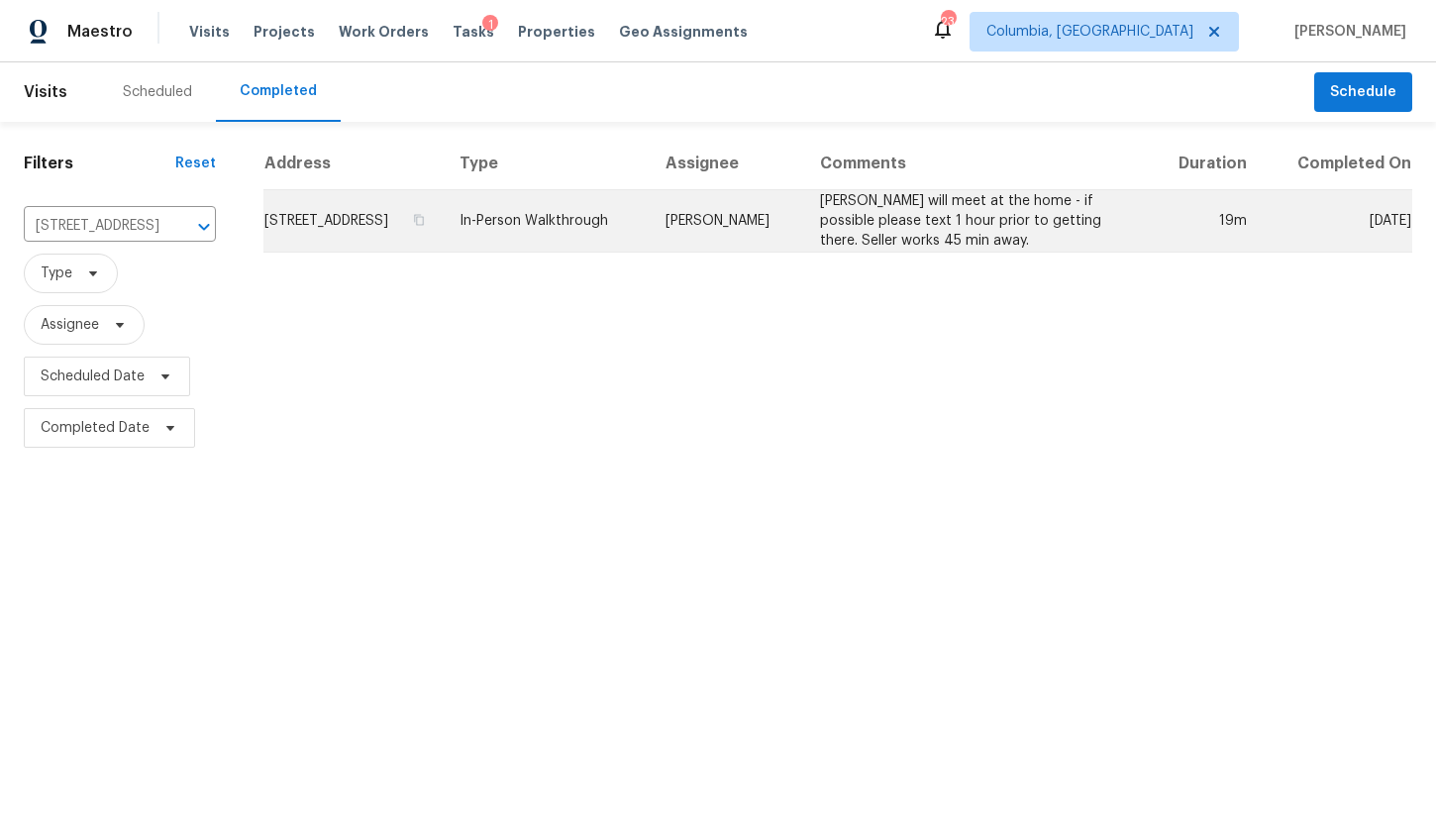
click at [418, 229] on td "[STREET_ADDRESS]" at bounding box center [354, 221] width 181 height 63
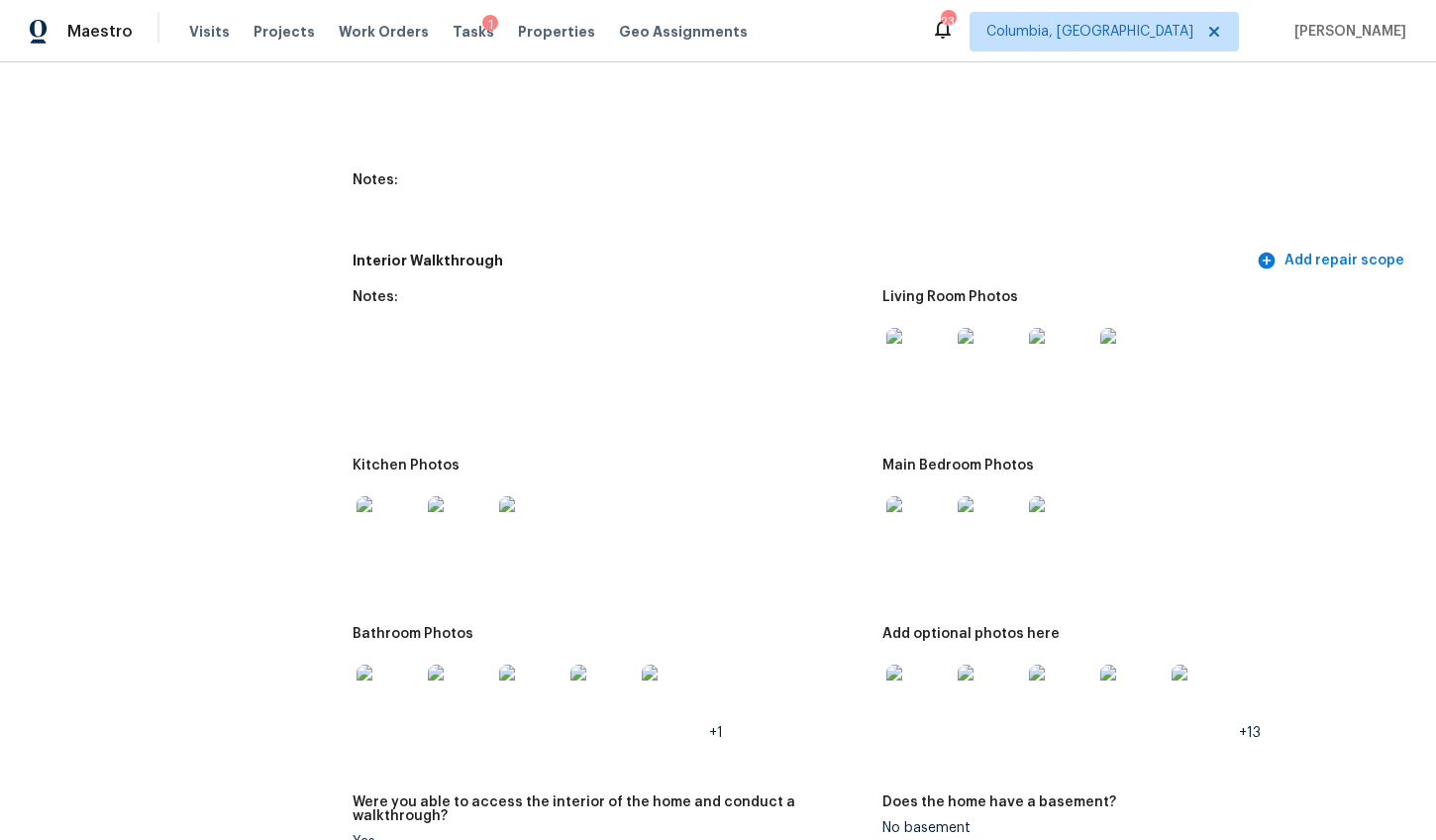
scroll to position [2408, 0]
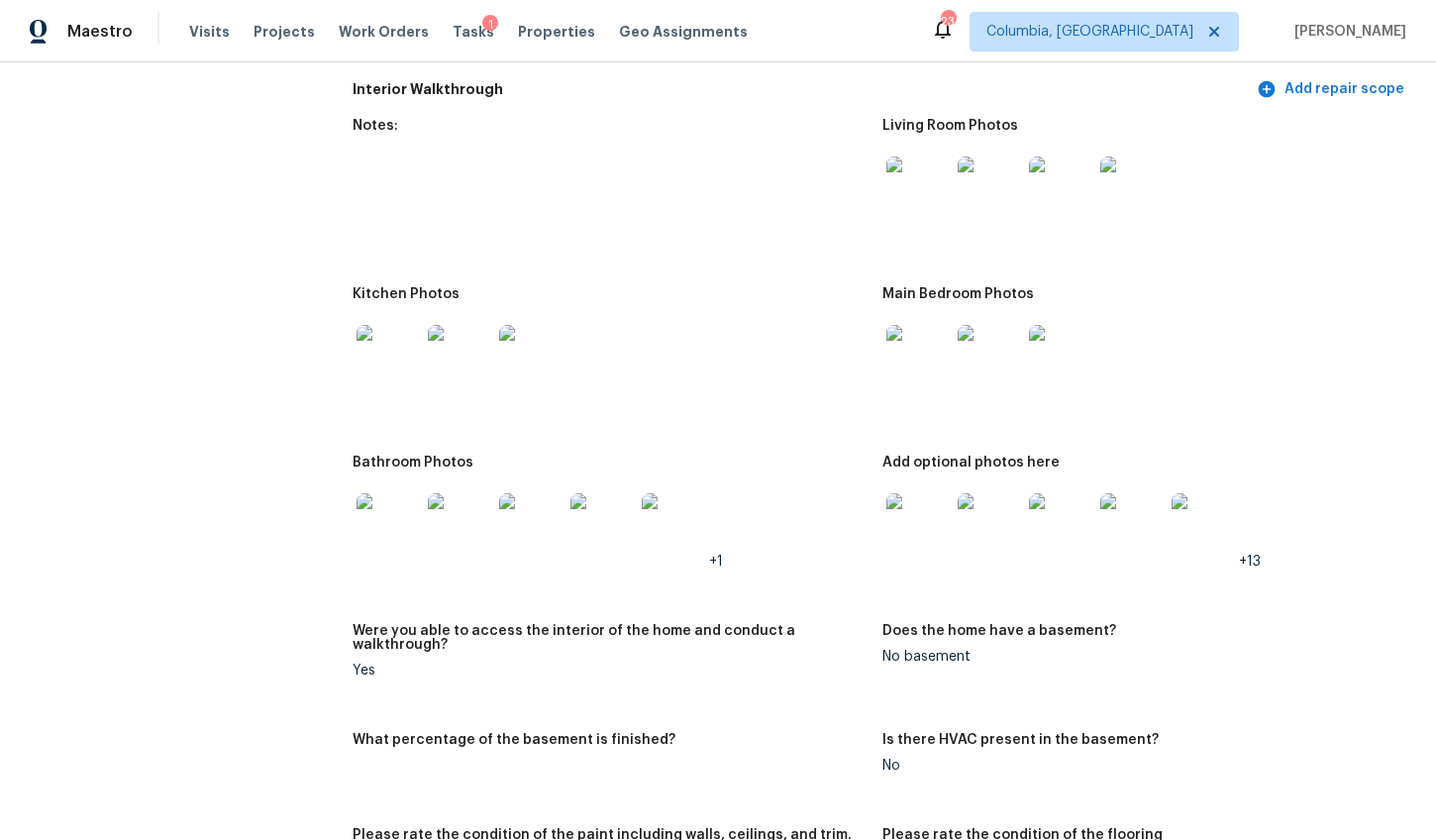
click at [404, 376] on img at bounding box center [389, 357] width 64 height 64
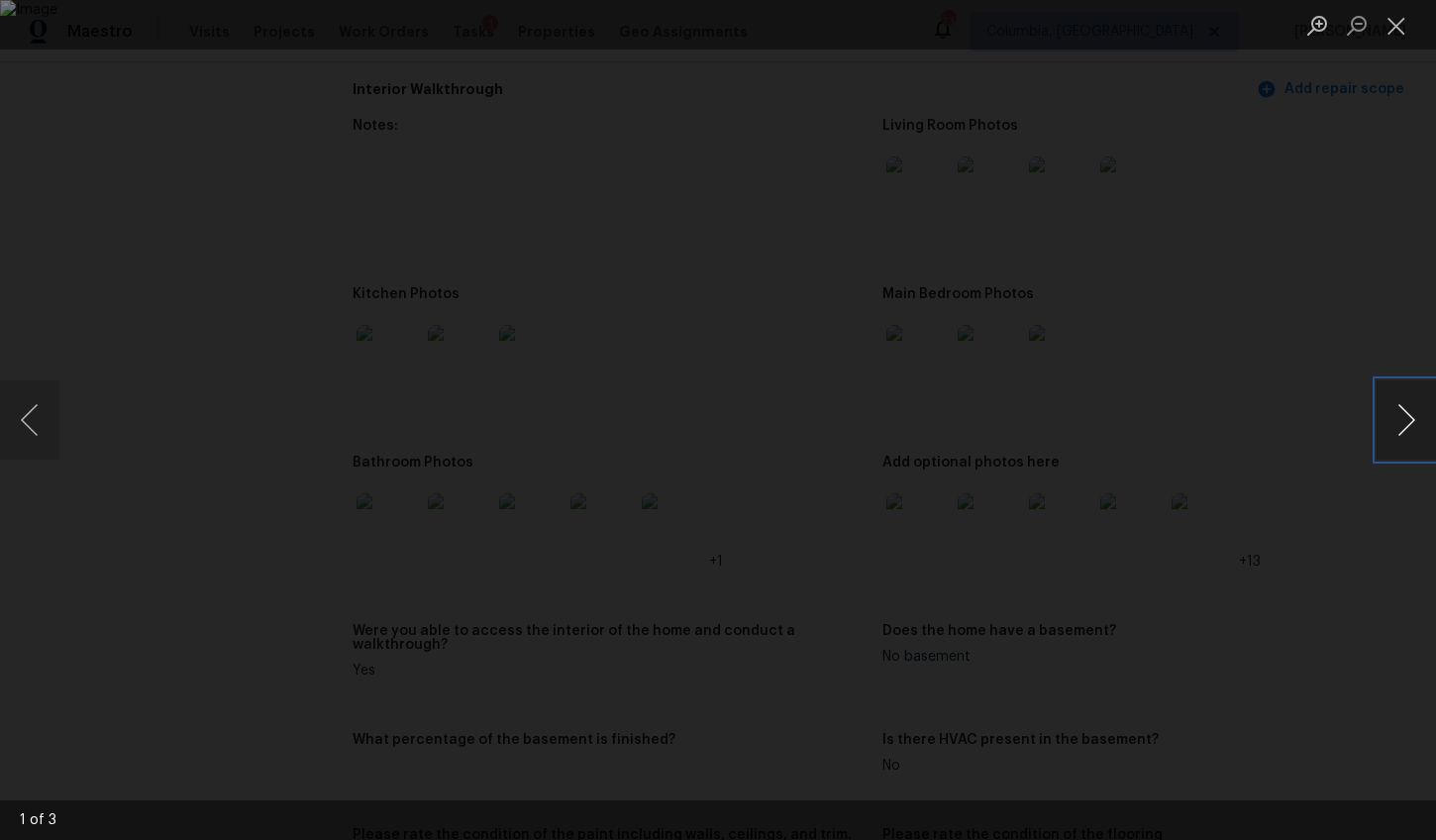
click at [1408, 417] on button "Next image" at bounding box center [1406, 420] width 60 height 80
click at [1378, 519] on div "Lightbox" at bounding box center [718, 420] width 1436 height 840
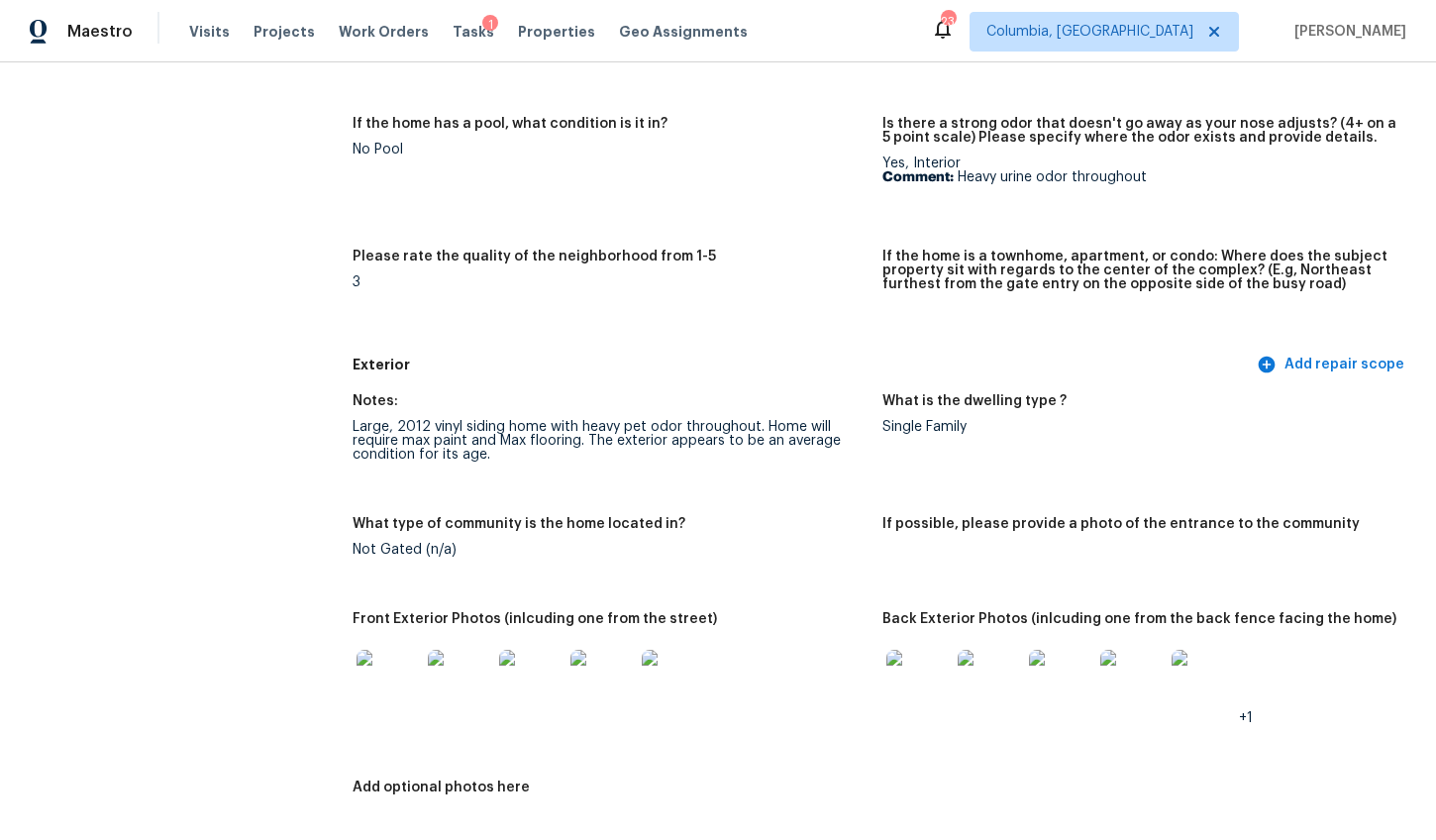
scroll to position [0, 0]
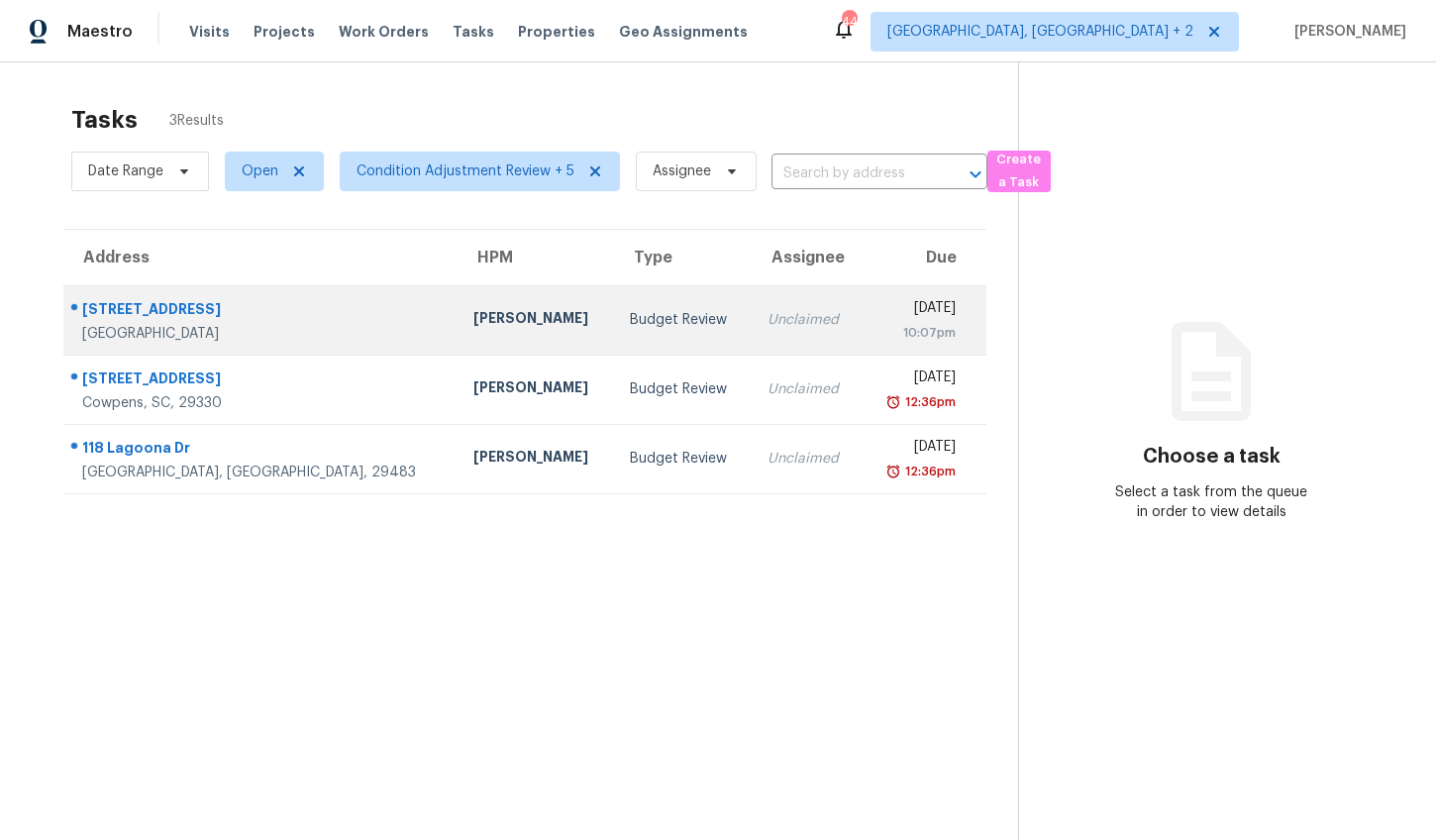
click at [630, 317] on div "Budget Review" at bounding box center [683, 320] width 106 height 20
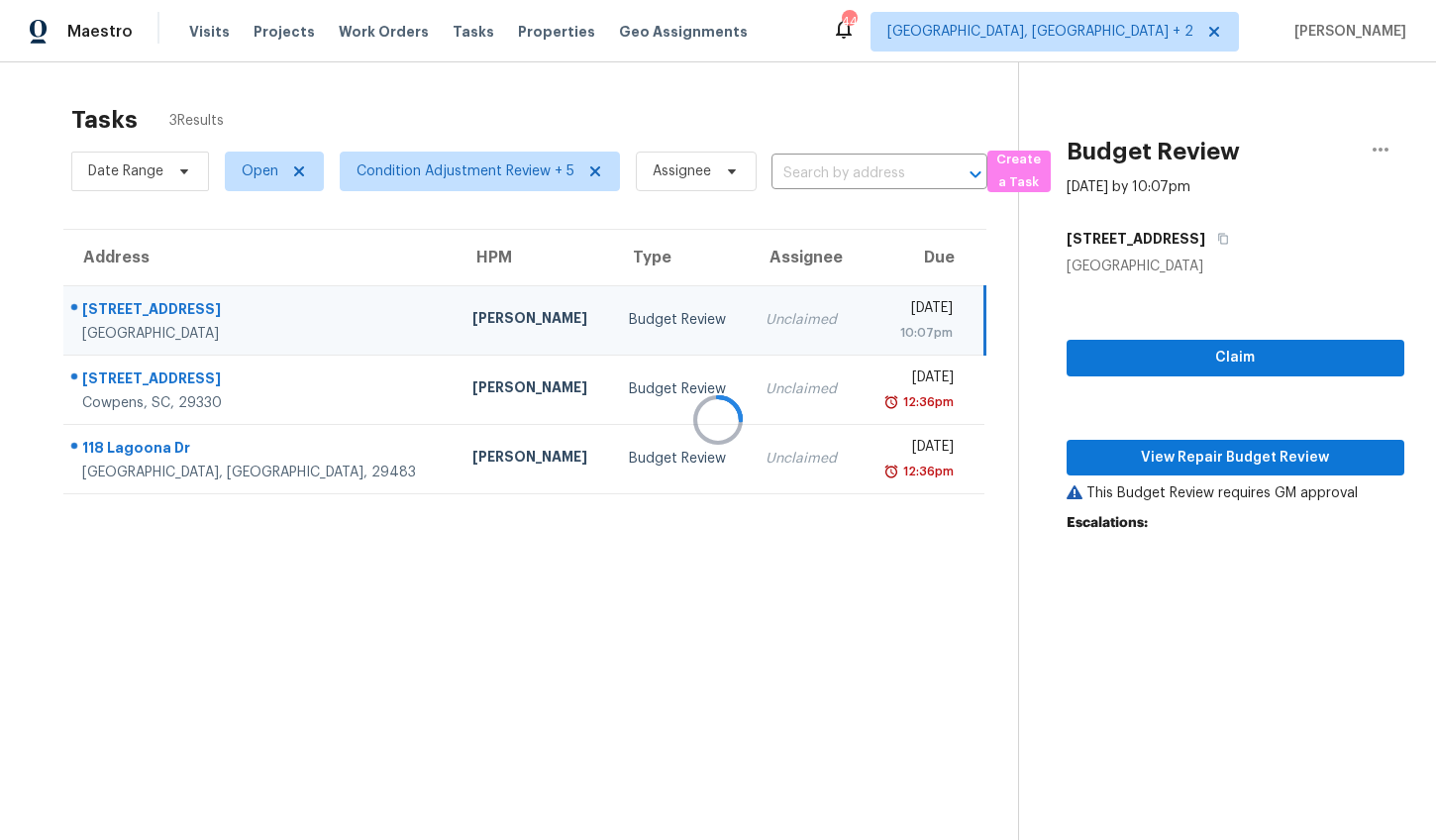
click at [1097, 351] on div at bounding box center [718, 420] width 1436 height 840
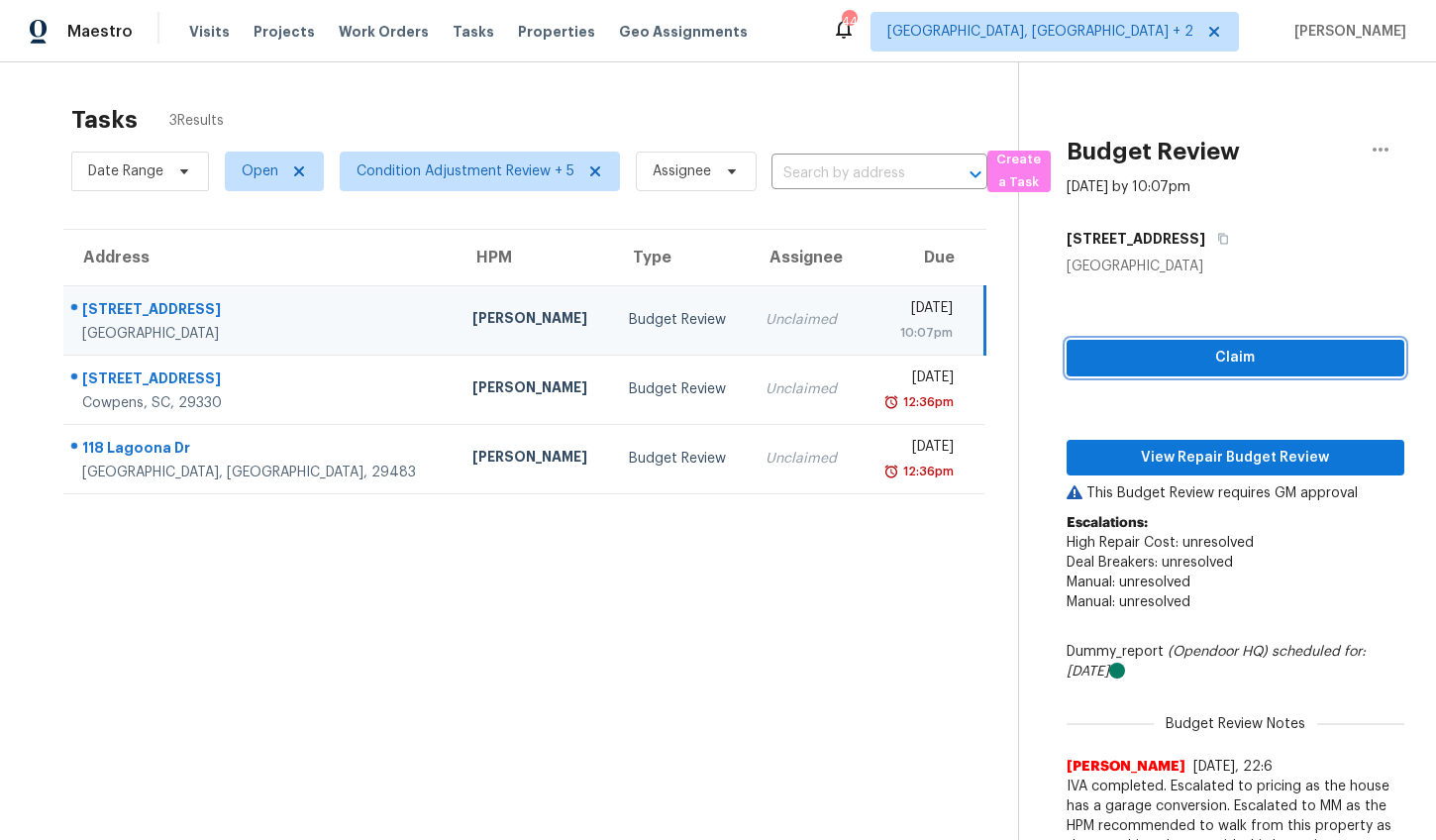
click at [1100, 358] on span "Claim" at bounding box center [1235, 358] width 306 height 25
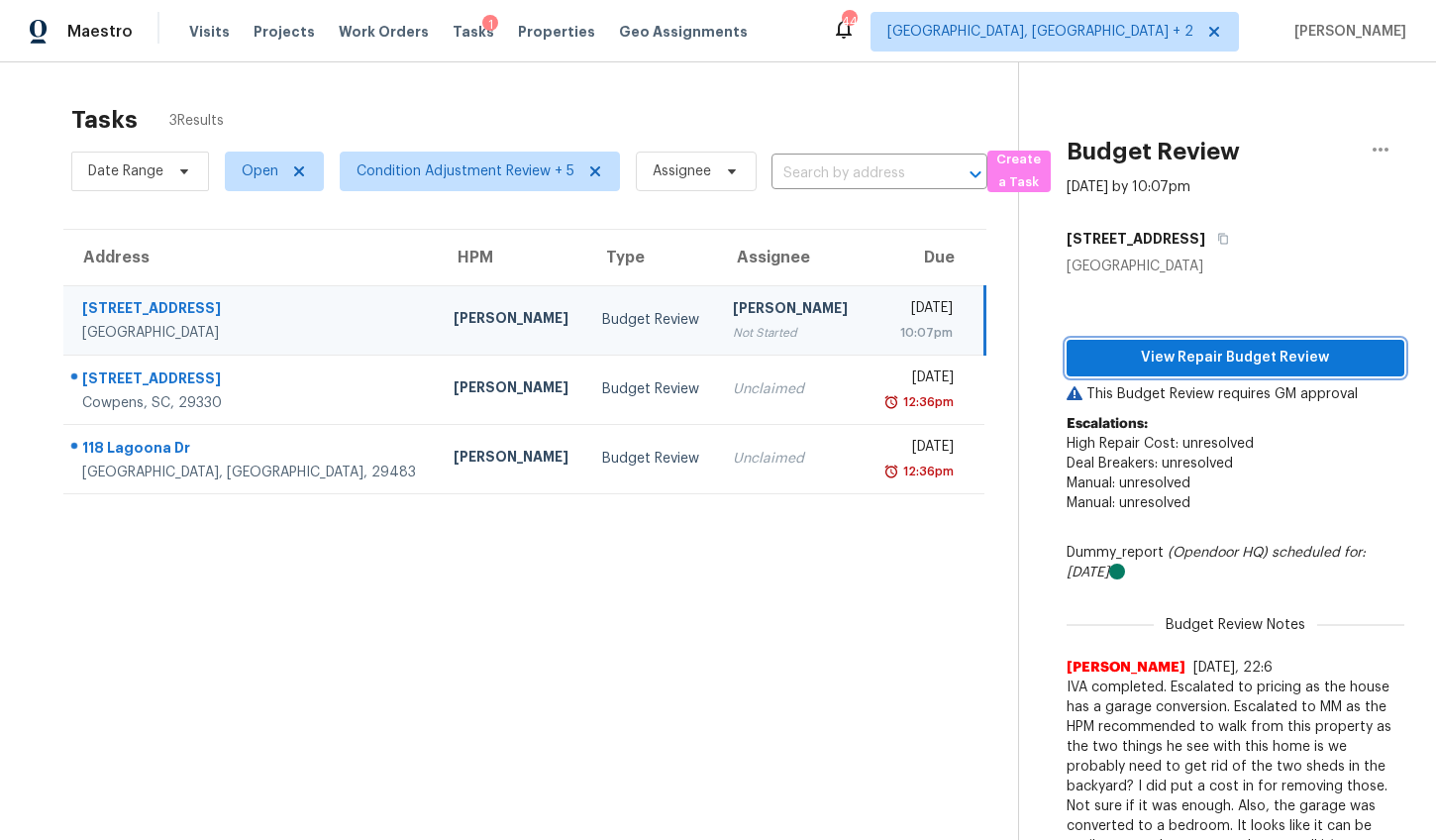
click at [1133, 359] on span "View Repair Budget Review" at bounding box center [1235, 358] width 306 height 25
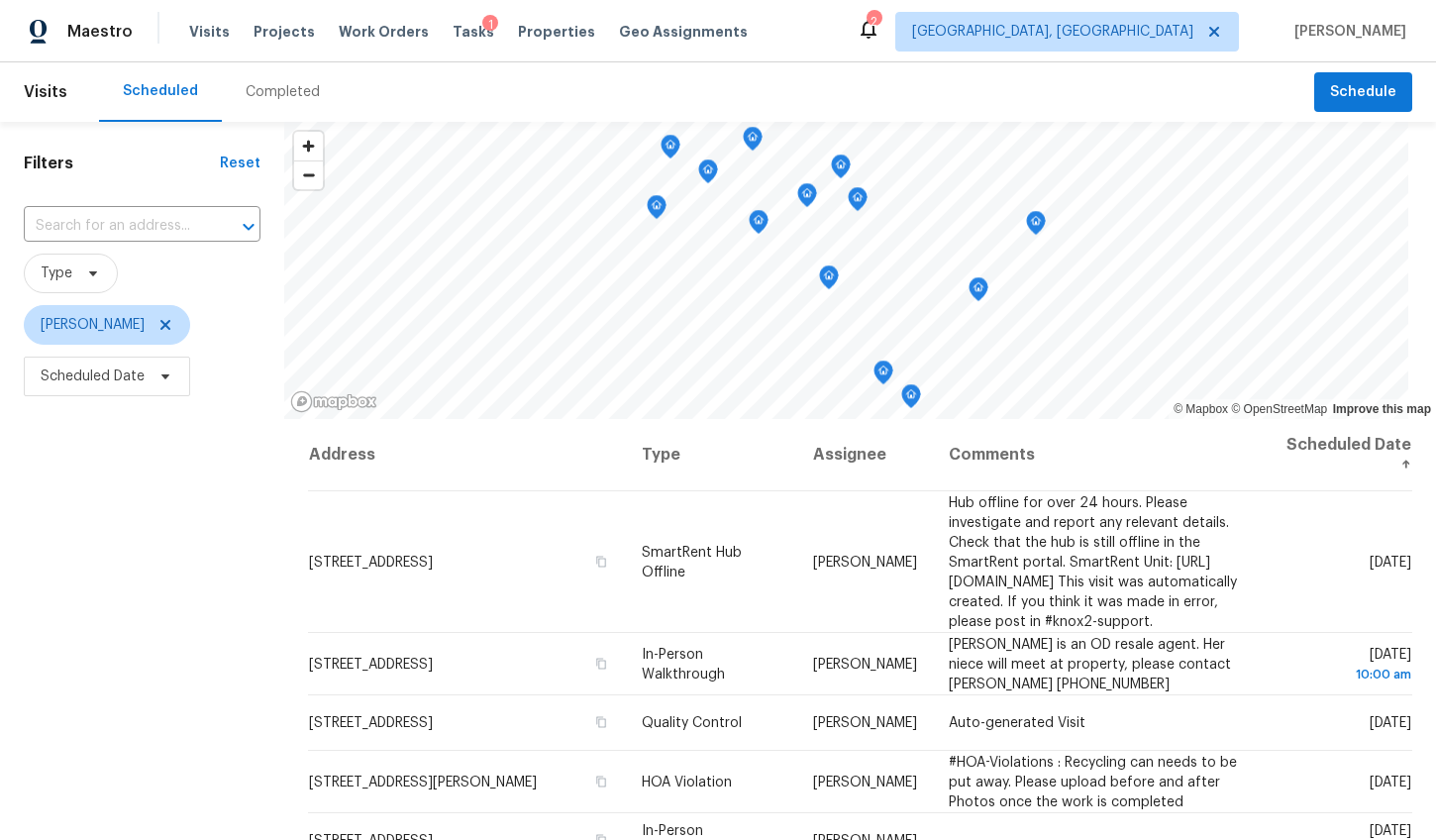
click at [281, 89] on div "Completed" at bounding box center [282, 92] width 75 height 20
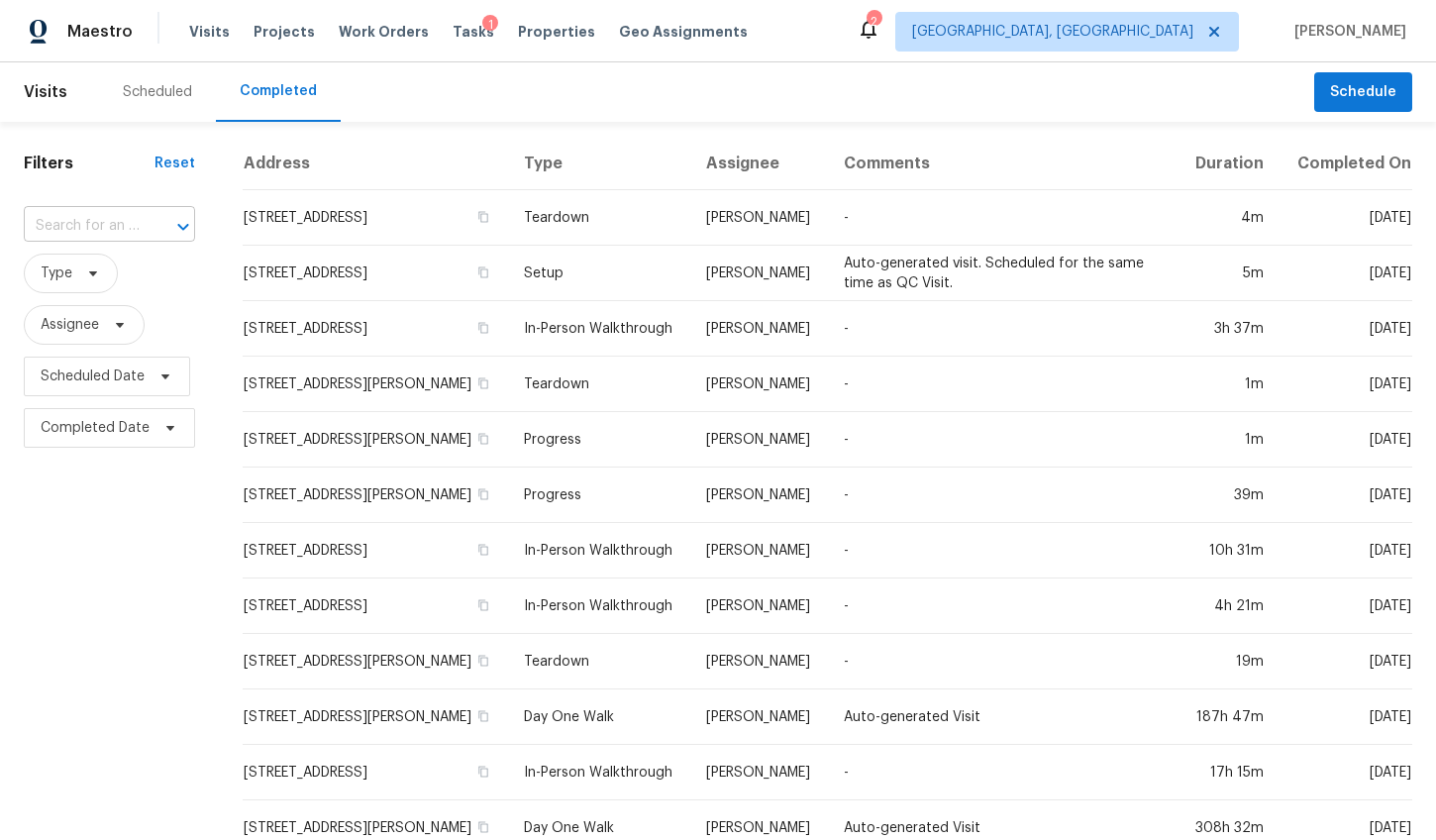
click at [118, 223] on input "text" at bounding box center [82, 226] width 116 height 31
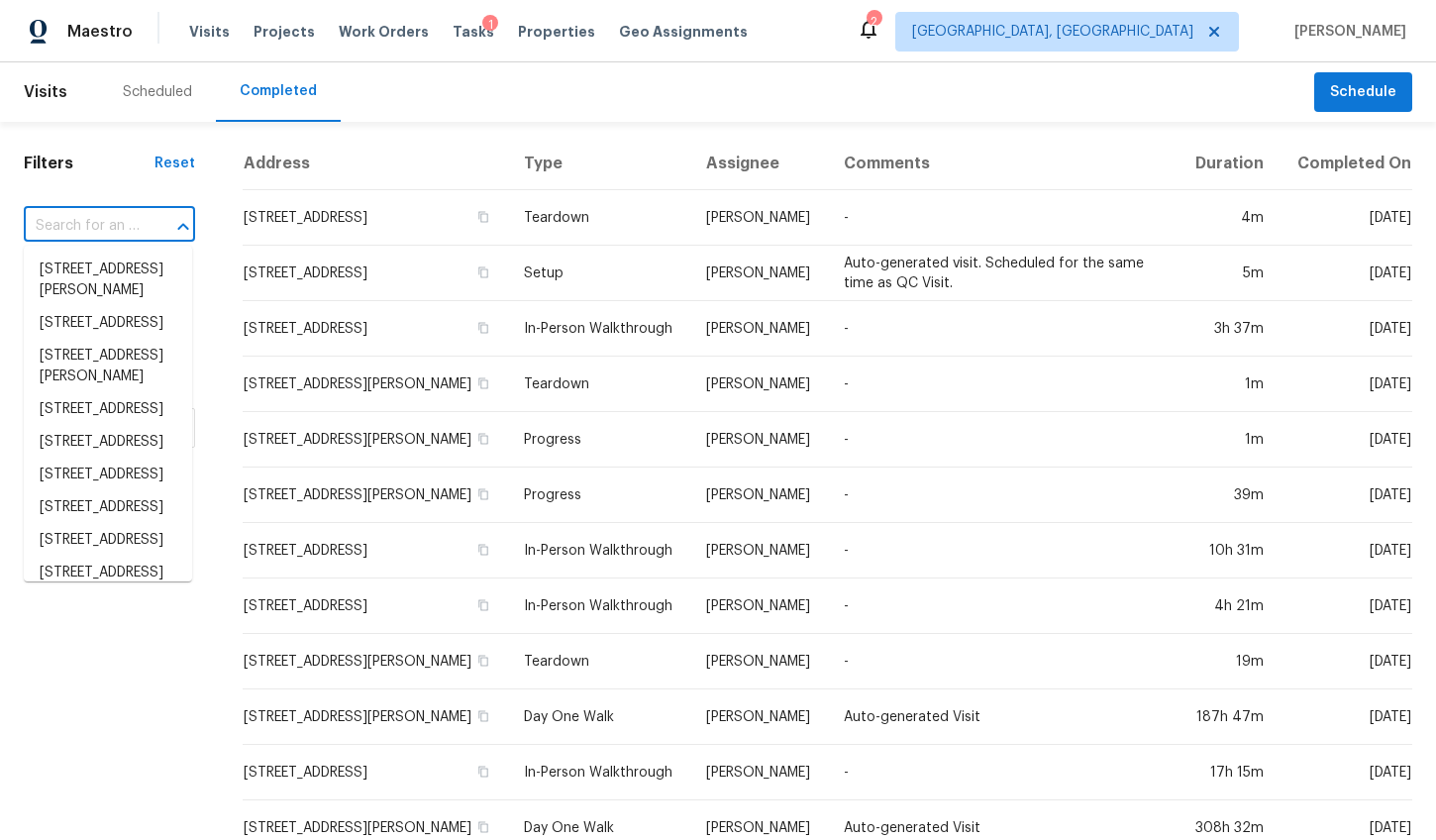
paste input "[STREET_ADDRESS]"
type input "[STREET_ADDRESS]"
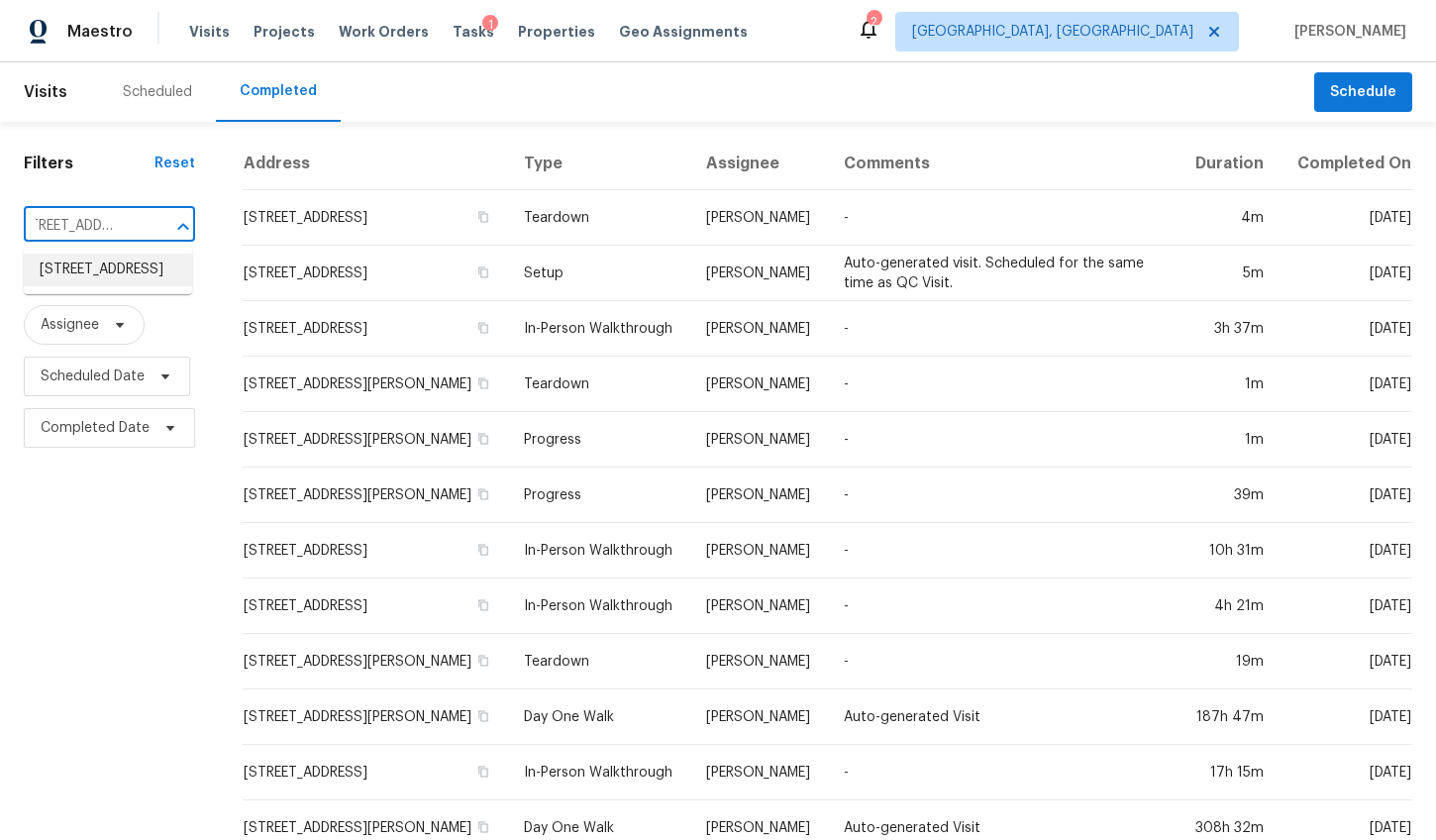
click at [121, 276] on li "[STREET_ADDRESS]" at bounding box center [108, 269] width 168 height 33
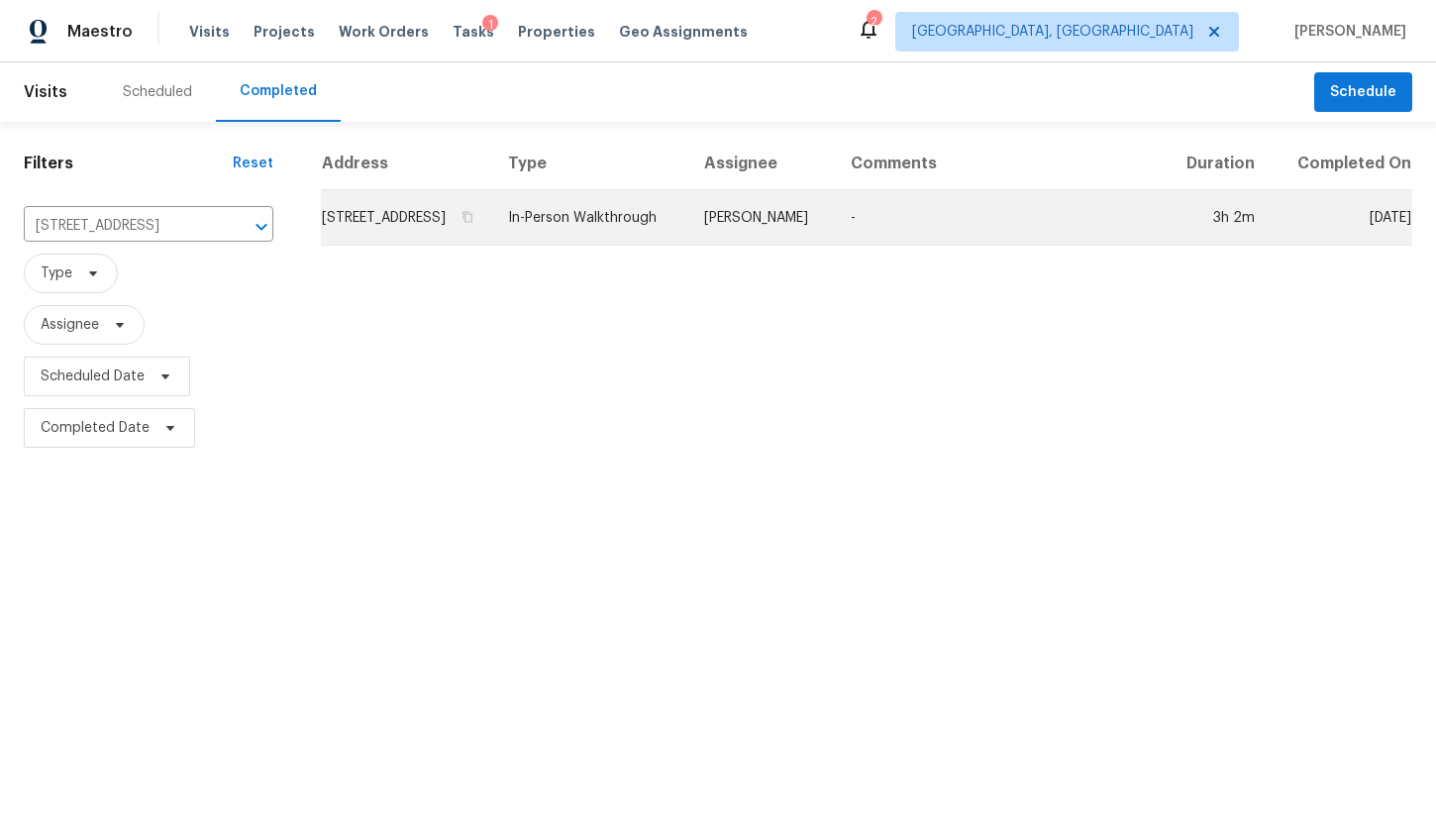
click at [424, 233] on td "[STREET_ADDRESS]" at bounding box center [407, 218] width 171 height 56
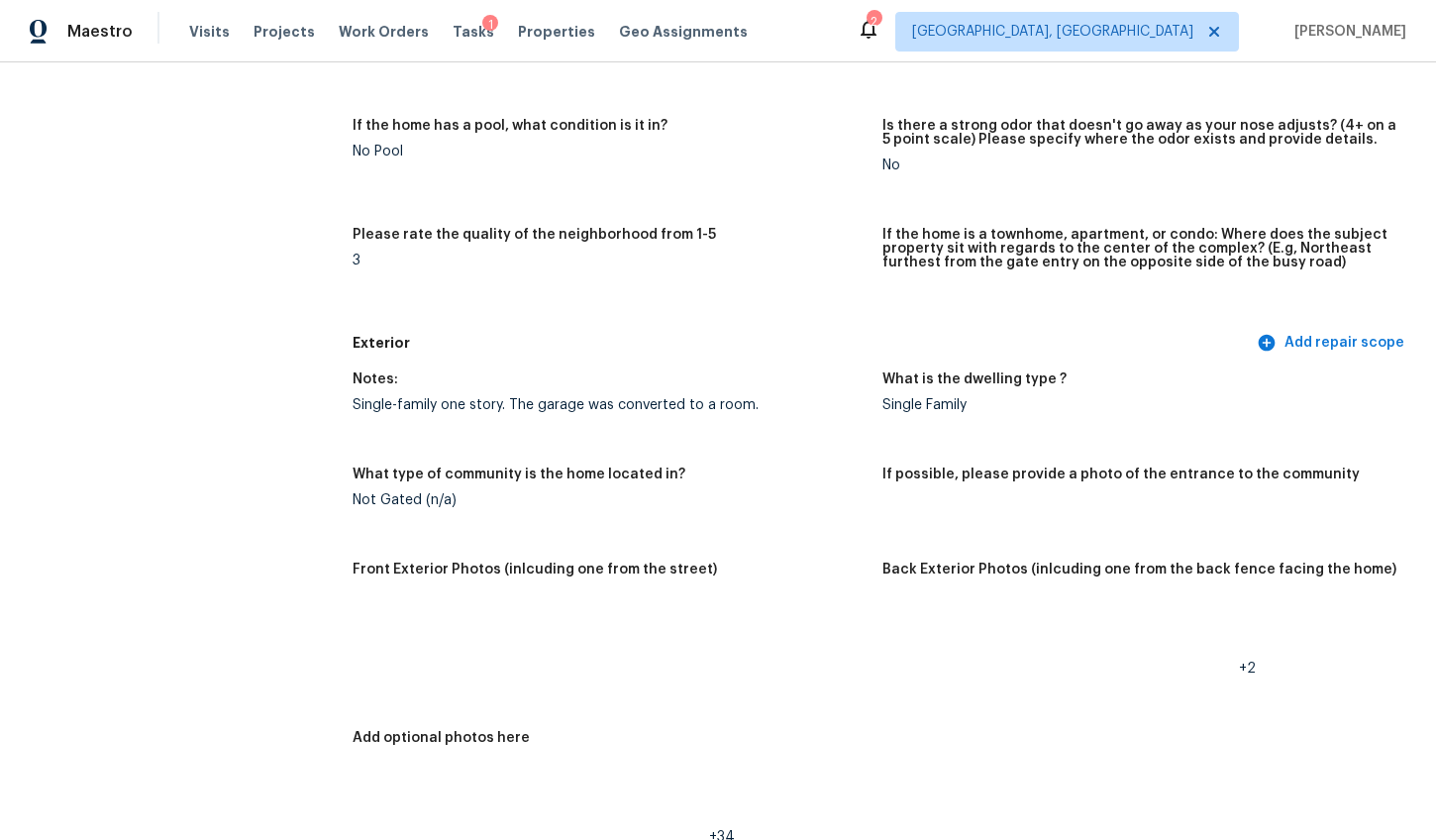
scroll to position [714, 0]
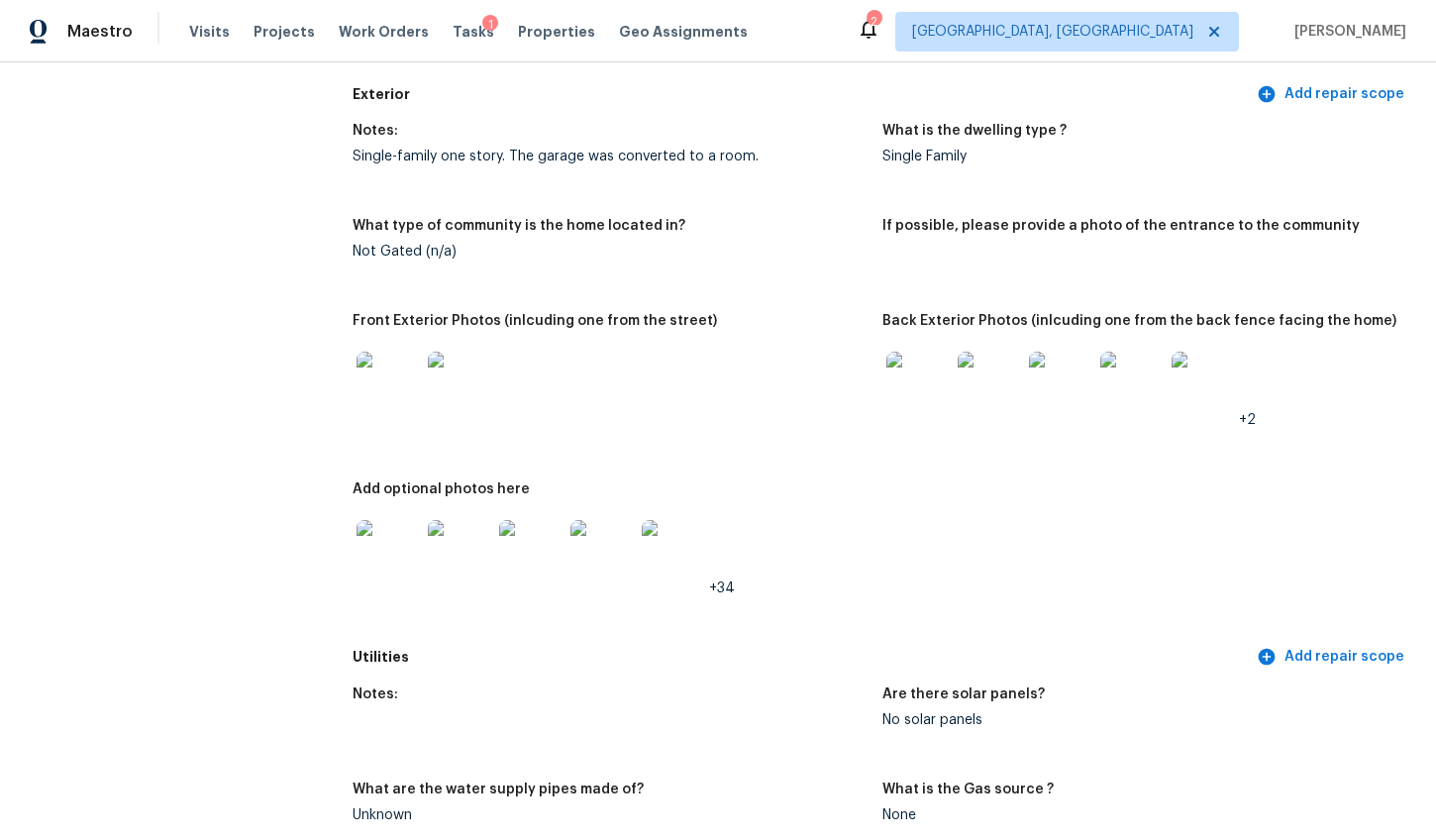
click at [399, 391] on img at bounding box center [389, 384] width 64 height 64
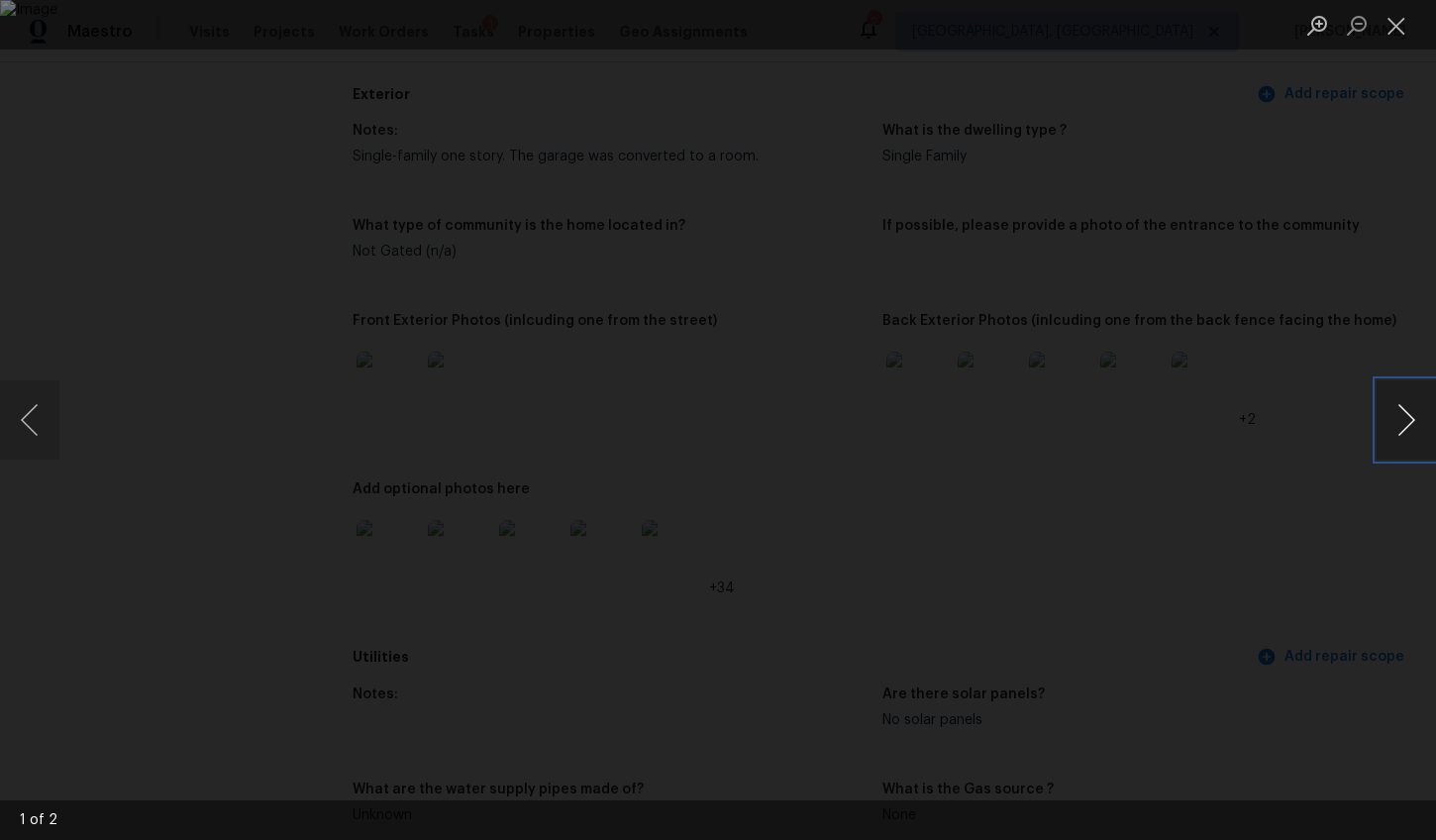
click at [1395, 419] on button "Next image" at bounding box center [1406, 420] width 60 height 80
click at [1403, 410] on button "Next image" at bounding box center [1406, 420] width 60 height 80
click at [1403, 411] on button "Next image" at bounding box center [1406, 420] width 60 height 80
click at [1367, 498] on div "Lightbox" at bounding box center [718, 420] width 1436 height 840
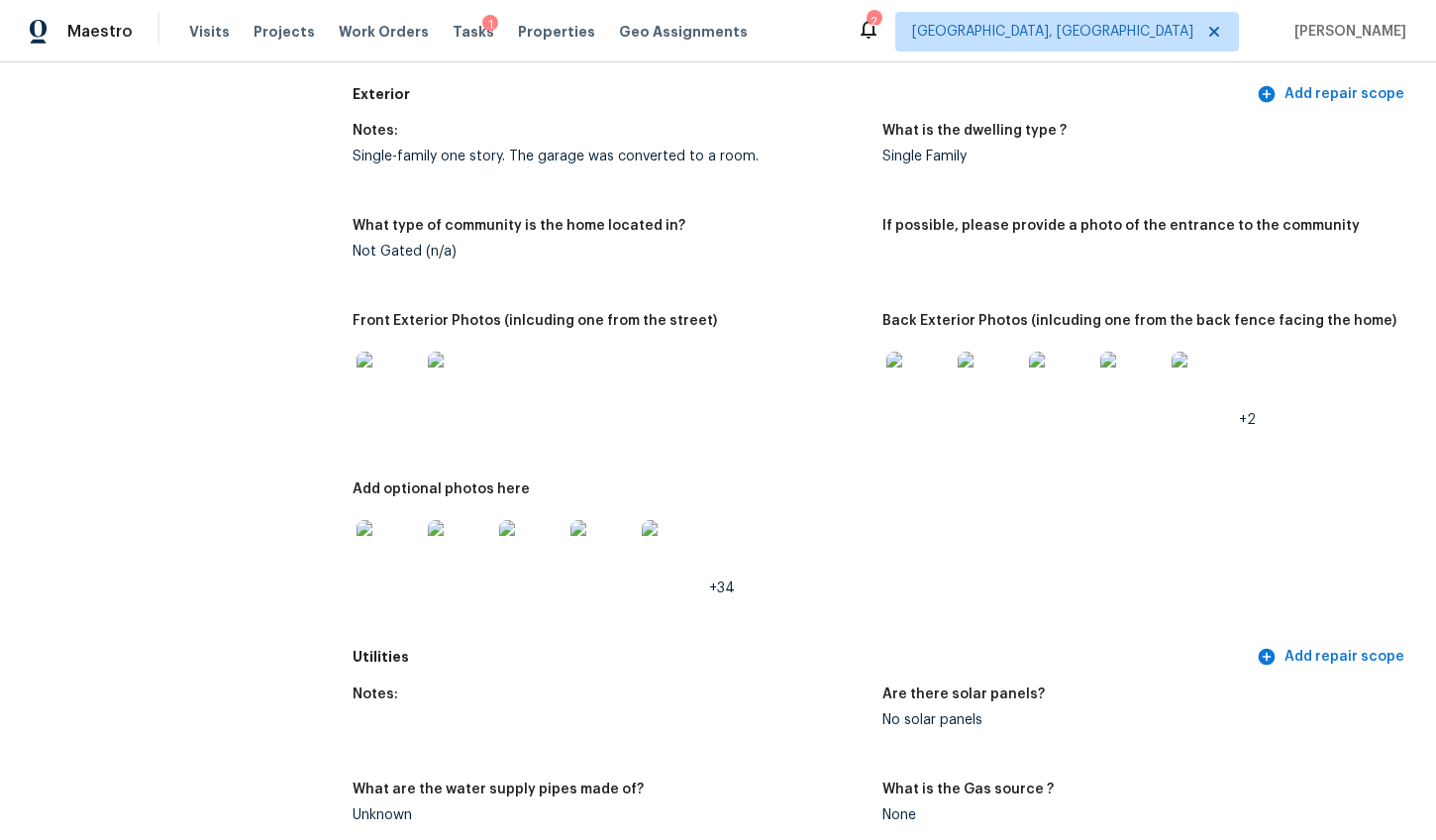
click at [902, 377] on img at bounding box center [918, 384] width 64 height 64
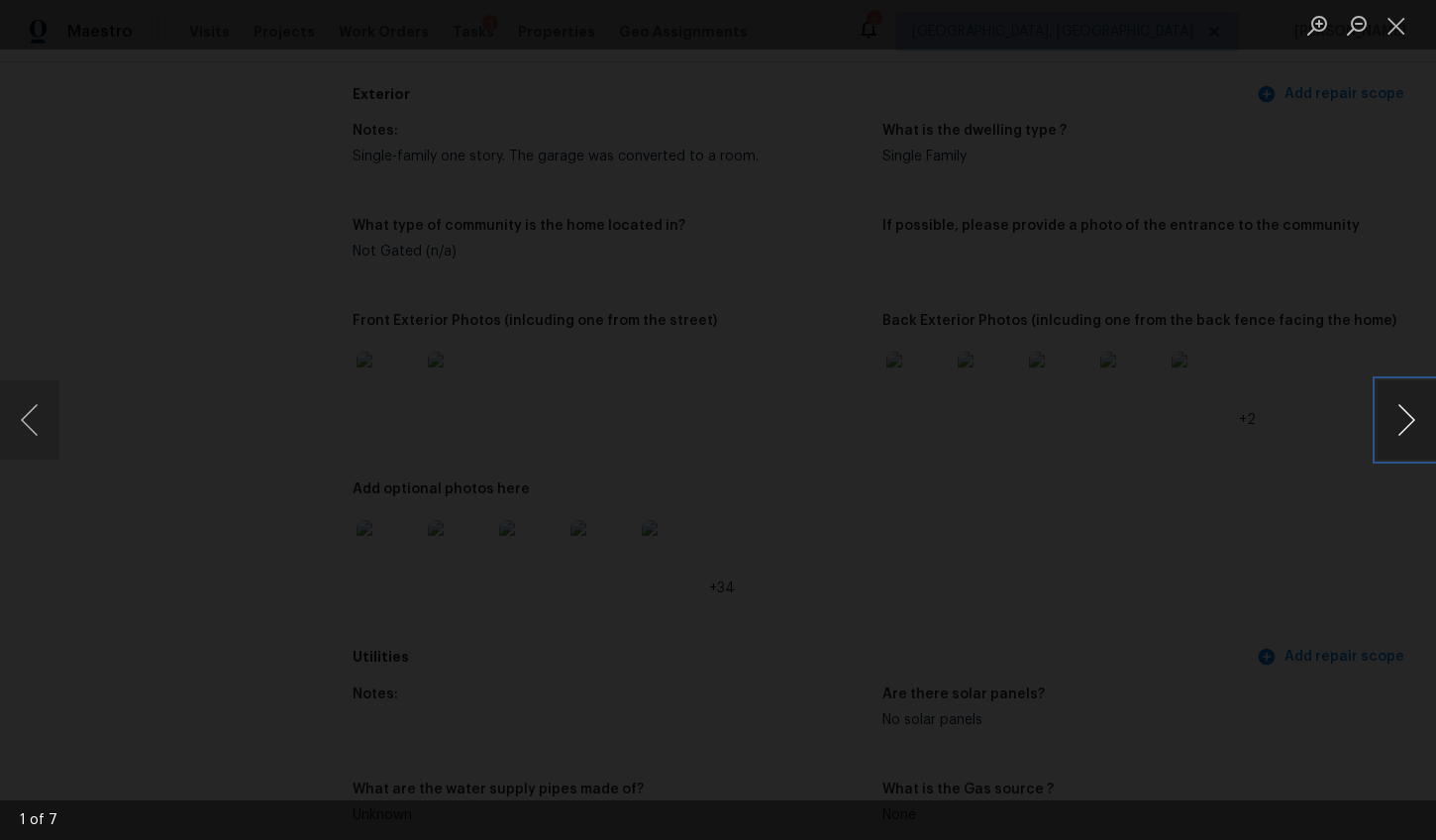
click at [1408, 425] on button "Next image" at bounding box center [1406, 420] width 60 height 80
click at [1407, 425] on button "Next image" at bounding box center [1406, 420] width 60 height 80
click at [35, 426] on button "Previous image" at bounding box center [30, 420] width 60 height 80
click at [1410, 424] on button "Next image" at bounding box center [1406, 420] width 60 height 80
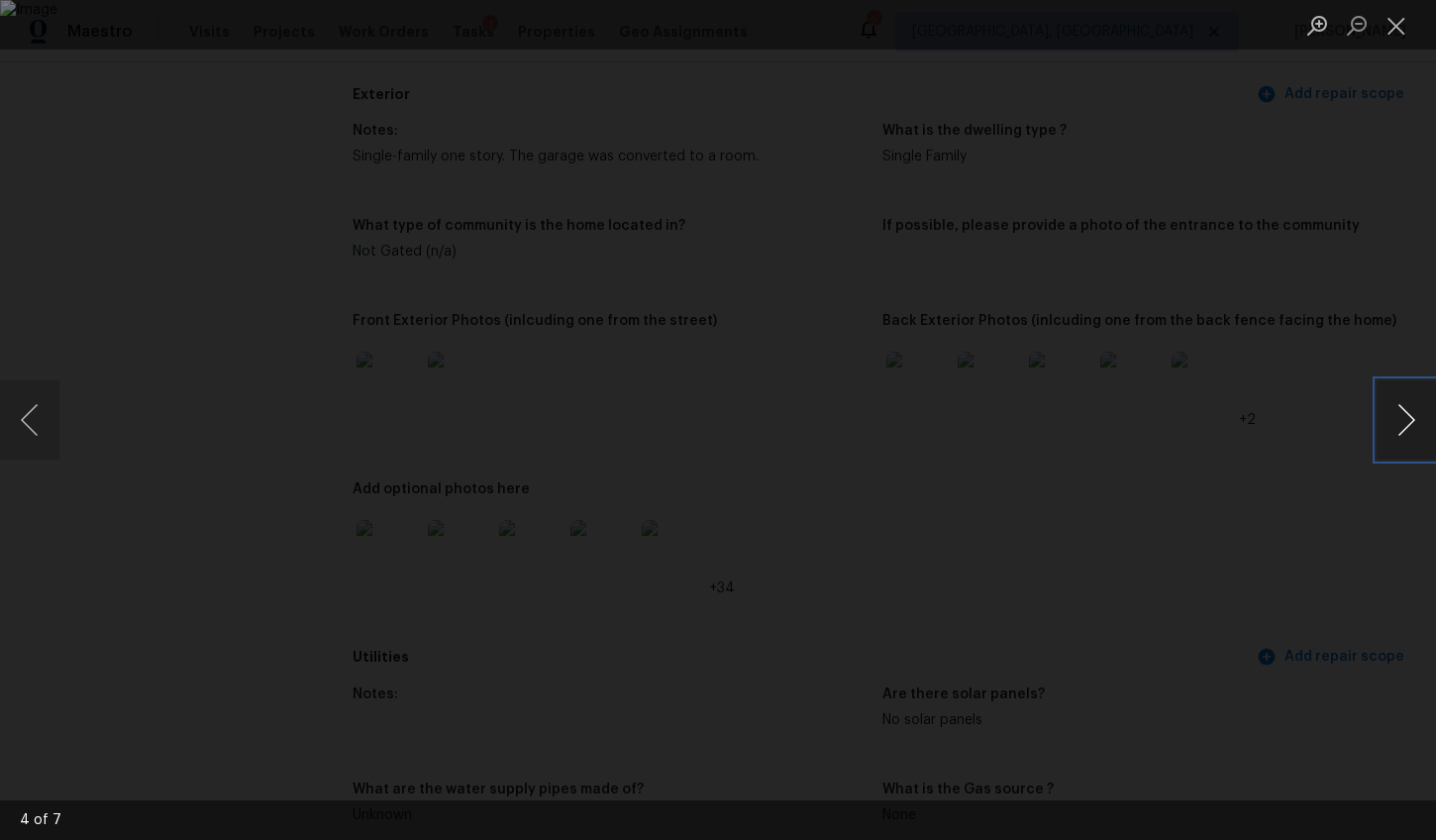
click at [1410, 424] on button "Next image" at bounding box center [1406, 420] width 60 height 80
click at [1355, 513] on div "Lightbox" at bounding box center [718, 420] width 1436 height 840
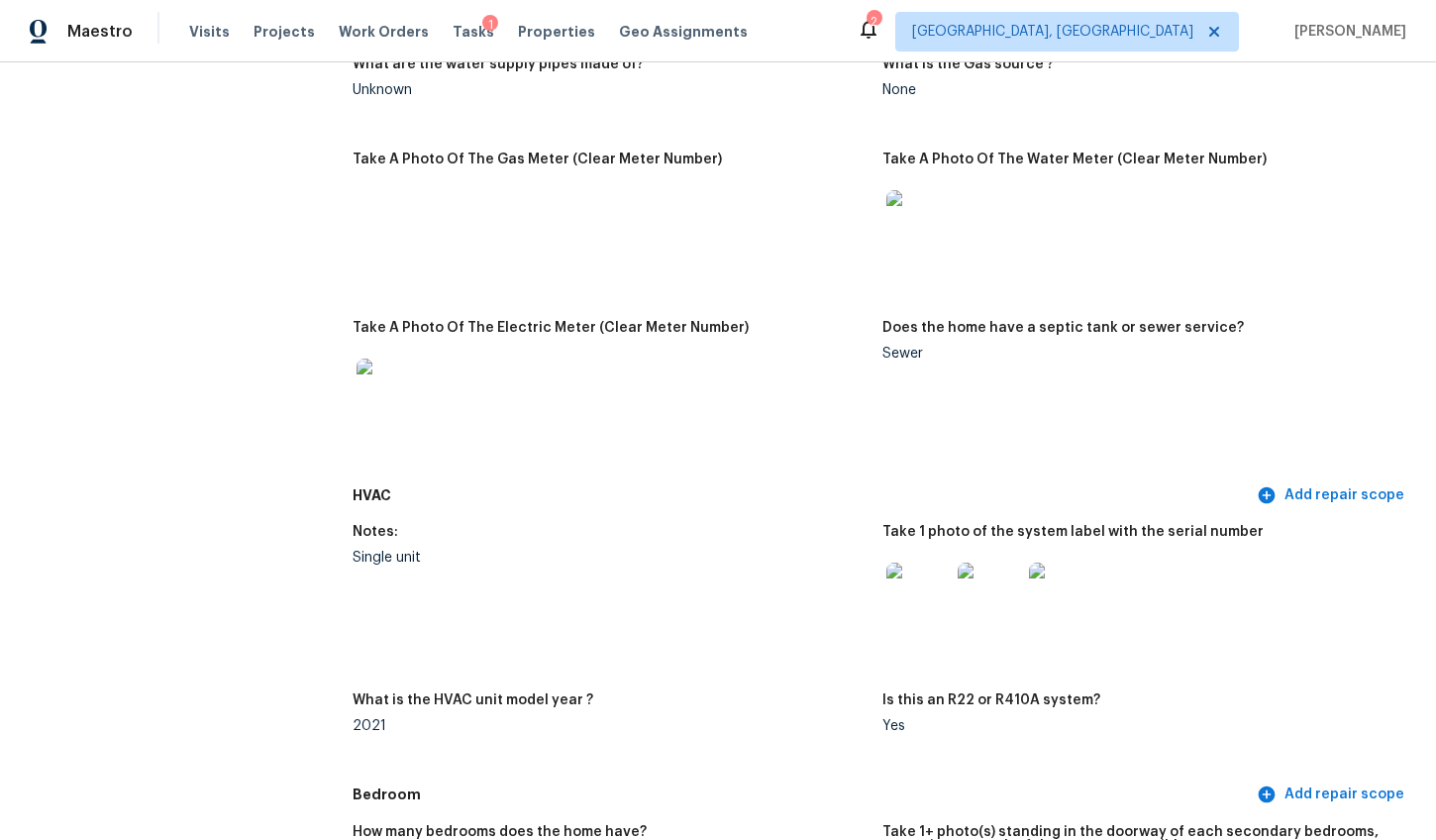
scroll to position [1534, 0]
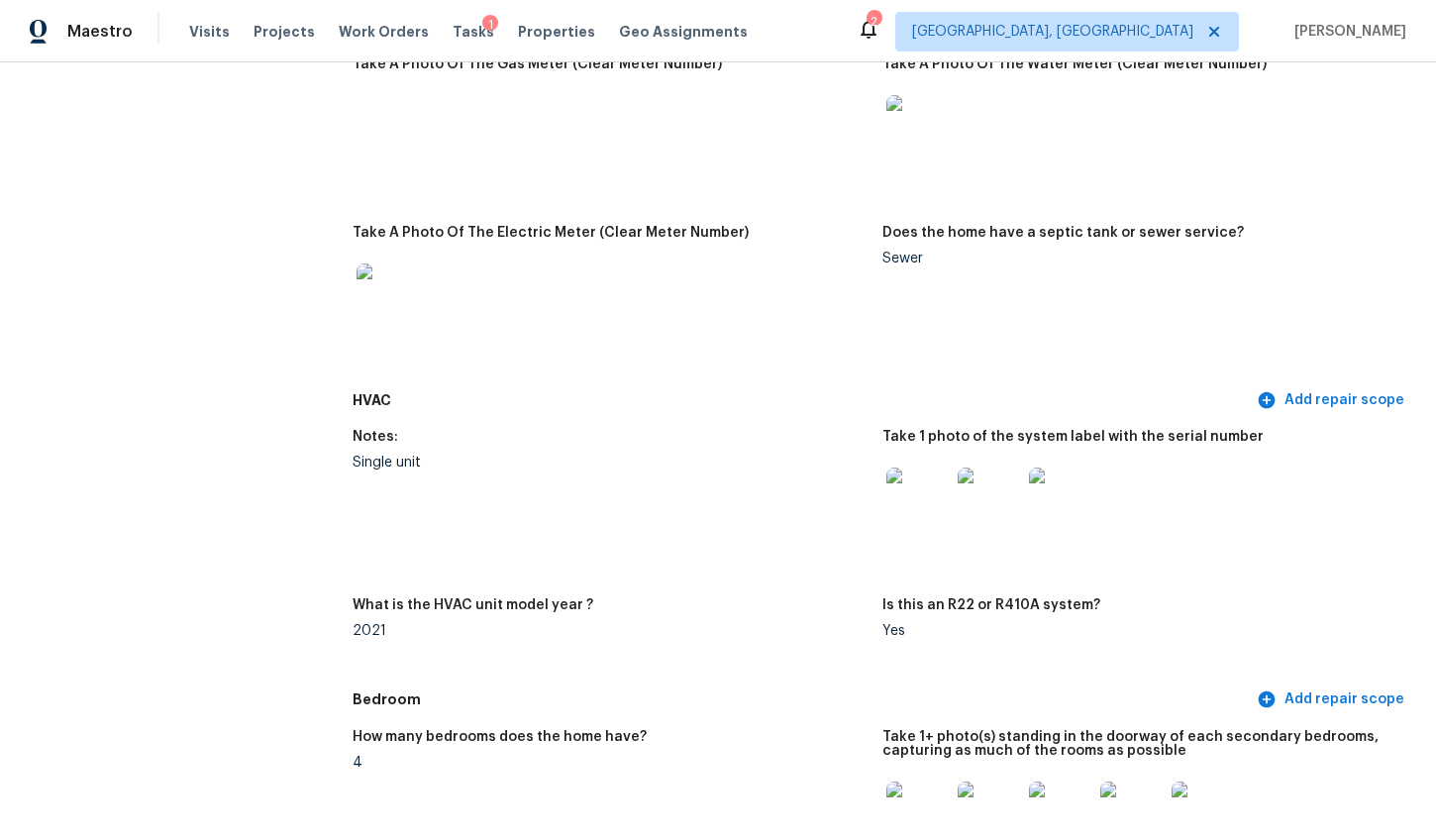
click at [913, 505] on img at bounding box center [918, 499] width 64 height 64
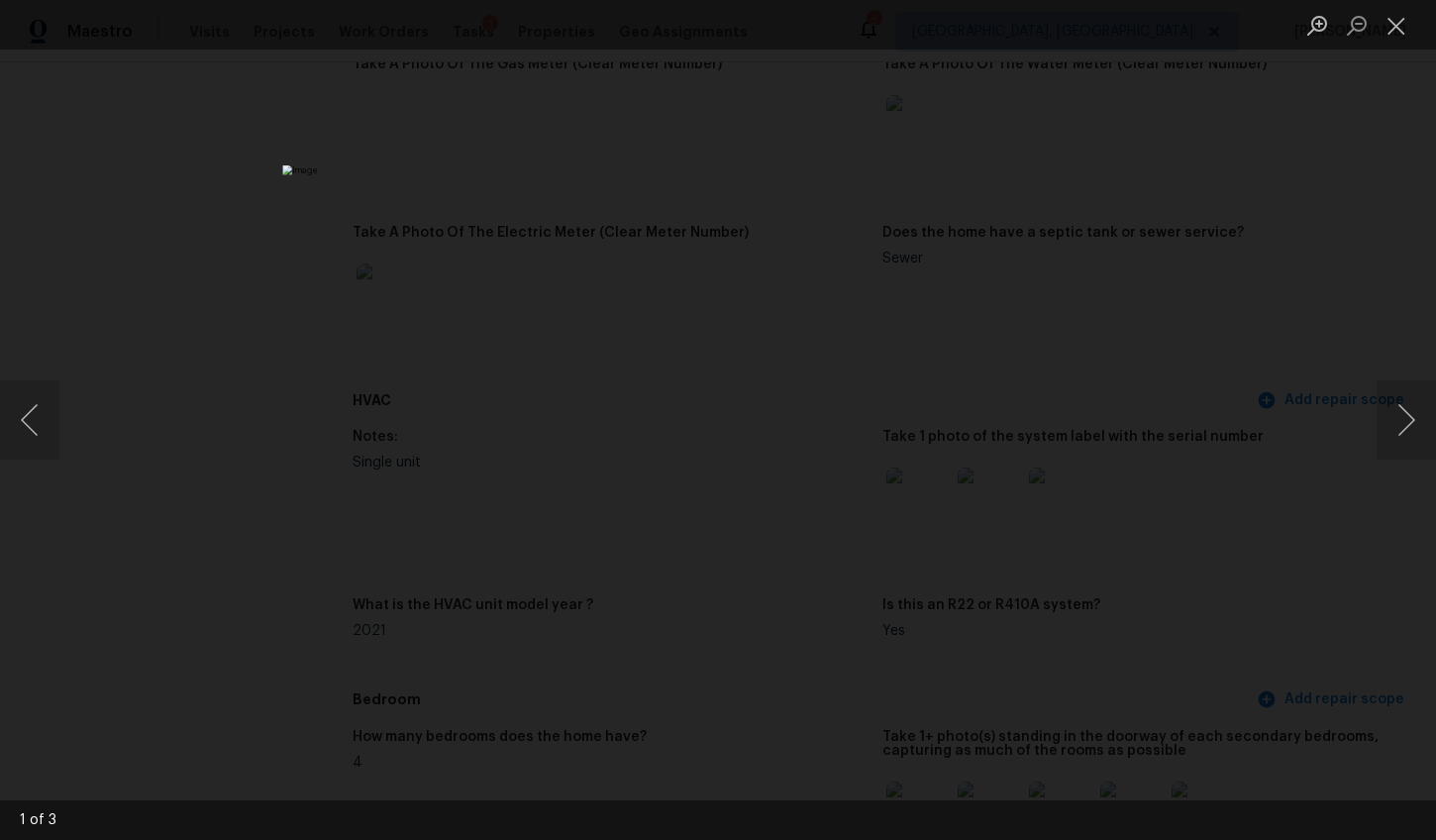
click at [1208, 562] on div "Lightbox" at bounding box center [718, 420] width 1436 height 840
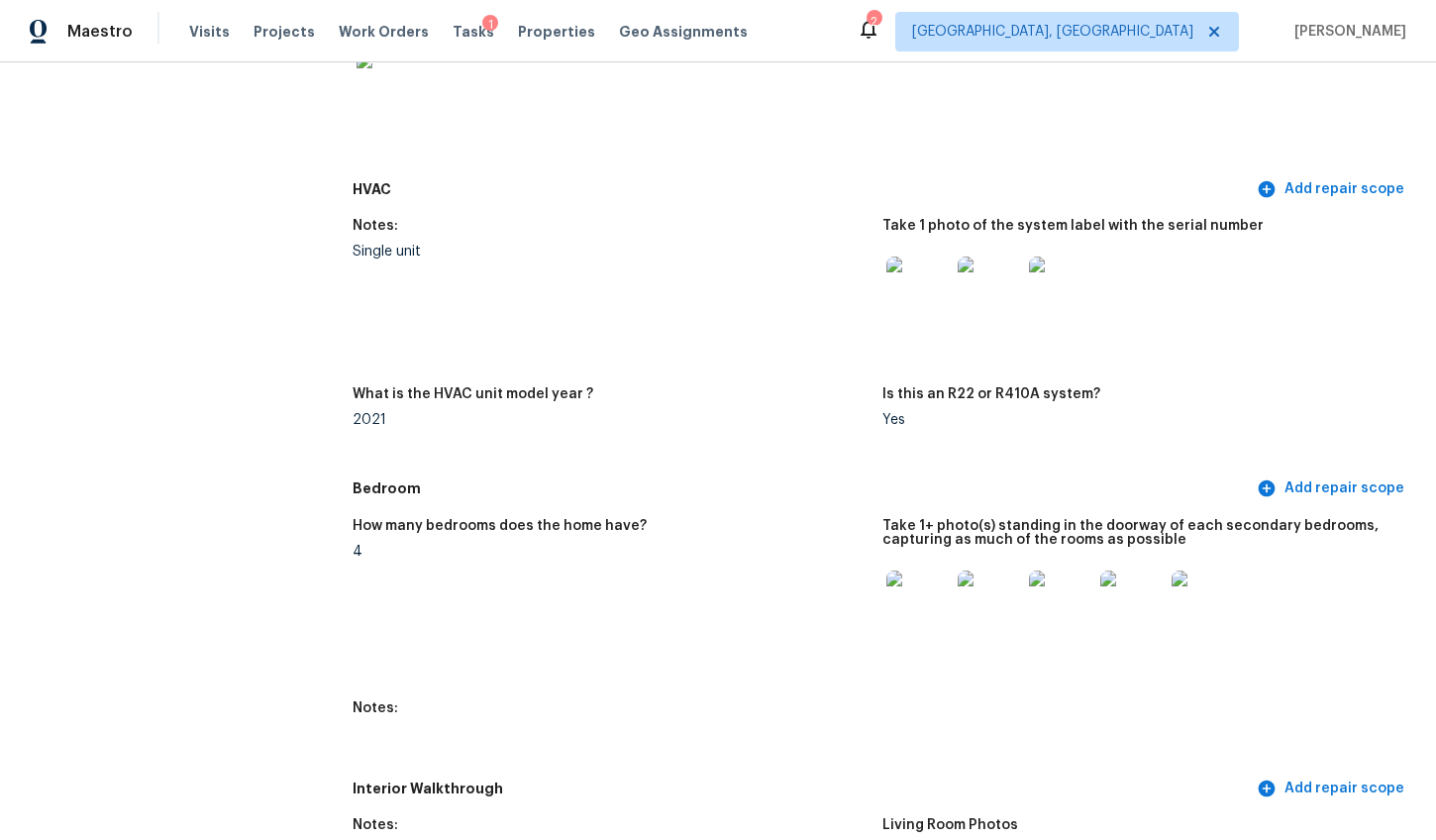
scroll to position [1887, 0]
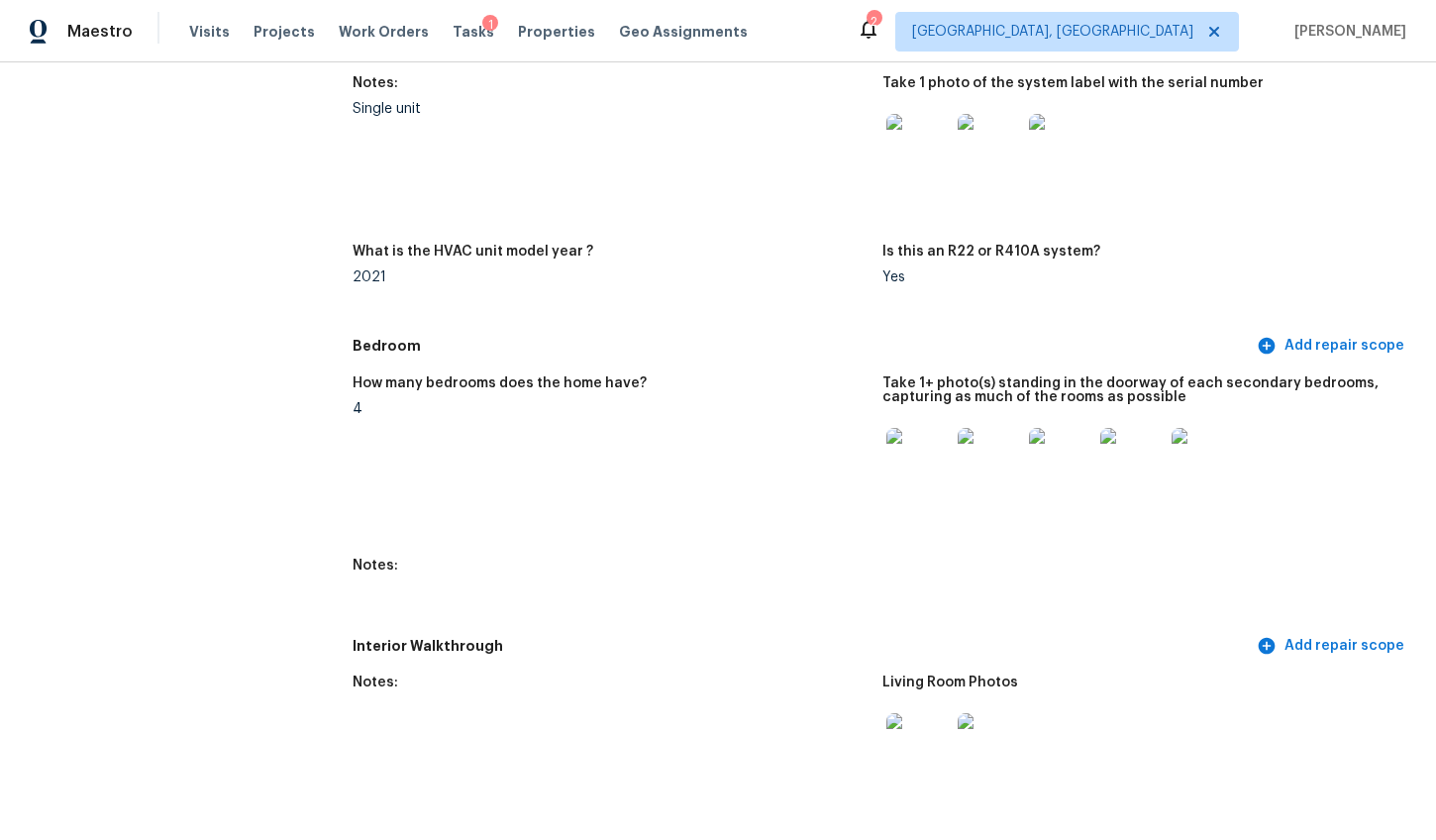
click at [907, 474] on img at bounding box center [918, 459] width 64 height 64
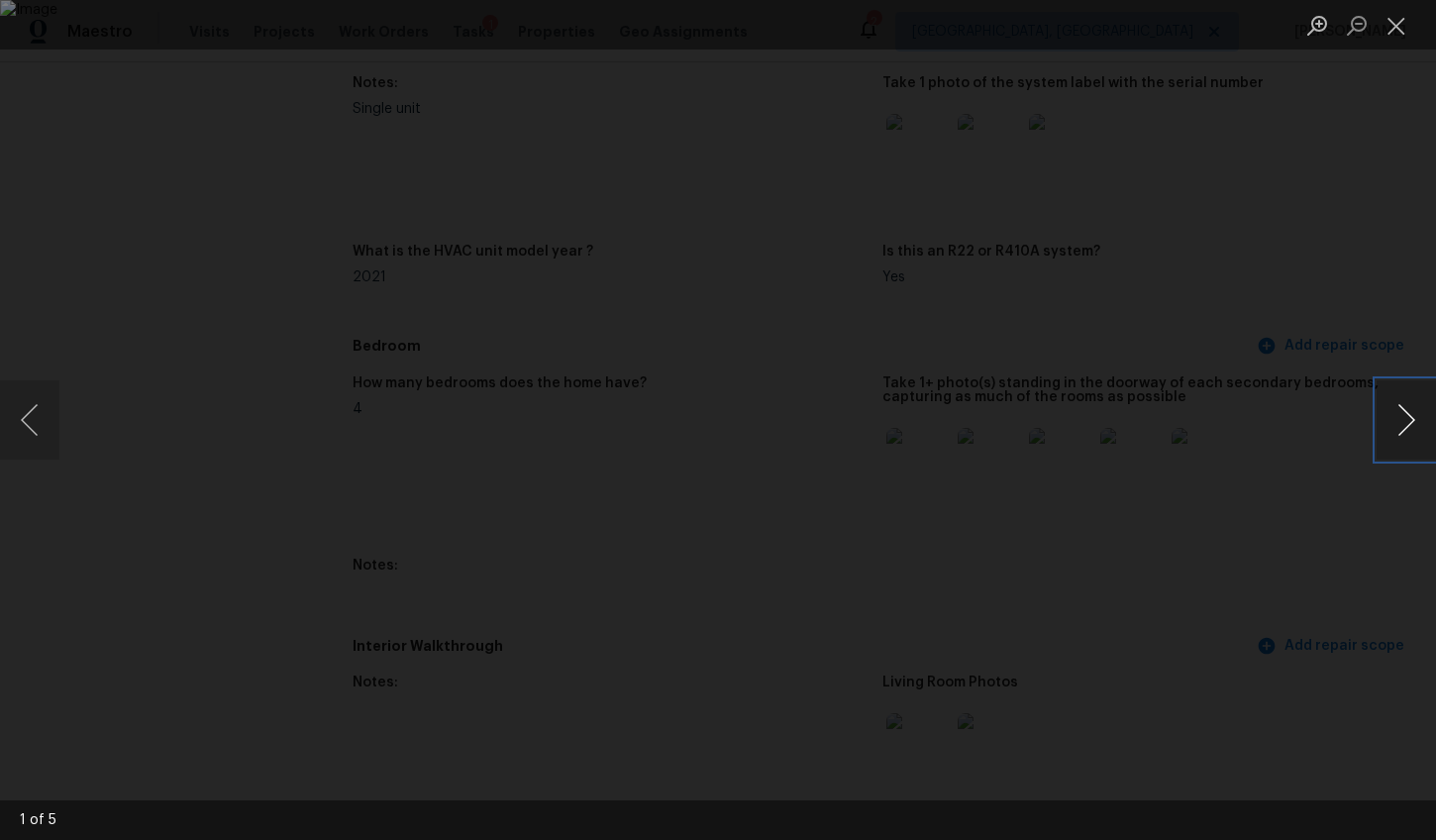
click at [1405, 412] on button "Next image" at bounding box center [1406, 420] width 60 height 80
click at [1297, 499] on div "Lightbox" at bounding box center [718, 420] width 1436 height 840
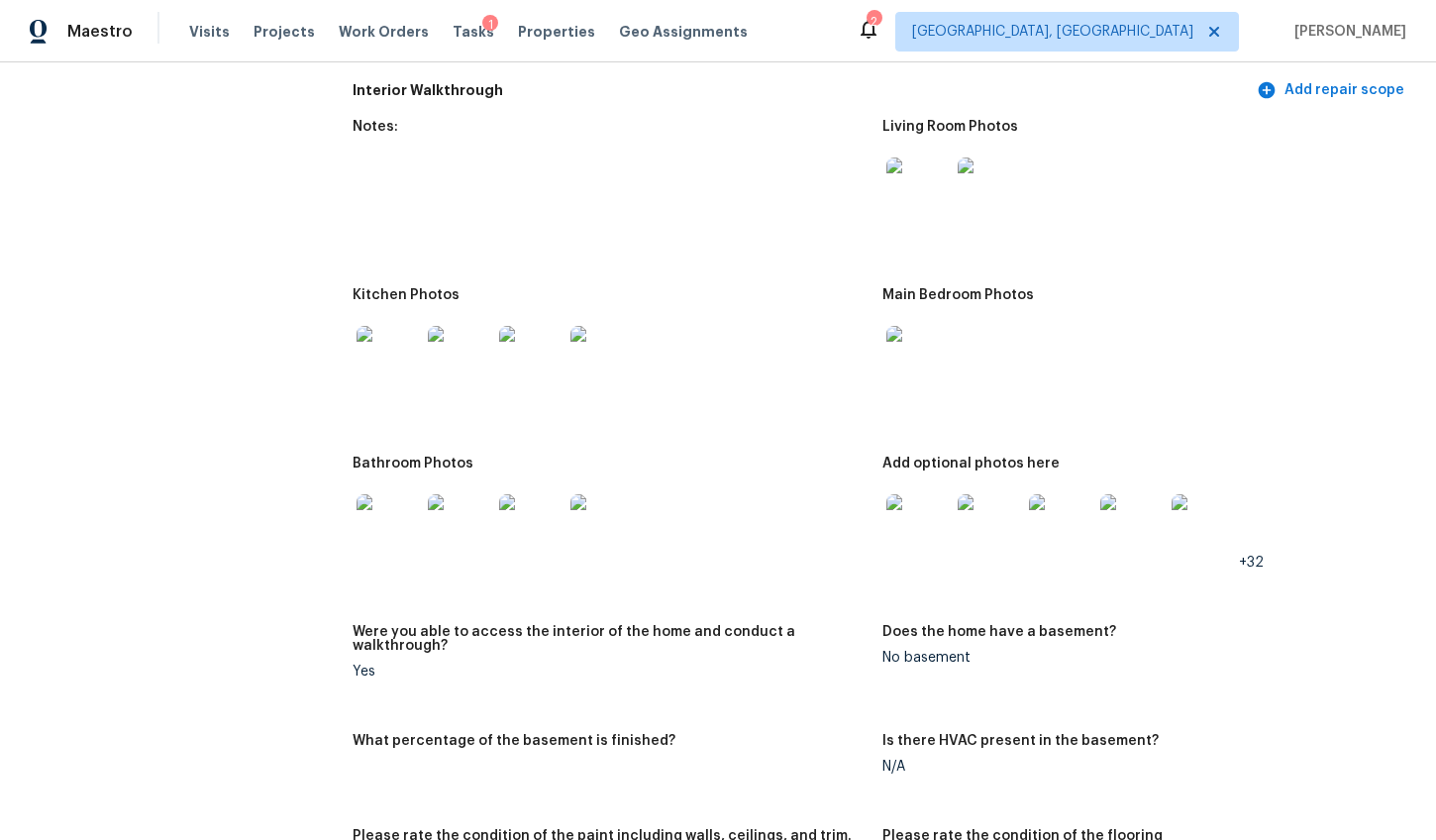
scroll to position [2531, 0]
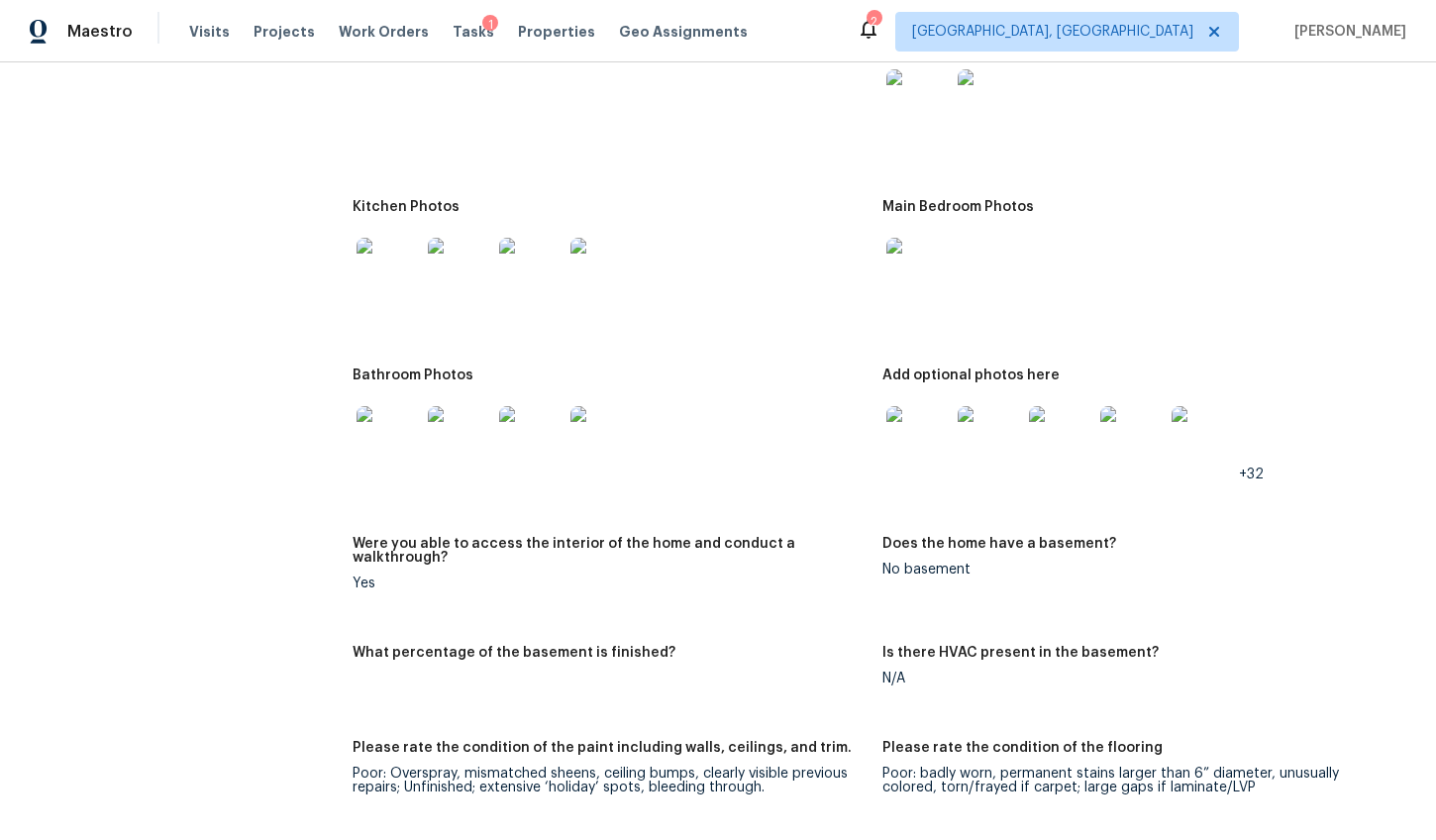
click at [436, 282] on img at bounding box center [459, 270] width 64 height 64
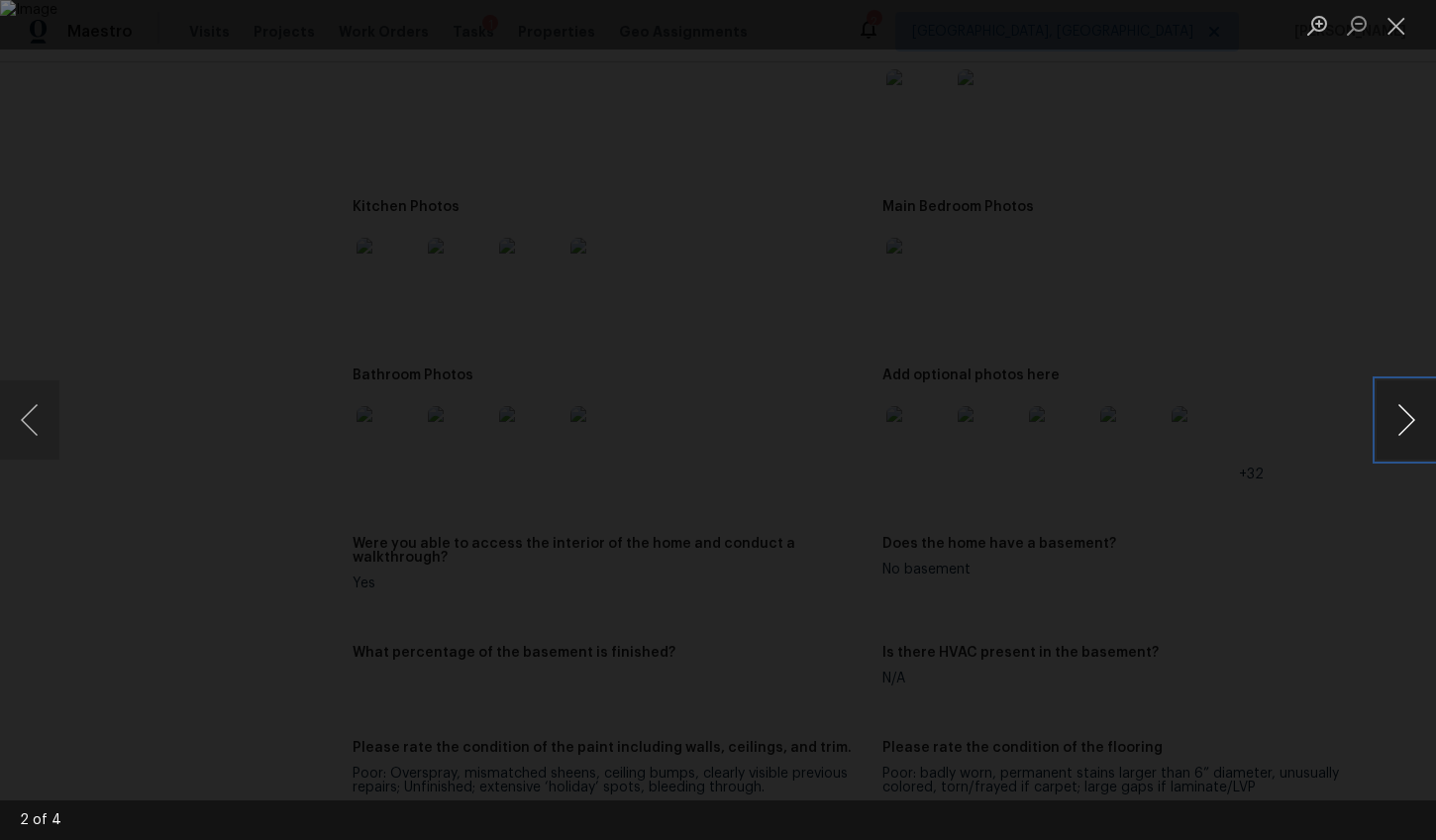
click at [1413, 420] on button "Next image" at bounding box center [1406, 420] width 60 height 80
click at [1410, 420] on button "Next image" at bounding box center [1406, 420] width 60 height 80
click at [1411, 414] on button "Next image" at bounding box center [1406, 420] width 60 height 80
click at [1319, 516] on div "Lightbox" at bounding box center [718, 420] width 1436 height 840
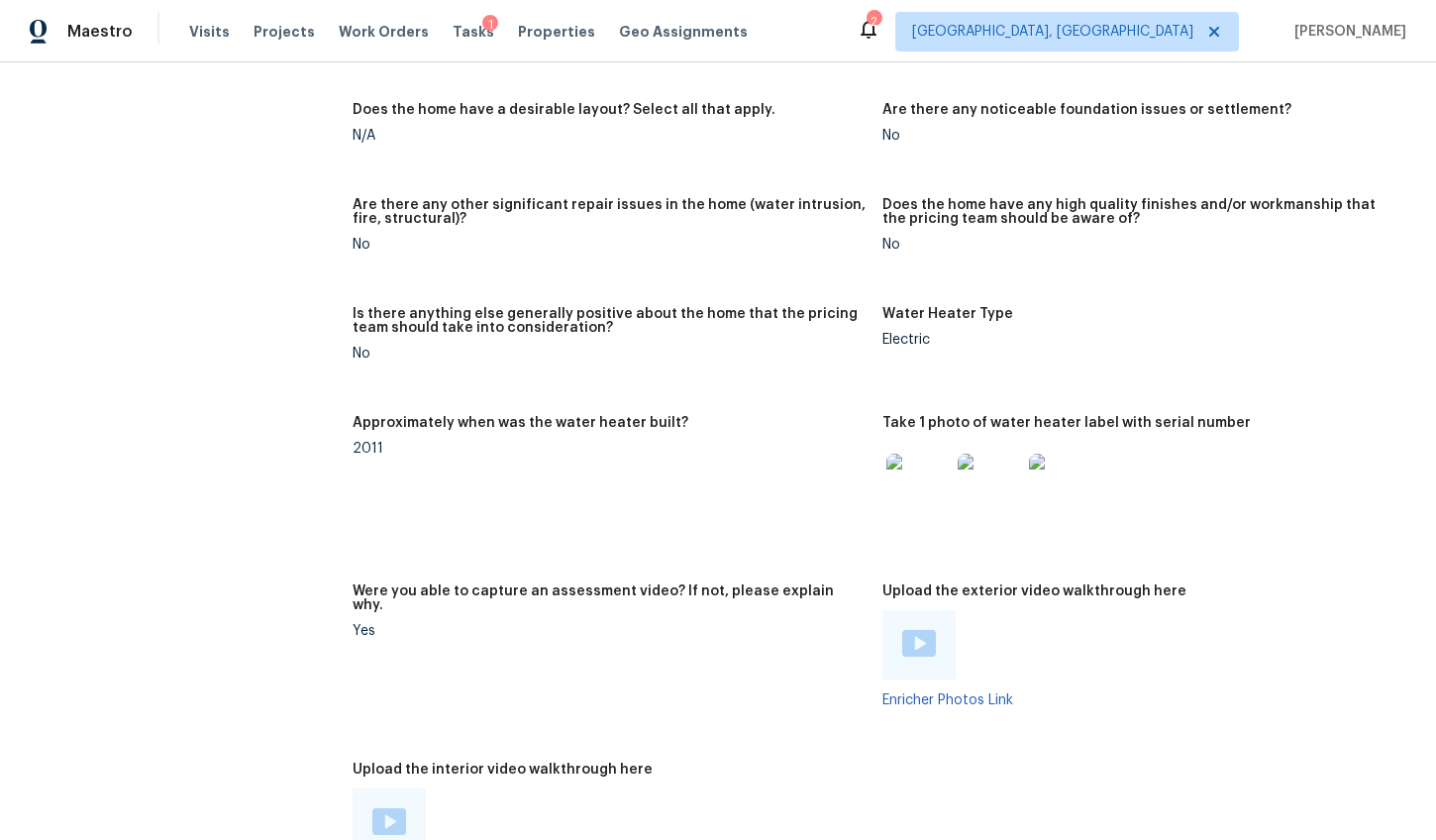
scroll to position [3616, 0]
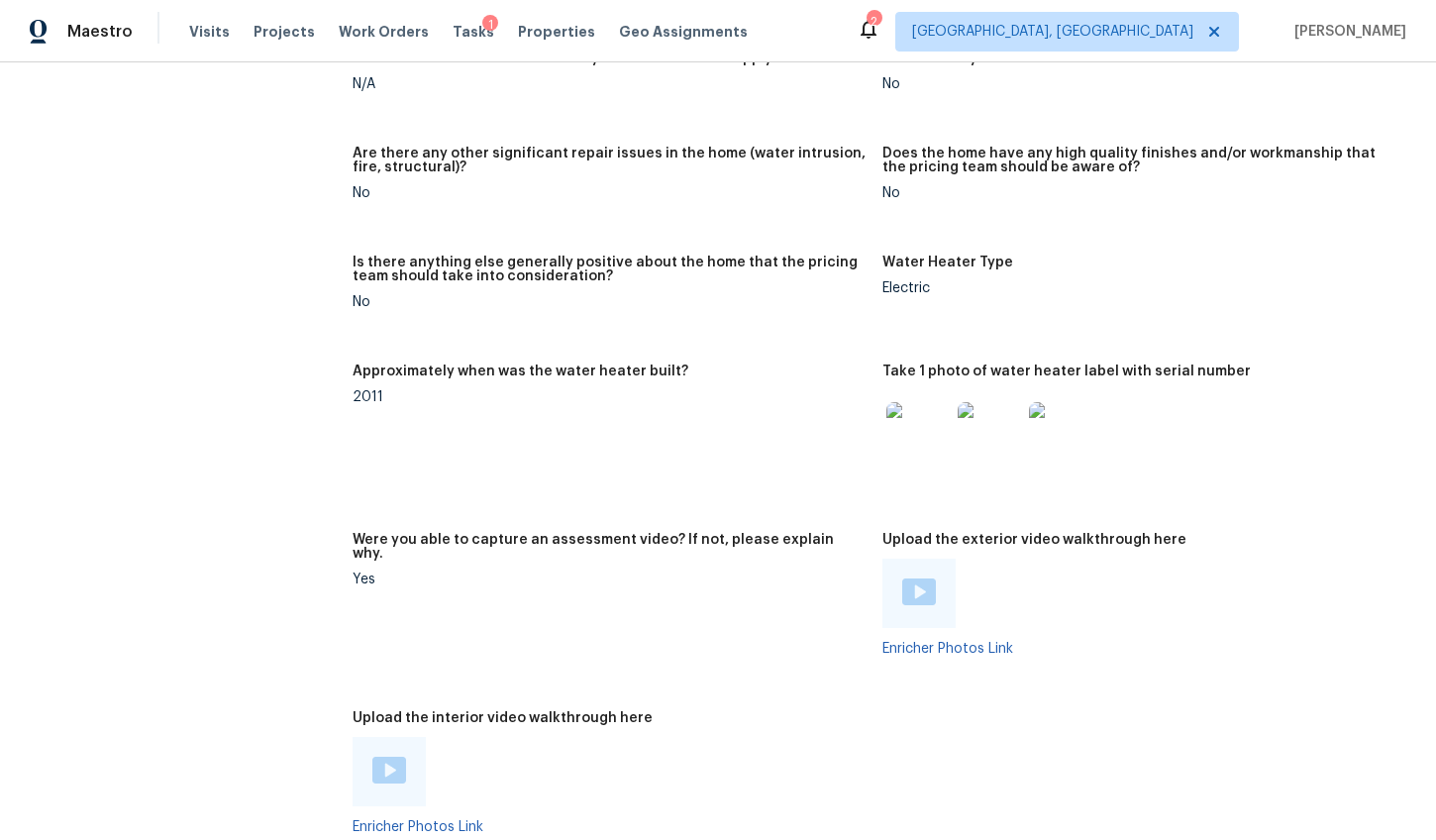
click at [914, 438] on img at bounding box center [918, 433] width 64 height 64
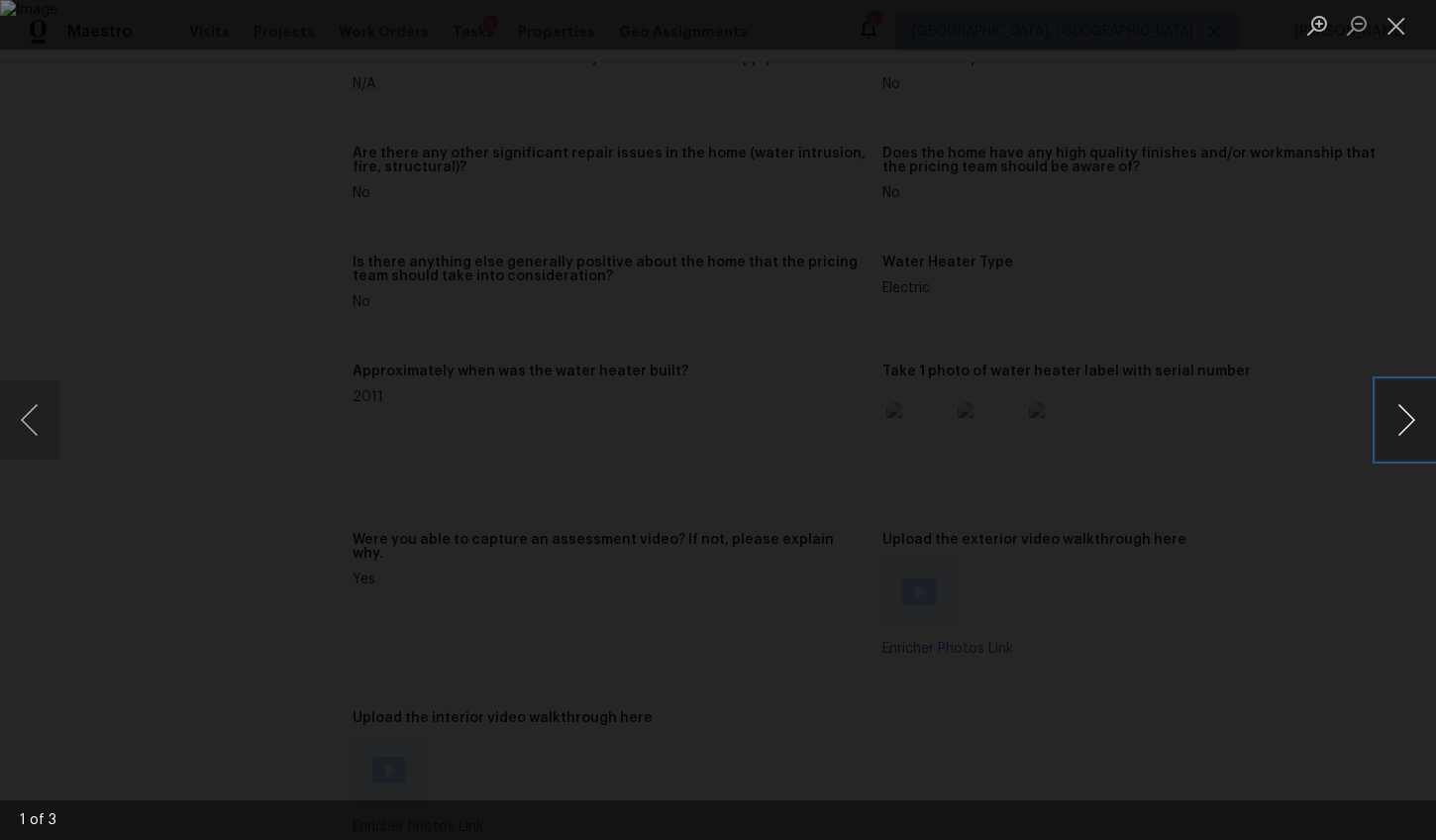
click at [1403, 414] on button "Next image" at bounding box center [1406, 420] width 60 height 80
click at [1386, 532] on div "Lightbox" at bounding box center [718, 420] width 1436 height 840
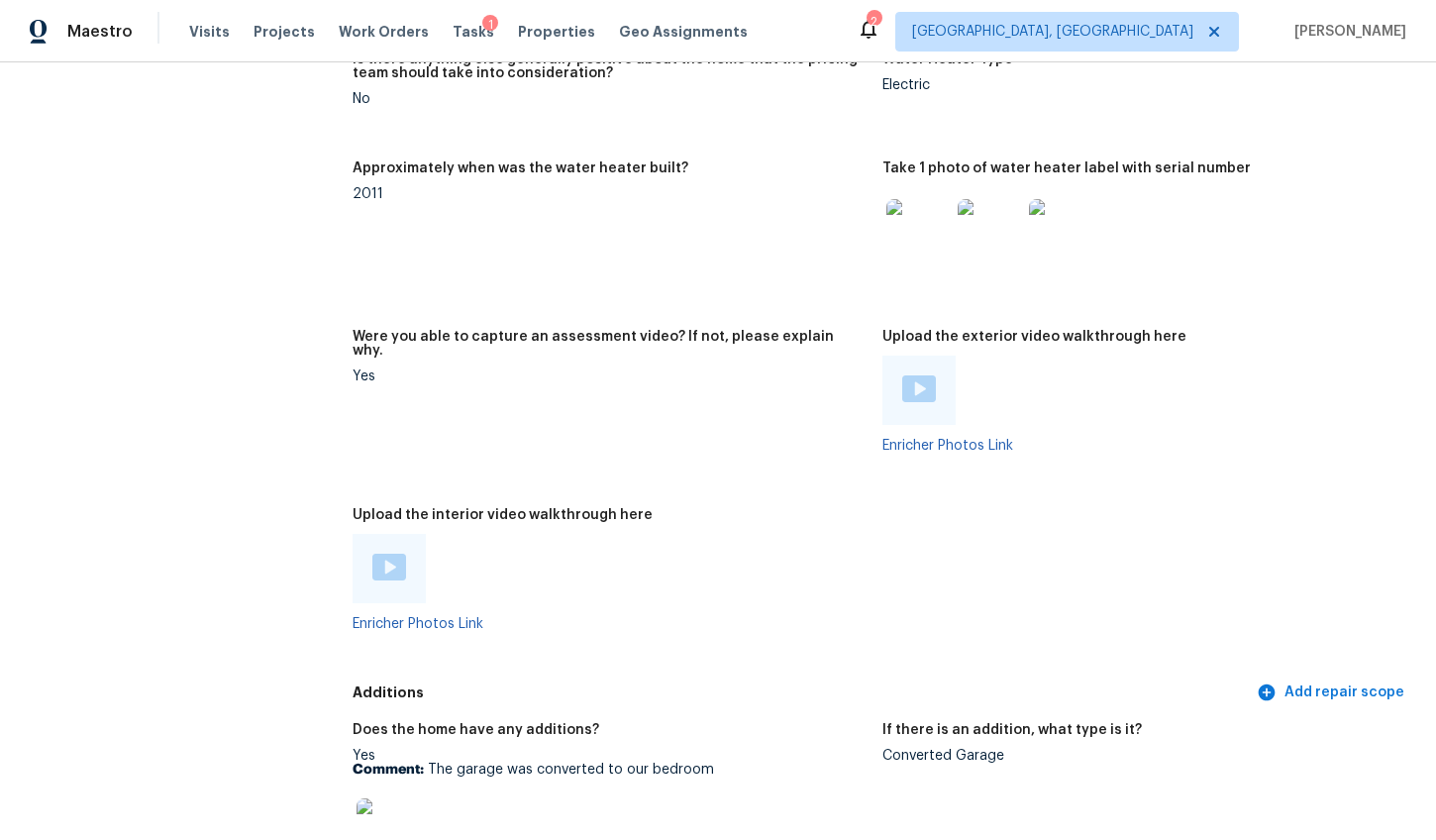
scroll to position [3908, 0]
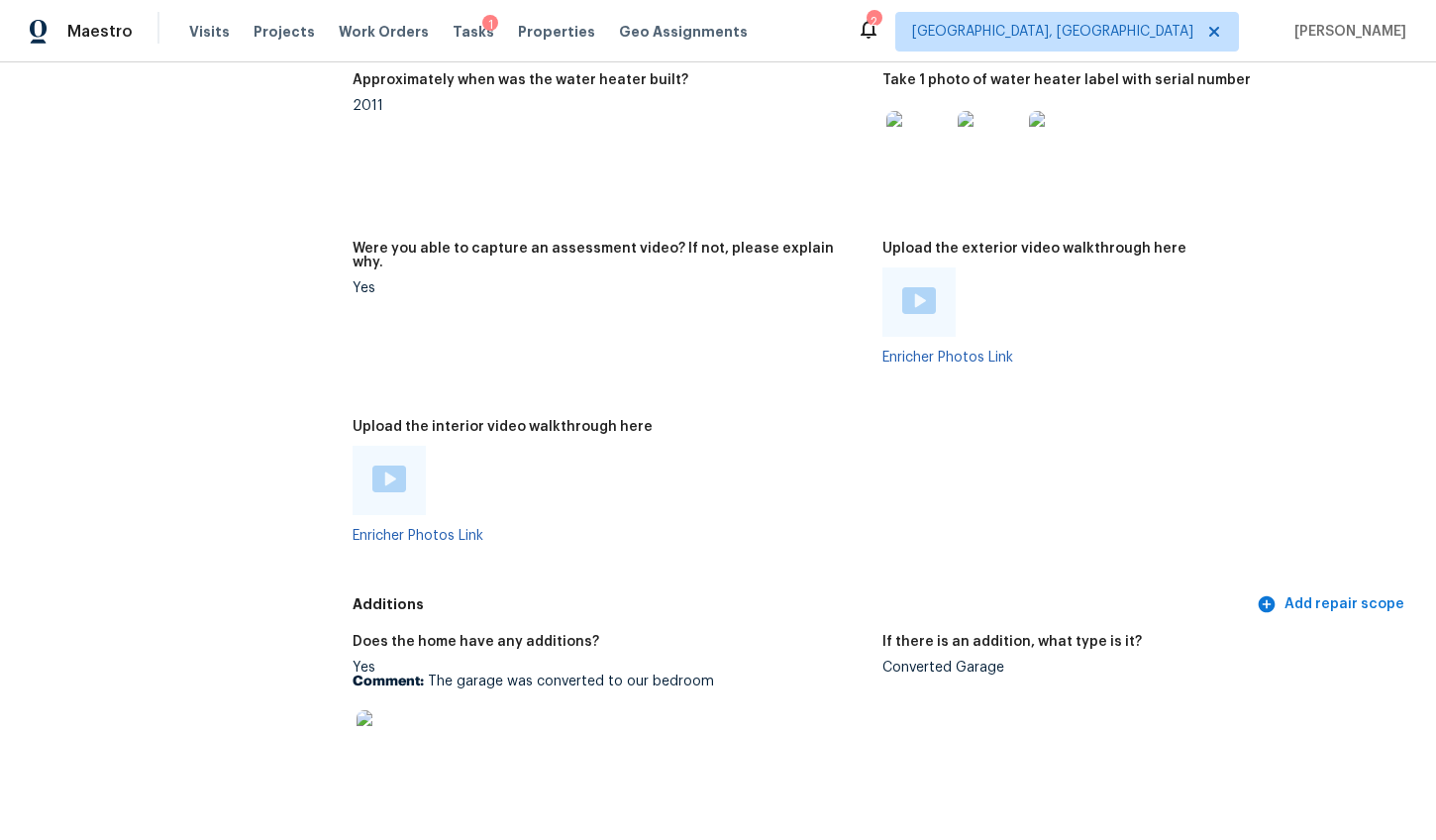
click at [919, 300] on img at bounding box center [919, 300] width 34 height 27
click at [372, 457] on div at bounding box center [390, 480] width 74 height 70
click at [392, 475] on img at bounding box center [390, 478] width 34 height 27
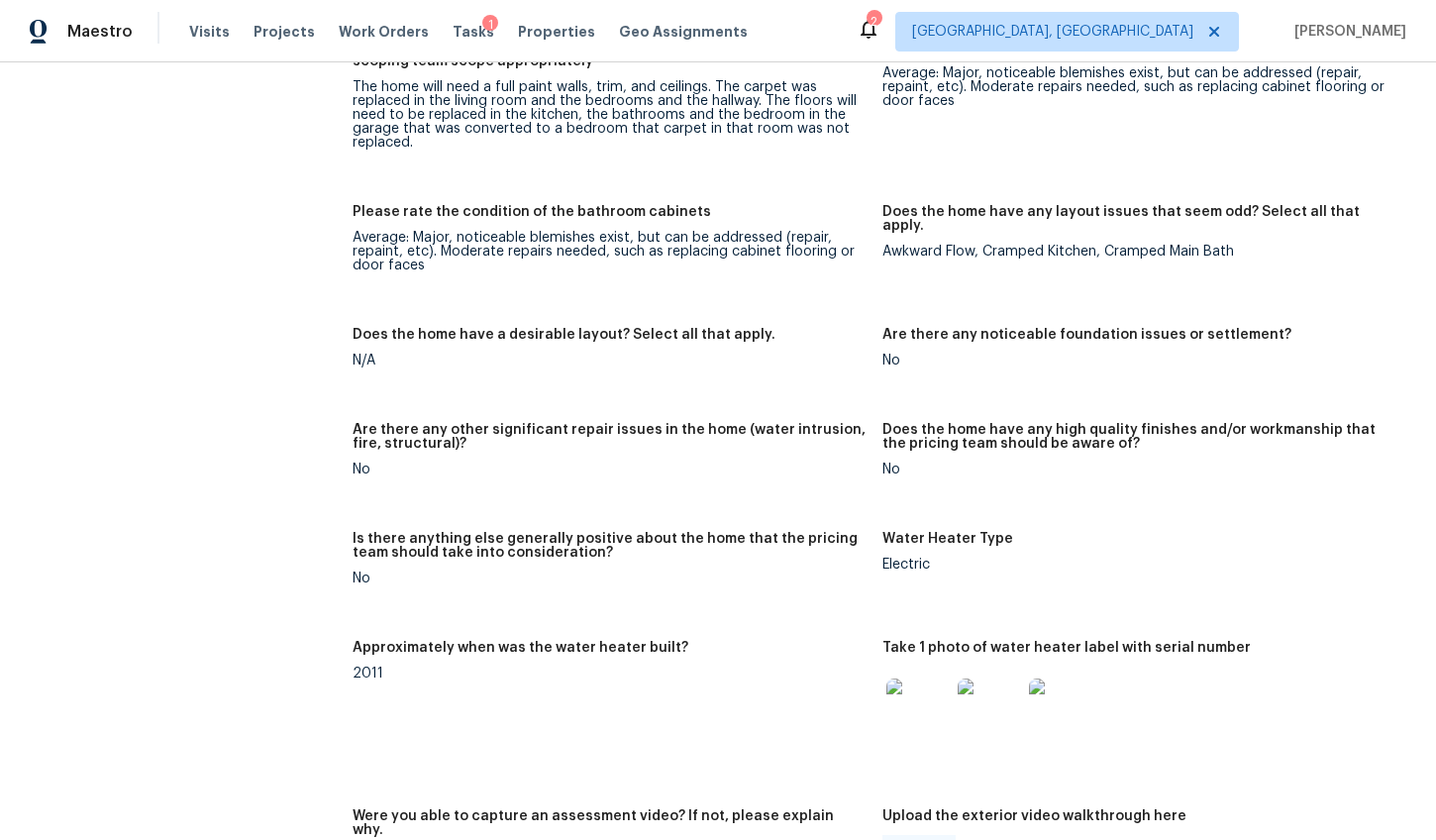
scroll to position [3202, 0]
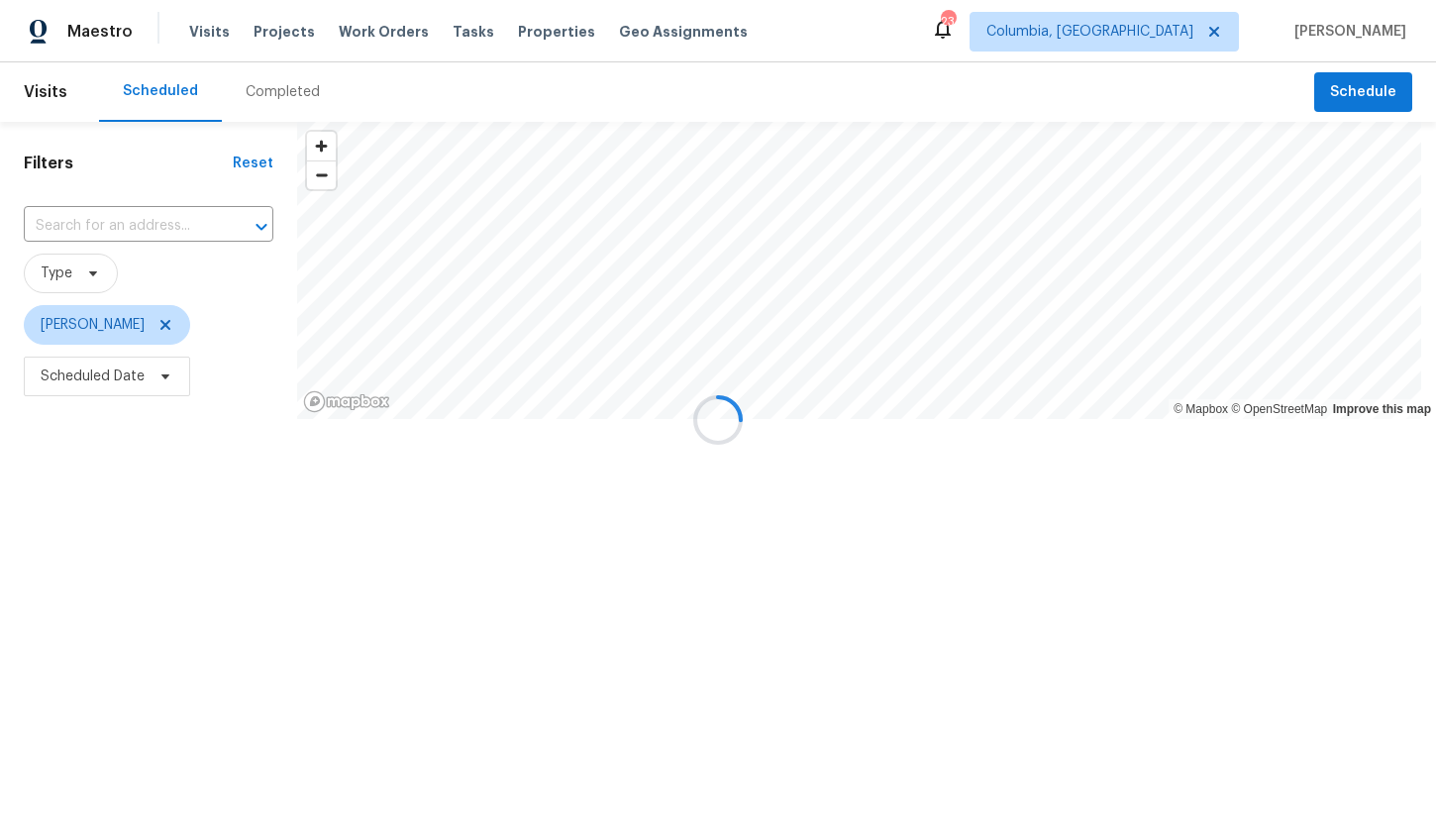
click at [282, 35] on div at bounding box center [718, 420] width 1436 height 840
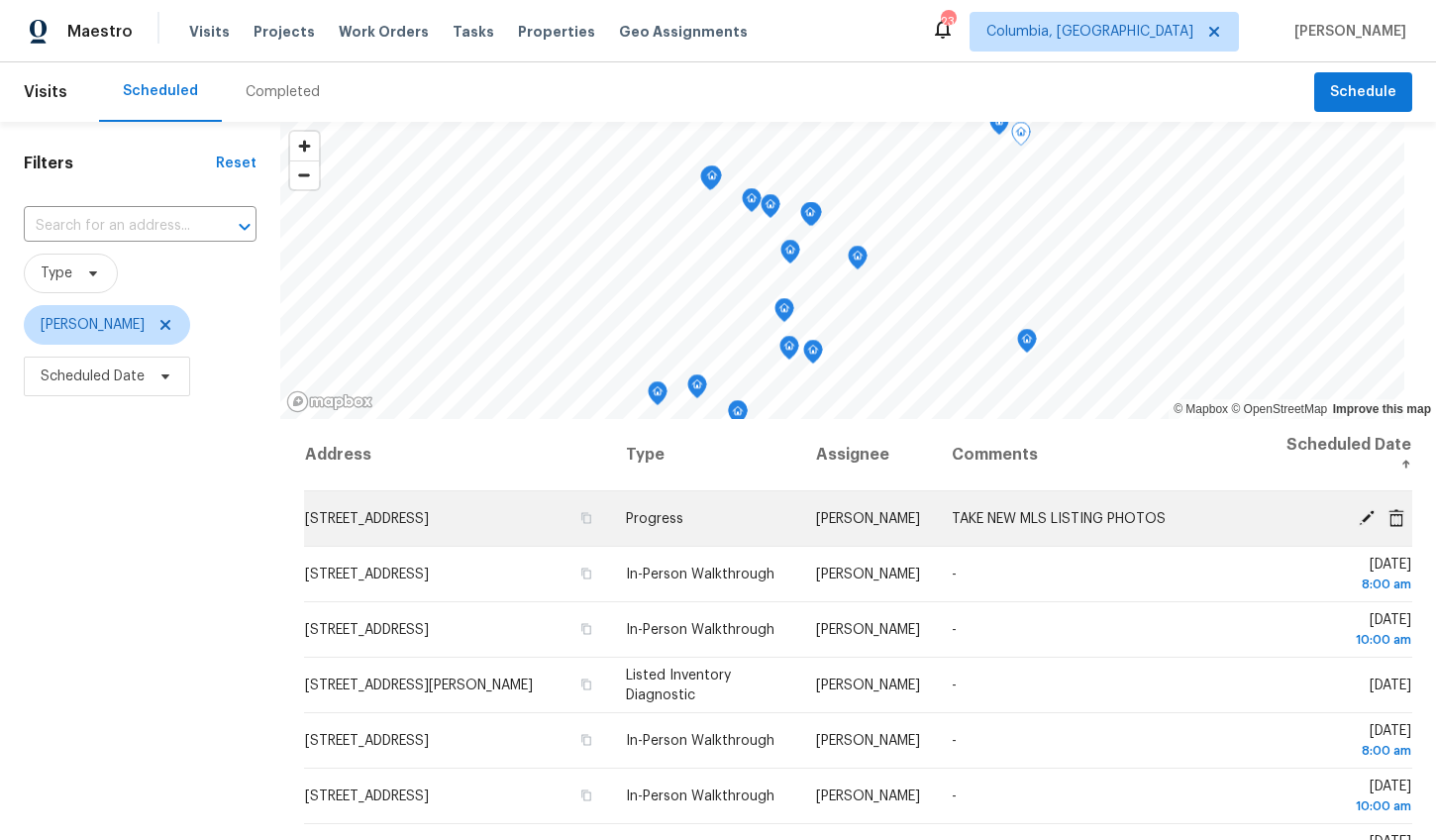
click at [429, 518] on span "401 Quail Trace Dr, Columbia, SC 29212" at bounding box center [367, 519] width 124 height 14
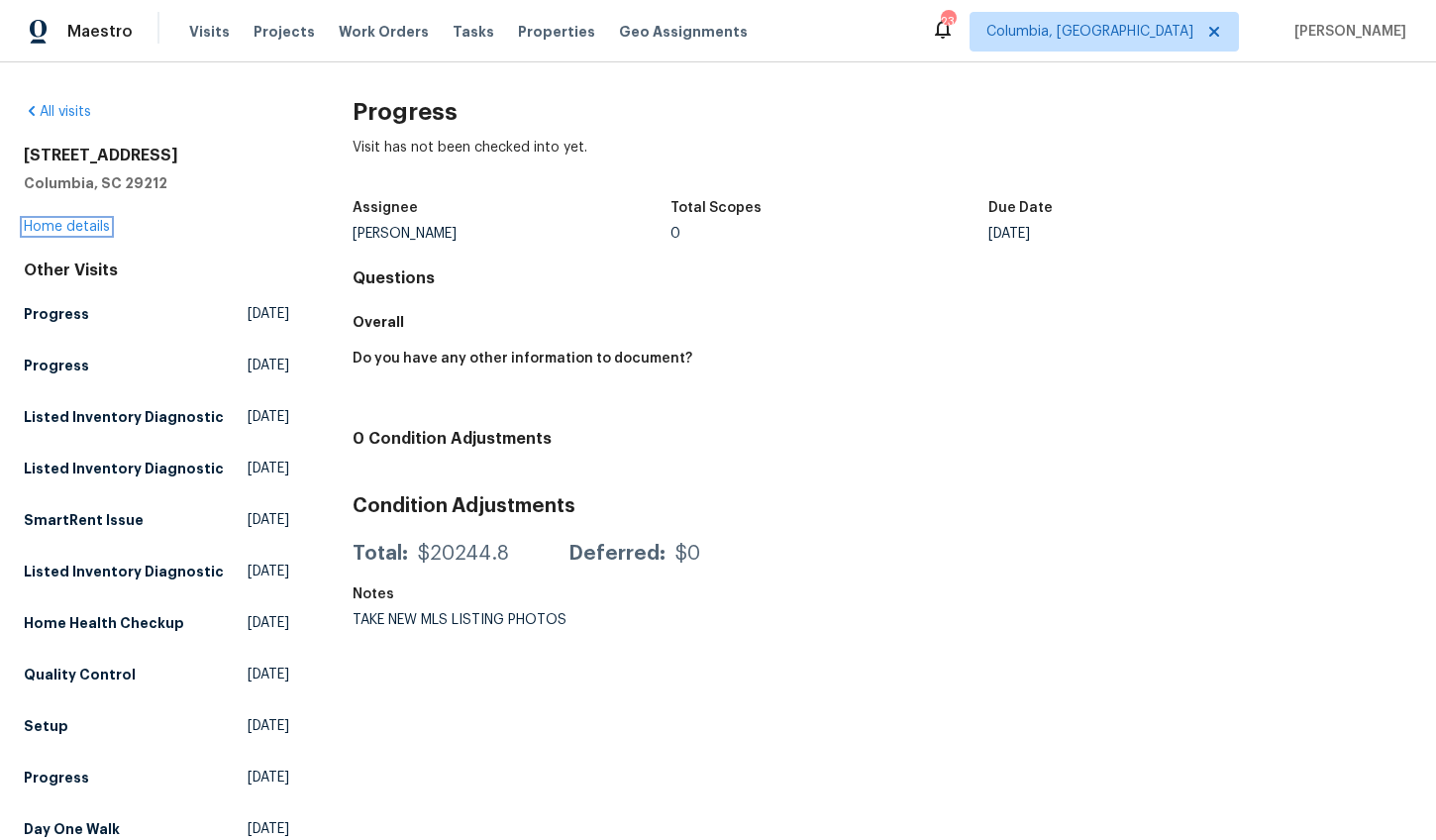
click at [92, 224] on link "Home details" at bounding box center [67, 227] width 86 height 14
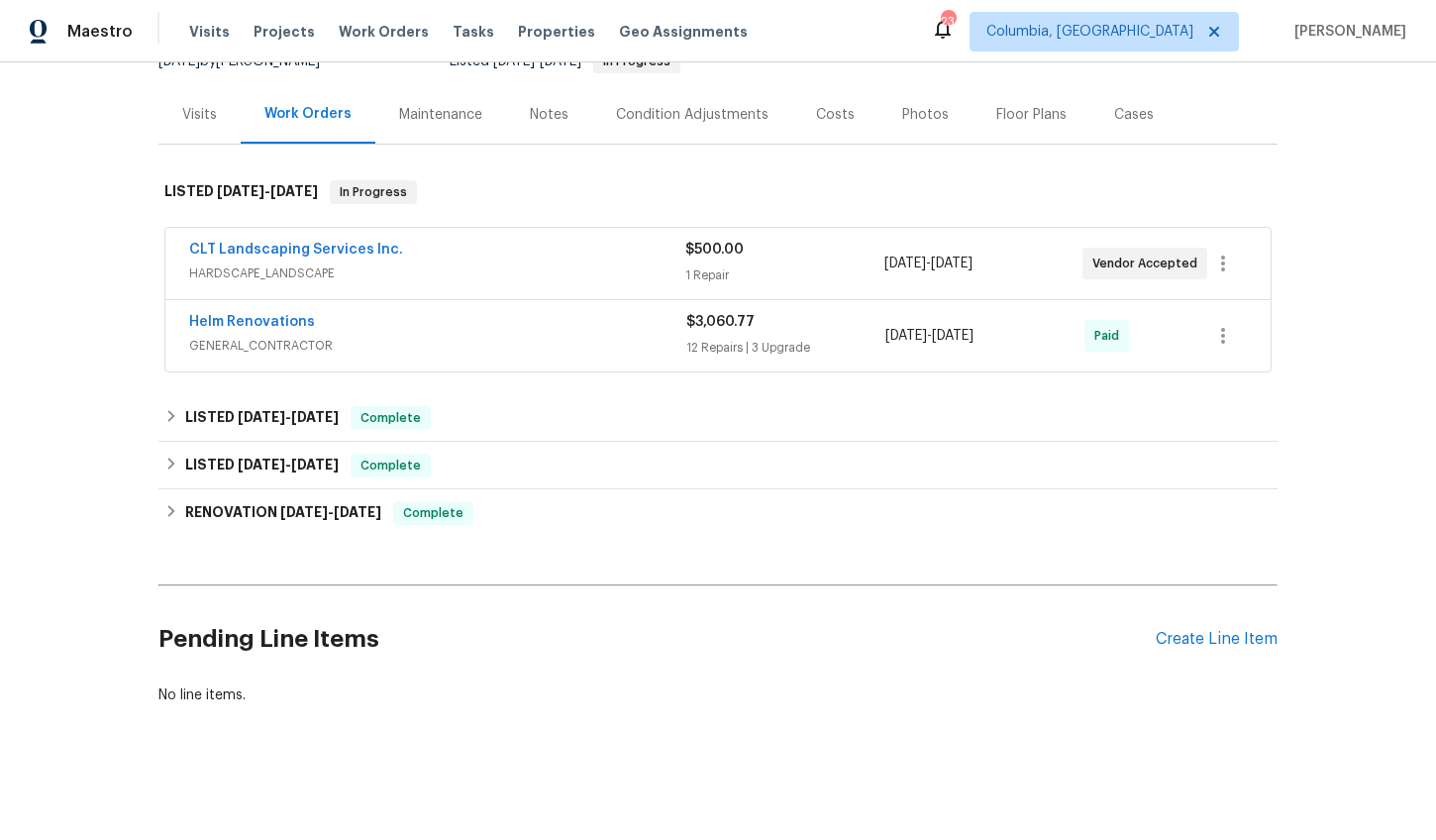
scroll to position [230, 0]
click at [1205, 630] on div "Create Line Item" at bounding box center [1217, 639] width 122 height 19
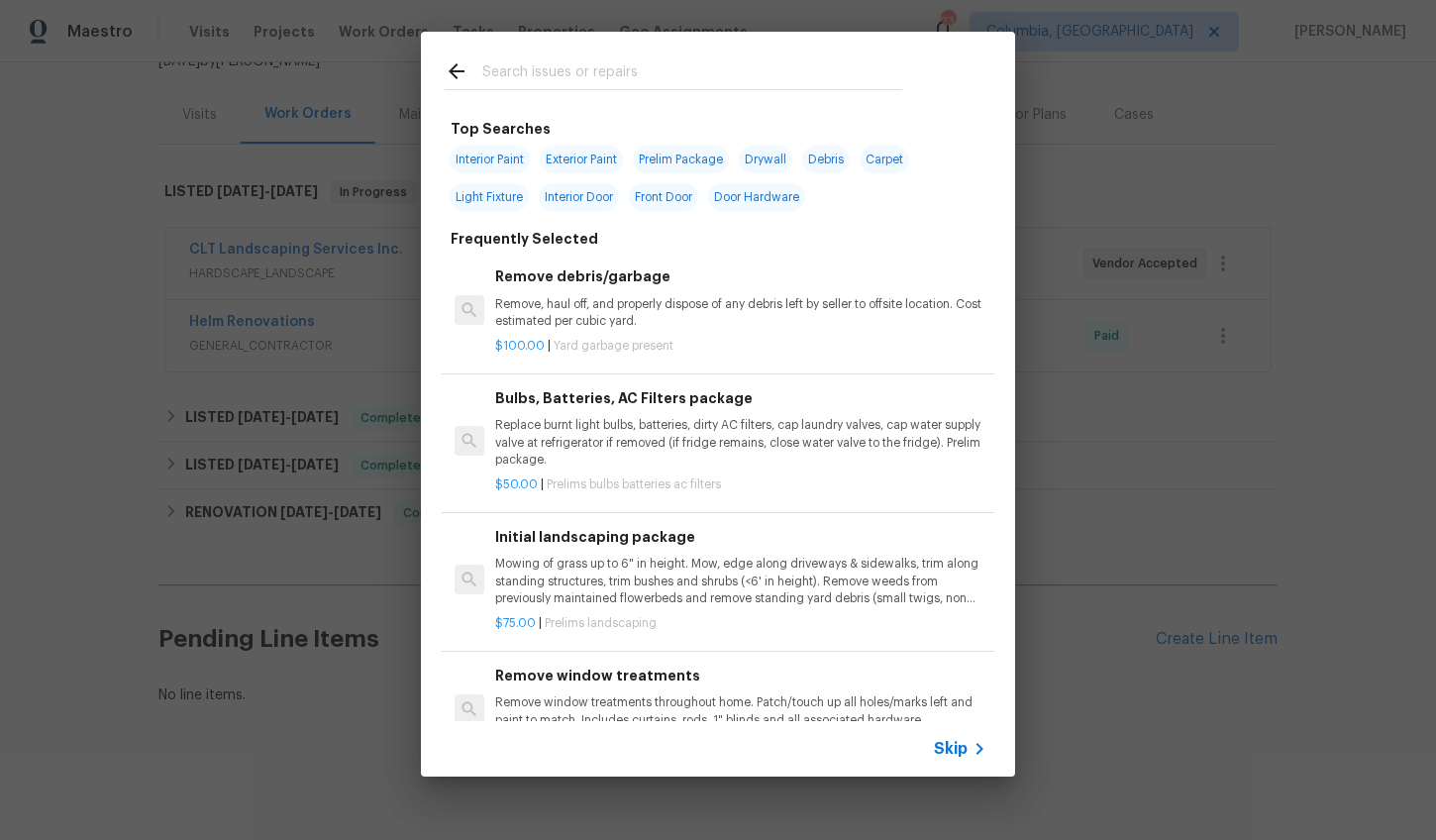
click at [575, 74] on input "text" at bounding box center [692, 75] width 420 height 30
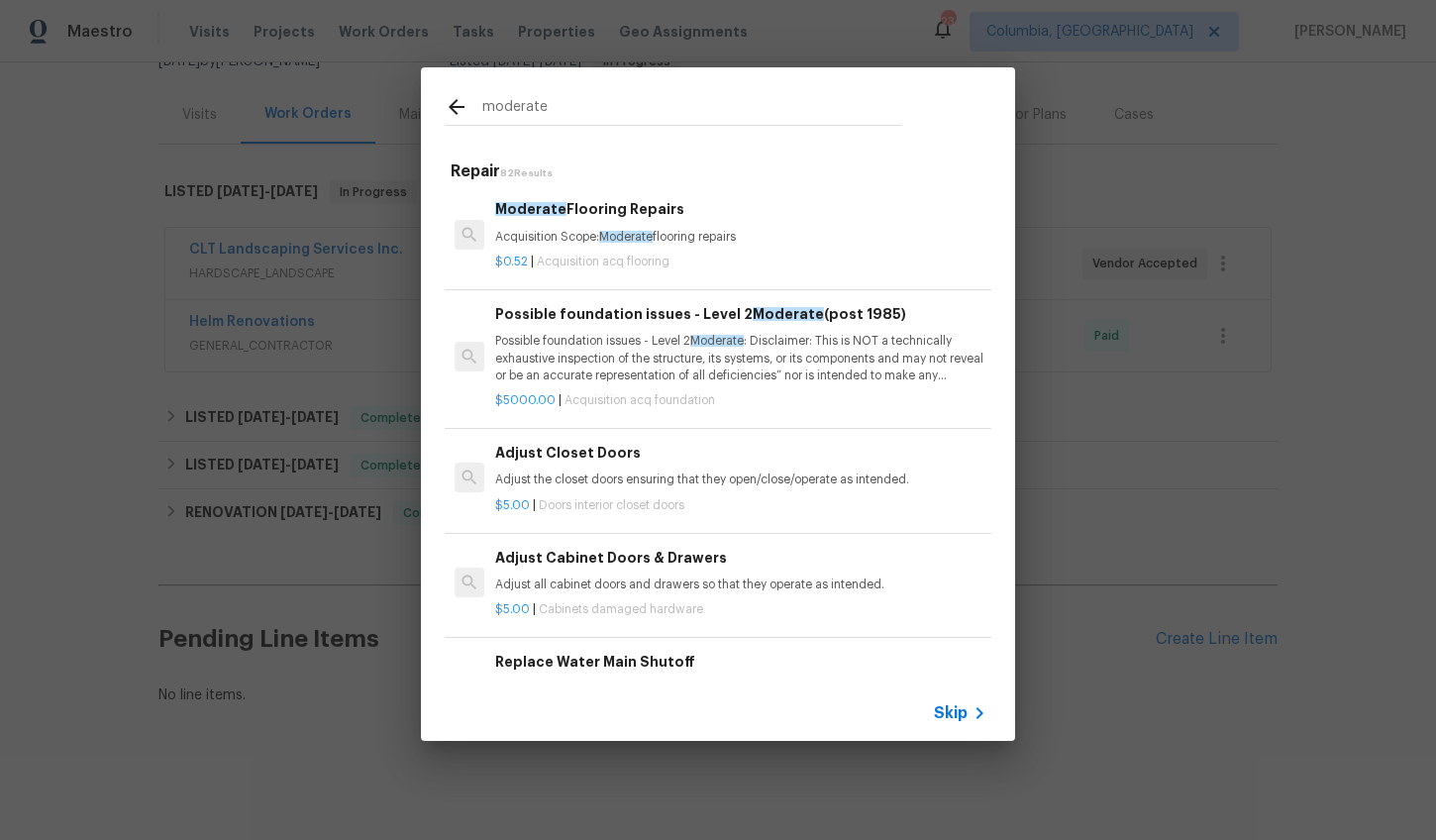
type input "moderate"
click at [609, 217] on h6 "Moderate Flooring Repairs" at bounding box center [740, 209] width 491 height 22
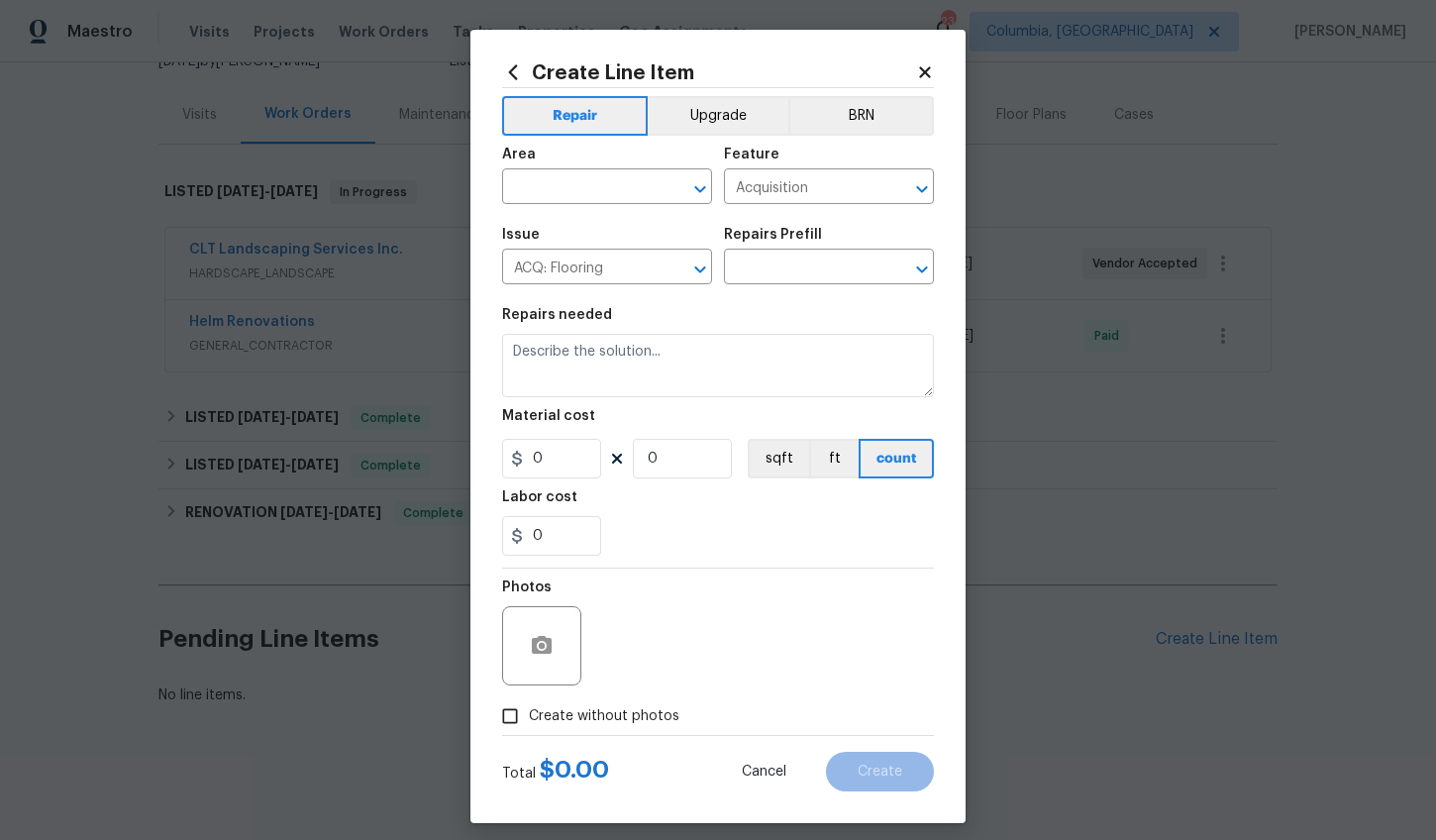
type textarea "Acquisition Scope: Moderate flooring repairs"
type input "1"
type input "Moderate Flooring Repairs $0.52"
type input "0.52"
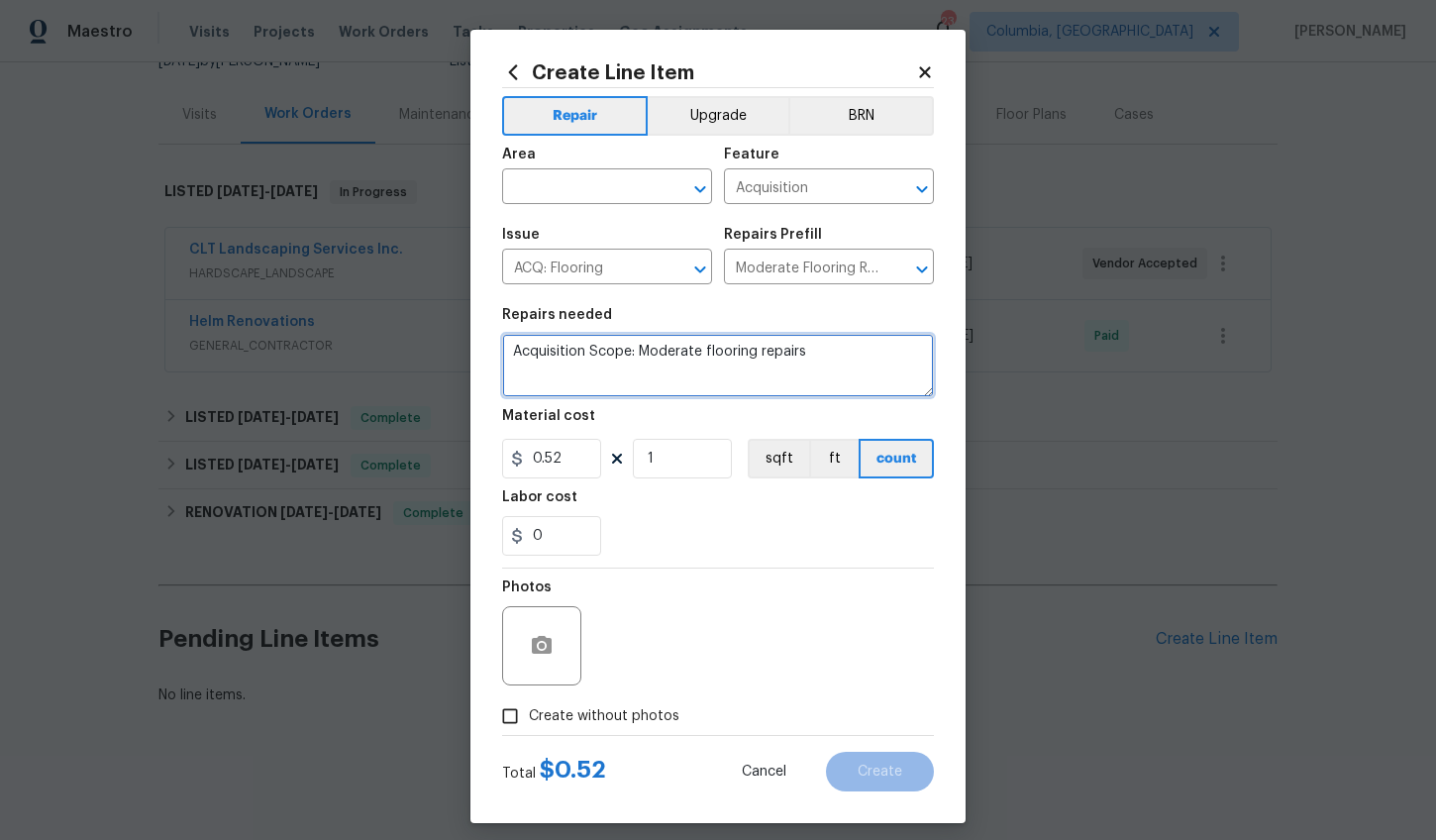
click at [559, 356] on textarea "Acquisition Scope: Moderate flooring repairs" at bounding box center [718, 366] width 431 height 64
click at [493, 69] on div "Create Line Item Repair Upgrade BRN Area ​ Feature Acquisition ​ Issue ACQ: Flo…" at bounding box center [718, 426] width 495 height 793
click at [509, 70] on icon at bounding box center [513, 72] width 9 height 15
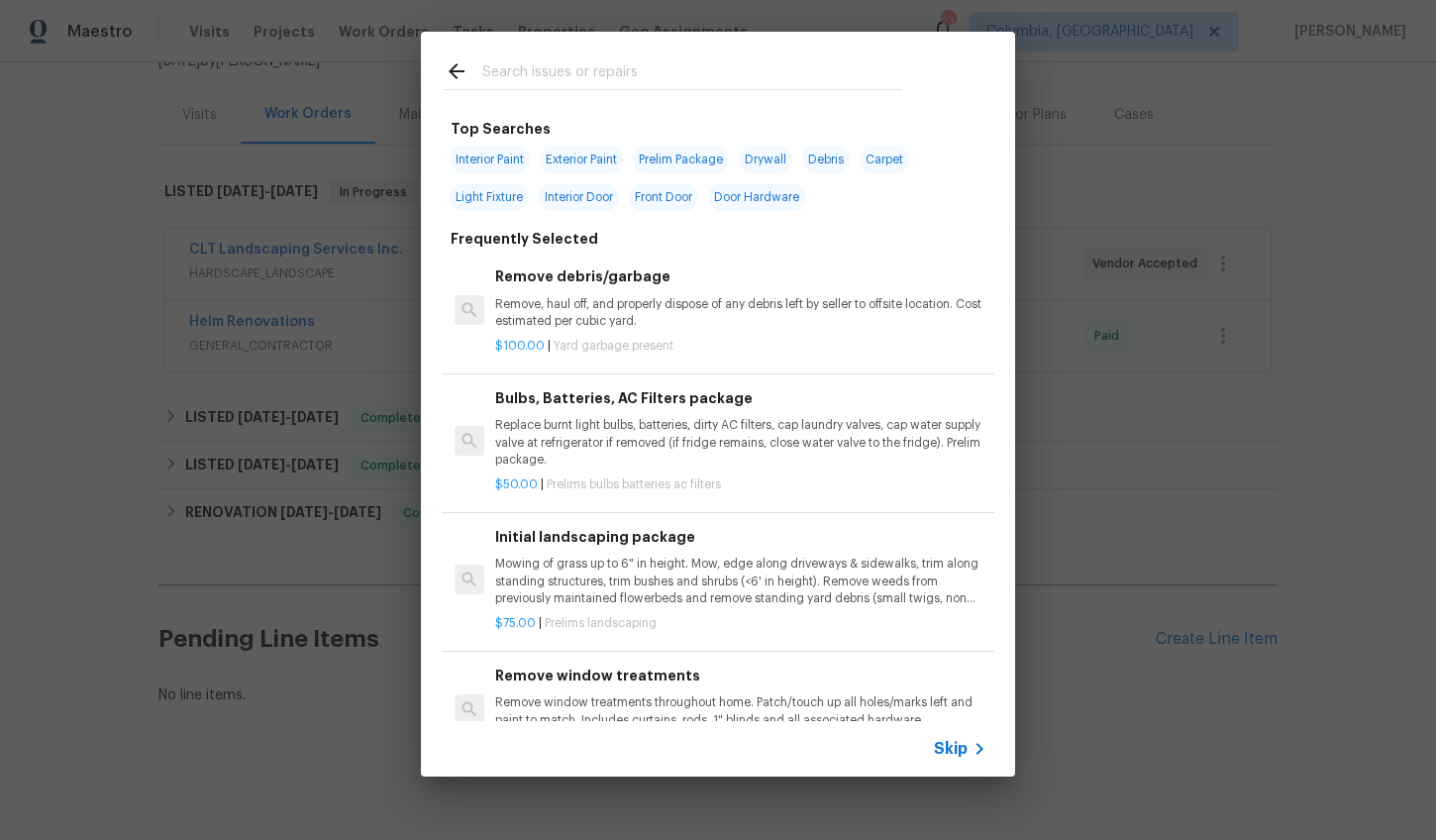
click at [558, 67] on input "text" at bounding box center [692, 75] width 420 height 30
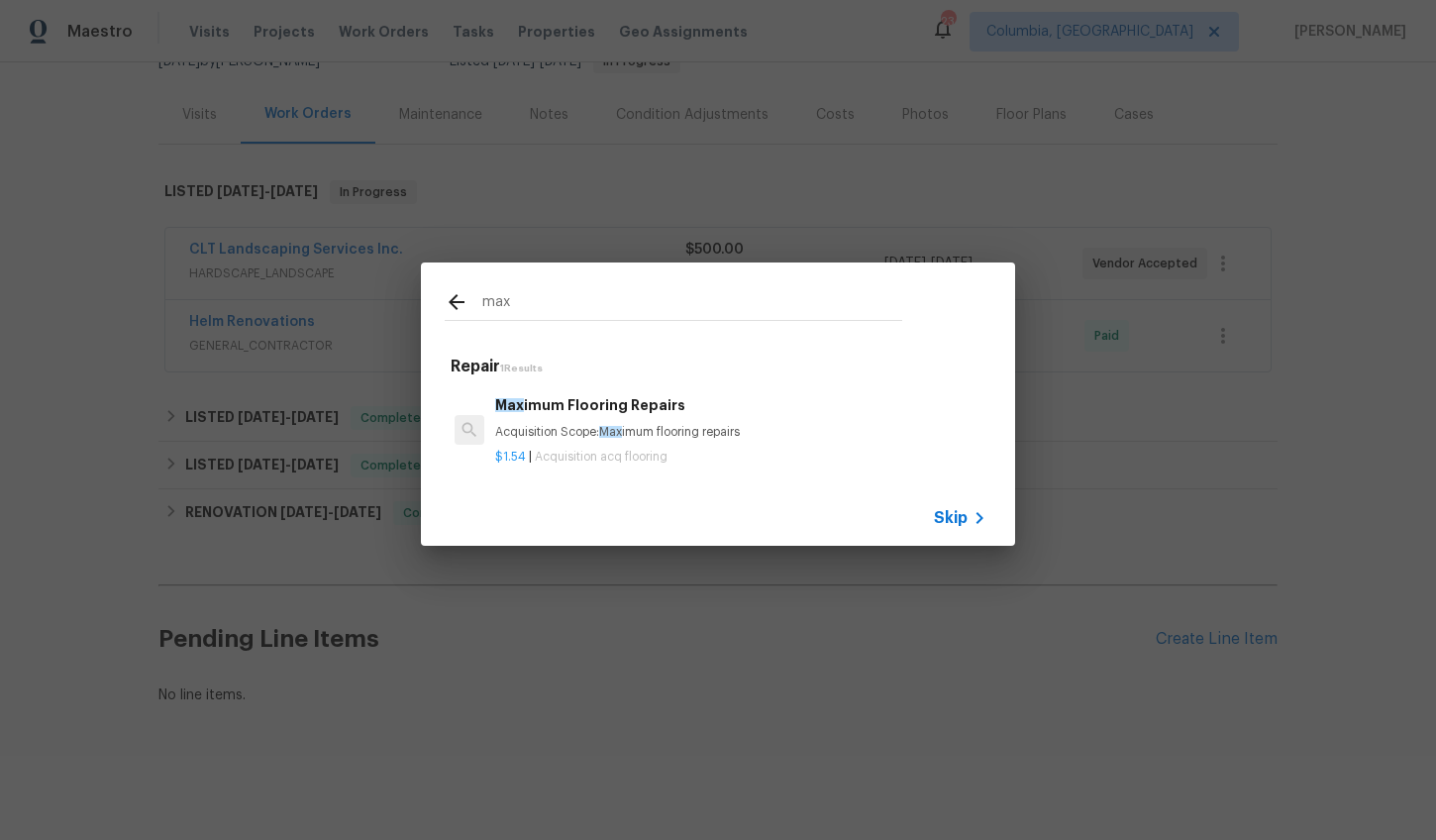
type input "max"
click at [586, 440] on div "$1.54 | Acquisition acq flooring" at bounding box center [740, 452] width 491 height 25
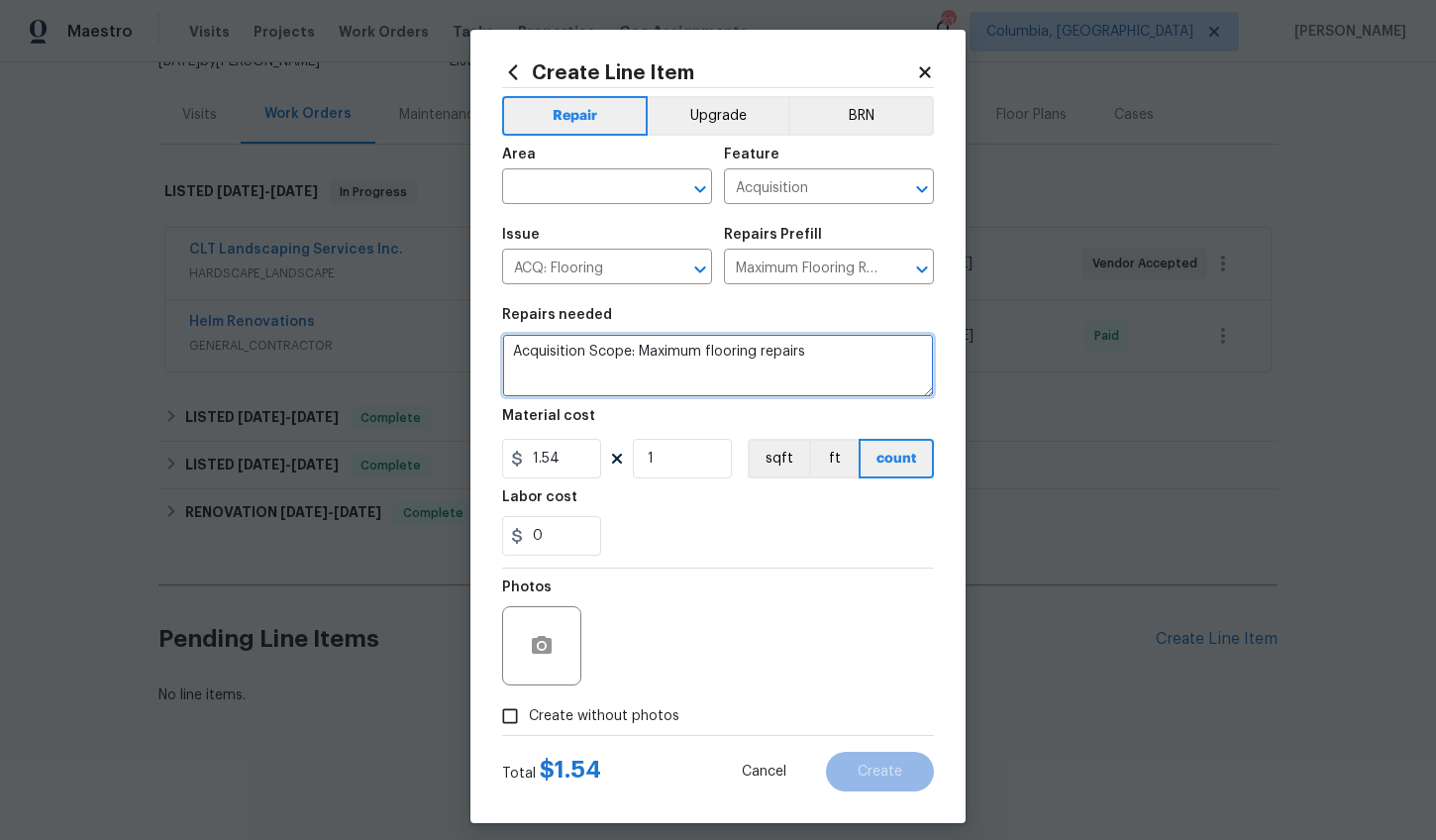
click at [611, 356] on textarea "Acquisition Scope: Maximum flooring repairs" at bounding box center [718, 366] width 431 height 64
click at [515, 66] on icon at bounding box center [513, 73] width 22 height 22
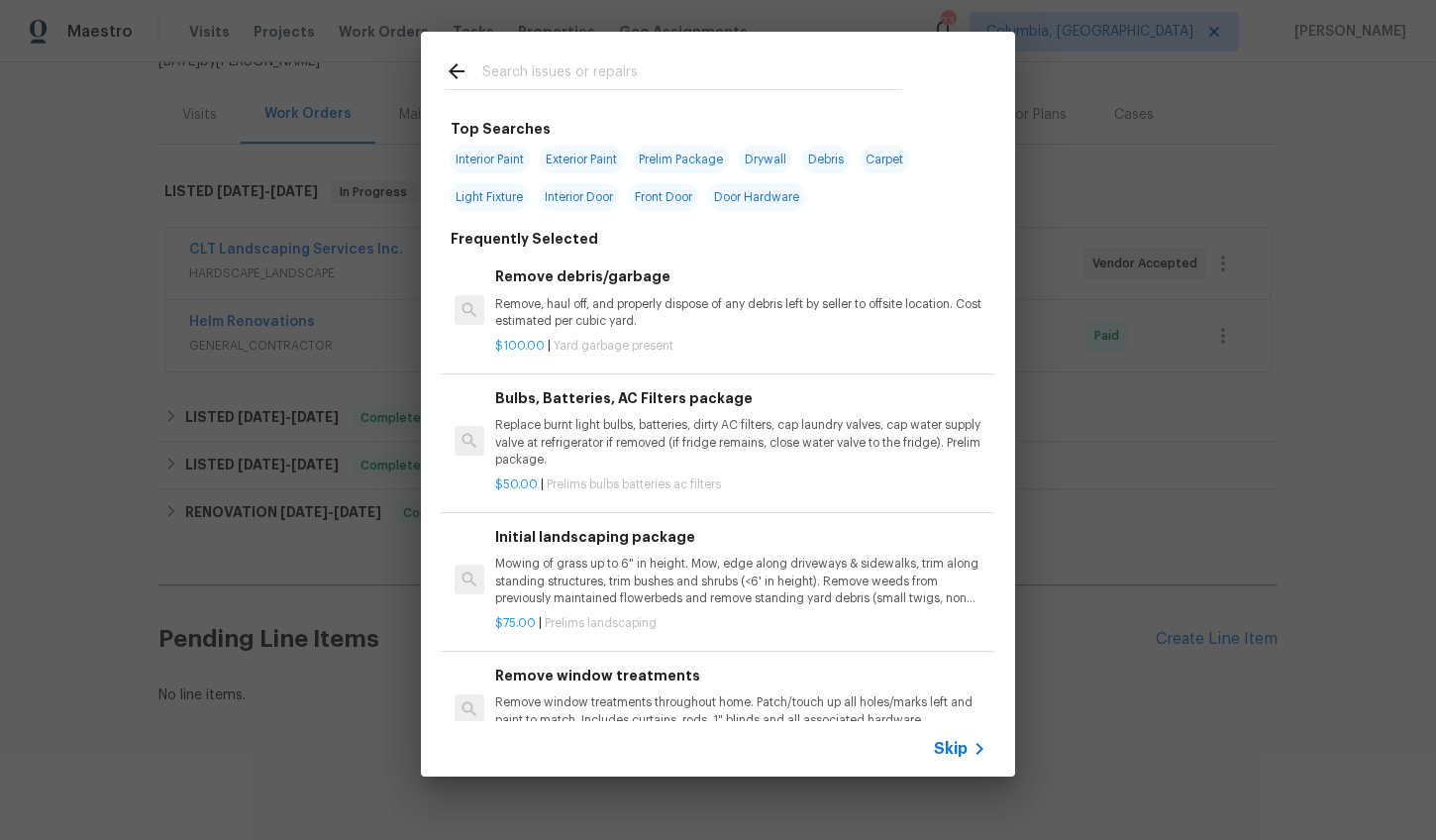
click at [540, 70] on input "text" at bounding box center [692, 75] width 420 height 30
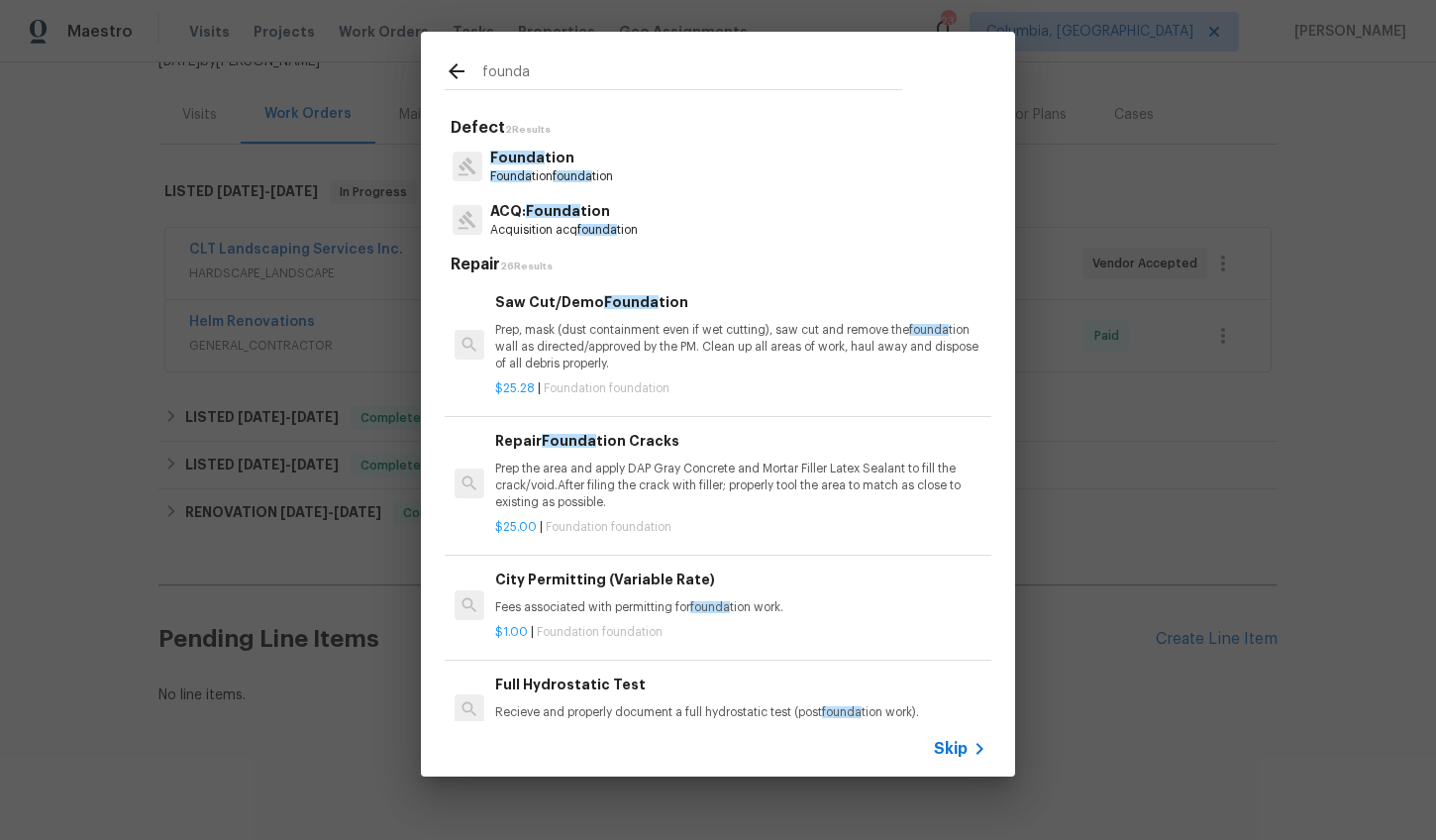
type input "founda"
click at [567, 161] on p "Founda tion" at bounding box center [551, 157] width 123 height 21
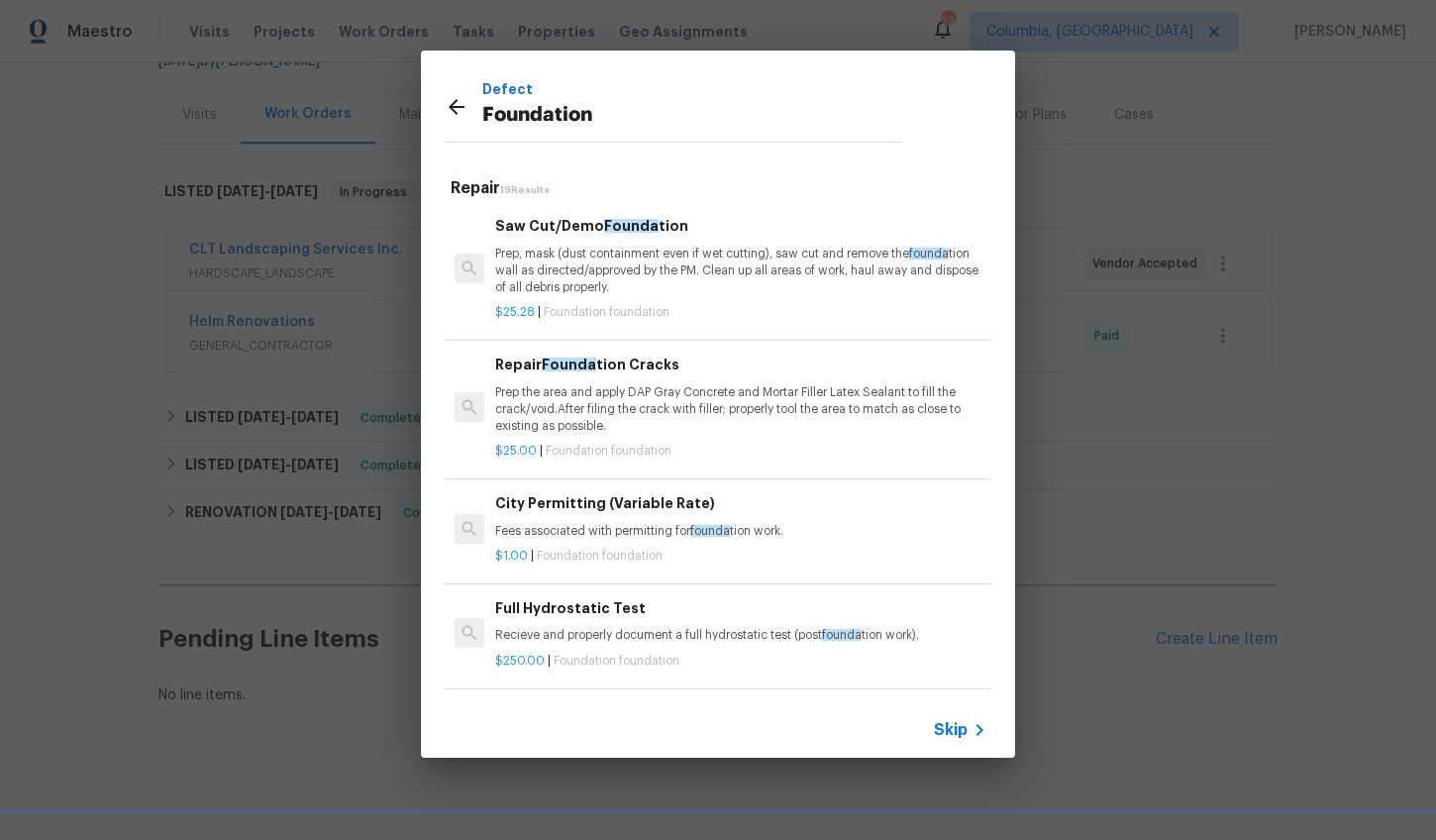
click at [464, 105] on icon at bounding box center [456, 107] width 24 height 24
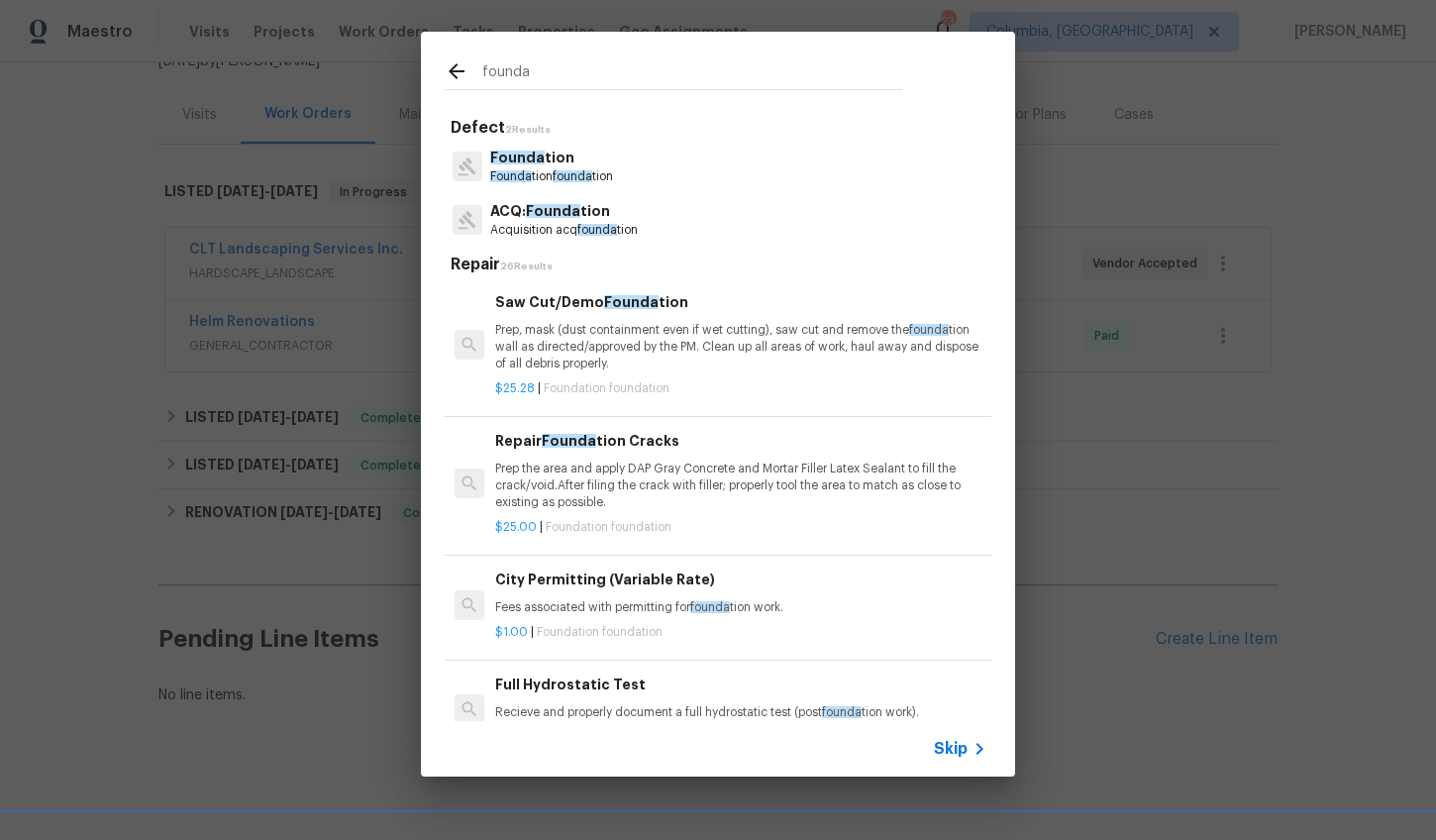
click at [548, 205] on span "Founda" at bounding box center [553, 211] width 55 height 14
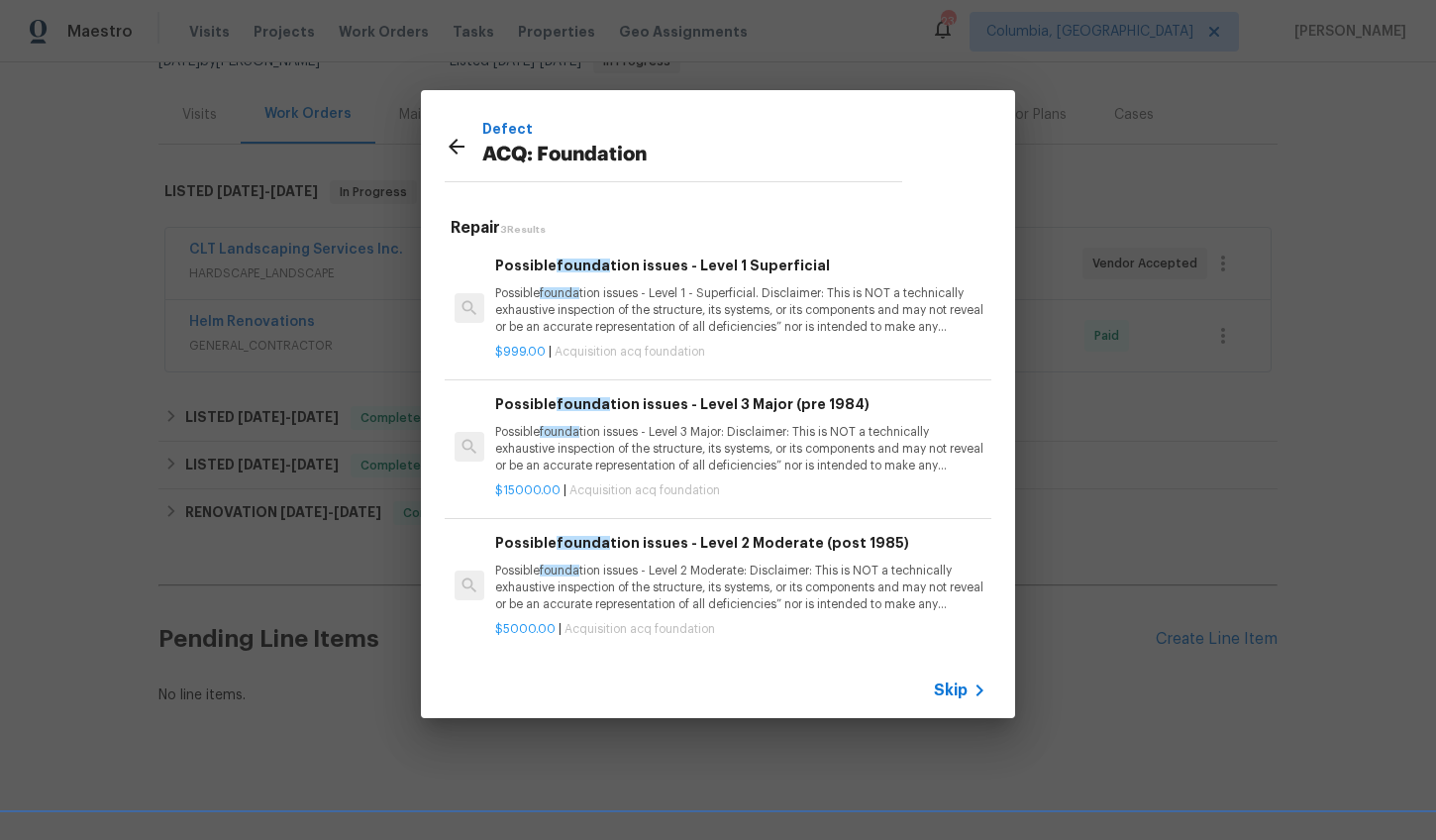
click at [638, 305] on p "Possible founda tion issues - Level 1 - Superficial. Disclaimer: This is NOT a …" at bounding box center [740, 310] width 491 height 51
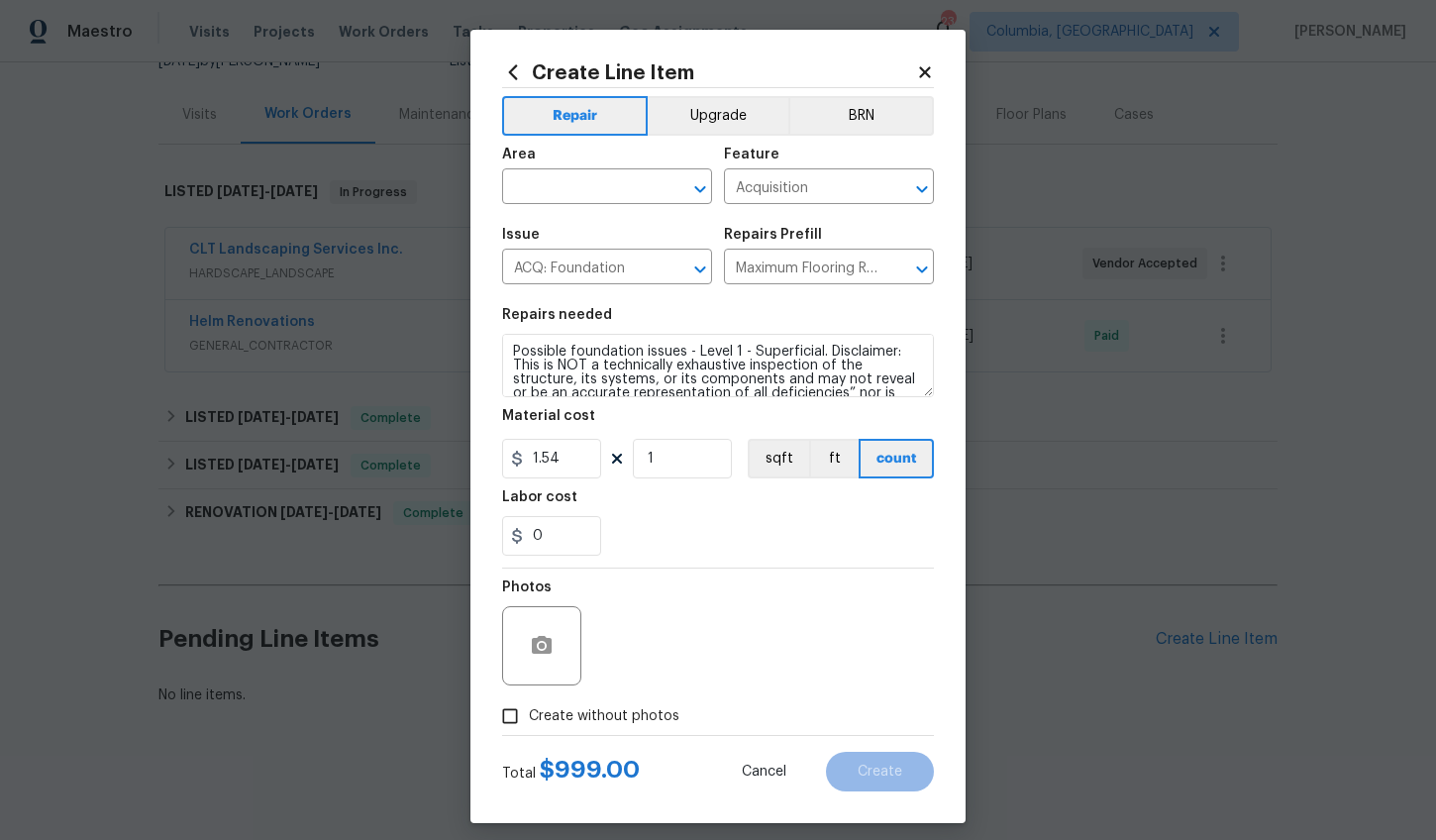
type input "Possible foundation issues - Level 1 Superficial $999.00"
type input "999"
click at [565, 362] on textarea "Possible foundation issues - Level 1 - Superficial. Disclaimer: This is NOT a t…" at bounding box center [718, 366] width 431 height 64
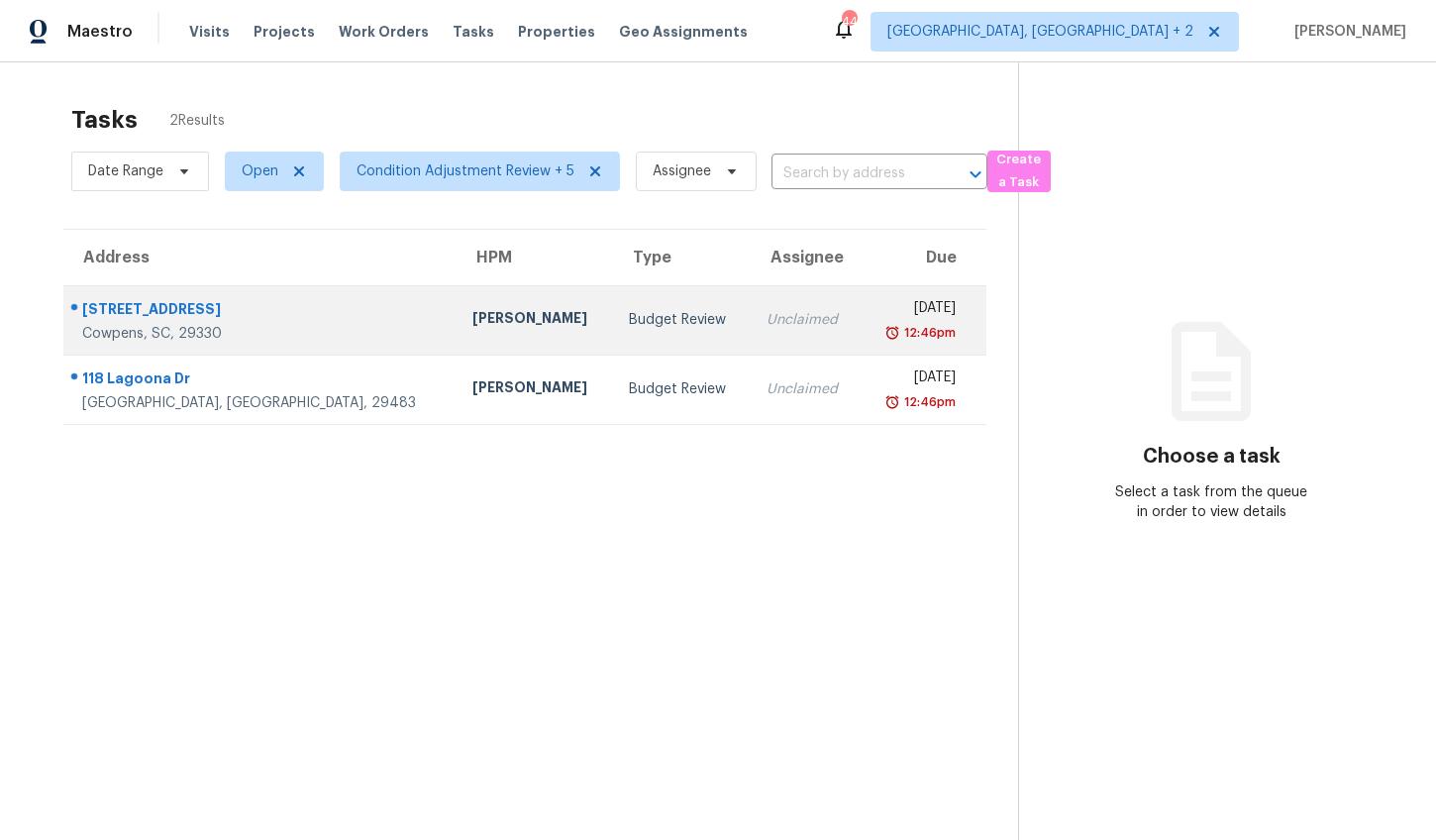
click at [750, 323] on td "Unclaimed" at bounding box center [805, 320] width 110 height 70
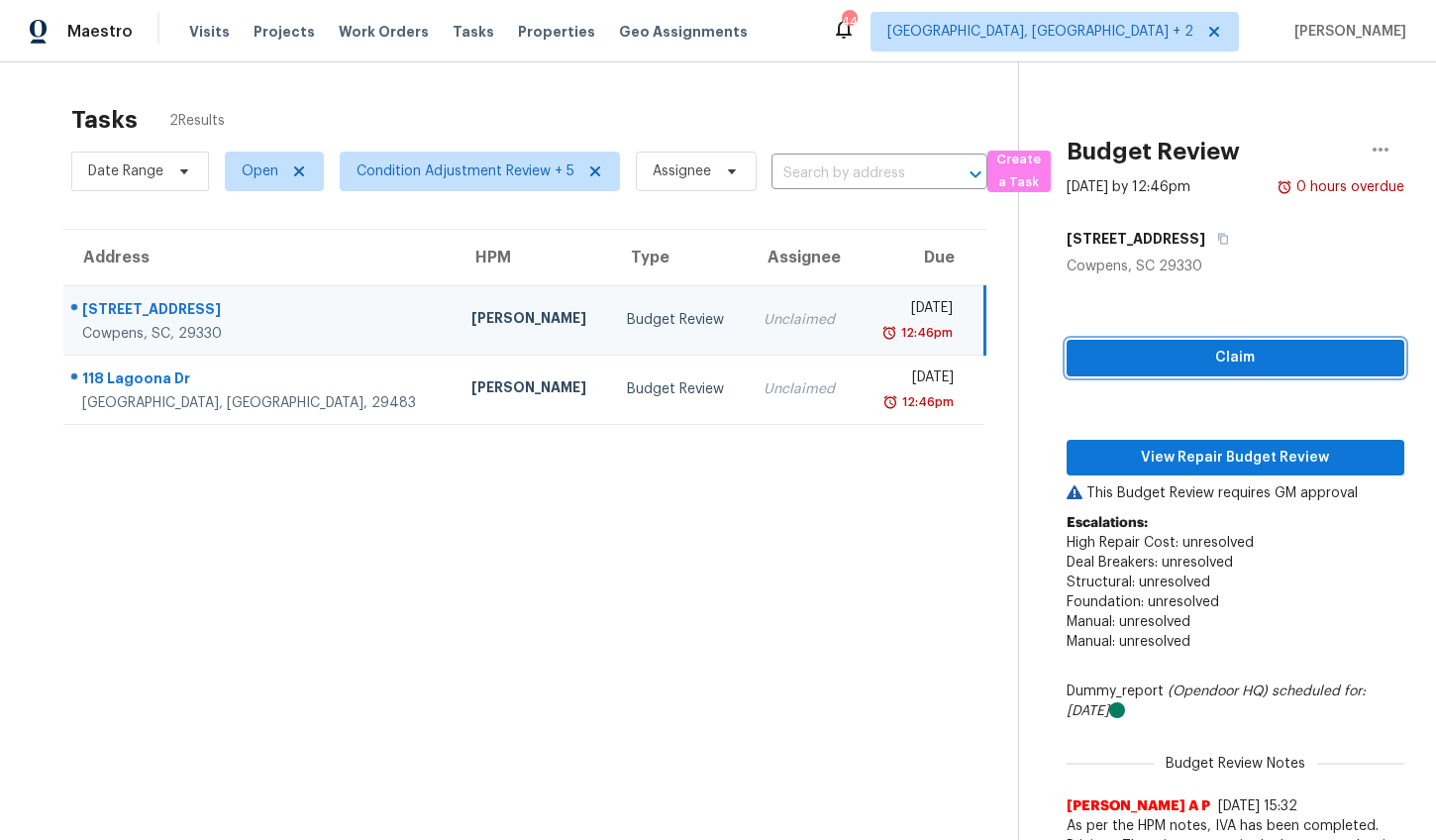
click at [1176, 357] on span "Claim" at bounding box center [1235, 358] width 306 height 25
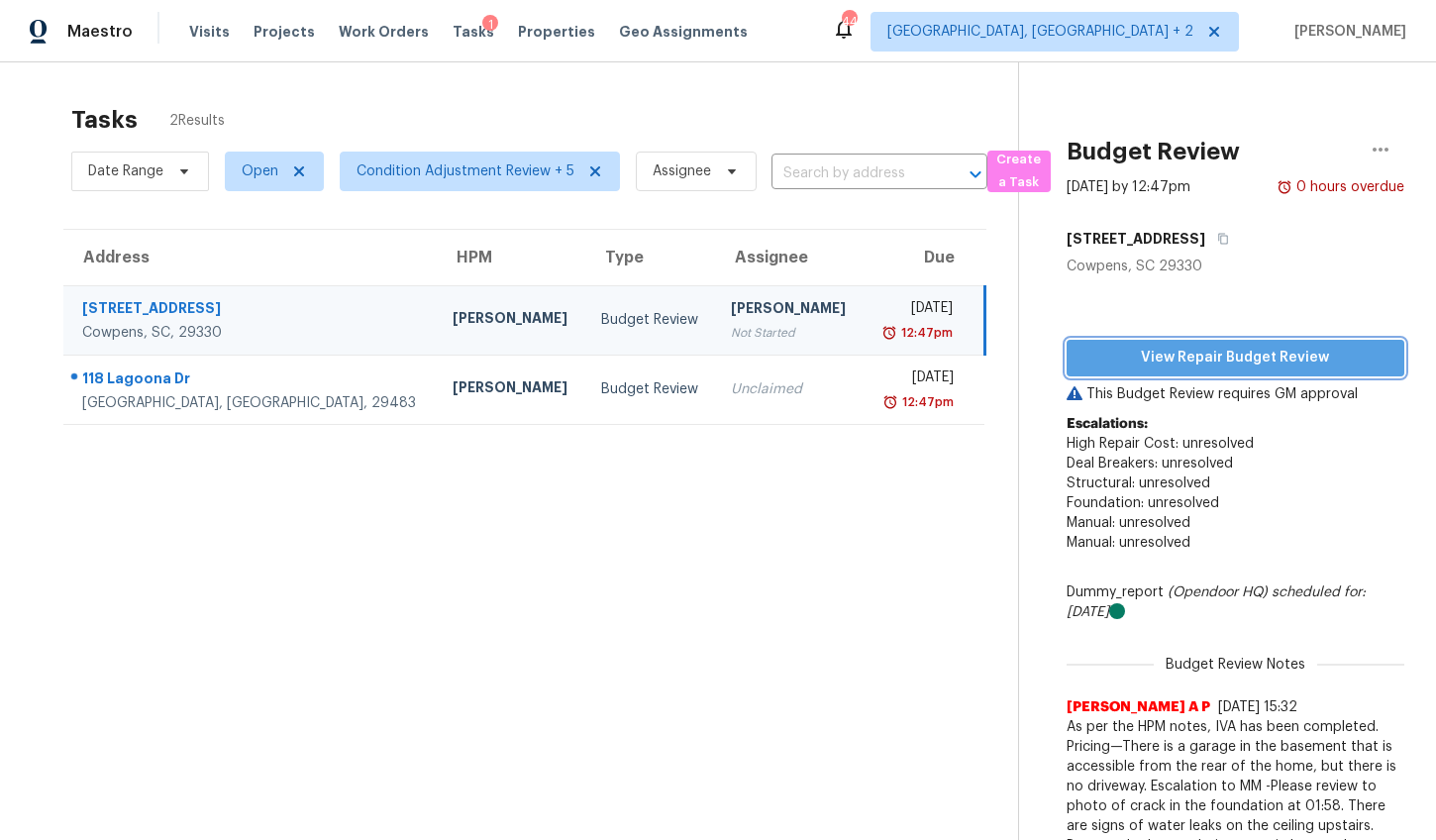
click at [1215, 363] on span "View Repair Budget Review" at bounding box center [1235, 358] width 306 height 25
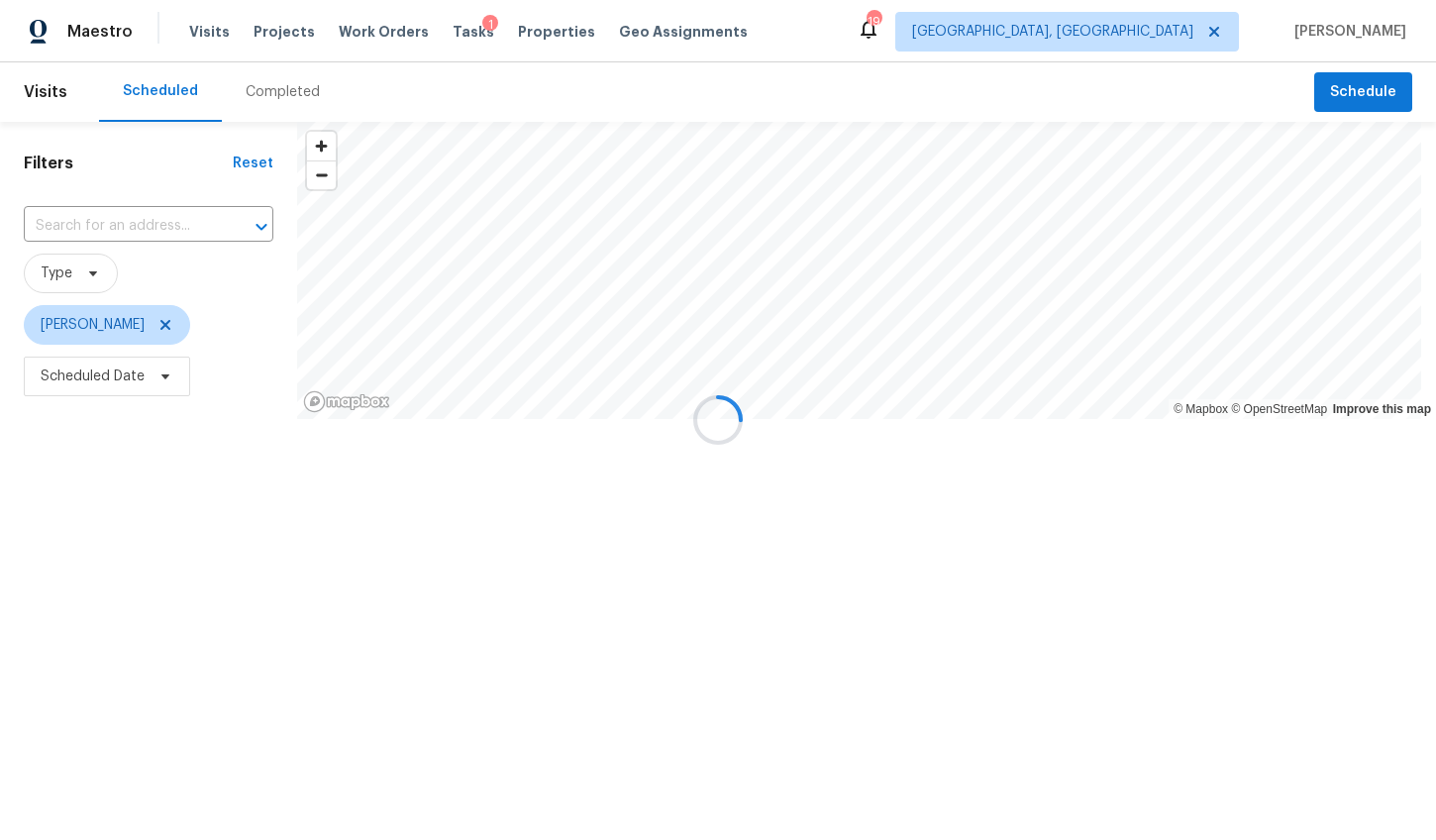
click at [282, 98] on div "Completed" at bounding box center [282, 92] width 75 height 20
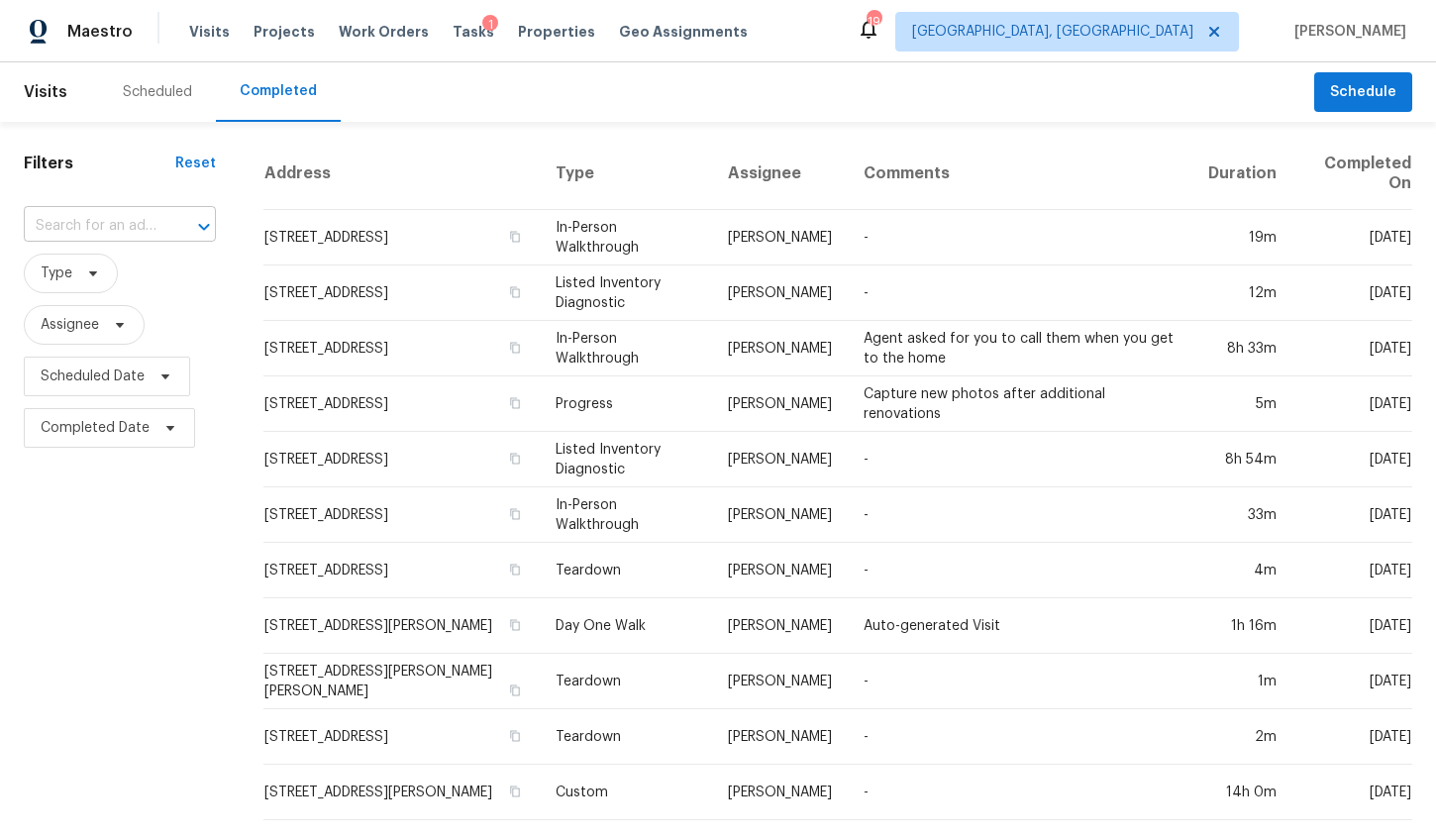
click at [150, 226] on input "text" at bounding box center [92, 226] width 137 height 31
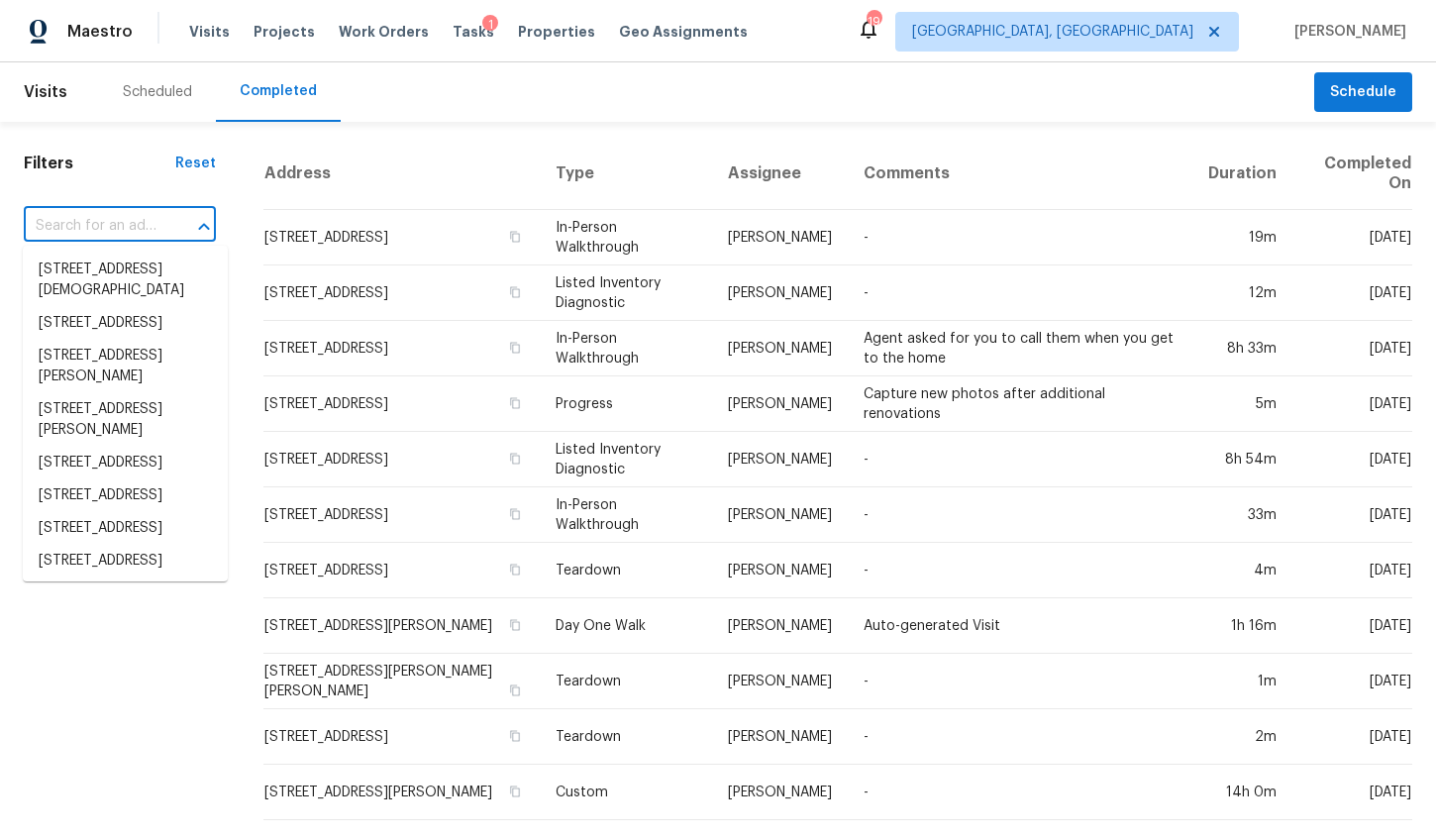
paste input "121 E Brookwood Ln, Cowpens, SC 29330"
type input "121 E Brookwood Ln, Cowpens, SC 29330"
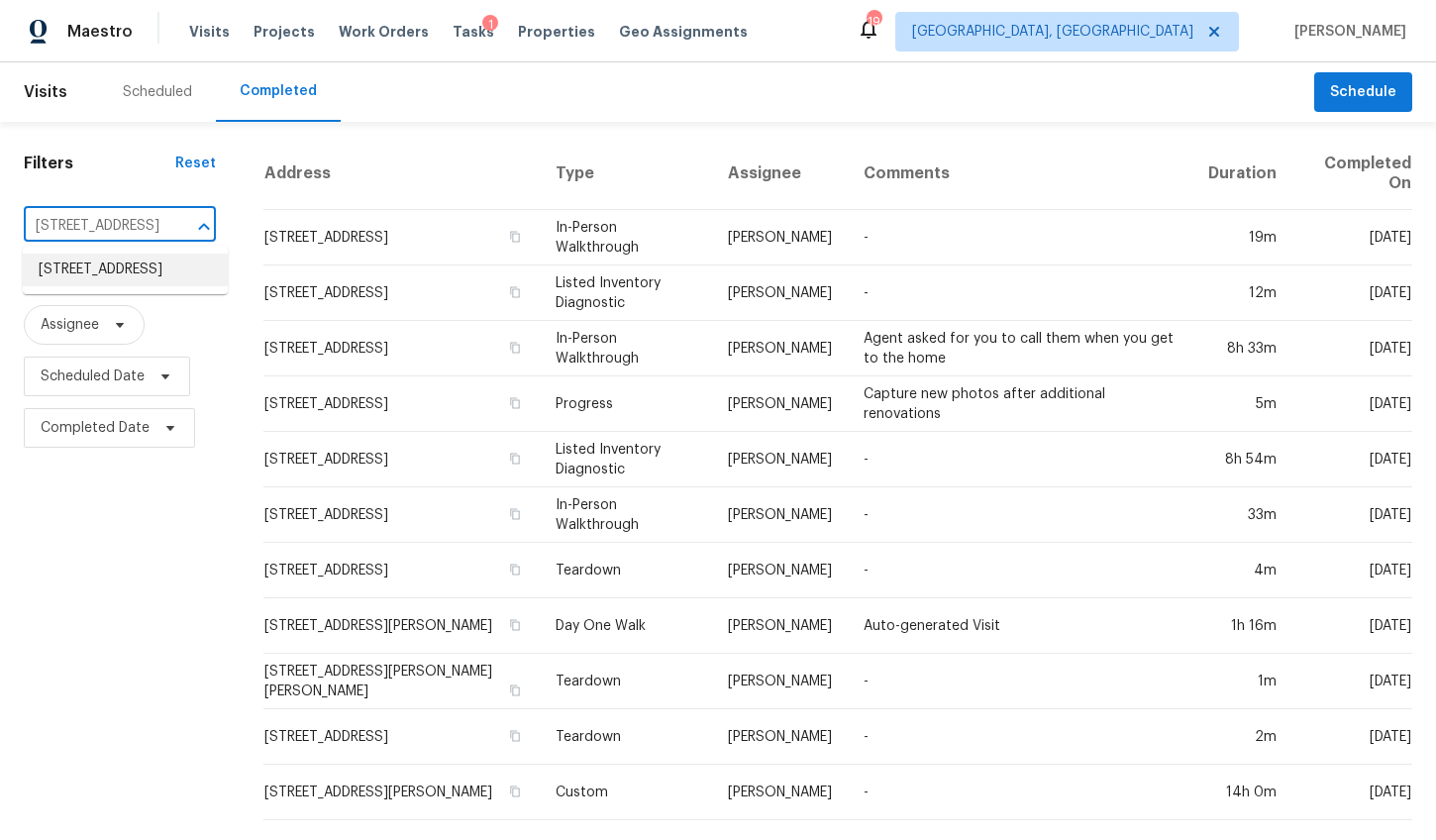
click at [146, 279] on li "121 E Brookwood Ln, Cowpens, SC 29330" at bounding box center [126, 269] width 205 height 33
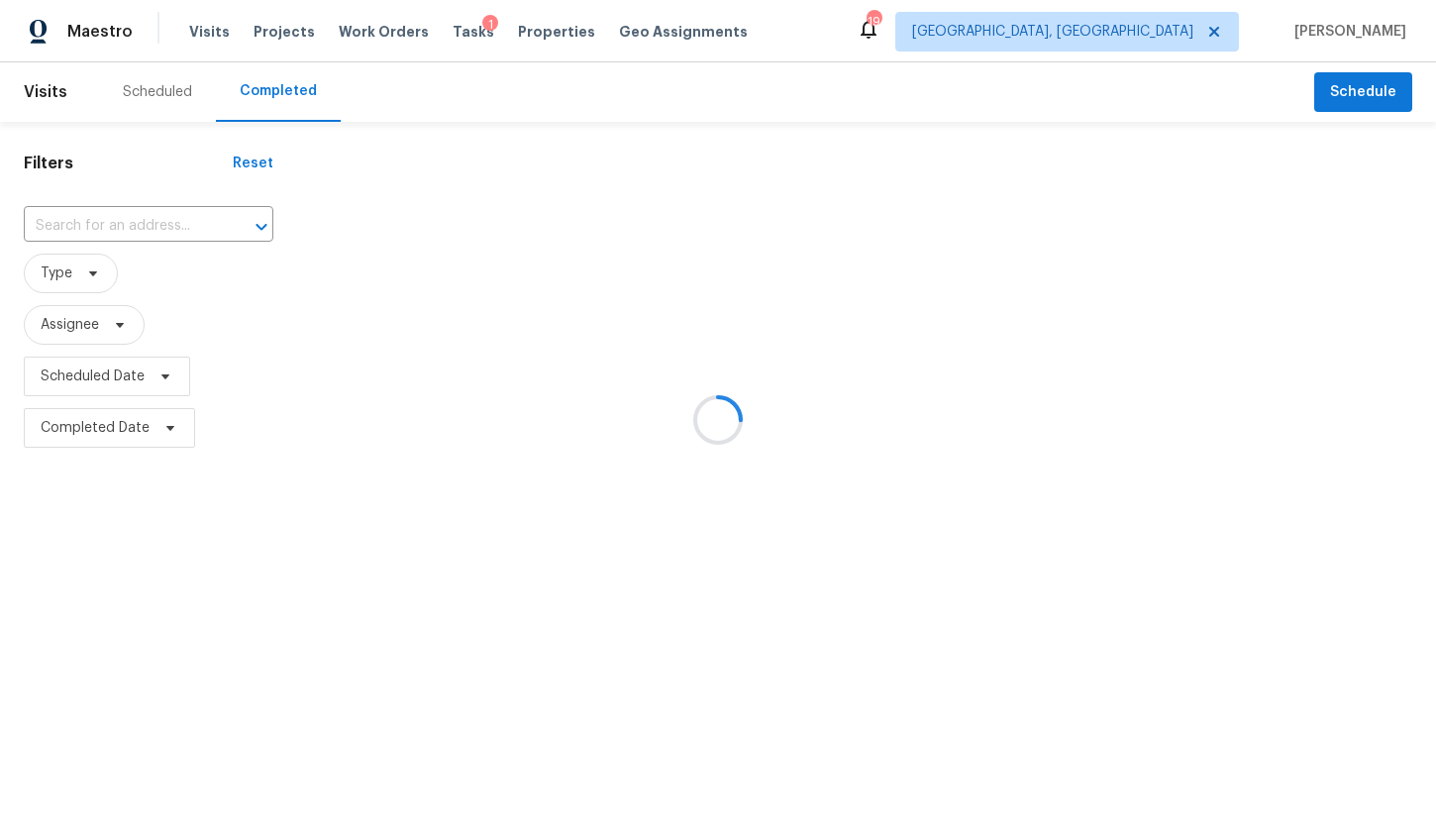
type input "121 E Brookwood Ln, Cowpens, SC 29330"
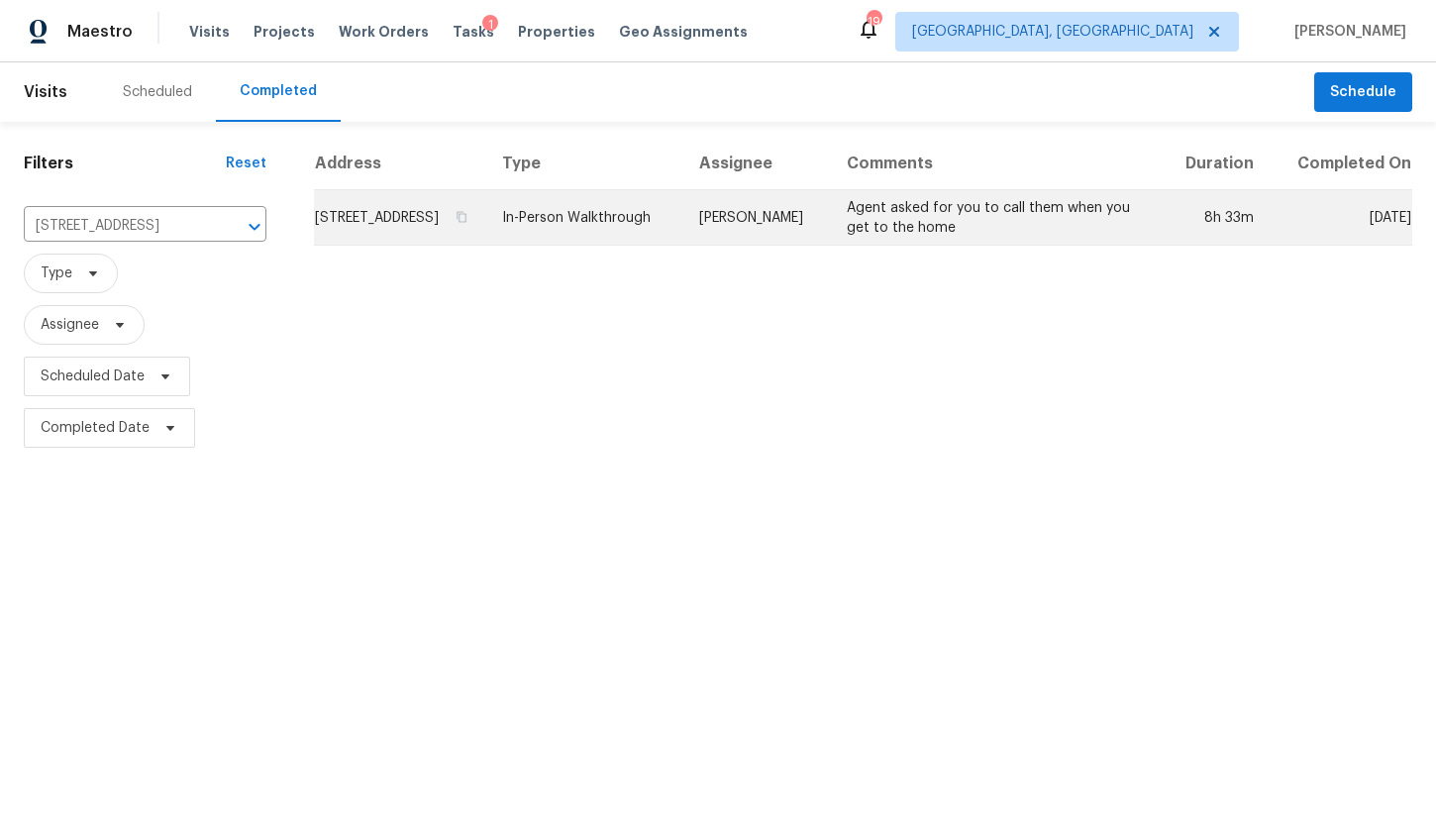
click at [362, 231] on td "121 E Brookwood Ln, Cowpens, SC 29330" at bounding box center [401, 218] width 173 height 56
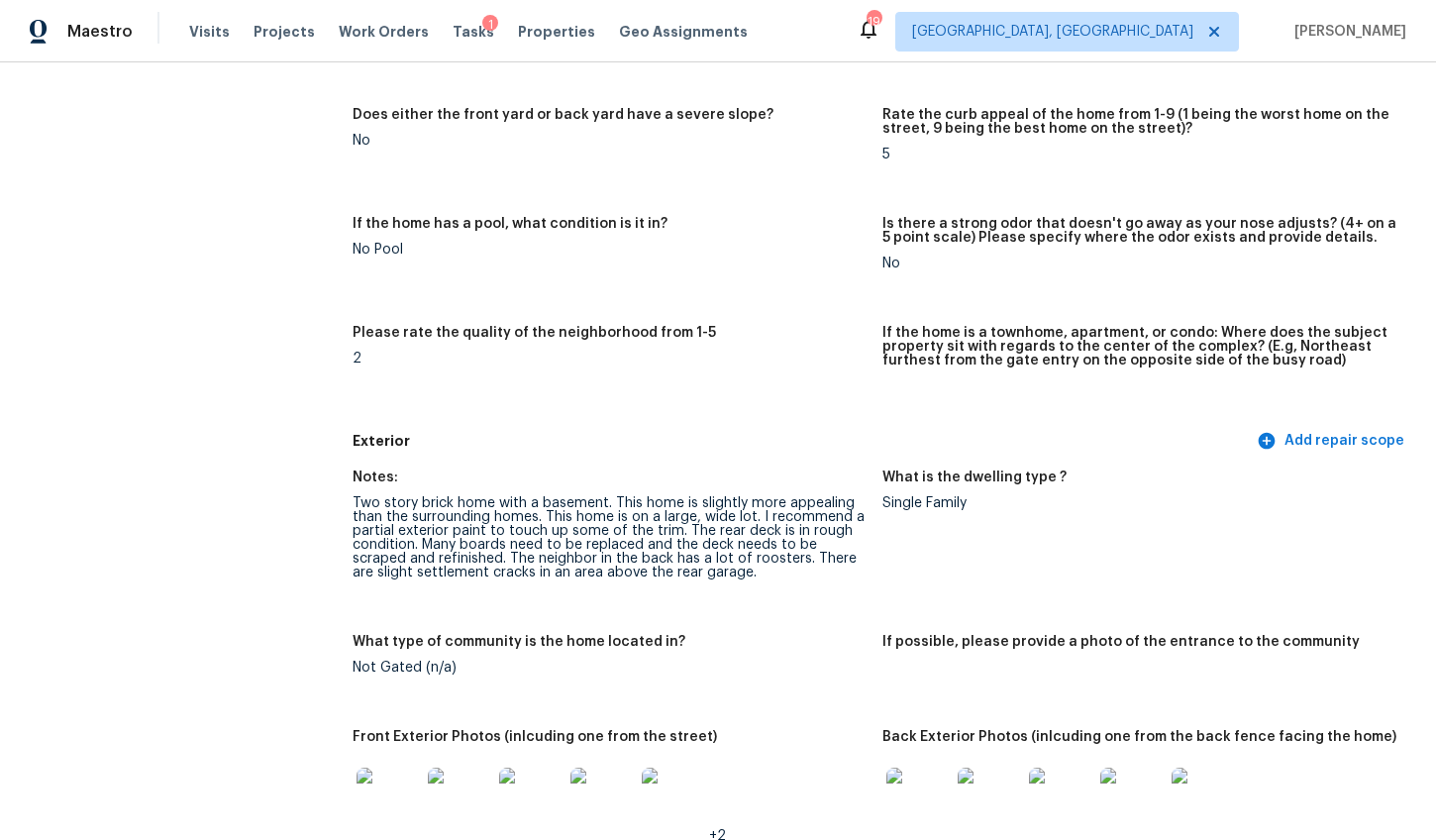
scroll to position [559, 0]
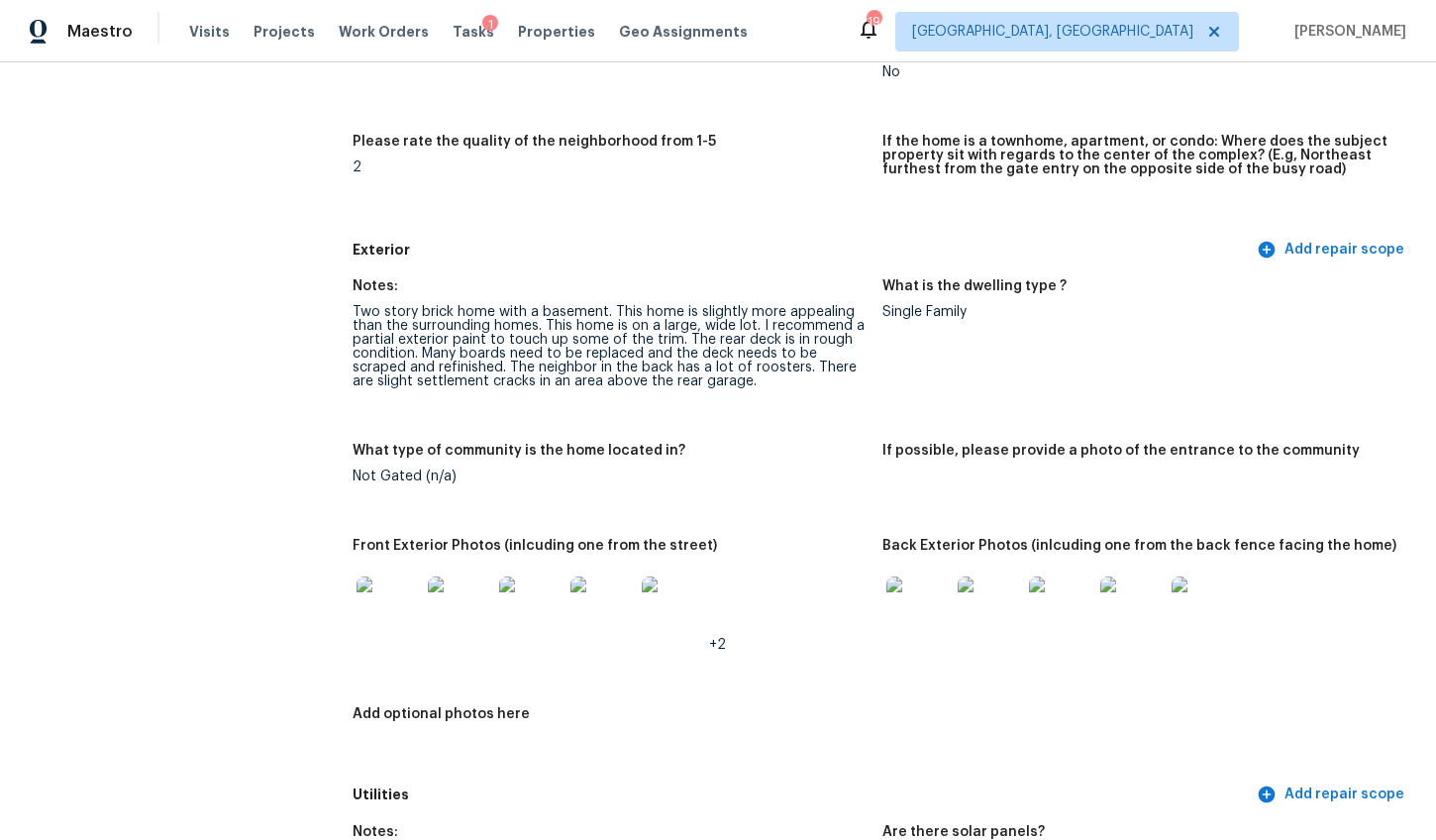
click at [396, 613] on img at bounding box center [389, 608] width 64 height 64
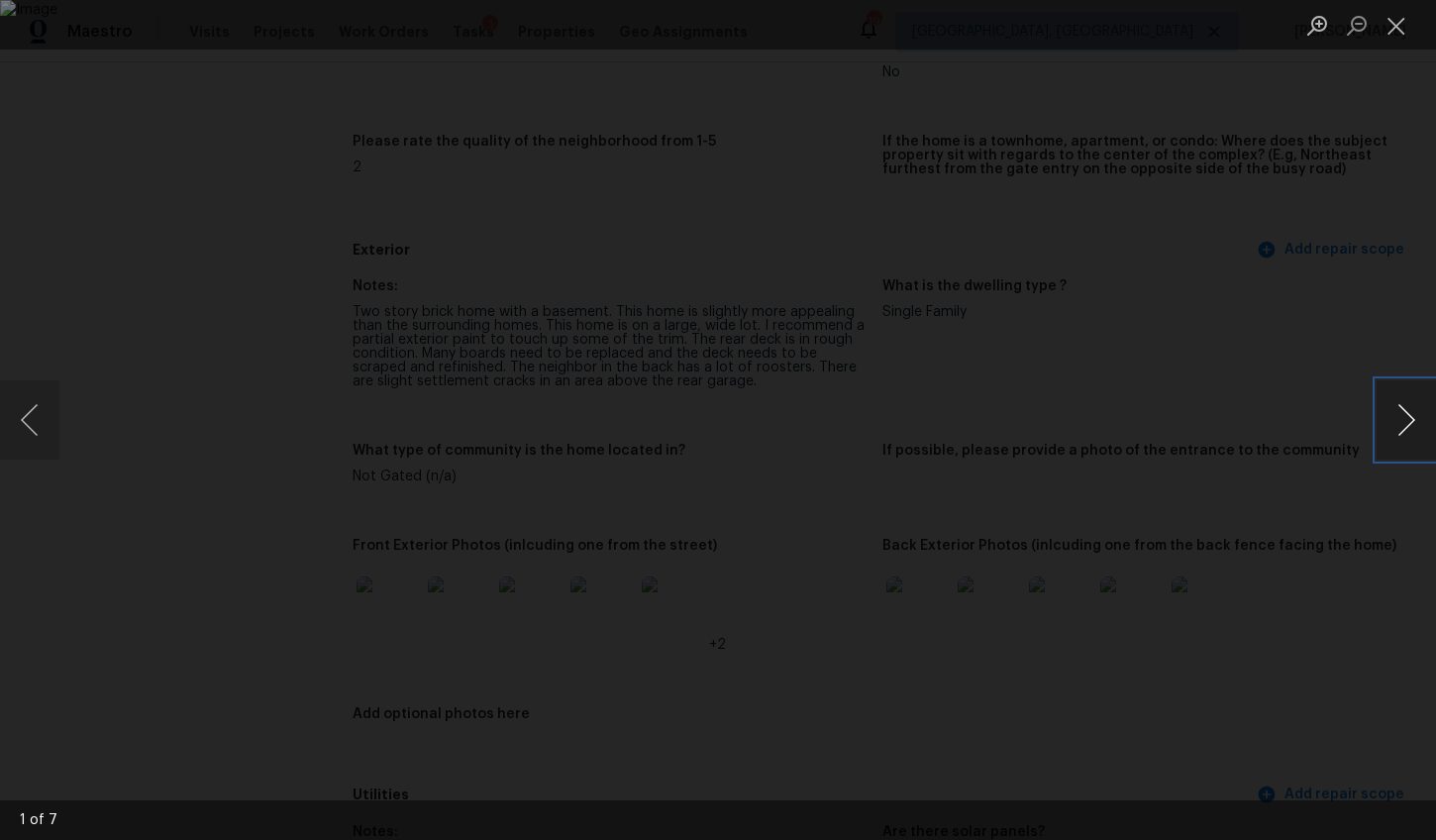
click at [1395, 415] on button "Next image" at bounding box center [1406, 420] width 60 height 80
click at [1419, 425] on button "Next image" at bounding box center [1406, 420] width 60 height 80
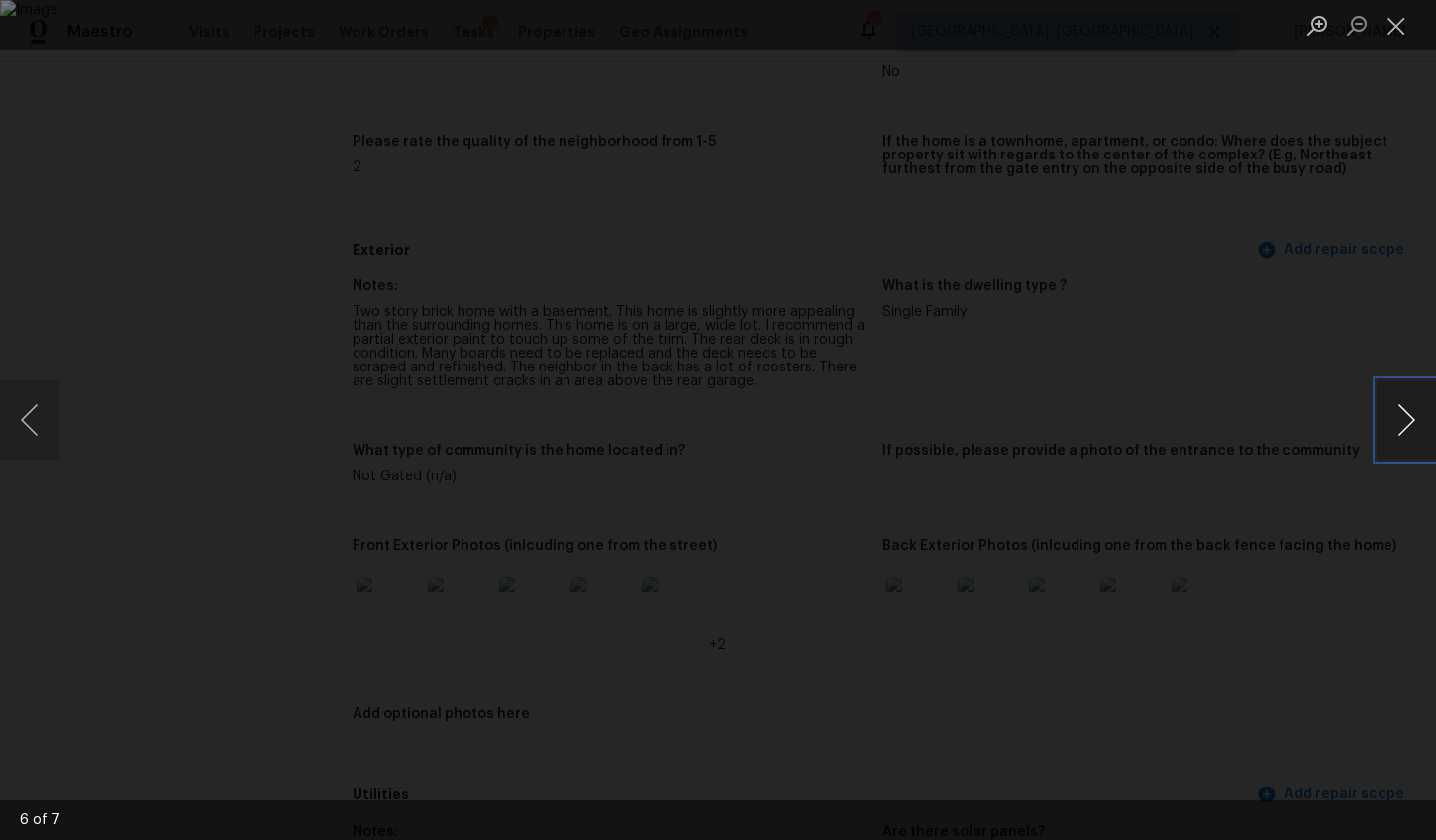
click at [1419, 425] on button "Next image" at bounding box center [1406, 420] width 60 height 80
click at [1317, 558] on div "Lightbox" at bounding box center [718, 420] width 1436 height 840
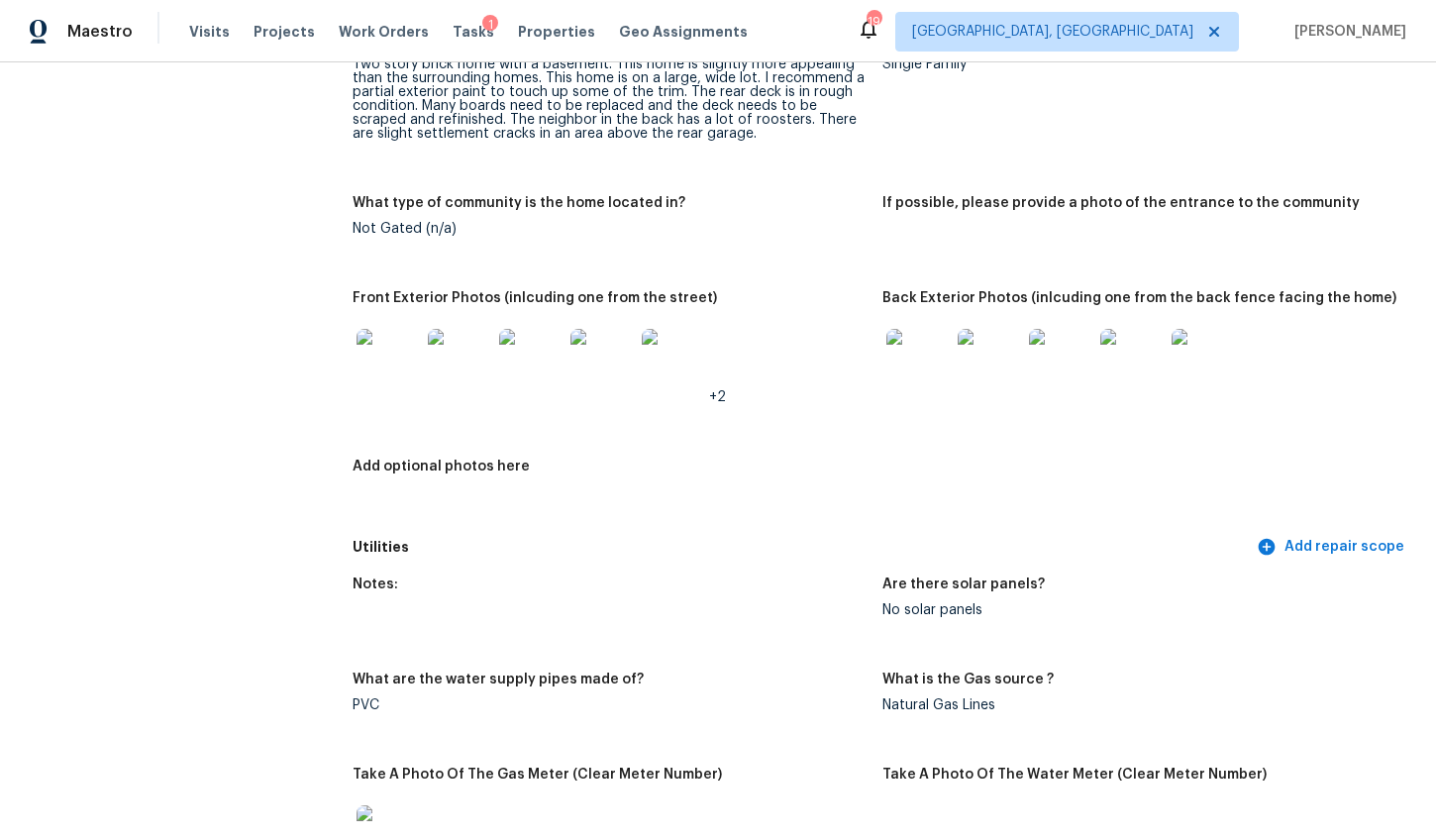
scroll to position [924, 0]
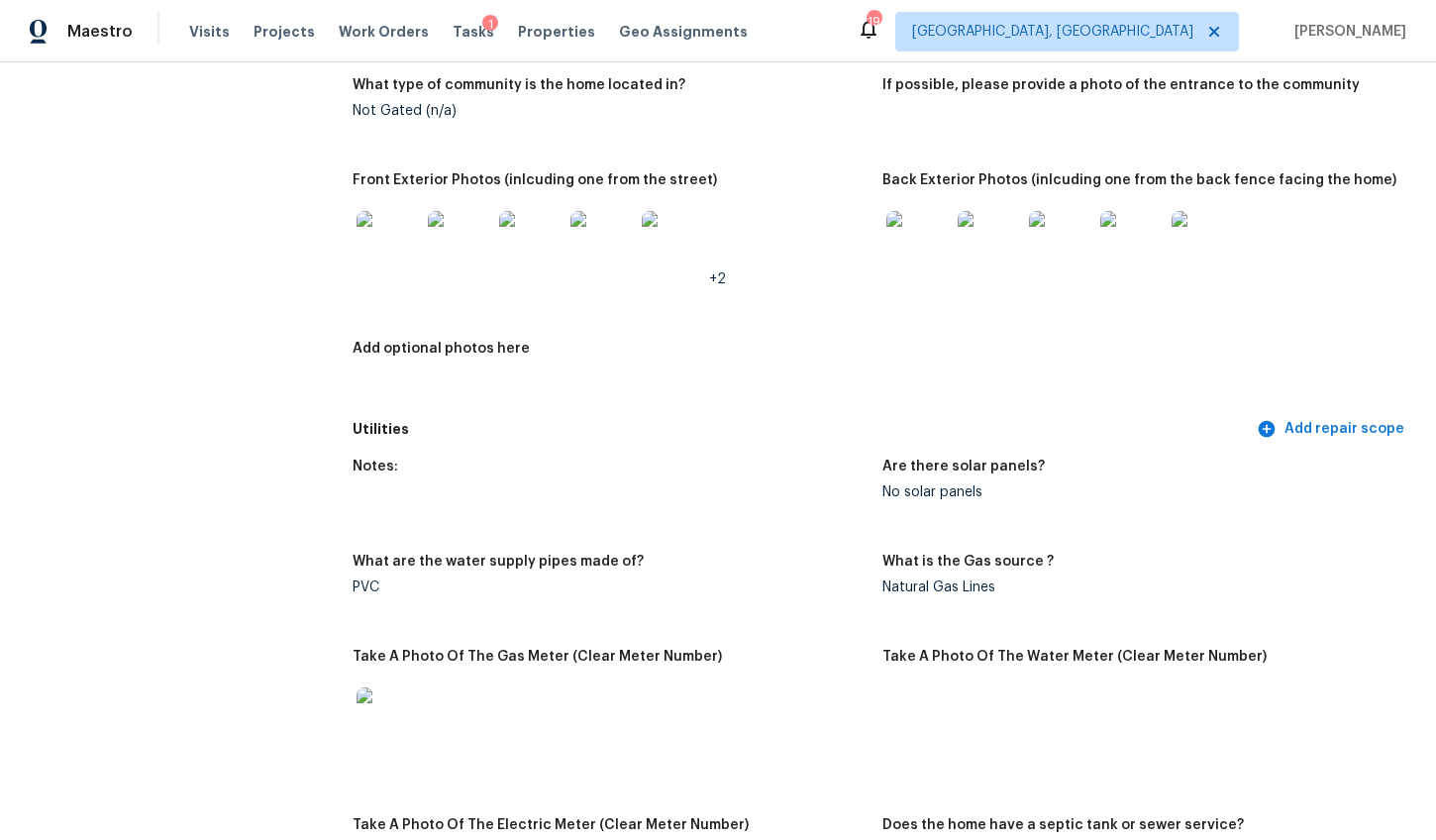
click at [911, 255] on img at bounding box center [918, 243] width 64 height 64
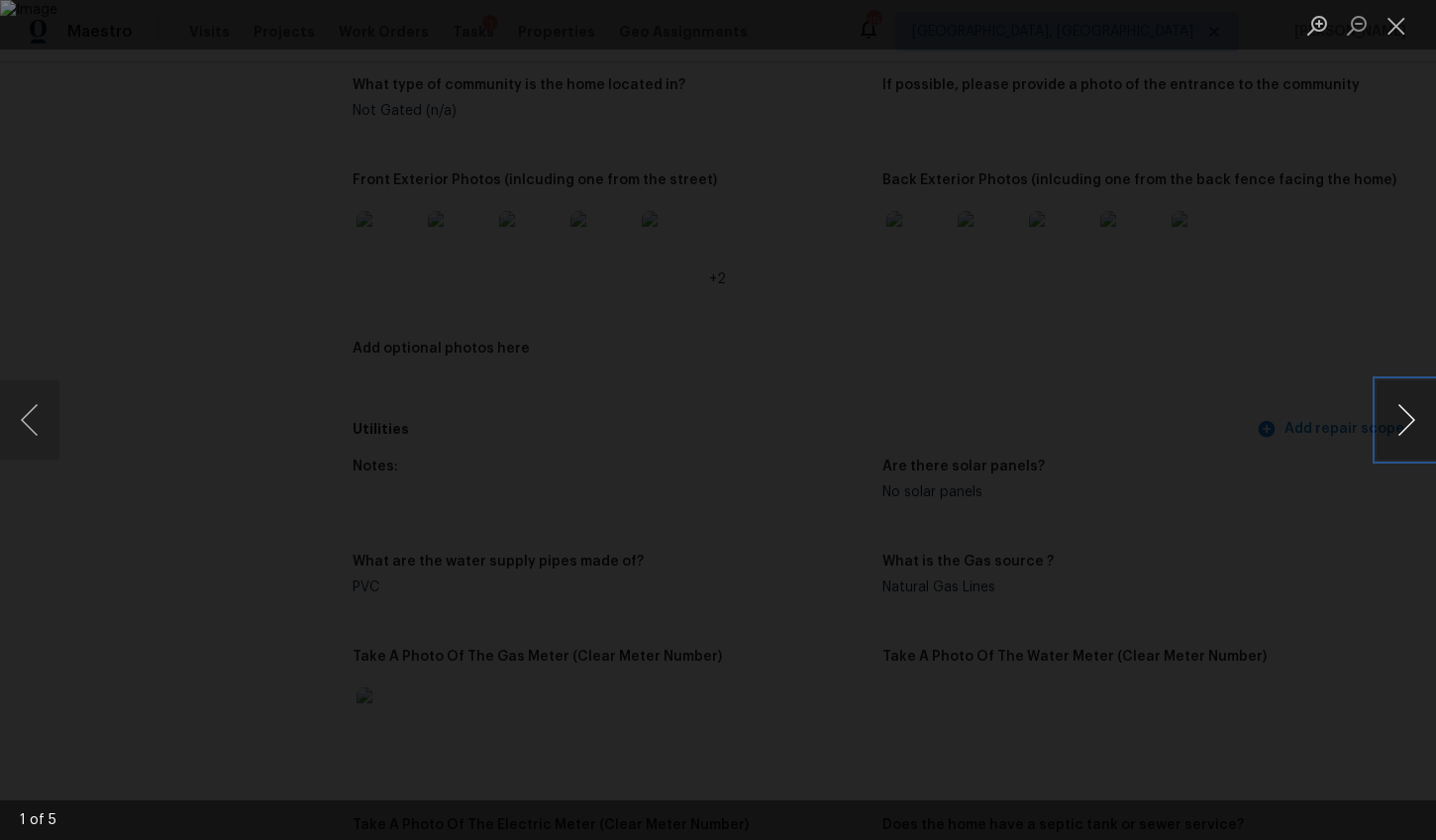
click at [1413, 421] on button "Next image" at bounding box center [1406, 420] width 60 height 80
click at [1396, 398] on button "Next image" at bounding box center [1406, 420] width 60 height 80
click at [1404, 402] on button "Next image" at bounding box center [1406, 420] width 60 height 80
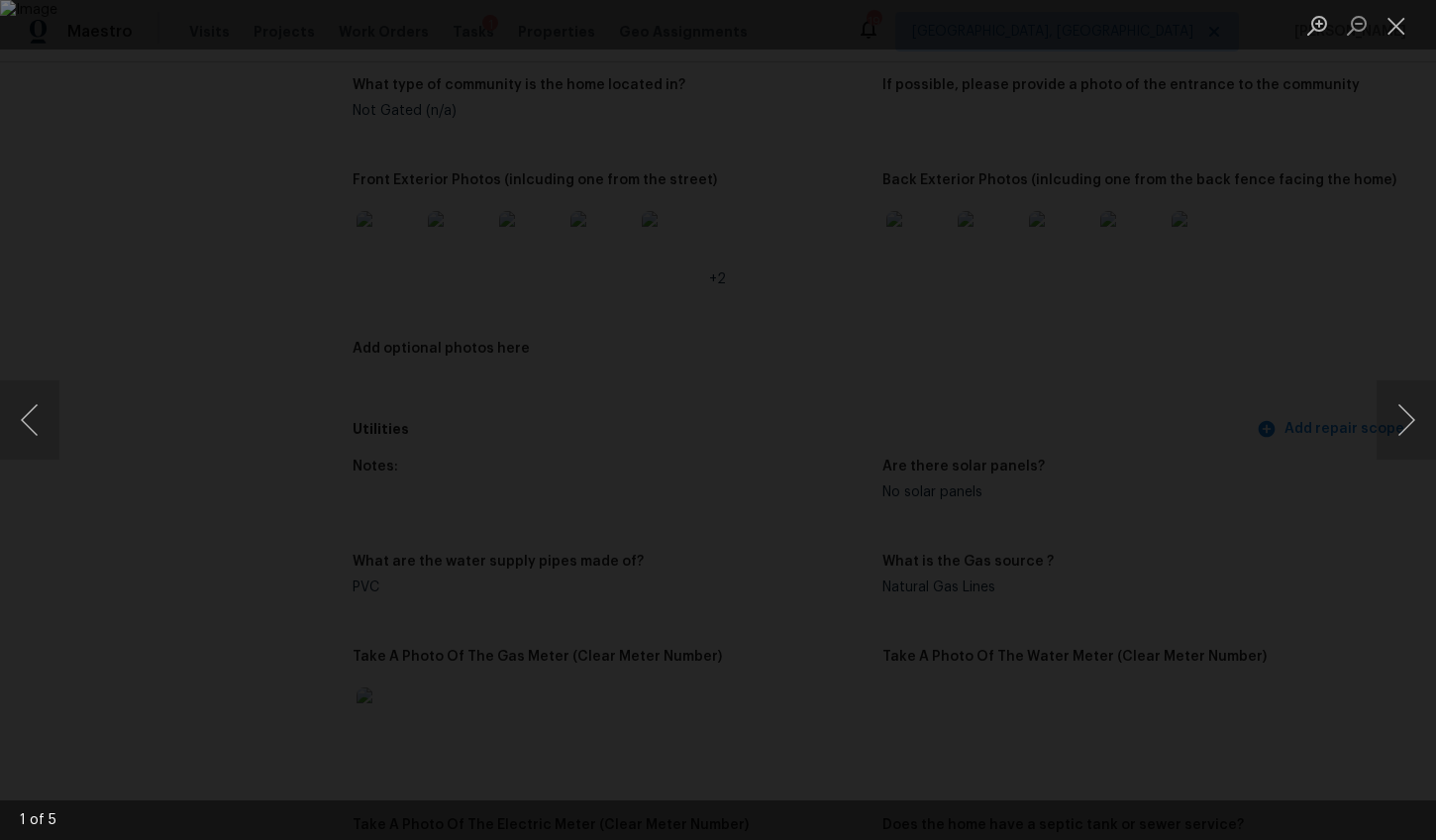
click at [1377, 480] on div "Lightbox" at bounding box center [718, 420] width 1436 height 840
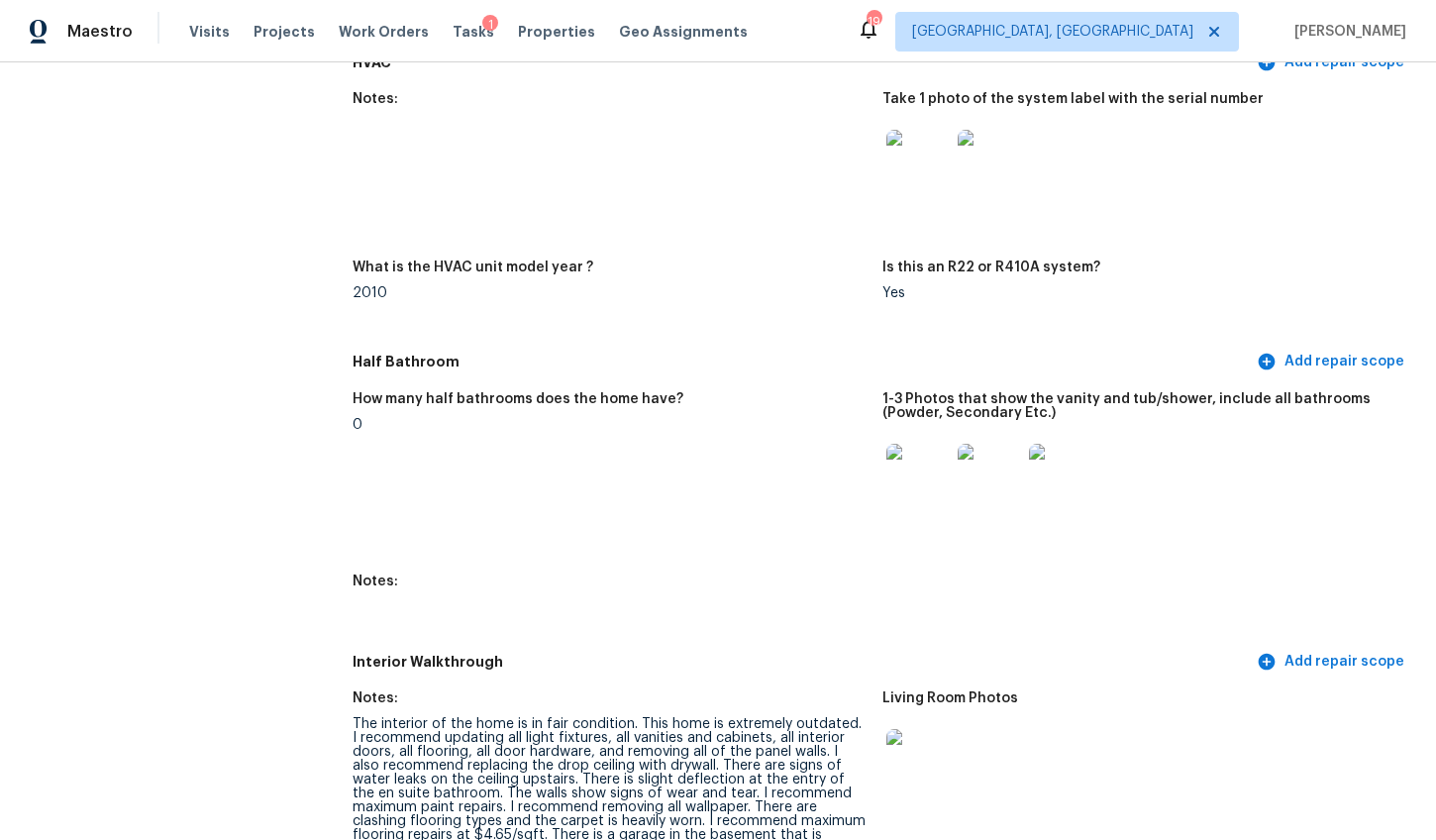
scroll to position [1857, 0]
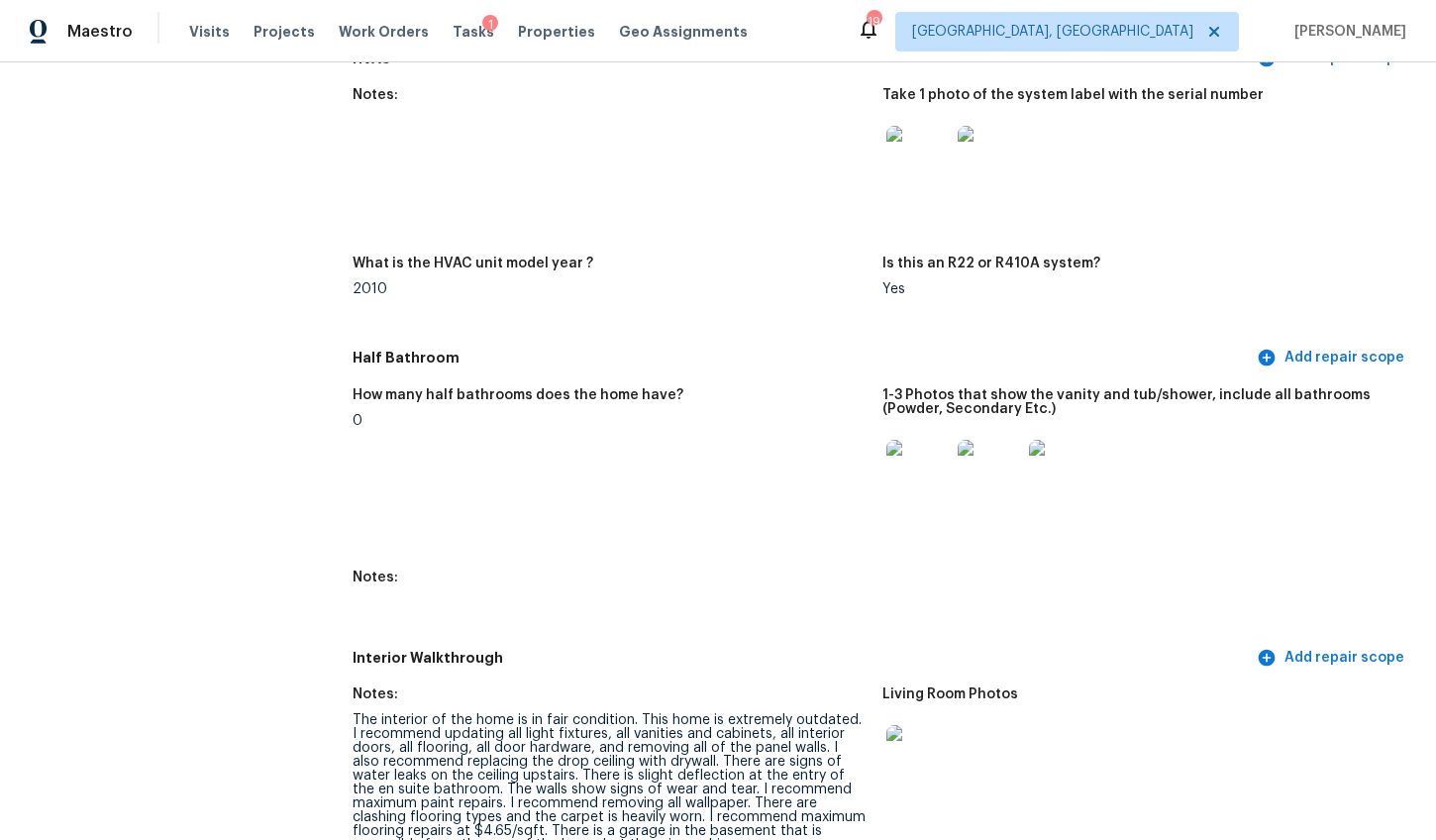
click at [905, 454] on img at bounding box center [918, 471] width 64 height 64
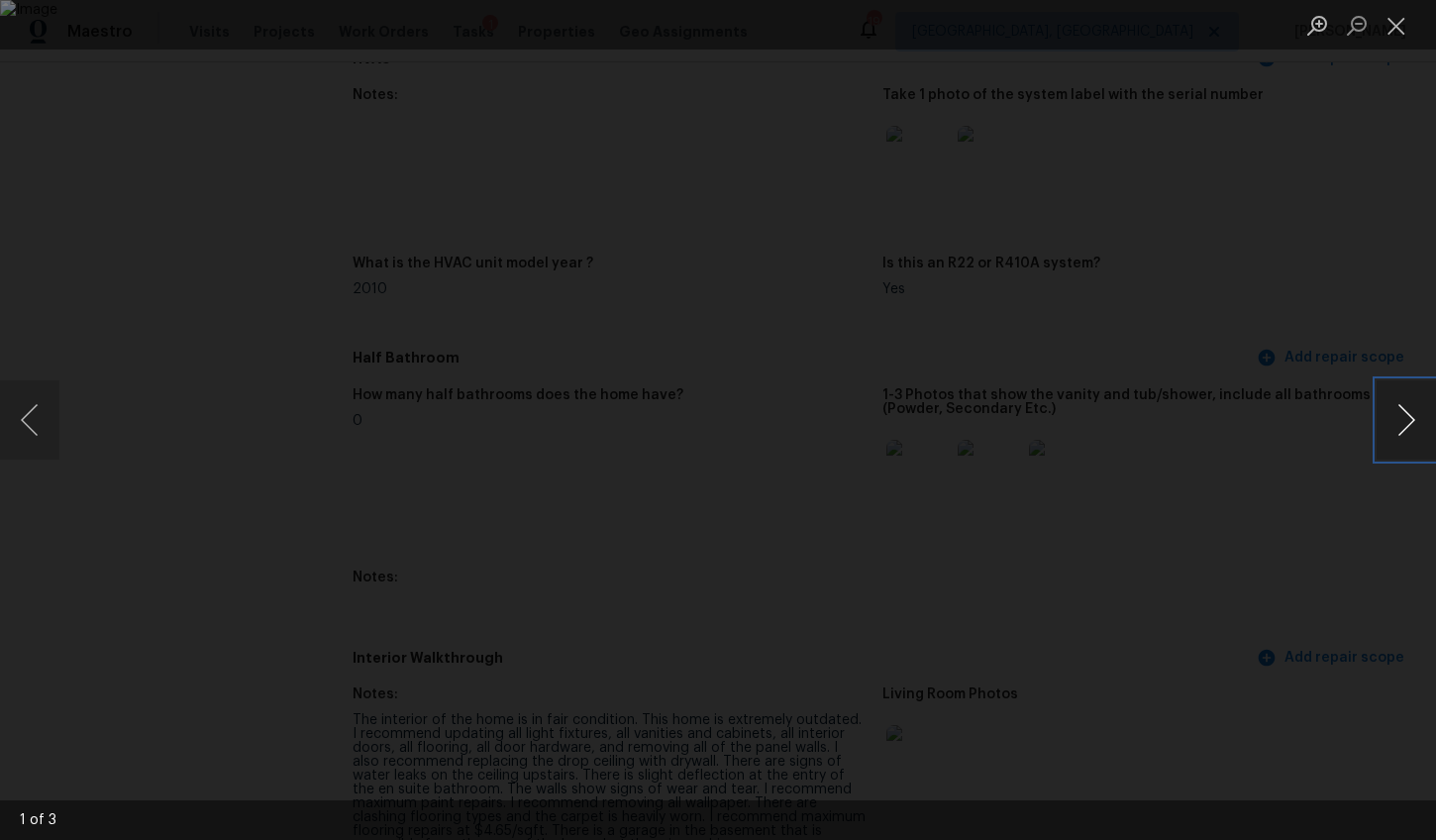
click at [1401, 422] on button "Next image" at bounding box center [1406, 420] width 60 height 80
click at [1291, 517] on div "Lightbox" at bounding box center [718, 420] width 1436 height 840
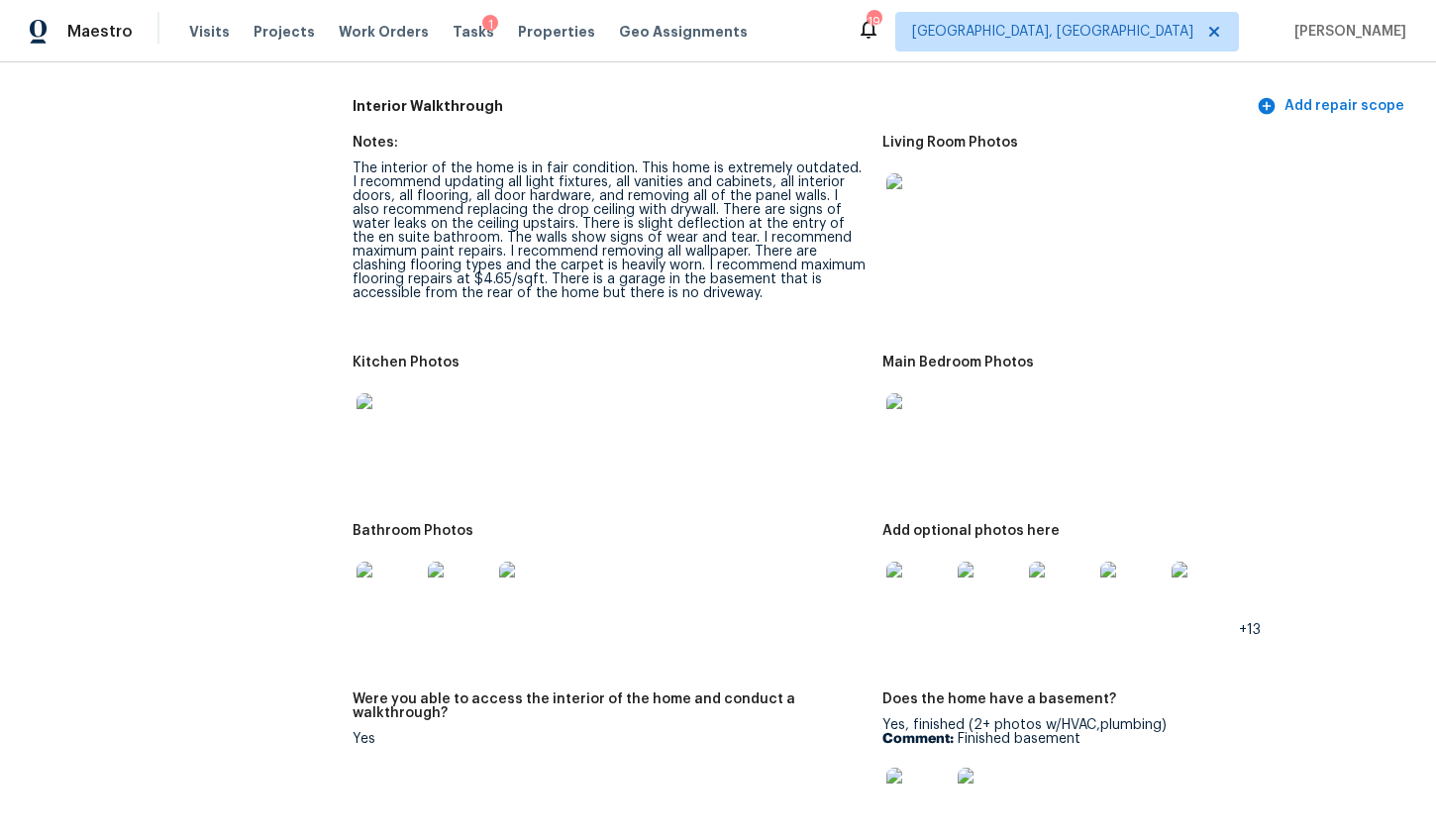
scroll to position [2408, 0]
click at [382, 421] on img at bounding box center [389, 426] width 64 height 64
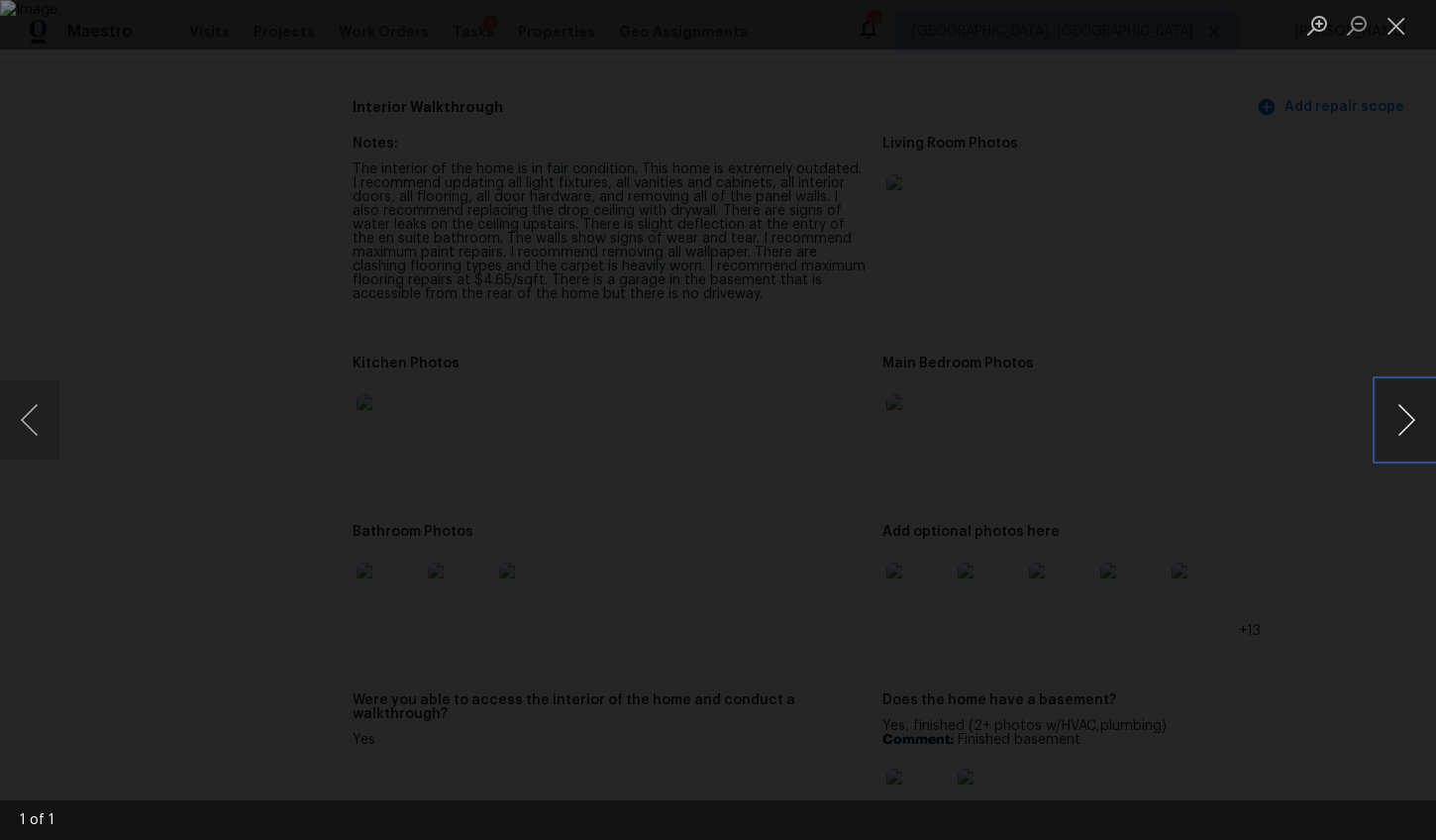
click at [1397, 422] on button "Next image" at bounding box center [1406, 420] width 60 height 80
click at [1409, 406] on button "Next image" at bounding box center [1406, 420] width 60 height 80
click at [1365, 313] on div "Lightbox" at bounding box center [718, 420] width 1436 height 840
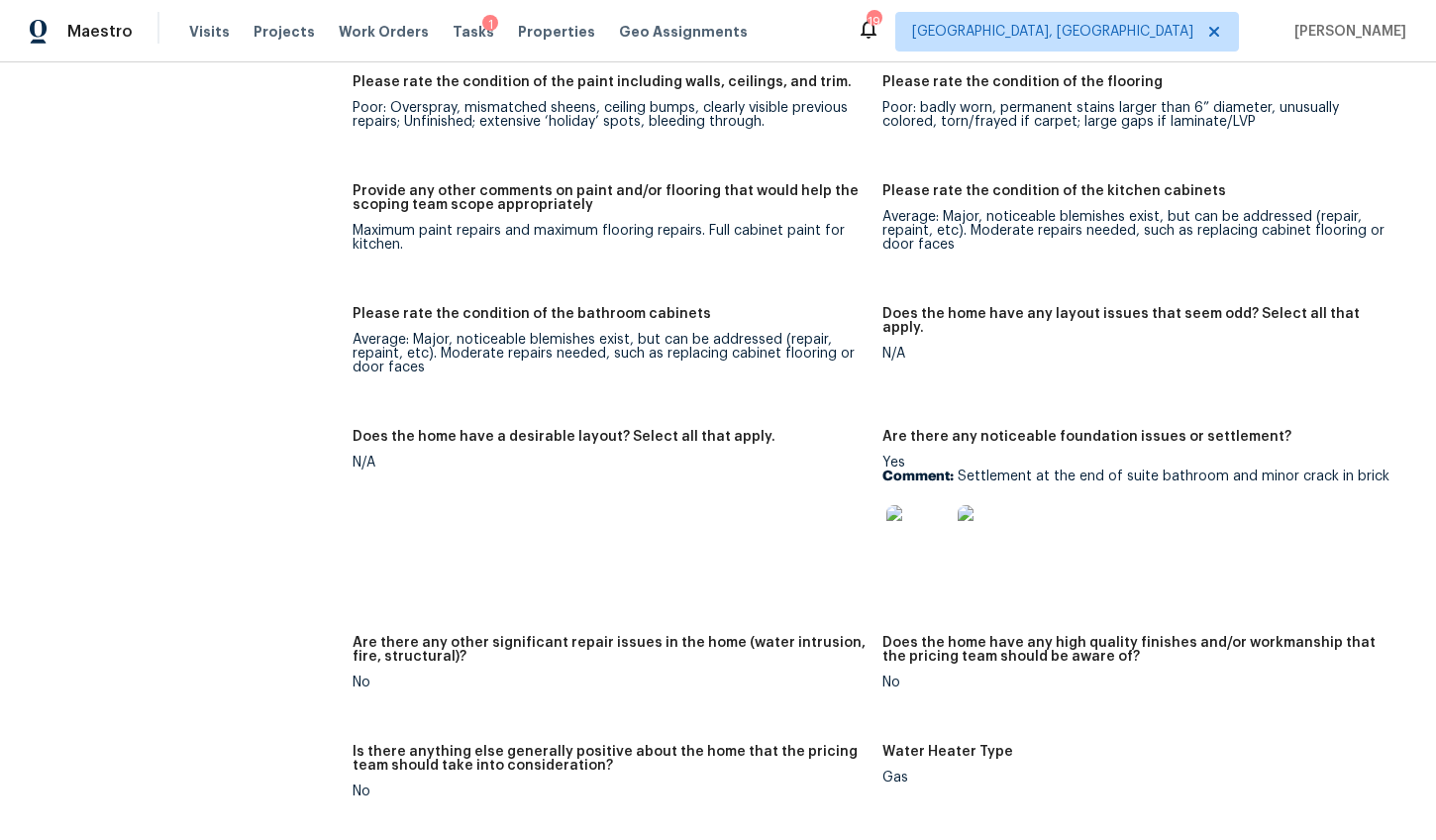
scroll to position [3459, 0]
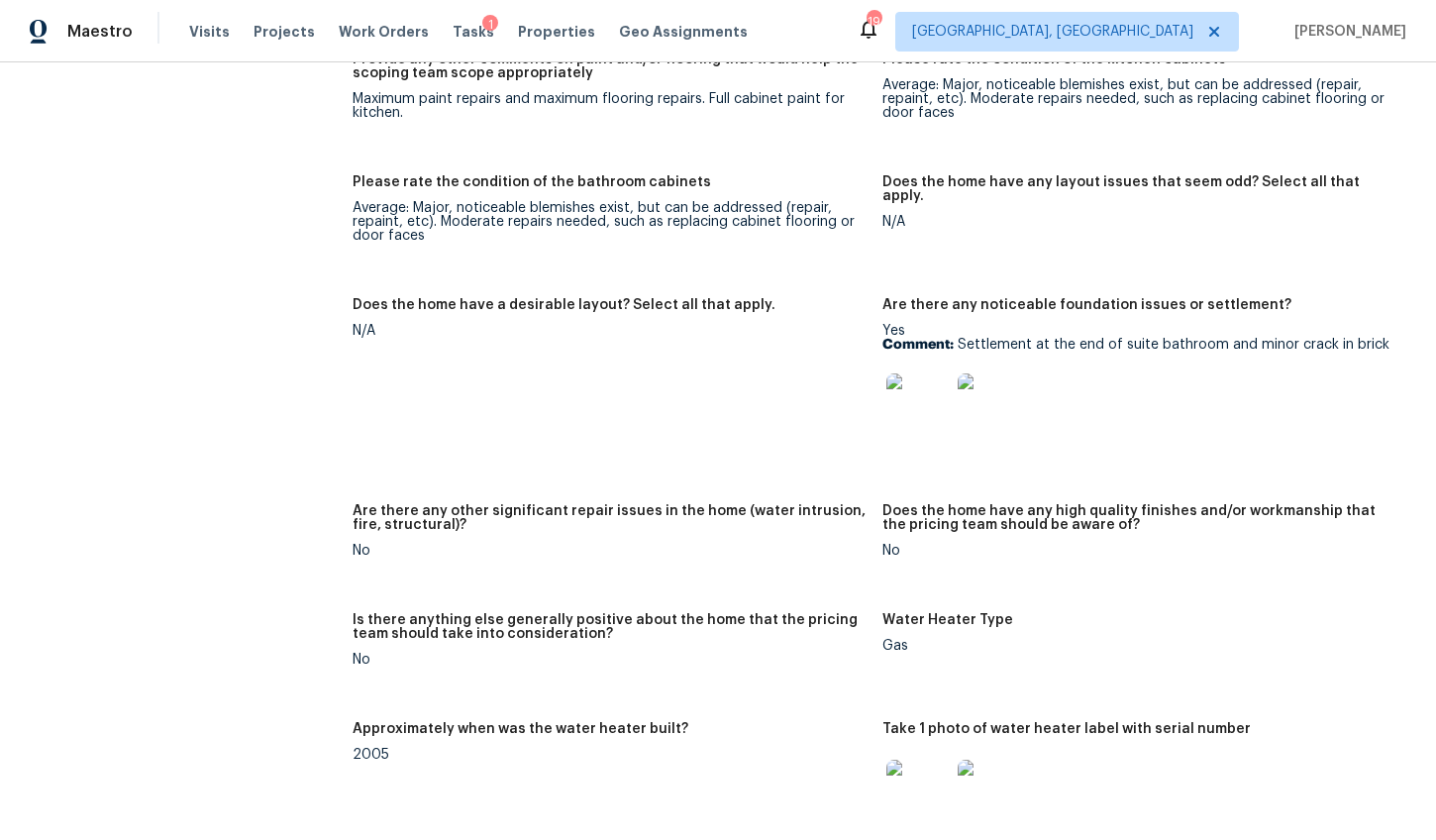
click at [892, 397] on img at bounding box center [918, 406] width 64 height 64
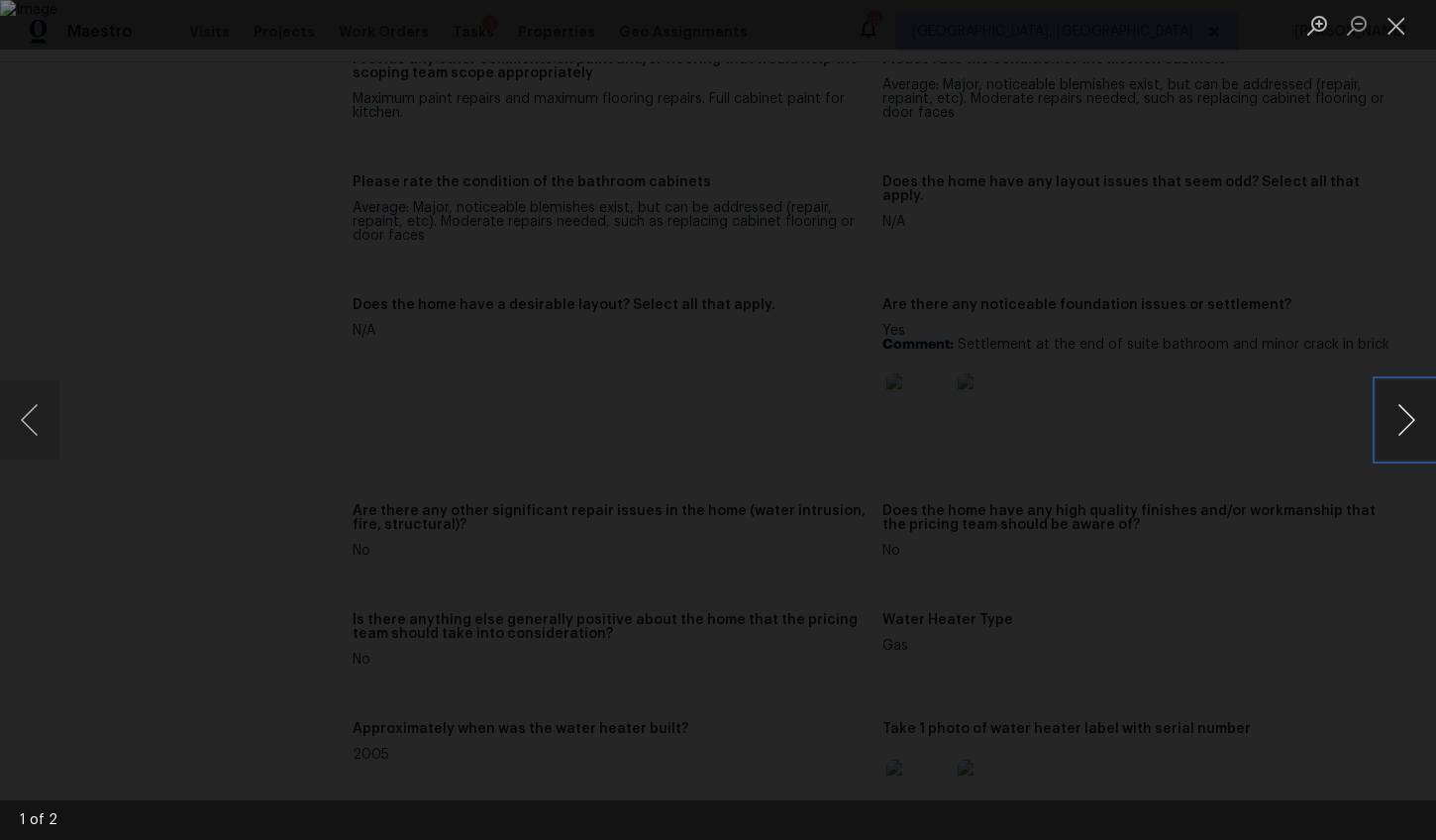
click at [1400, 429] on button "Next image" at bounding box center [1406, 420] width 60 height 80
click at [1363, 526] on div "Lightbox" at bounding box center [718, 420] width 1436 height 840
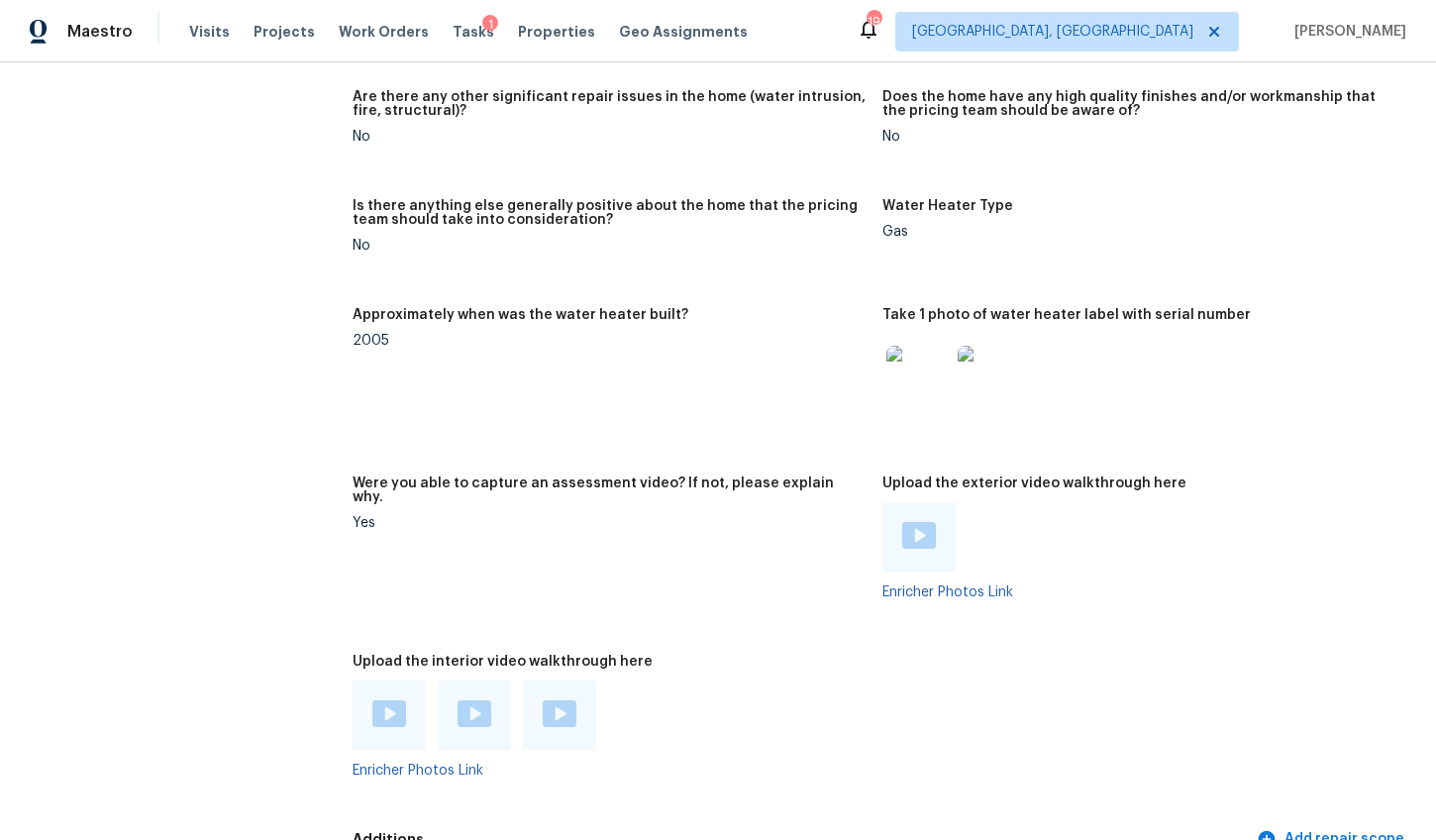
scroll to position [3859, 0]
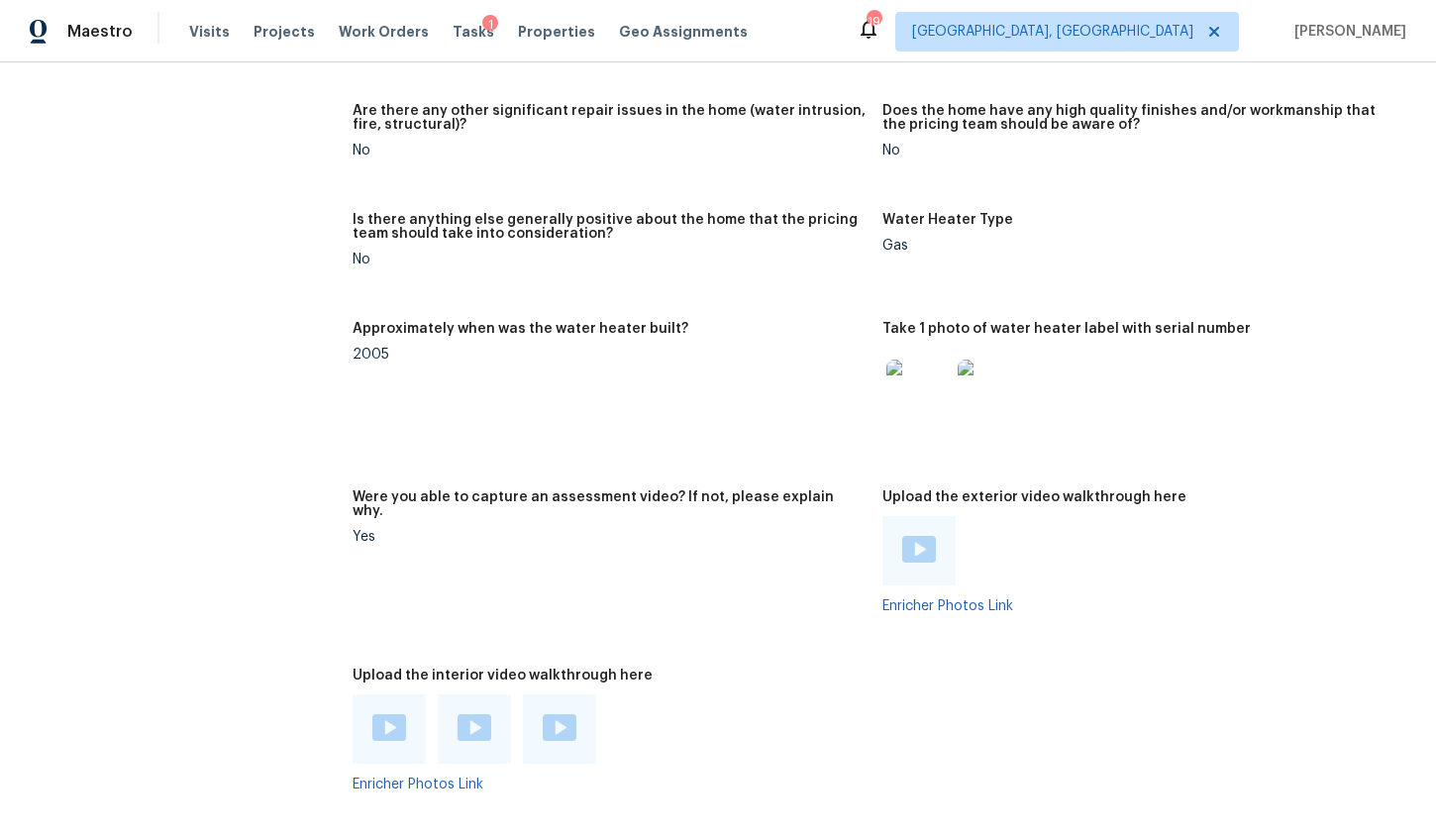
click at [928, 536] on div at bounding box center [920, 551] width 74 height 70
click at [913, 550] on img at bounding box center [919, 549] width 34 height 27
click at [371, 561] on figure "Were you able to capture an assessment video? If not, please explain why. Yes" at bounding box center [618, 567] width 530 height 154
click at [384, 723] on img at bounding box center [390, 727] width 34 height 27
click at [476, 720] on img at bounding box center [474, 727] width 34 height 27
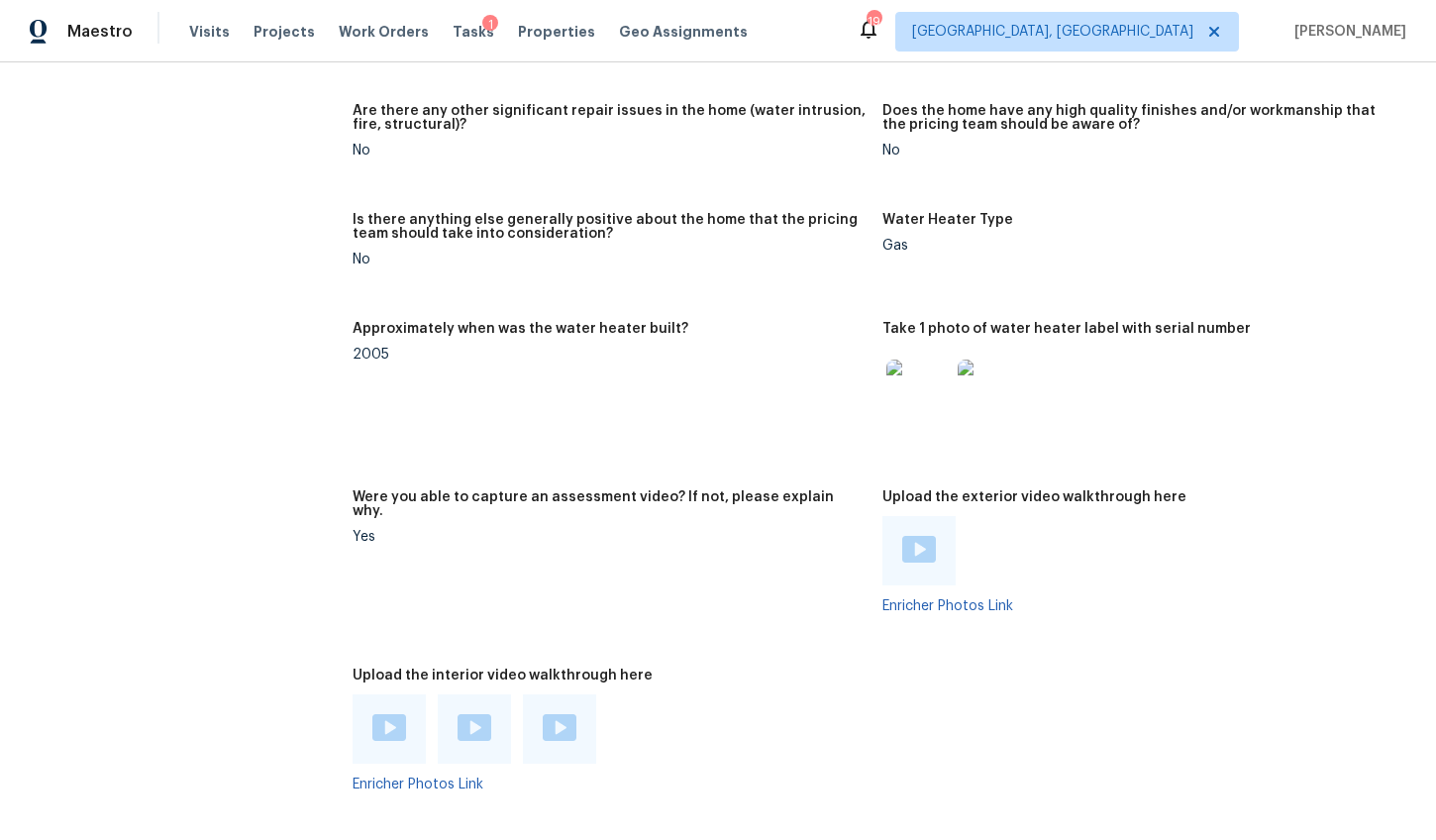
click at [543, 723] on img at bounding box center [560, 727] width 34 height 27
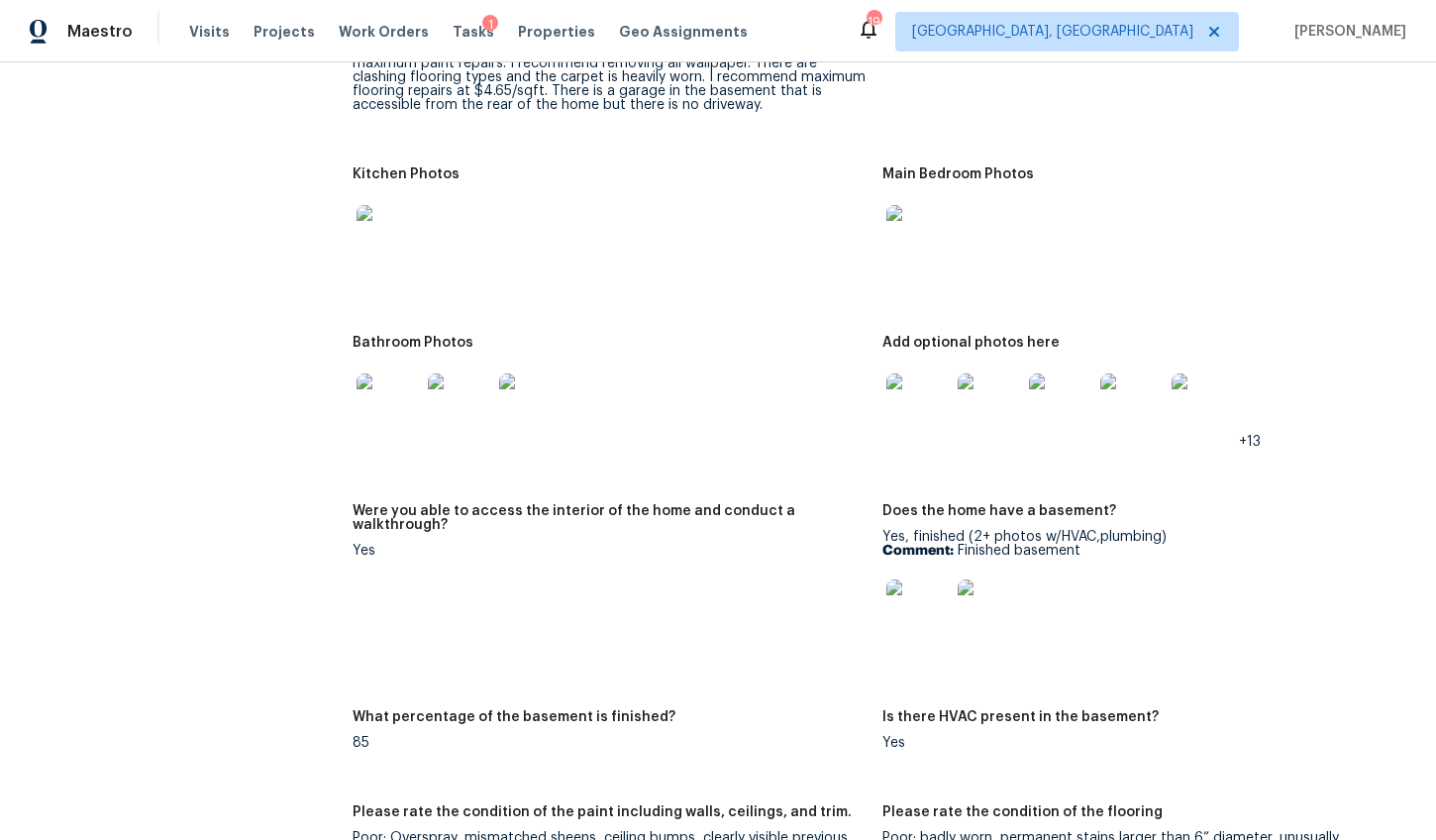
scroll to position [1125, 0]
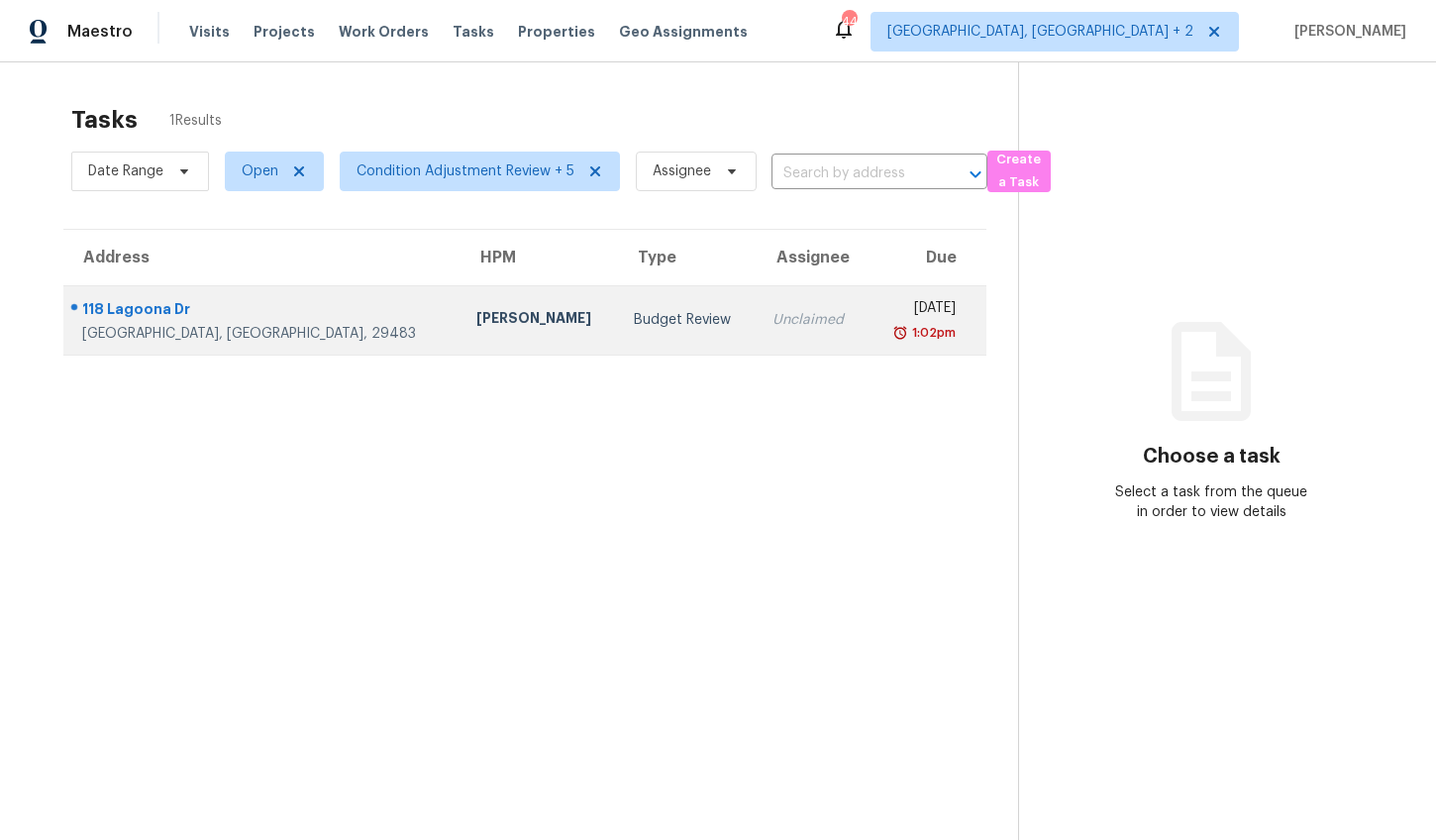
click at [460, 325] on td "[PERSON_NAME]" at bounding box center [539, 320] width 157 height 70
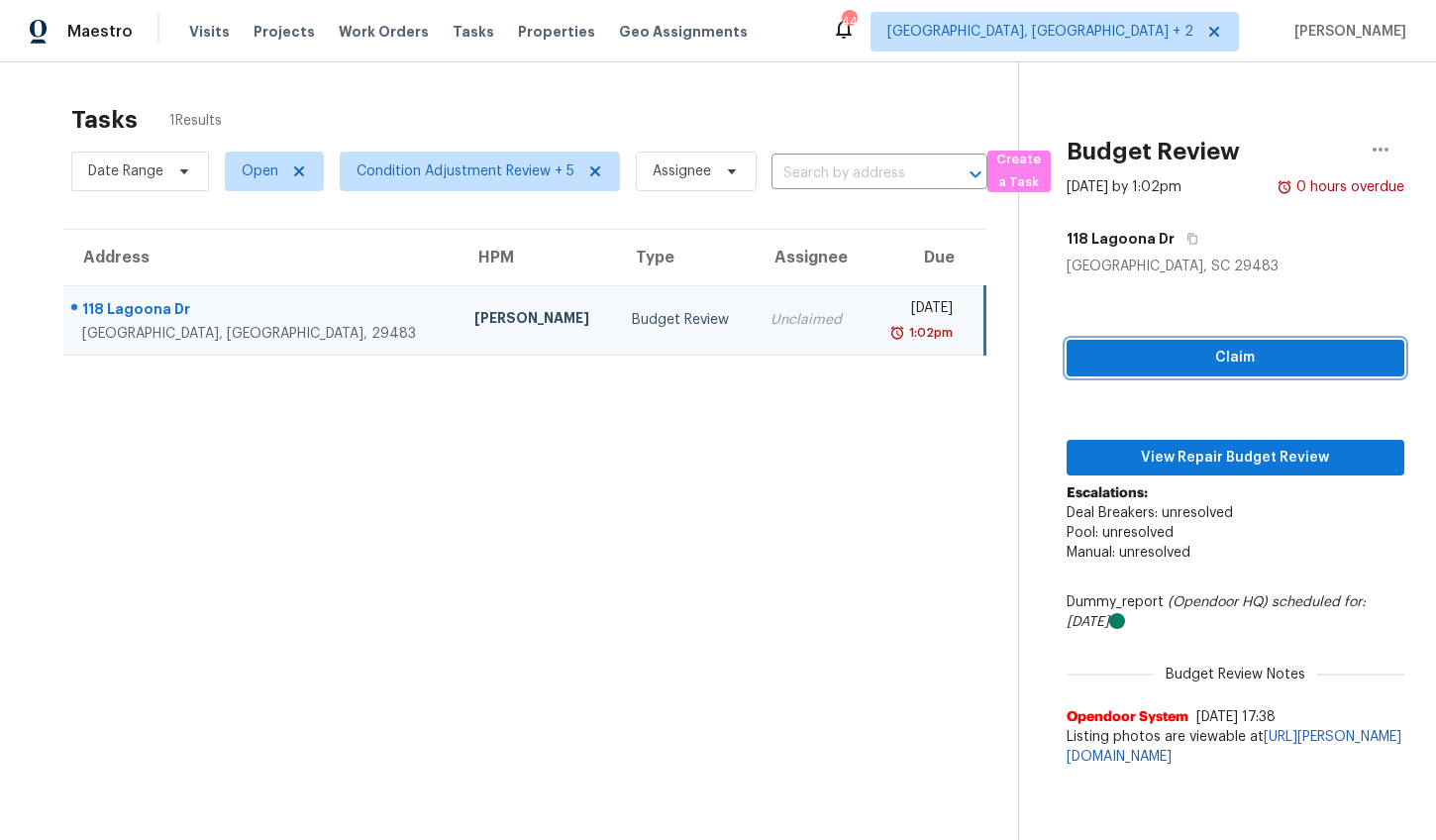
click at [1215, 358] on span "Claim" at bounding box center [1235, 358] width 306 height 25
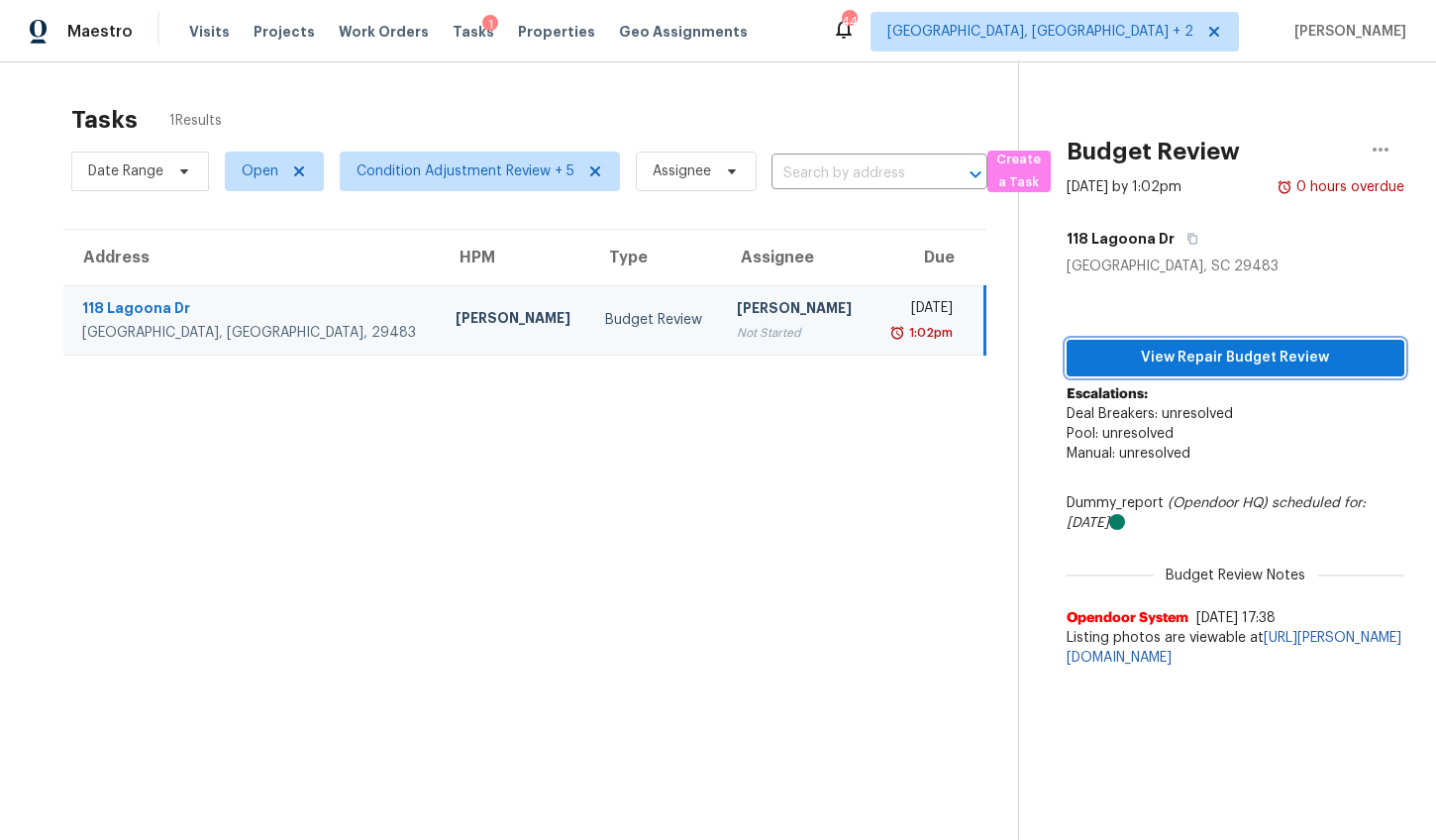
click at [1215, 357] on span "View Repair Budget Review" at bounding box center [1235, 358] width 306 height 25
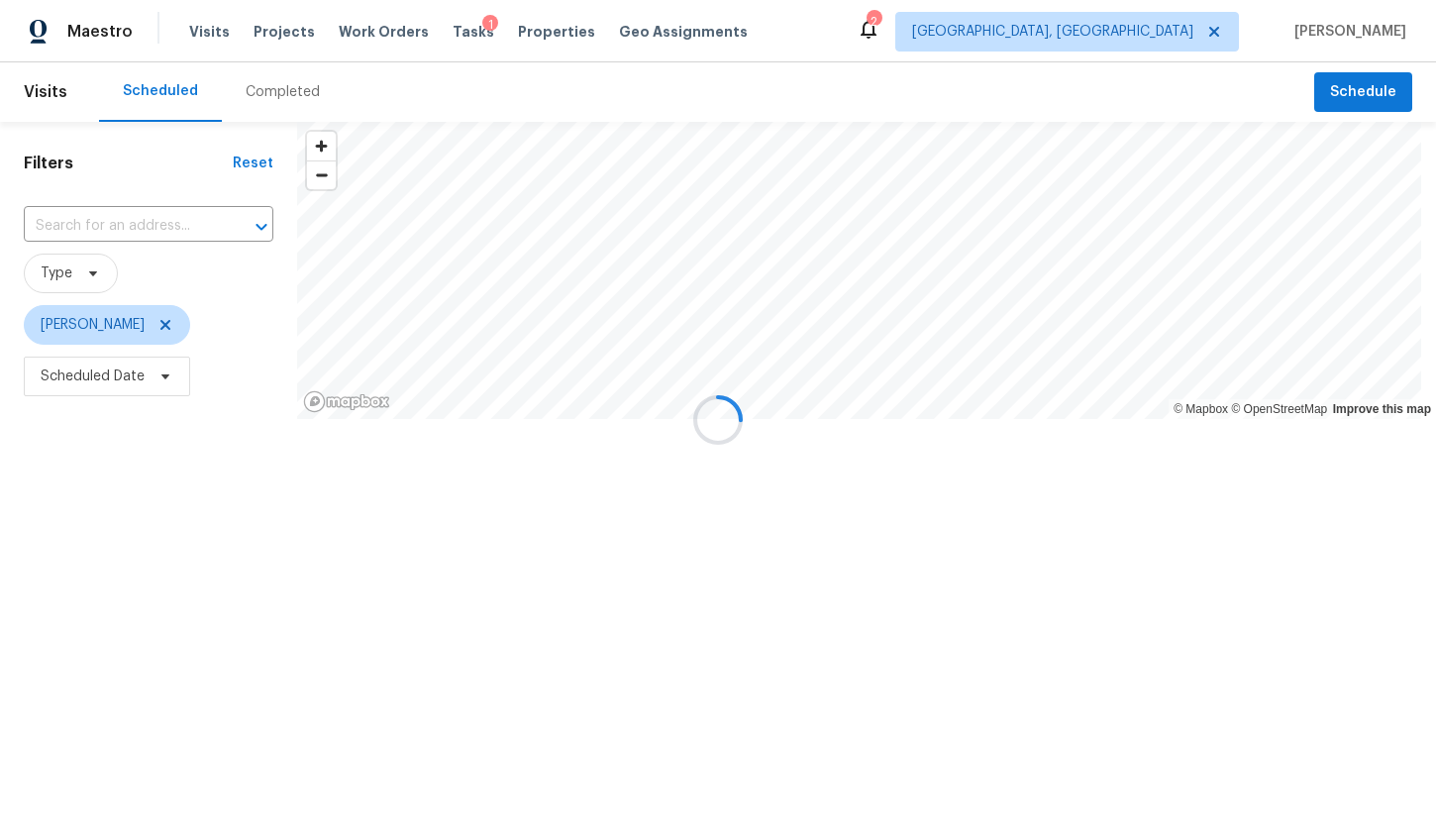
click at [282, 91] on div at bounding box center [718, 420] width 1436 height 840
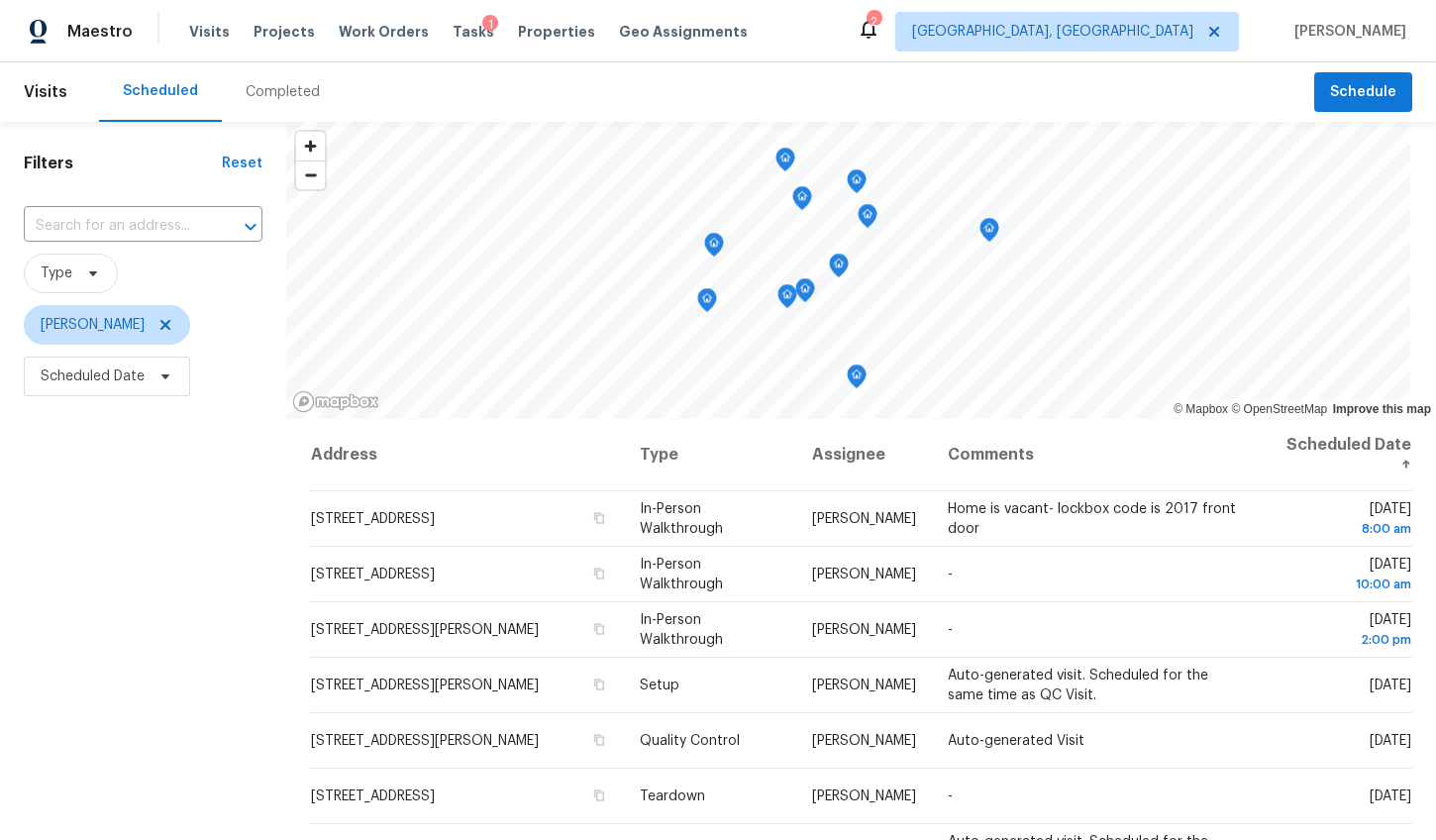
click at [279, 93] on div "Completed" at bounding box center [282, 92] width 75 height 20
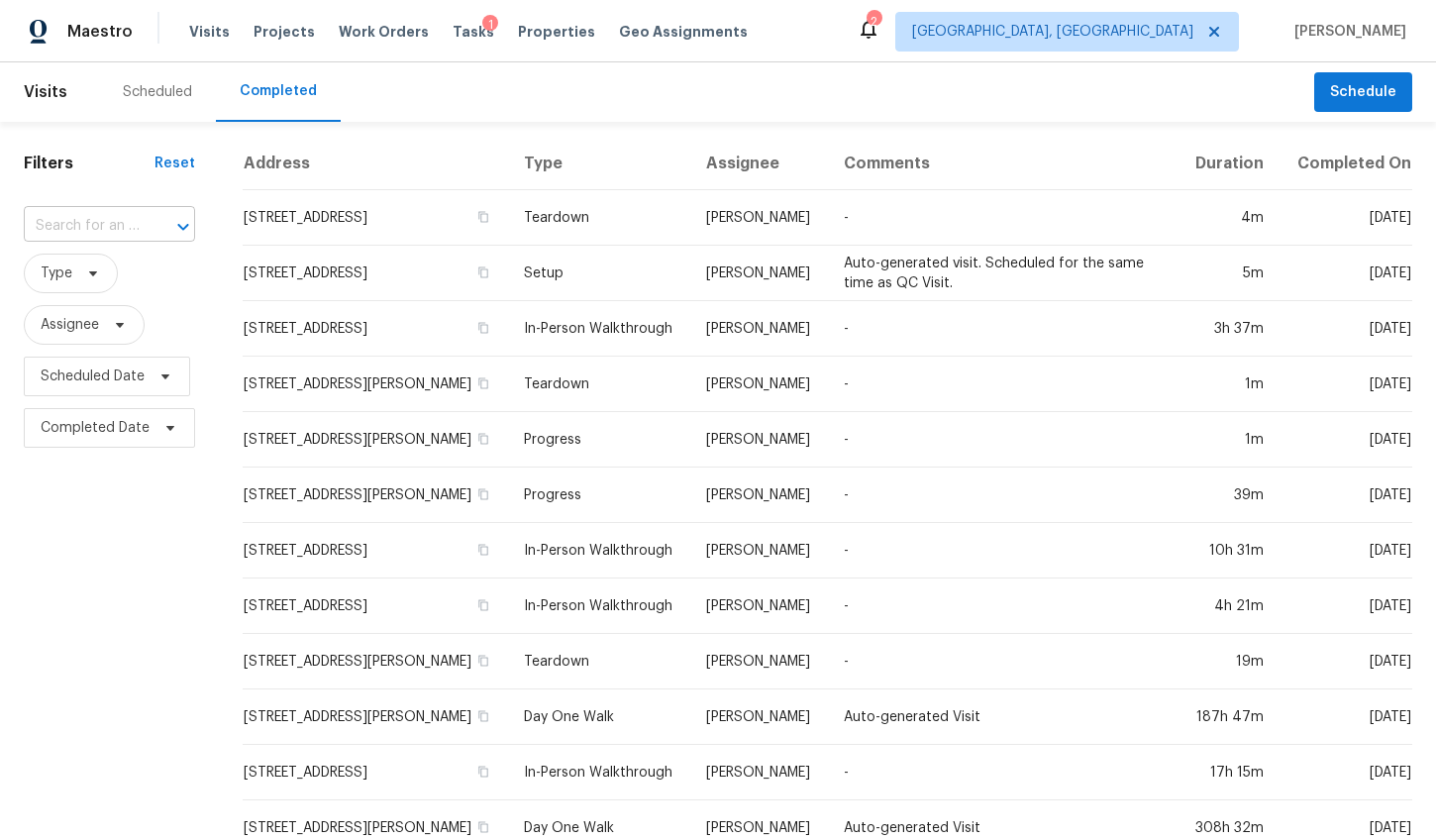
click at [82, 228] on input "text" at bounding box center [82, 226] width 116 height 31
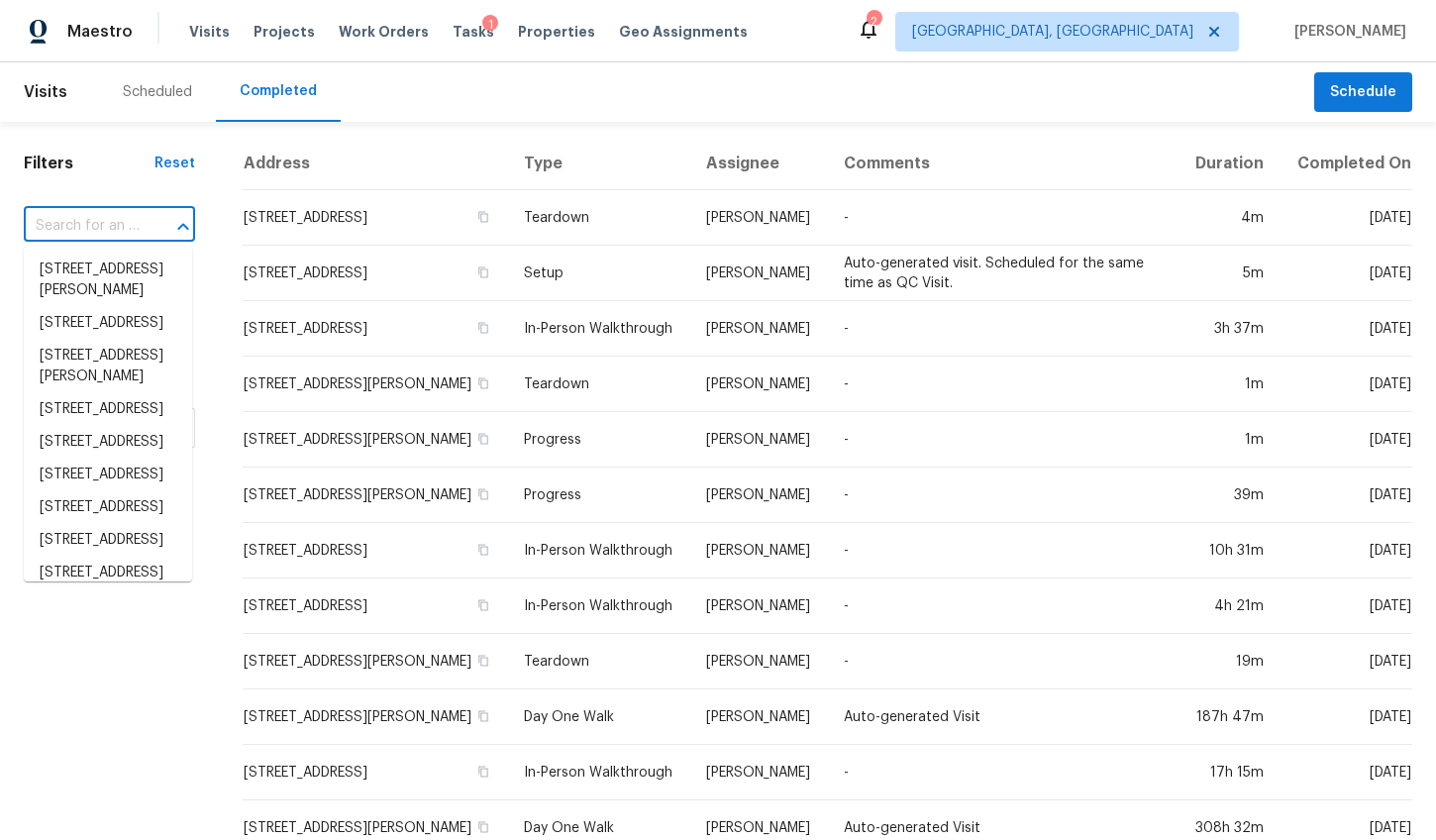
paste input "[STREET_ADDRESS]"
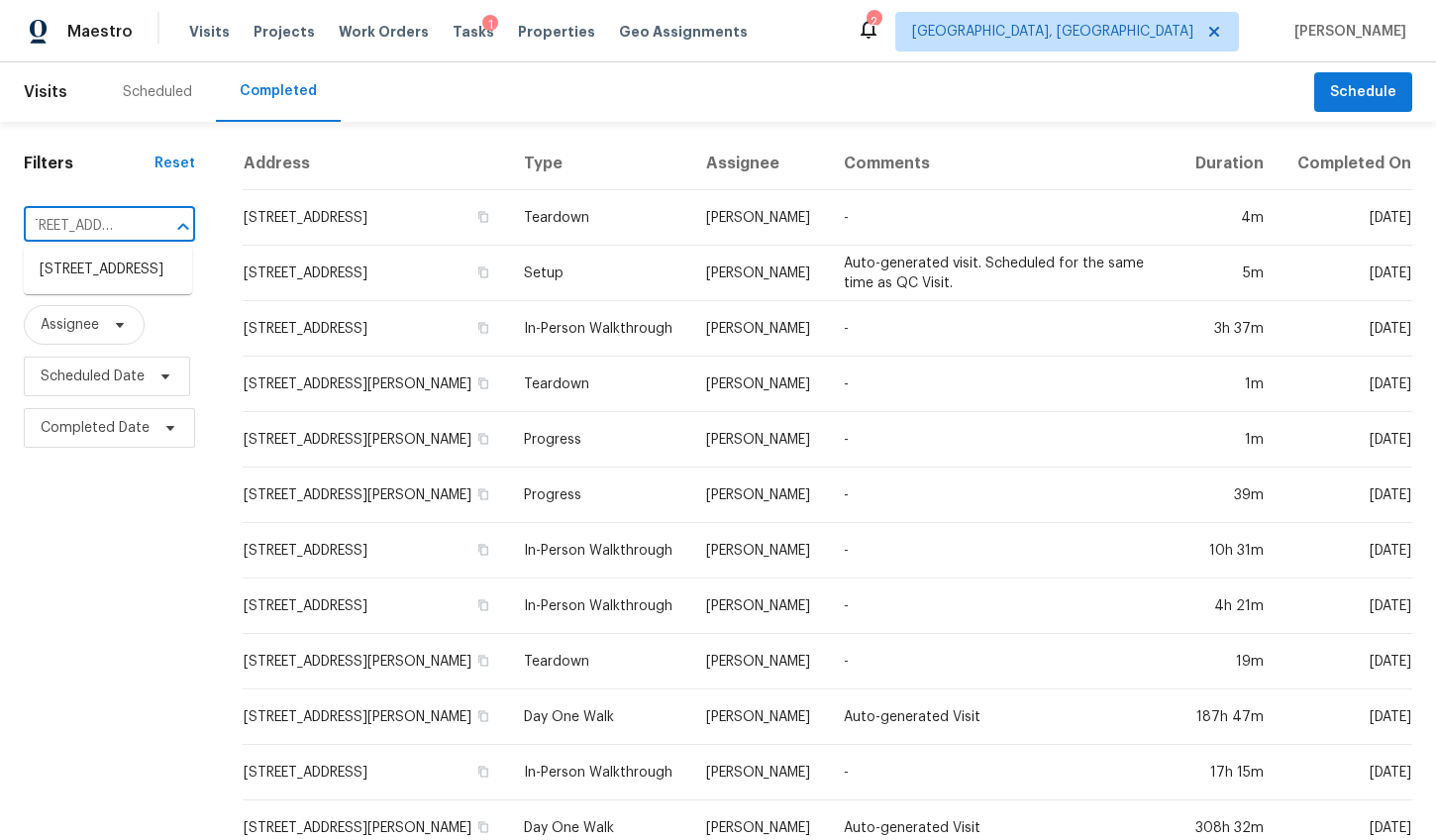
type input "[STREET_ADDRESS]"
click at [81, 281] on li "[STREET_ADDRESS]" at bounding box center [108, 269] width 168 height 33
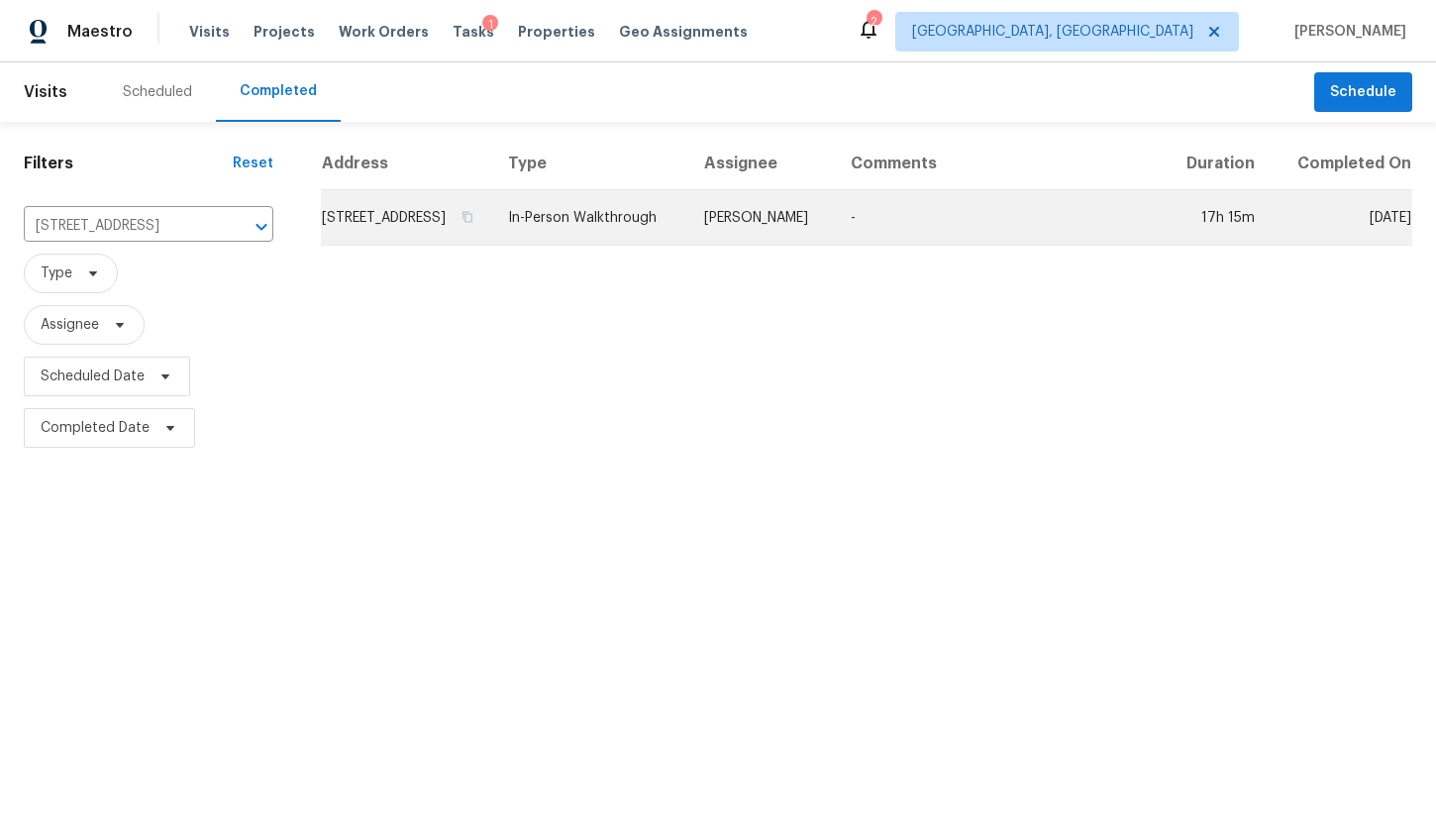
click at [397, 245] on td "118 Lagoona Dr, Summerville, SC 29483" at bounding box center [407, 218] width 171 height 56
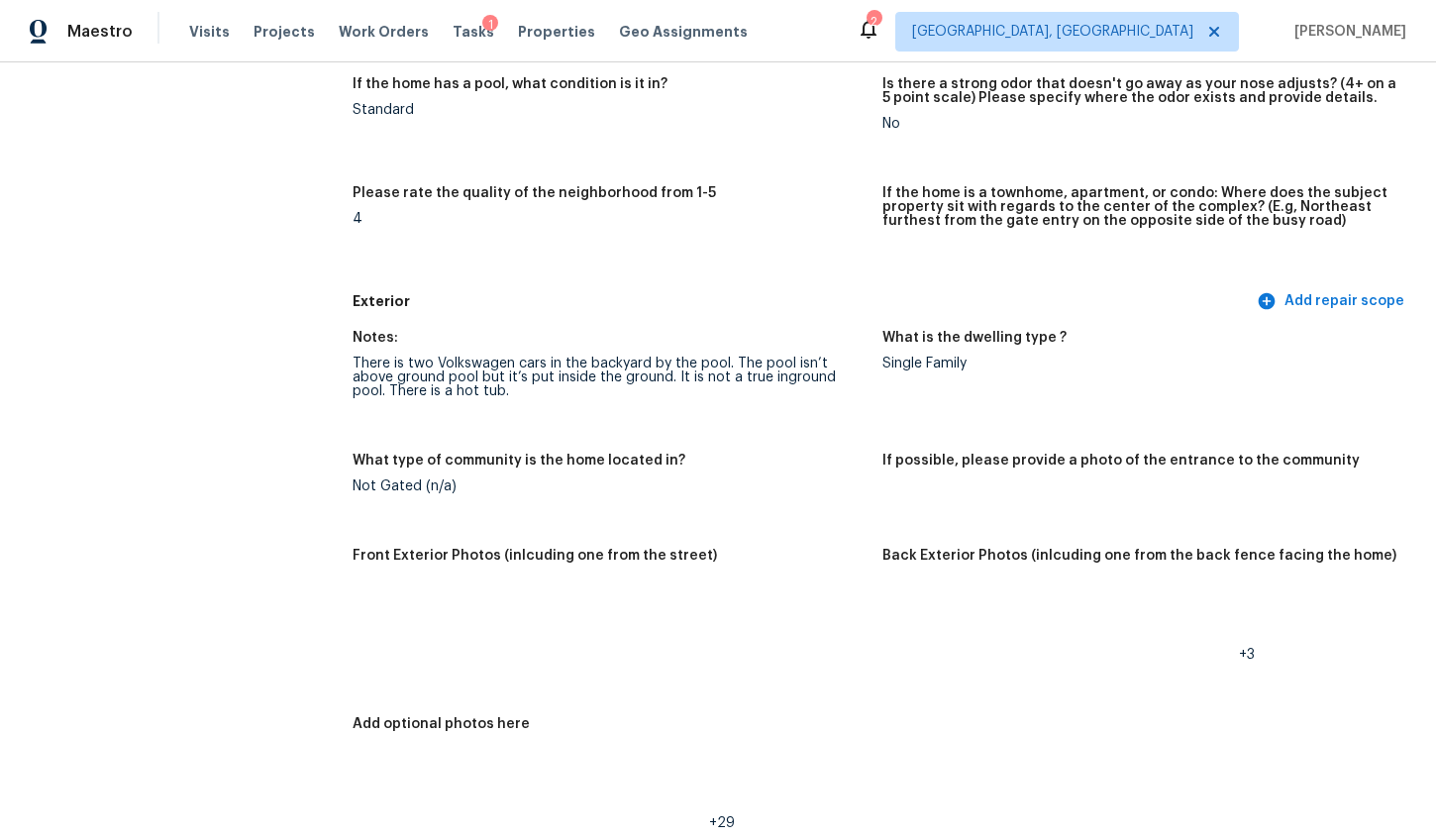
scroll to position [502, 0]
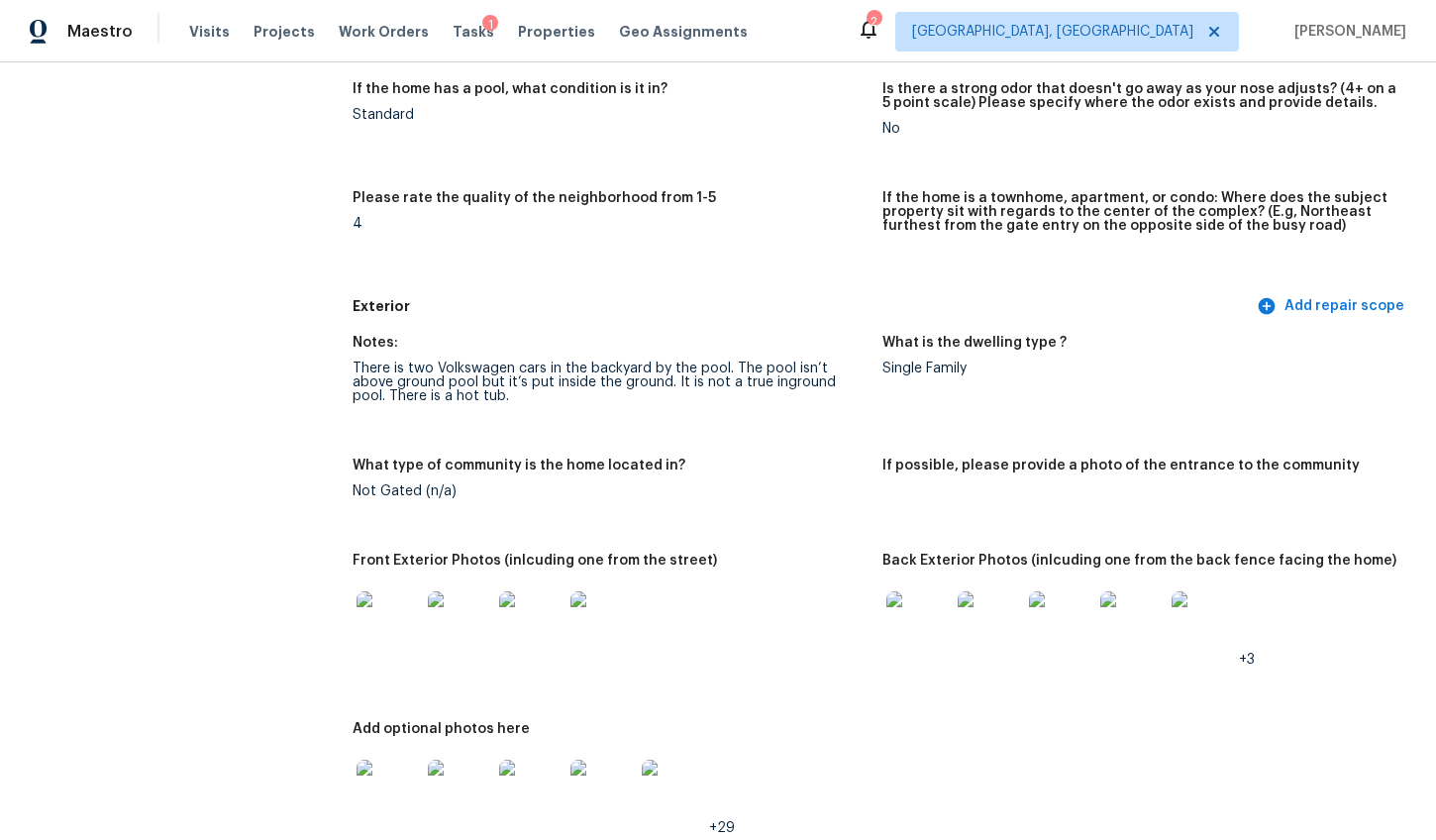
click at [375, 624] on img at bounding box center [389, 623] width 64 height 64
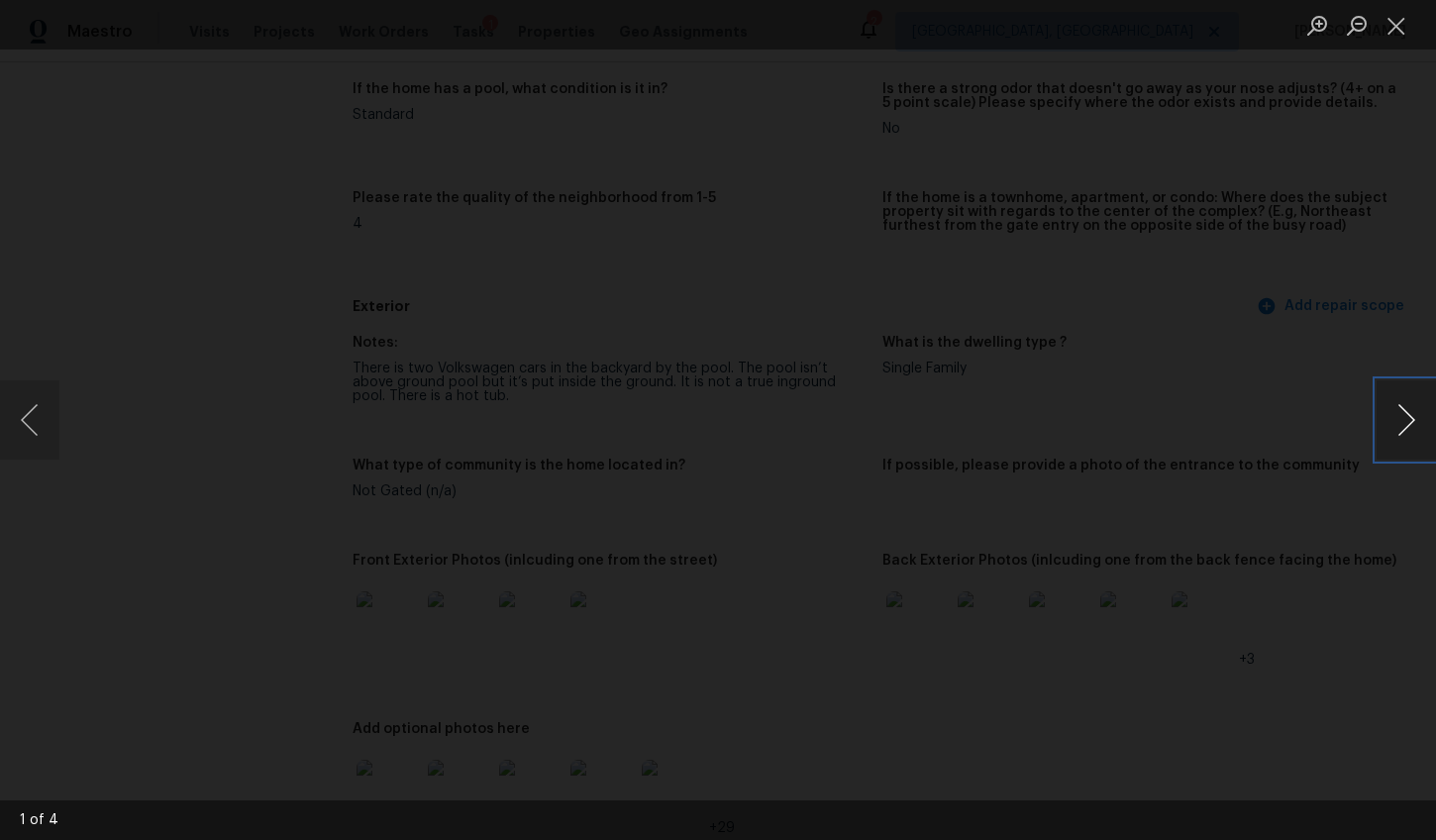
click at [1404, 416] on button "Next image" at bounding box center [1406, 420] width 60 height 80
click at [1337, 534] on div "Lightbox" at bounding box center [718, 420] width 1436 height 840
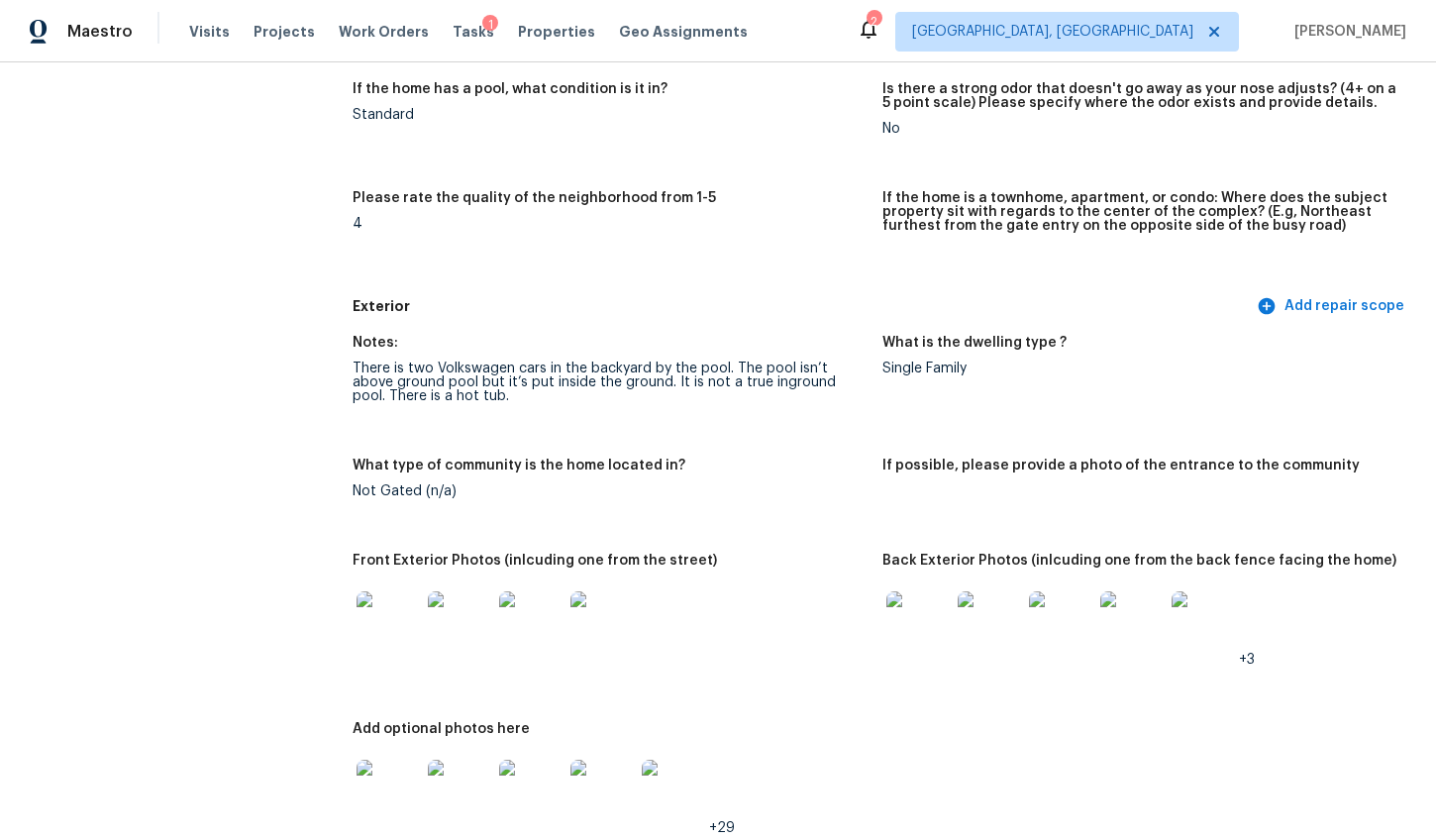
click at [891, 617] on img at bounding box center [918, 623] width 64 height 64
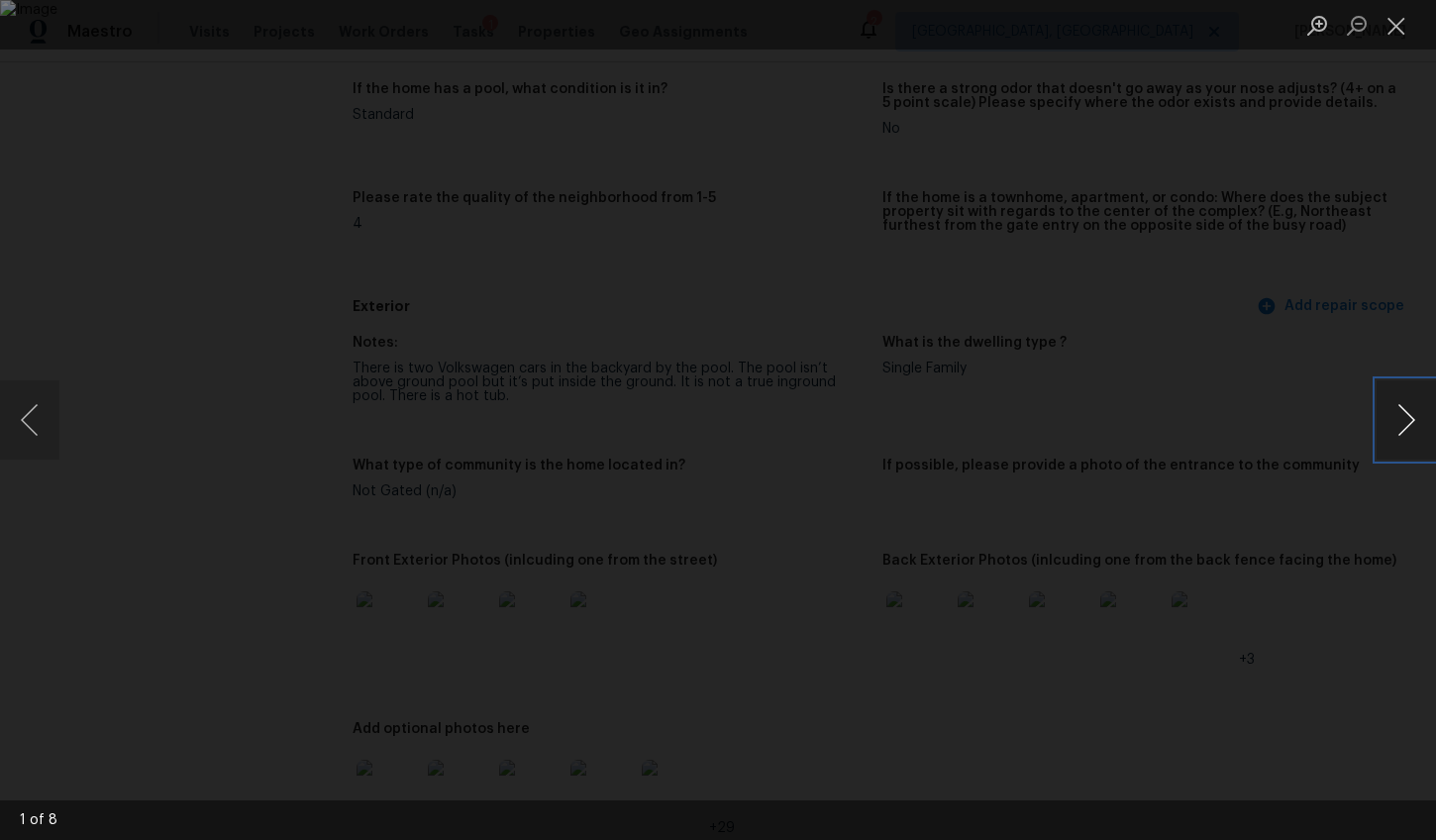
click at [1403, 420] on button "Next image" at bounding box center [1406, 420] width 60 height 80
click at [1402, 420] on button "Next image" at bounding box center [1406, 420] width 60 height 80
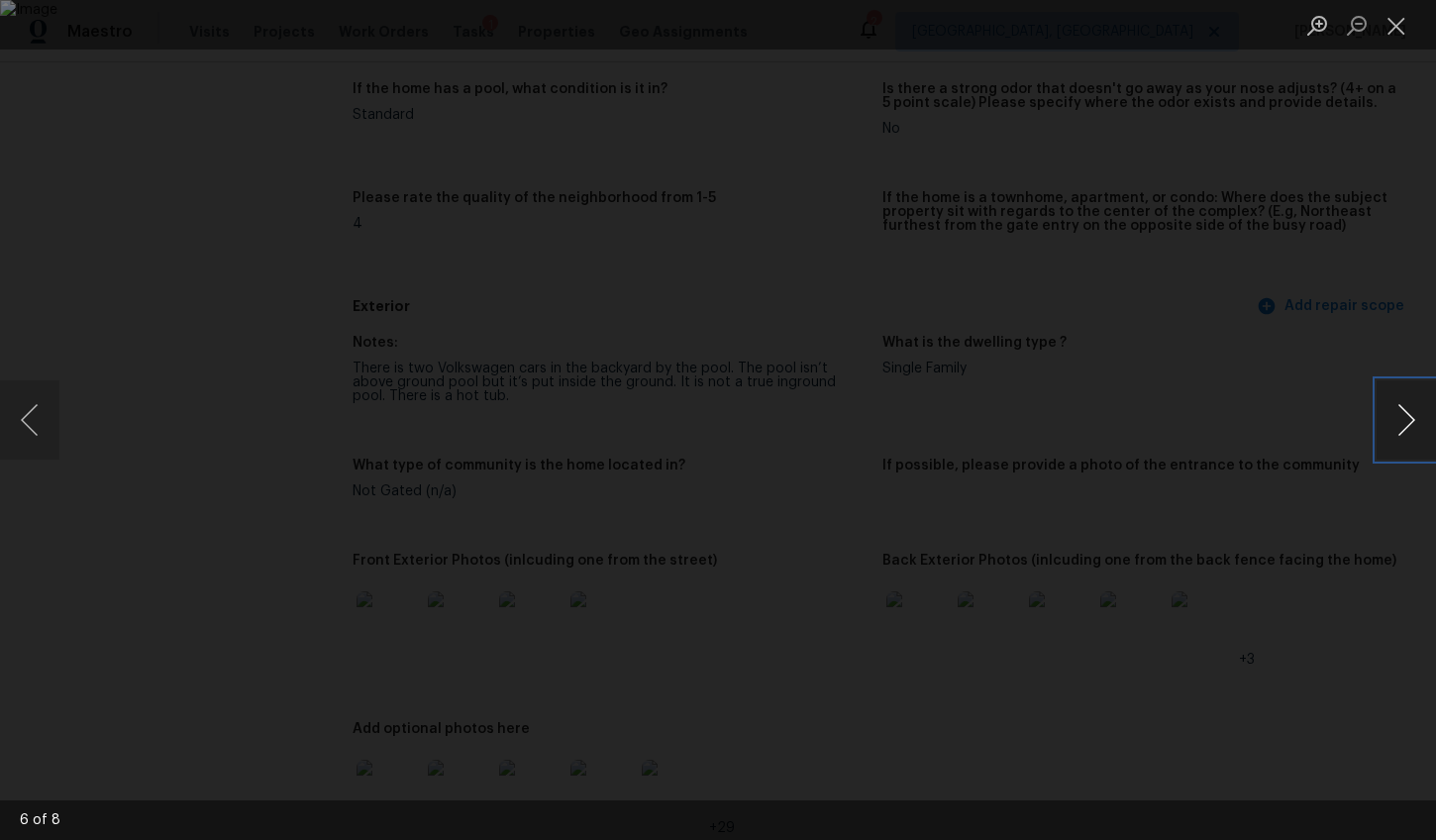
click at [1380, 442] on button "Next image" at bounding box center [1406, 420] width 60 height 80
click at [1378, 443] on button "Next image" at bounding box center [1406, 420] width 60 height 80
click at [1342, 559] on div "Lightbox" at bounding box center [718, 420] width 1436 height 840
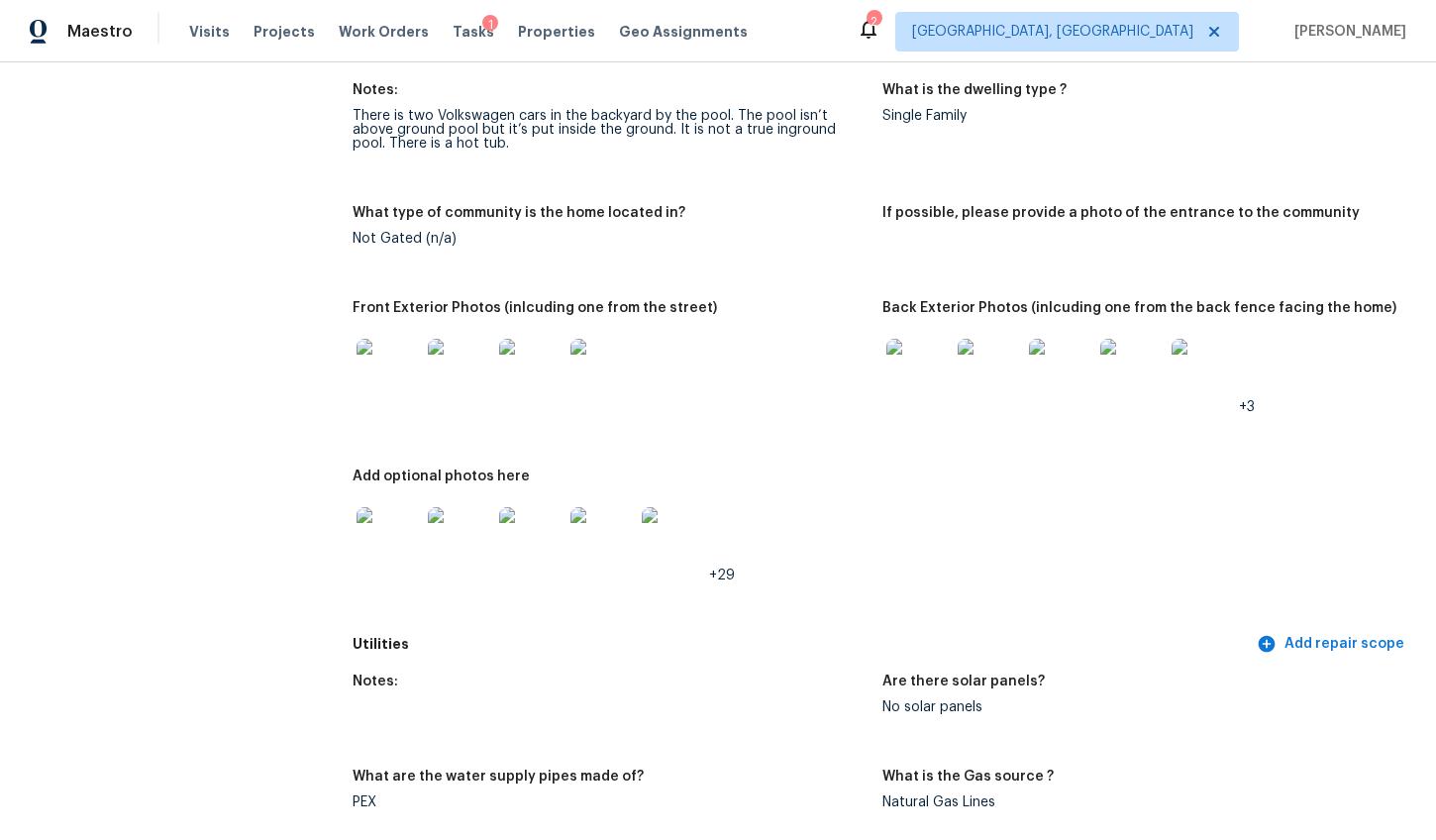
scroll to position [1011, 0]
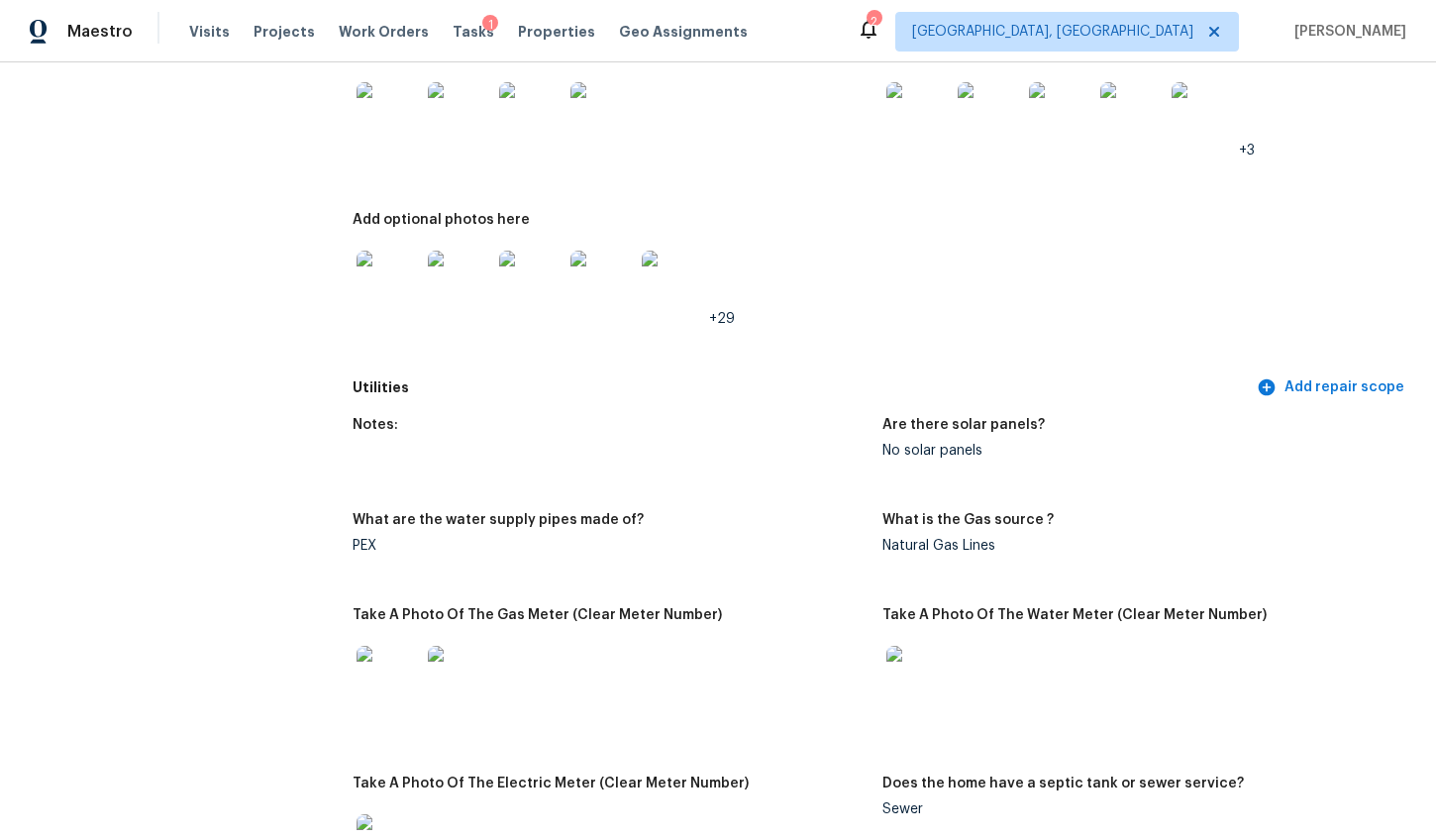
click at [375, 284] on img at bounding box center [389, 282] width 64 height 64
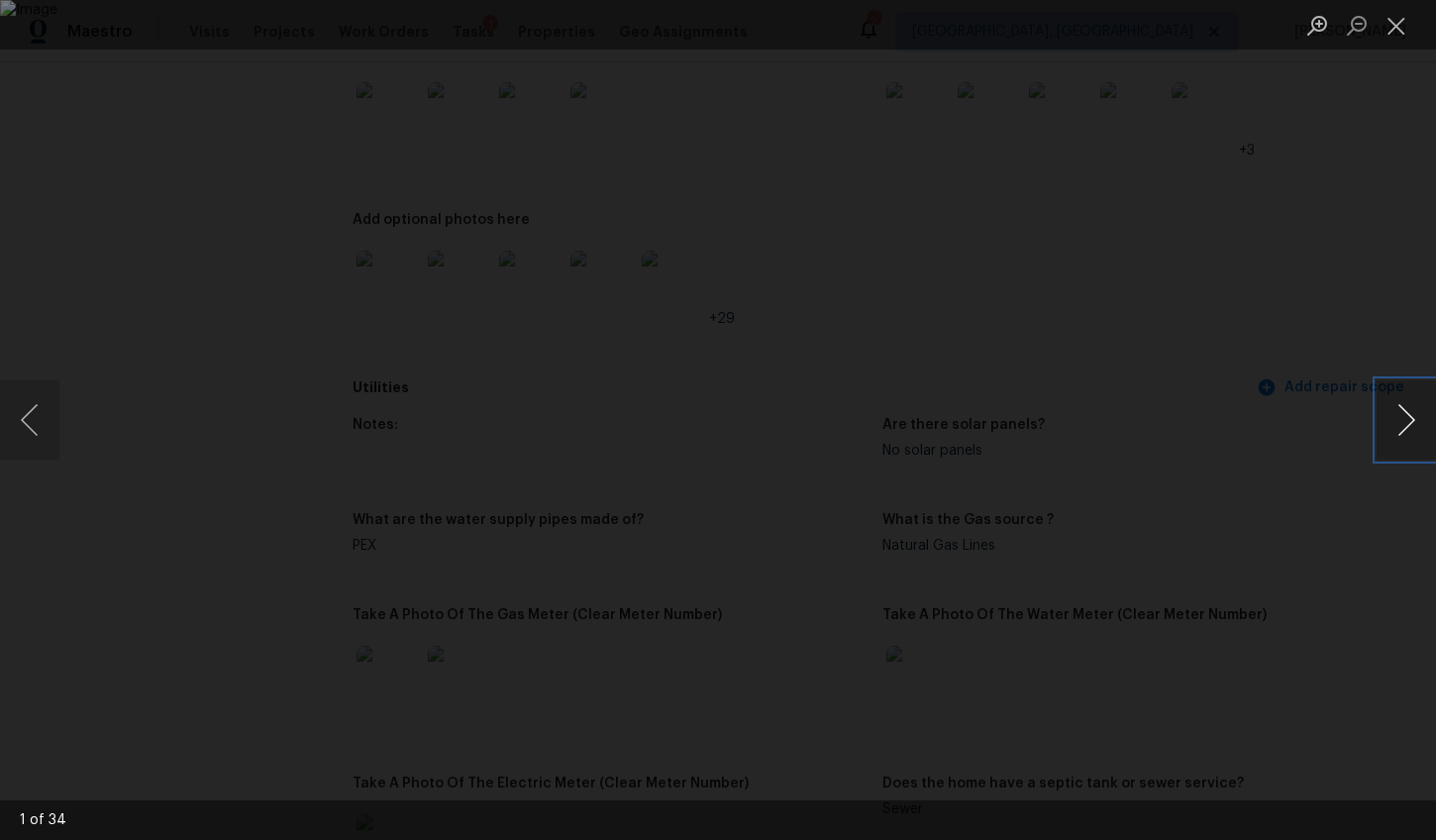
click at [1399, 422] on button "Next image" at bounding box center [1406, 420] width 60 height 80
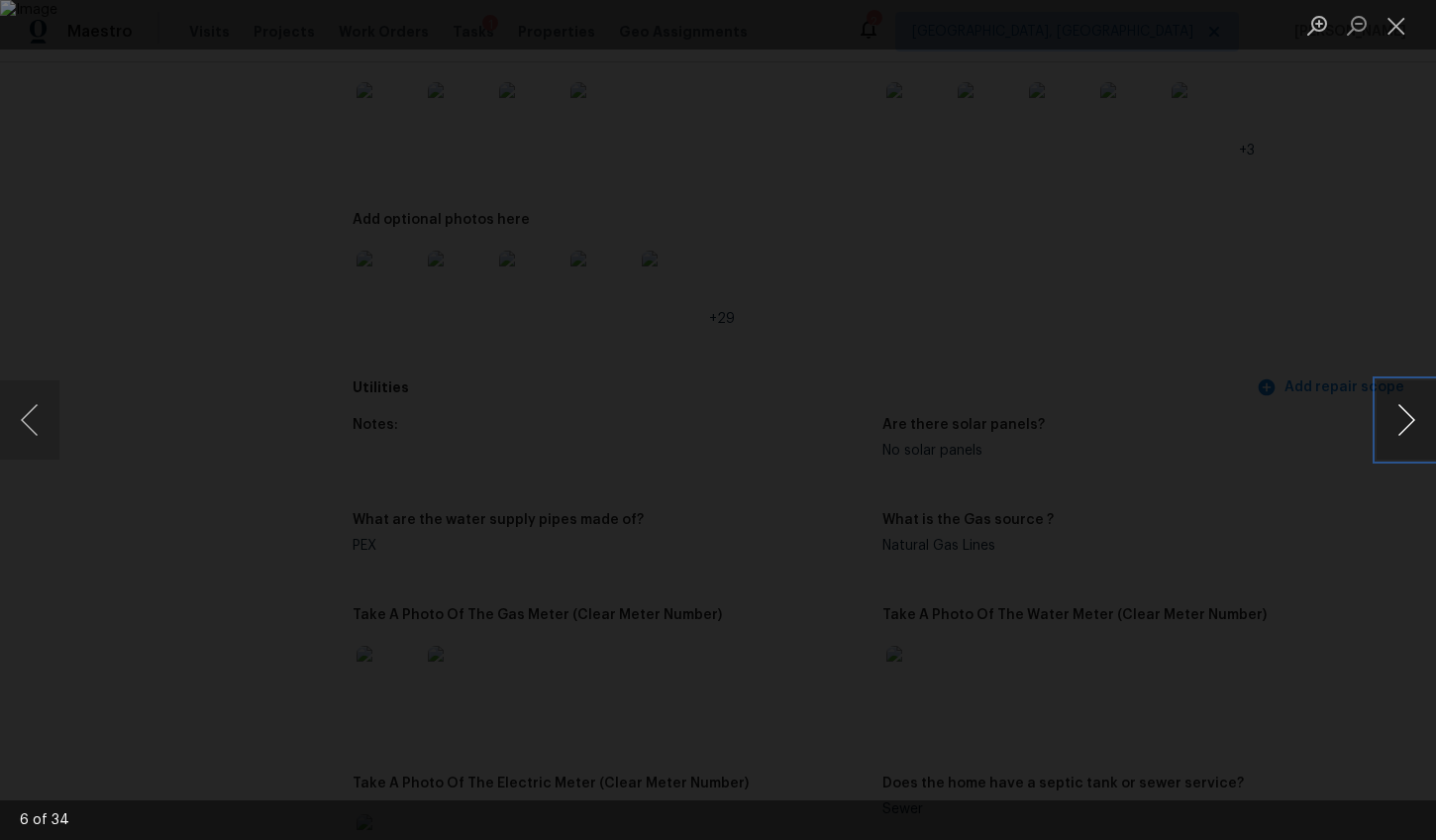
click at [1399, 422] on button "Next image" at bounding box center [1406, 420] width 60 height 80
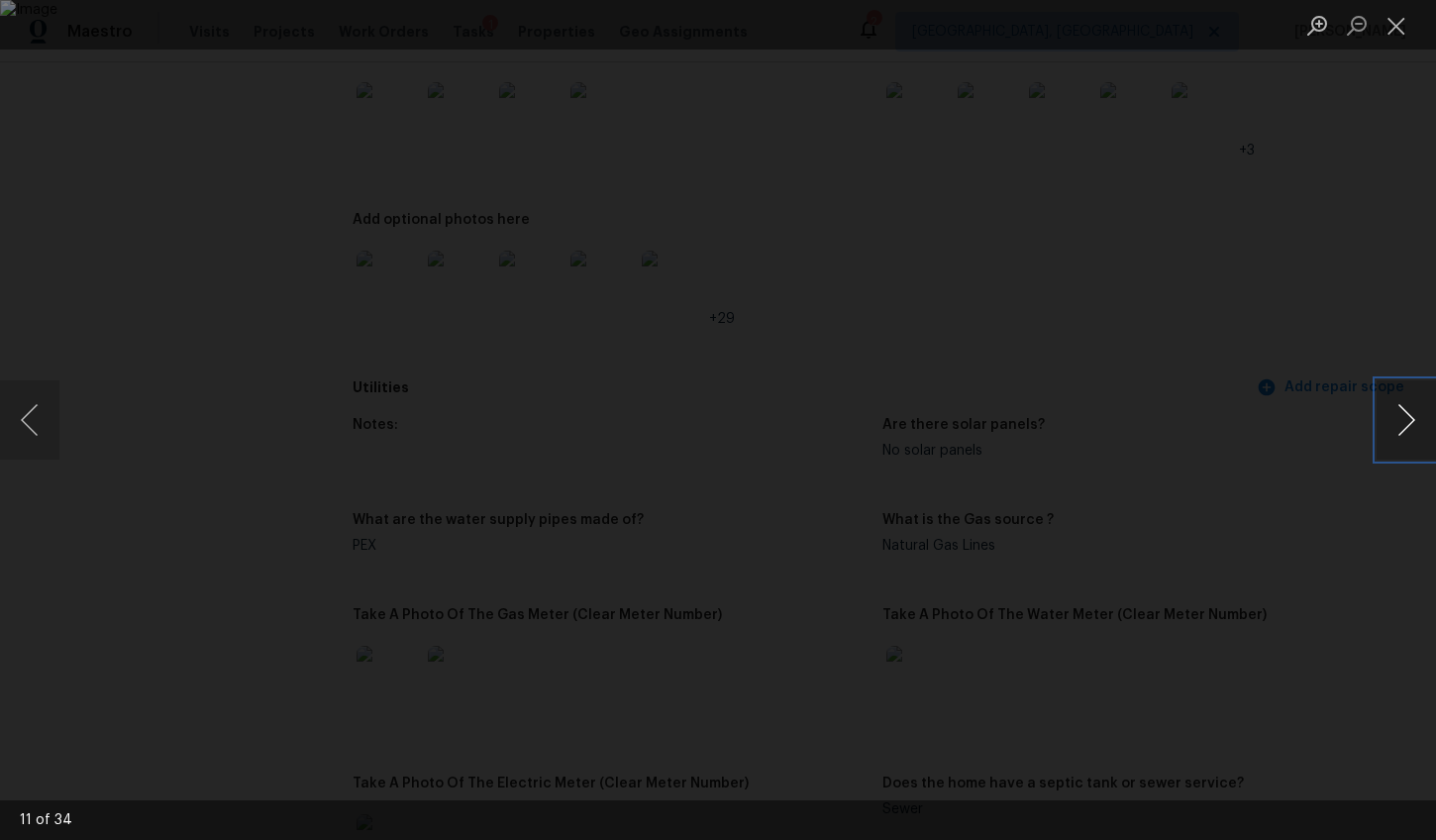
click at [1399, 422] on button "Next image" at bounding box center [1406, 420] width 60 height 80
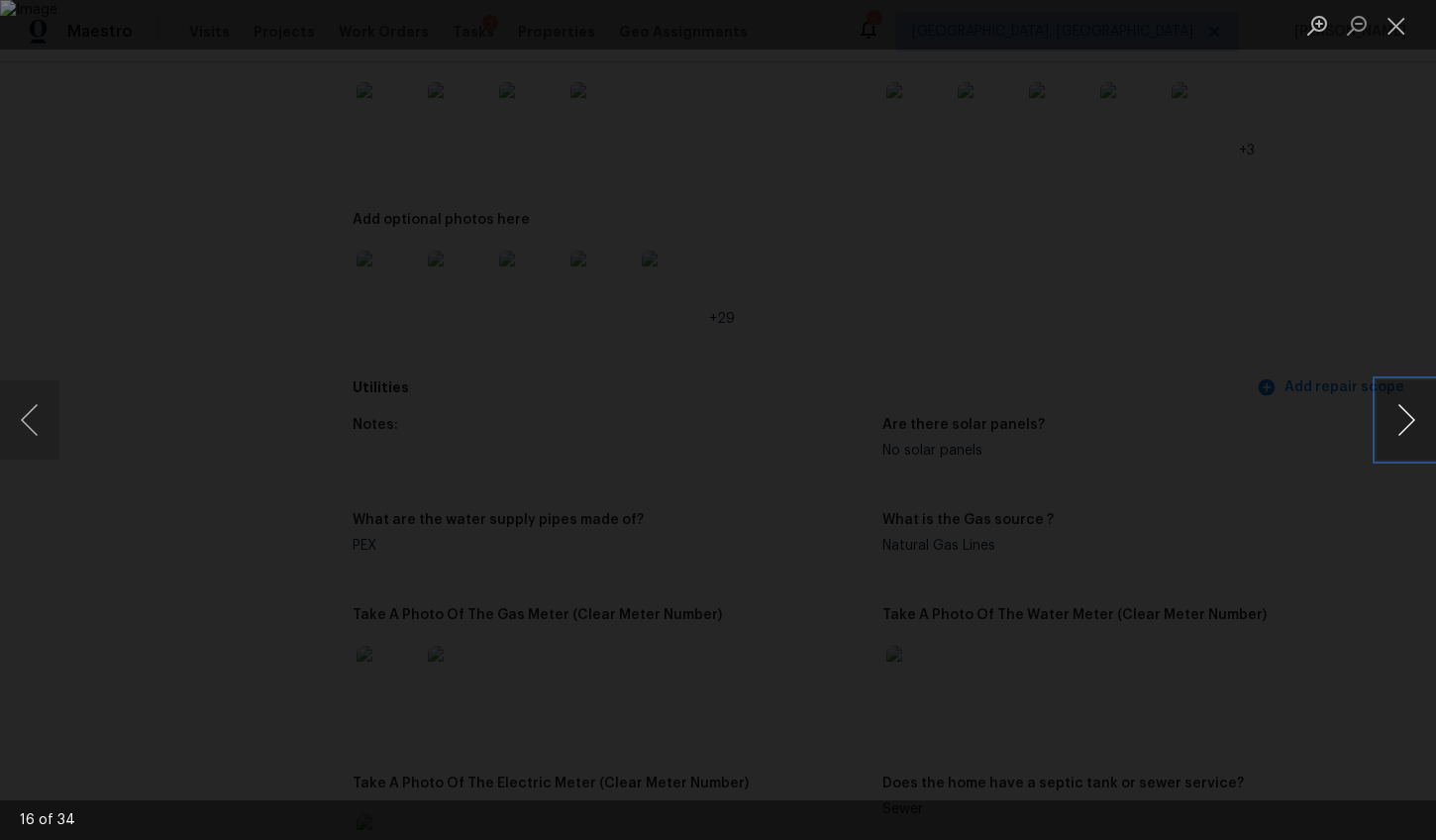
click at [1399, 422] on button "Next image" at bounding box center [1406, 420] width 60 height 80
click at [1292, 490] on div "Lightbox" at bounding box center [718, 420] width 1436 height 840
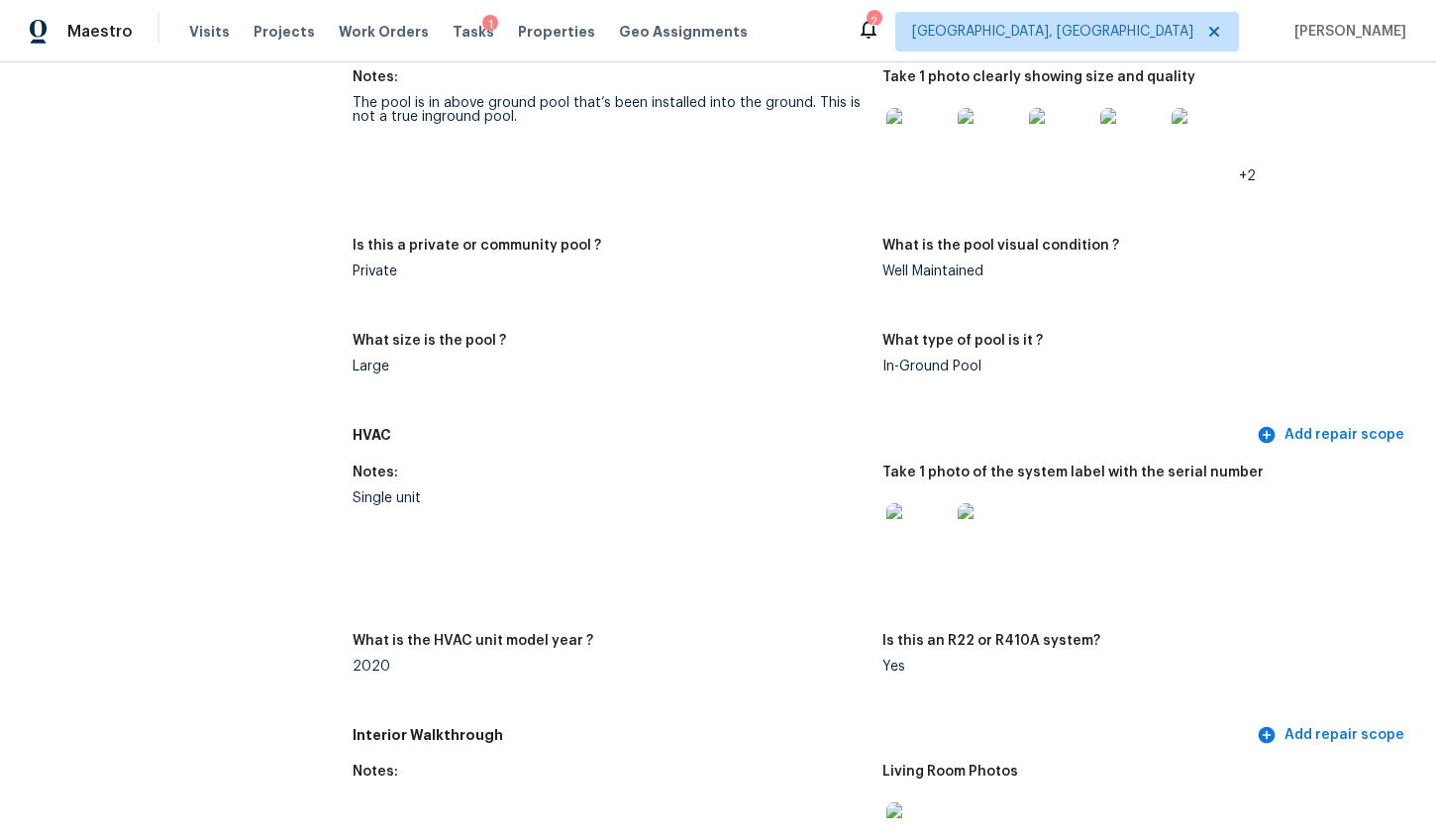
scroll to position [2112, 0]
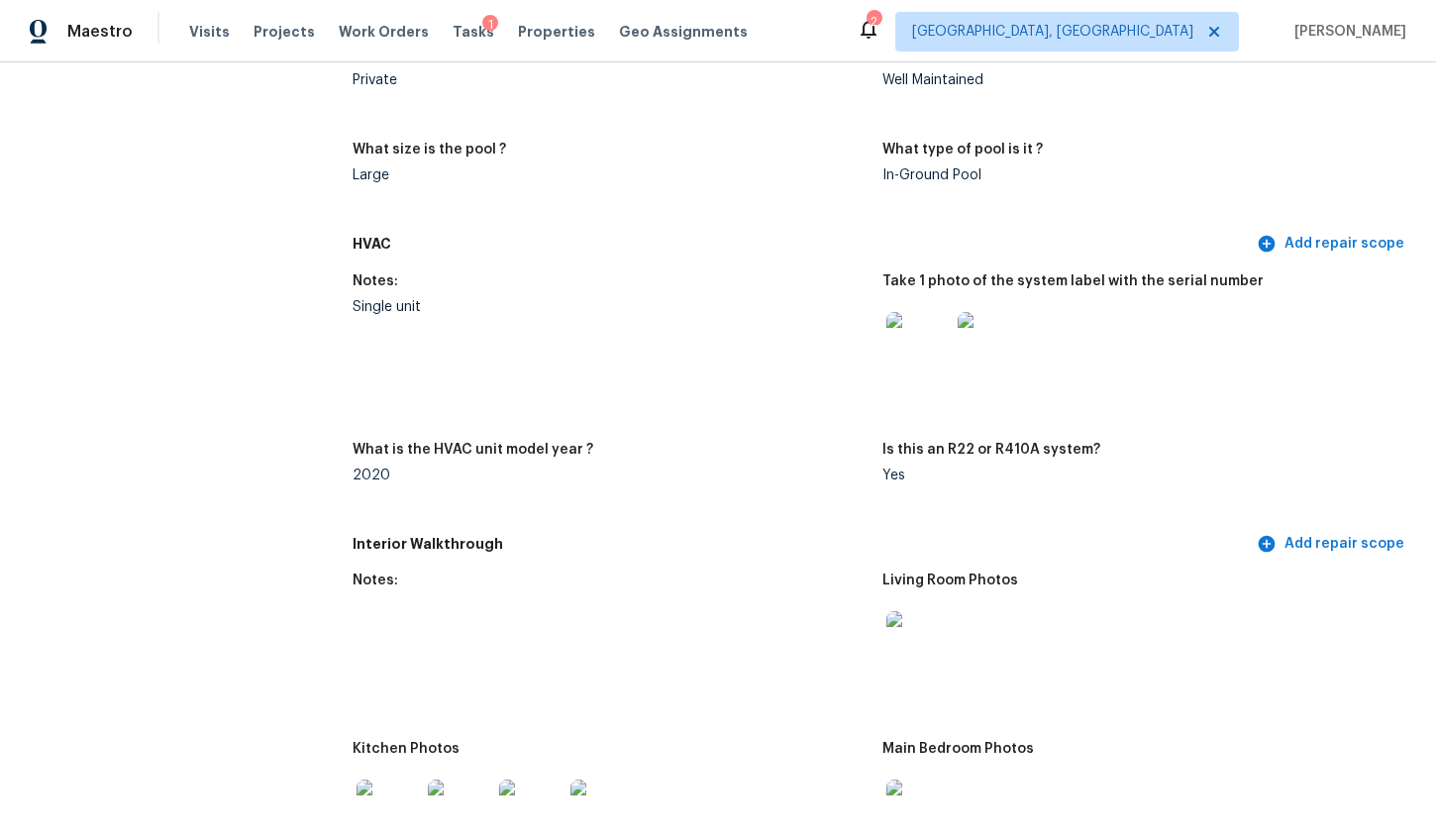
click at [903, 336] on img at bounding box center [918, 344] width 64 height 64
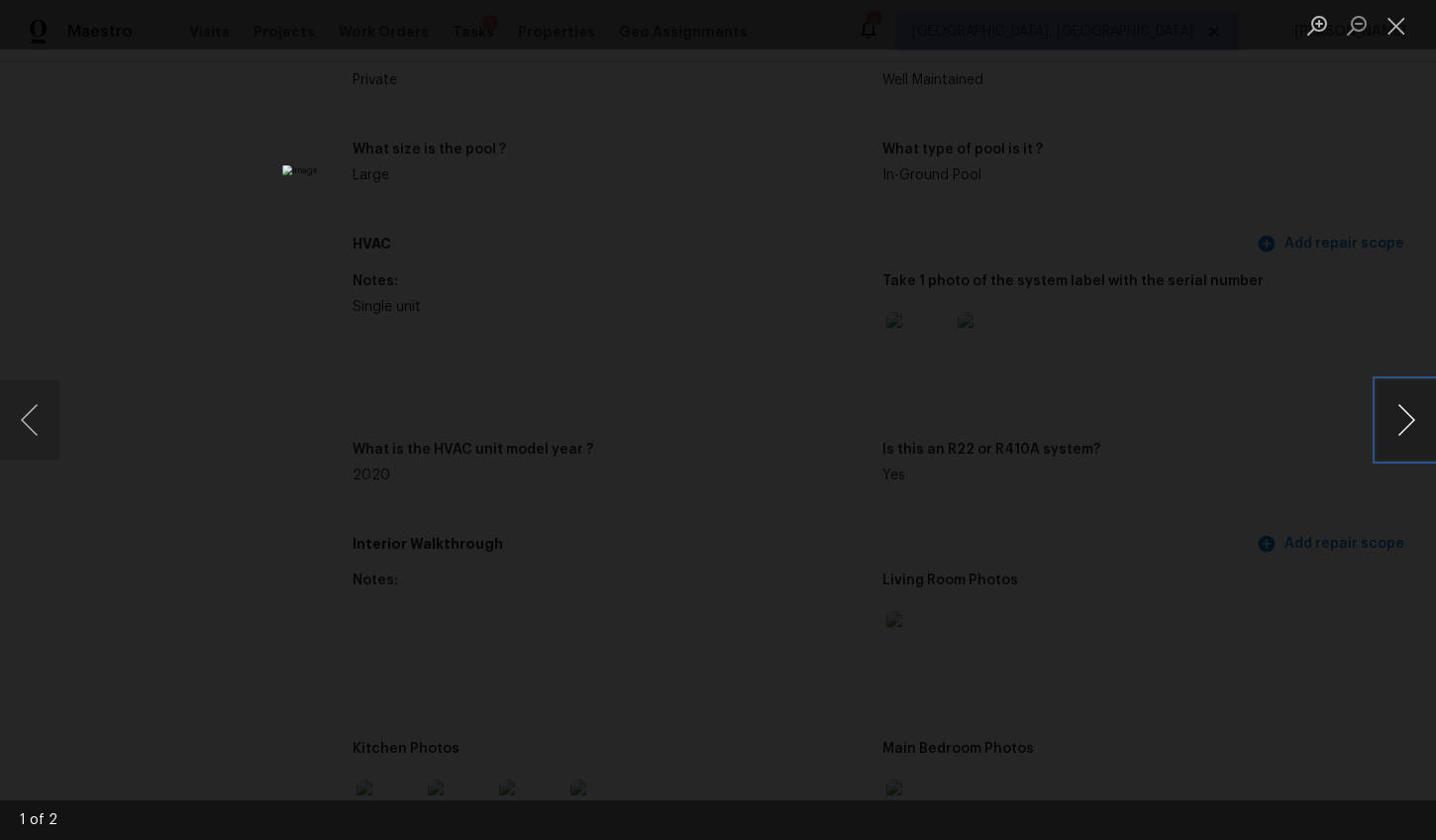
click at [1400, 409] on button "Next image" at bounding box center [1406, 420] width 60 height 80
click at [1223, 548] on img "Lightbox" at bounding box center [718, 420] width 1436 height 840
click at [1237, 543] on div "Lightbox" at bounding box center [718, 420] width 1436 height 840
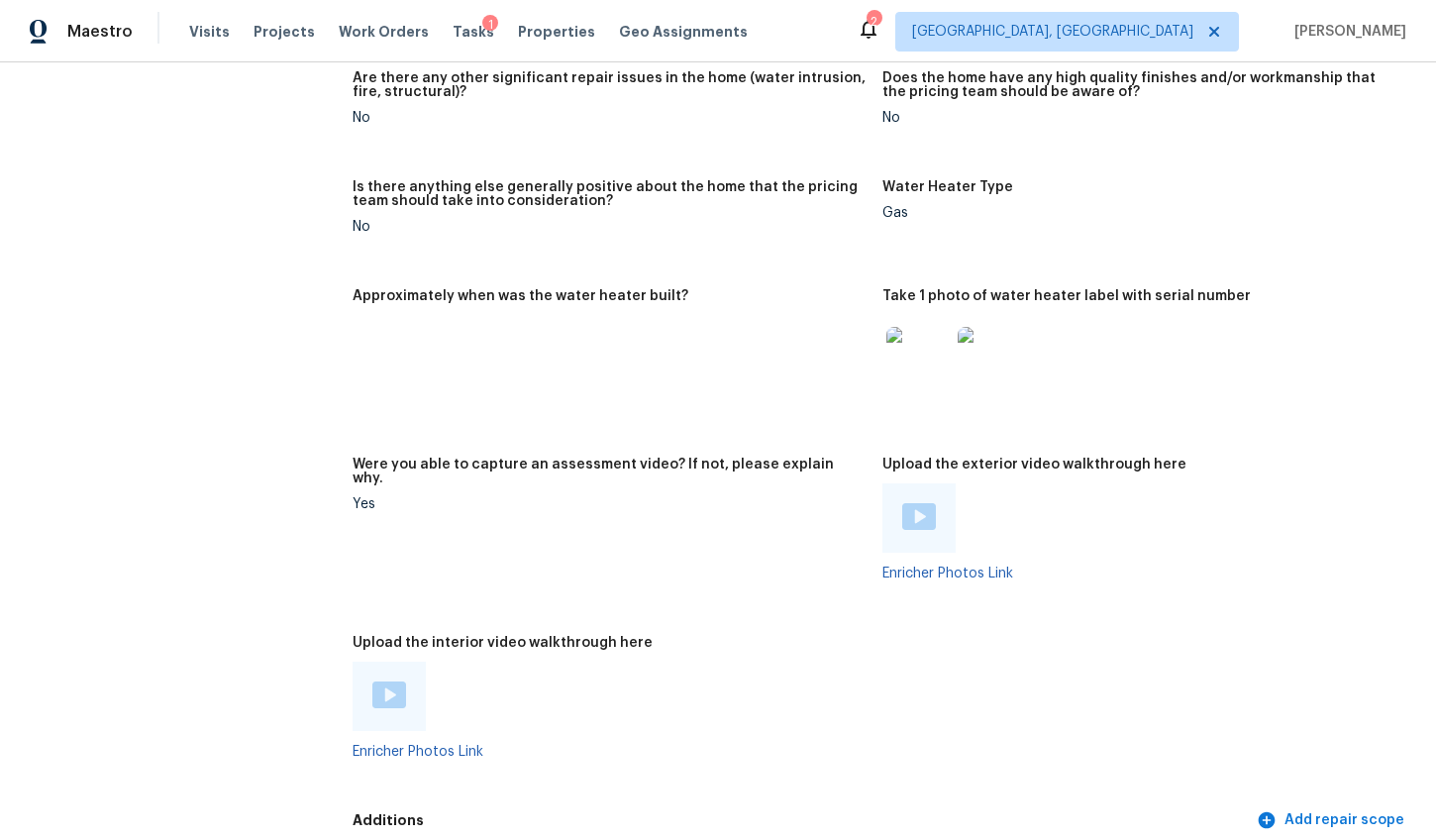
scroll to position [3903, 0]
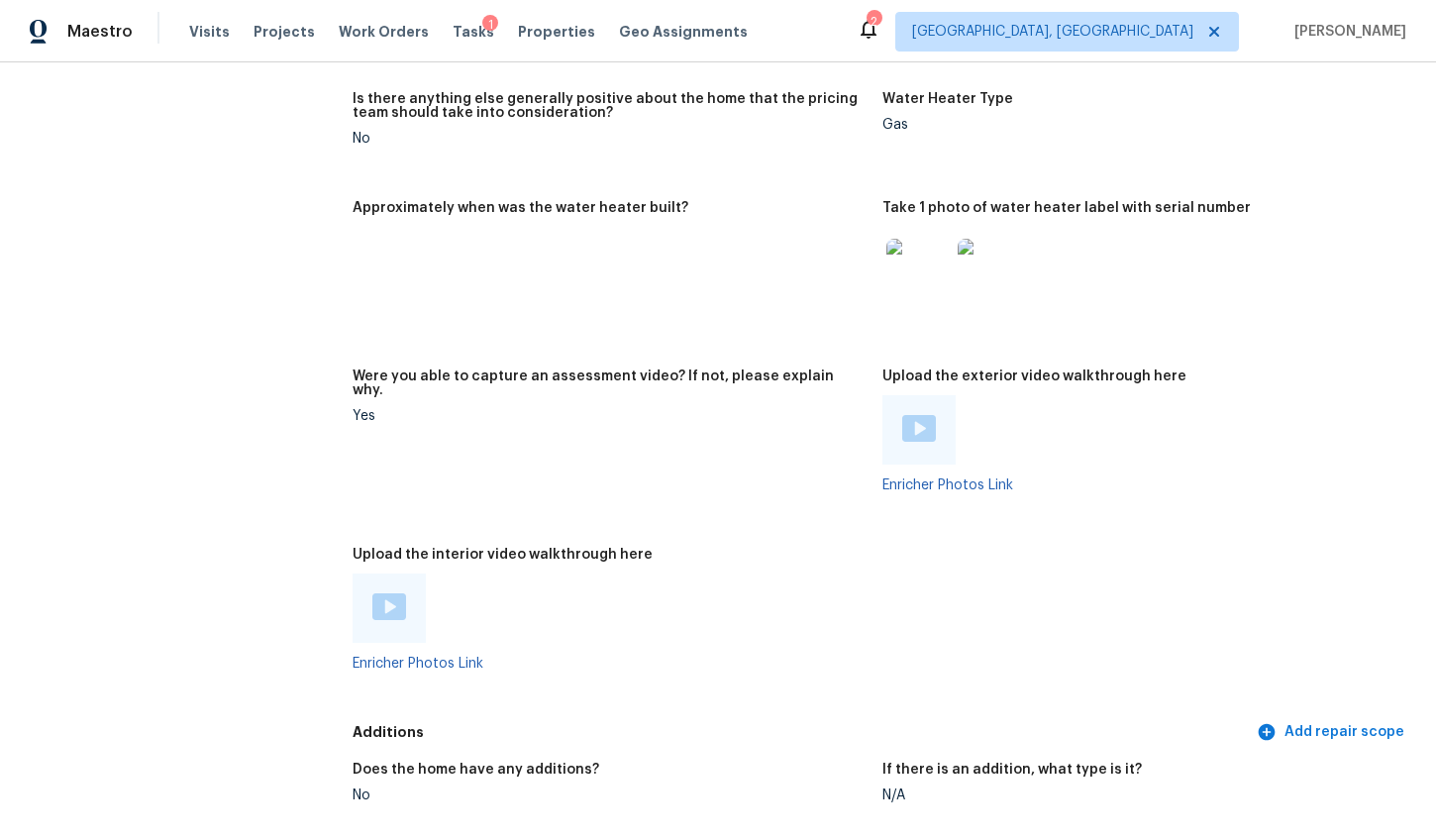
click at [909, 429] on img at bounding box center [919, 427] width 34 height 27
click at [397, 589] on div at bounding box center [390, 608] width 74 height 70
click at [383, 609] on img at bounding box center [390, 606] width 34 height 27
click at [915, 420] on img at bounding box center [919, 427] width 34 height 27
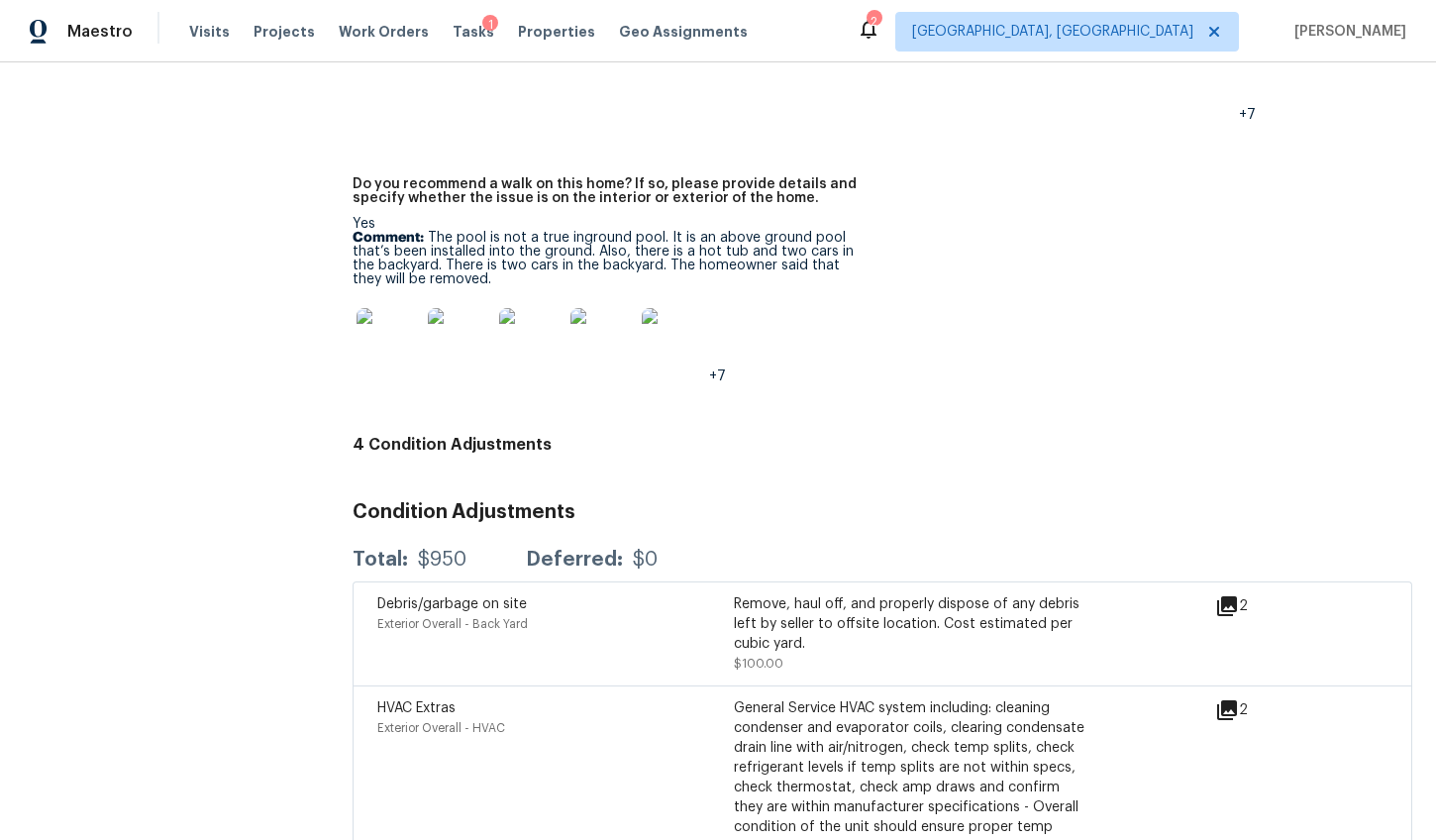
scroll to position [5143, 0]
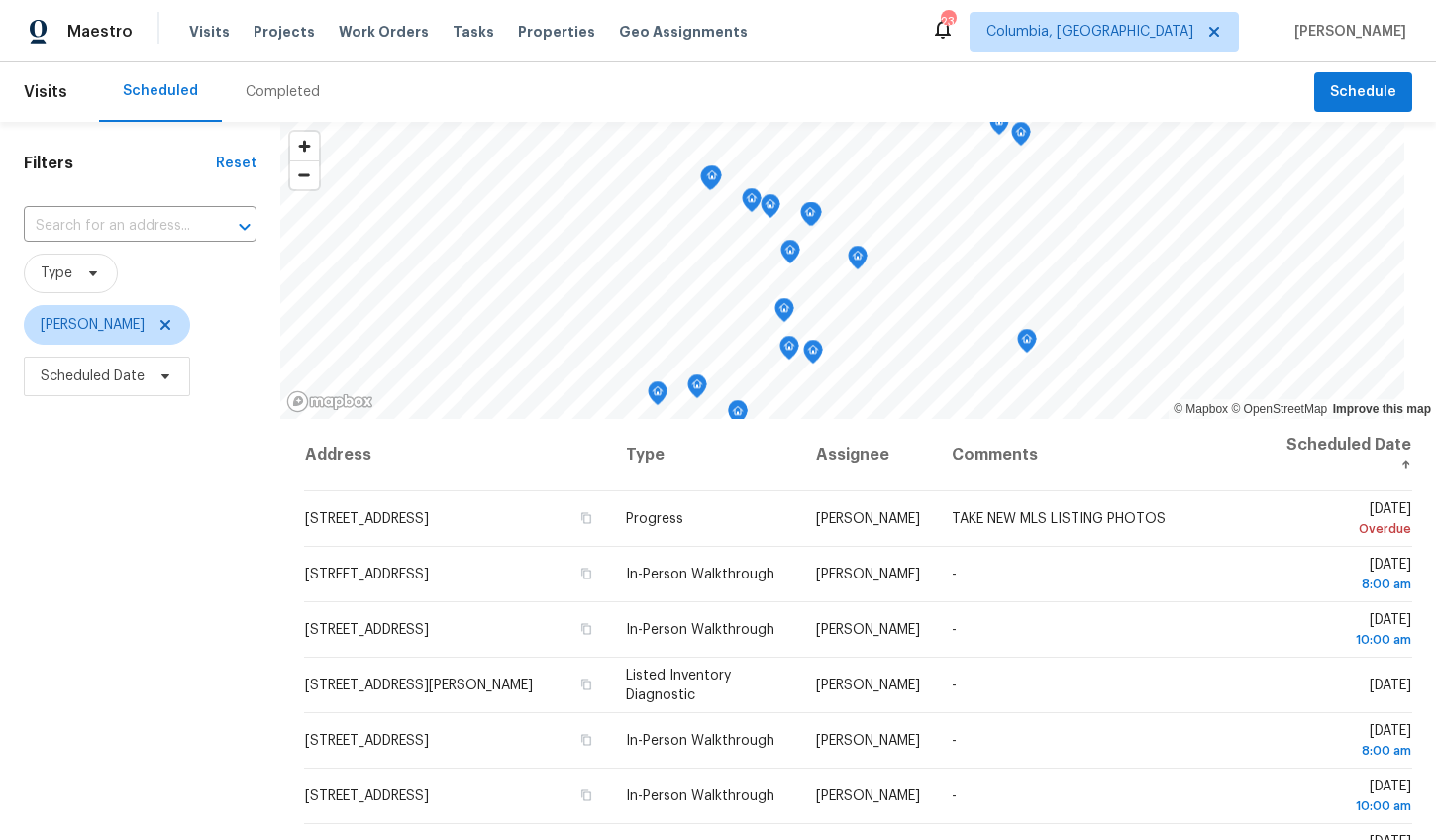
click at [287, 79] on div "Completed" at bounding box center [283, 93] width 122 height 60
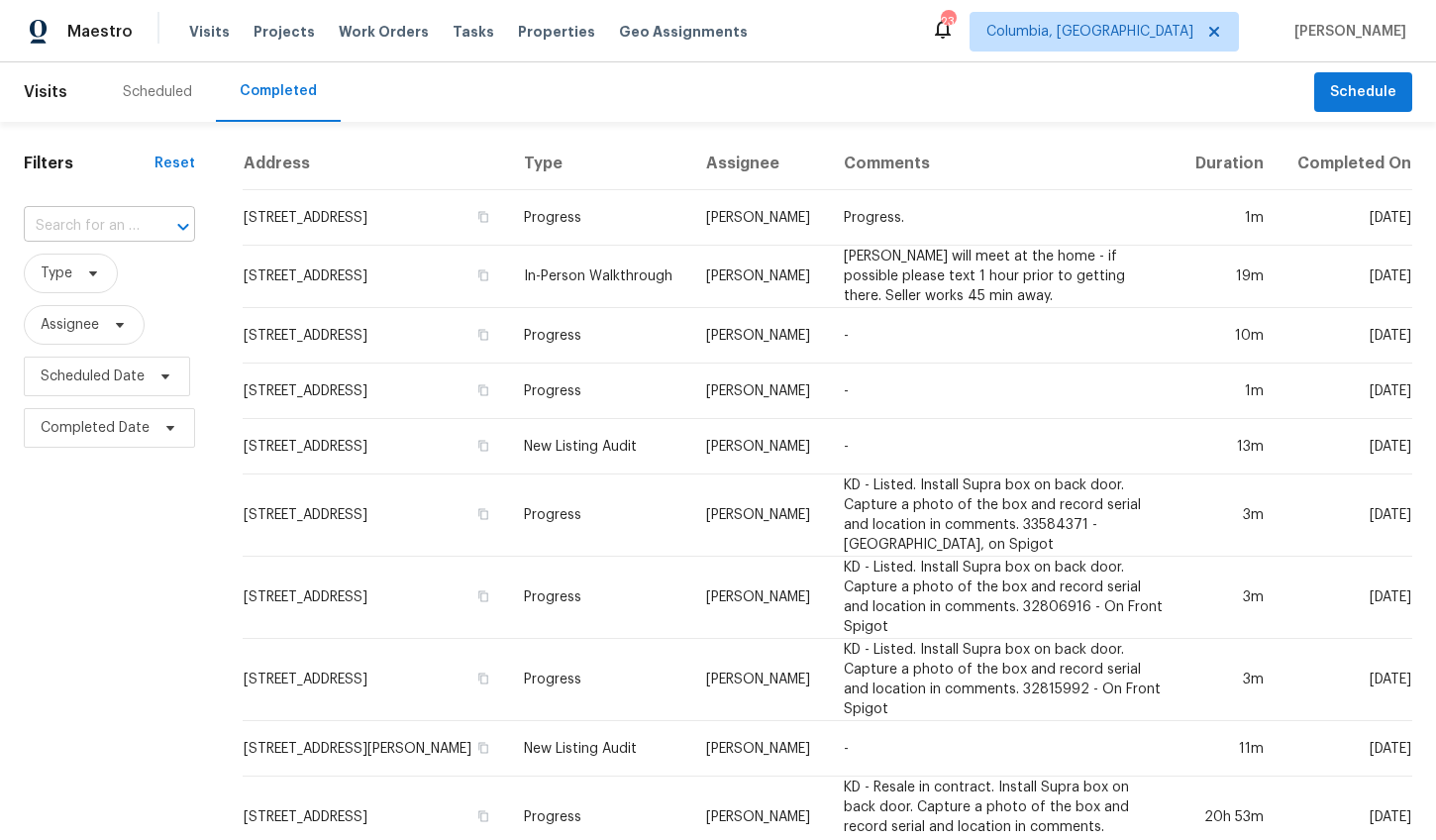
click at [118, 211] on input "text" at bounding box center [82, 226] width 116 height 31
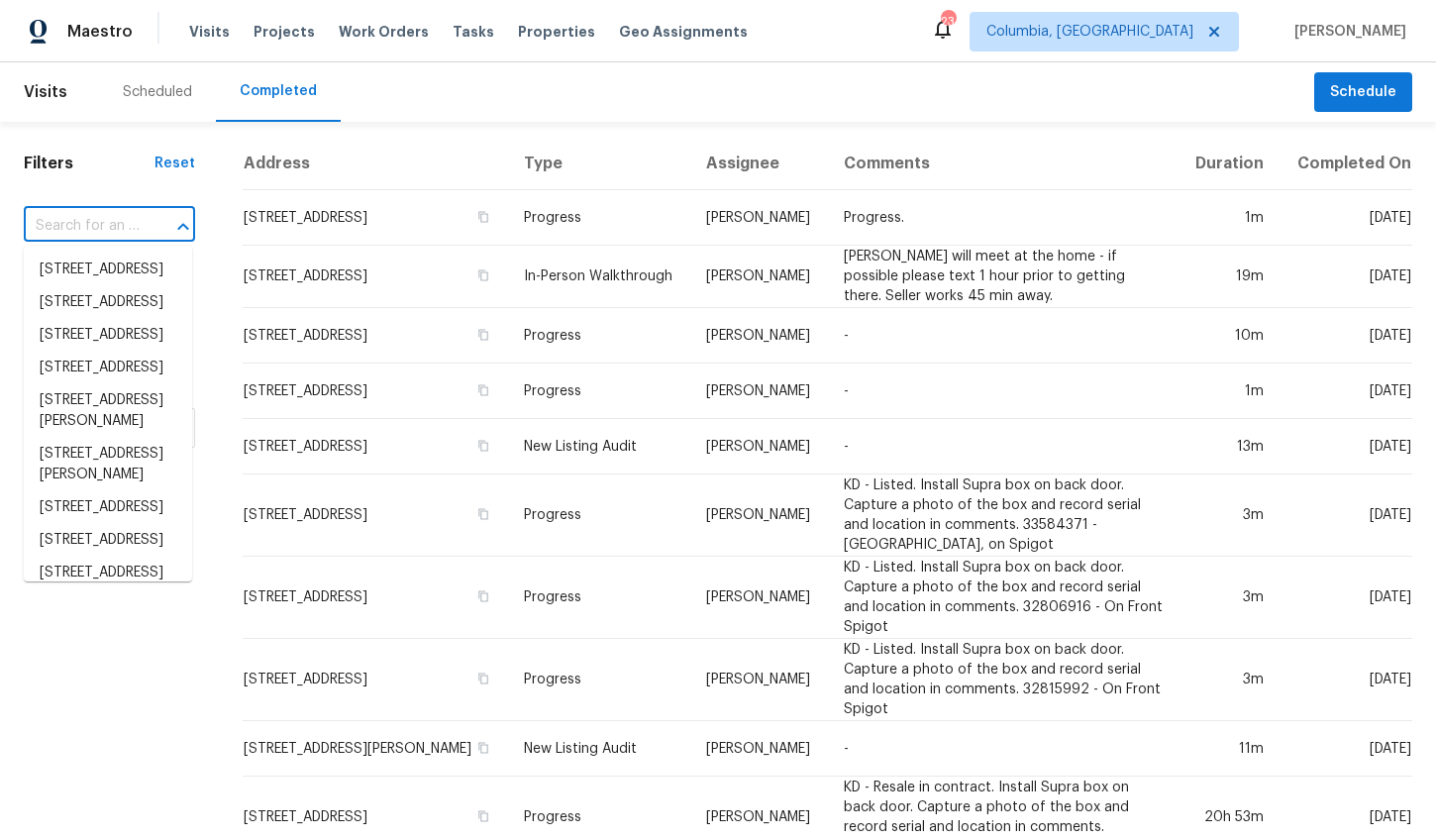
paste input "[STREET_ADDRESS]"
type input "[STREET_ADDRESS]"
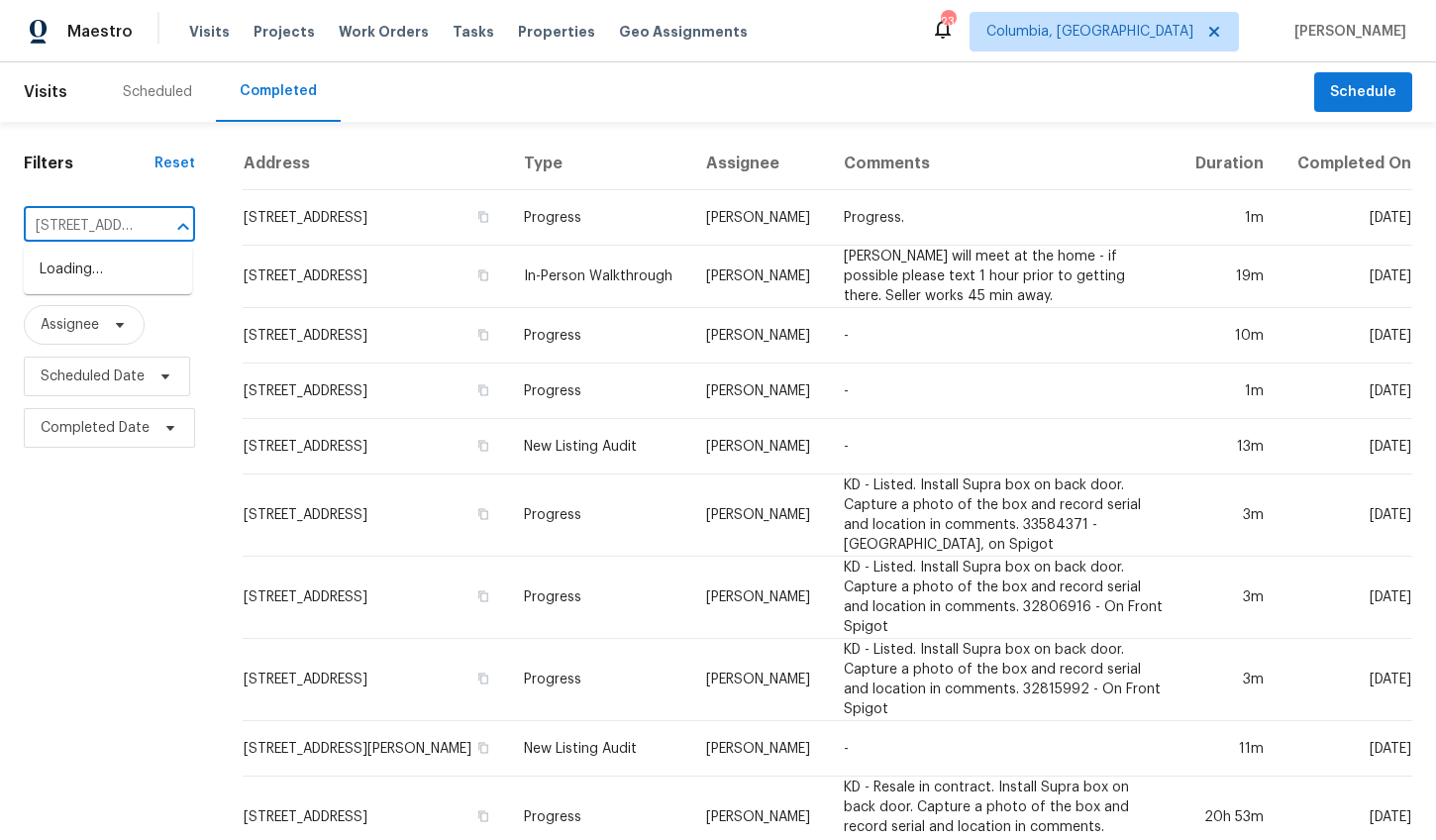
scroll to position [0, 163]
click at [111, 281] on li "[STREET_ADDRESS]" at bounding box center [108, 269] width 168 height 33
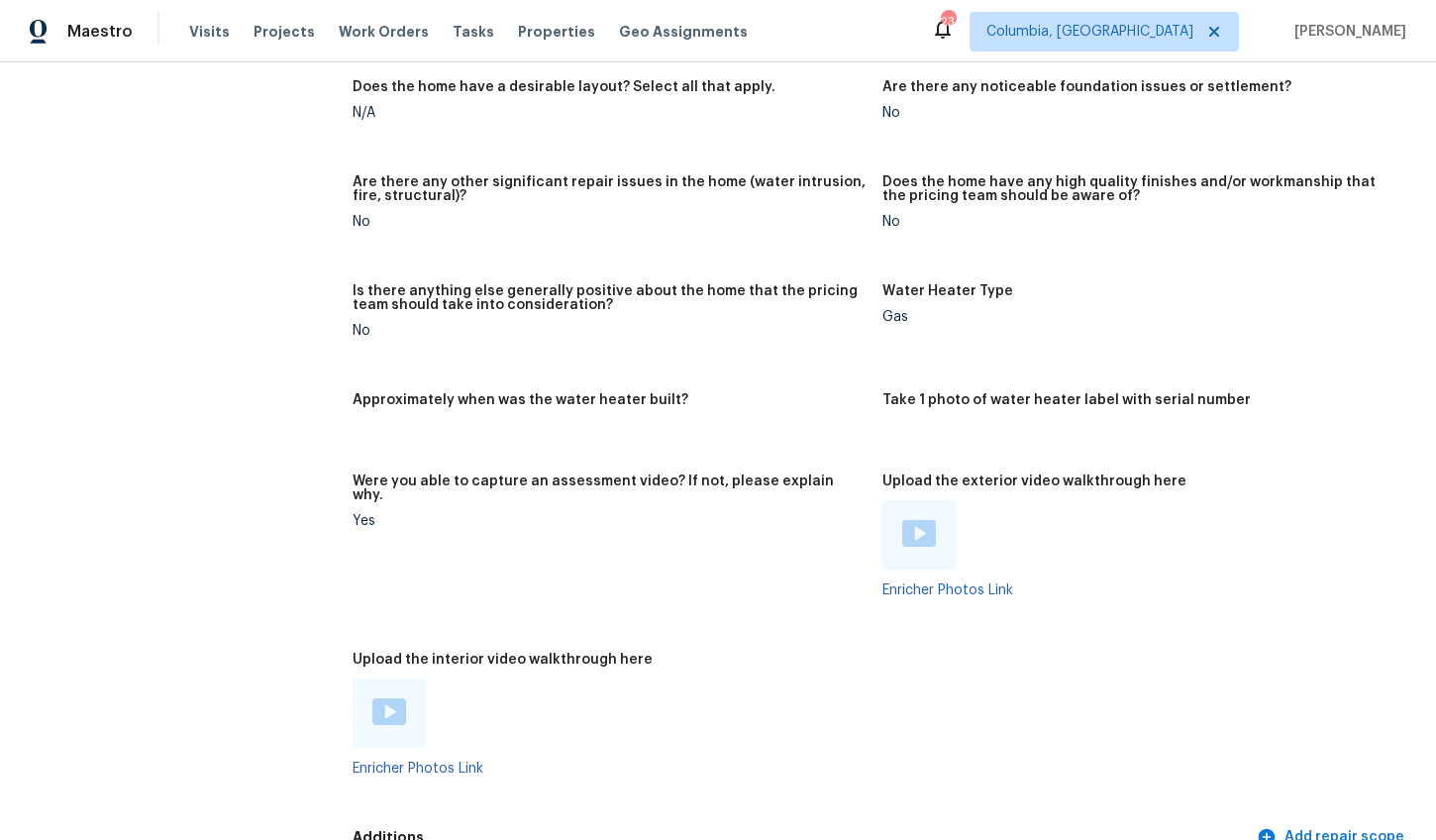
scroll to position [3334, 0]
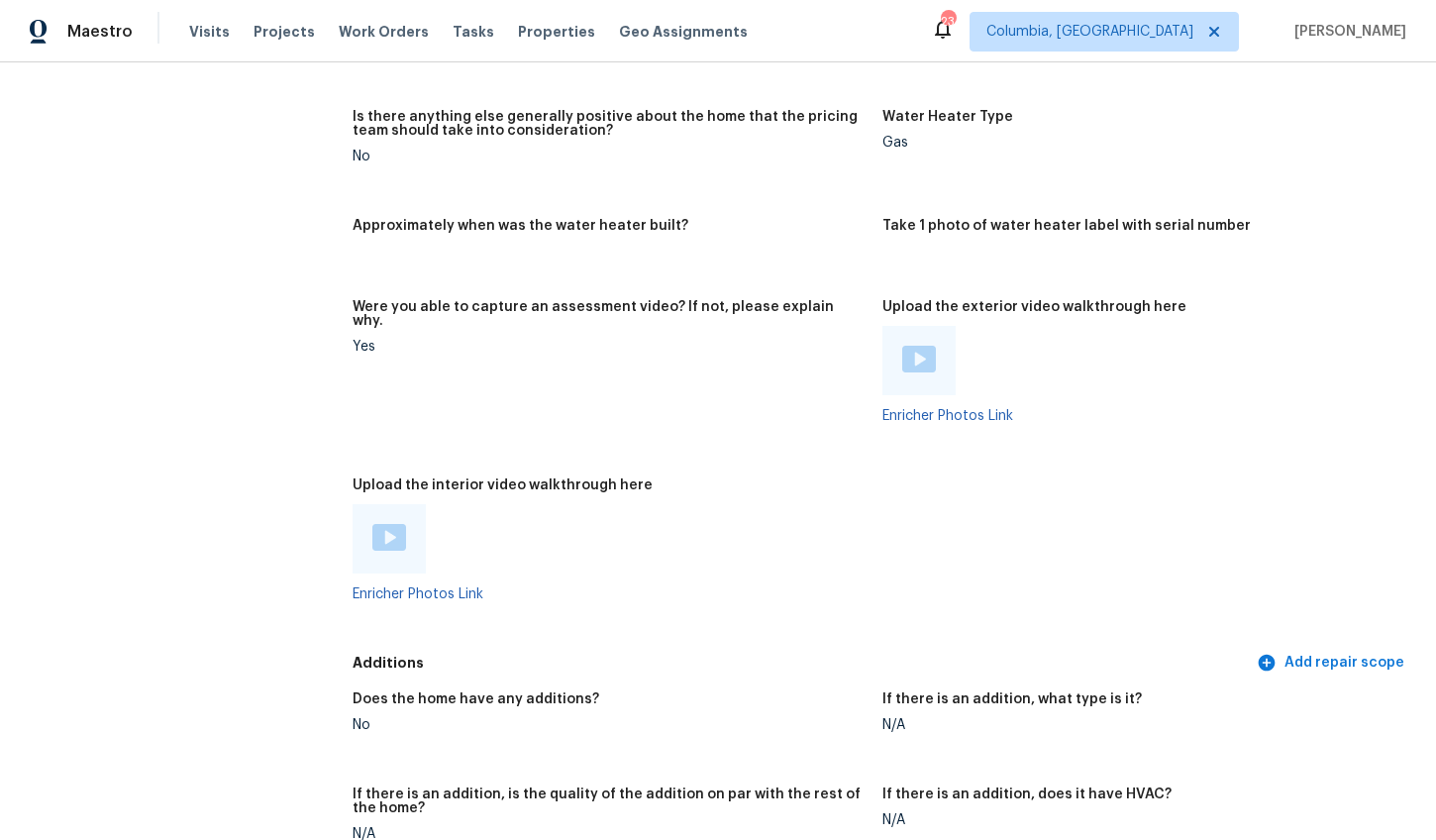
click at [393, 537] on img at bounding box center [390, 537] width 34 height 27
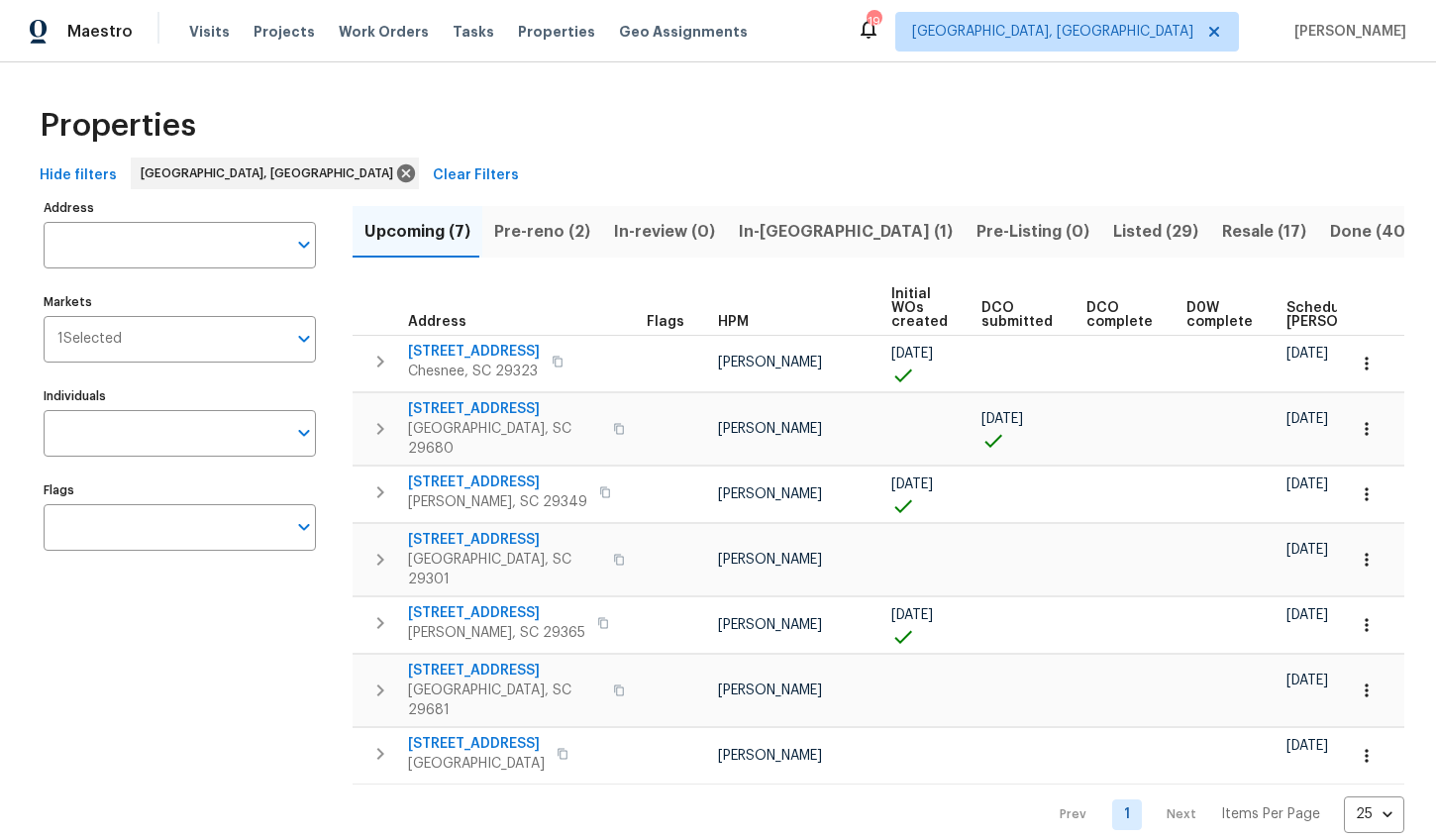
click at [778, 225] on span "In-reno (1)" at bounding box center [845, 232] width 214 height 28
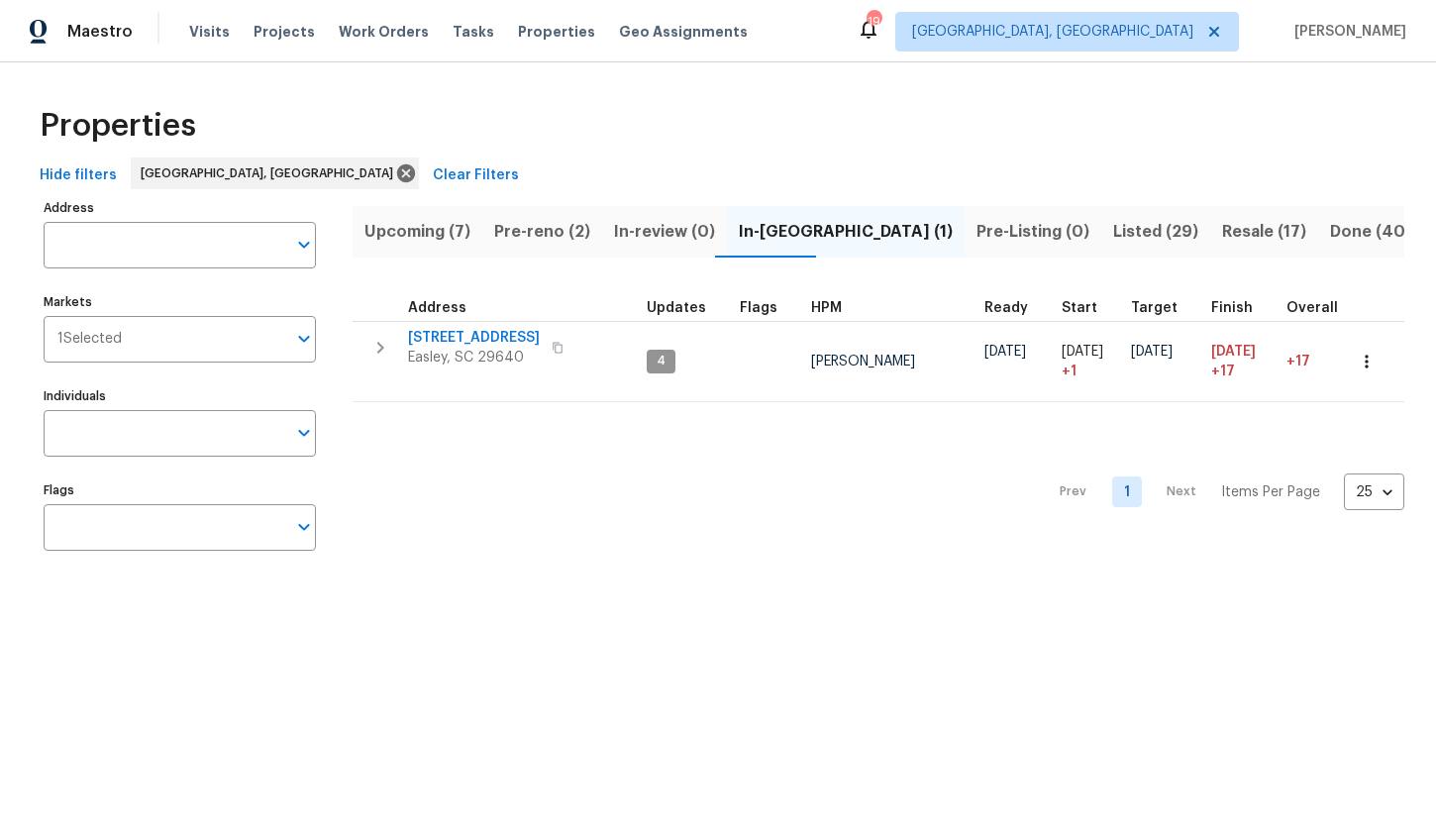
click at [1113, 235] on span "Listed (29)" at bounding box center [1155, 232] width 85 height 28
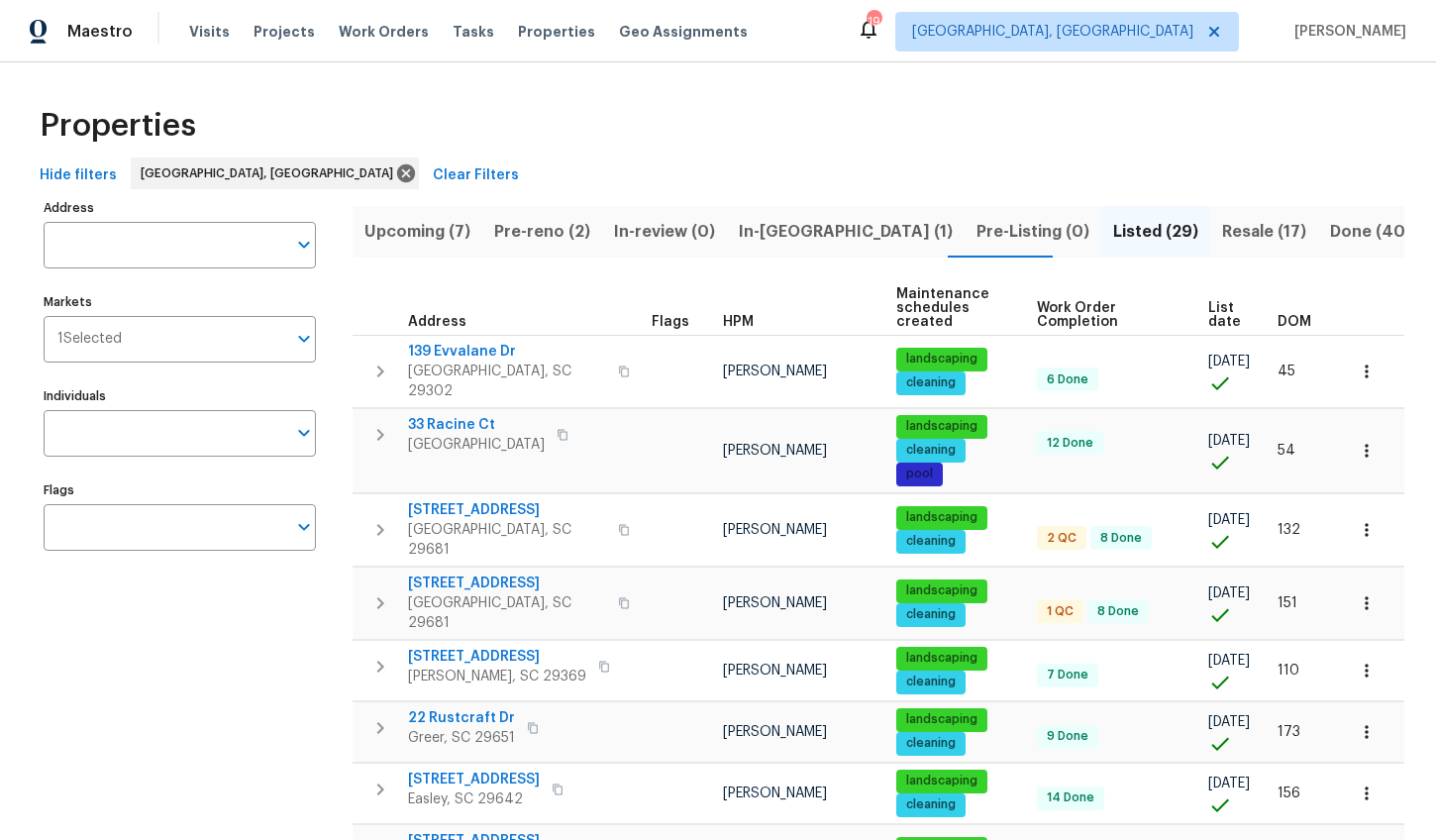
click at [1285, 322] on span "DOM" at bounding box center [1294, 322] width 34 height 14
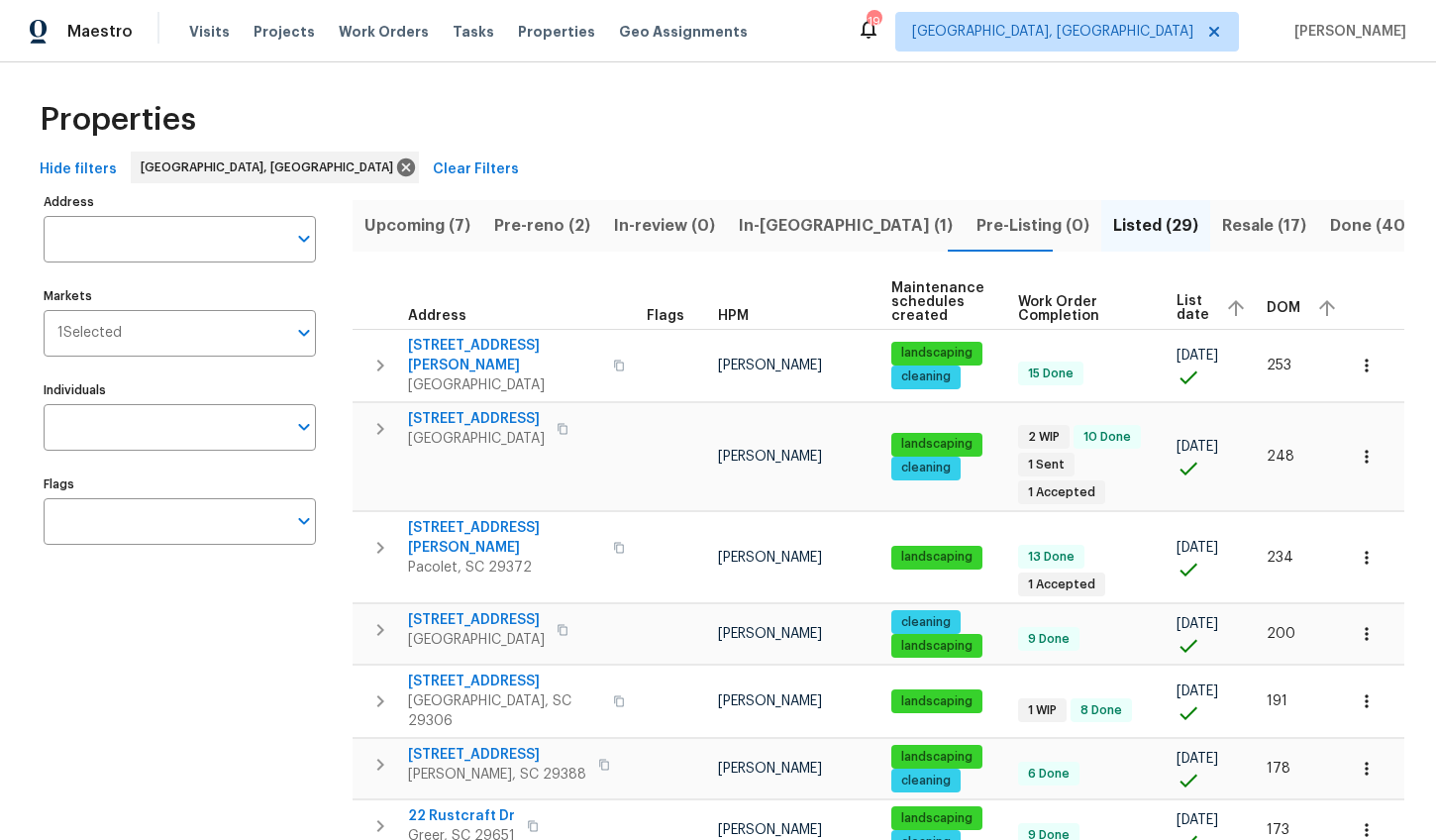
scroll to position [50, 0]
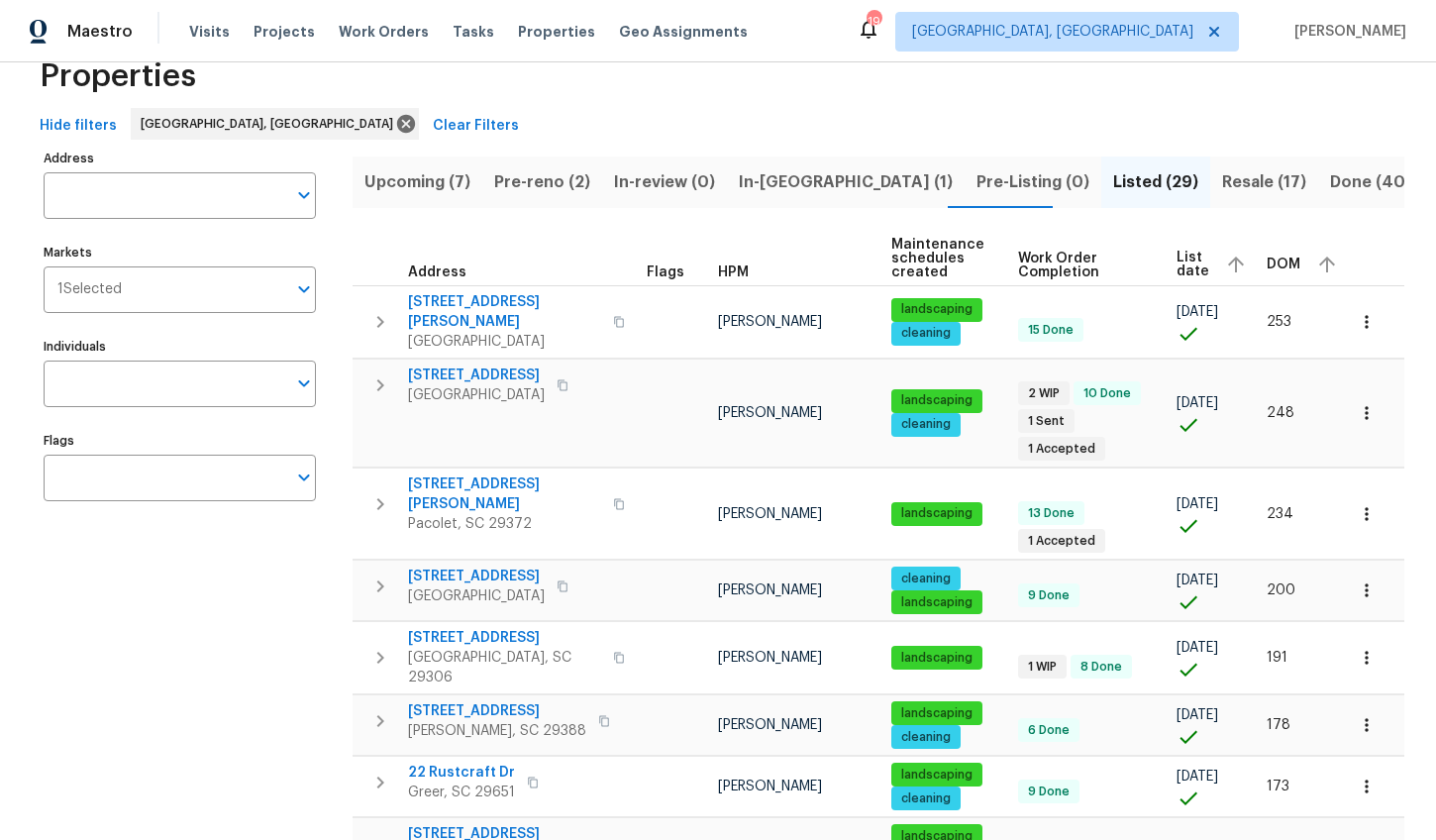
click at [550, 182] on span "Pre-reno (2)" at bounding box center [542, 182] width 96 height 28
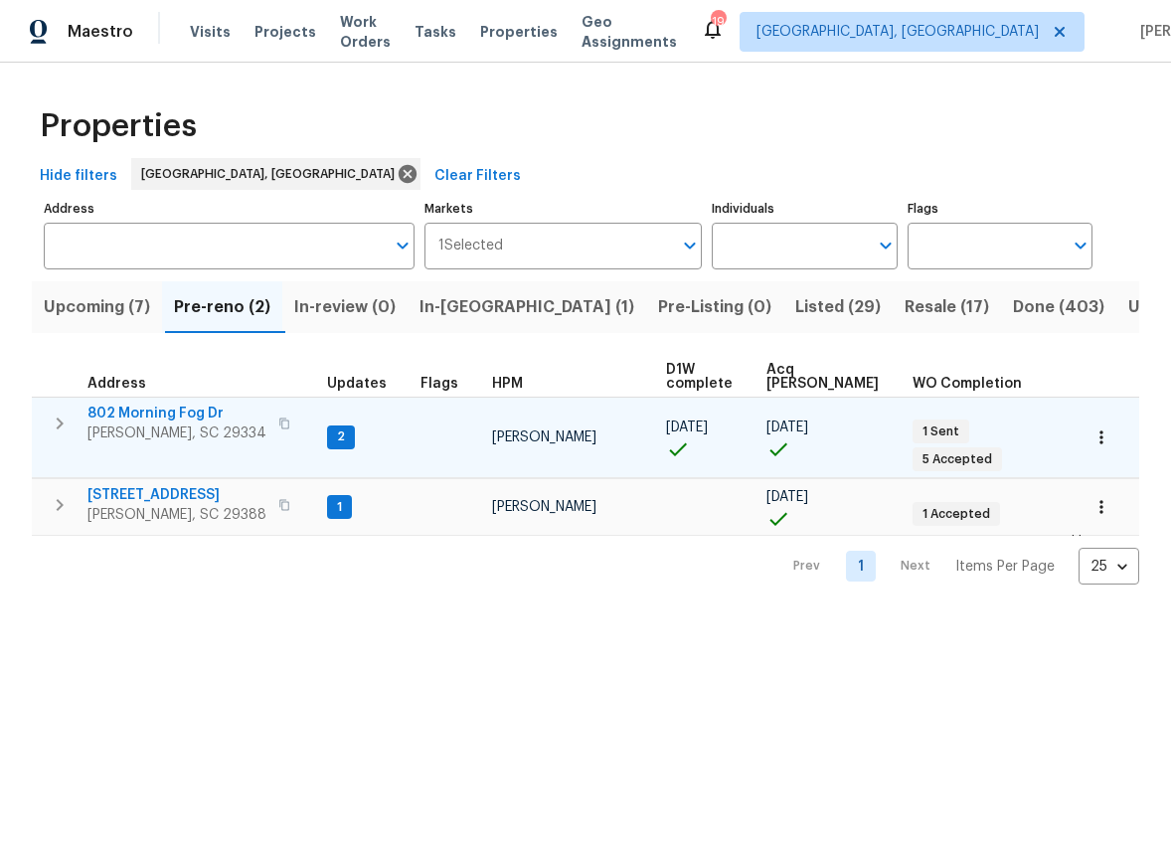
click at [168, 413] on span "802 Morning Fog Dr" at bounding box center [176, 413] width 179 height 20
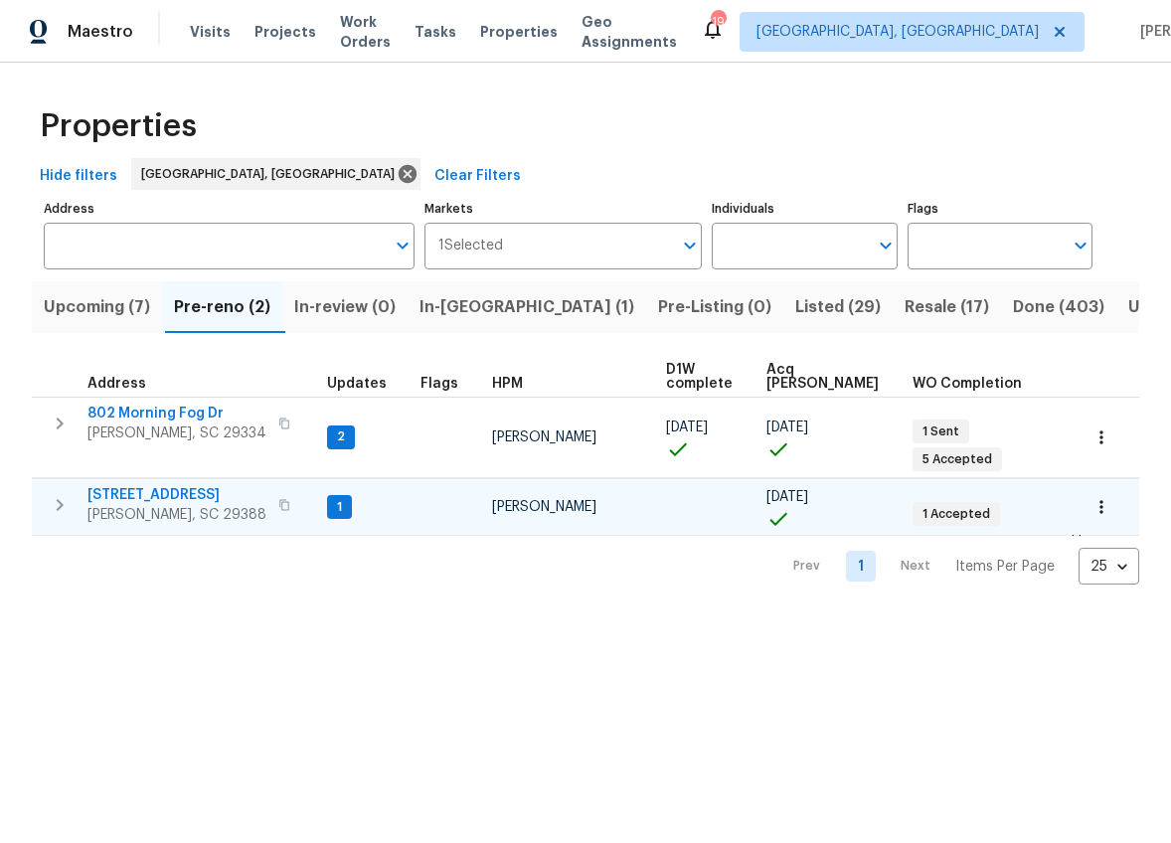
click at [152, 485] on span "353 Timberwood Dr" at bounding box center [176, 495] width 179 height 20
click at [496, 300] on span "In-reno (1)" at bounding box center [526, 307] width 215 height 28
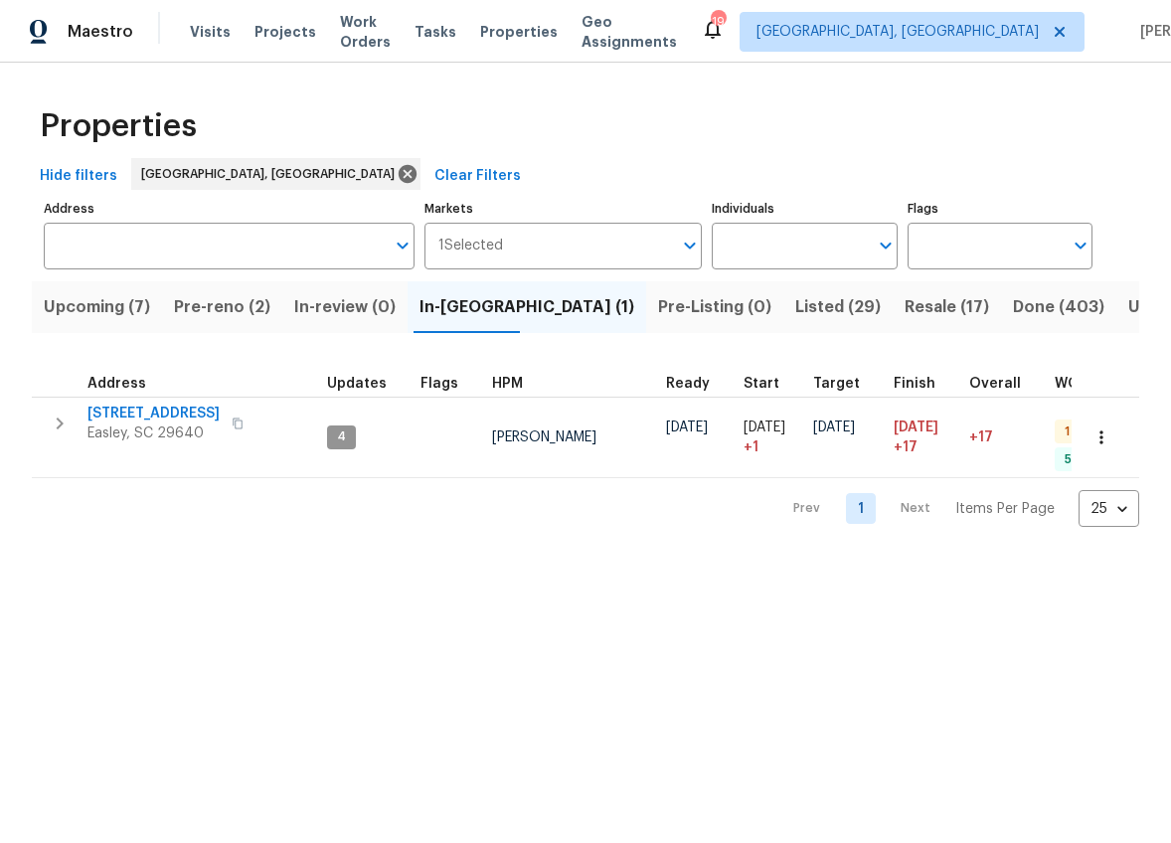
click at [795, 294] on span "Listed (29)" at bounding box center [837, 307] width 85 height 28
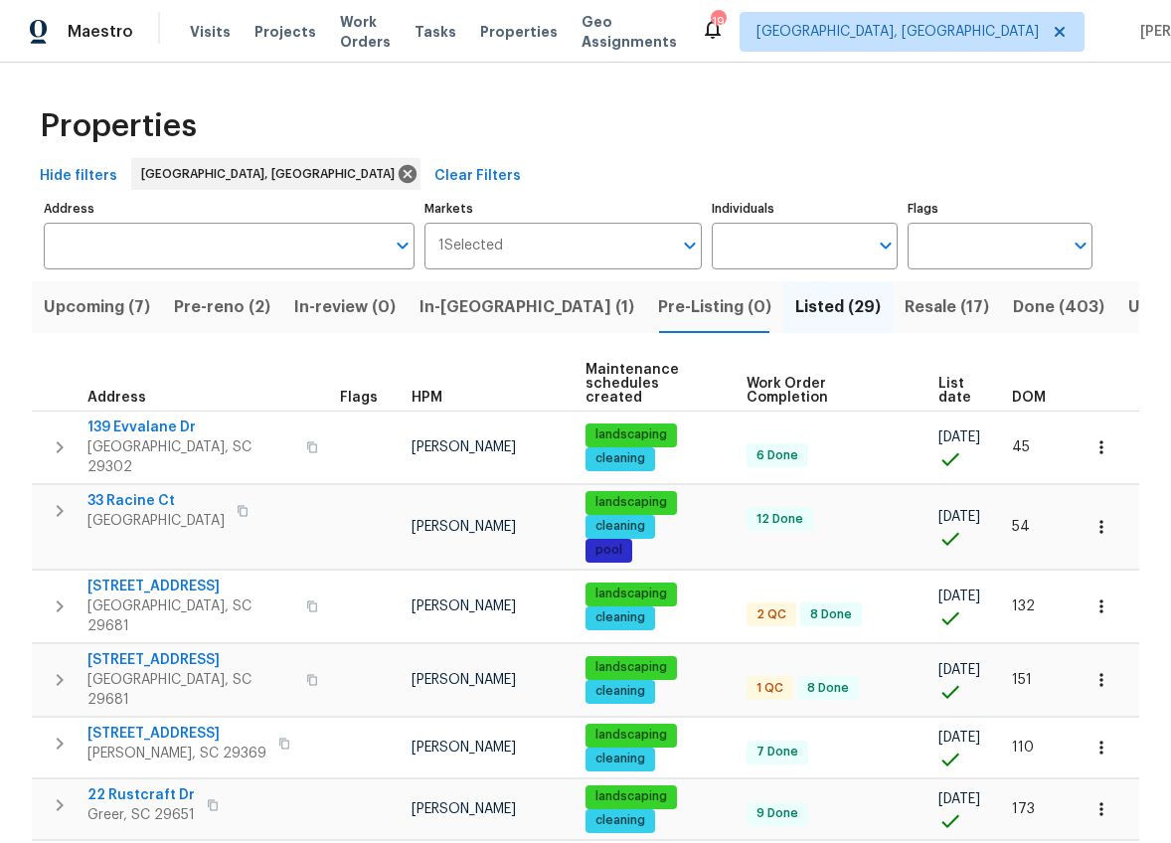
click at [1015, 394] on span "DOM" at bounding box center [1029, 398] width 34 height 14
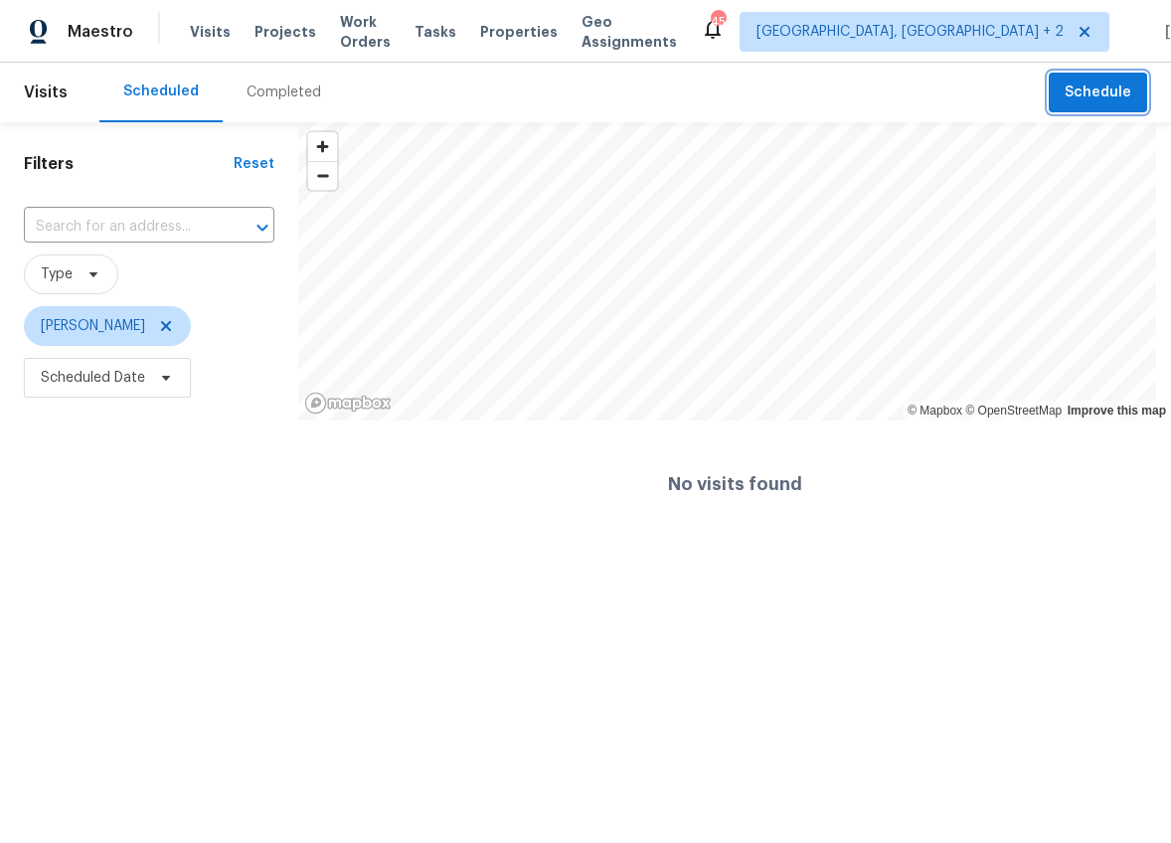
click at [1089, 99] on span "Schedule" at bounding box center [1097, 93] width 67 height 25
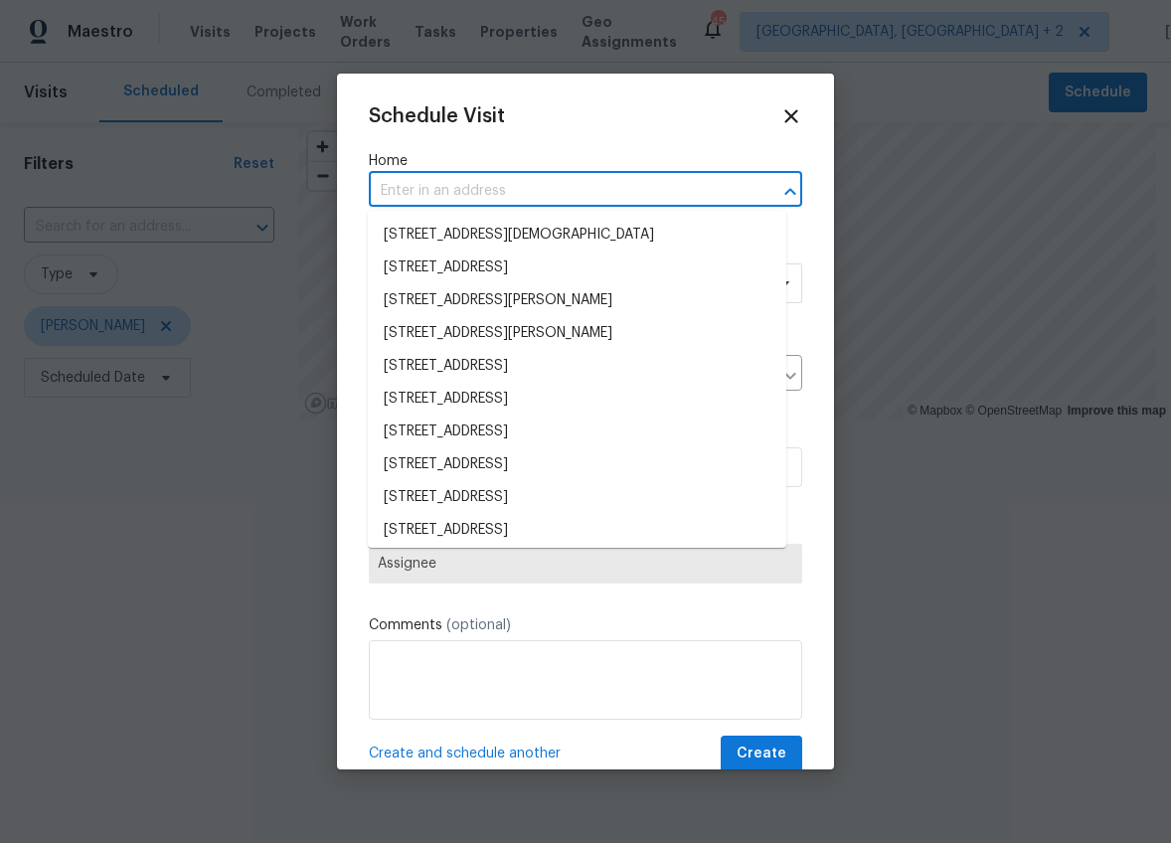
click at [496, 188] on input "text" at bounding box center [558, 191] width 378 height 31
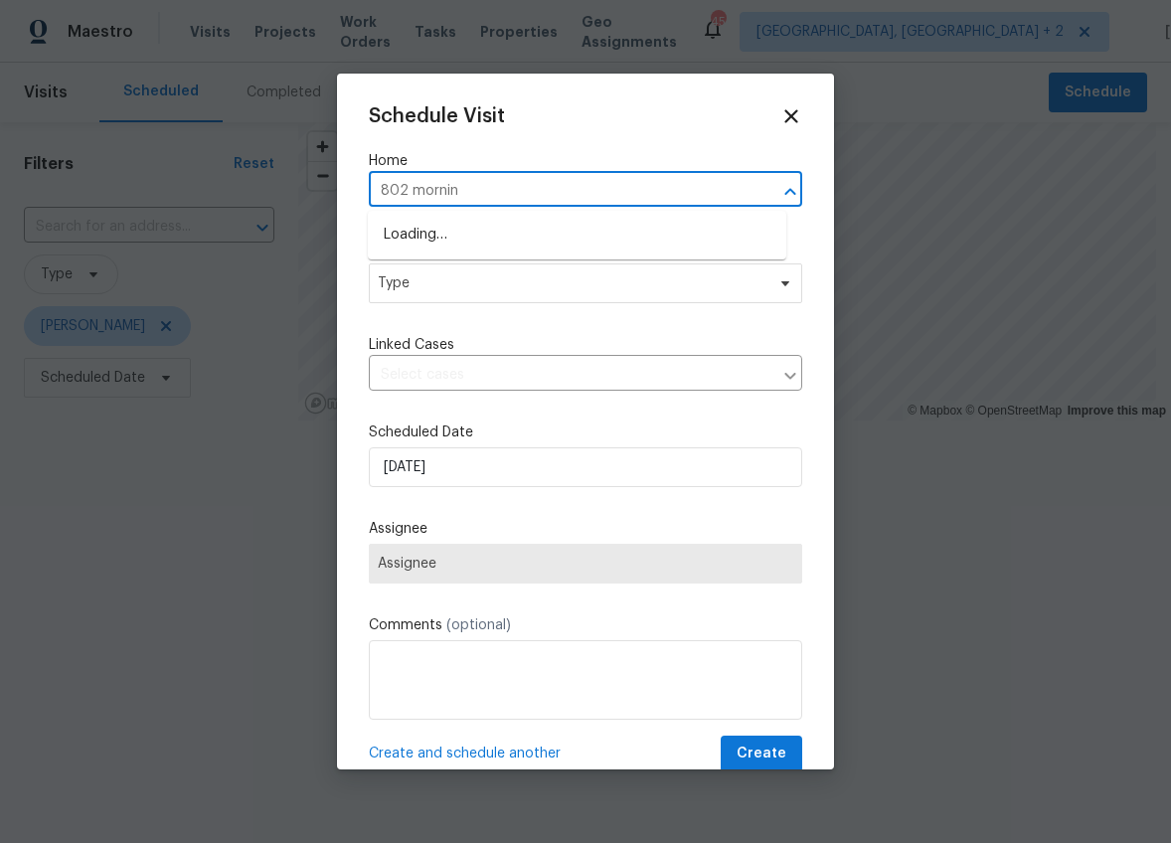
type input "802 morning"
click at [483, 242] on li "[STREET_ADDRESS][PERSON_NAME]" at bounding box center [577, 235] width 418 height 33
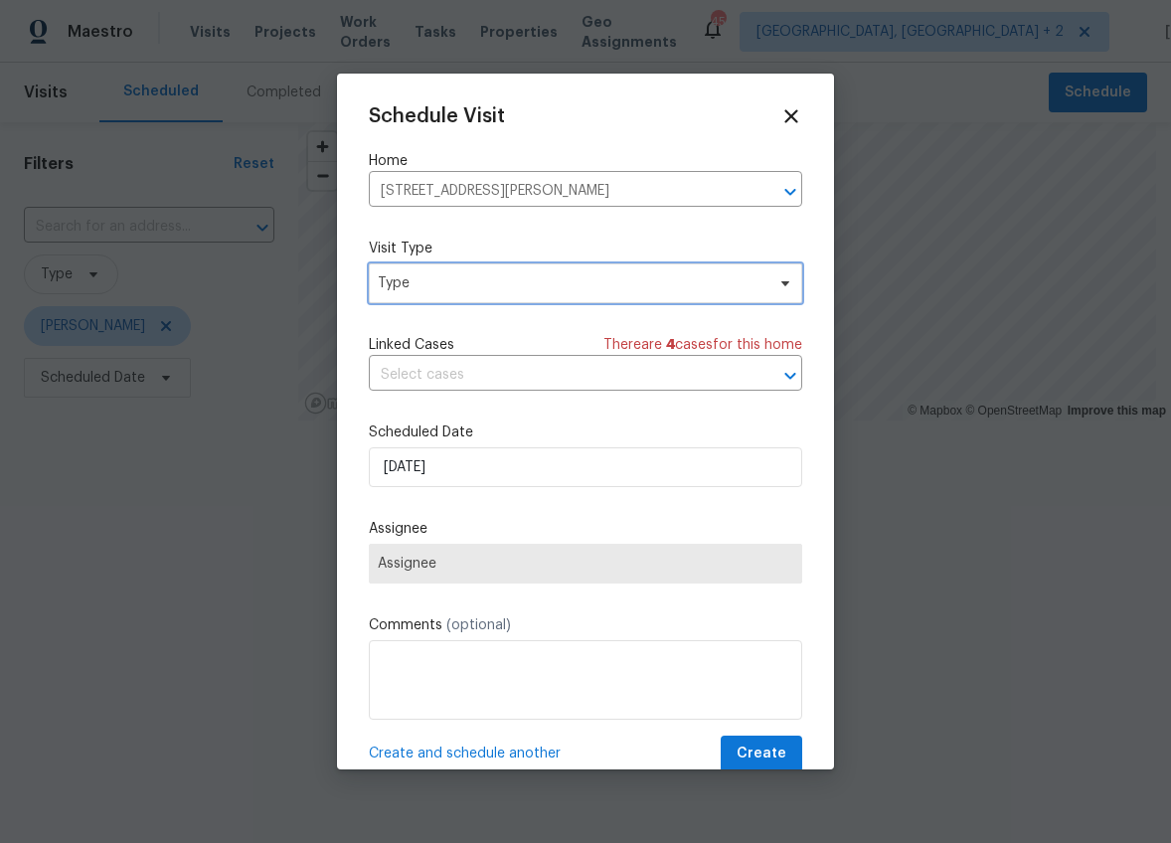
click at [448, 276] on span "Type" at bounding box center [571, 283] width 387 height 20
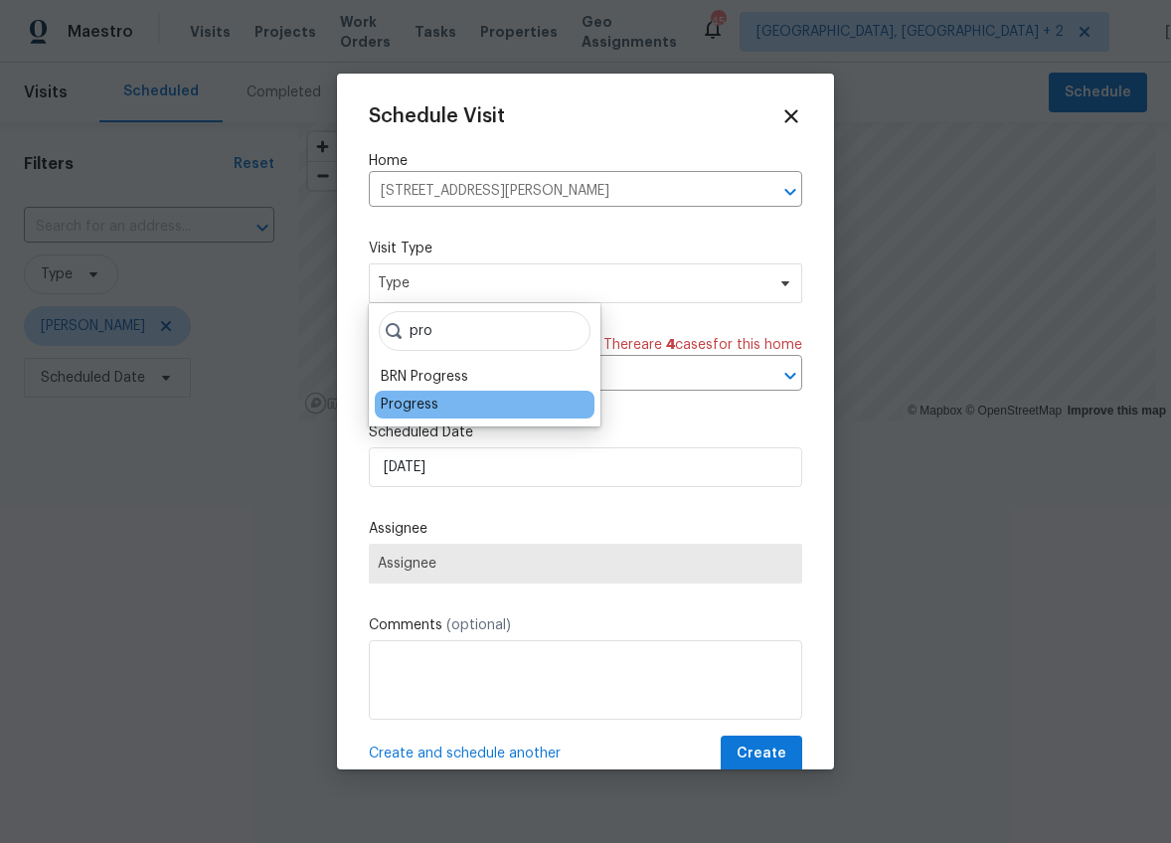
type input "pro"
click at [388, 403] on div "Progress" at bounding box center [410, 405] width 58 height 20
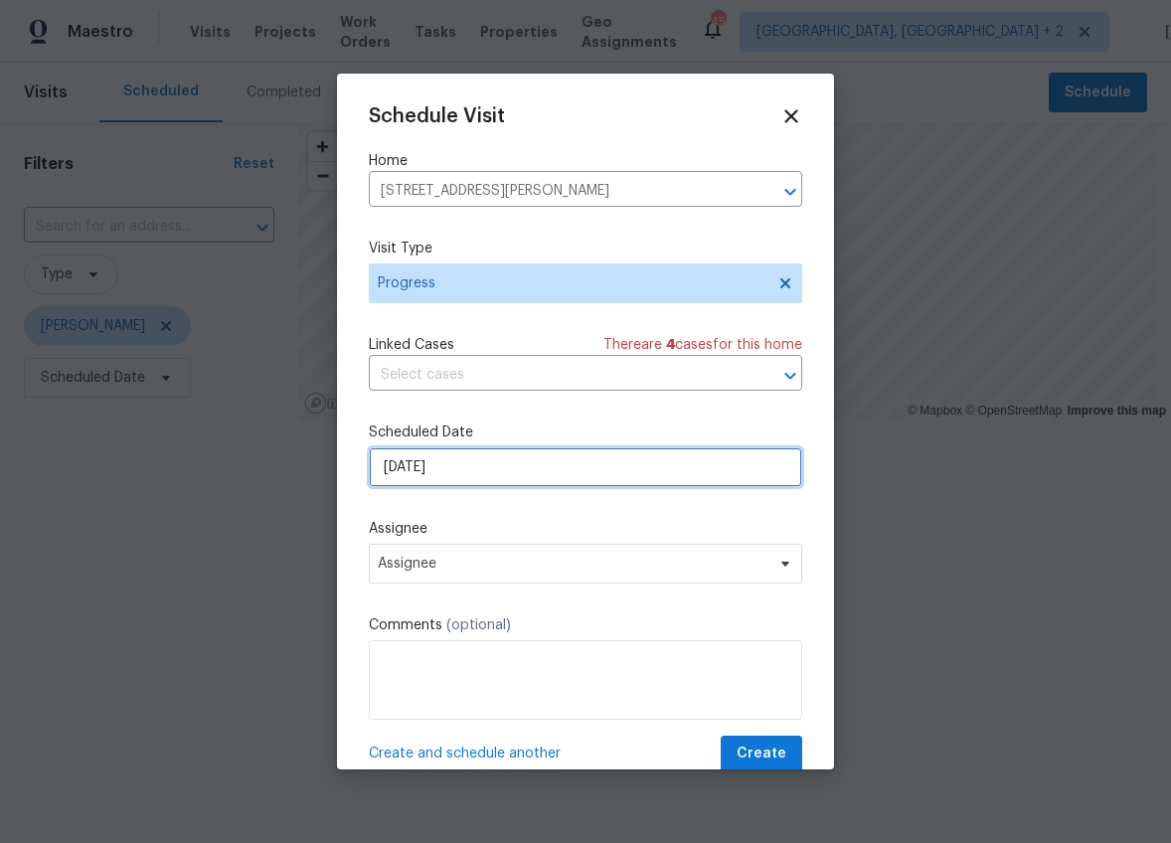
click at [400, 472] on input "[DATE]" at bounding box center [585, 467] width 433 height 40
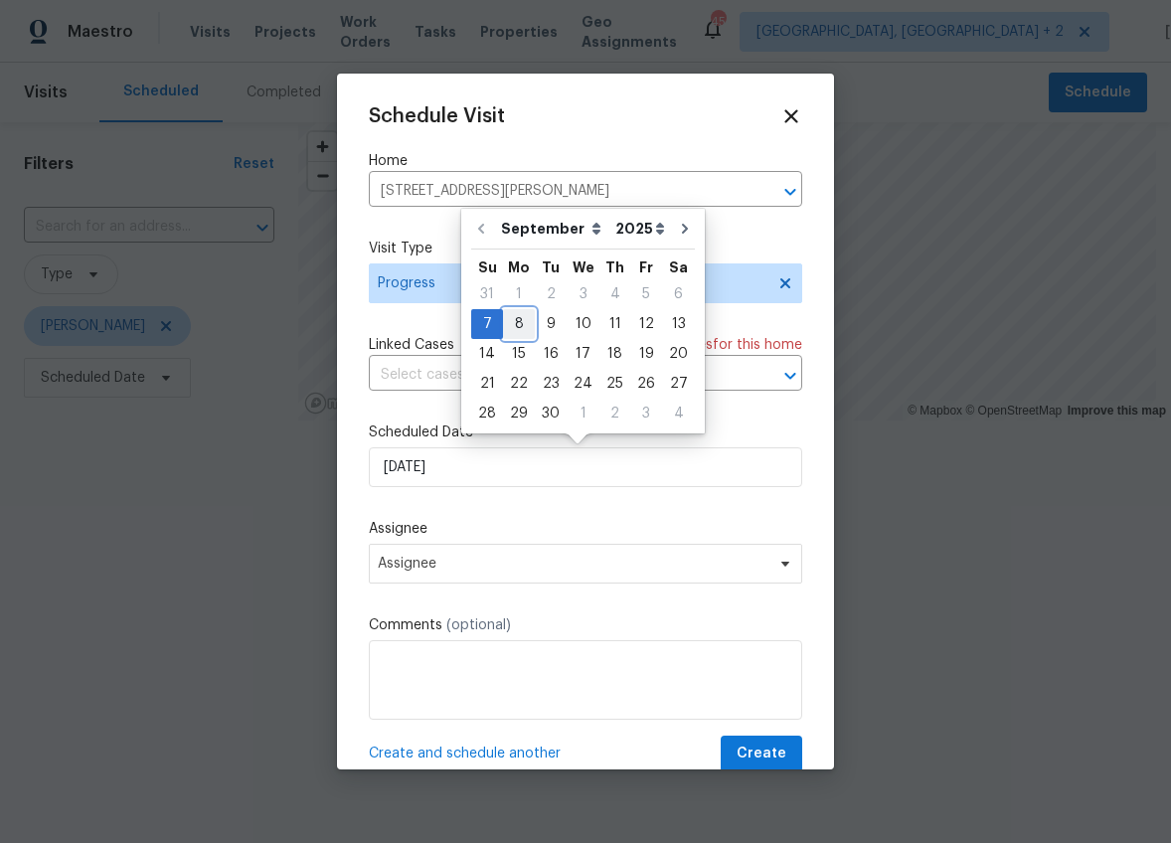
click at [504, 327] on div "8" at bounding box center [519, 324] width 32 height 28
type input "[DATE]"
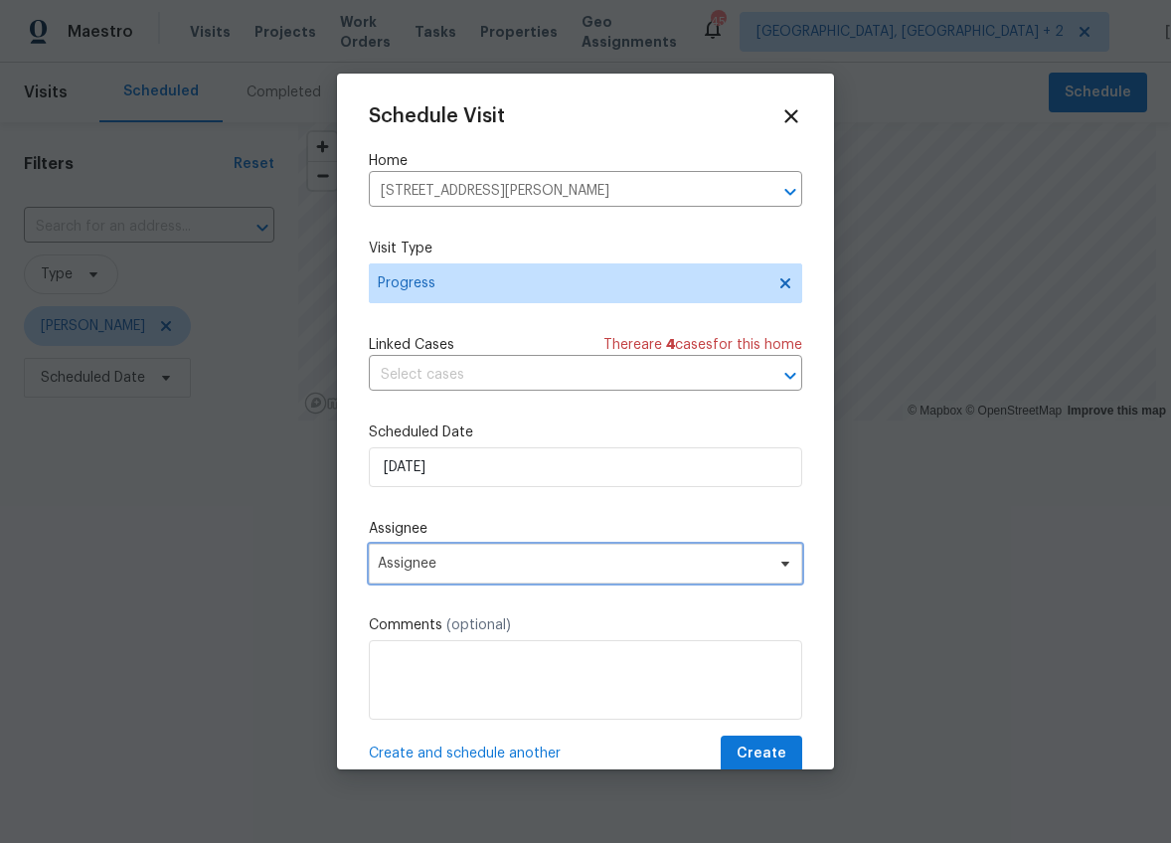
click at [432, 564] on span "Assignee" at bounding box center [573, 564] width 390 height 16
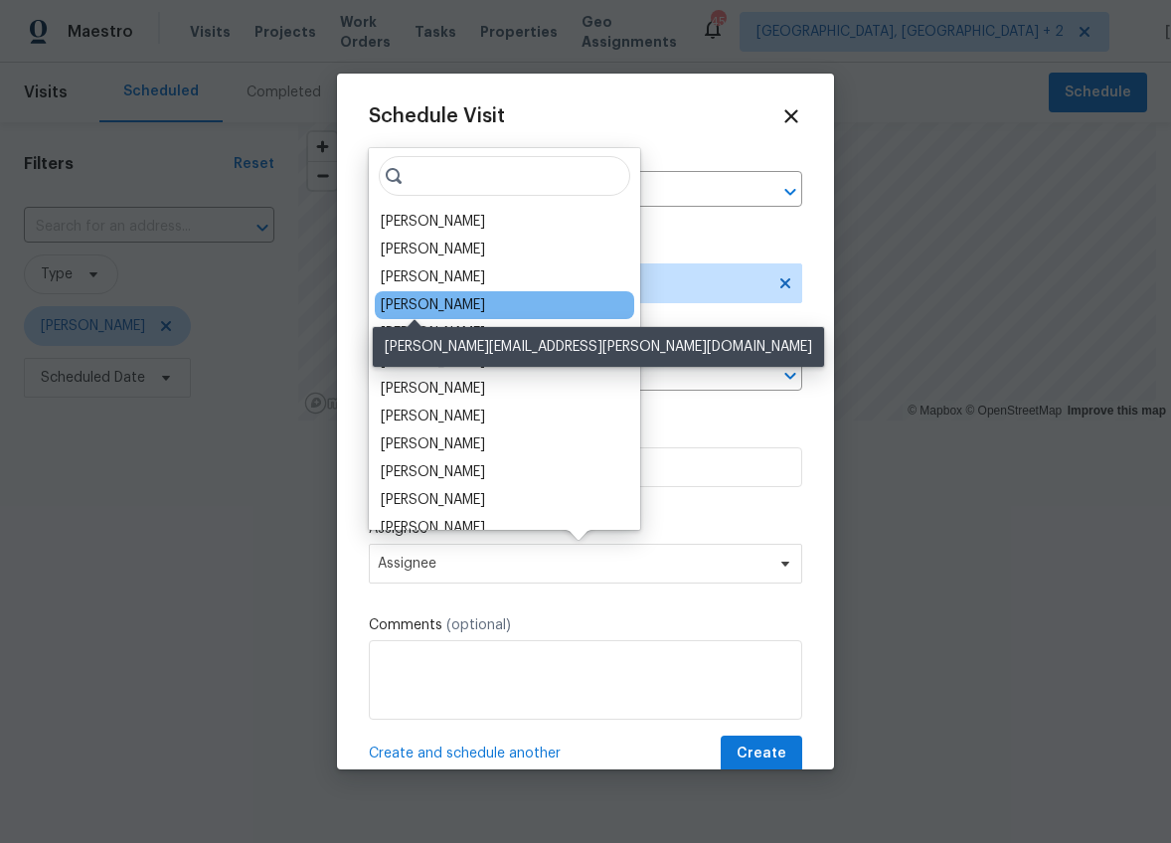
click at [426, 307] on div "[PERSON_NAME]" at bounding box center [433, 305] width 104 height 20
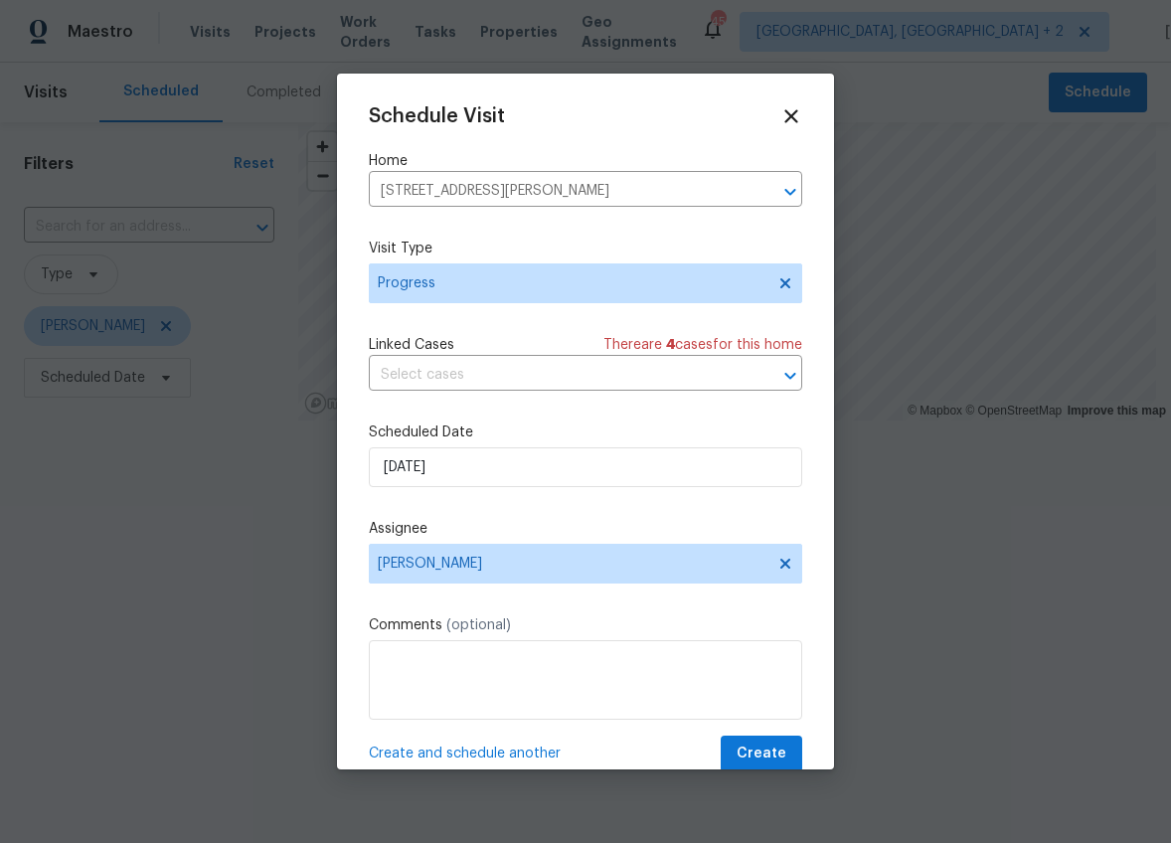
click at [497, 752] on span "Create and schedule another" at bounding box center [465, 753] width 192 height 20
click at [447, 190] on input "[STREET_ADDRESS][PERSON_NAME]" at bounding box center [558, 191] width 378 height 31
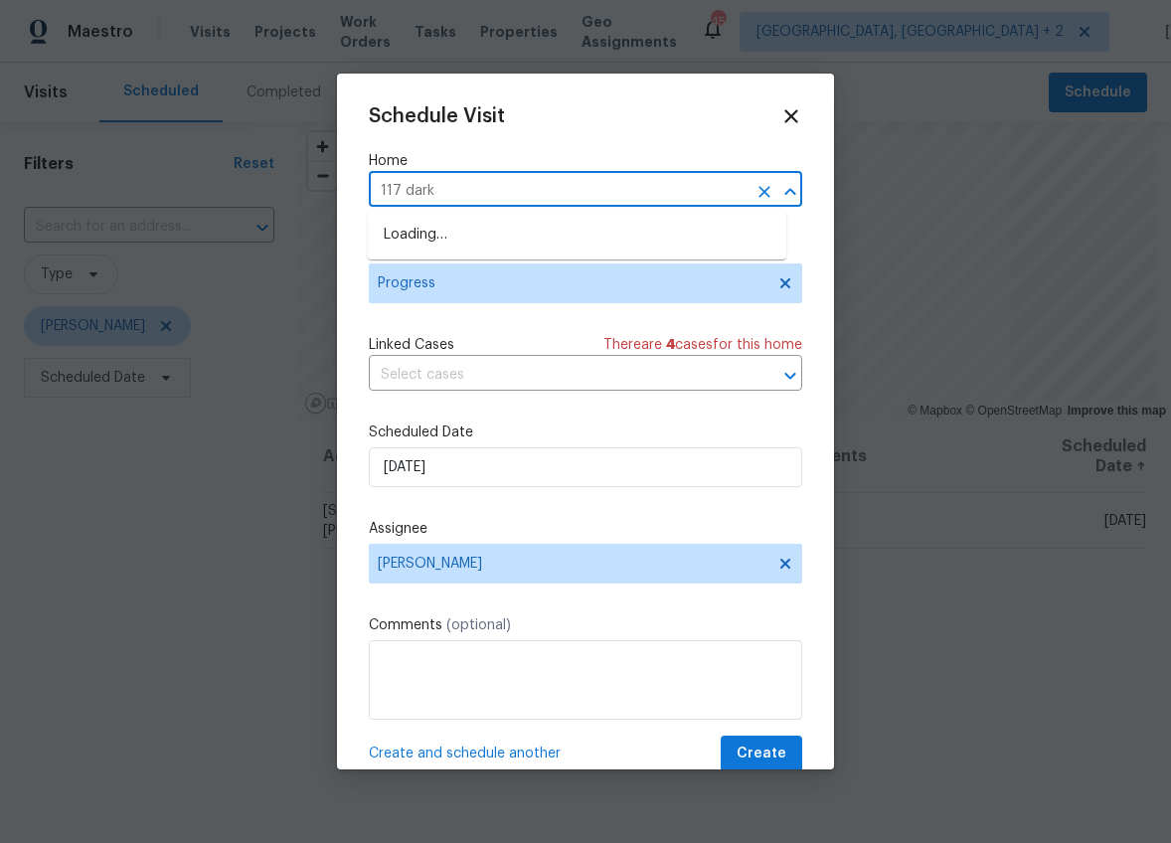
type input "117 dark"
click at [424, 221] on li "[STREET_ADDRESS][PERSON_NAME]" at bounding box center [577, 235] width 418 height 33
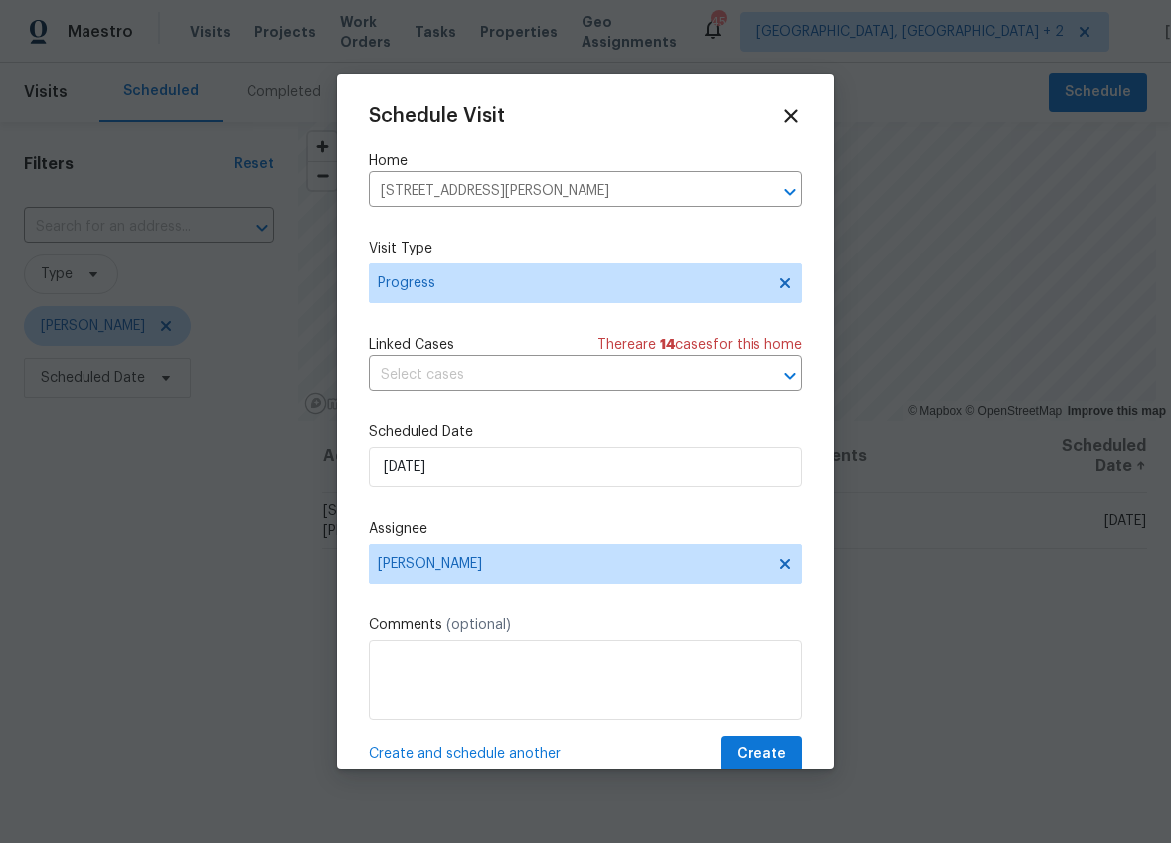
click at [495, 754] on span "Create and schedule another" at bounding box center [465, 753] width 192 height 20
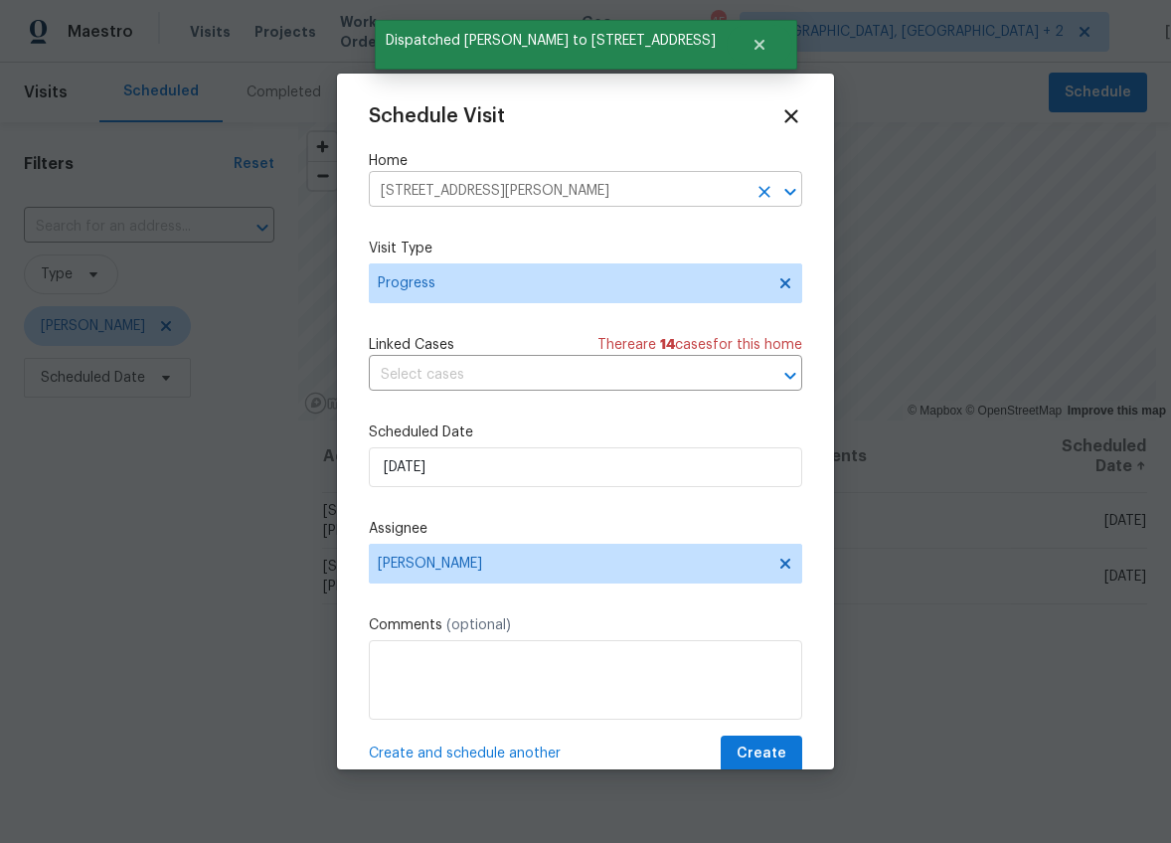
click at [475, 192] on input "[STREET_ADDRESS][PERSON_NAME]" at bounding box center [558, 191] width 378 height 31
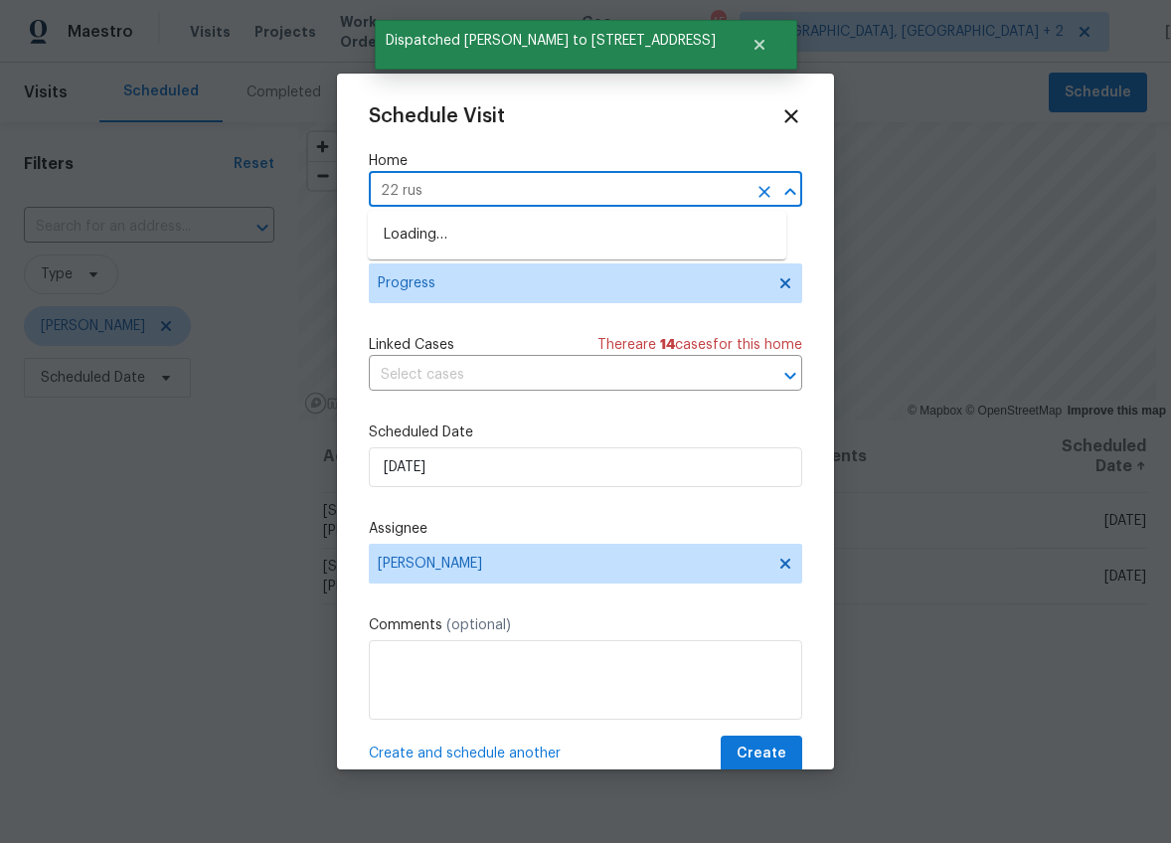
type input "22 rust"
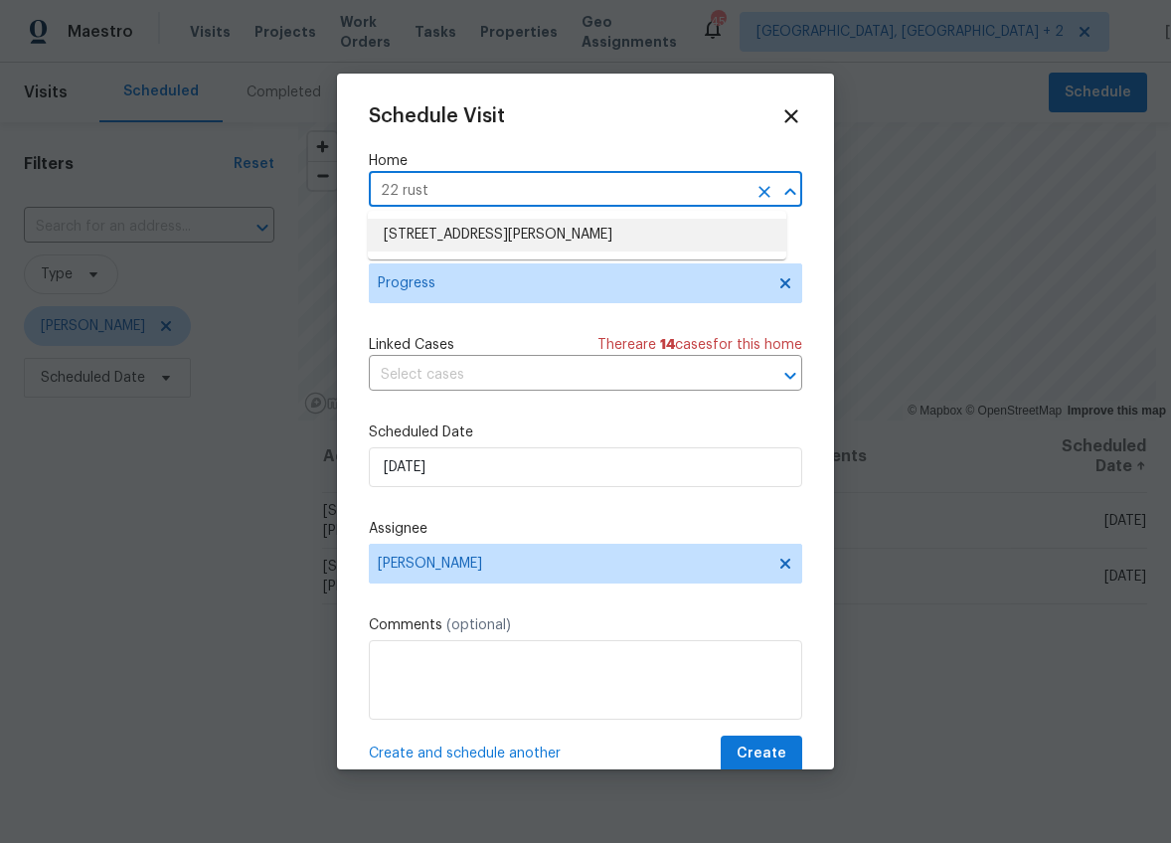
click at [450, 242] on li "[STREET_ADDRESS][PERSON_NAME]" at bounding box center [577, 235] width 418 height 33
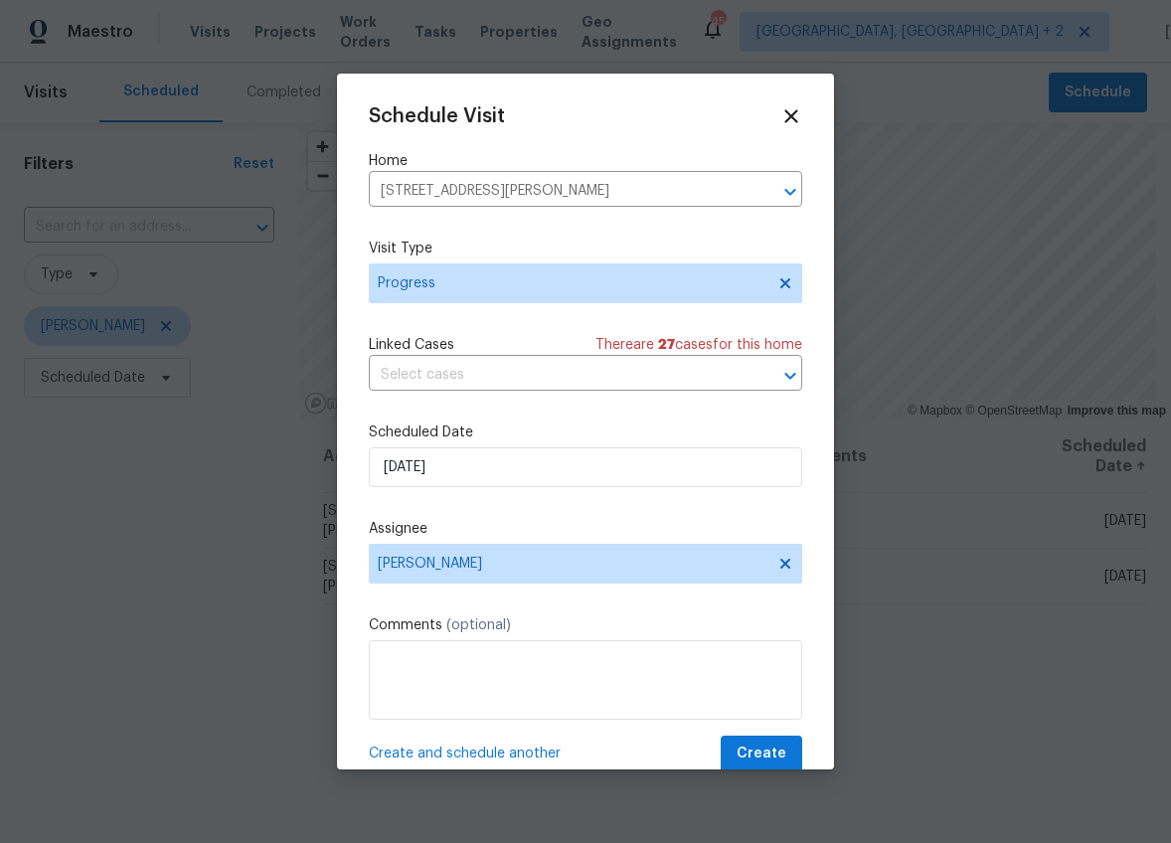
click at [440, 748] on span "Create and schedule another" at bounding box center [465, 753] width 192 height 20
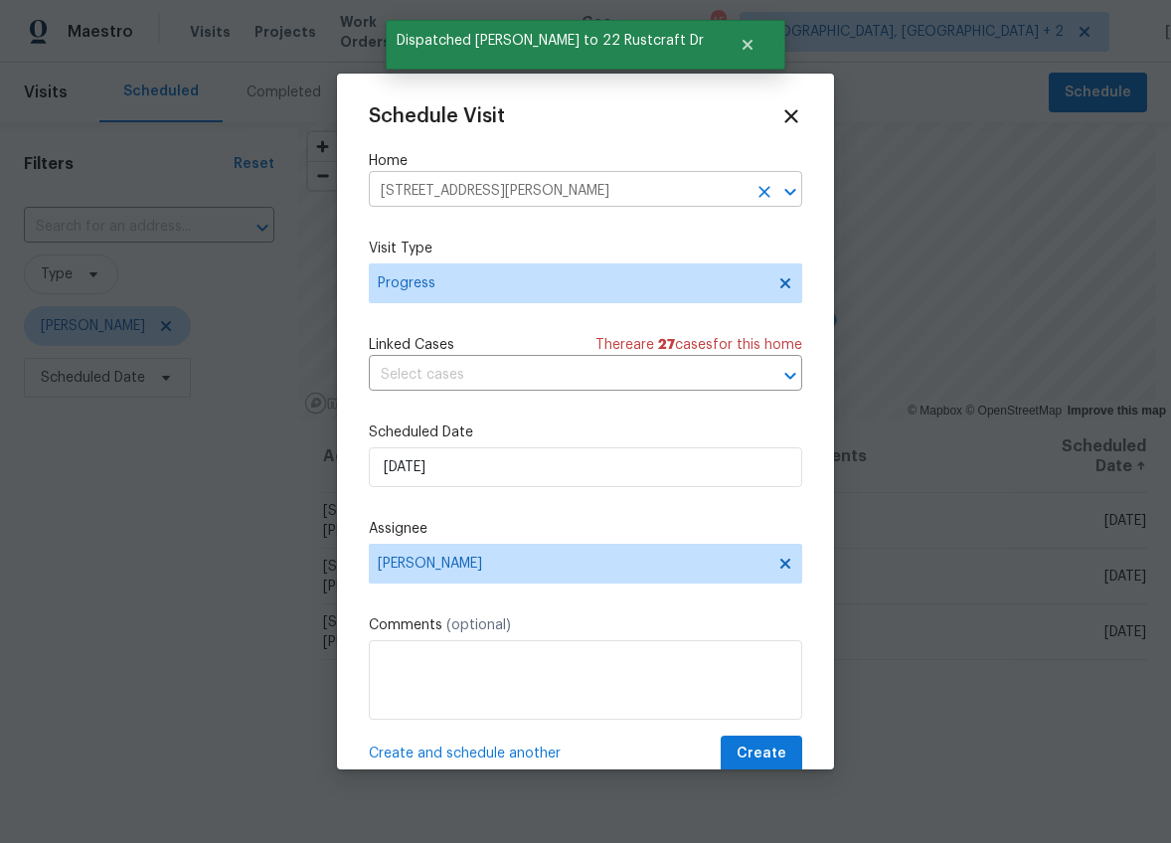
click at [483, 184] on input "[STREET_ADDRESS][PERSON_NAME]" at bounding box center [558, 191] width 378 height 31
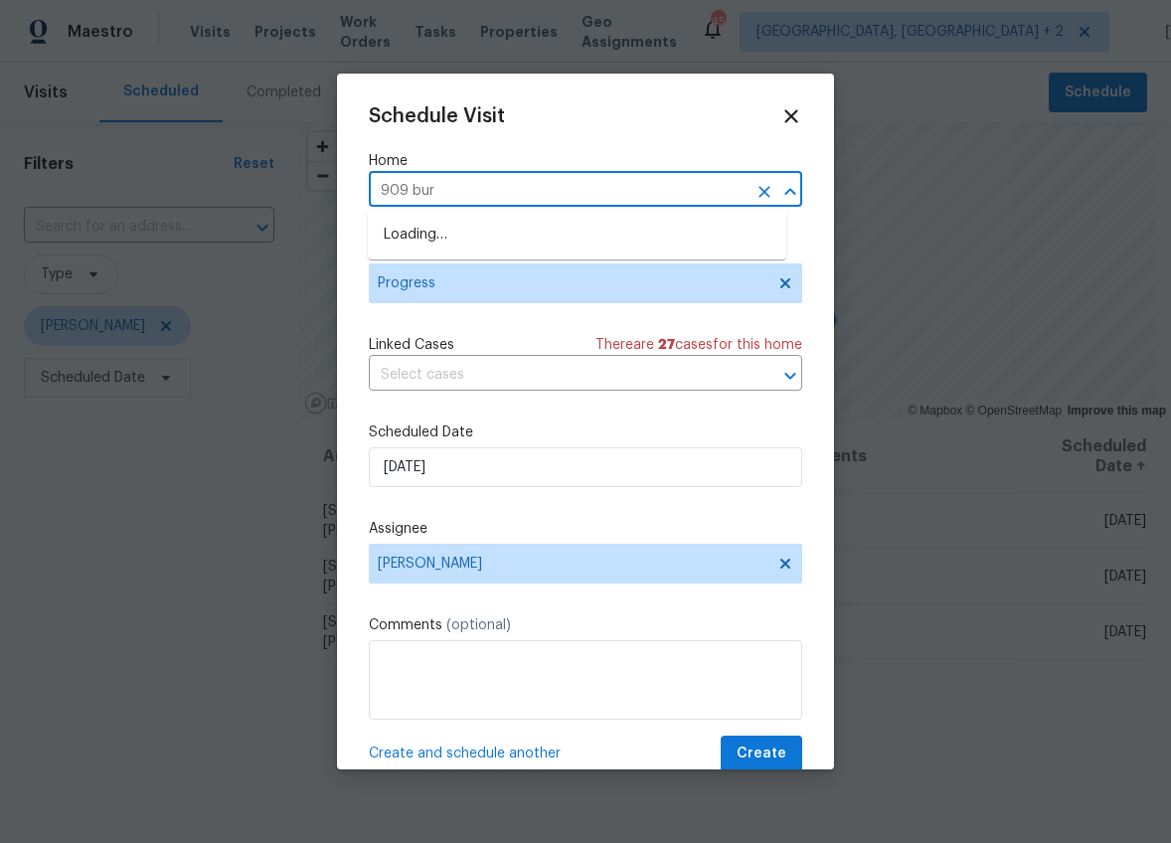
type input "909 [PERSON_NAME]"
click at [484, 234] on li "[STREET_ADDRESS]" at bounding box center [577, 235] width 418 height 33
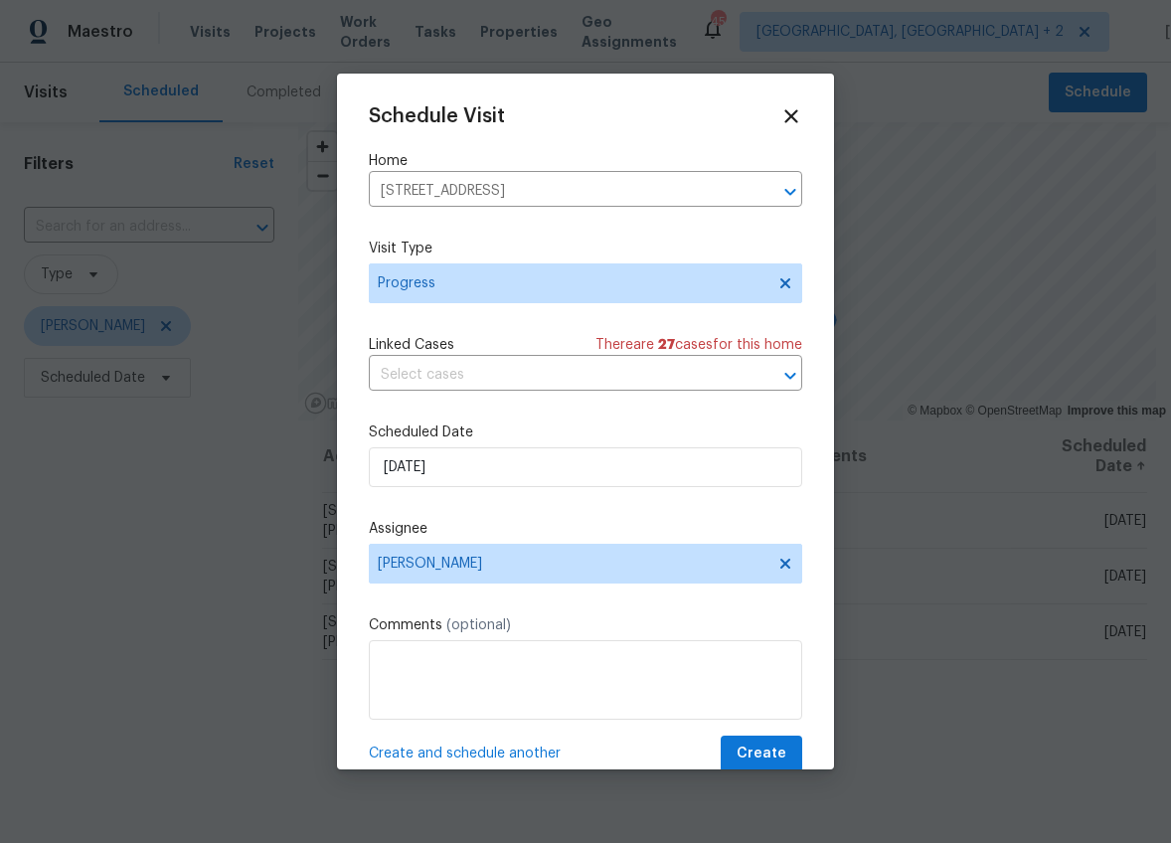
click at [391, 749] on span "Create and schedule another" at bounding box center [465, 753] width 192 height 20
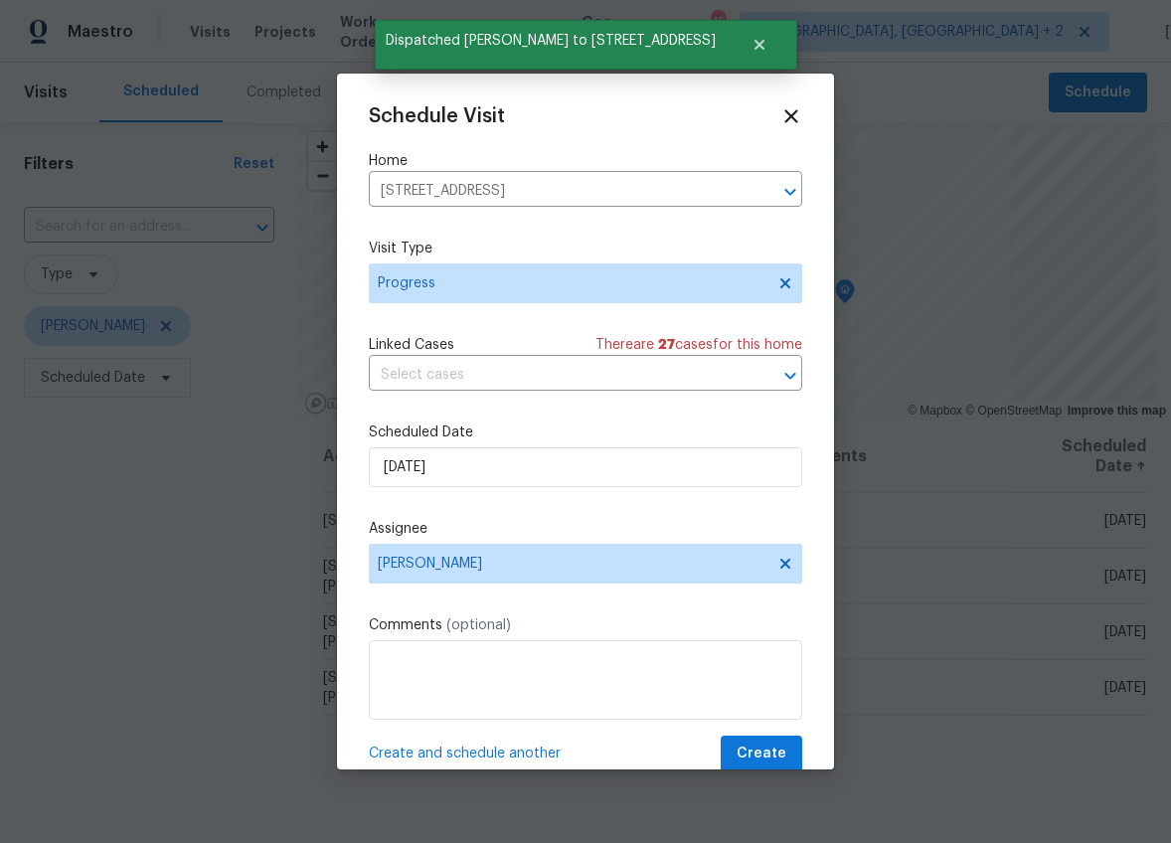
click at [761, 109] on div "Schedule Visit" at bounding box center [585, 116] width 433 height 22
click at [783, 116] on icon at bounding box center [790, 115] width 23 height 23
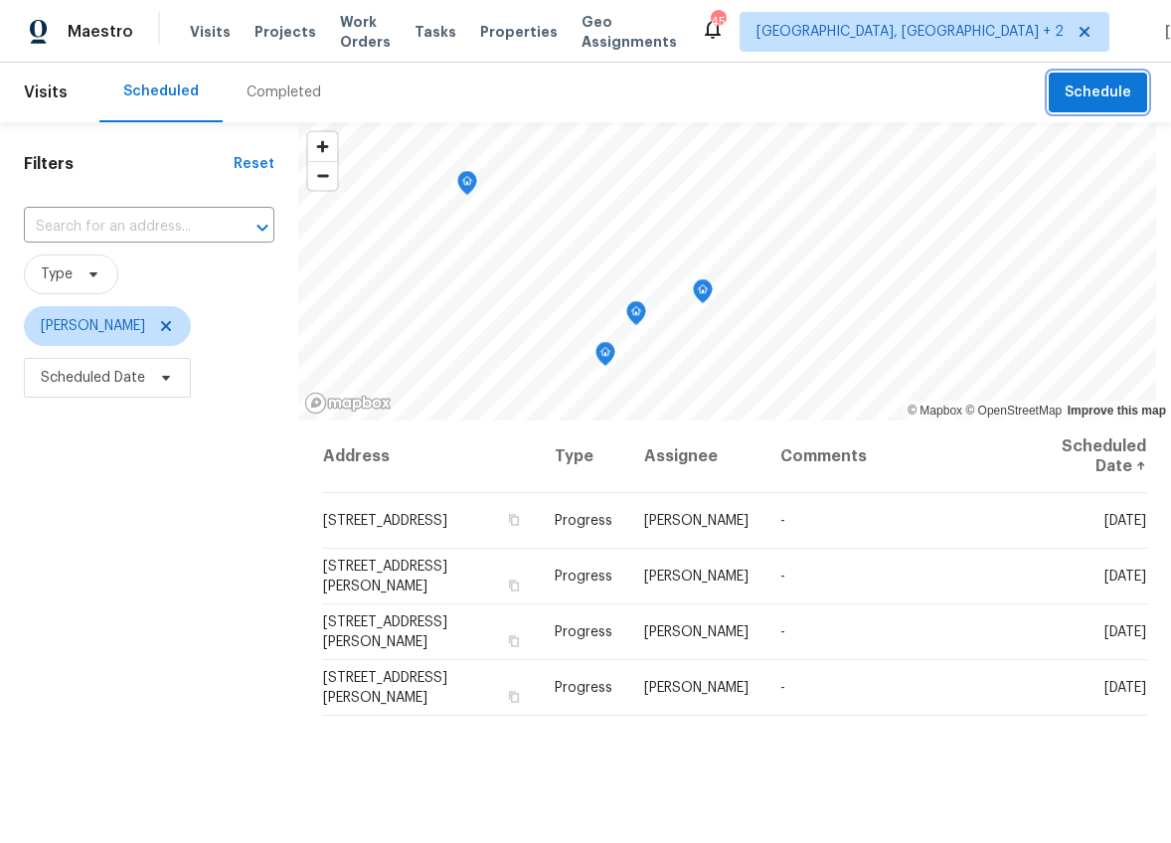
click at [1064, 96] on span "Schedule" at bounding box center [1097, 93] width 67 height 25
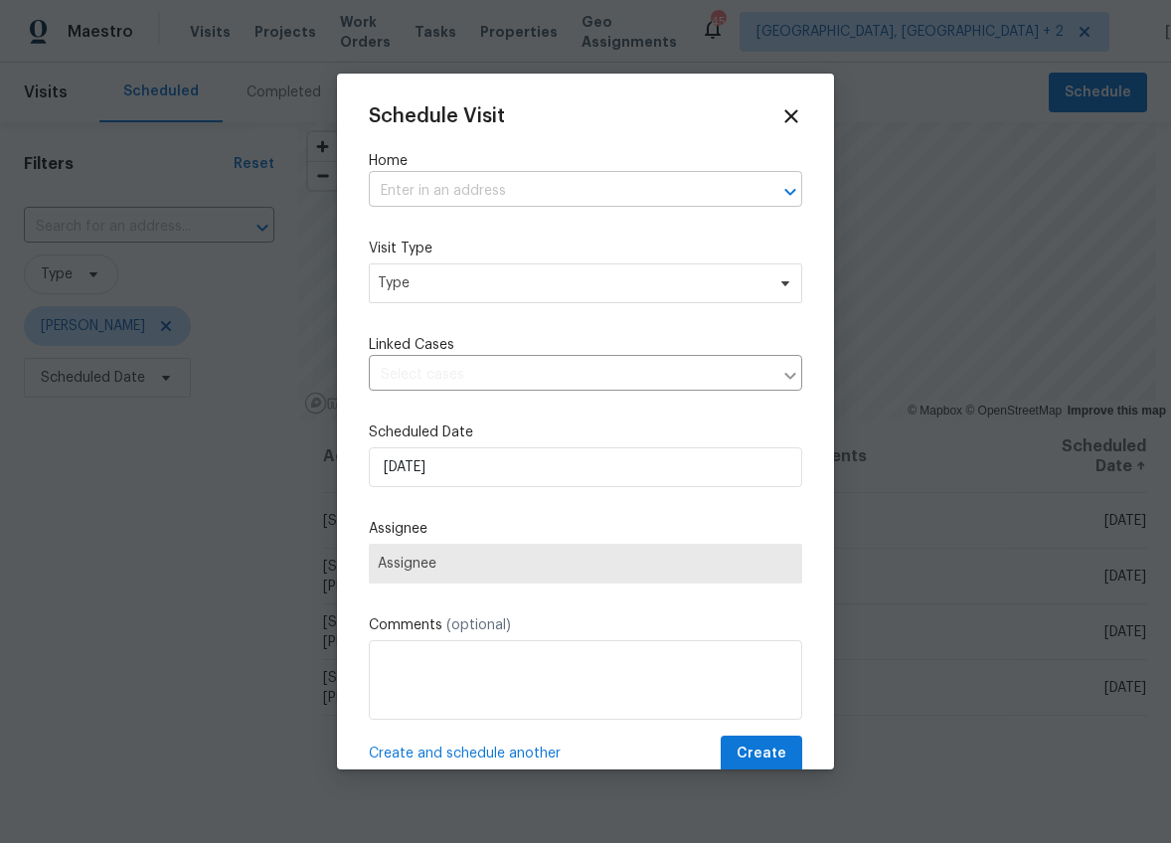
click at [459, 185] on input "text" at bounding box center [558, 191] width 378 height 31
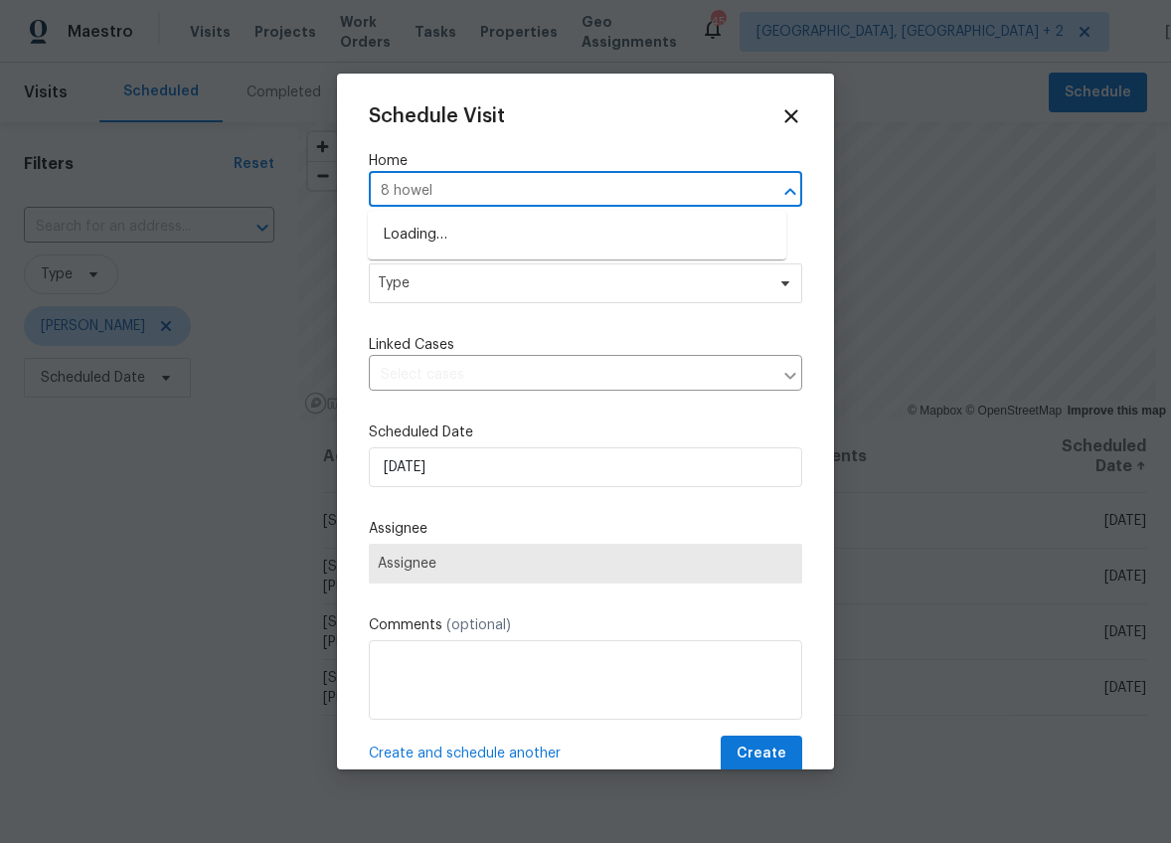
type input "8 [PERSON_NAME]"
click at [464, 232] on li "[STREET_ADDRESS][PERSON_NAME]" at bounding box center [577, 235] width 418 height 33
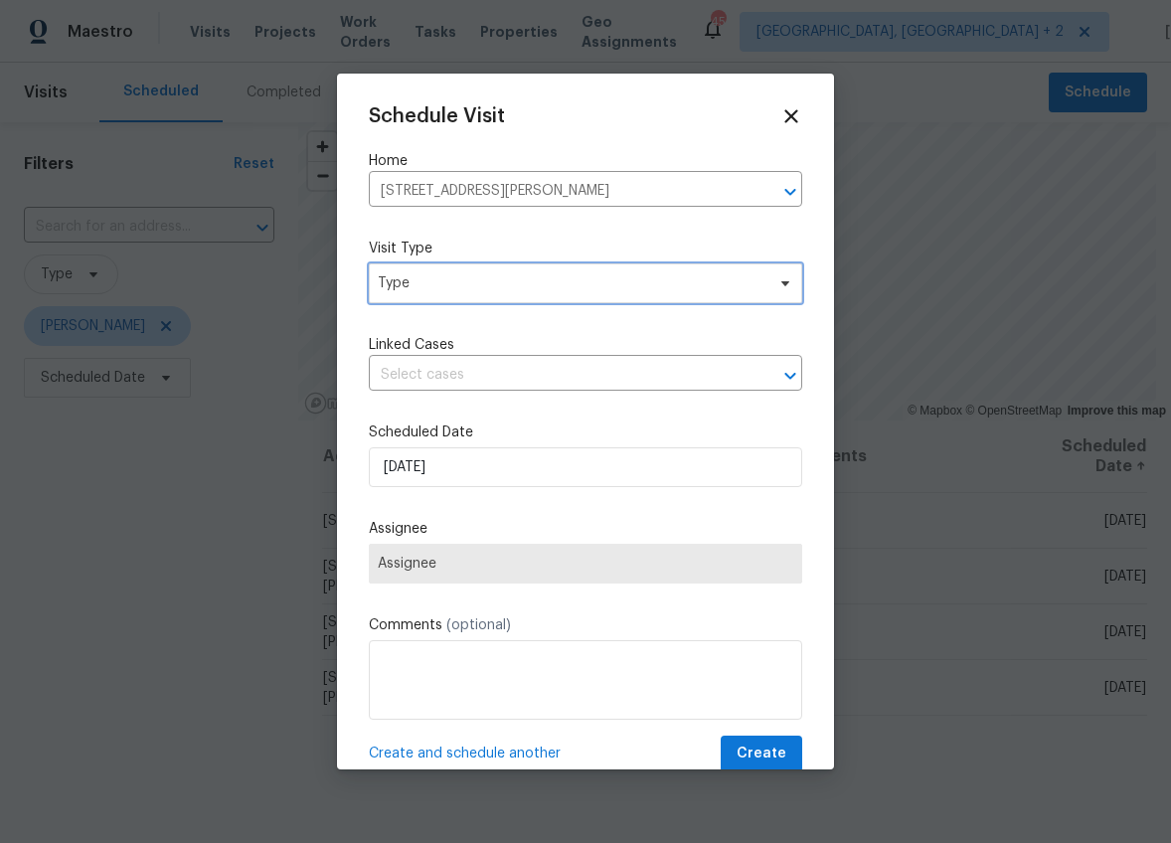
click at [432, 287] on span "Type" at bounding box center [571, 283] width 387 height 20
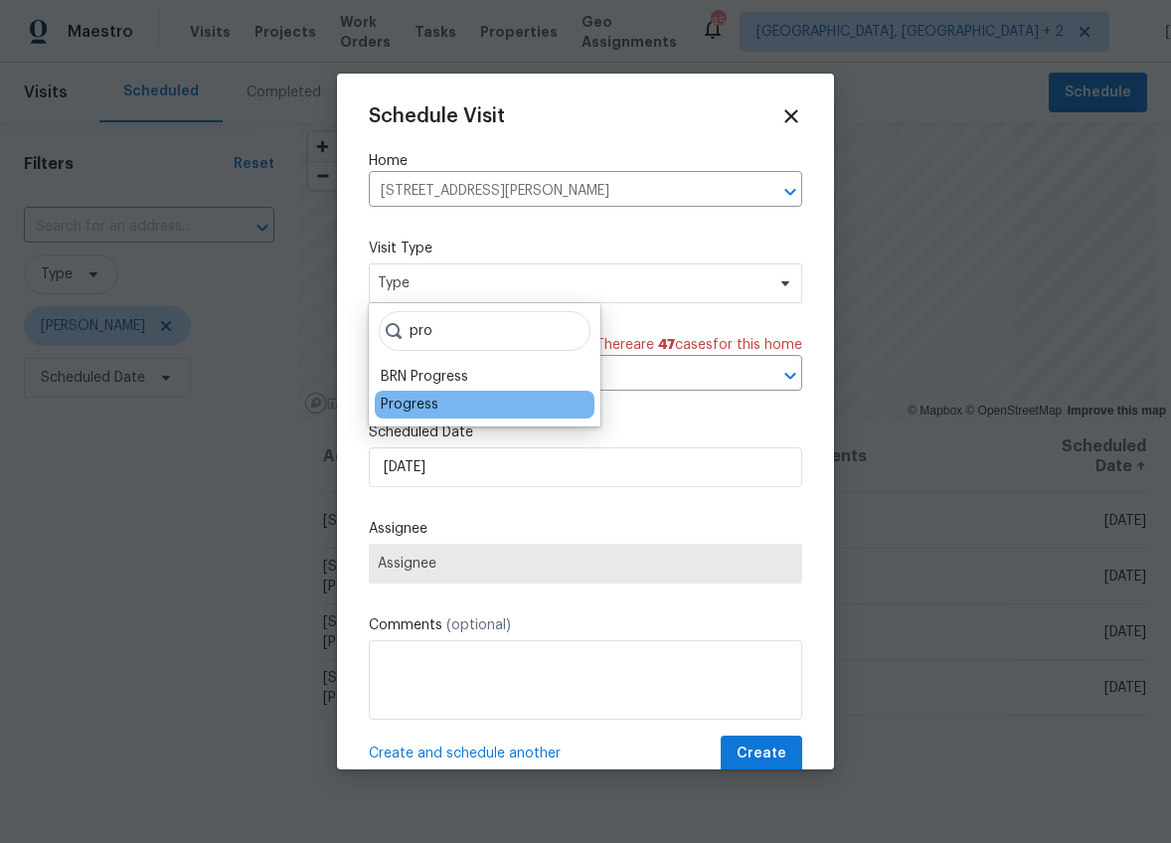
type input "pro"
click at [397, 396] on div "Progress" at bounding box center [410, 405] width 58 height 20
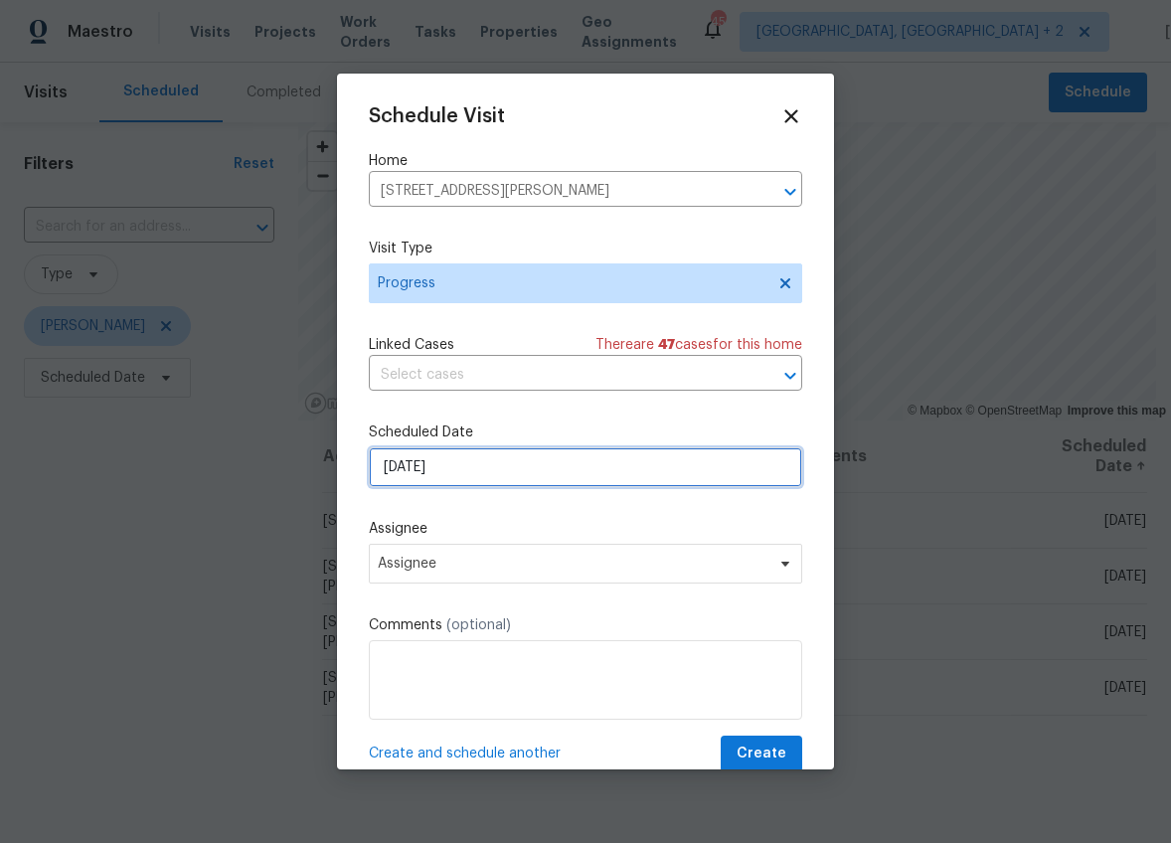
click at [404, 476] on input "9/7/2025" at bounding box center [585, 467] width 433 height 40
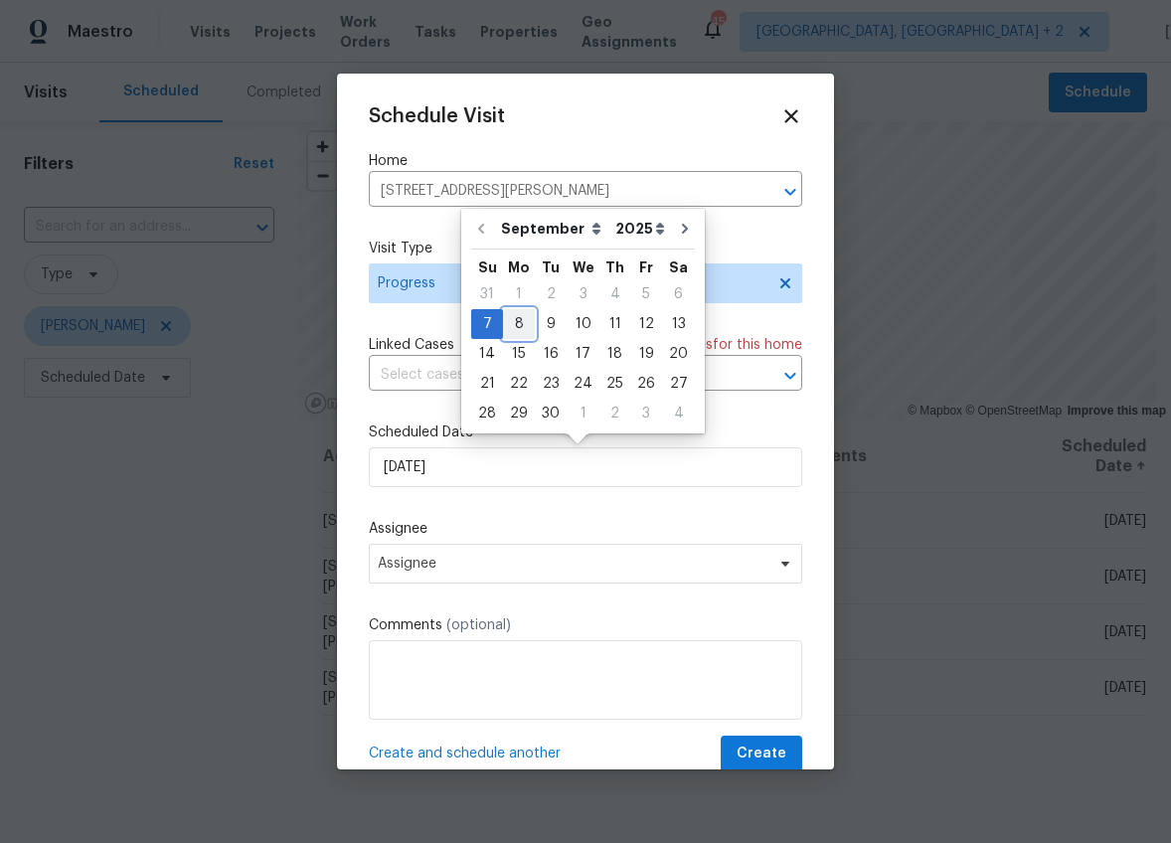
click at [522, 326] on div "8" at bounding box center [519, 324] width 32 height 28
type input "[DATE]"
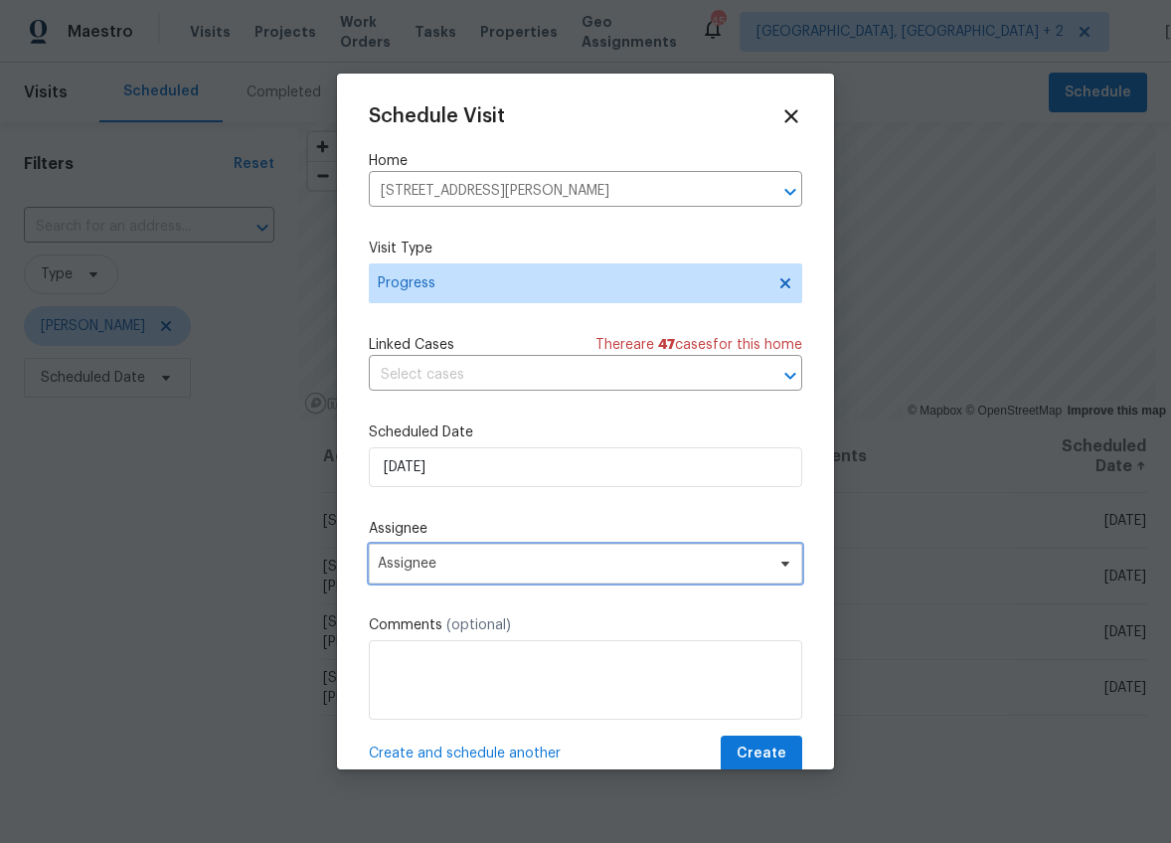
click at [443, 570] on span "Assignee" at bounding box center [573, 564] width 390 height 16
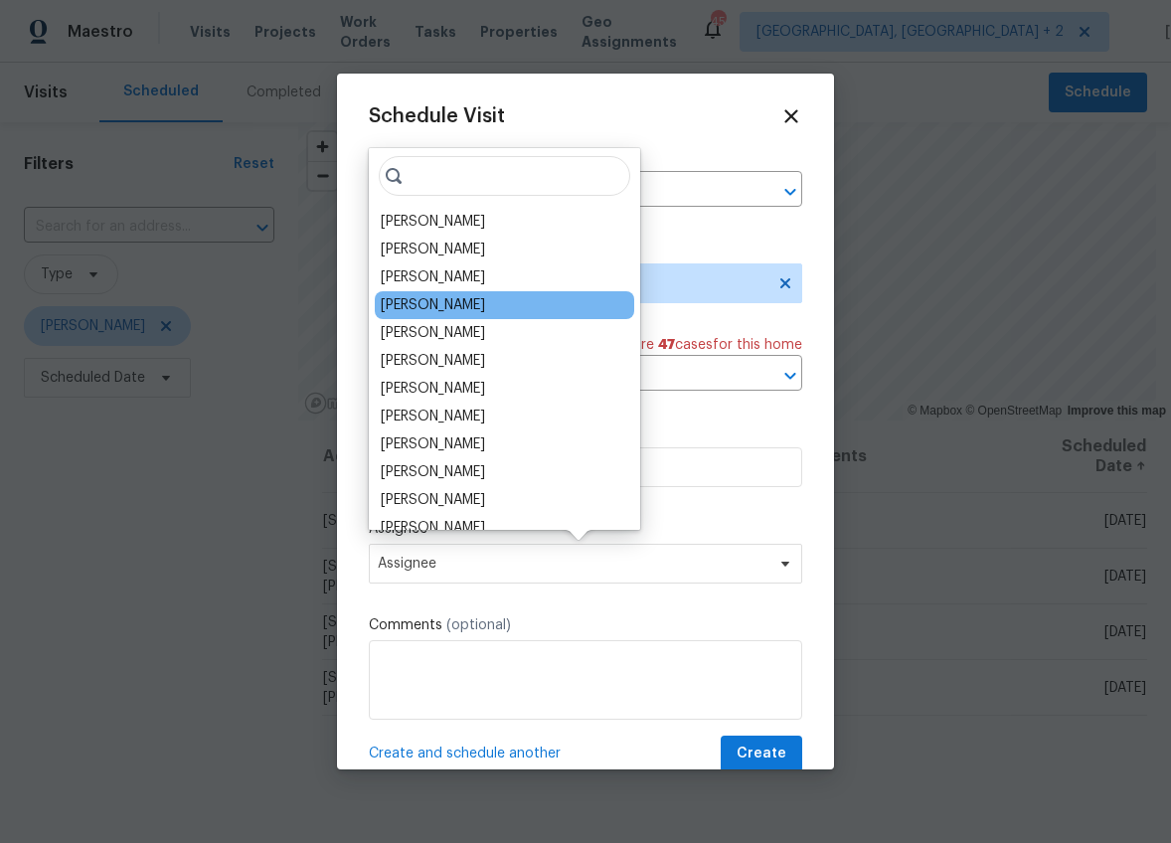
click at [413, 304] on div "[PERSON_NAME]" at bounding box center [433, 305] width 104 height 20
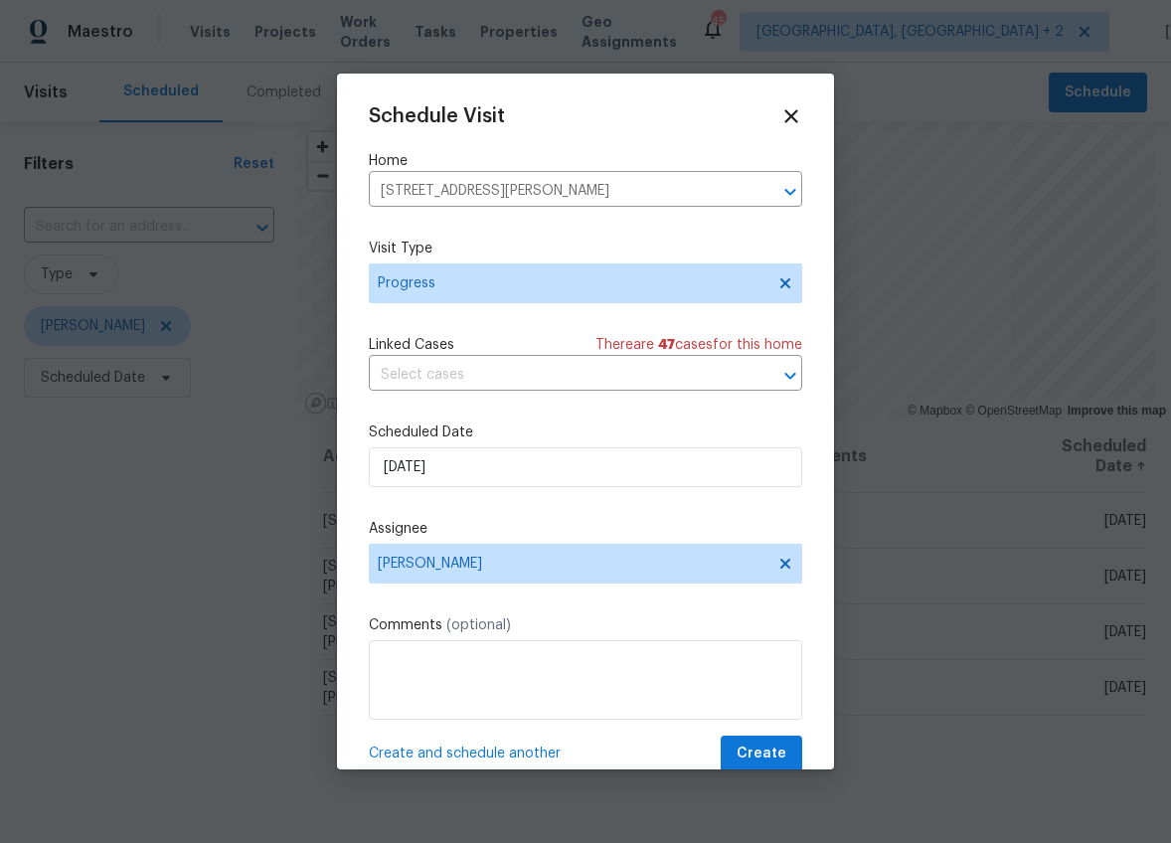
click at [549, 755] on span "Create and schedule another" at bounding box center [465, 753] width 192 height 20
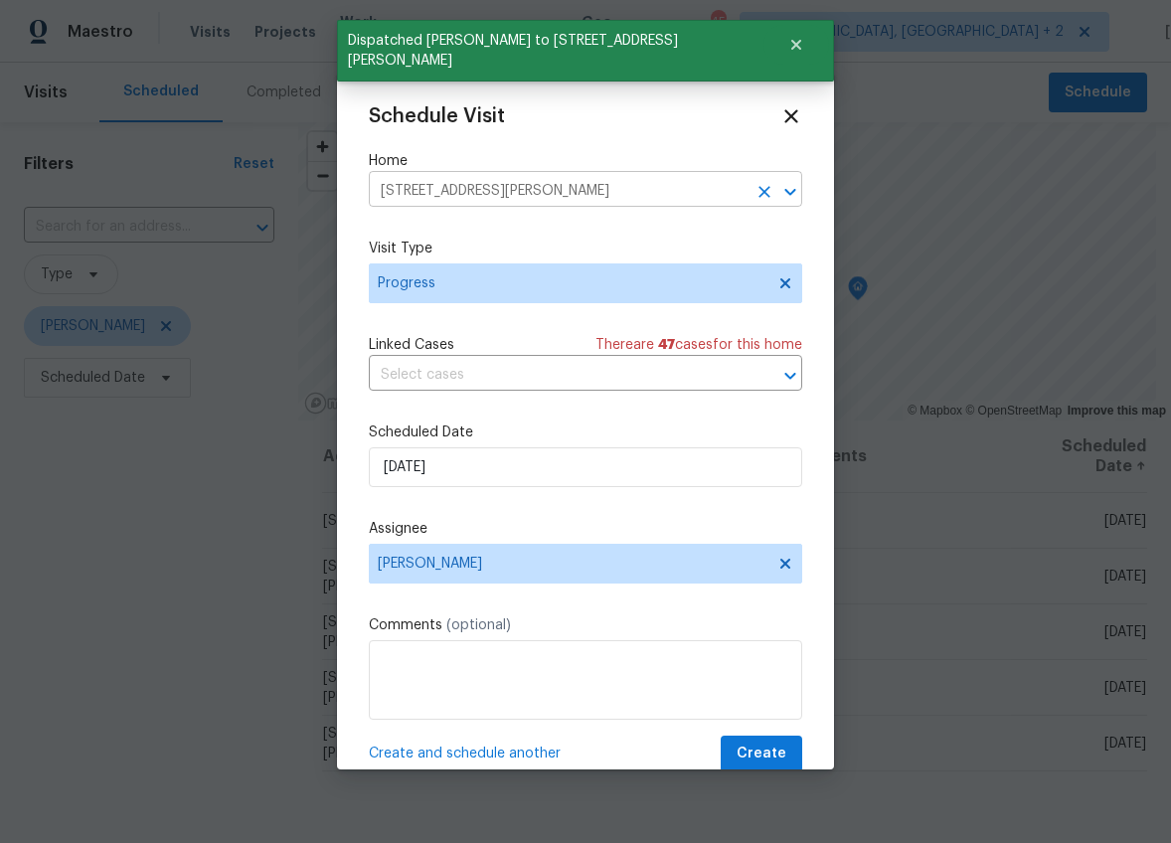
click at [470, 196] on input "8 Howell Cir, Greenville, SC 29615" at bounding box center [558, 191] width 378 height 31
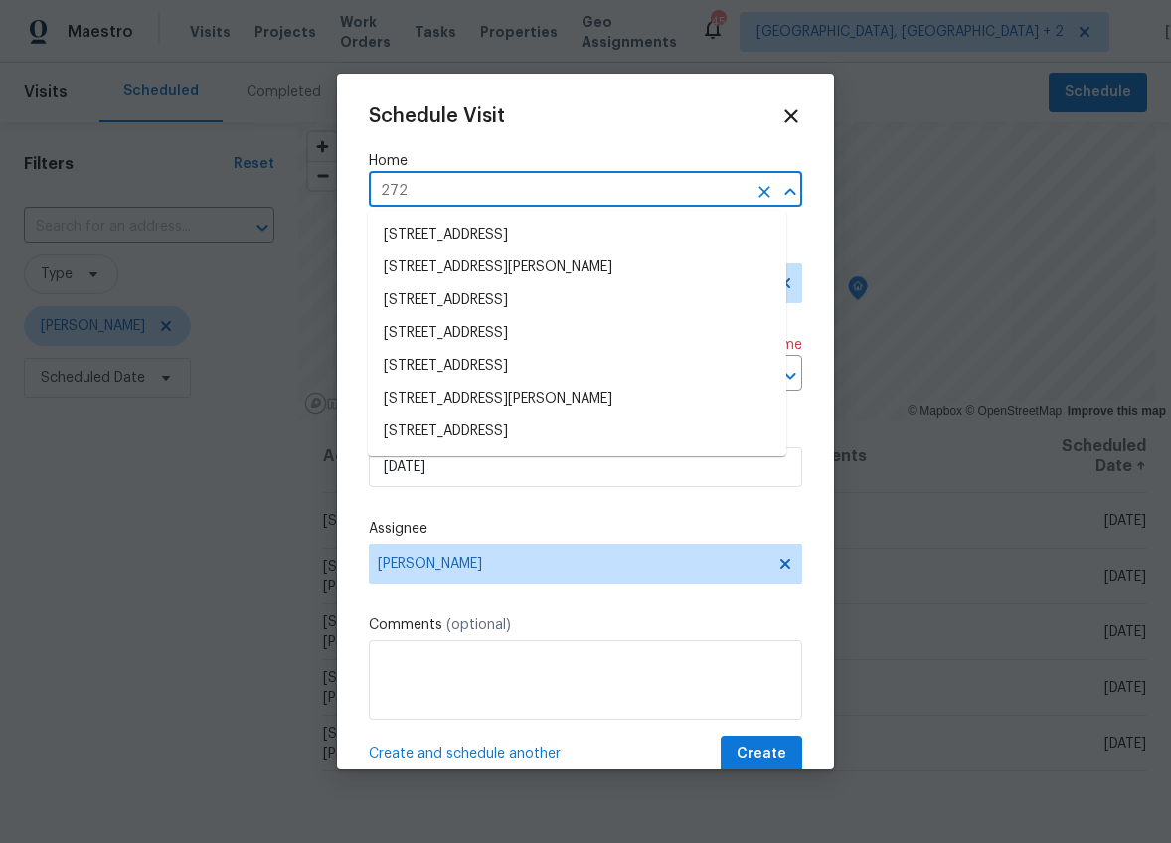
type input "272 s"
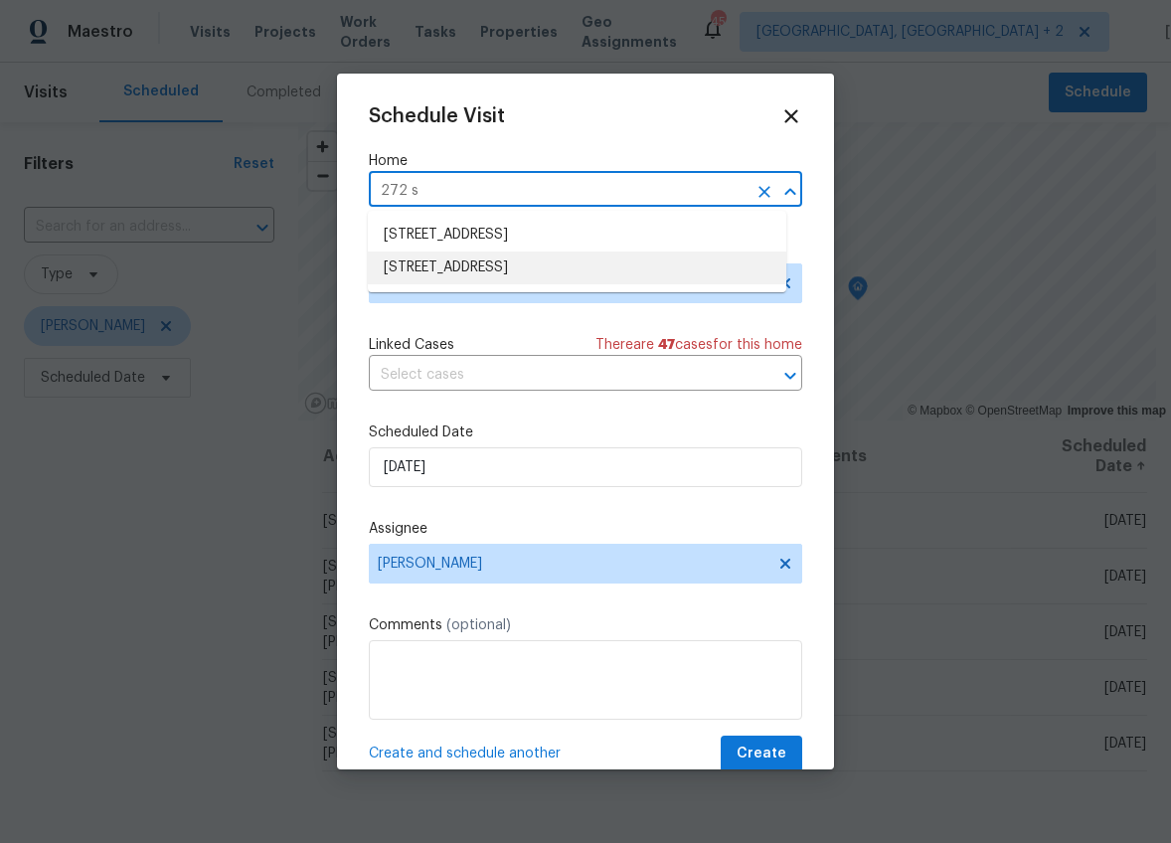
click at [499, 266] on li "[STREET_ADDRESS]" at bounding box center [577, 267] width 418 height 33
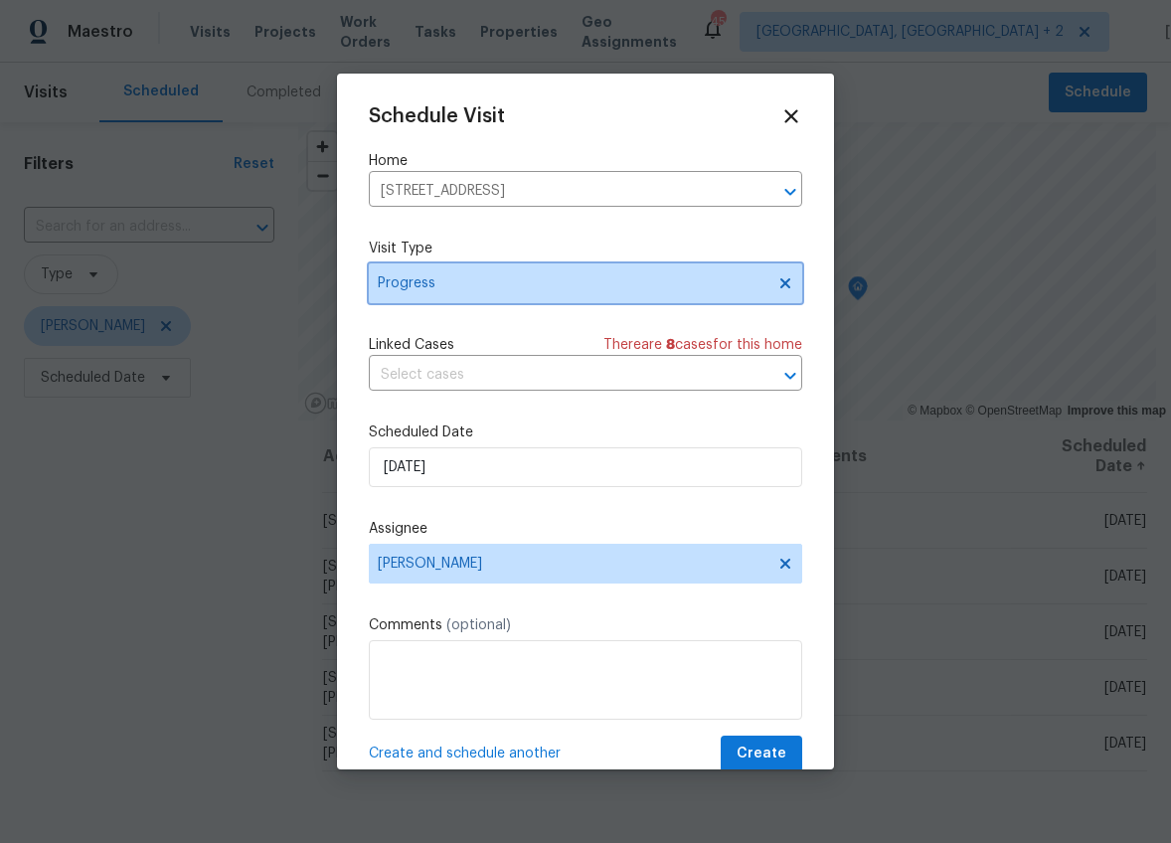
click at [484, 276] on span "Progress" at bounding box center [571, 283] width 387 height 20
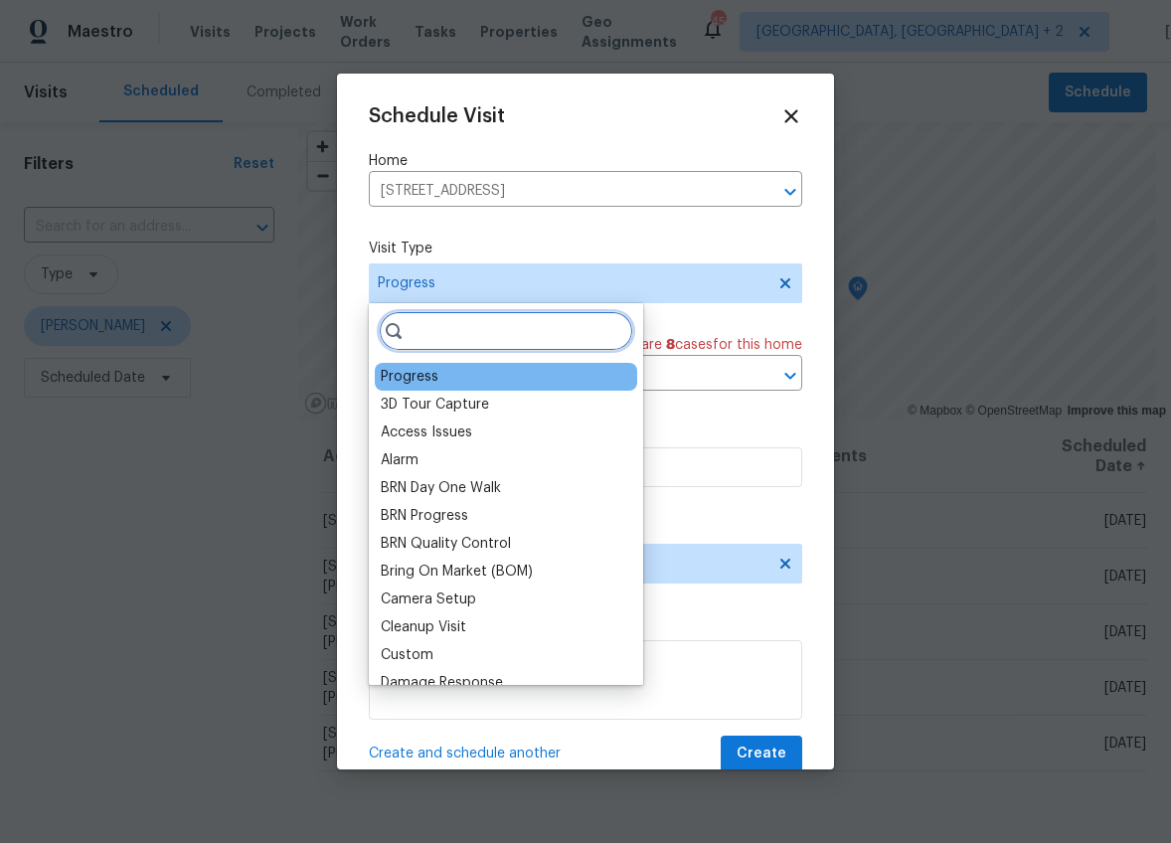
click at [439, 338] on input "search" at bounding box center [506, 331] width 254 height 40
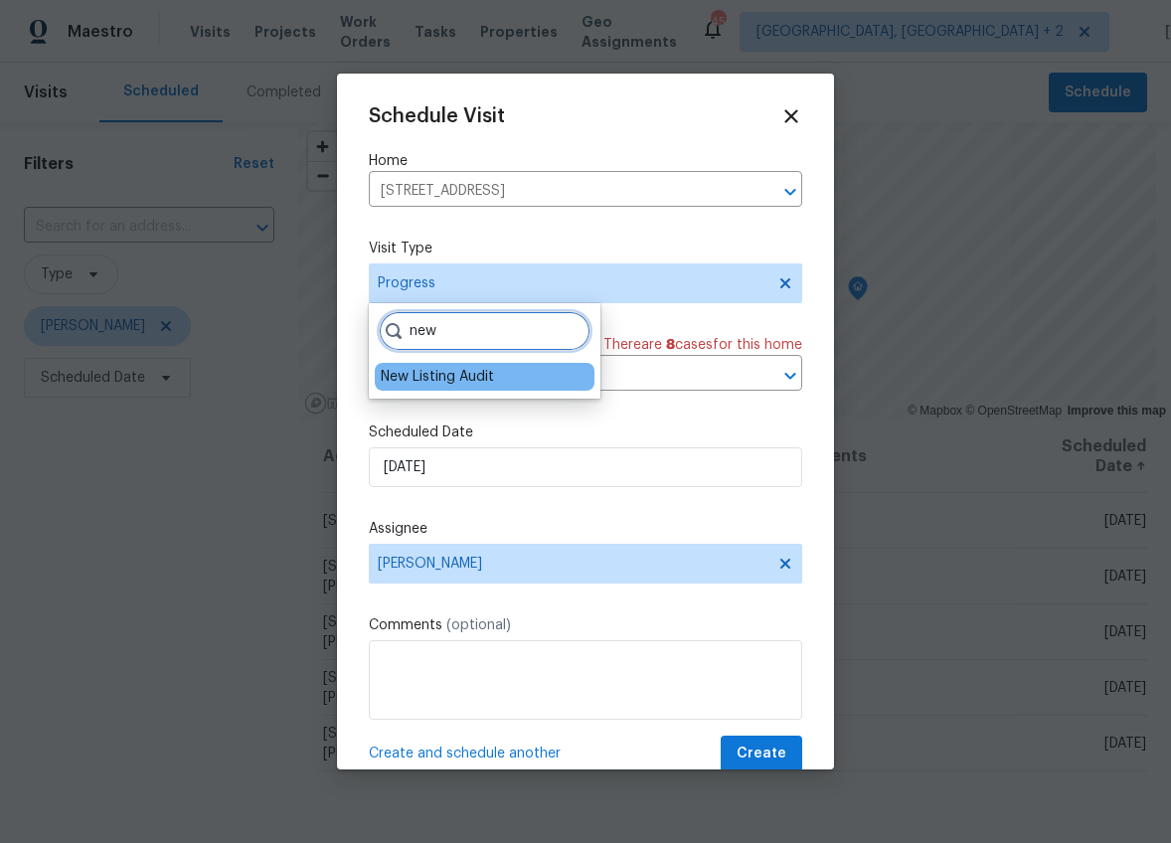
type input "new"
click at [438, 381] on div "New Listing Audit" at bounding box center [437, 377] width 113 height 20
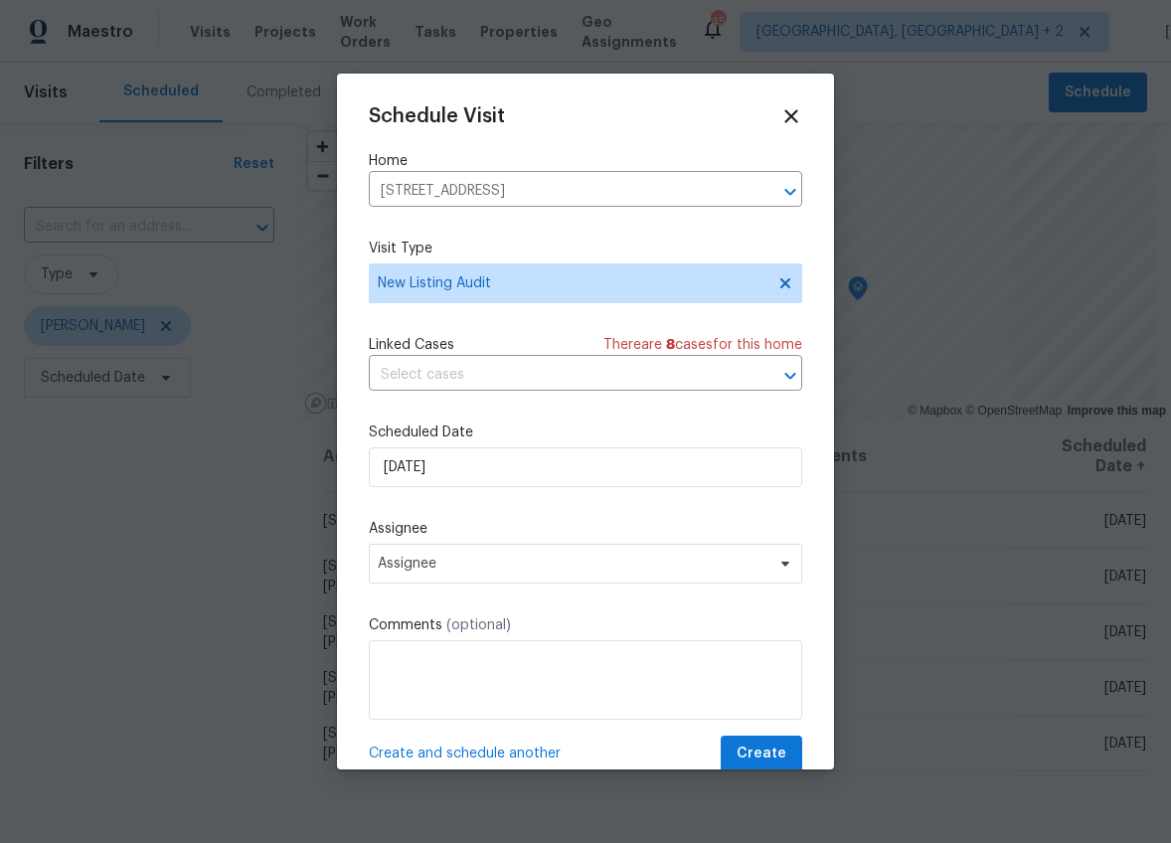
click at [446, 586] on div "Schedule Visit Home 272 Stonewood Crossing Dr, Boiling Springs, SC 29316 ​ Visi…" at bounding box center [585, 438] width 433 height 667
click at [447, 574] on span "Assignee" at bounding box center [585, 564] width 433 height 40
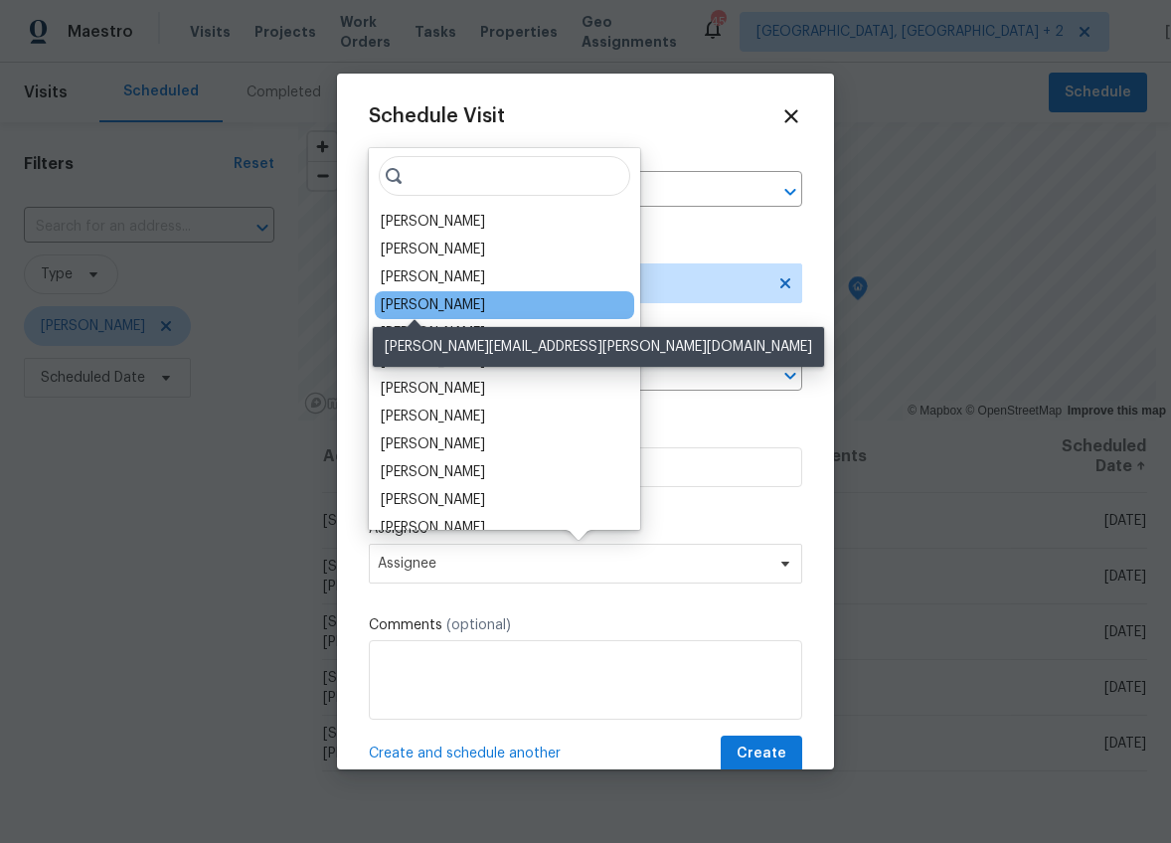
click at [428, 308] on div "[PERSON_NAME]" at bounding box center [433, 305] width 104 height 20
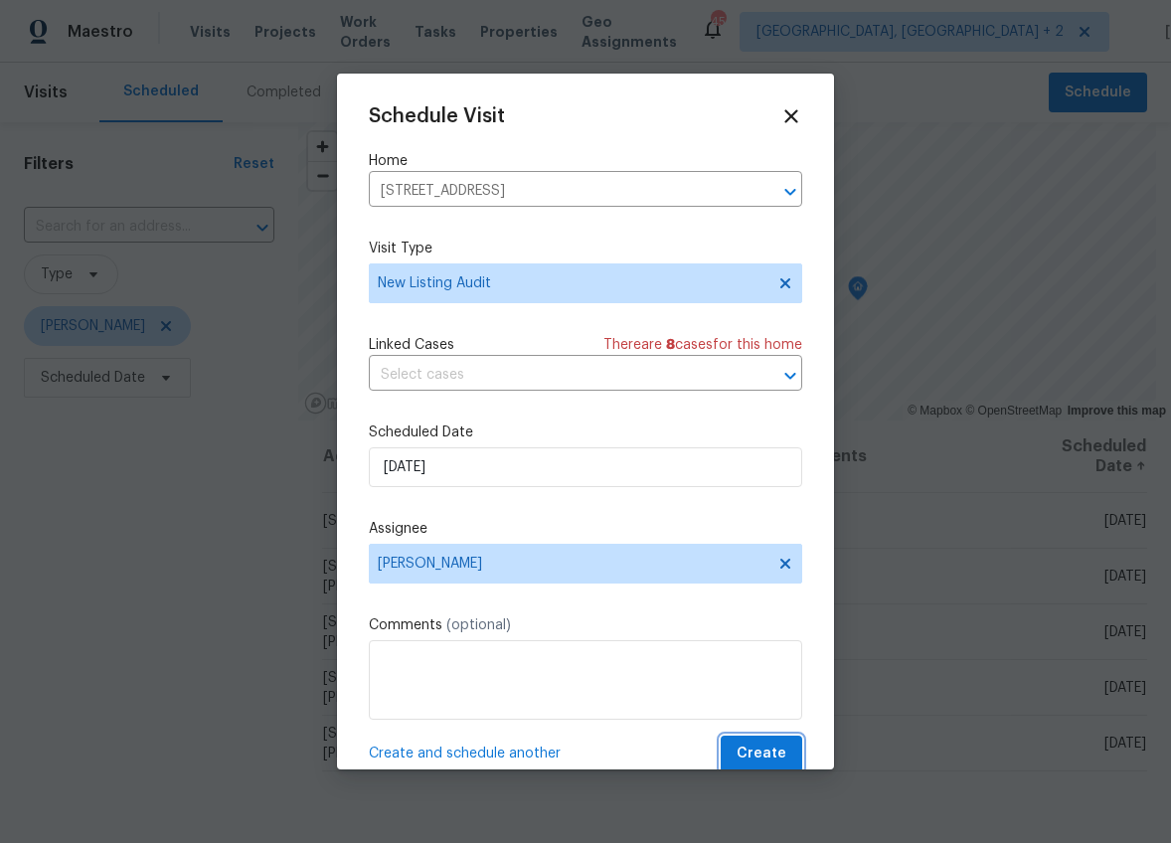
click at [746, 752] on span "Create" at bounding box center [761, 753] width 50 height 25
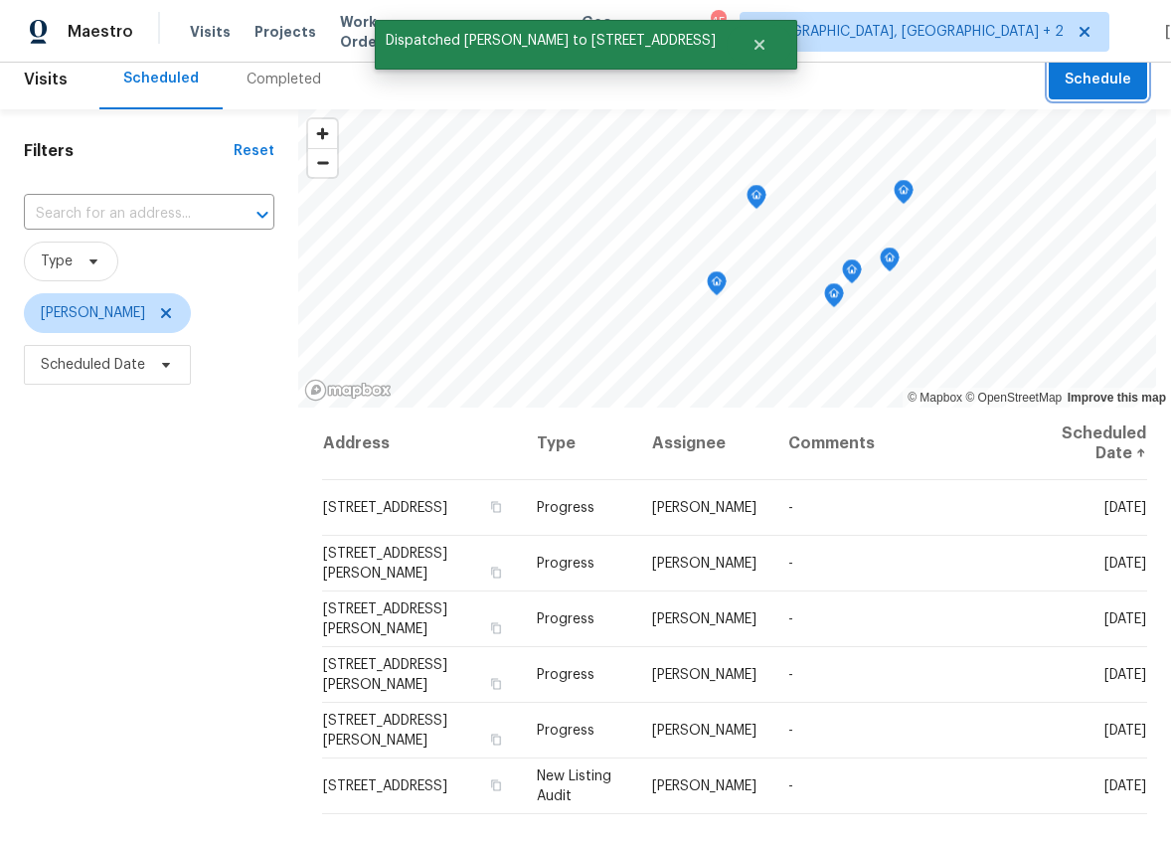
scroll to position [51, 0]
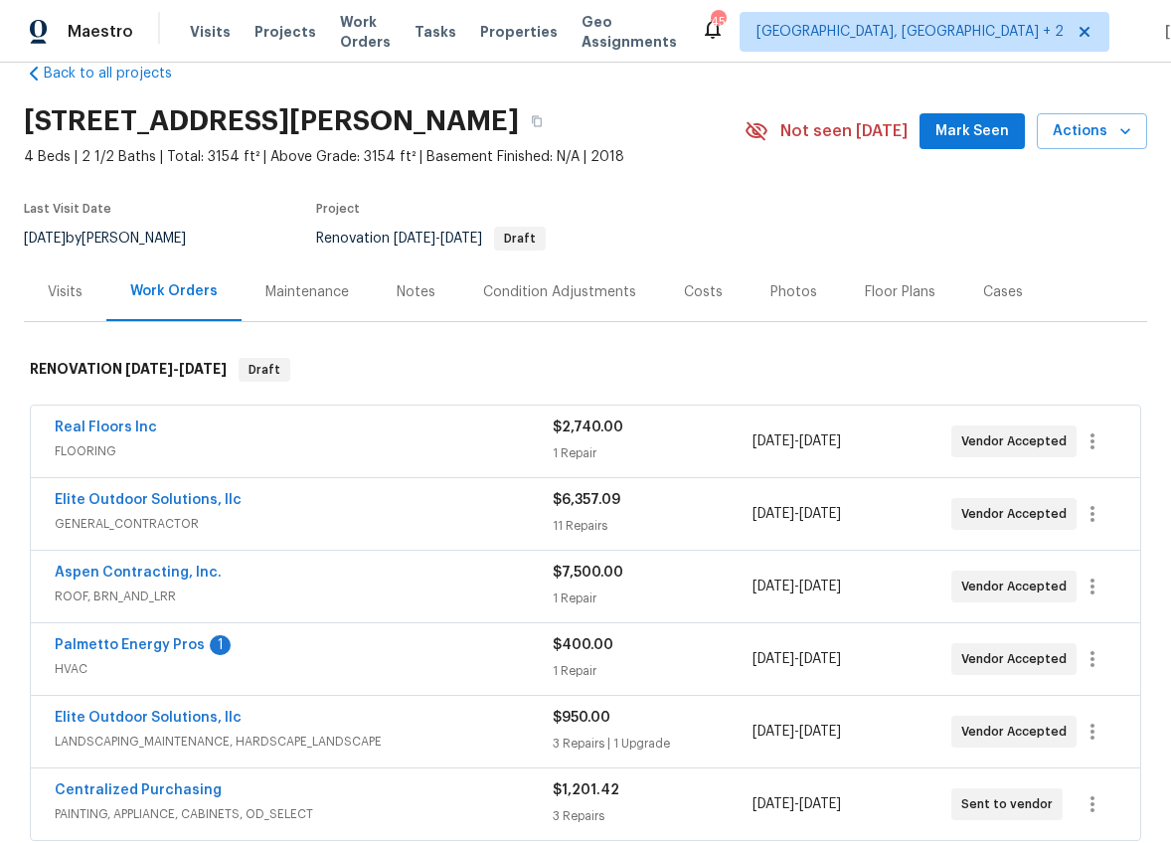
scroll to position [103, 0]
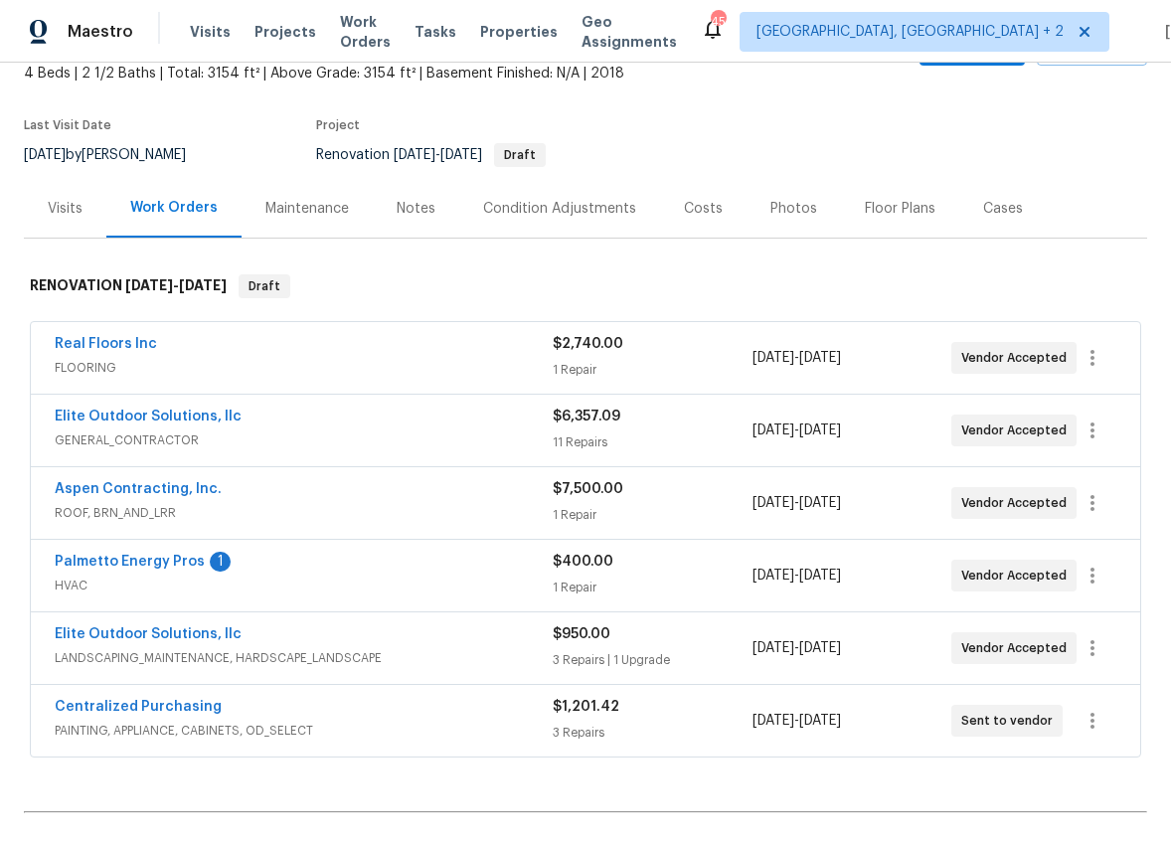
click at [29, 200] on div "Visits" at bounding box center [65, 208] width 82 height 59
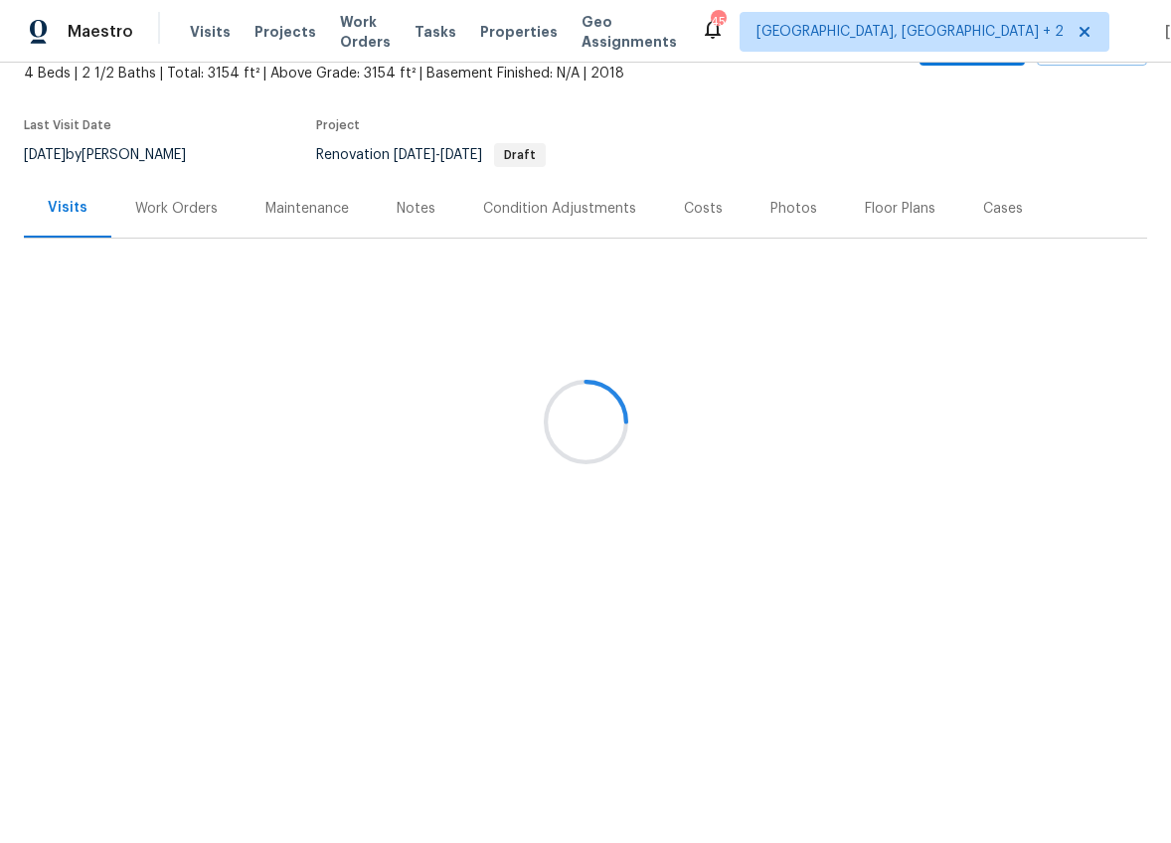
scroll to position [39, 0]
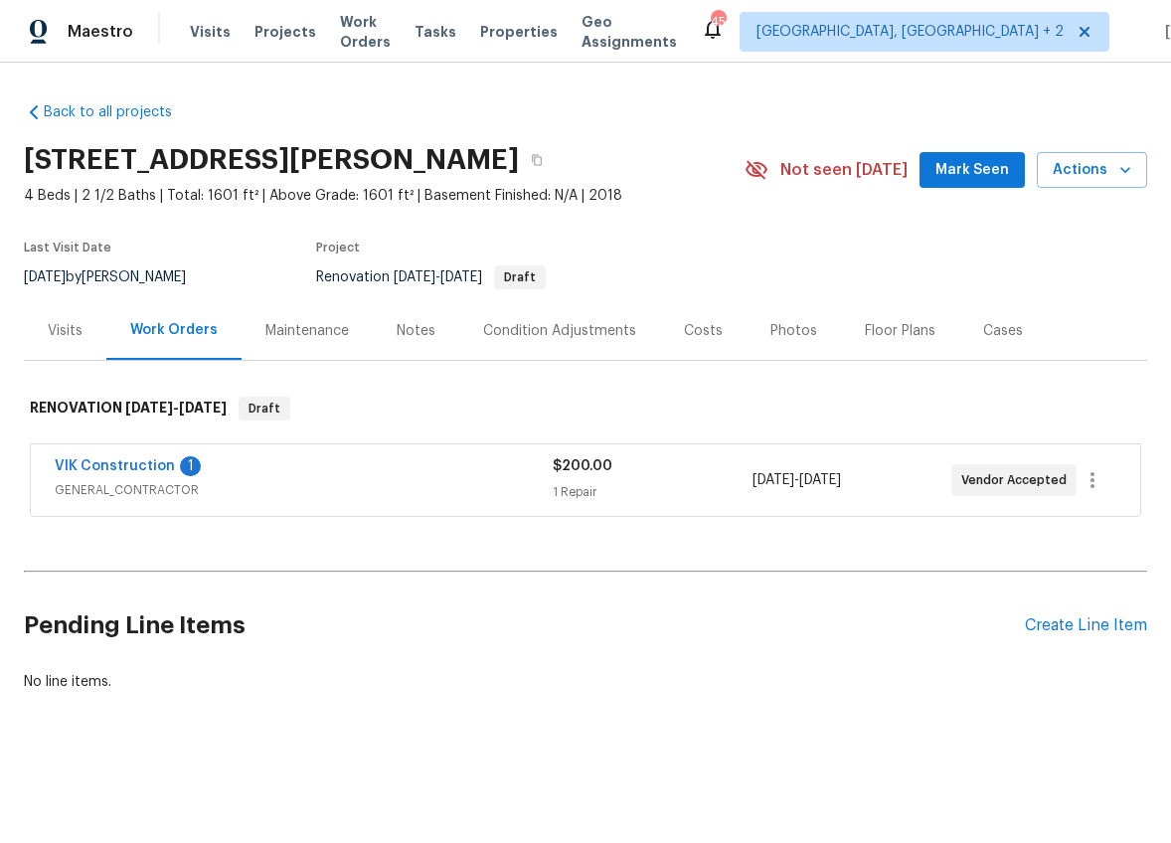
click at [60, 334] on div "Visits" at bounding box center [65, 331] width 35 height 20
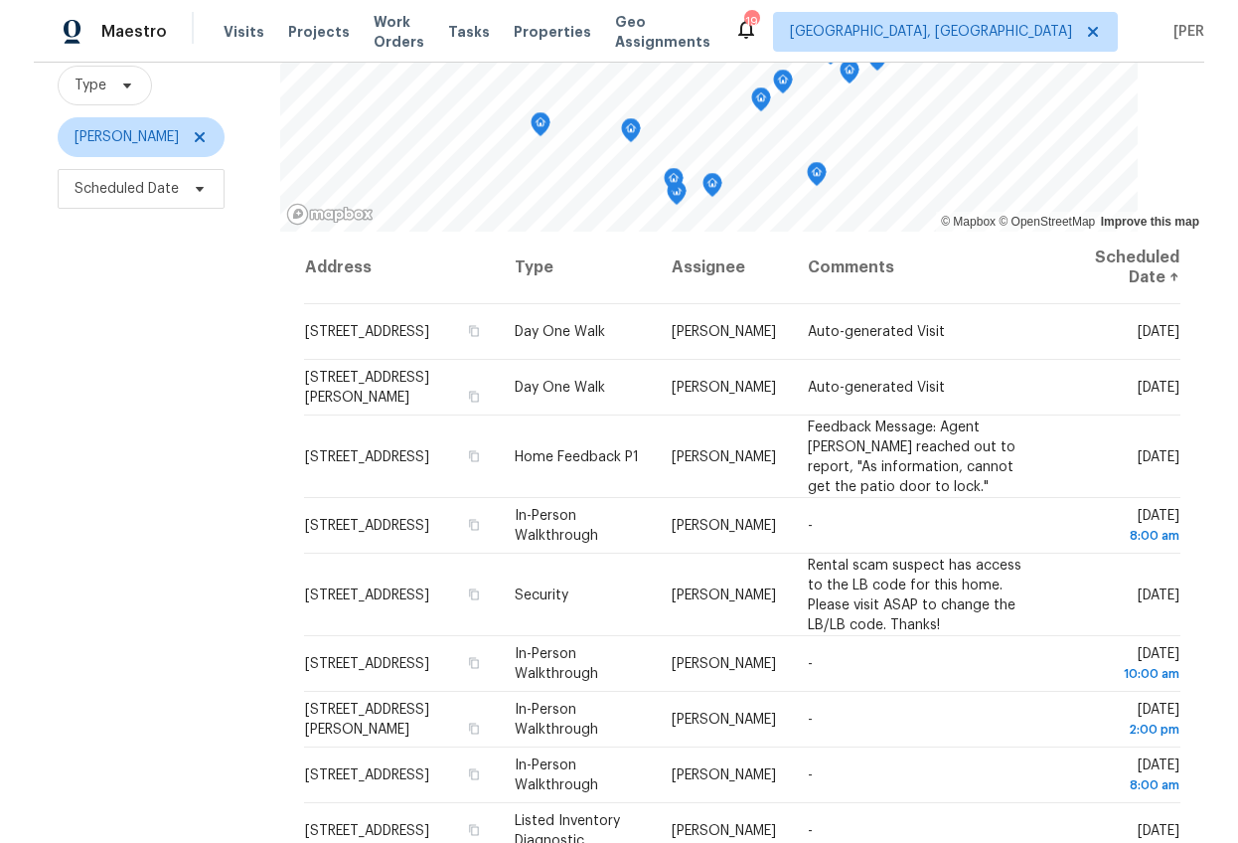
scroll to position [266, 0]
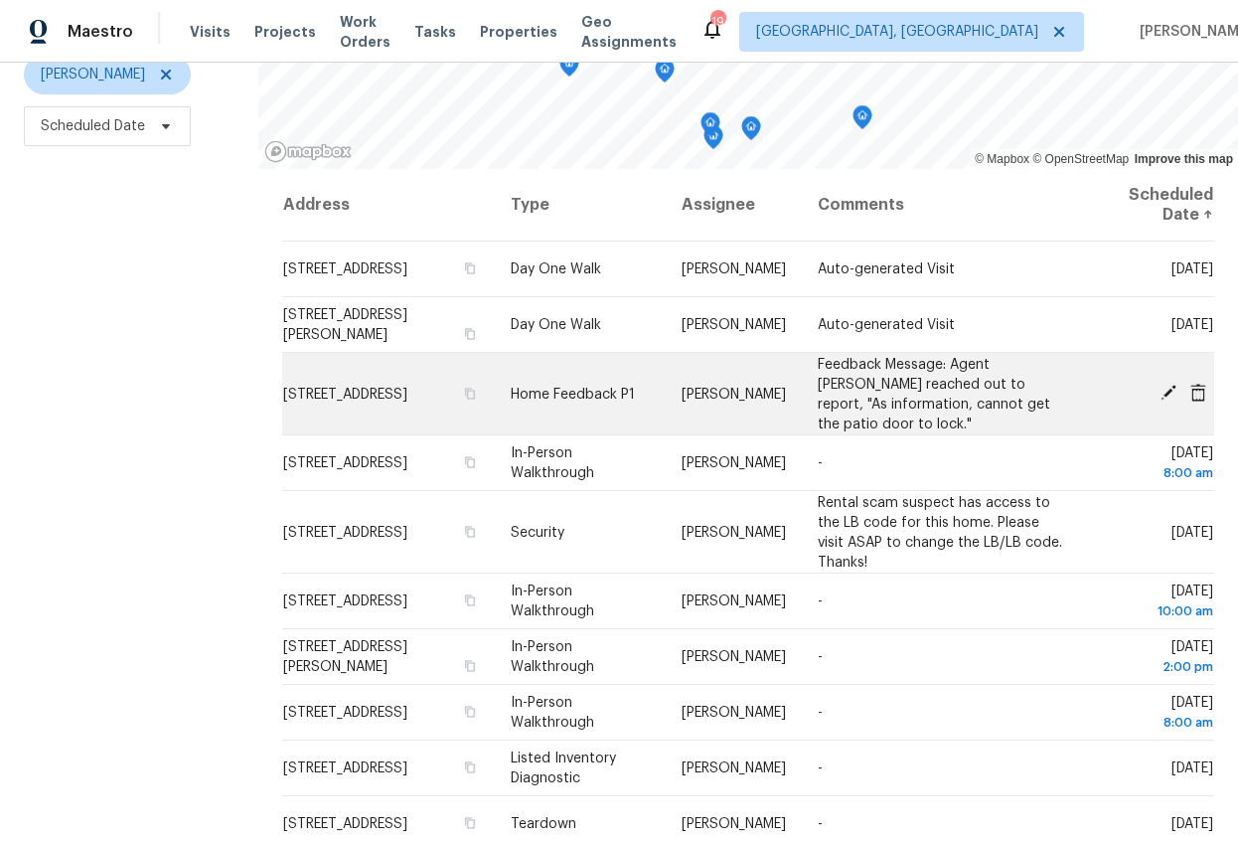
click at [375, 387] on span "272 Stonewood Crossing Dr, Boiling Springs, SC 29316" at bounding box center [345, 394] width 124 height 14
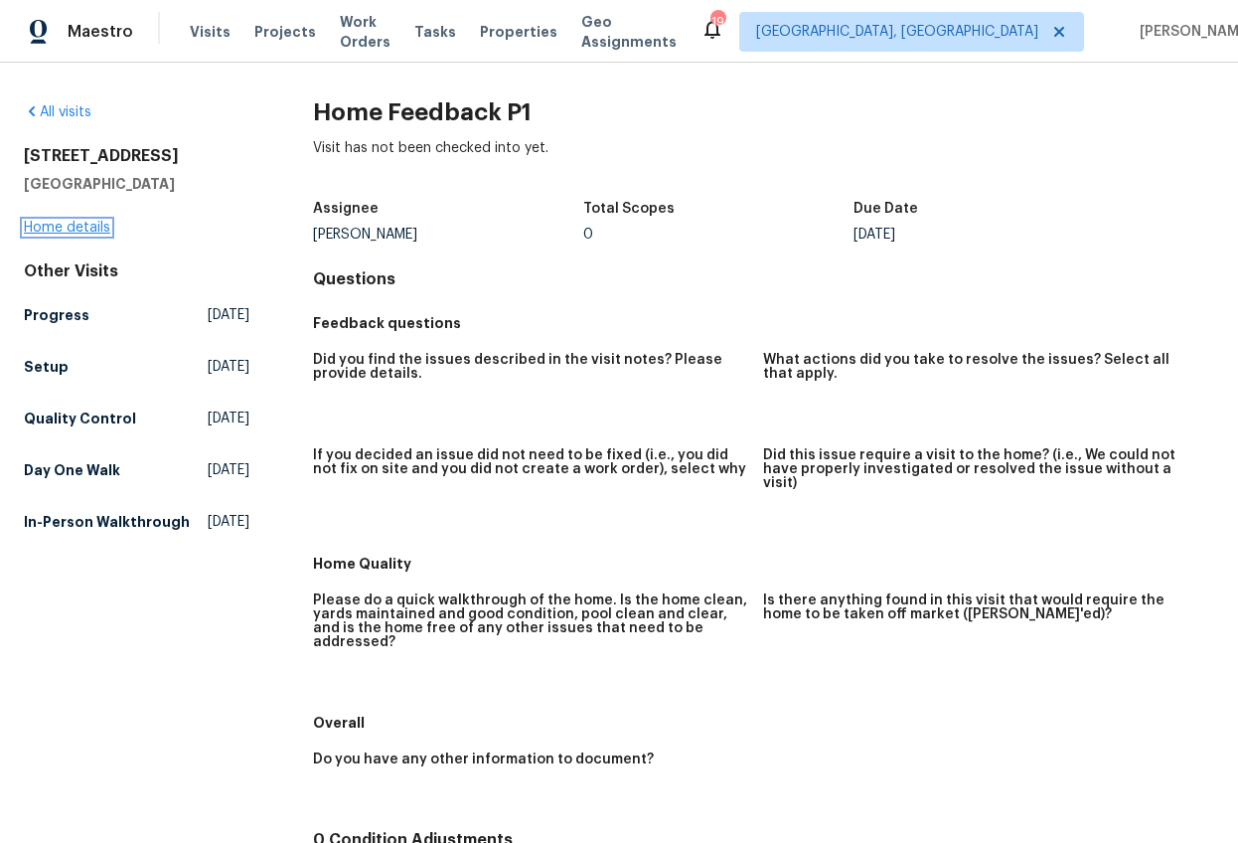
click at [64, 222] on link "Home details" at bounding box center [67, 228] width 86 height 14
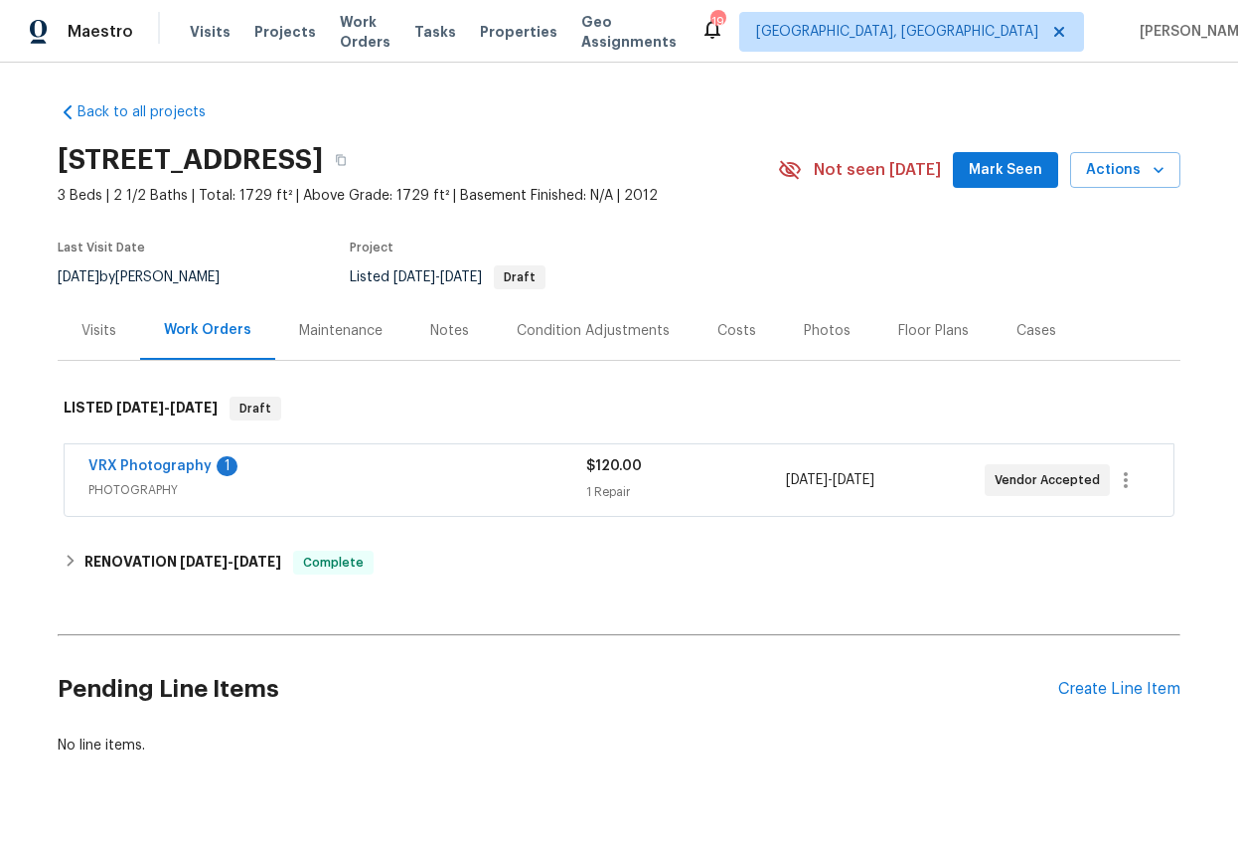
click at [92, 341] on div "Visits" at bounding box center [98, 331] width 35 height 20
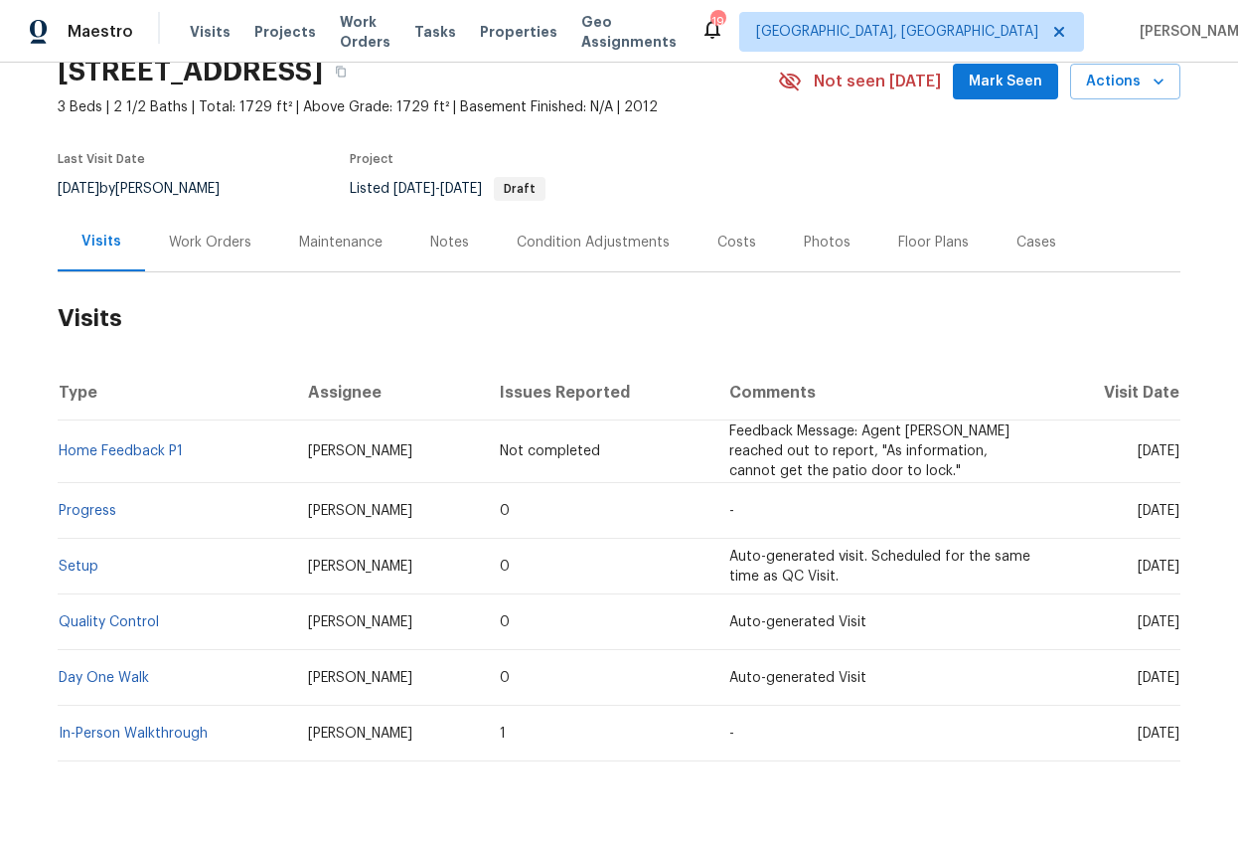
scroll to position [118, 0]
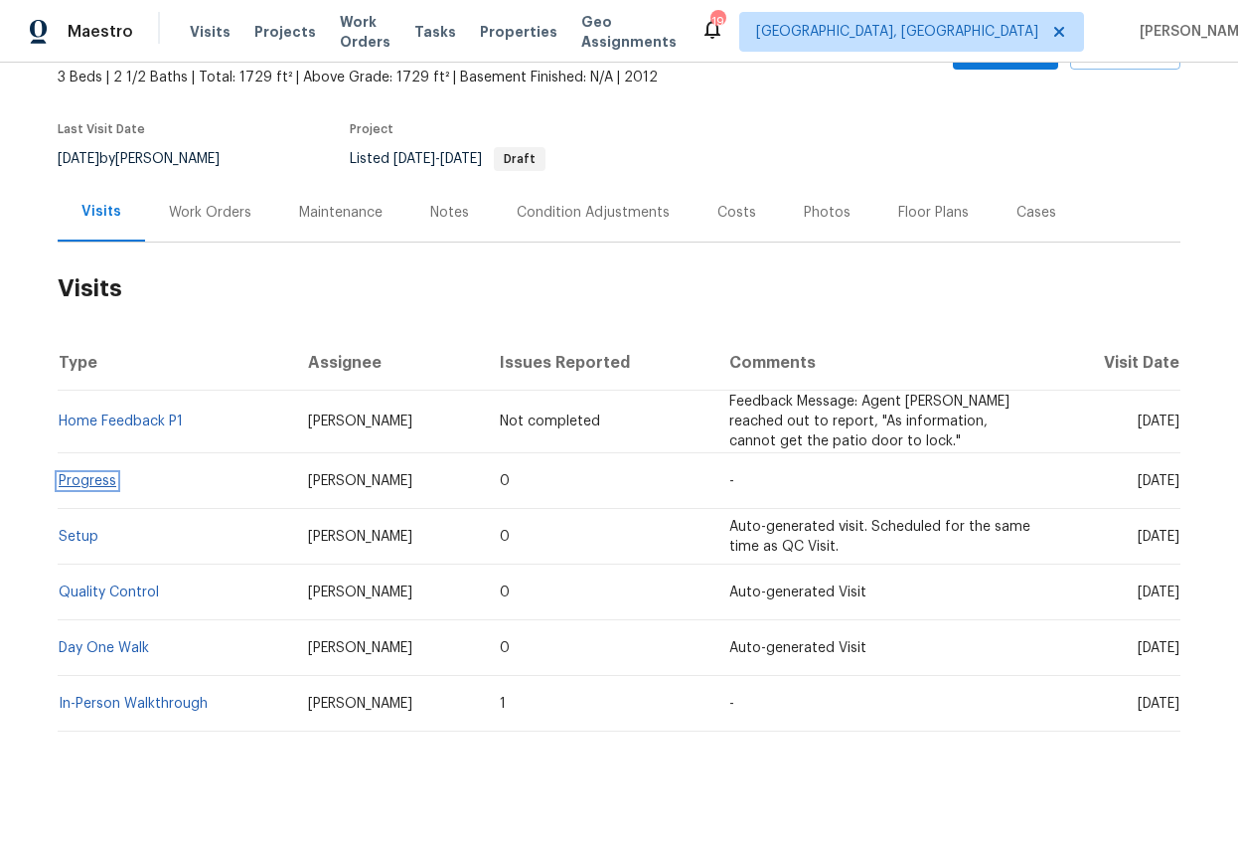
click at [96, 488] on link "Progress" at bounding box center [88, 481] width 58 height 14
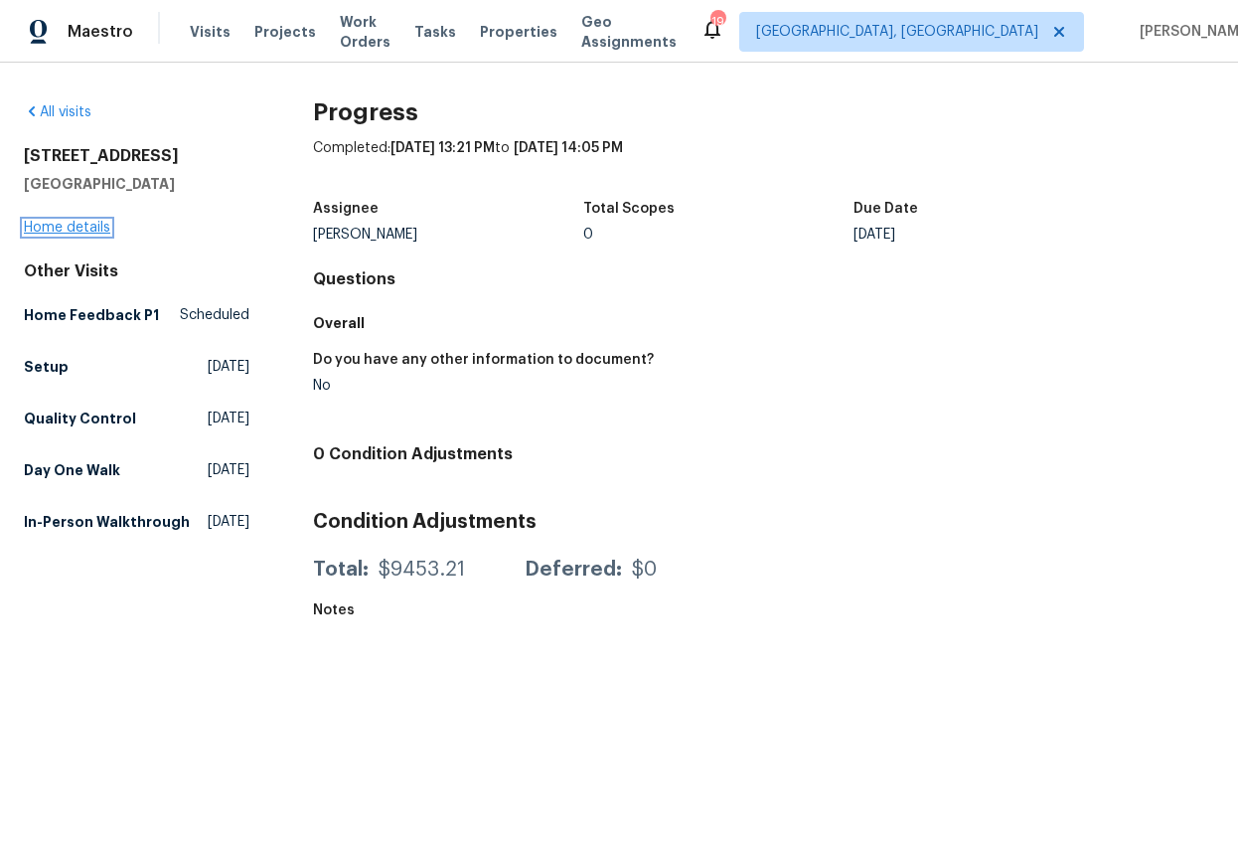
click at [78, 221] on link "Home details" at bounding box center [67, 228] width 86 height 14
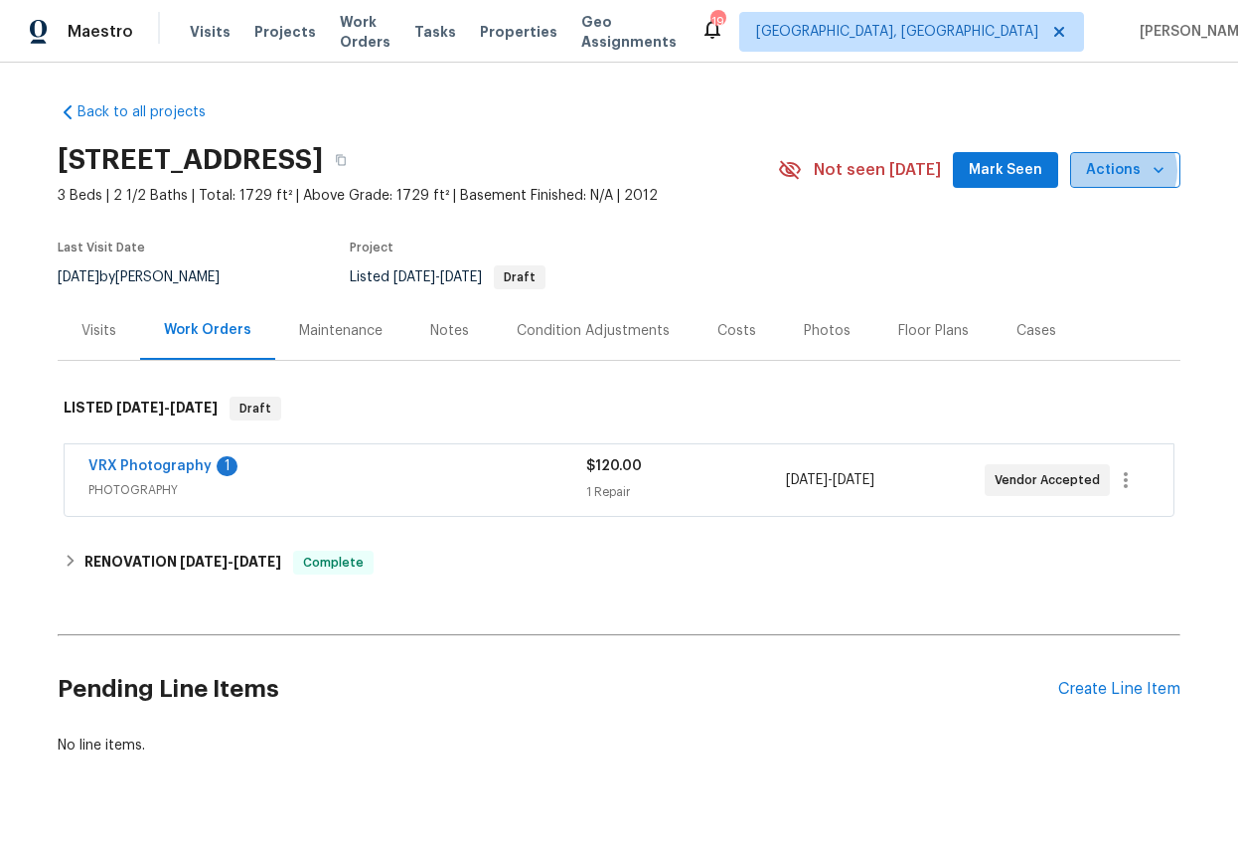
click at [1121, 181] on span "Actions" at bounding box center [1125, 170] width 79 height 25
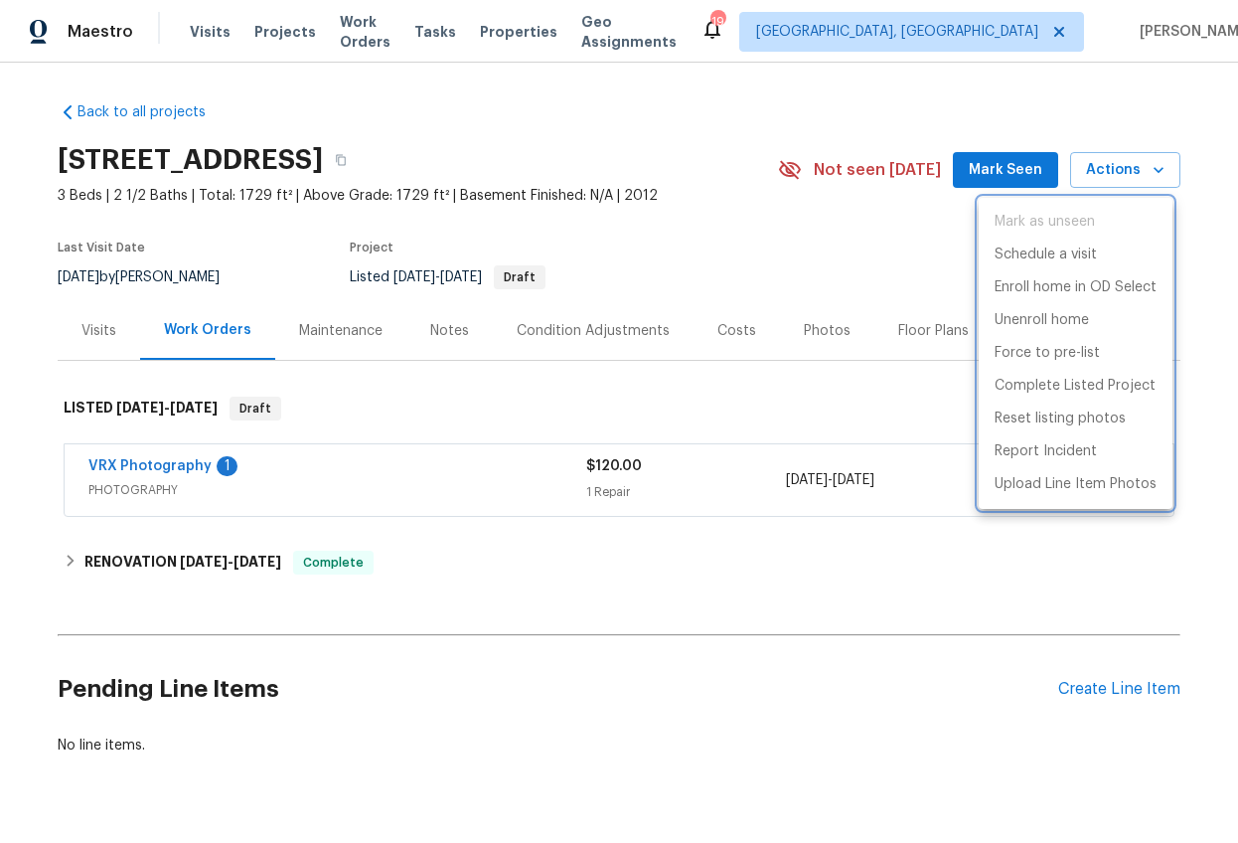
click at [85, 358] on div at bounding box center [619, 421] width 1238 height 843
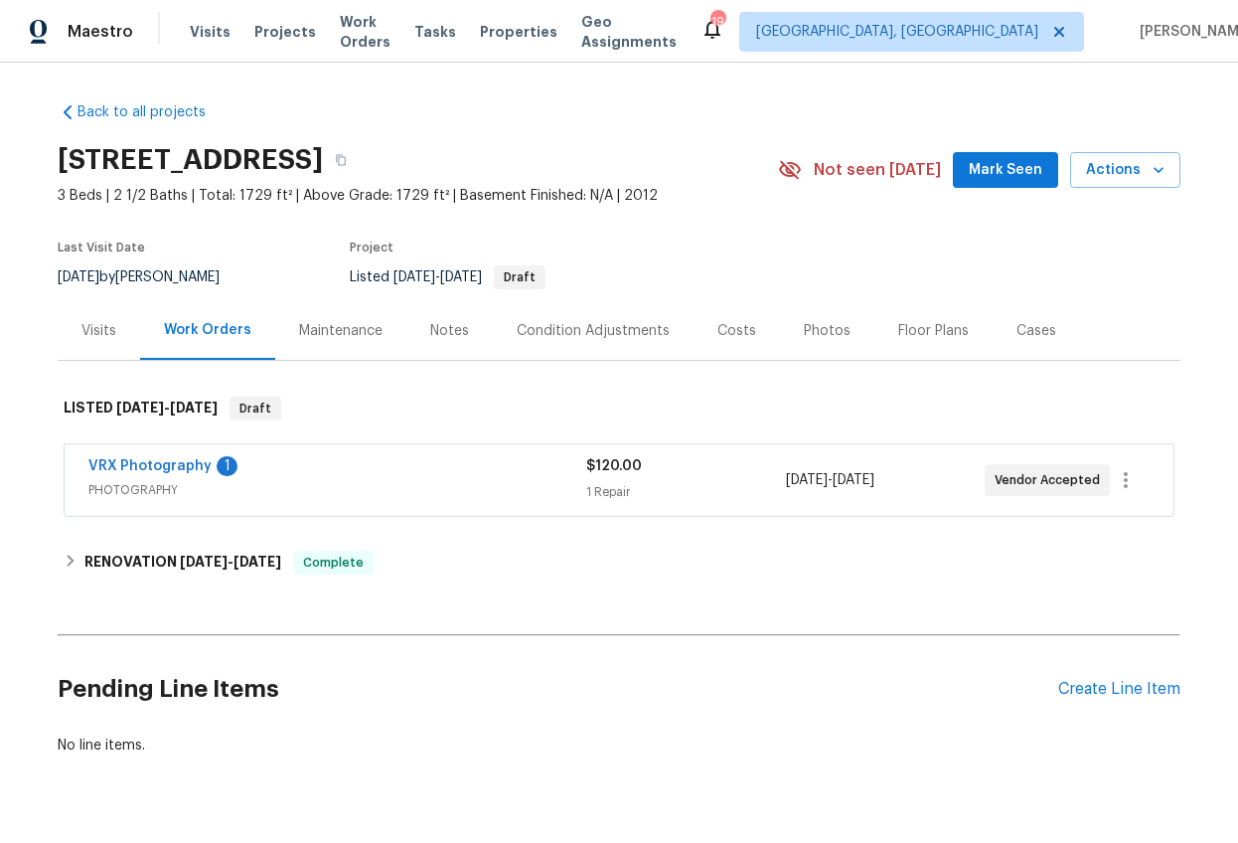
click at [97, 337] on div "Visits" at bounding box center [99, 330] width 82 height 59
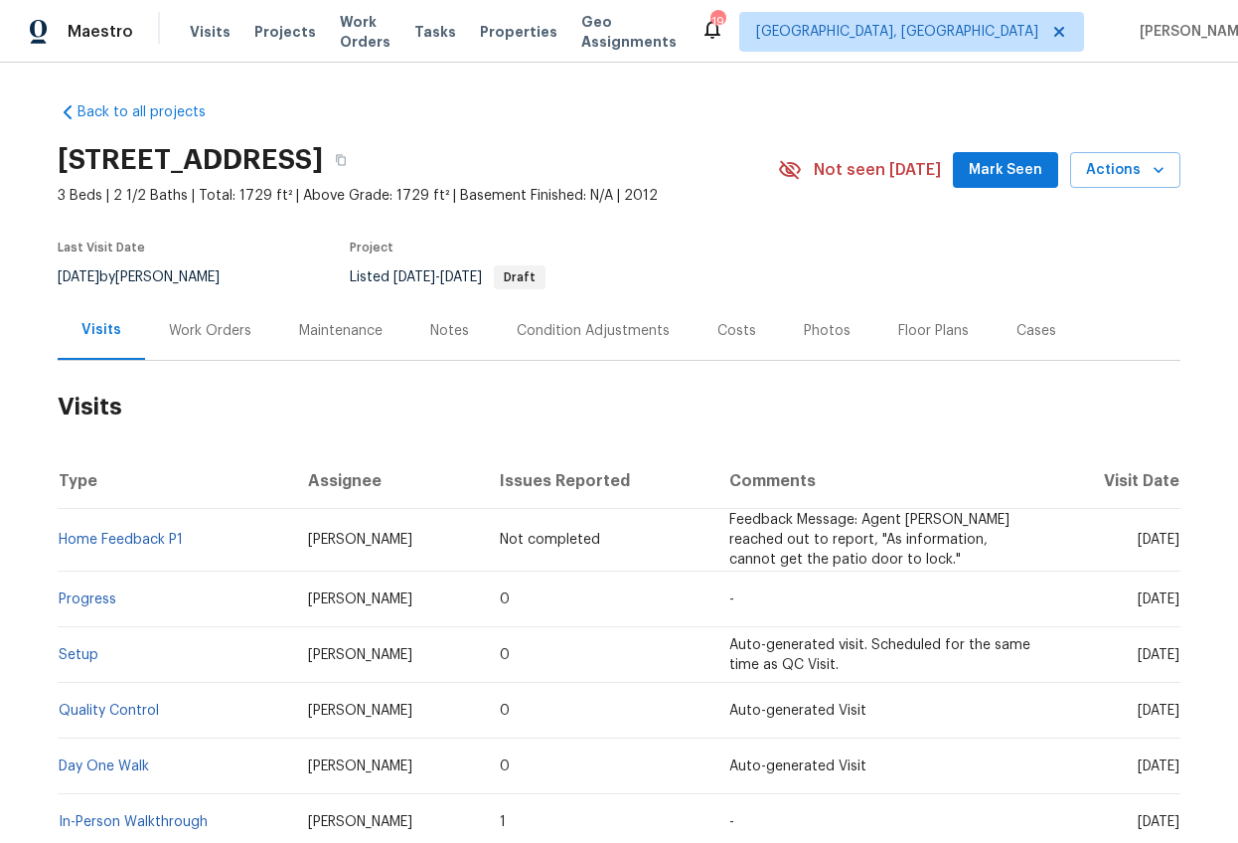
click at [216, 341] on div "Work Orders" at bounding box center [210, 331] width 82 height 20
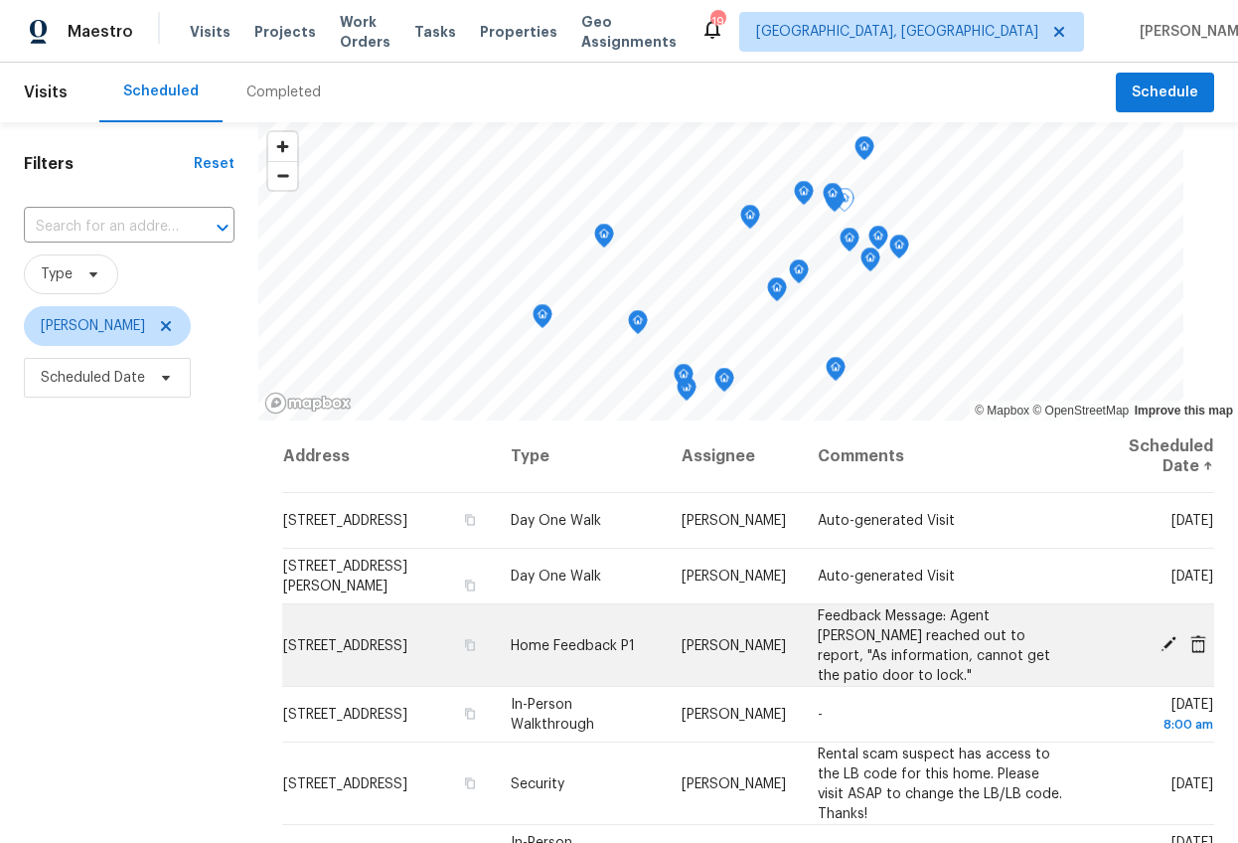
click at [1161, 644] on icon at bounding box center [1169, 644] width 16 height 16
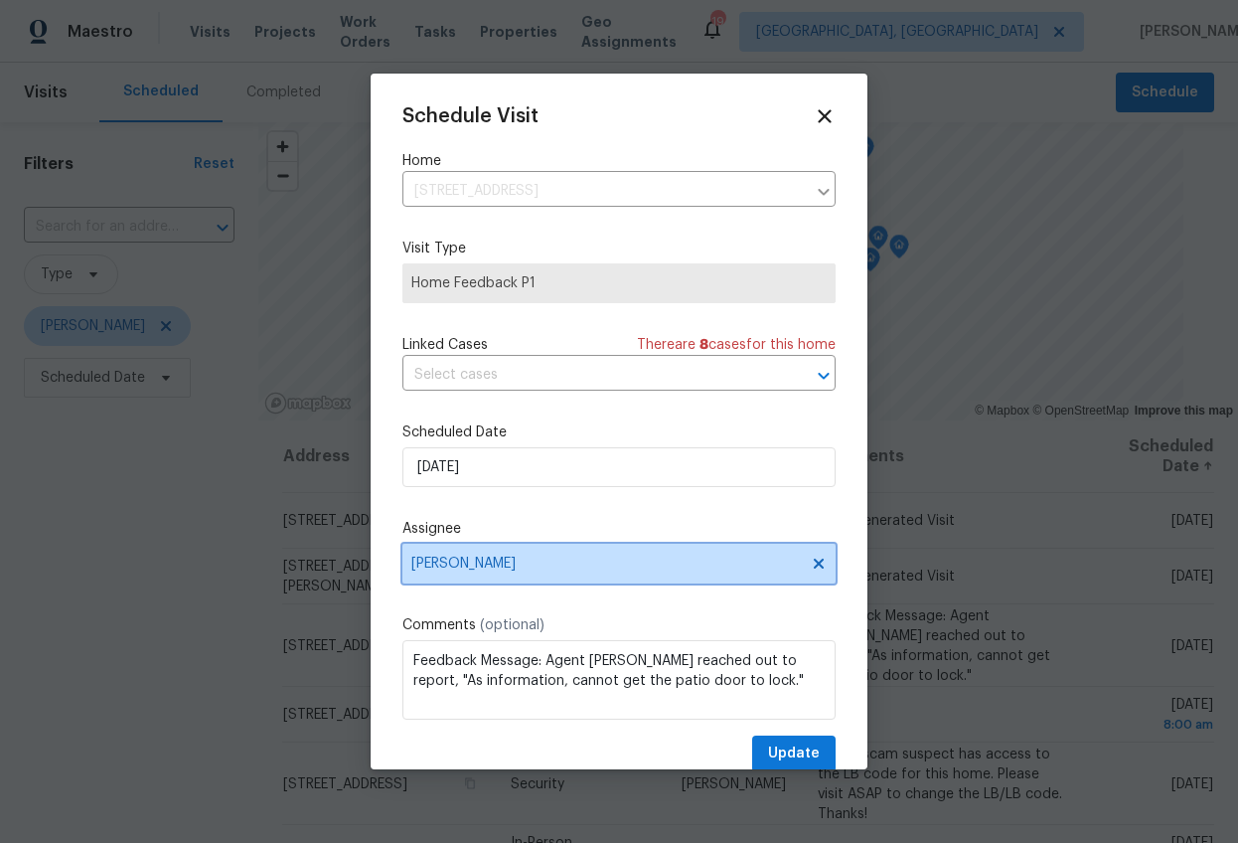
click at [471, 573] on span "[PERSON_NAME]" at bounding box center [619, 564] width 433 height 40
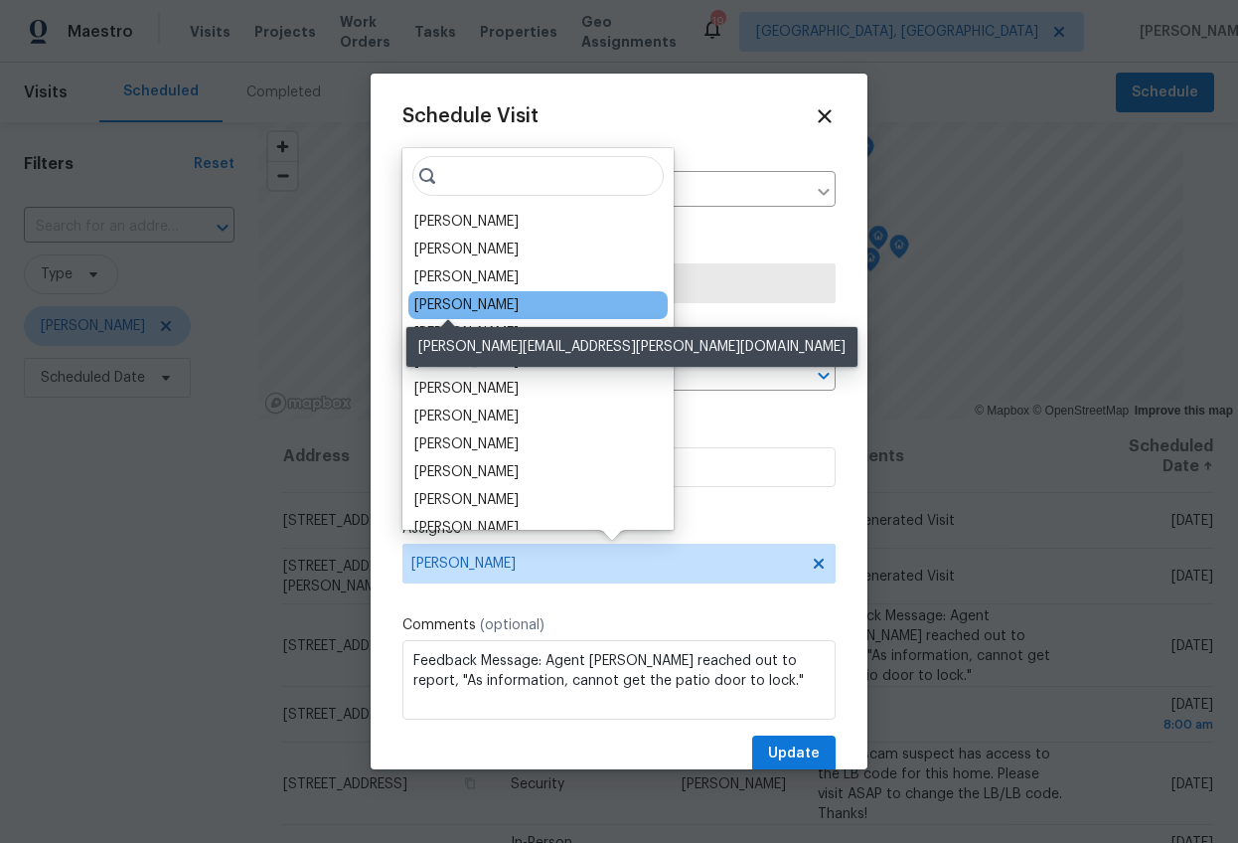
click at [462, 306] on div "[PERSON_NAME]" at bounding box center [466, 305] width 104 height 20
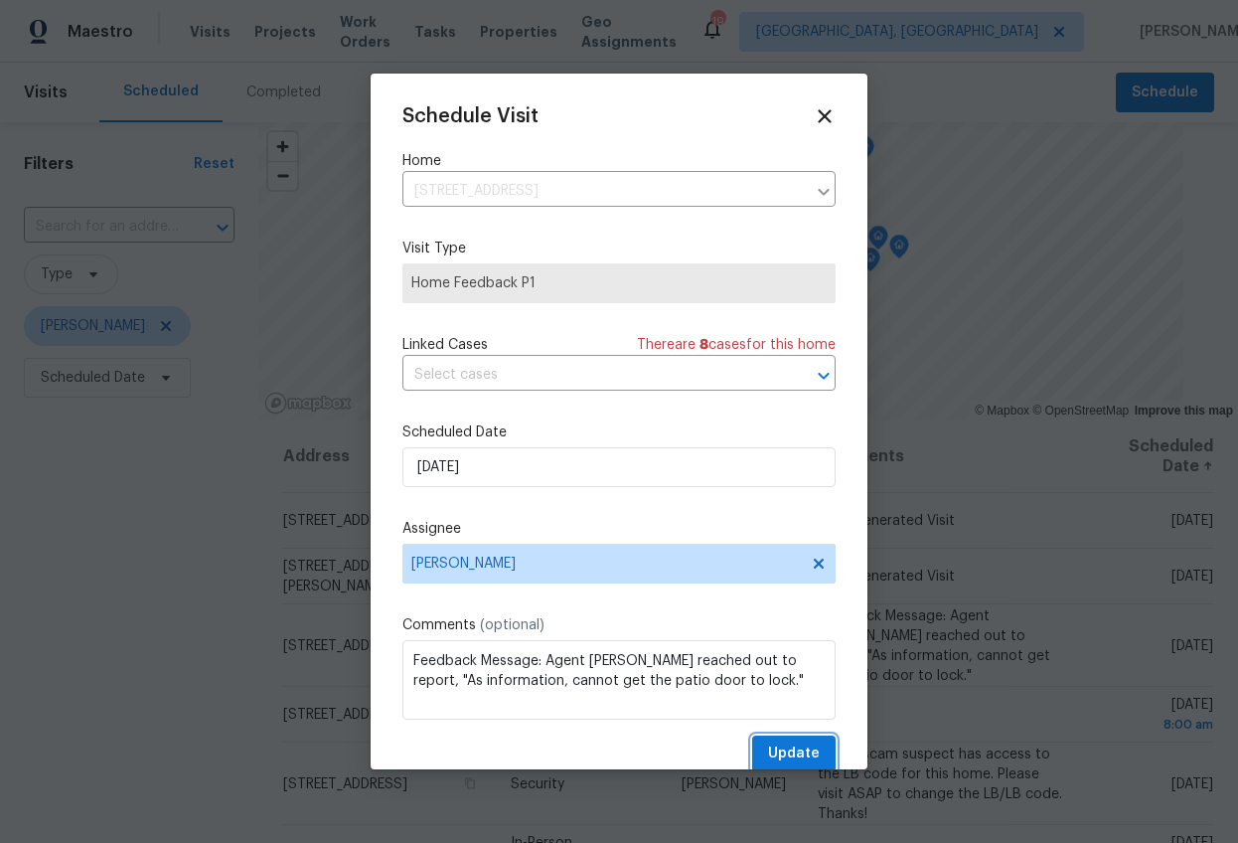
click at [802, 755] on span "Update" at bounding box center [794, 753] width 52 height 25
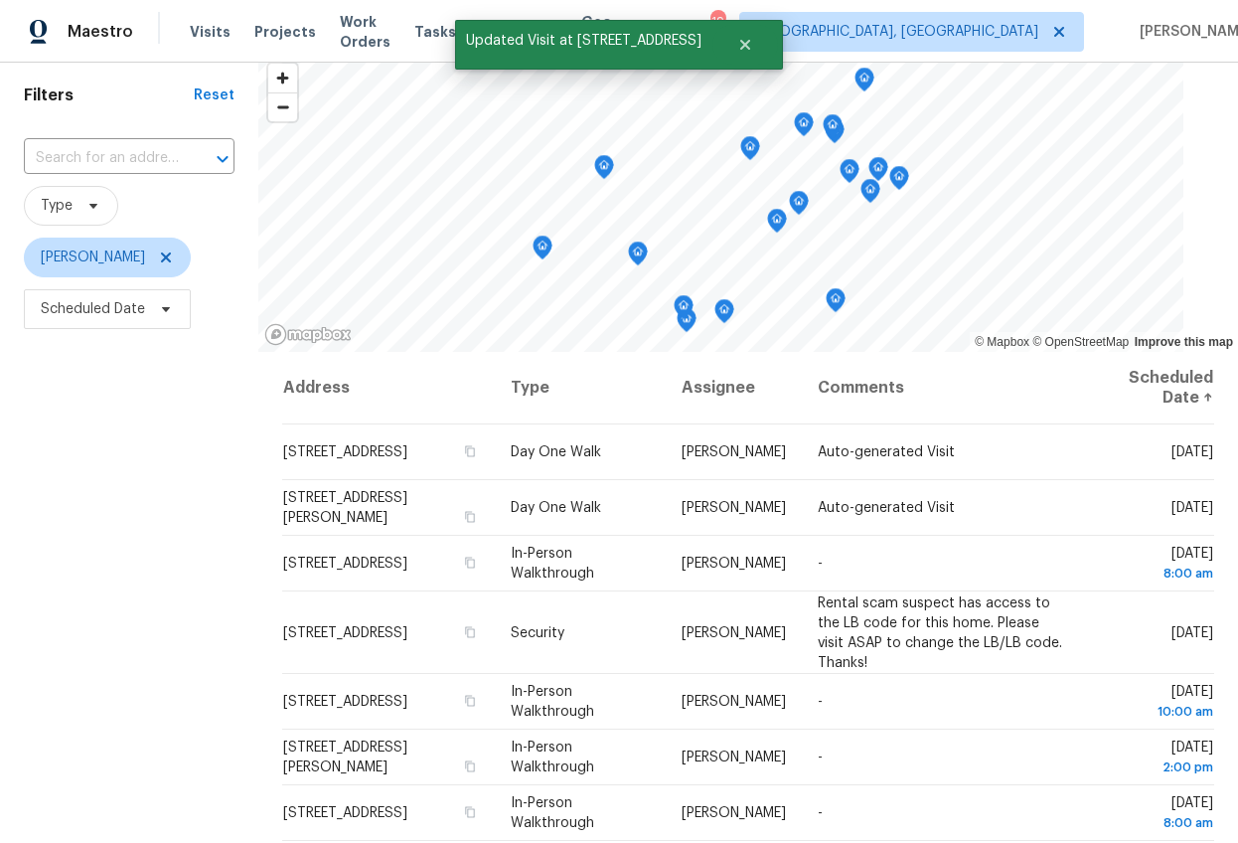
scroll to position [81, 0]
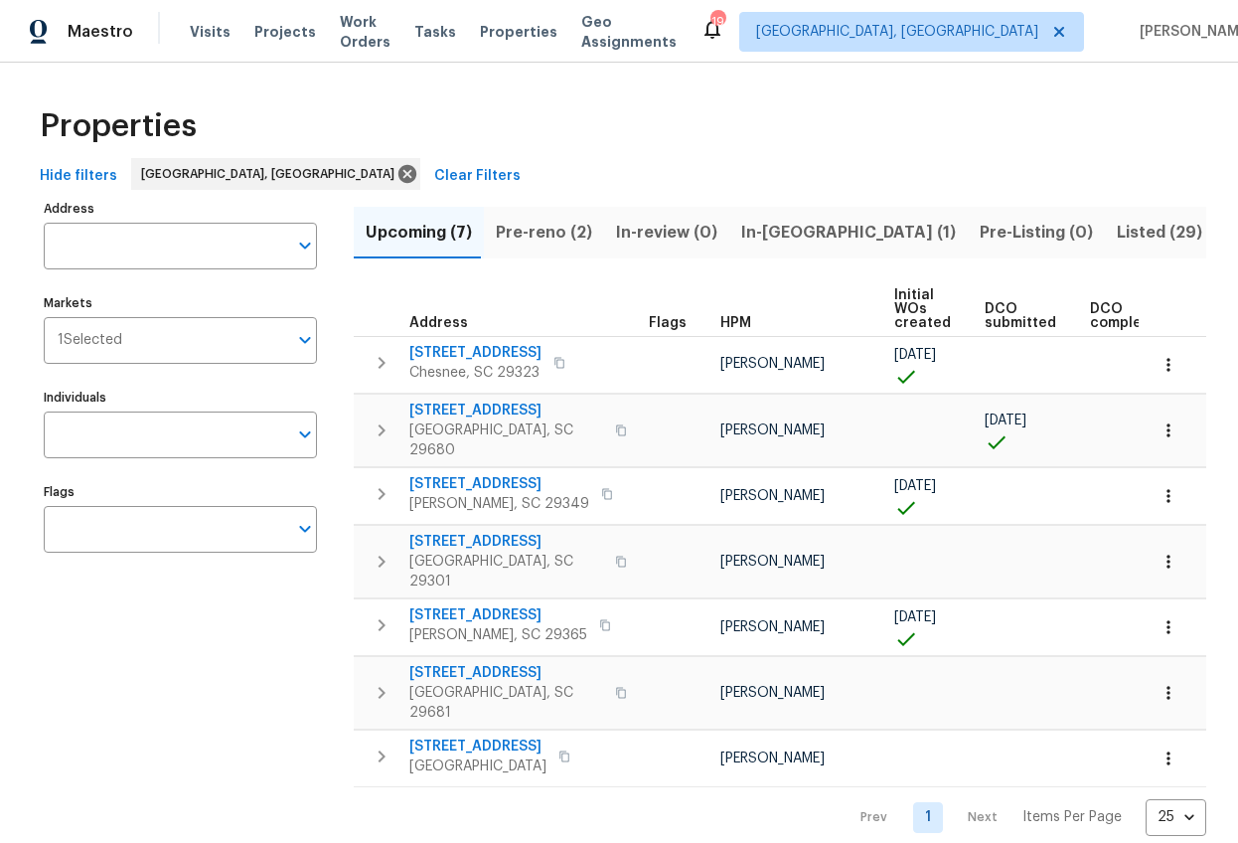
click at [1105, 236] on button "Listed (29)" at bounding box center [1159, 233] width 109 height 52
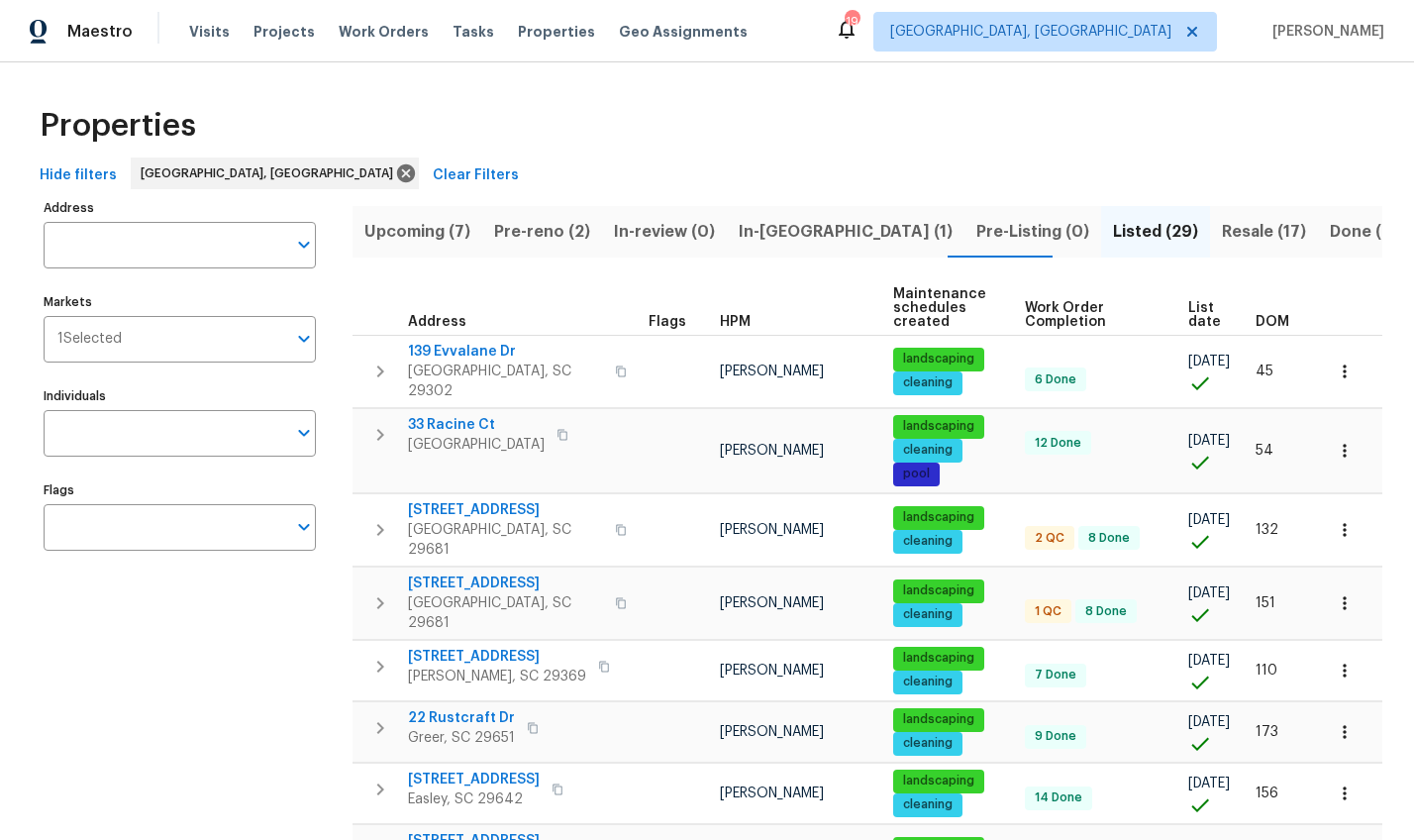
click at [1233, 320] on span "DOM" at bounding box center [1273, 322] width 34 height 14
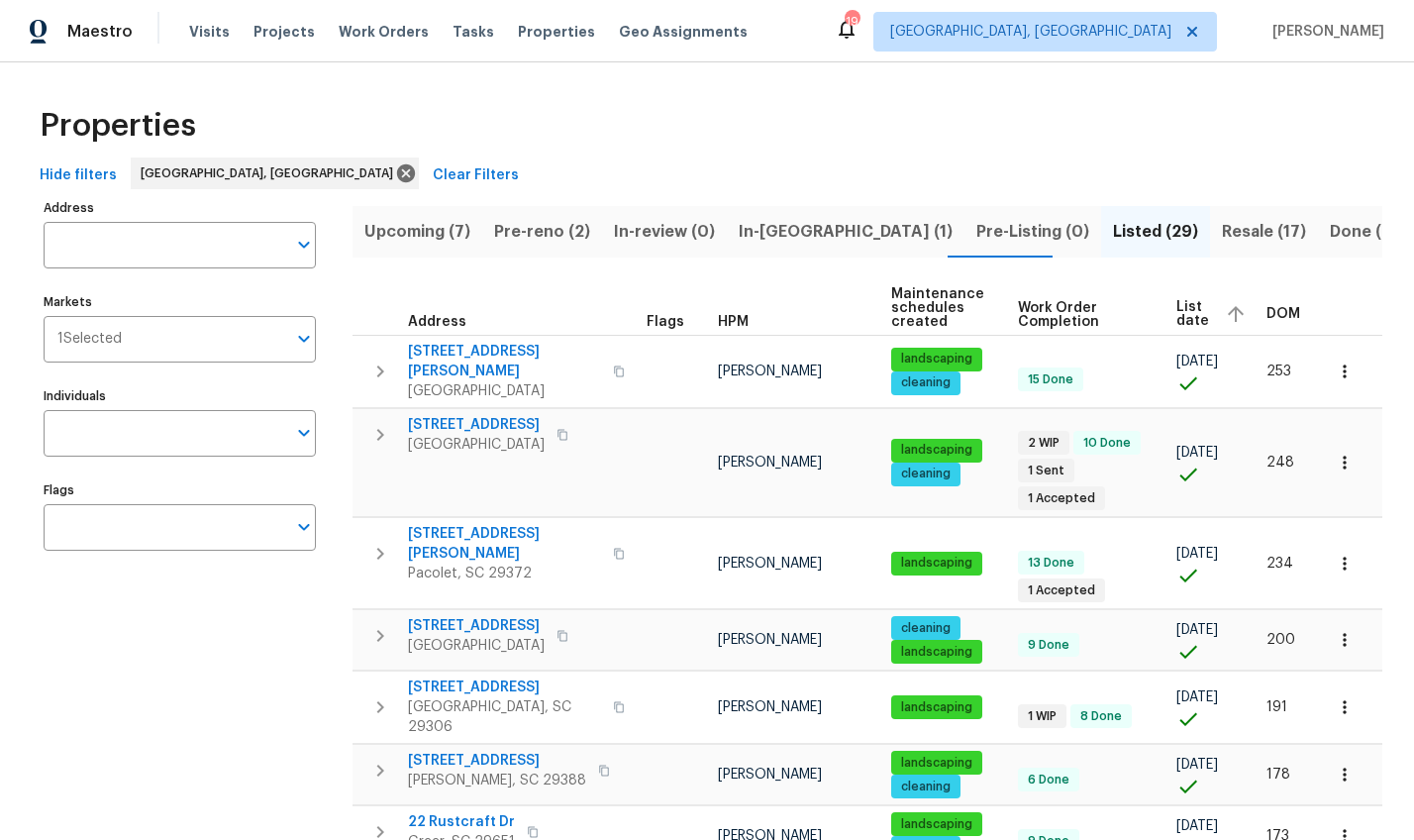
click at [1233, 320] on div "DOM" at bounding box center [1304, 314] width 76 height 30
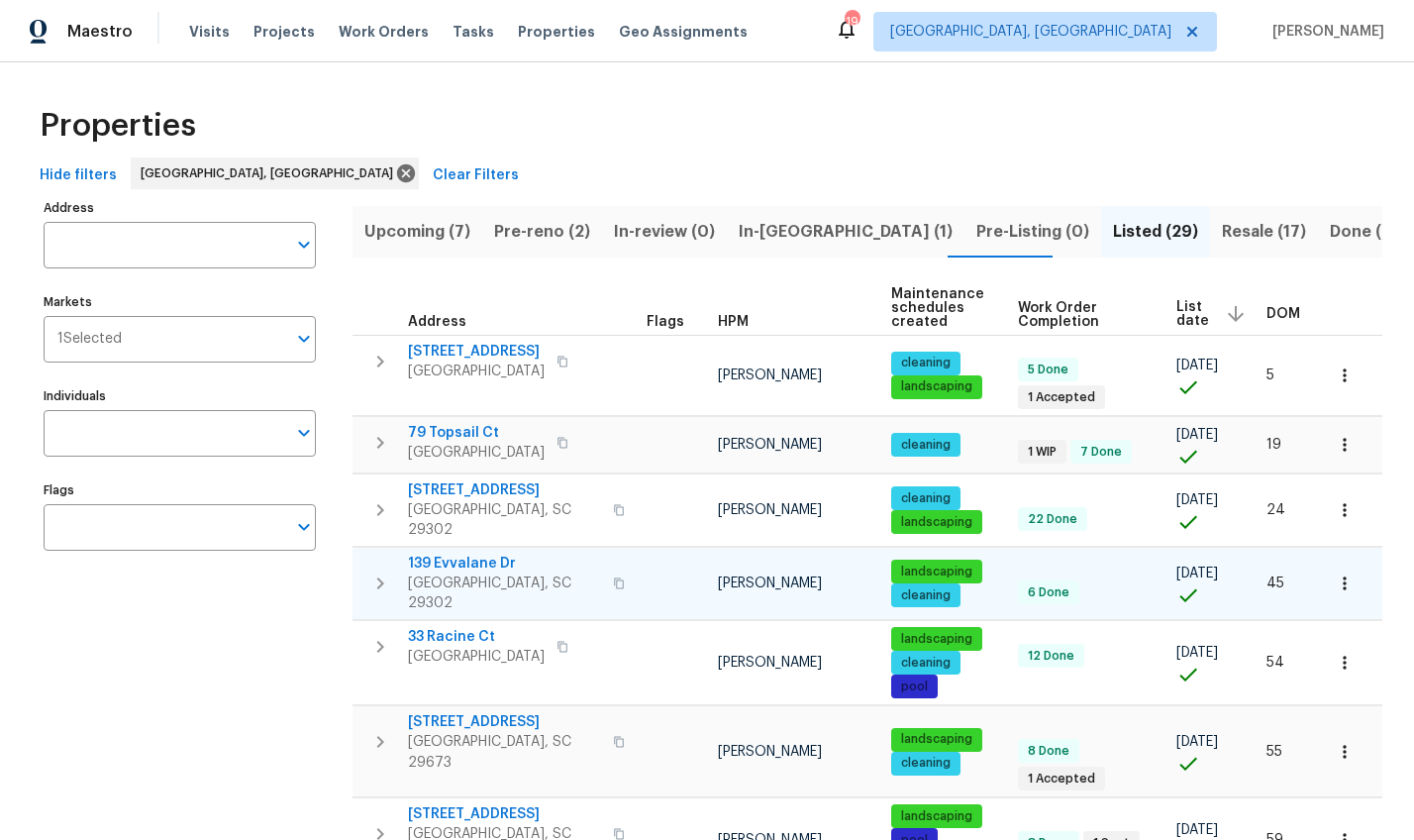
click at [452, 554] on span "139 Evvalane Dr" at bounding box center [504, 564] width 193 height 20
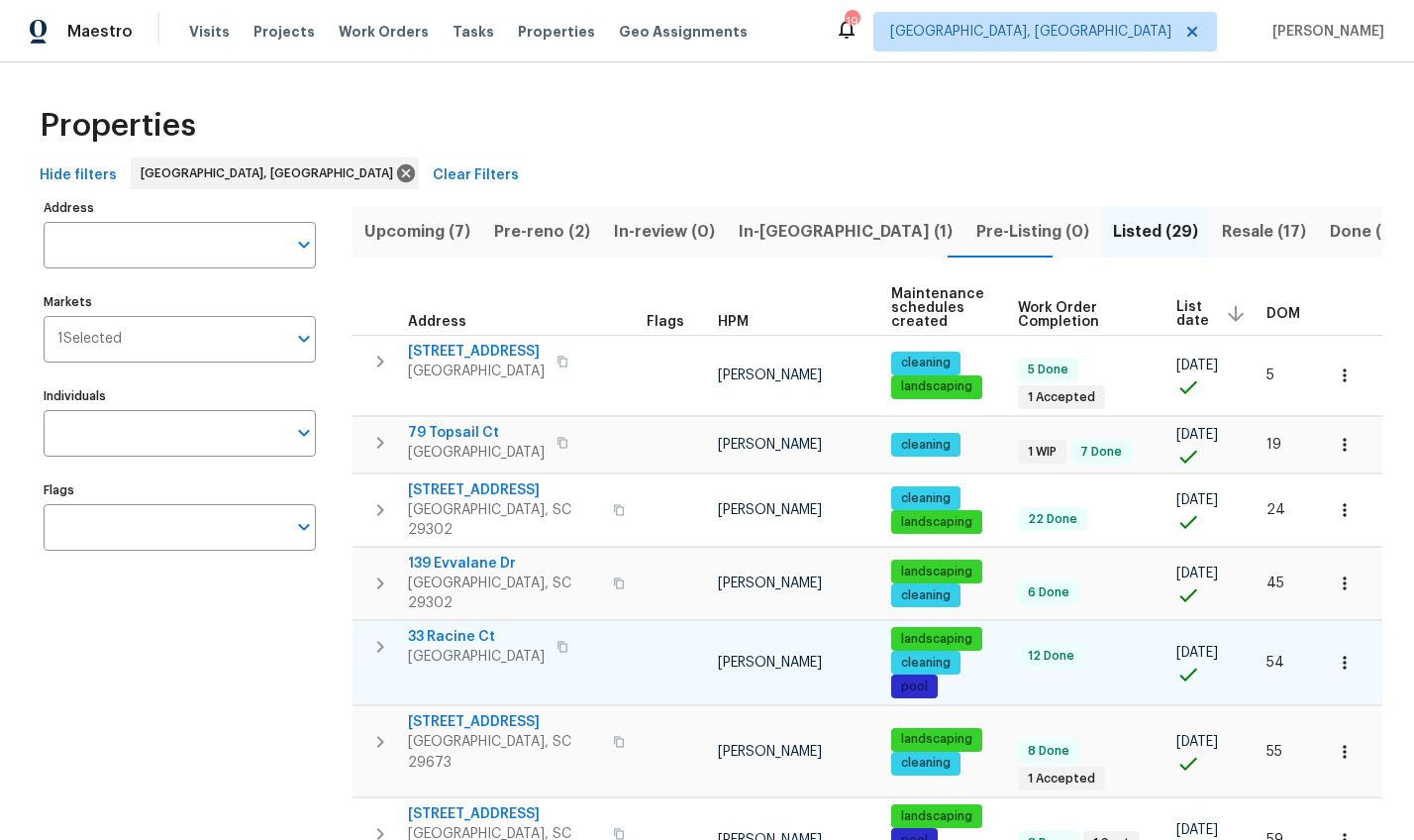
click at [459, 627] on span "33 Racine Ct" at bounding box center [475, 637] width 137 height 20
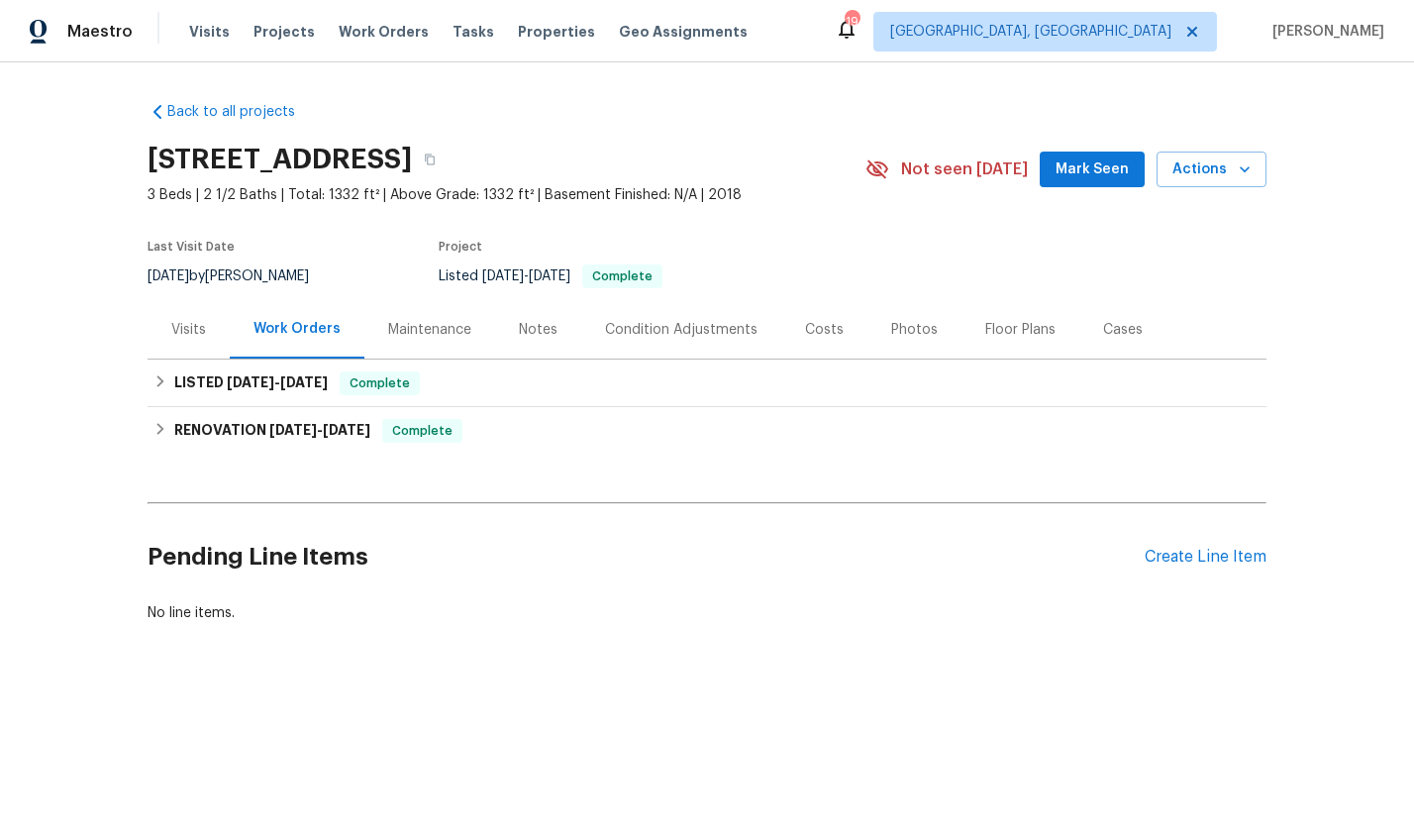
click at [176, 341] on div "Visits" at bounding box center [188, 329] width 82 height 59
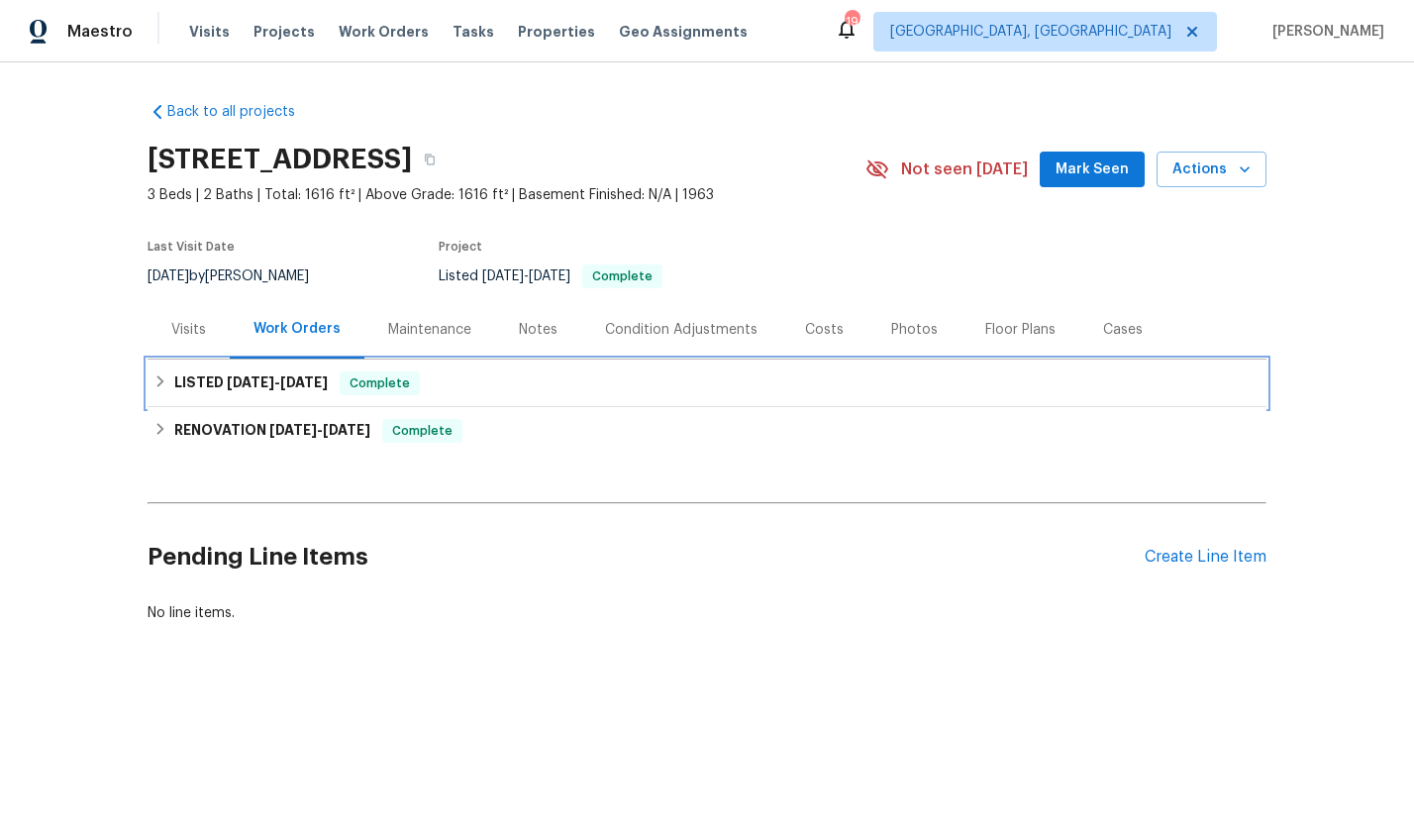
click at [152, 367] on div "LISTED [DATE] - [DATE] Complete" at bounding box center [707, 384] width 1119 height 48
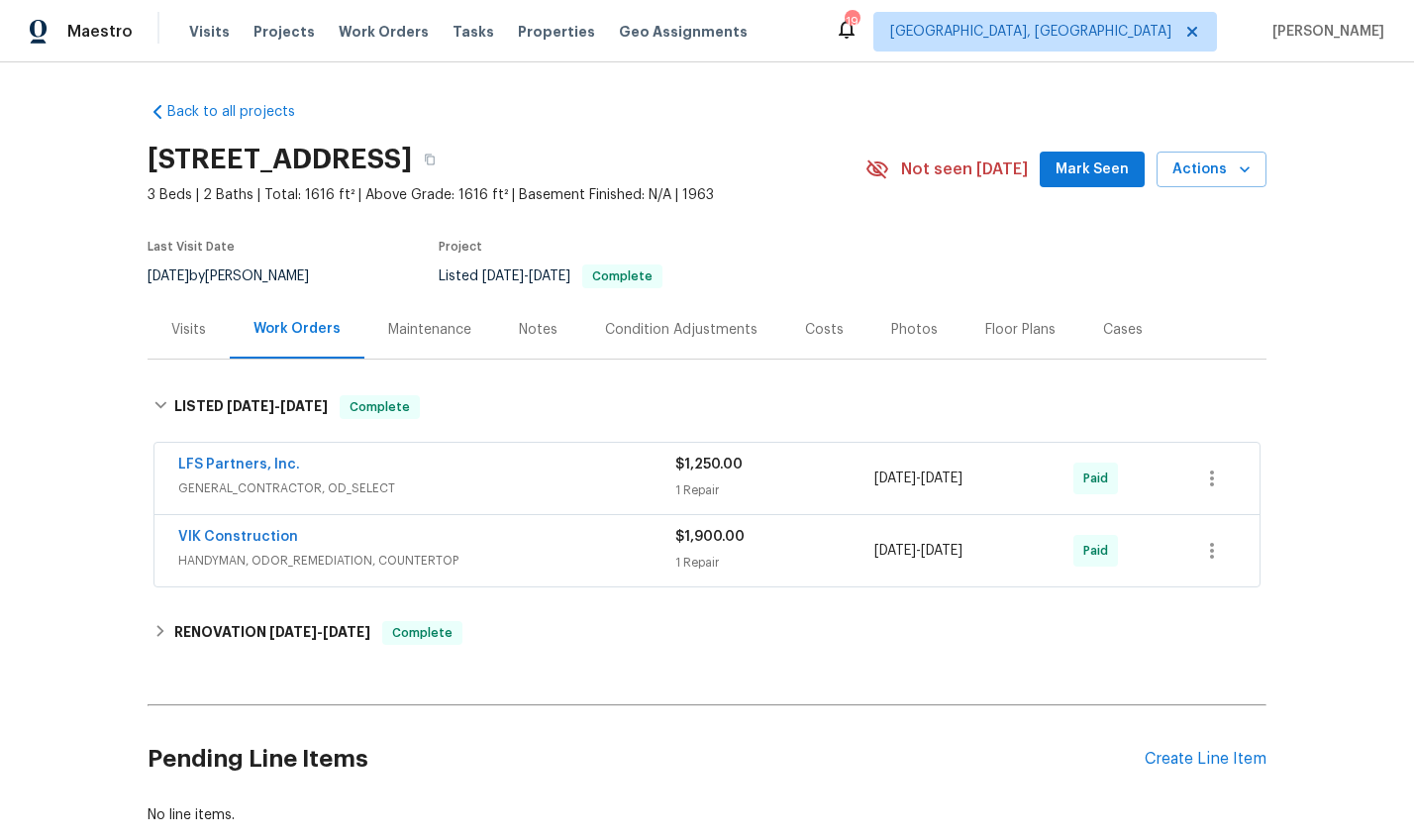
click at [176, 338] on div "Visits" at bounding box center [188, 330] width 35 height 20
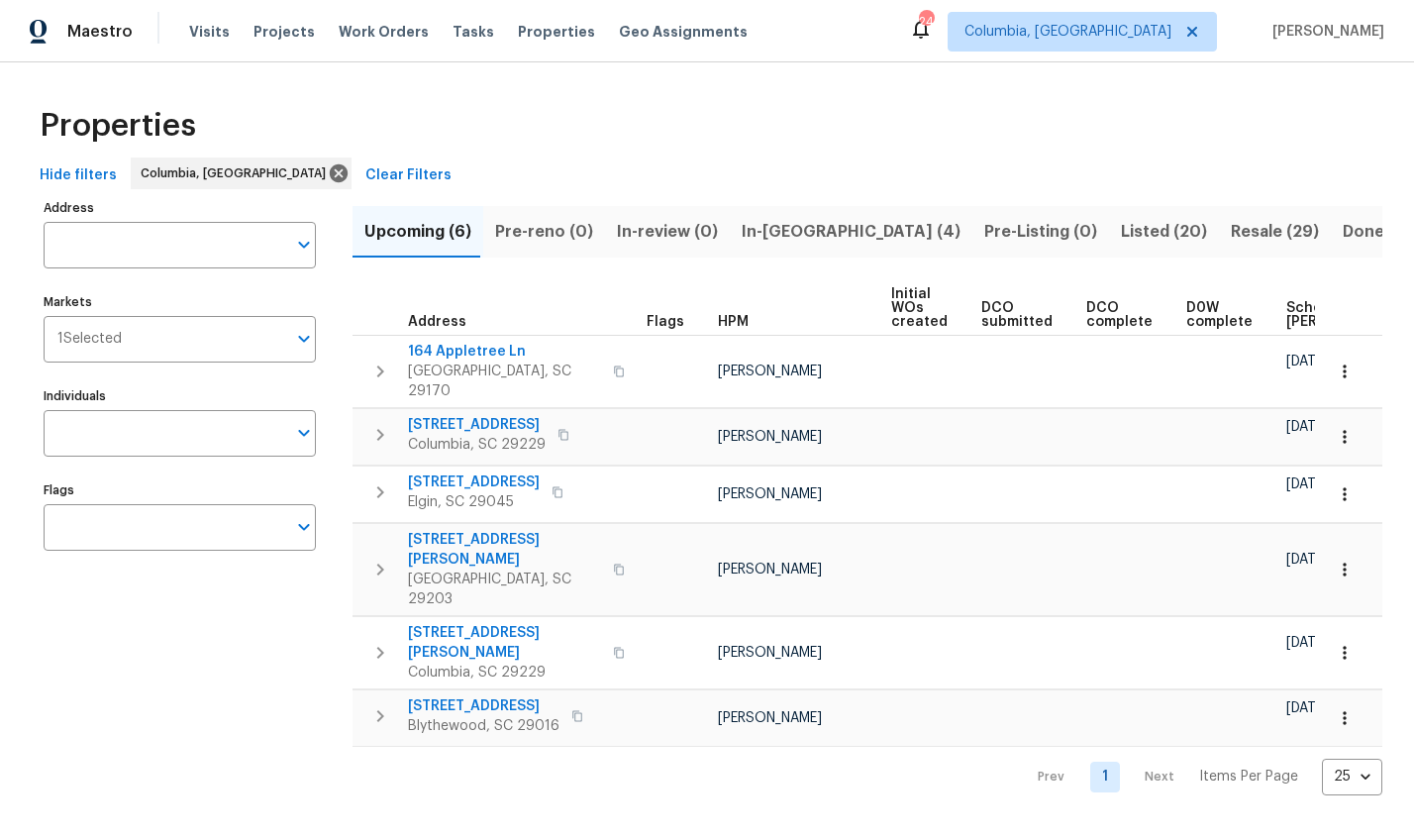
click at [779, 233] on span "In-reno (4)" at bounding box center [851, 232] width 219 height 28
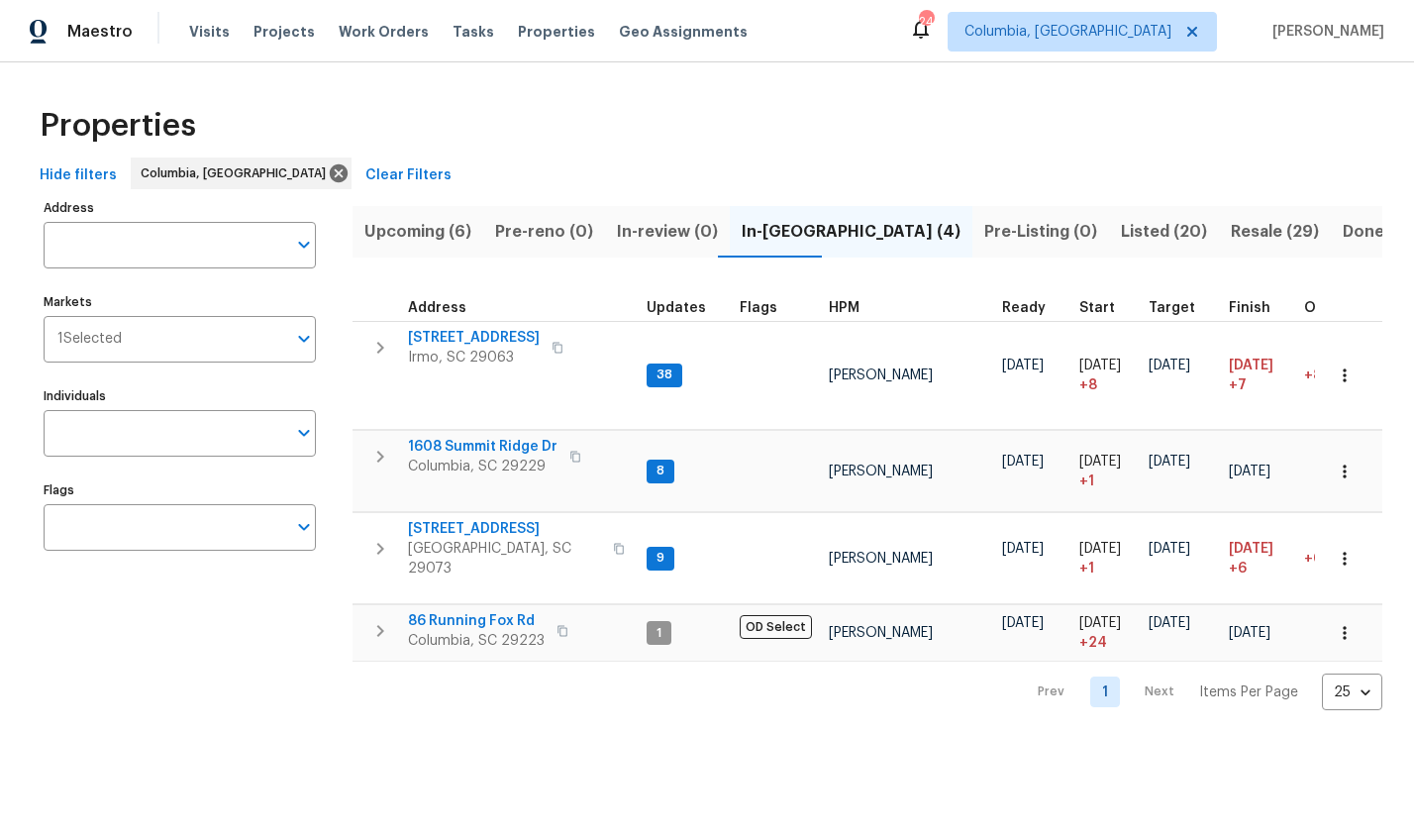
click at [1121, 236] on span "Listed (20)" at bounding box center [1164, 232] width 86 height 28
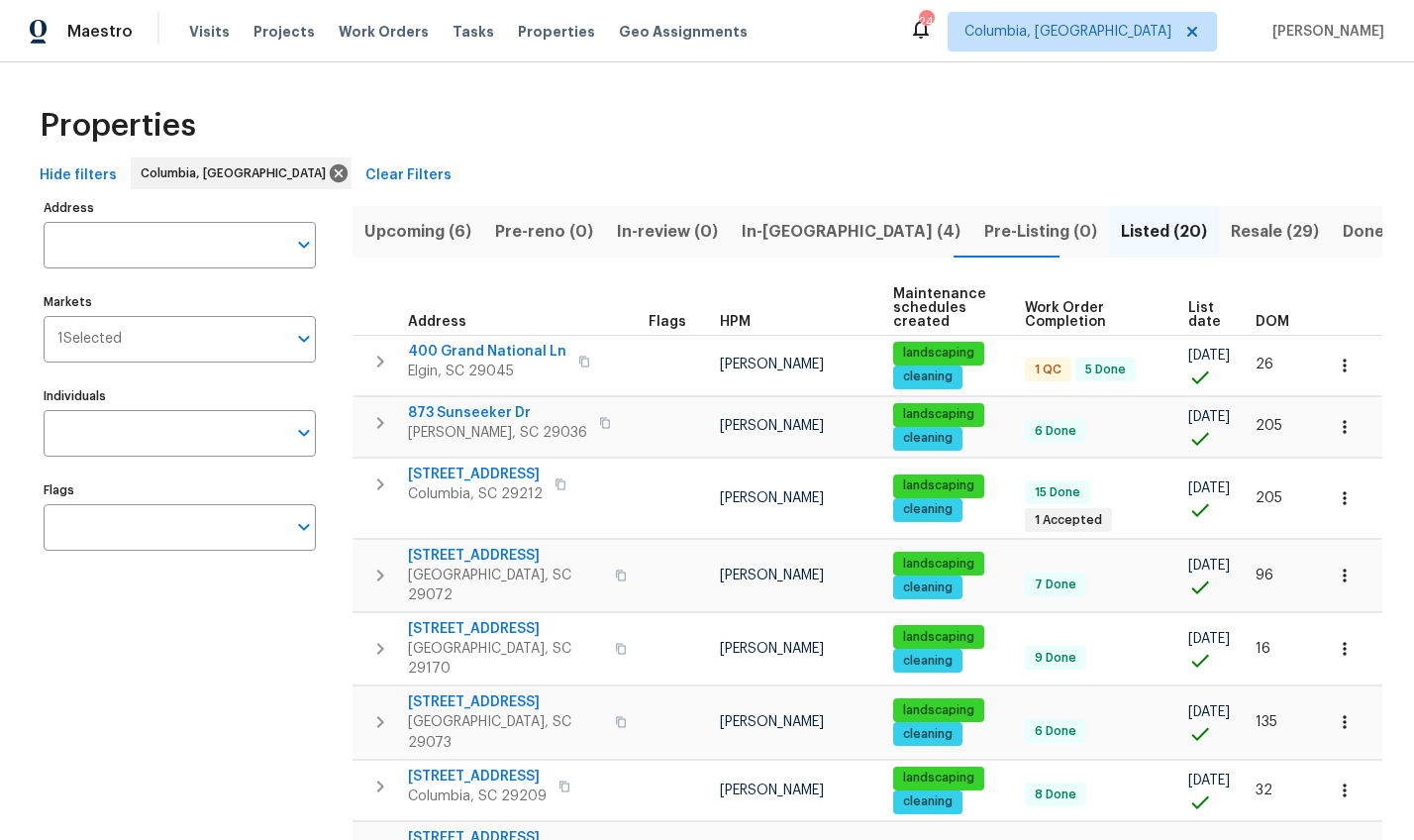
click at [1257, 311] on th "DOM" at bounding box center [1281, 308] width 68 height 55
click at [1256, 317] on span "DOM" at bounding box center [1273, 322] width 34 height 14
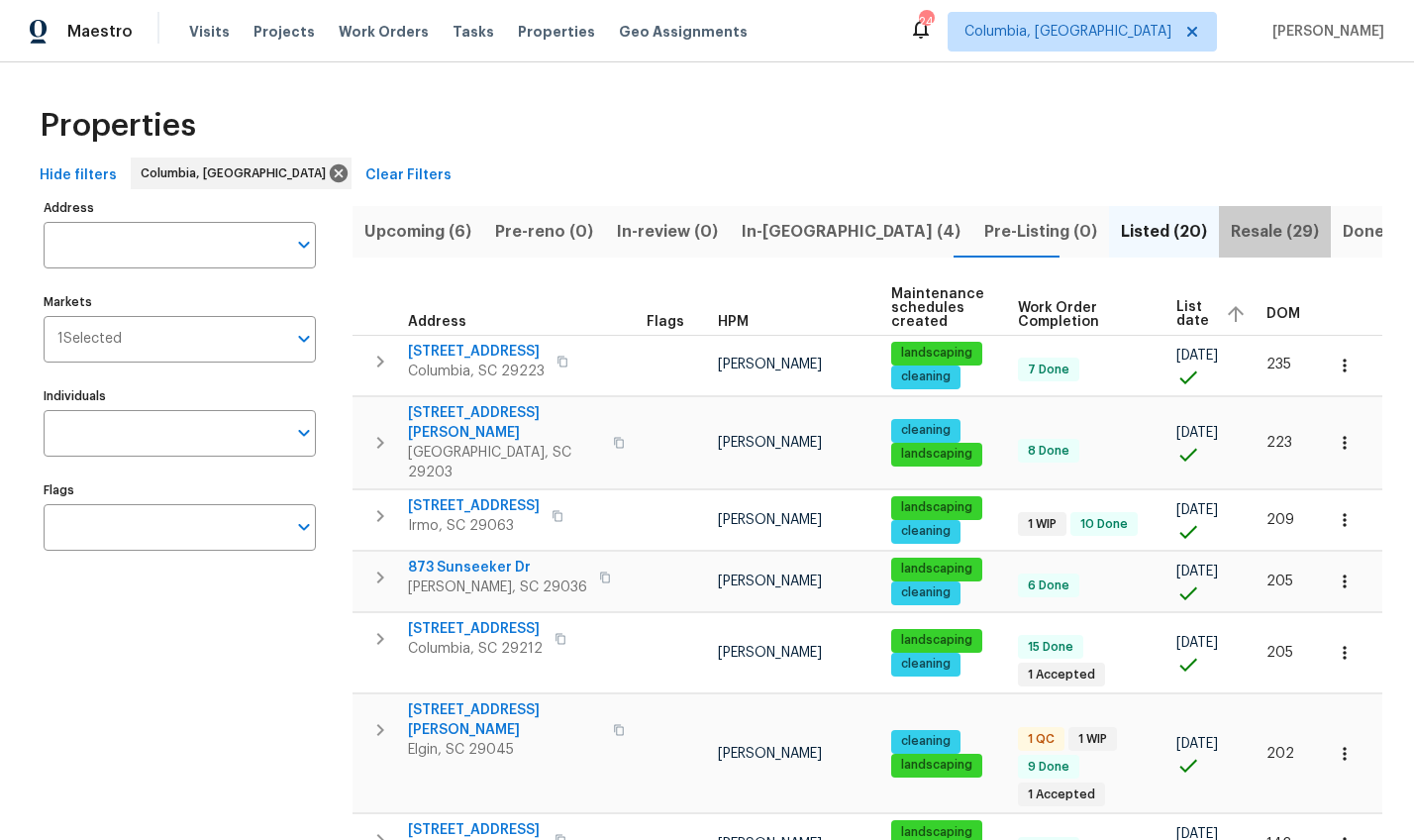
click at [1231, 237] on span "Resale (29)" at bounding box center [1274, 232] width 88 height 28
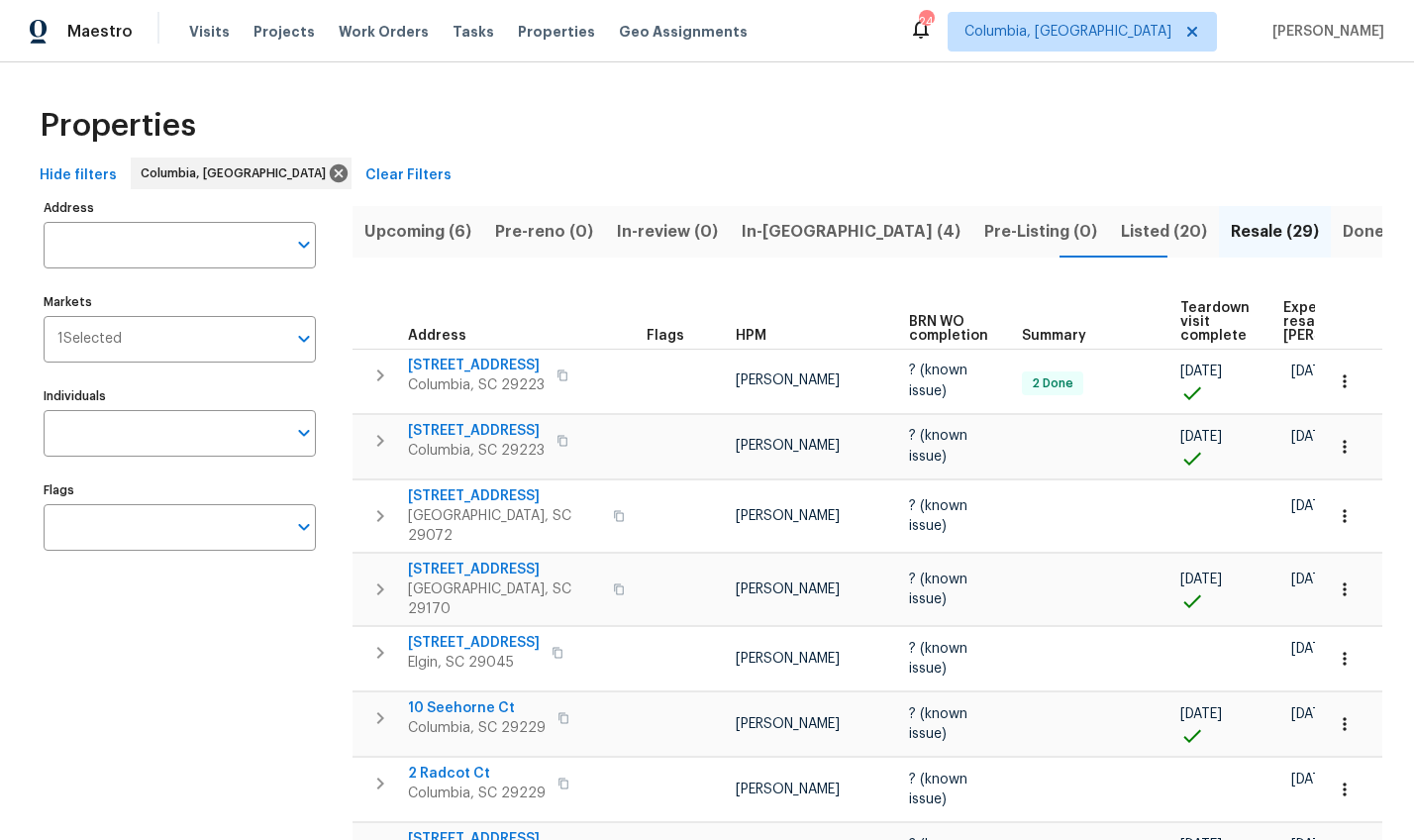
click at [1283, 330] on span "Expected resale COE" at bounding box center [1339, 322] width 112 height 42
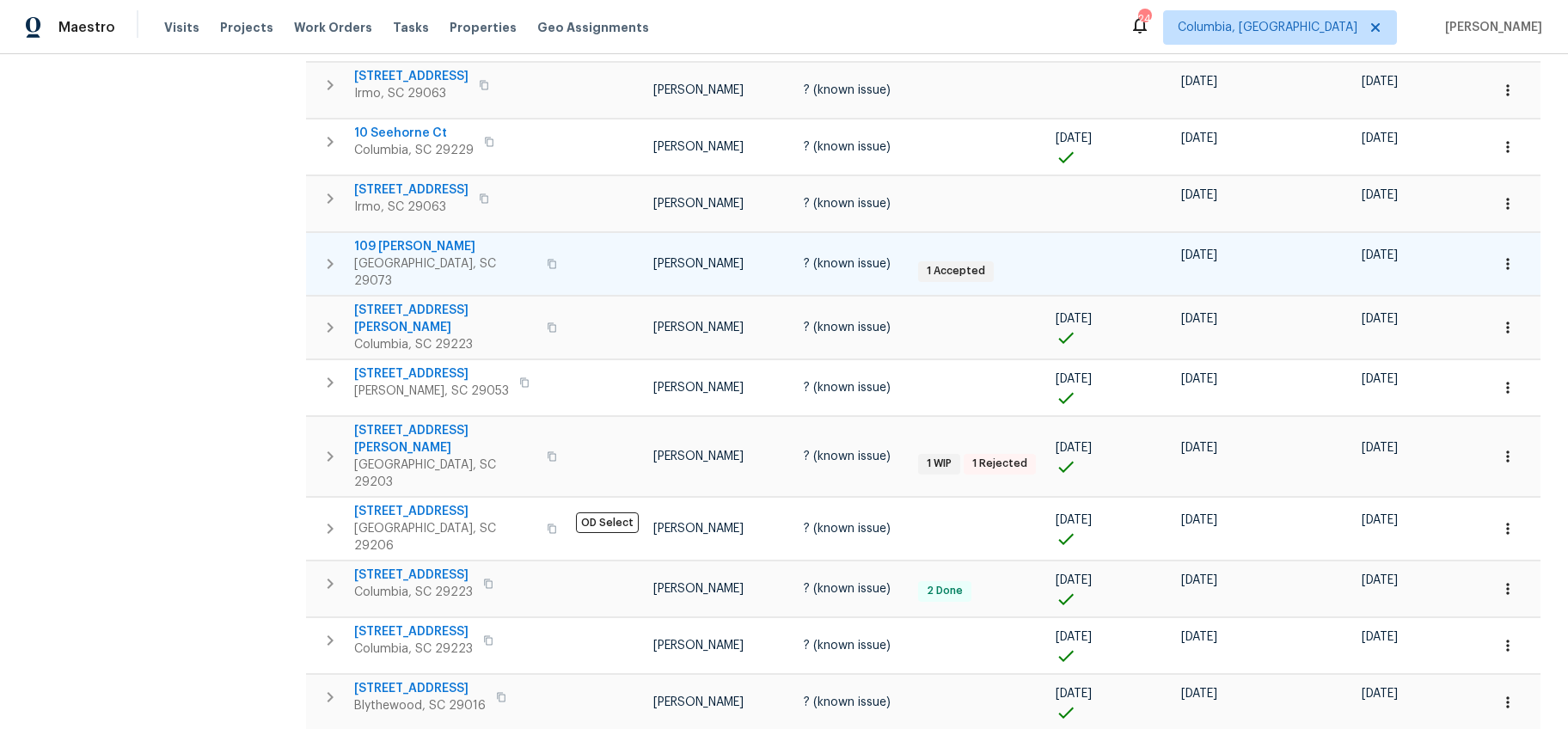
scroll to position [1052, 0]
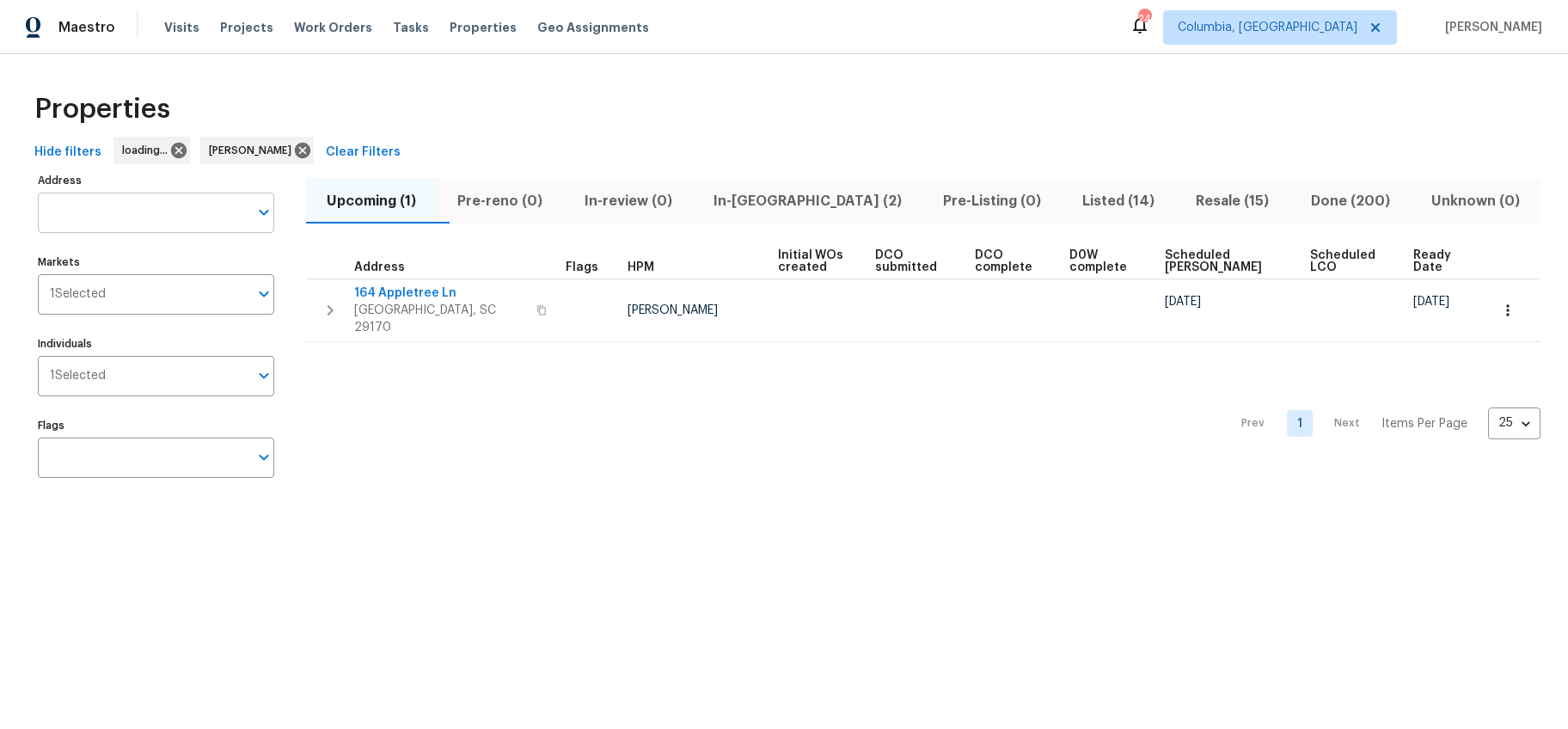
click at [131, 209] on input "Address" at bounding box center [143, 213] width 210 height 41
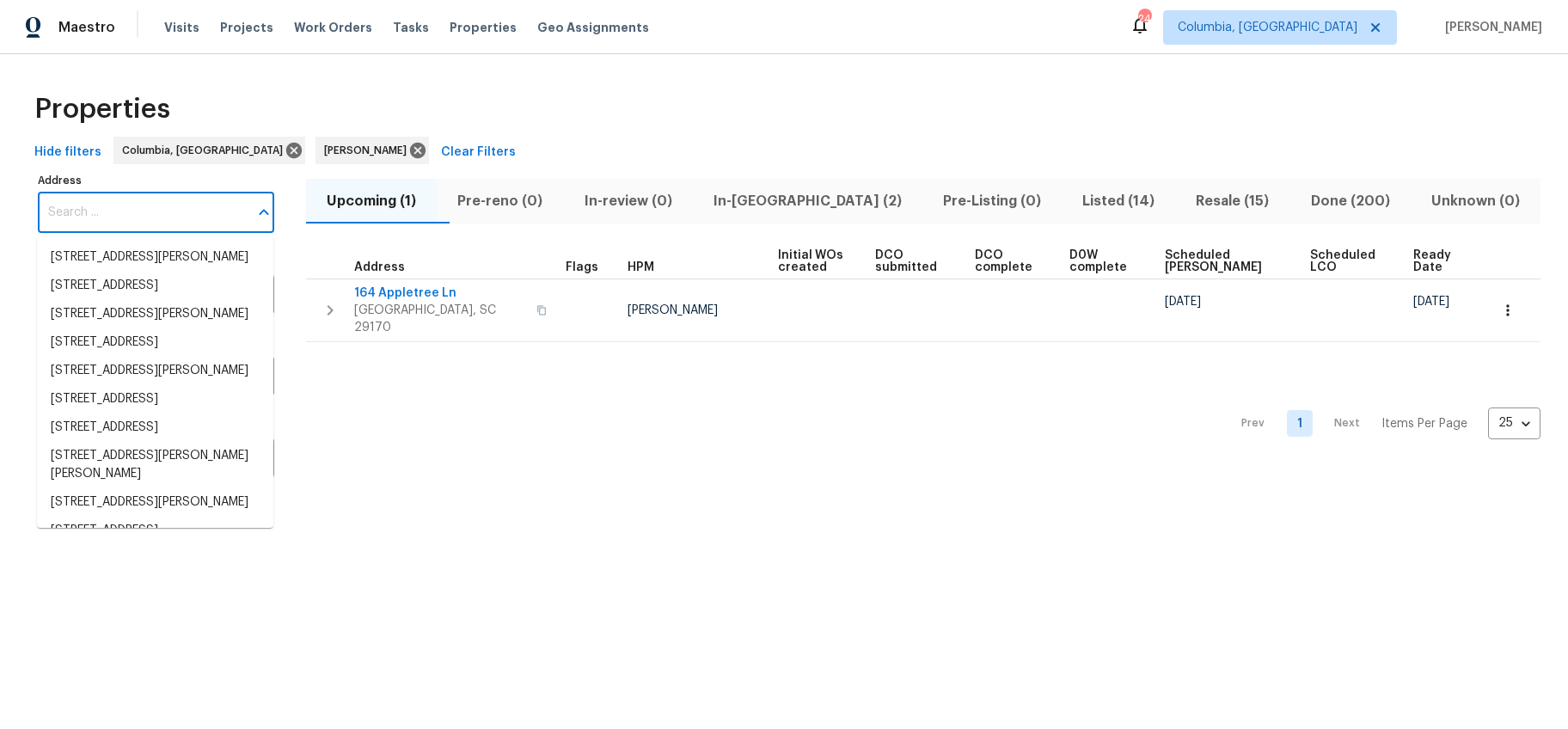
click at [125, 221] on input "Address" at bounding box center [143, 213] width 210 height 41
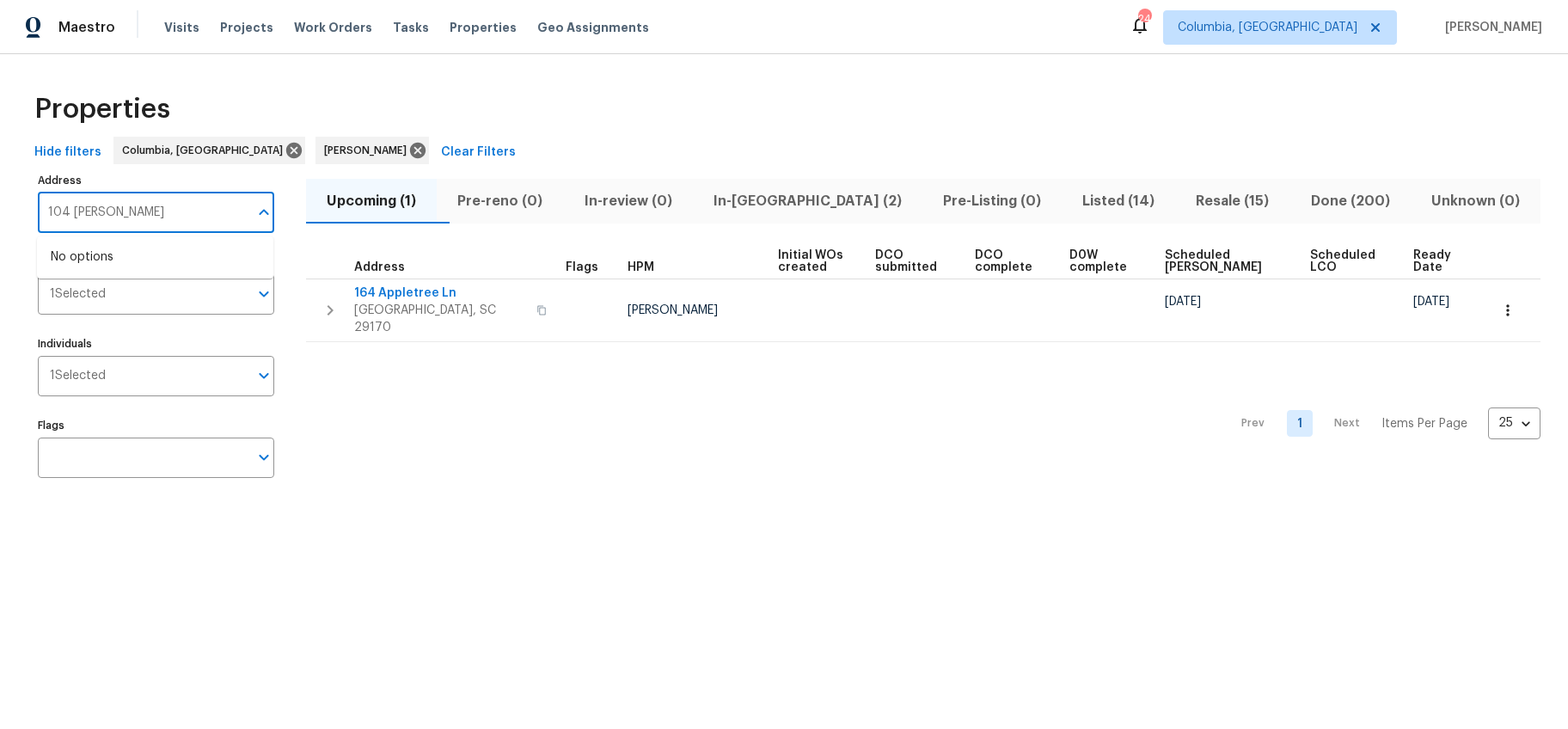
type input "104 [PERSON_NAME]"
click at [1200, 190] on span "Resale (15)" at bounding box center [1232, 201] width 93 height 24
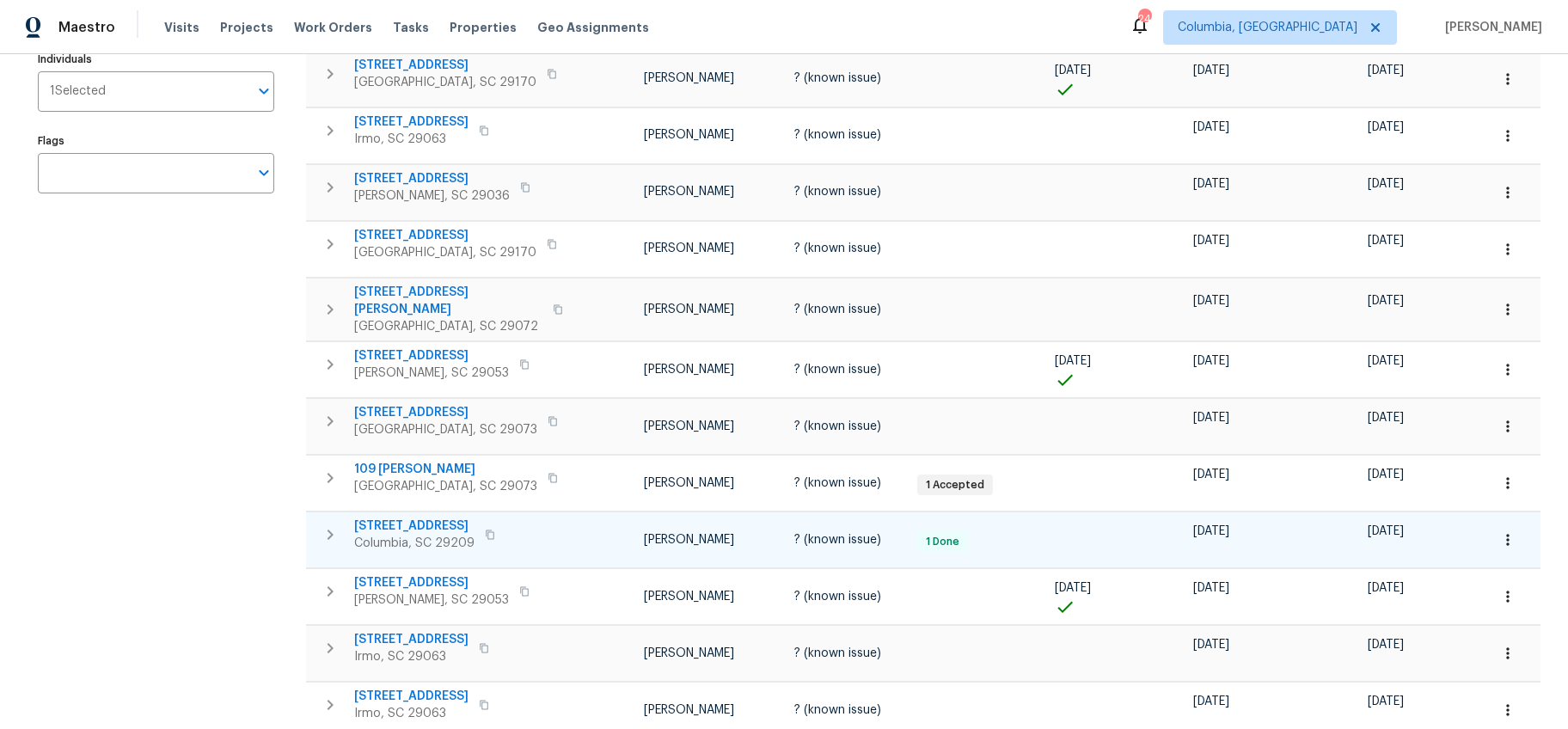
scroll to position [283, 0]
click at [406, 293] on span "[STREET_ADDRESS][PERSON_NAME]" at bounding box center [448, 303] width 189 height 35
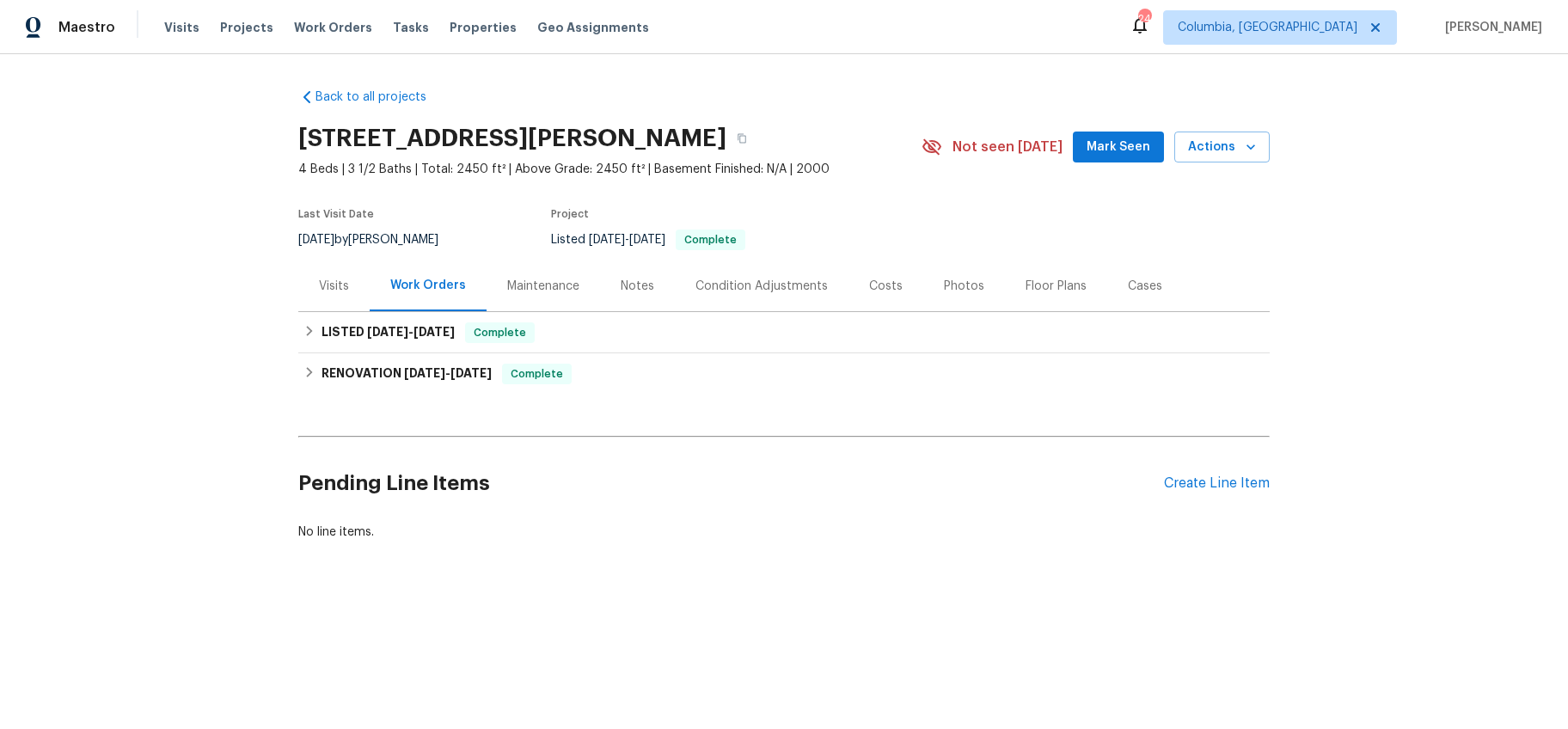
click at [869, 287] on div "Costs" at bounding box center [886, 286] width 34 height 17
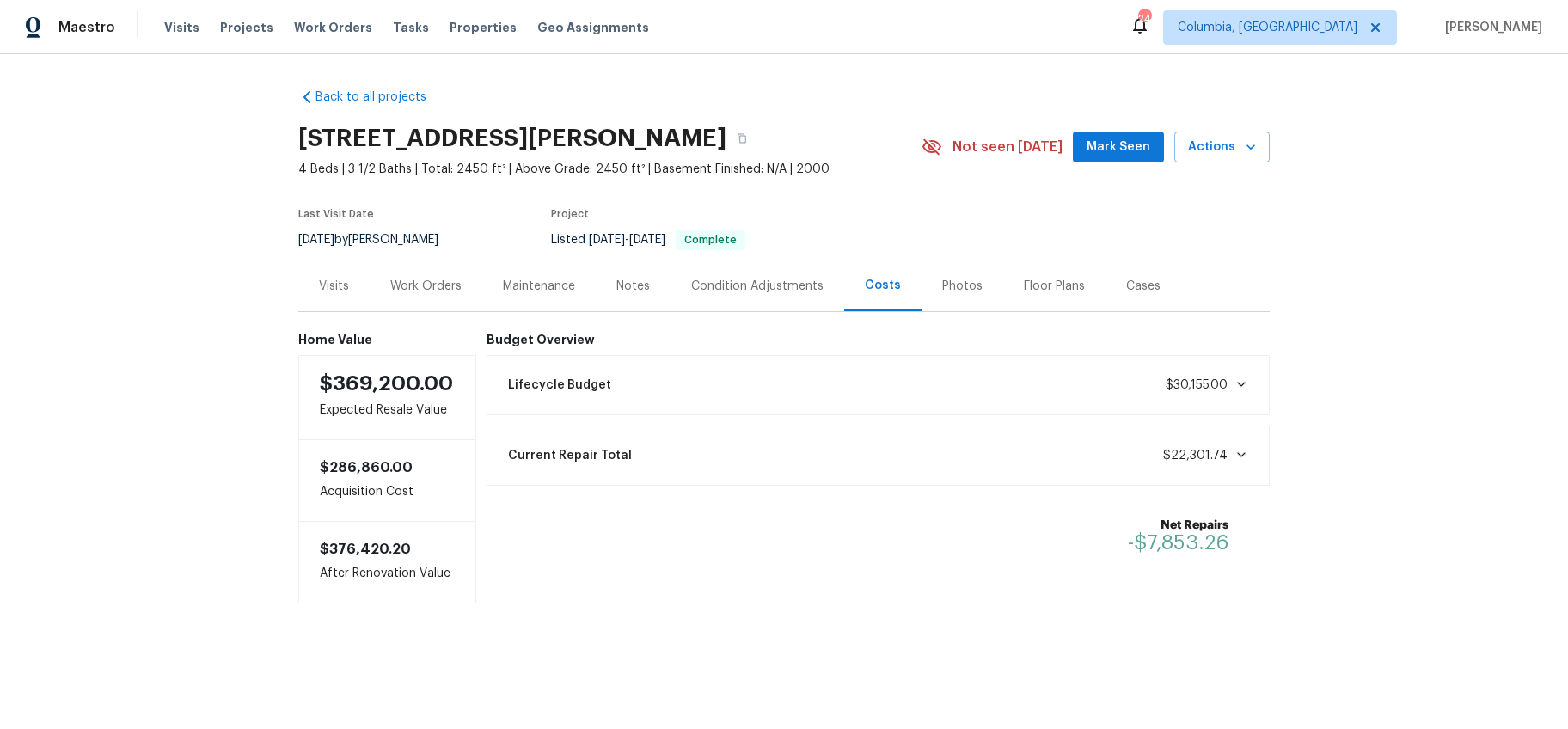
click at [390, 278] on div "Work Orders" at bounding box center [426, 286] width 71 height 17
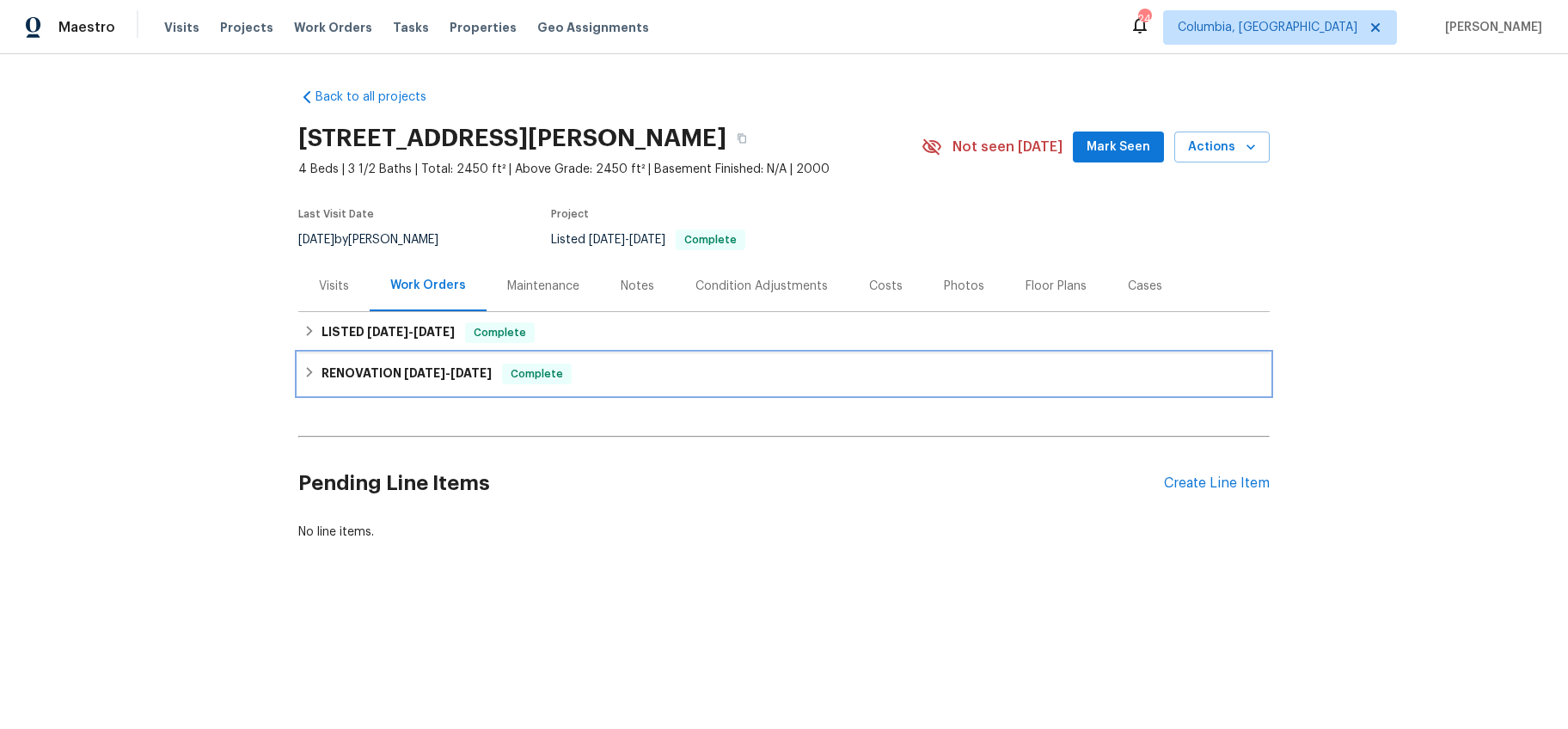
click at [415, 385] on div "RENOVATION [DATE] - [DATE] Complete" at bounding box center [784, 374] width 971 height 42
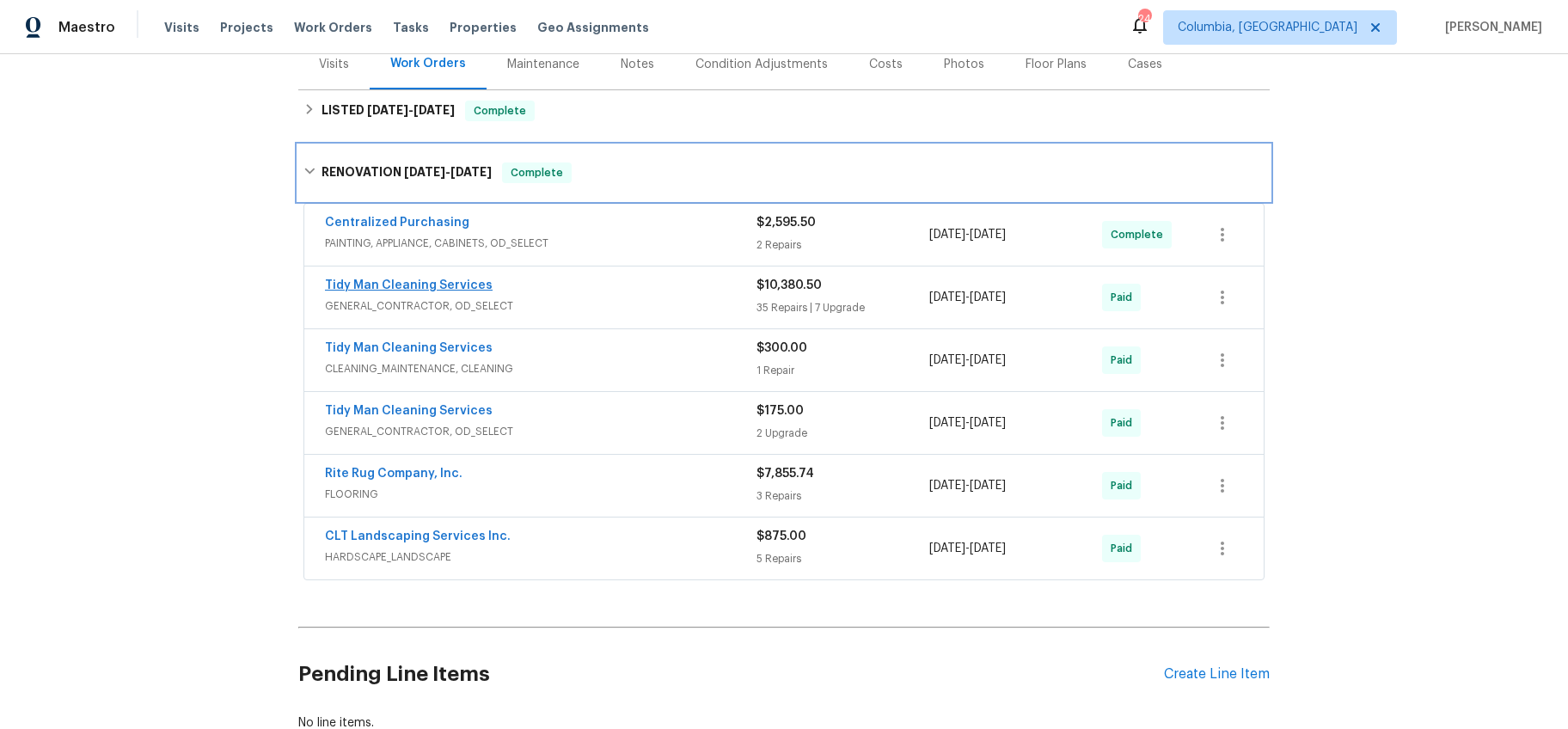
scroll to position [323, 0]
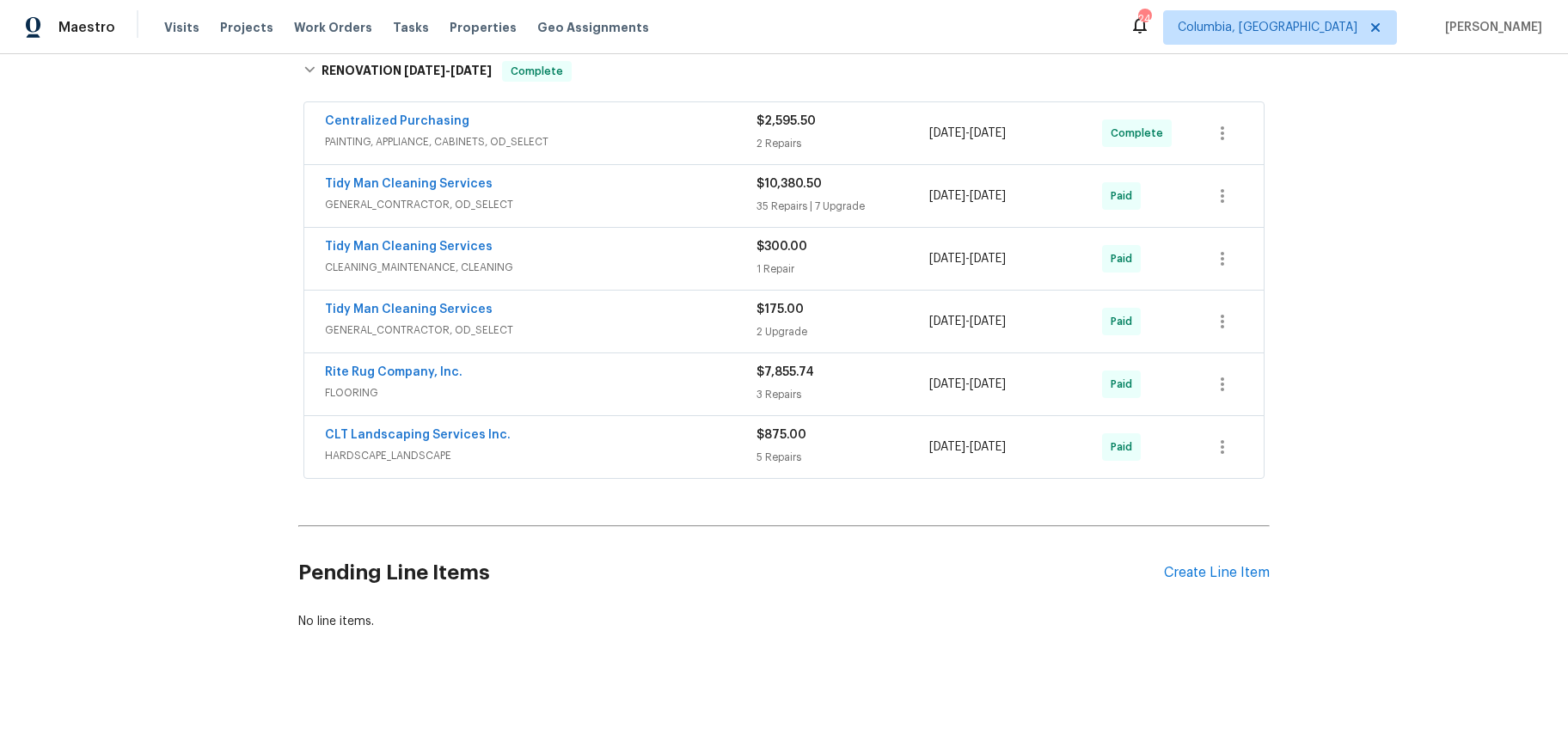
click at [619, 387] on span "FLOORING" at bounding box center [541, 393] width 432 height 17
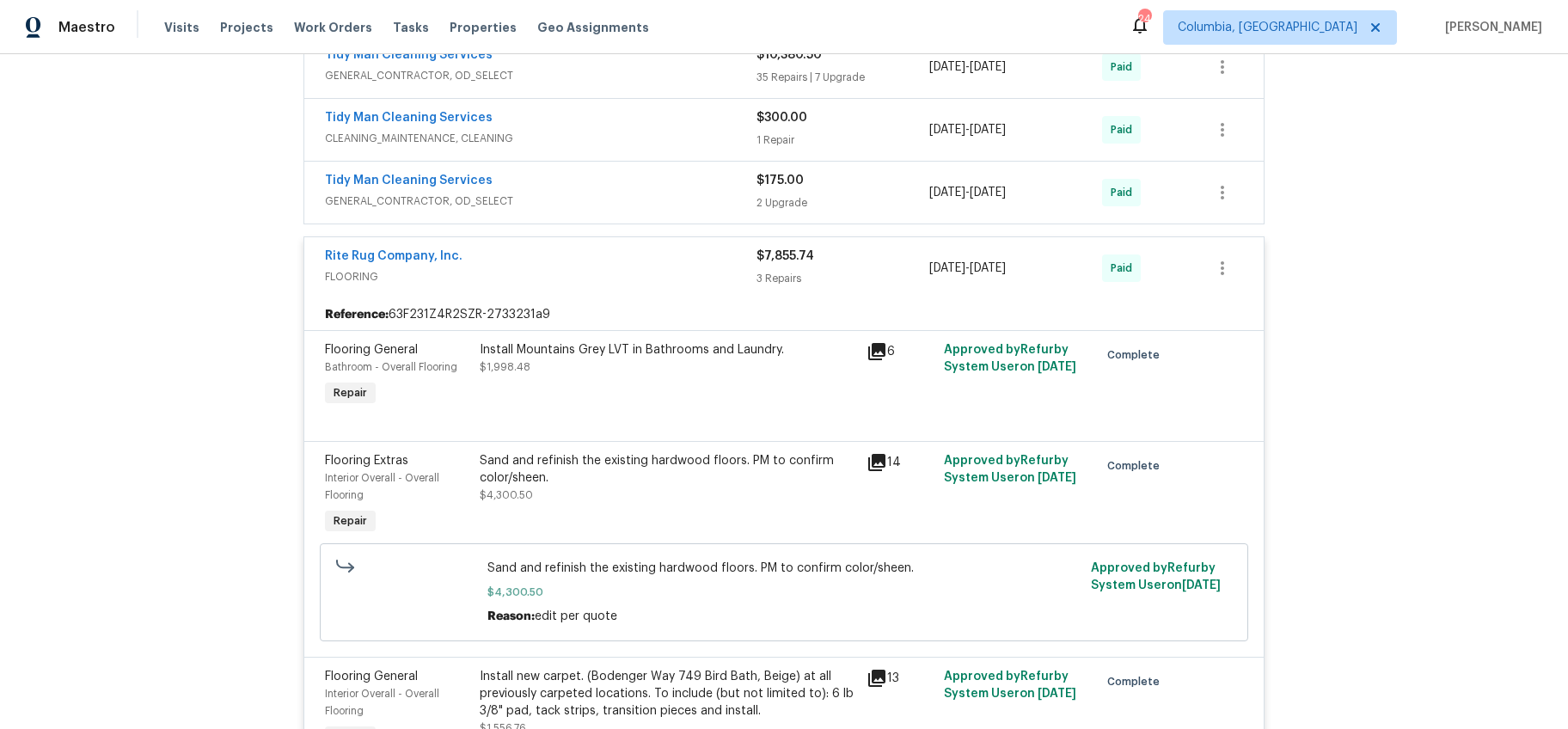
scroll to position [451, 0]
click at [870, 463] on icon at bounding box center [877, 464] width 17 height 17
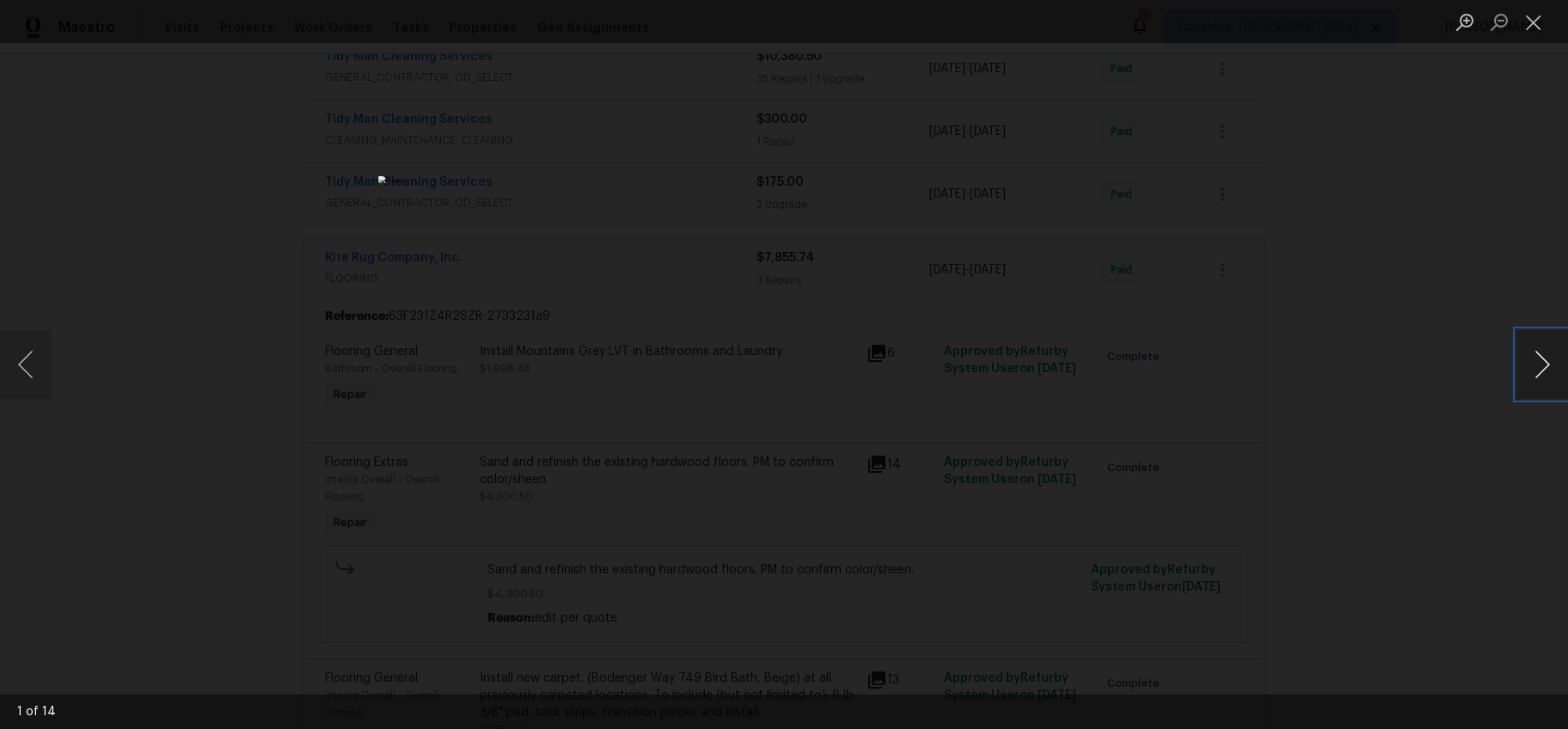
click at [1545, 369] on button "Next image" at bounding box center [1542, 365] width 52 height 69
click at [1300, 517] on div "Lightbox" at bounding box center [784, 364] width 1568 height 729
